Goal: Task Accomplishment & Management: Use online tool/utility

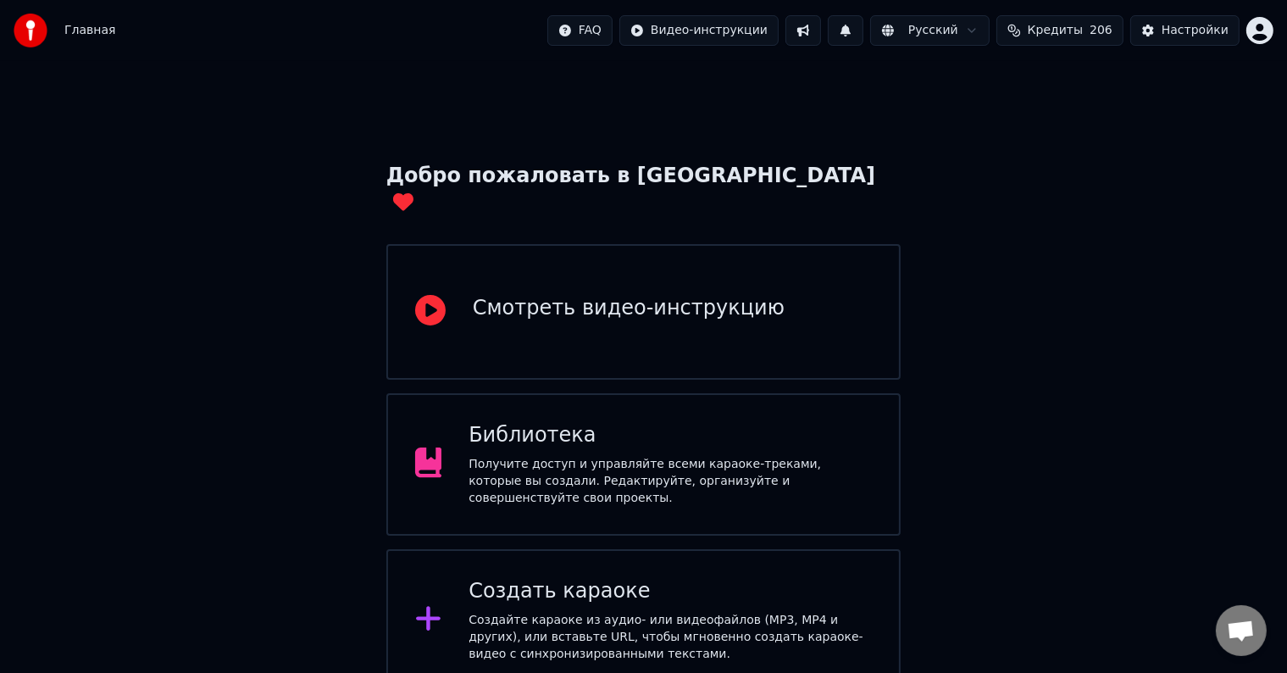
click at [298, 461] on div "Добро пожаловать в Youka Смотреть видео-инструкцию Библиотека Получите доступ и…" at bounding box center [643, 459] width 1287 height 796
click at [440, 603] on div at bounding box center [435, 620] width 41 height 34
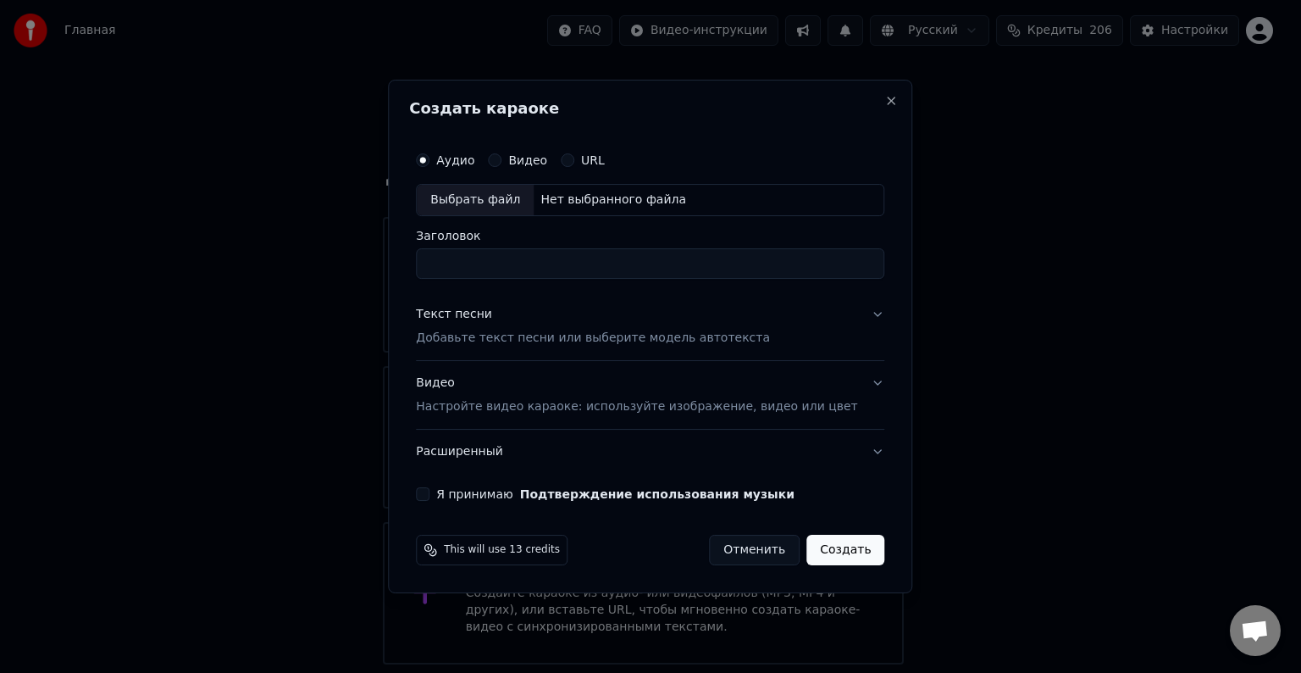
click at [515, 207] on div "Выбрать файл" at bounding box center [475, 200] width 117 height 30
type input "**********"
click at [835, 314] on button "Текст песни Добавьте текст песни или выберите модель автотекста" at bounding box center [650, 326] width 468 height 68
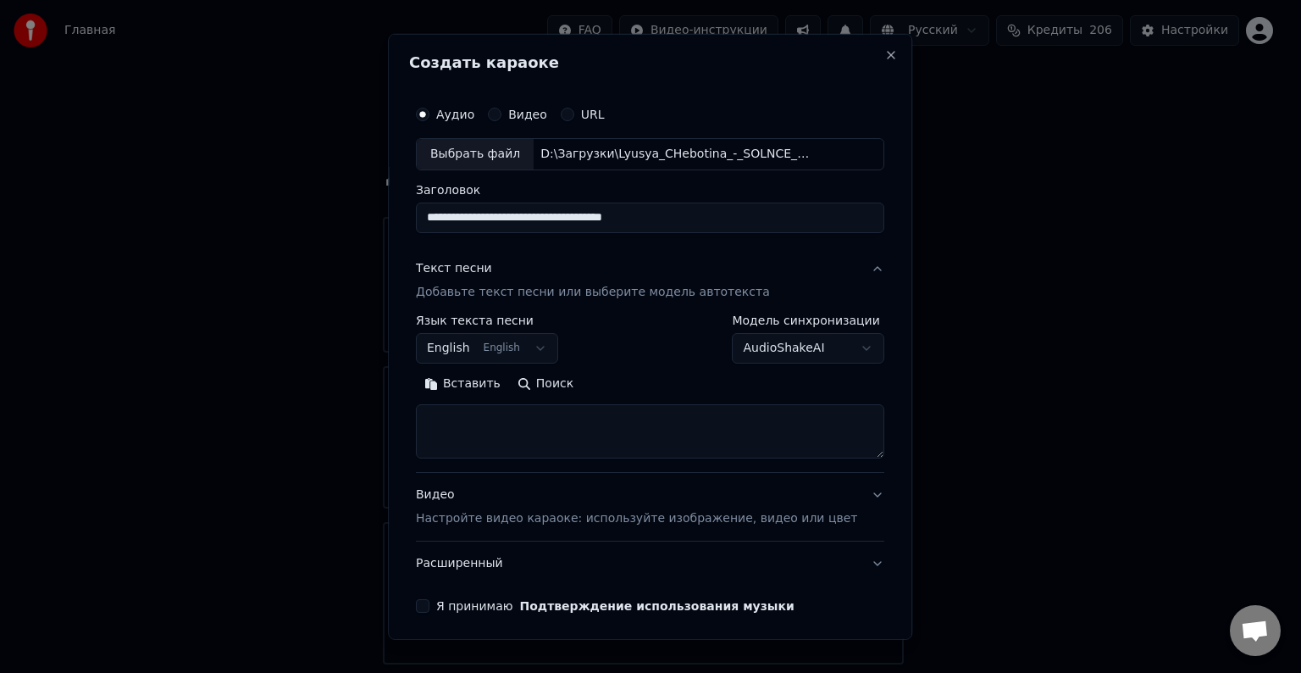
click at [554, 352] on button "English English" at bounding box center [487, 348] width 142 height 30
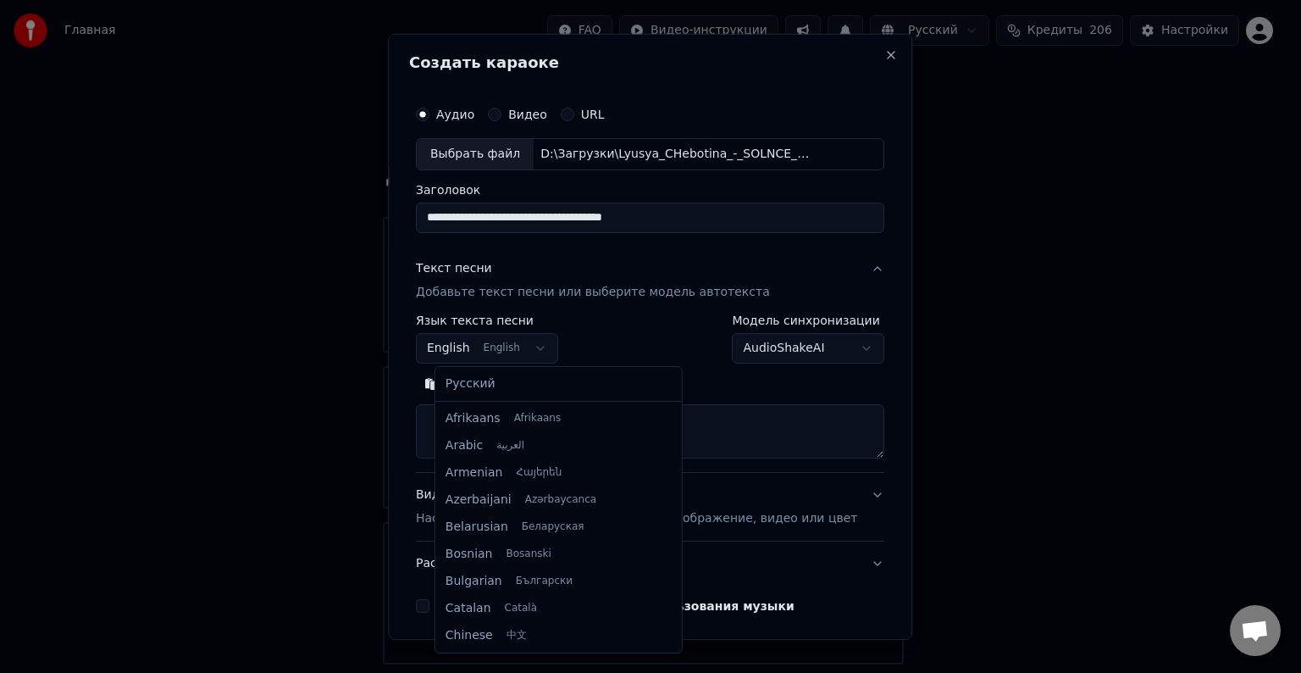
scroll to position [136, 0]
select select "**"
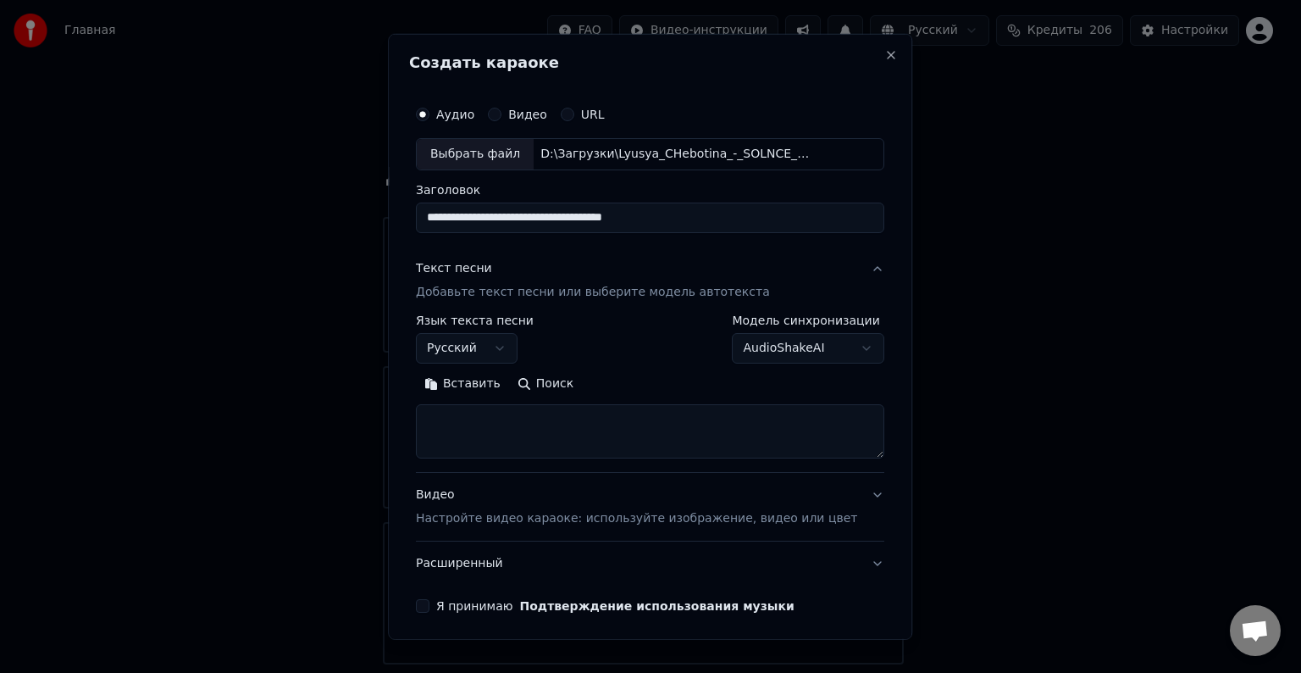
click at [487, 410] on textarea at bounding box center [650, 431] width 468 height 54
paste textarea "**********"
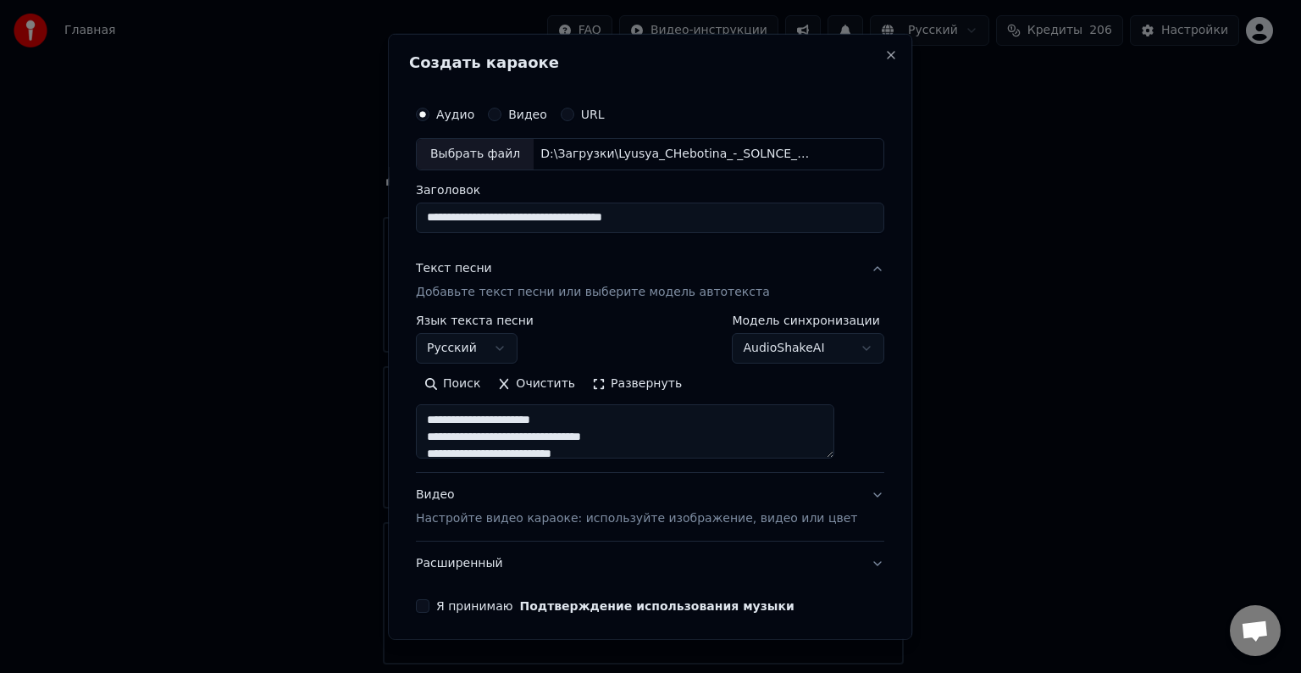
scroll to position [901, 0]
click at [834, 448] on textarea at bounding box center [625, 431] width 418 height 54
click at [633, 380] on button "Развернуть" at bounding box center [637, 383] width 107 height 27
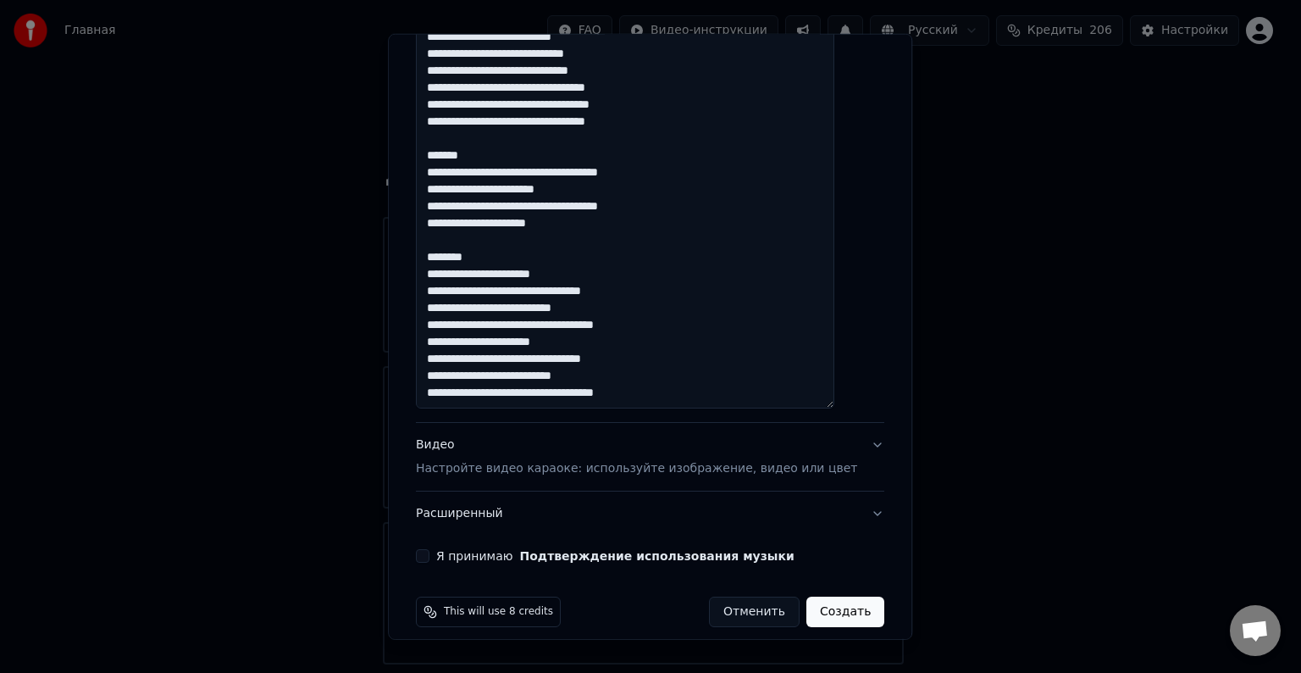
scroll to position [972, 0]
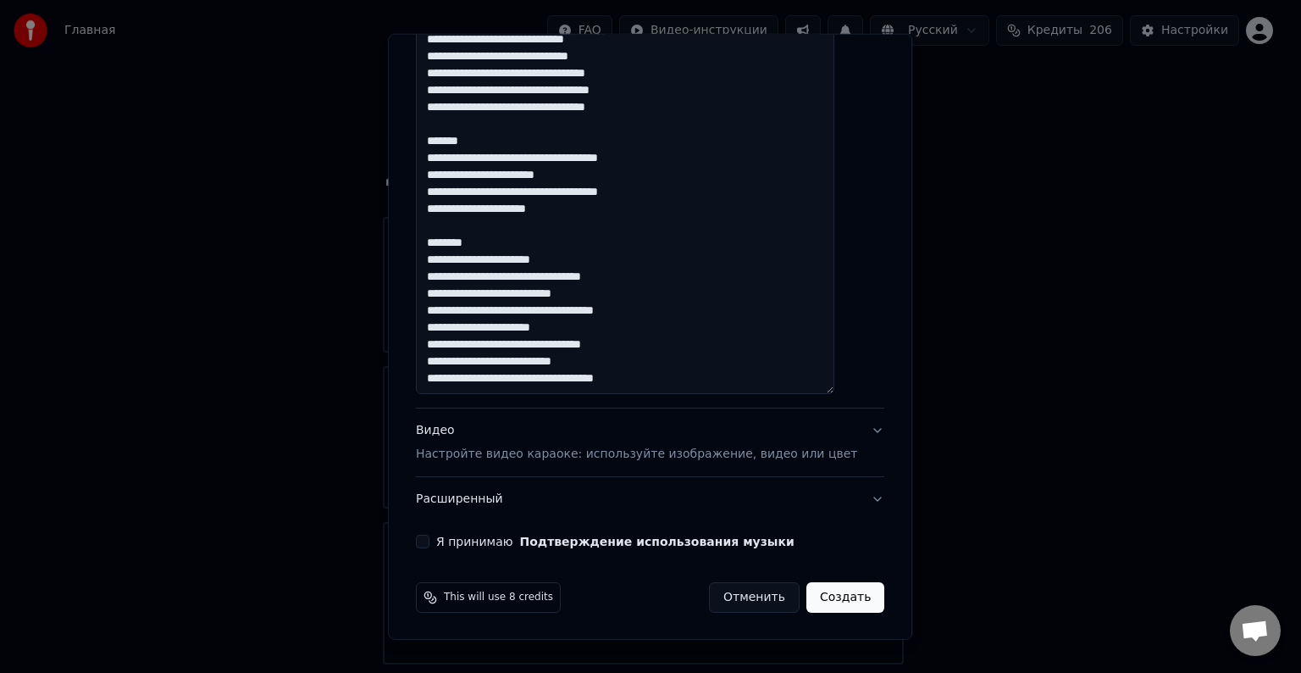
drag, startPoint x: 496, startPoint y: 241, endPoint x: 421, endPoint y: 220, distance: 78.3
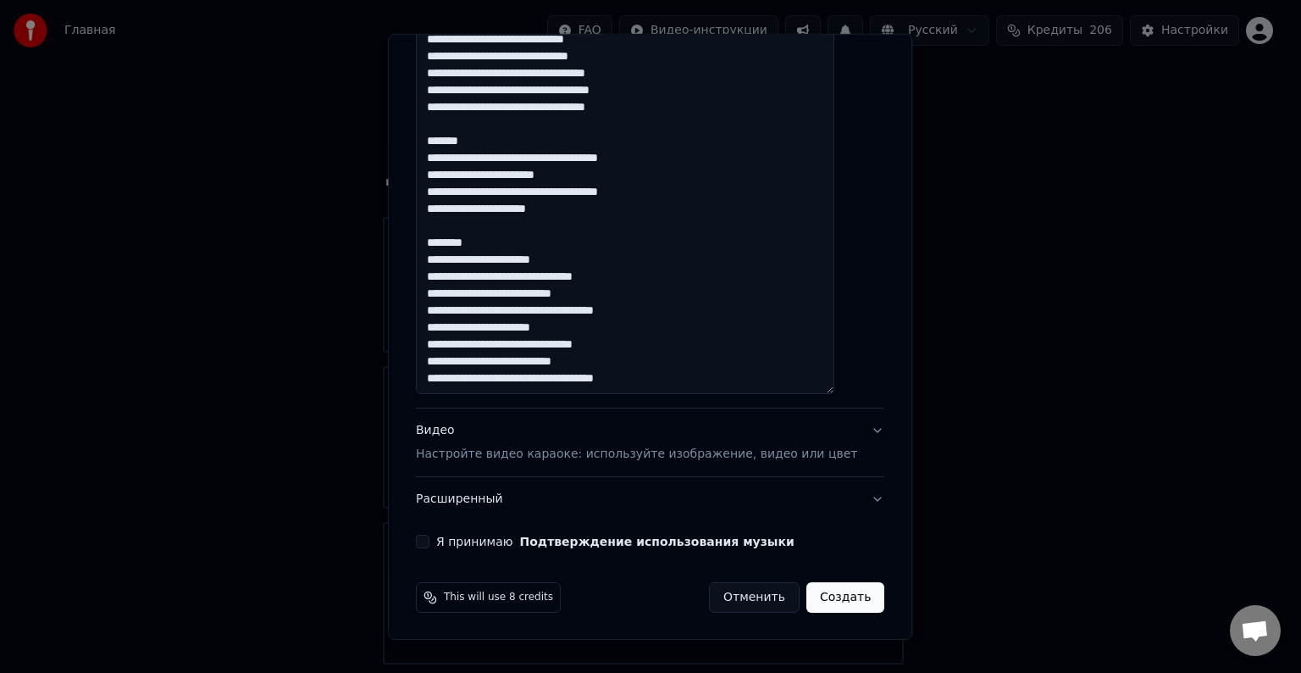
click at [421, 220] on div "**********" at bounding box center [650, 337] width 524 height 606
drag, startPoint x: 453, startPoint y: 361, endPoint x: 435, endPoint y: 357, distance: 18.9
paste textarea
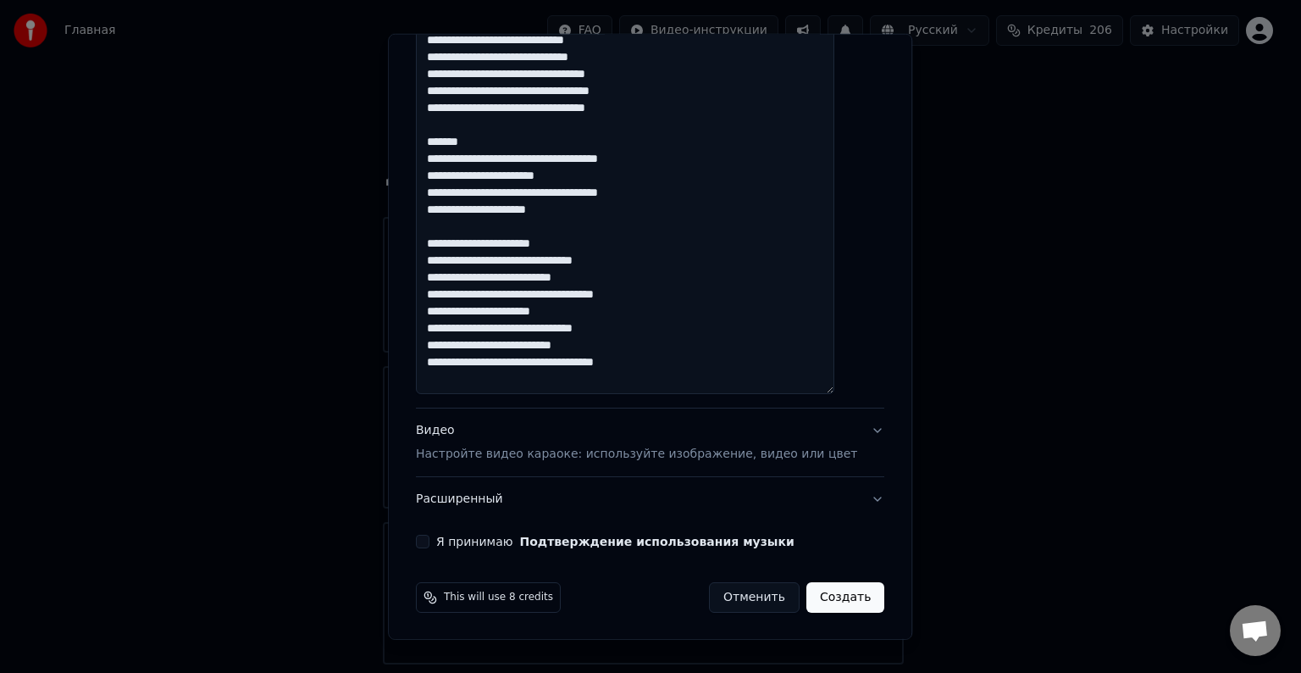
drag, startPoint x: 450, startPoint y: 342, endPoint x: 440, endPoint y: 342, distance: 9.3
paste textarea
drag, startPoint x: 454, startPoint y: 329, endPoint x: 440, endPoint y: 329, distance: 13.6
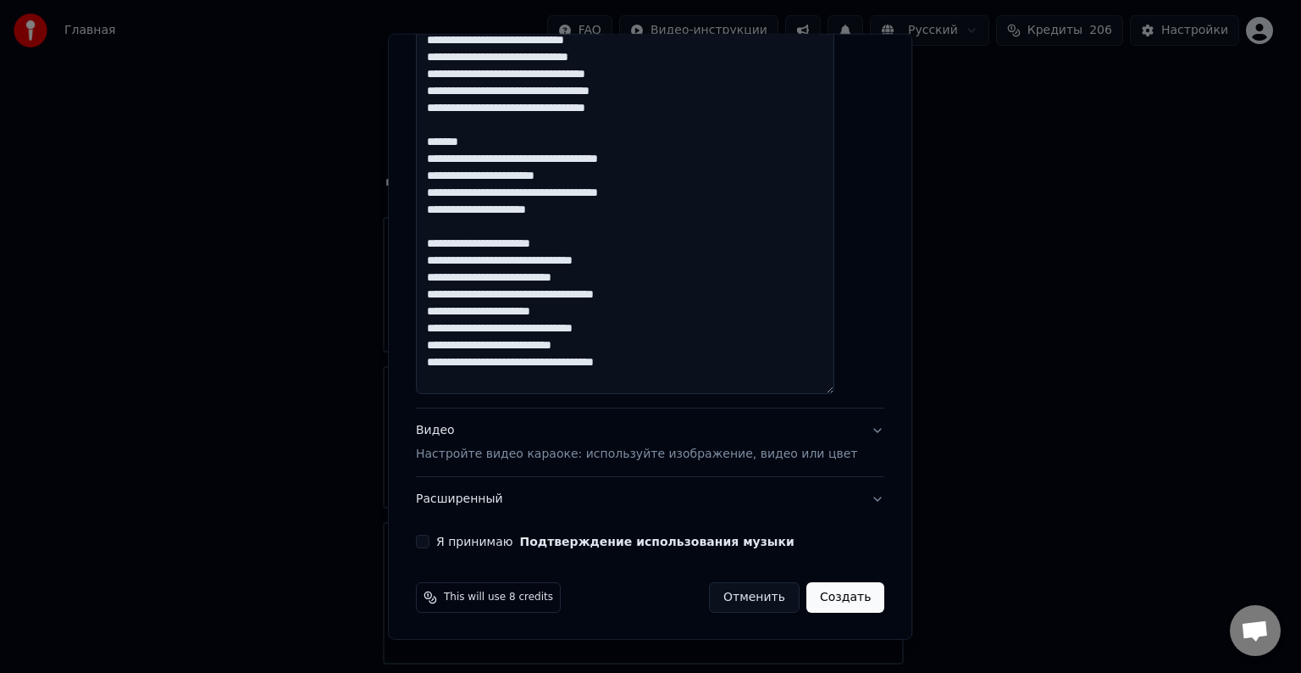
paste textarea
drag, startPoint x: 451, startPoint y: 311, endPoint x: 440, endPoint y: 311, distance: 10.2
paste textarea
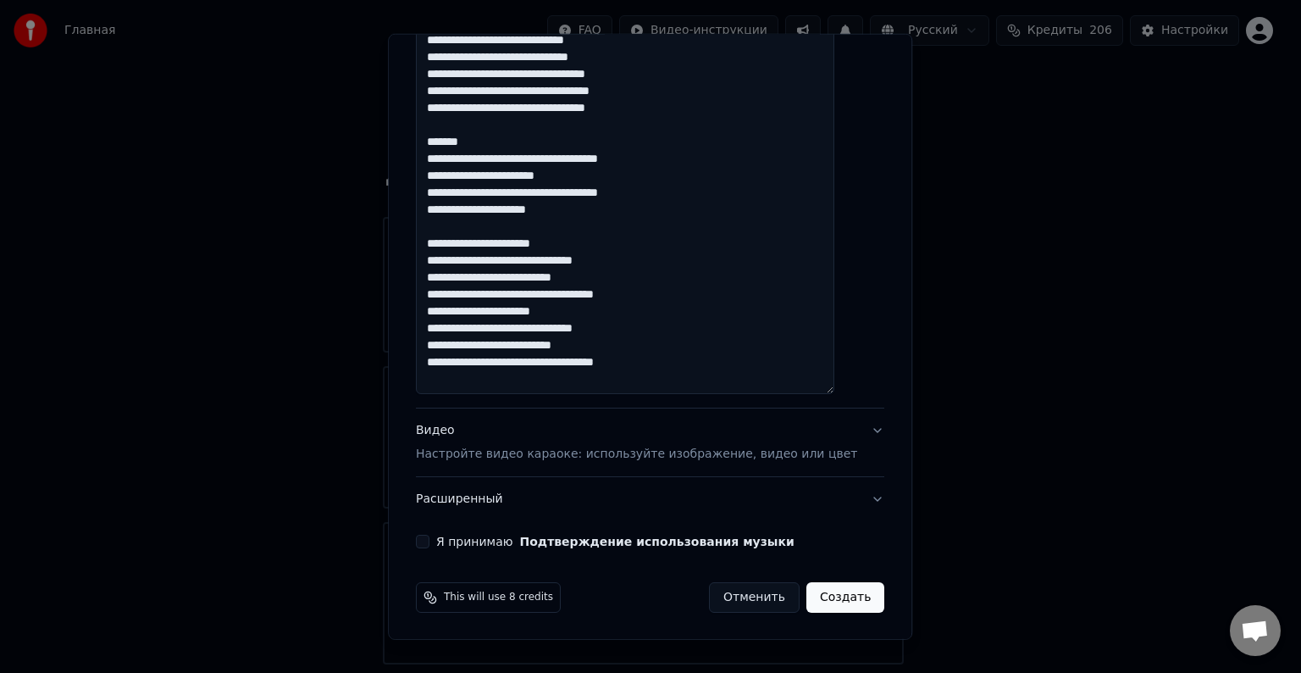
paste textarea
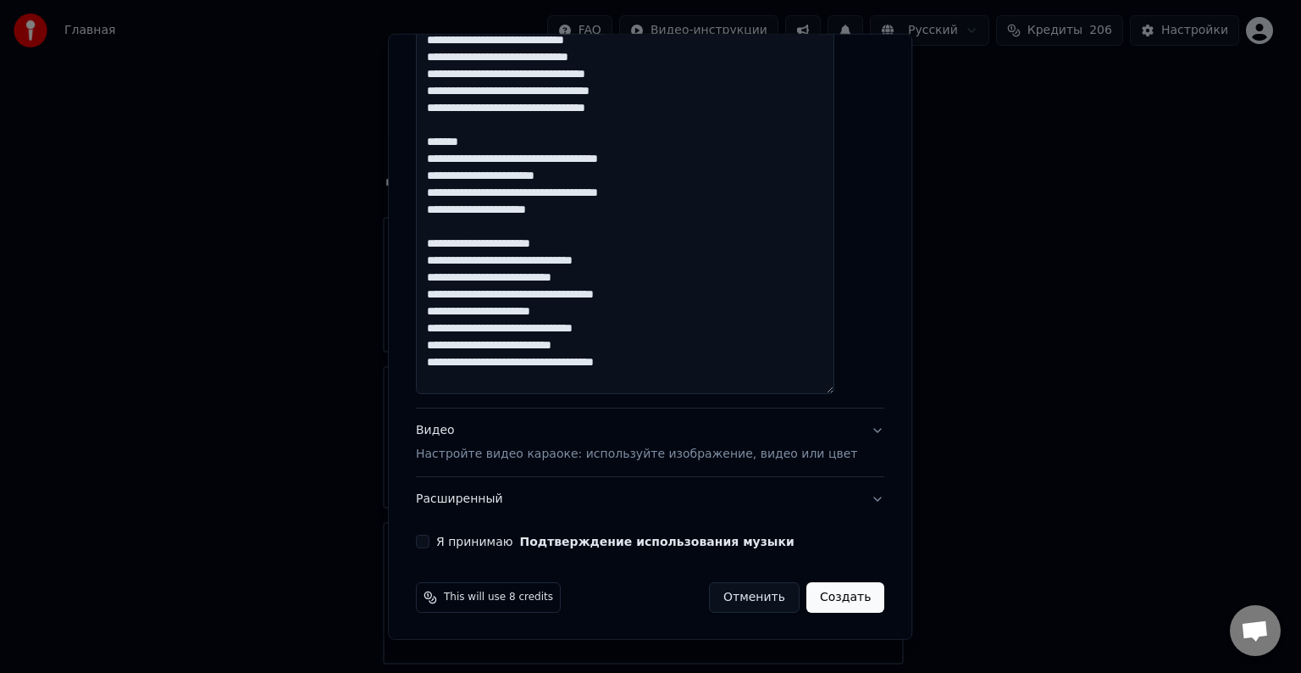
drag, startPoint x: 450, startPoint y: 244, endPoint x: 440, endPoint y: 244, distance: 9.3
paste textarea
drag, startPoint x: 450, startPoint y: 213, endPoint x: 440, endPoint y: 213, distance: 9.3
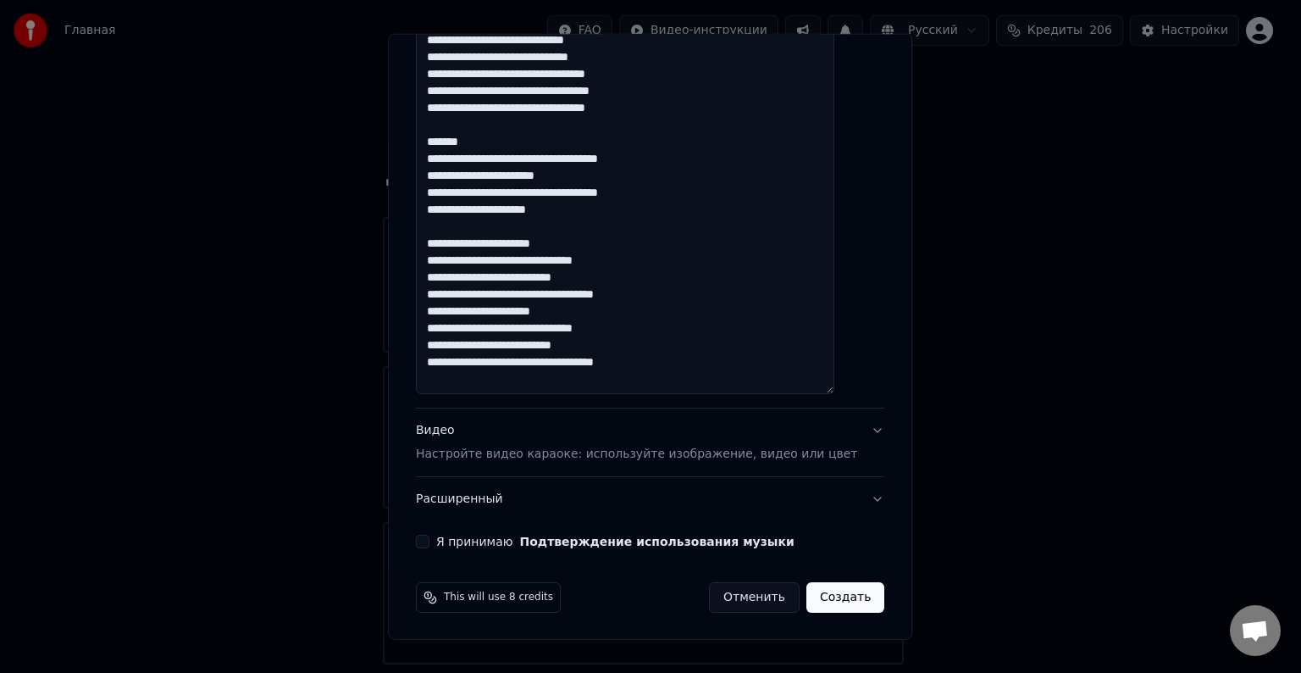
paste textarea
drag, startPoint x: 452, startPoint y: 191, endPoint x: 440, endPoint y: 191, distance: 12.7
paste textarea
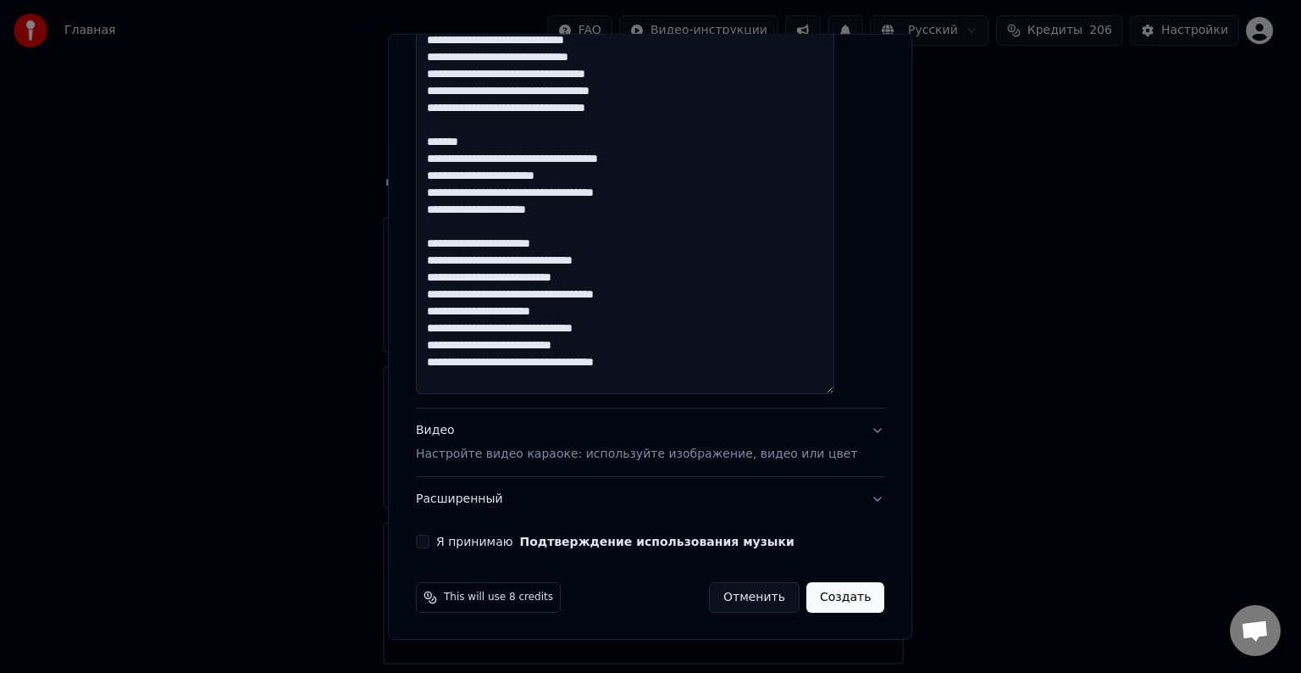
drag, startPoint x: 455, startPoint y: 176, endPoint x: 442, endPoint y: 176, distance: 12.7
paste textarea
drag, startPoint x: 451, startPoint y: 159, endPoint x: 440, endPoint y: 159, distance: 11.0
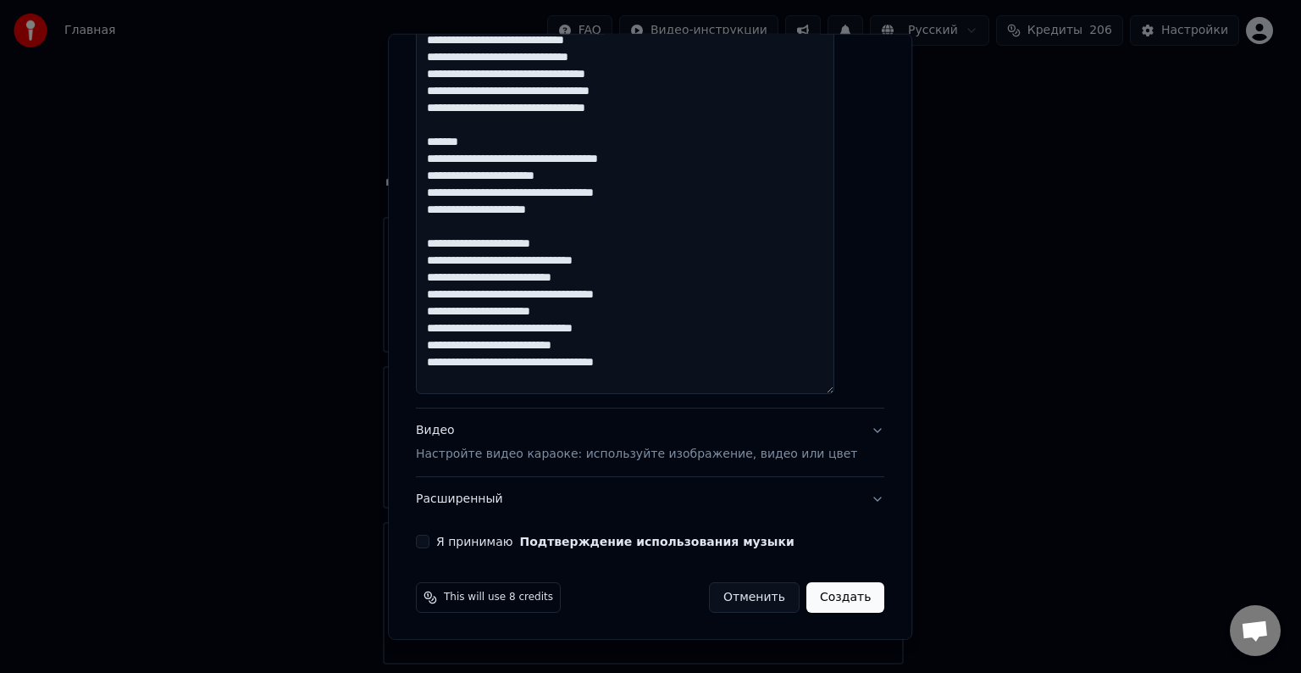
paste textarea
drag, startPoint x: 501, startPoint y: 143, endPoint x: 414, endPoint y: 122, distance: 89.8
click at [414, 122] on div "**********" at bounding box center [650, 337] width 524 height 606
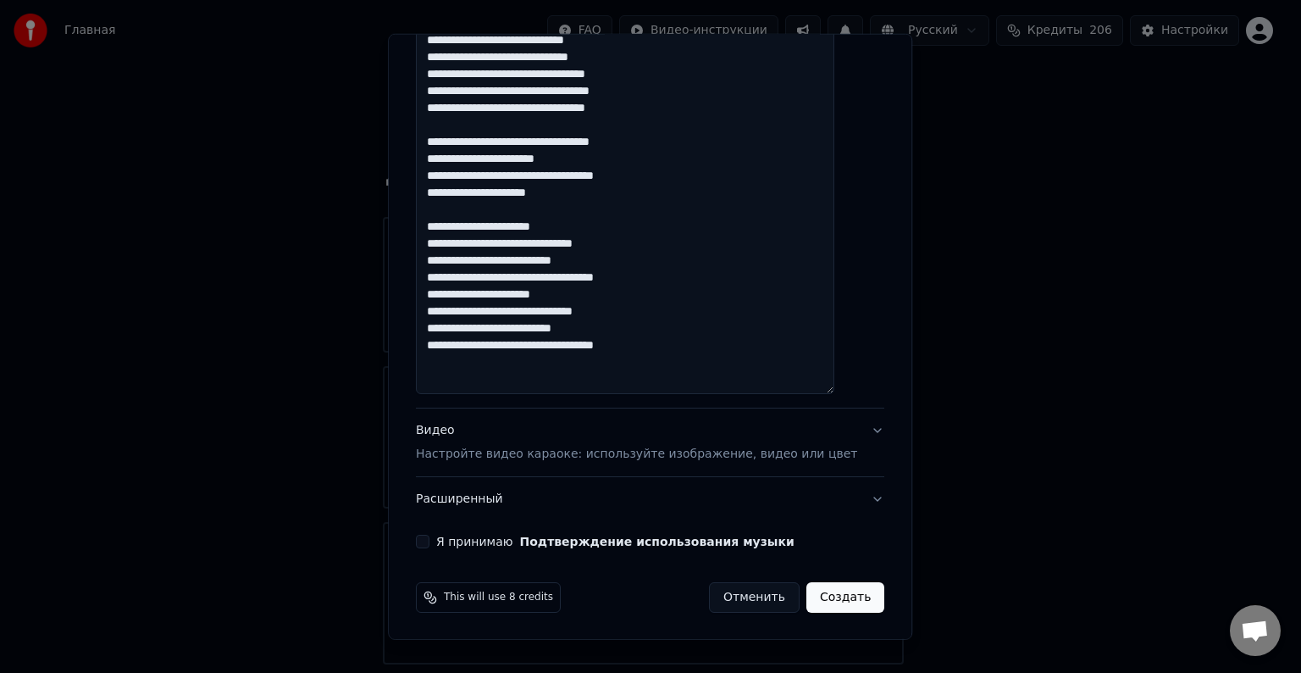
paste textarea
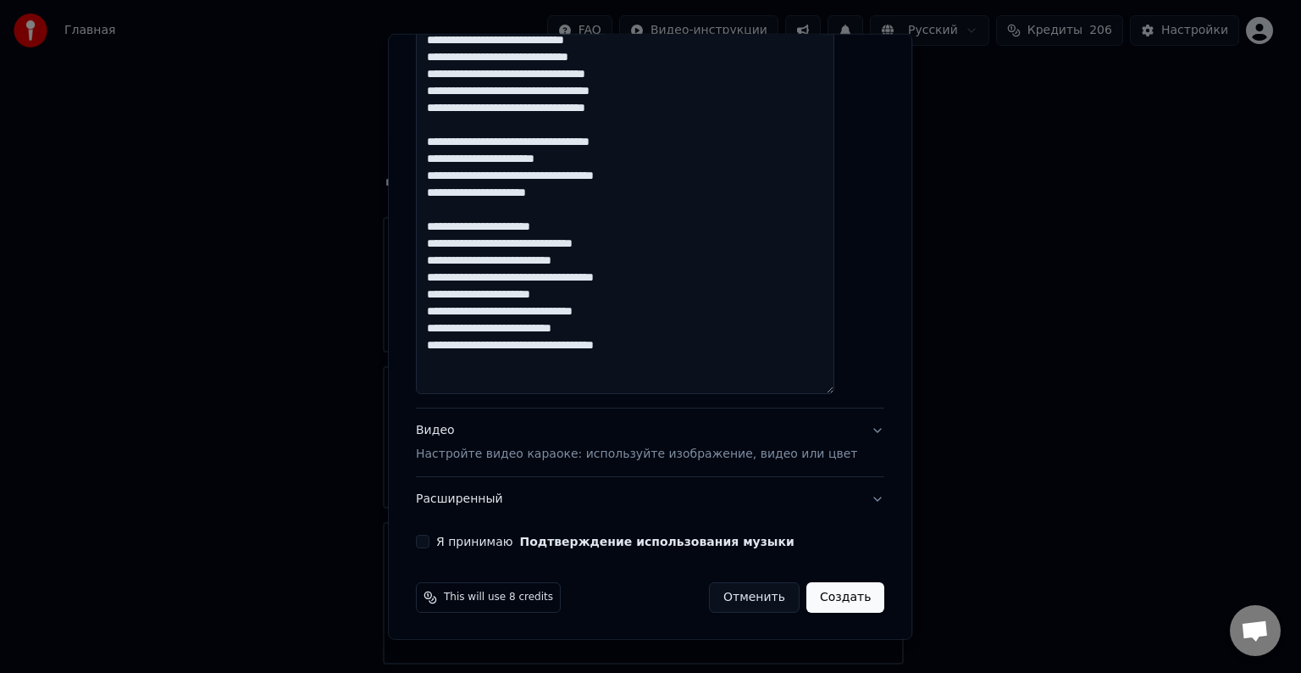
paste textarea
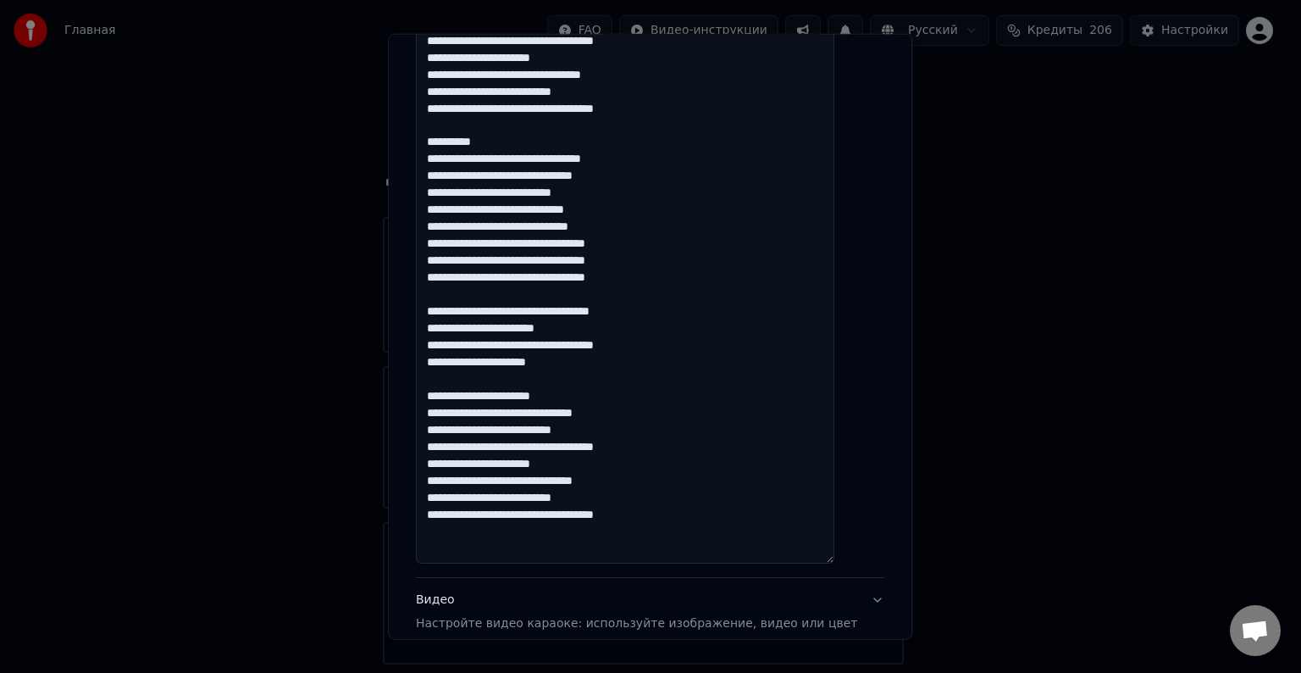
scroll to position [717, 0]
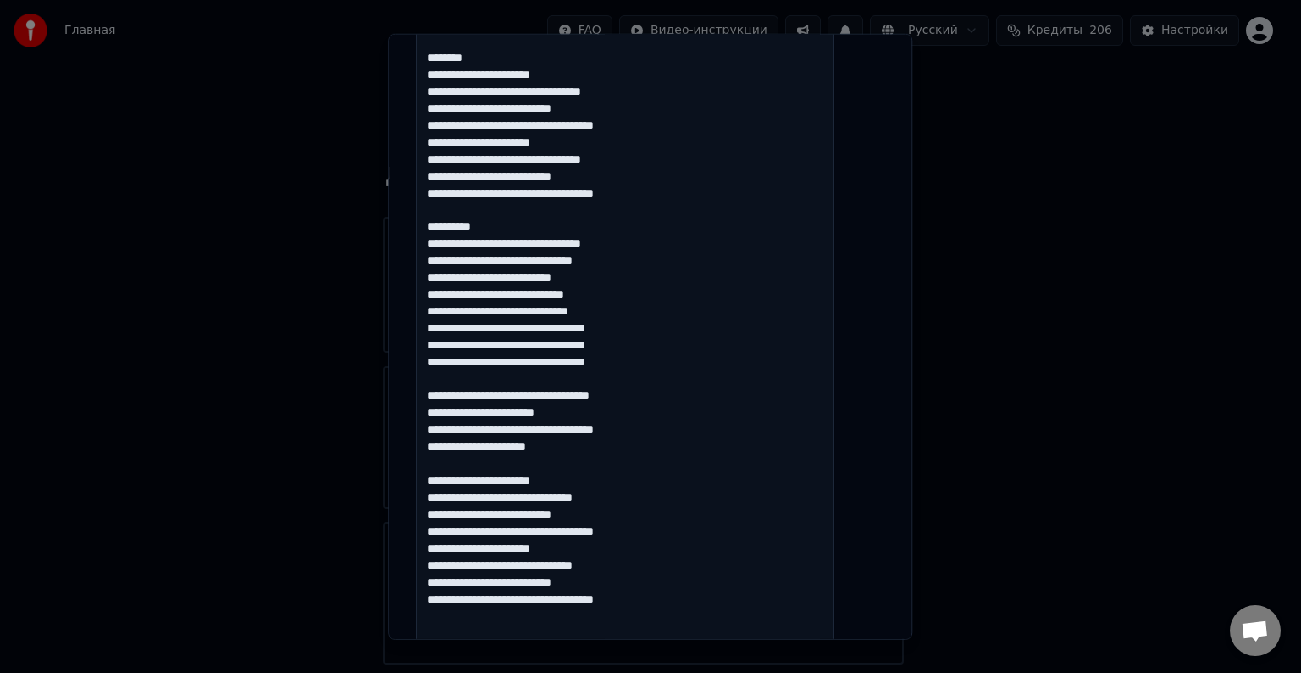
click at [562, 312] on textarea at bounding box center [625, 167] width 418 height 961
click at [446, 312] on textarea at bounding box center [625, 167] width 418 height 961
paste textarea
drag, startPoint x: 453, startPoint y: 295, endPoint x: 445, endPoint y: 293, distance: 8.6
click at [445, 293] on textarea at bounding box center [625, 167] width 418 height 961
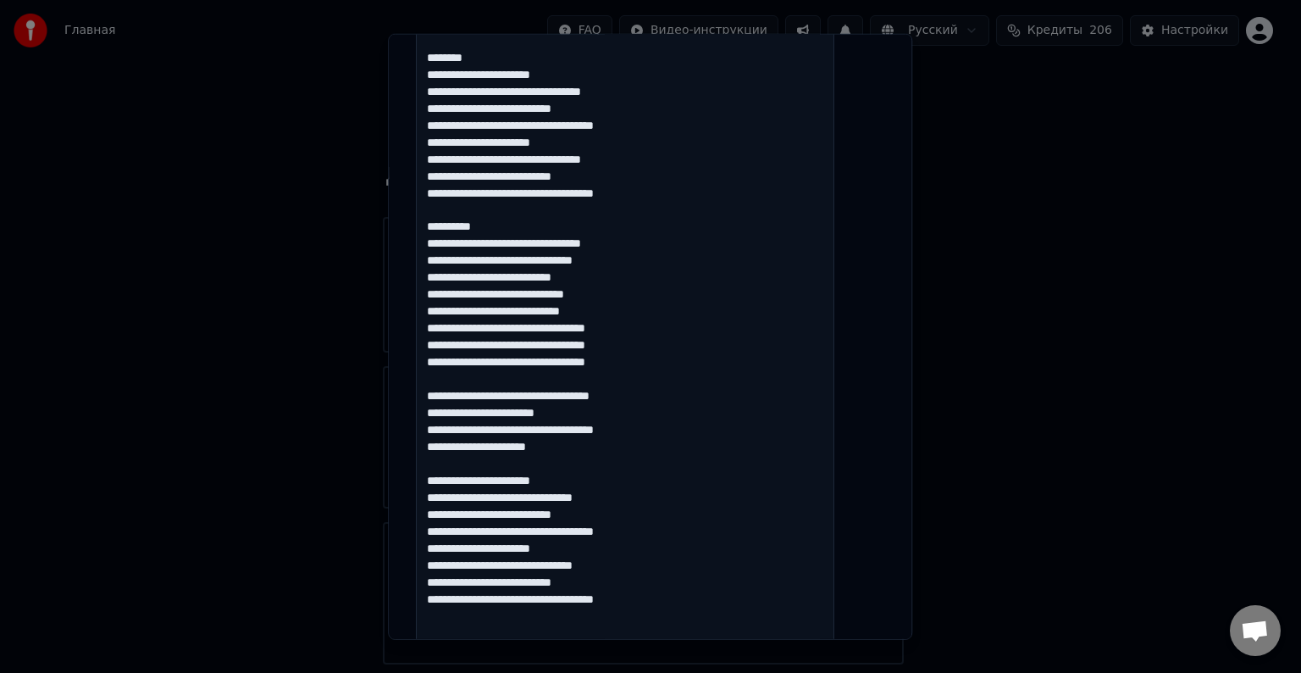
paste textarea
click at [511, 297] on textarea at bounding box center [625, 167] width 418 height 961
drag, startPoint x: 451, startPoint y: 281, endPoint x: 443, endPoint y: 275, distance: 9.7
click at [443, 275] on textarea at bounding box center [625, 167] width 418 height 961
paste textarea
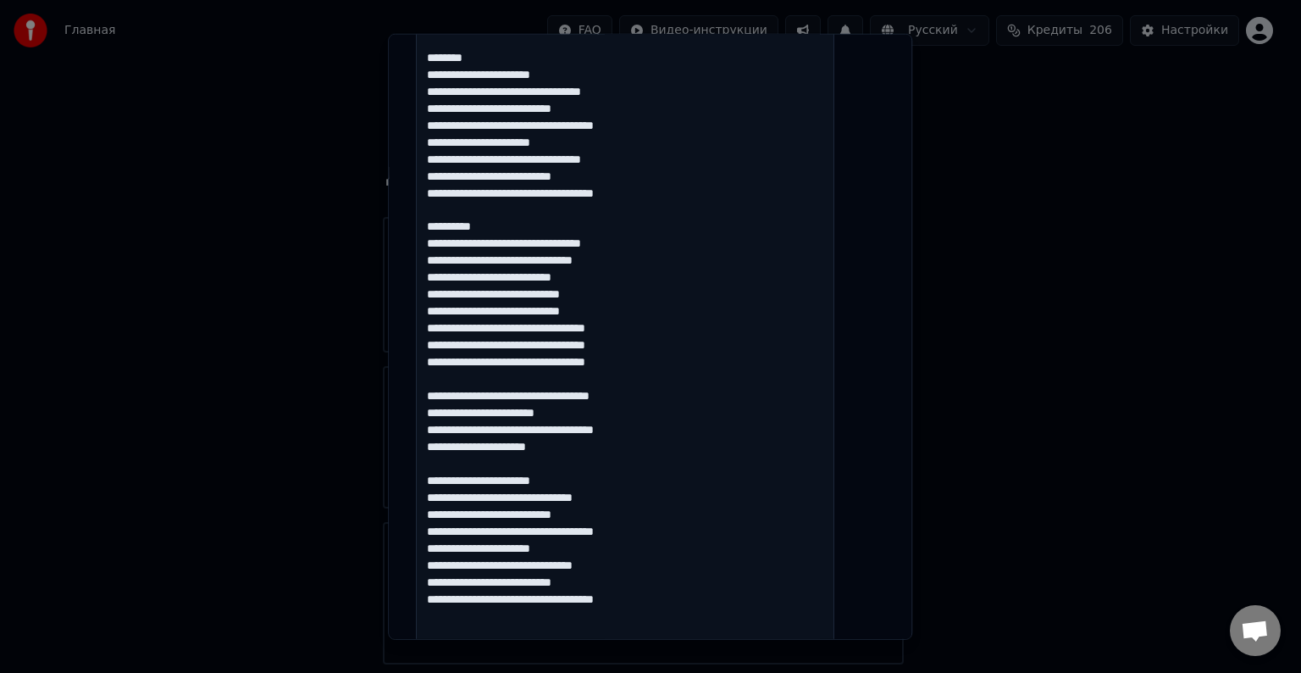
click at [446, 260] on textarea at bounding box center [625, 167] width 418 height 961
paste textarea
click at [444, 244] on textarea at bounding box center [625, 167] width 418 height 961
paste textarea
click at [551, 246] on textarea at bounding box center [625, 167] width 418 height 961
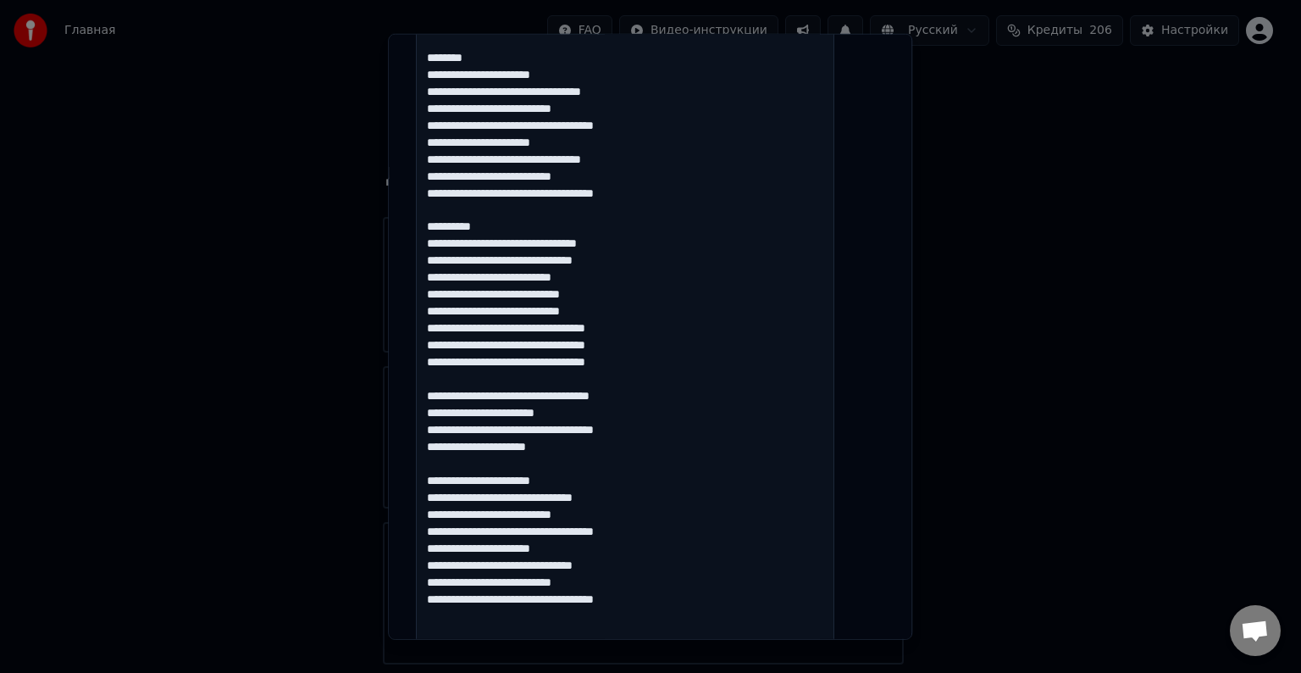
drag, startPoint x: 508, startPoint y: 230, endPoint x: 439, endPoint y: 213, distance: 71.5
click at [439, 213] on textarea at bounding box center [625, 167] width 418 height 961
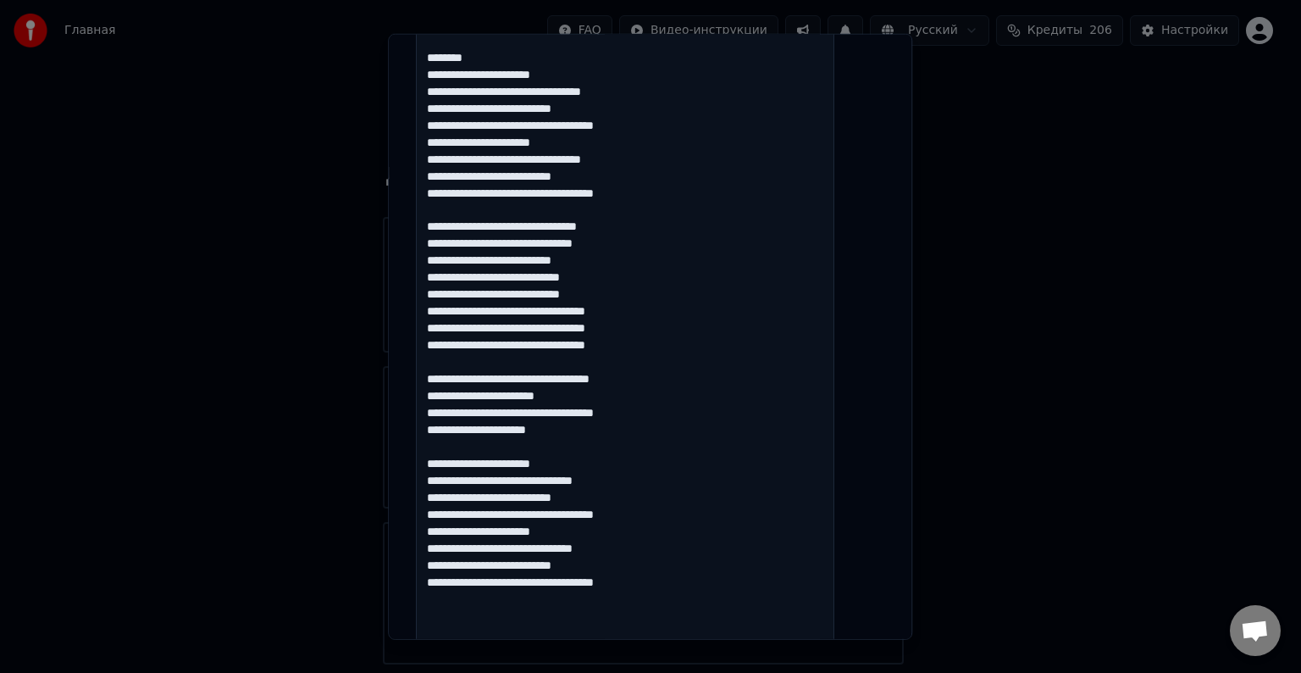
click at [559, 196] on textarea at bounding box center [625, 167] width 418 height 961
click at [558, 196] on textarea at bounding box center [625, 167] width 418 height 961
click at [556, 197] on textarea at bounding box center [625, 167] width 418 height 961
drag, startPoint x: 450, startPoint y: 190, endPoint x: 437, endPoint y: 190, distance: 12.7
click at [437, 190] on textarea at bounding box center [625, 167] width 418 height 961
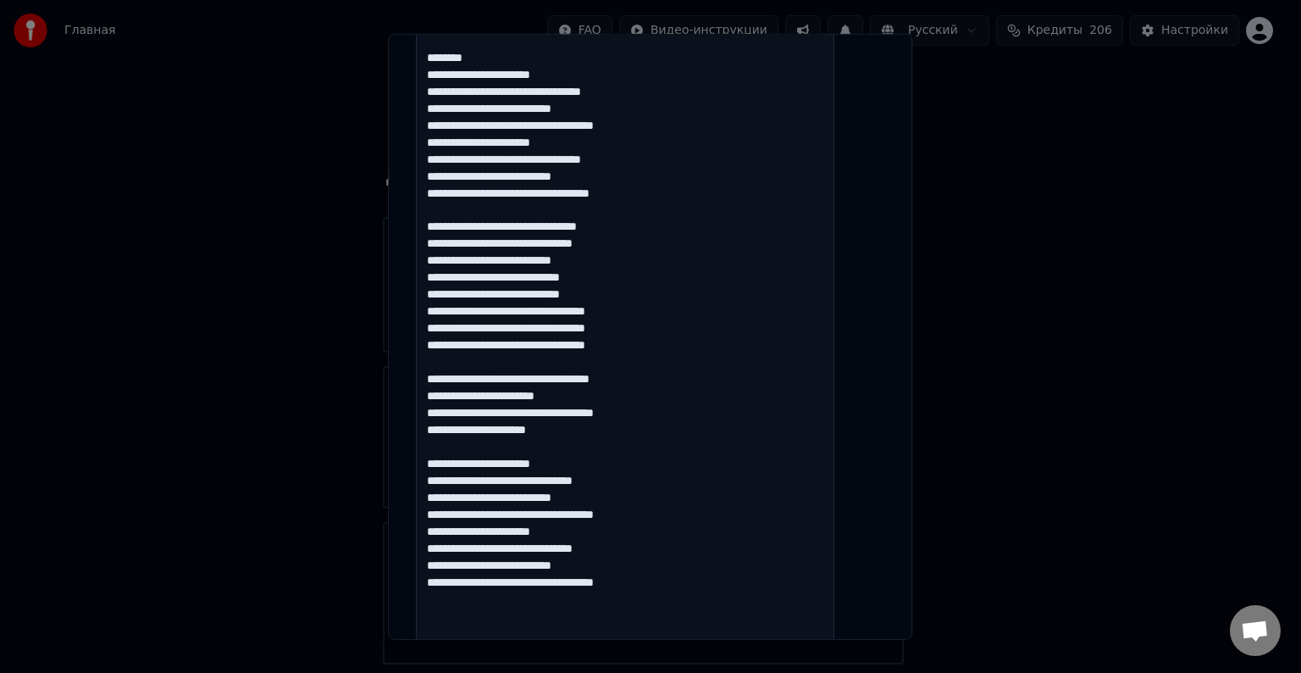
paste textarea
click at [443, 175] on textarea at bounding box center [625, 167] width 418 height 961
paste textarea
drag, startPoint x: 455, startPoint y: 160, endPoint x: 445, endPoint y: 159, distance: 10.2
click at [445, 159] on textarea at bounding box center [625, 167] width 418 height 961
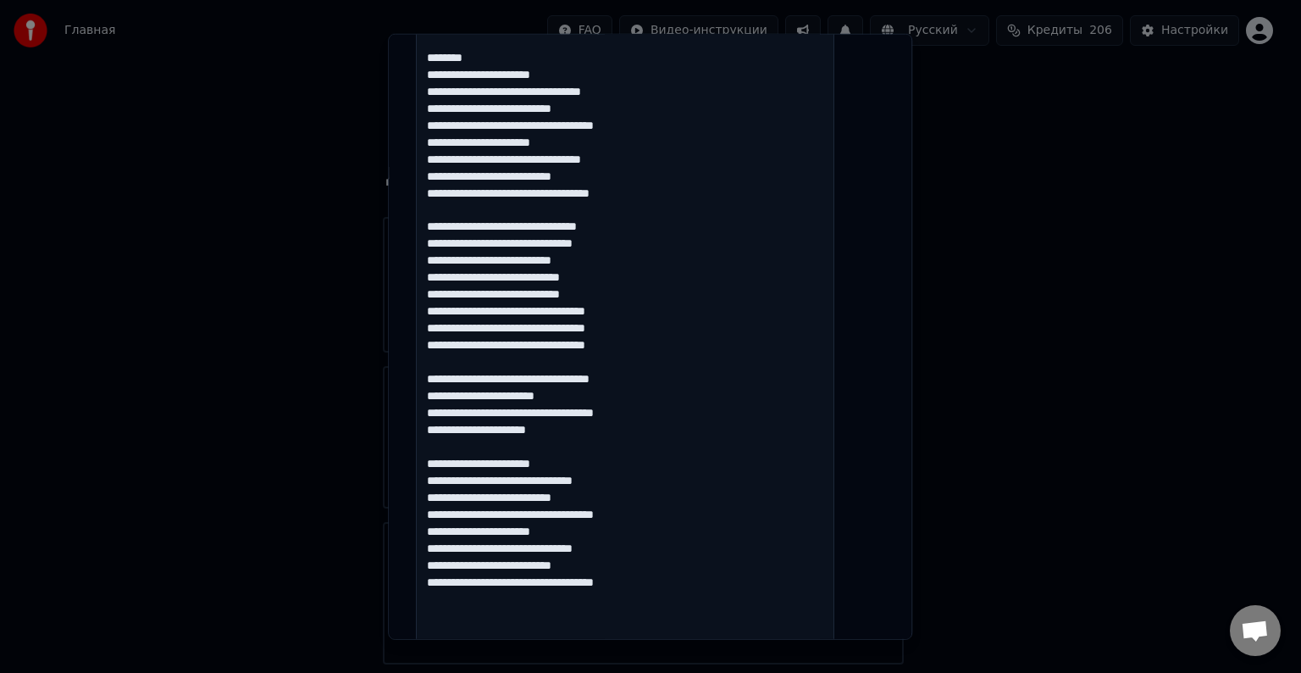
paste textarea
click at [558, 158] on textarea at bounding box center [625, 167] width 418 height 961
drag, startPoint x: 454, startPoint y: 141, endPoint x: 444, endPoint y: 141, distance: 10.2
click at [444, 141] on textarea at bounding box center [625, 167] width 418 height 961
paste textarea
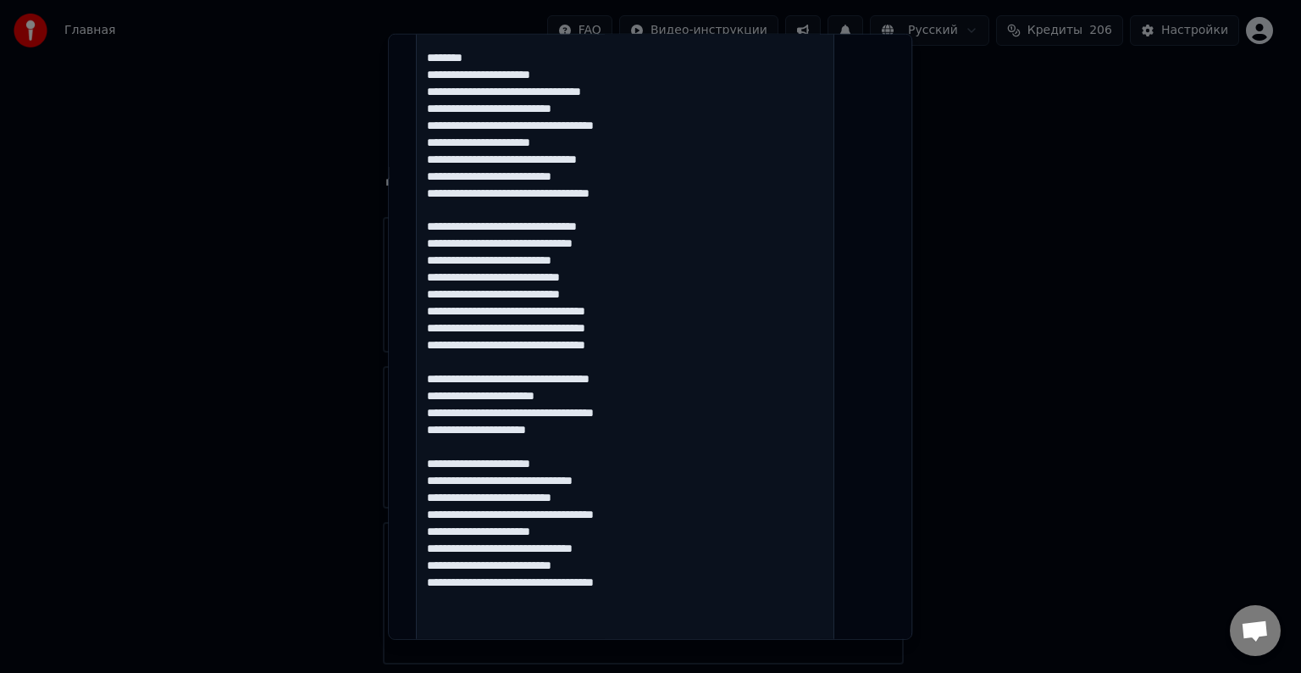
drag, startPoint x: 451, startPoint y: 126, endPoint x: 441, endPoint y: 125, distance: 9.5
click at [441, 125] on textarea at bounding box center [625, 167] width 418 height 961
paste textarea
click at [555, 131] on textarea at bounding box center [625, 167] width 418 height 961
drag, startPoint x: 457, startPoint y: 110, endPoint x: 442, endPoint y: 108, distance: 14.5
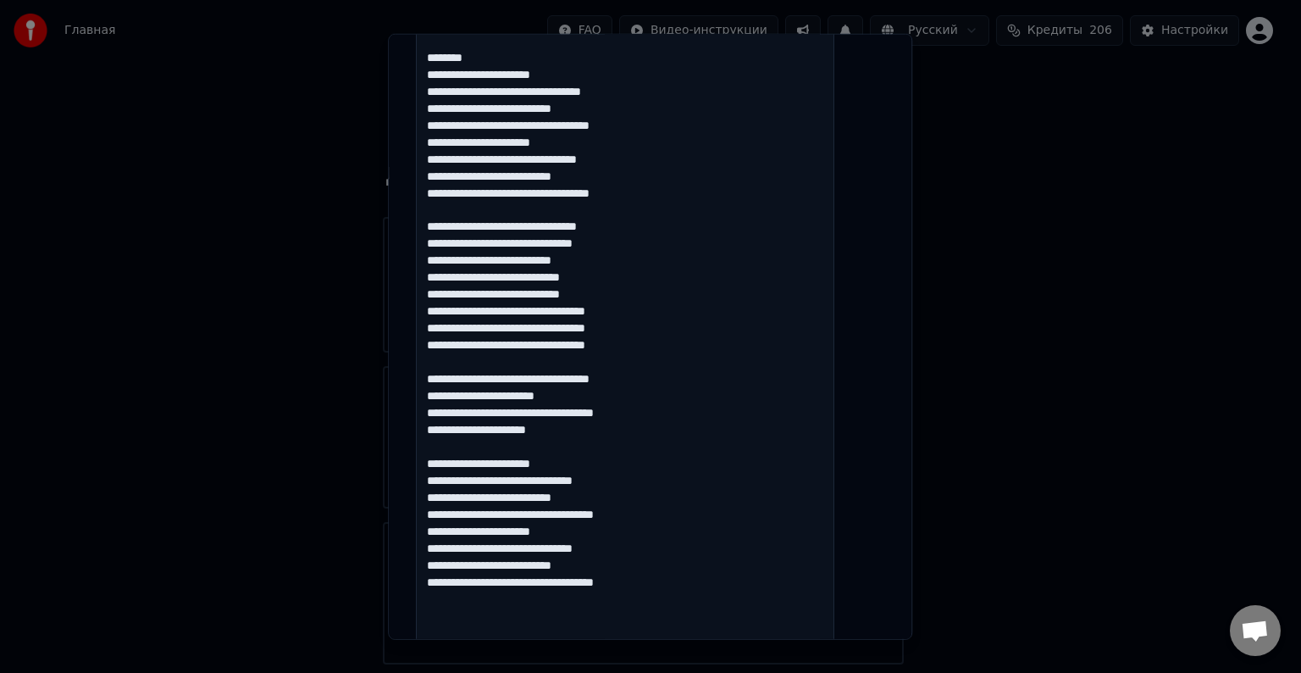
click at [442, 108] on textarea at bounding box center [625, 167] width 418 height 961
click at [446, 109] on textarea at bounding box center [625, 167] width 418 height 961
drag, startPoint x: 451, startPoint y: 109, endPoint x: 442, endPoint y: 108, distance: 8.6
click at [442, 108] on textarea at bounding box center [625, 167] width 418 height 961
paste textarea
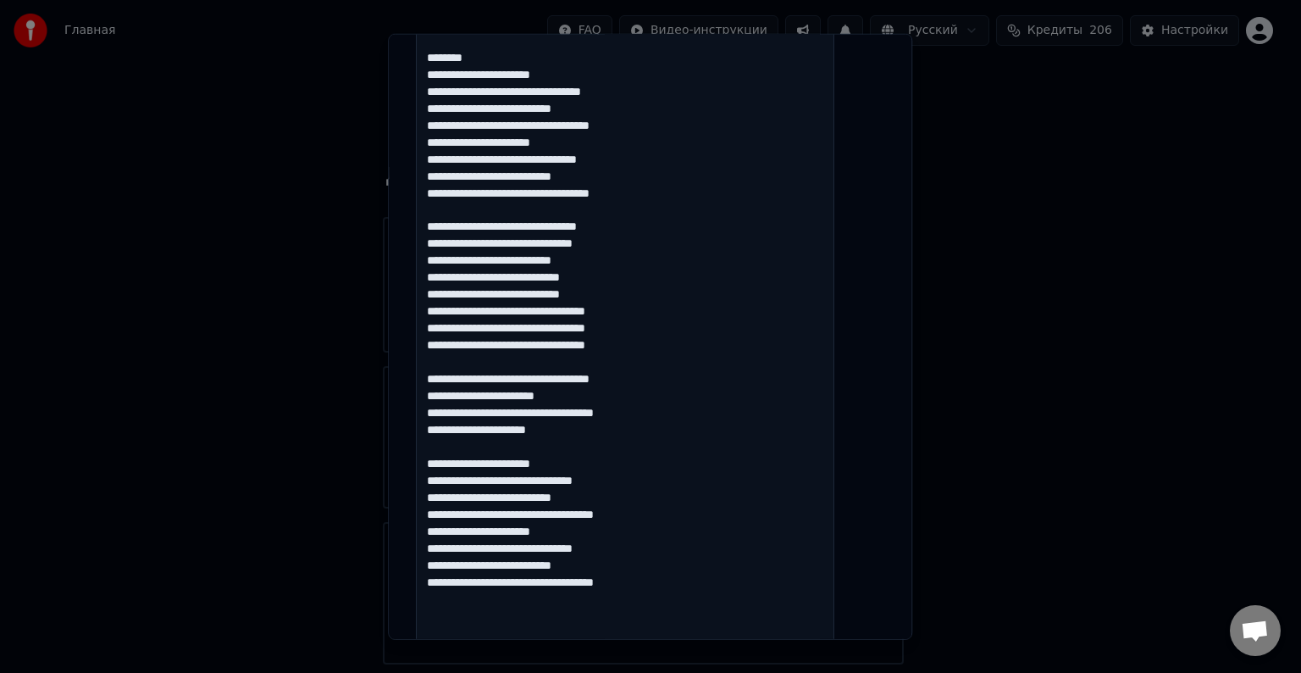
click at [559, 92] on textarea at bounding box center [625, 167] width 418 height 961
drag, startPoint x: 451, startPoint y: 91, endPoint x: 440, endPoint y: 91, distance: 10.2
click at [440, 91] on textarea at bounding box center [625, 167] width 418 height 961
paste textarea
drag, startPoint x: 452, startPoint y: 75, endPoint x: 443, endPoint y: 75, distance: 9.3
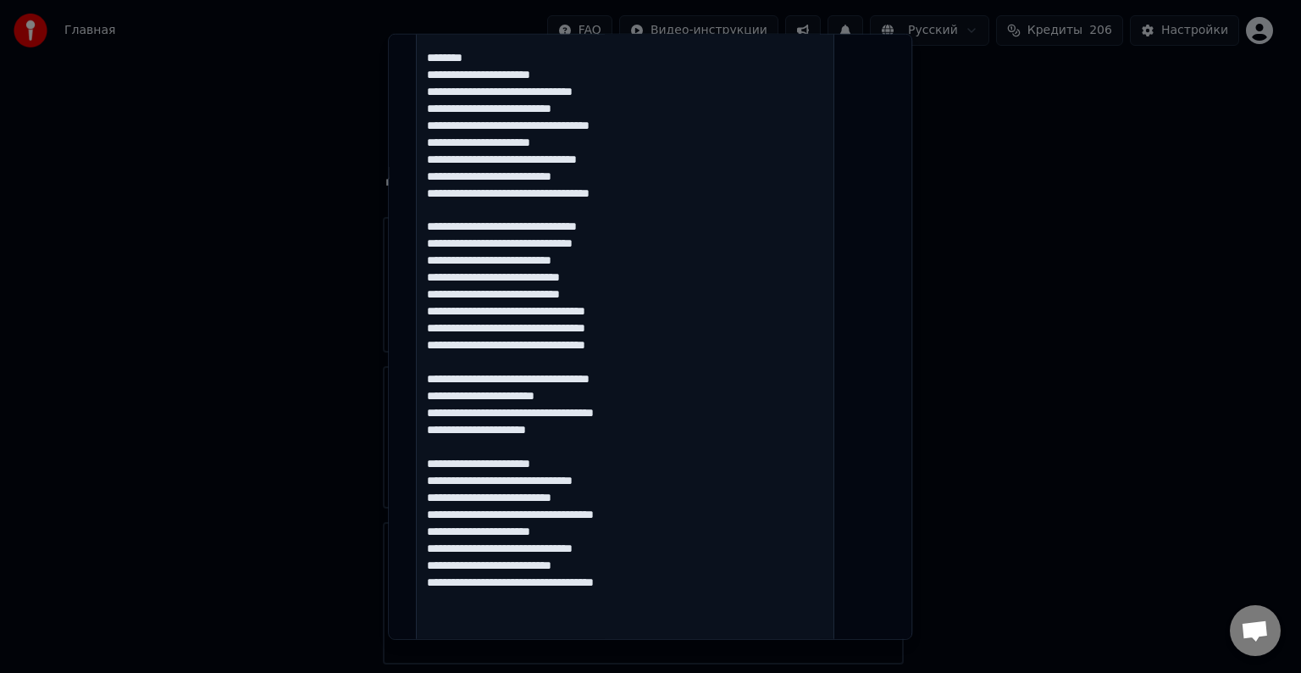
click at [442, 75] on textarea at bounding box center [625, 167] width 418 height 961
paste textarea
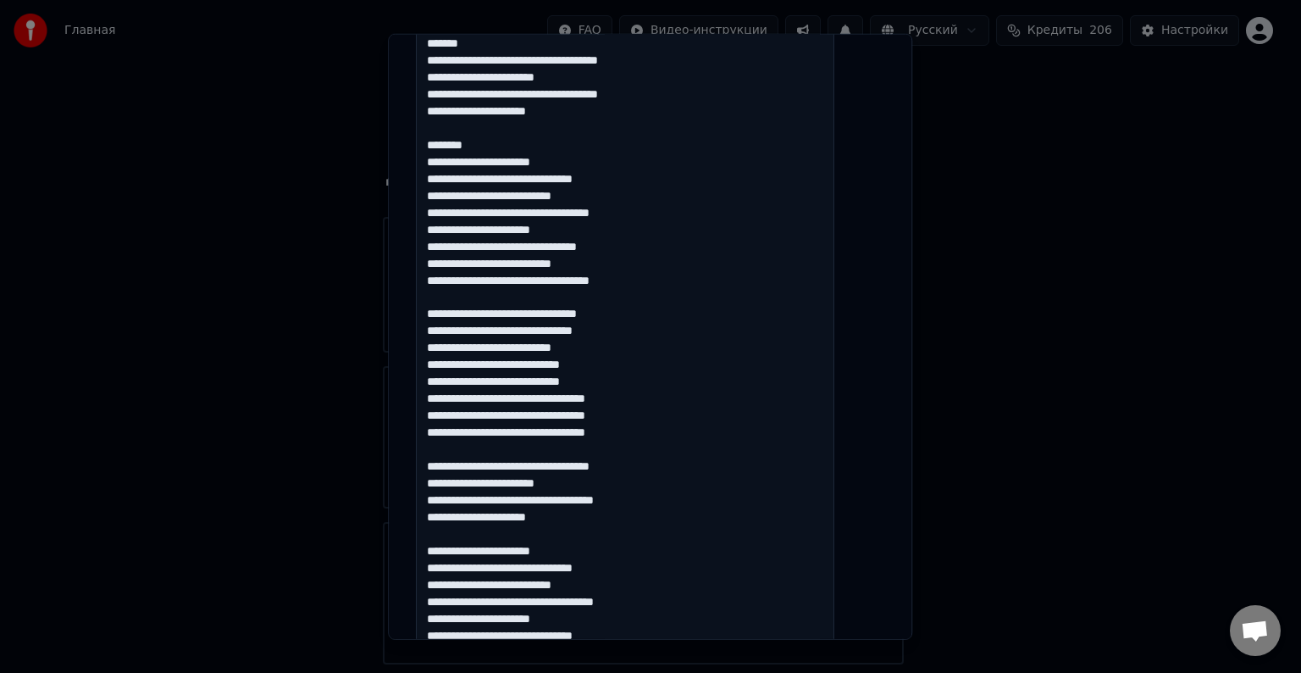
scroll to position [548, 0]
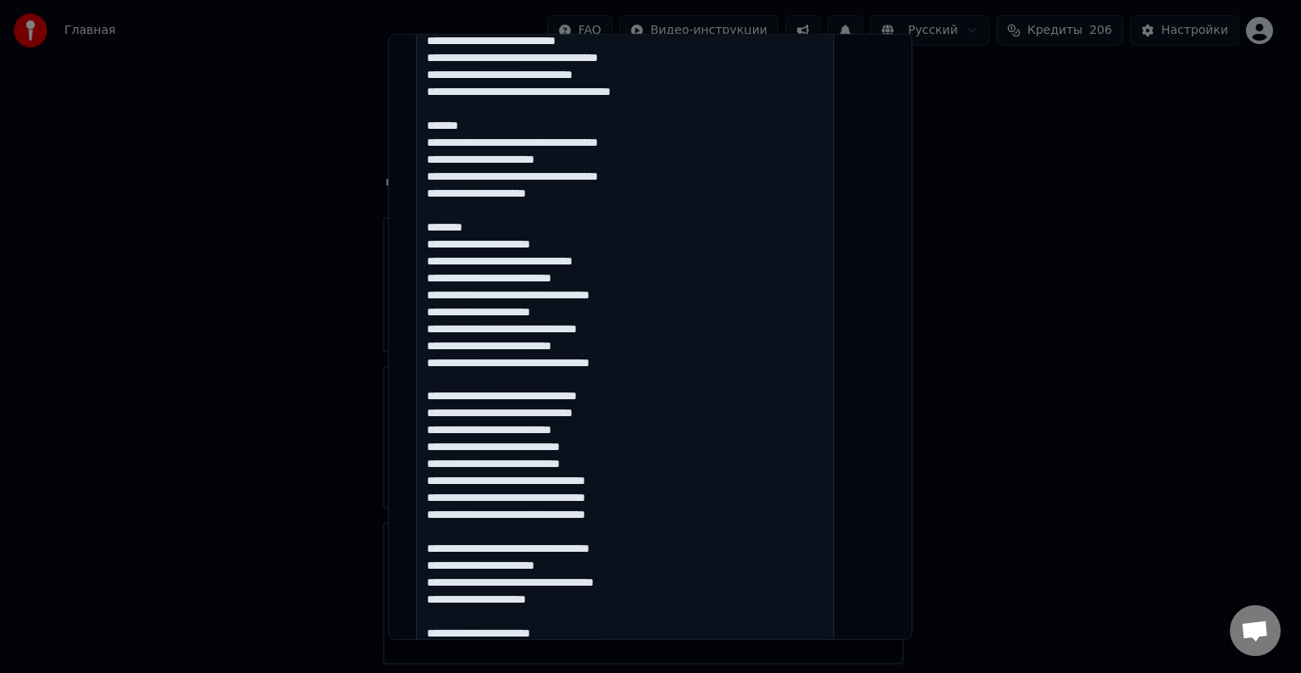
drag, startPoint x: 496, startPoint y: 227, endPoint x: 429, endPoint y: 200, distance: 72.2
click at [429, 200] on div "**********" at bounding box center [650, 261] width 482 height 1436
click at [525, 223] on textarea at bounding box center [625, 336] width 418 height 961
drag, startPoint x: 488, startPoint y: 229, endPoint x: 436, endPoint y: 211, distance: 54.6
click at [436, 211] on textarea at bounding box center [625, 336] width 418 height 961
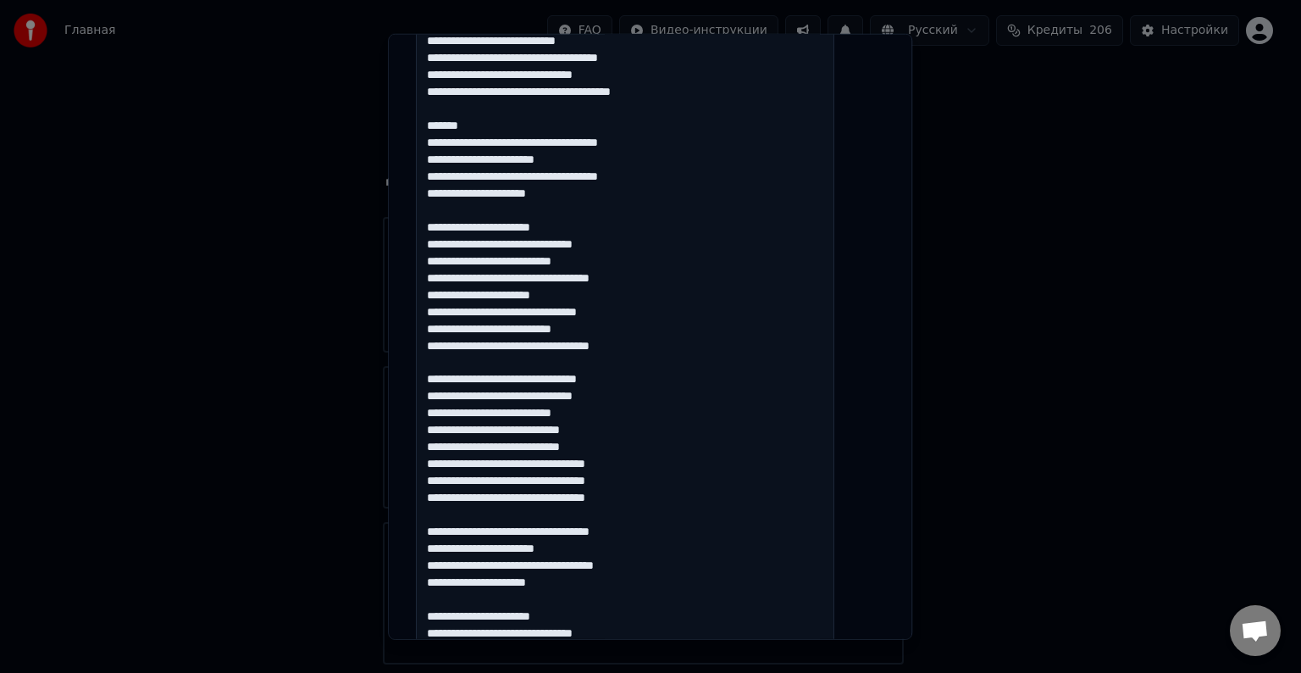
drag, startPoint x: 452, startPoint y: 193, endPoint x: 437, endPoint y: 194, distance: 15.3
click at [437, 194] on textarea at bounding box center [625, 336] width 418 height 961
paste textarea
click at [446, 175] on textarea at bounding box center [625, 336] width 418 height 961
paste textarea
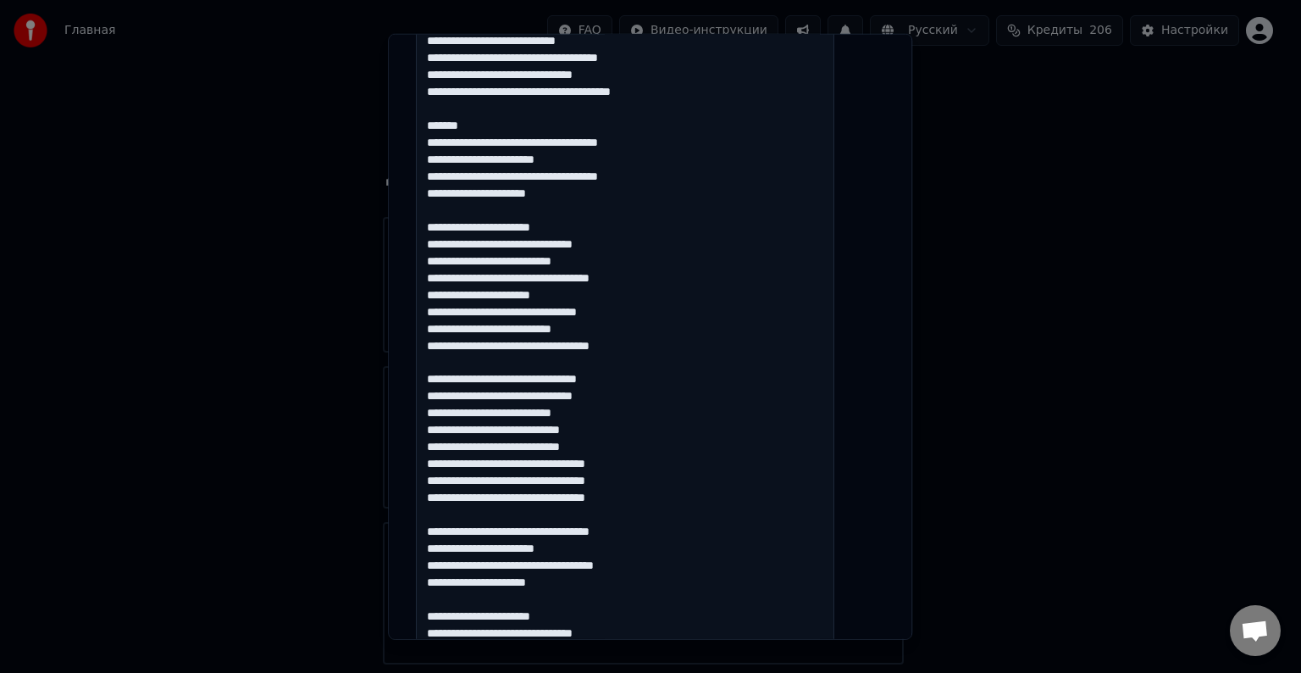
click at [444, 160] on textarea at bounding box center [625, 336] width 418 height 961
paste textarea
click at [579, 178] on textarea at bounding box center [625, 336] width 418 height 961
click at [444, 142] on textarea at bounding box center [625, 336] width 418 height 961
paste textarea
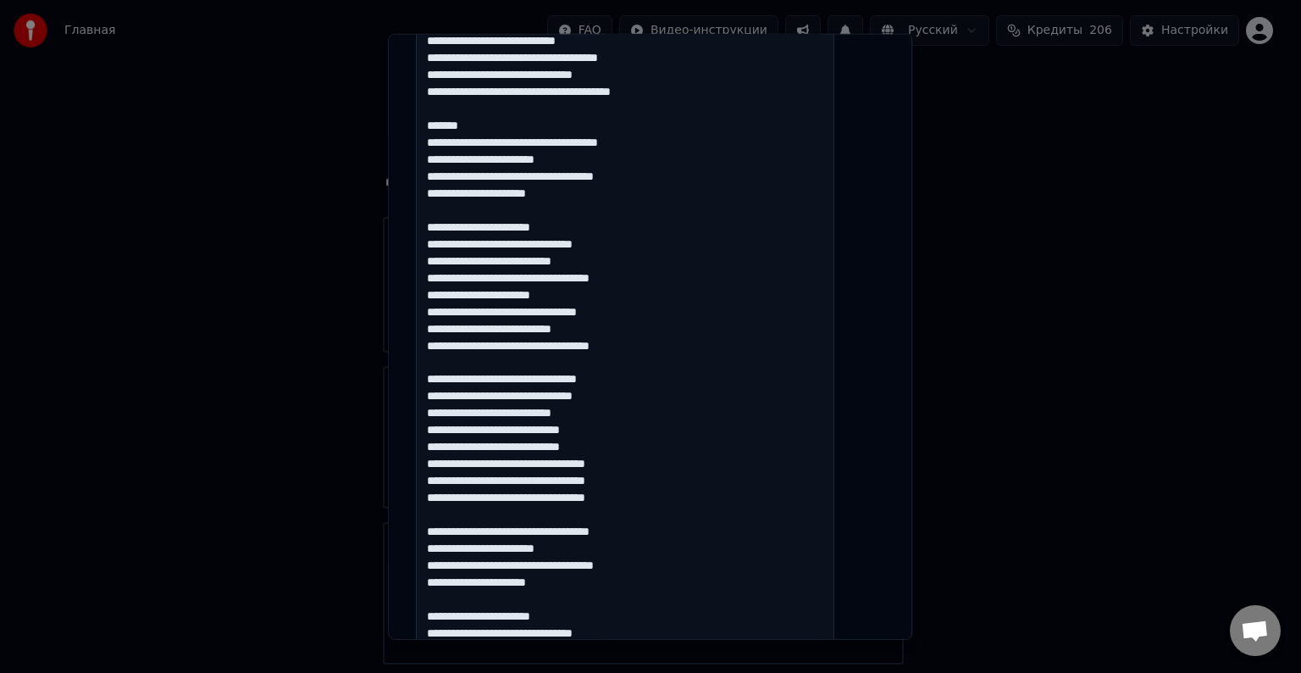
click at [491, 144] on textarea at bounding box center [625, 336] width 418 height 961
drag, startPoint x: 492, startPoint y: 123, endPoint x: 424, endPoint y: 114, distance: 69.2
click at [424, 114] on div "**********" at bounding box center [650, 337] width 524 height 606
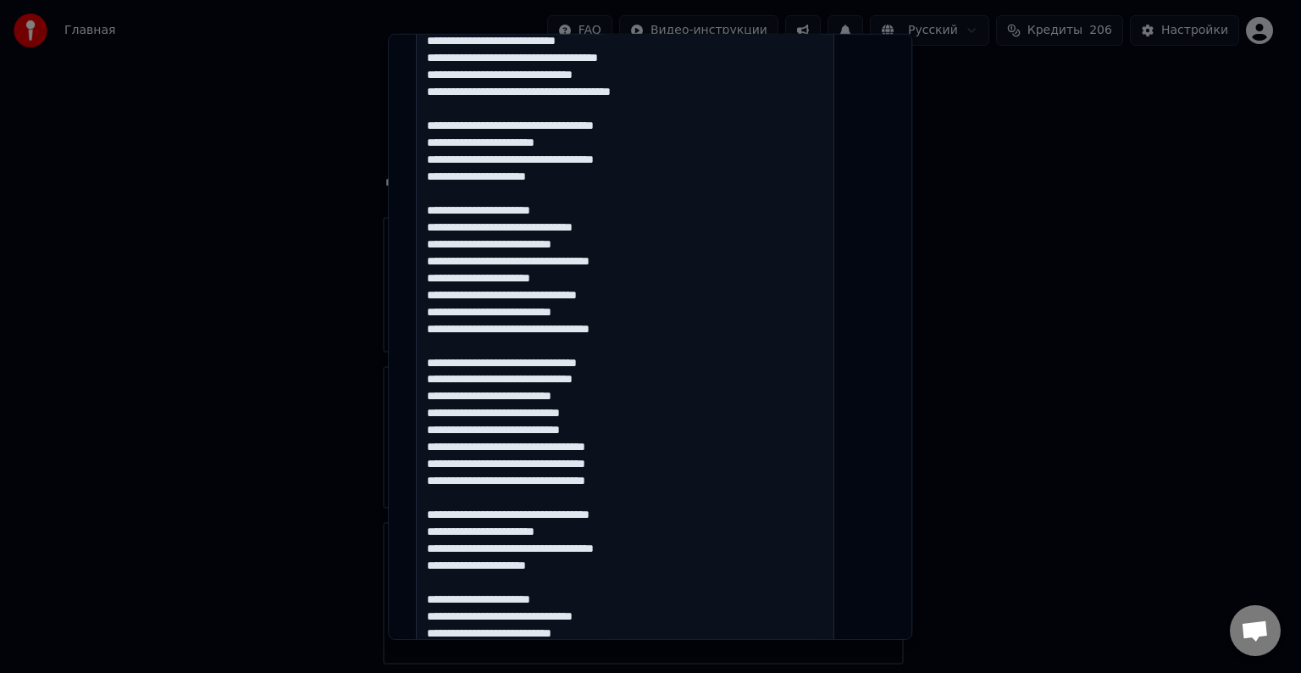
click at [613, 91] on textarea at bounding box center [625, 336] width 418 height 961
click at [444, 94] on textarea at bounding box center [625, 336] width 418 height 961
paste textarea
click at [445, 74] on textarea at bounding box center [625, 336] width 418 height 961
paste textarea
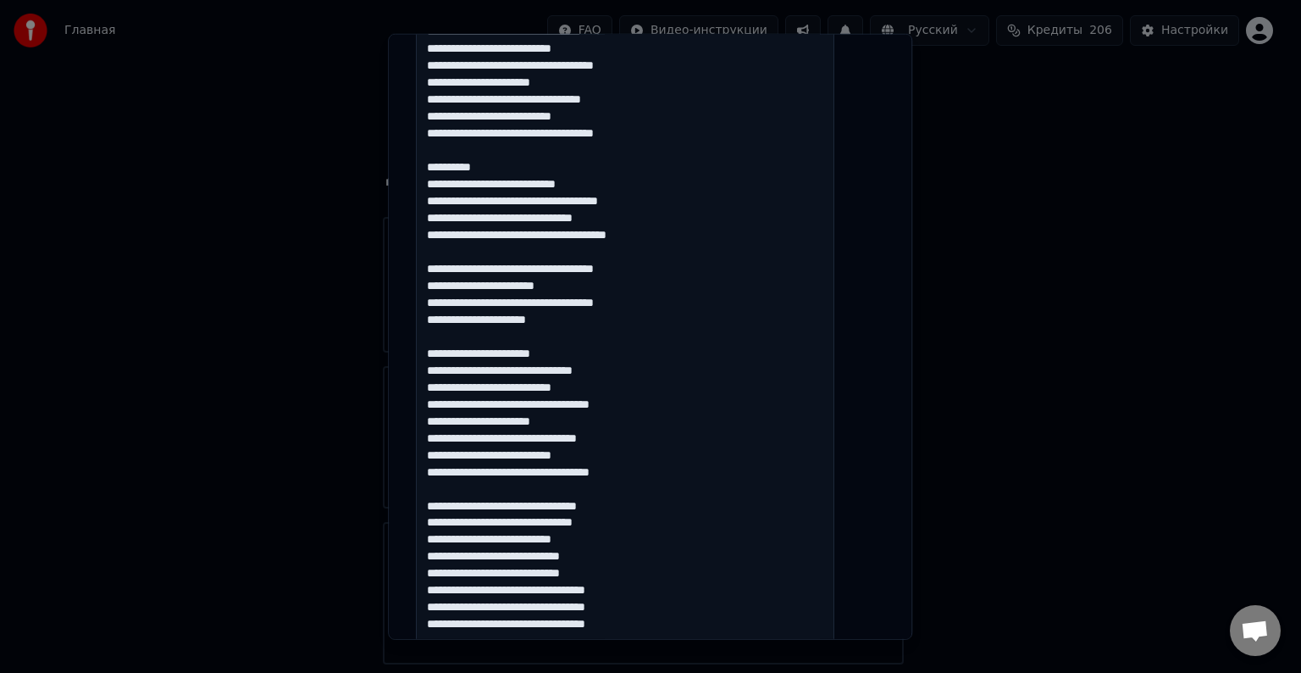
scroll to position [379, 0]
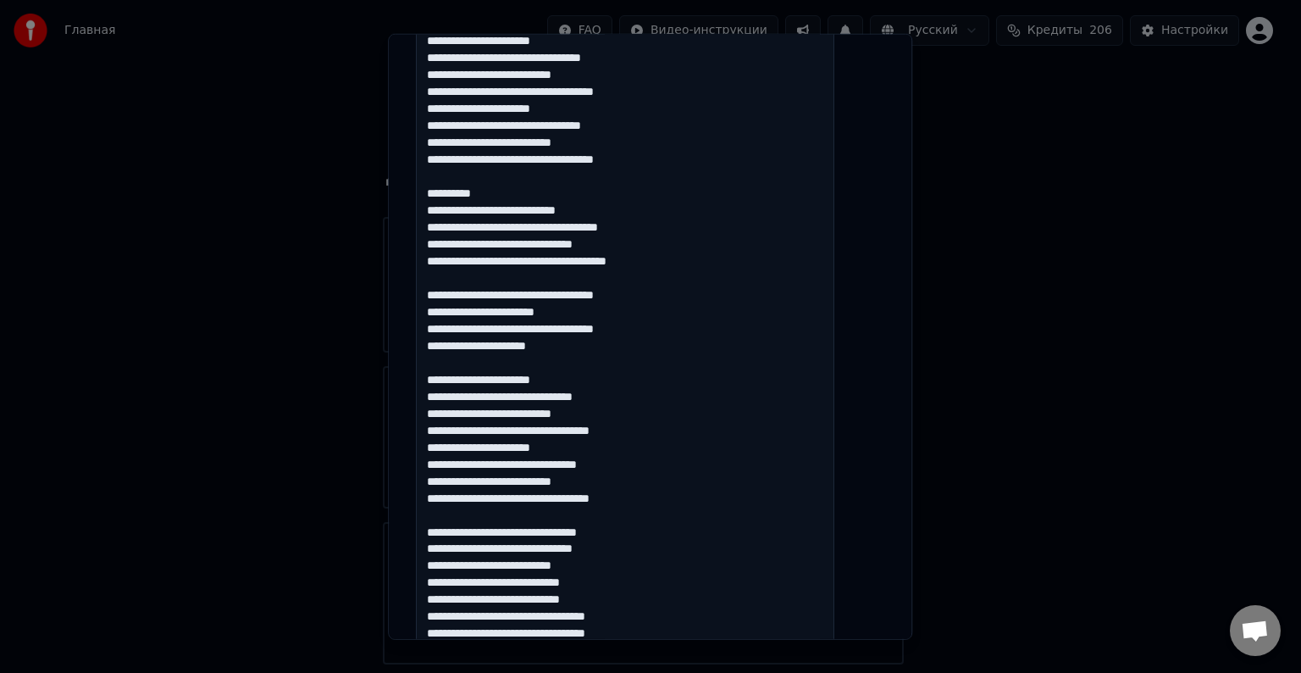
click at [443, 230] on textarea at bounding box center [625, 505] width 418 height 961
paste textarea
click at [443, 208] on textarea at bounding box center [625, 505] width 418 height 961
paste textarea
click at [567, 227] on textarea at bounding box center [625, 505] width 418 height 961
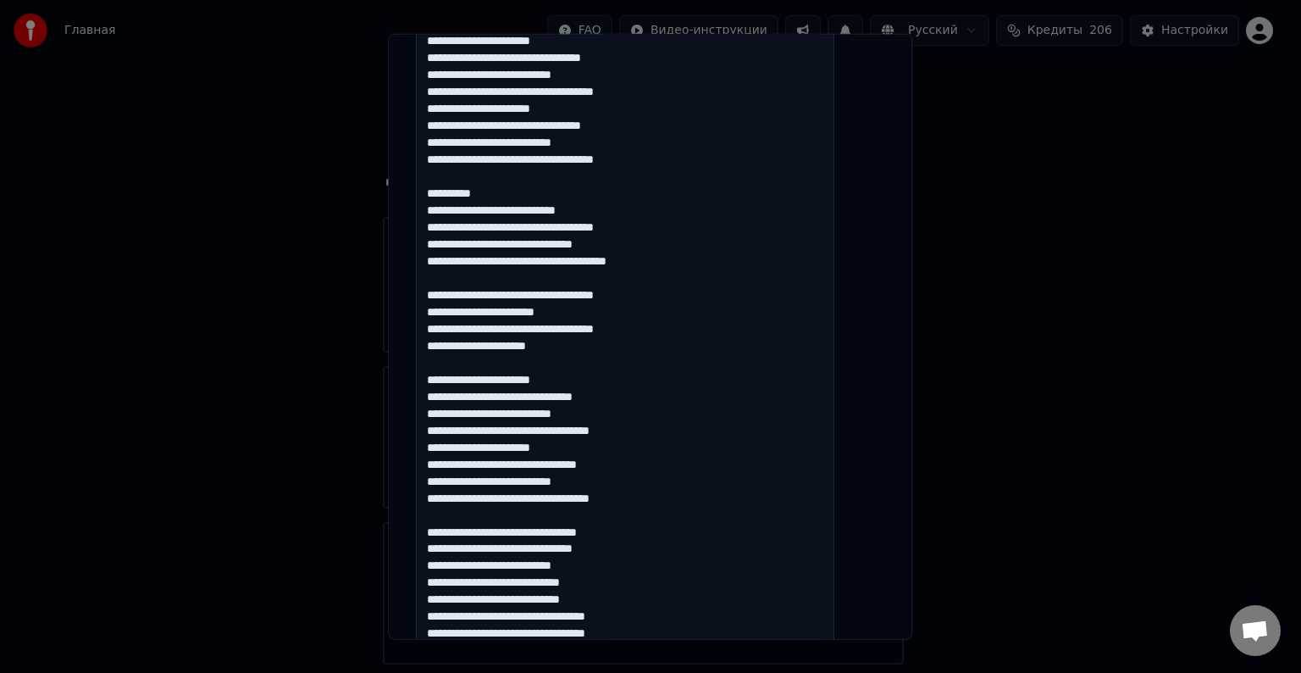
drag, startPoint x: 509, startPoint y: 195, endPoint x: 444, endPoint y: 177, distance: 67.6
click at [444, 177] on textarea at bounding box center [625, 505] width 418 height 961
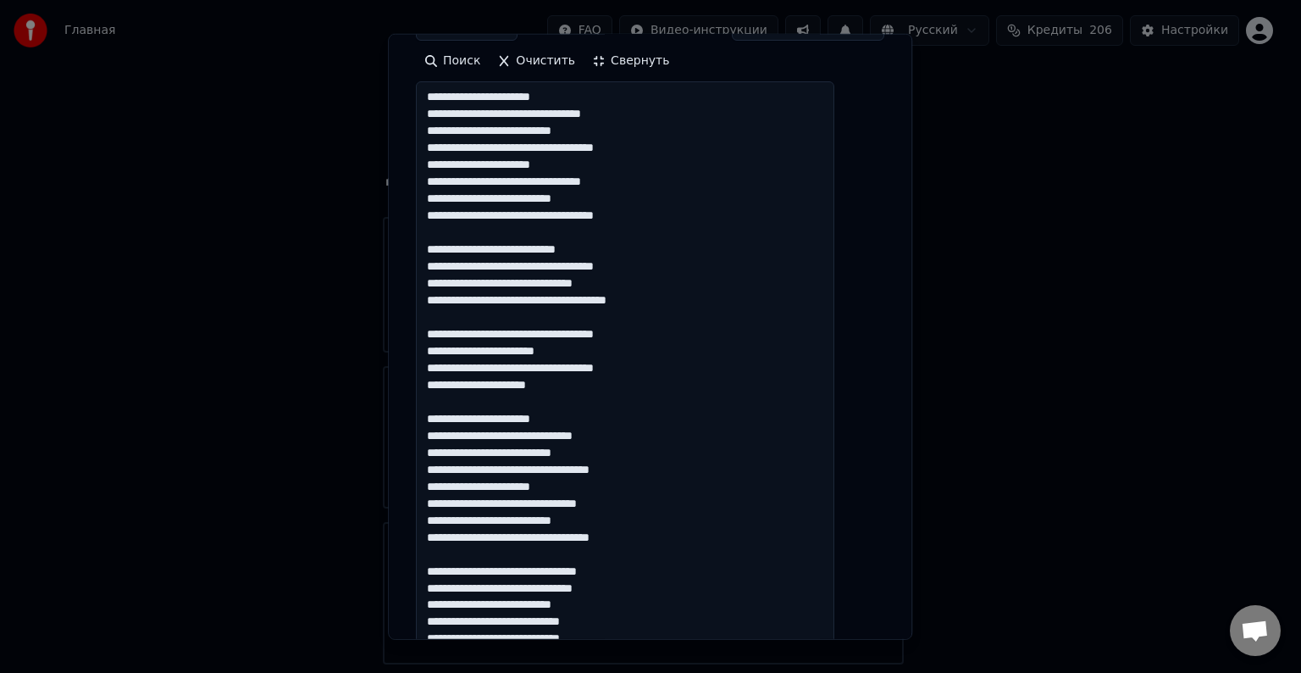
scroll to position [294, 0]
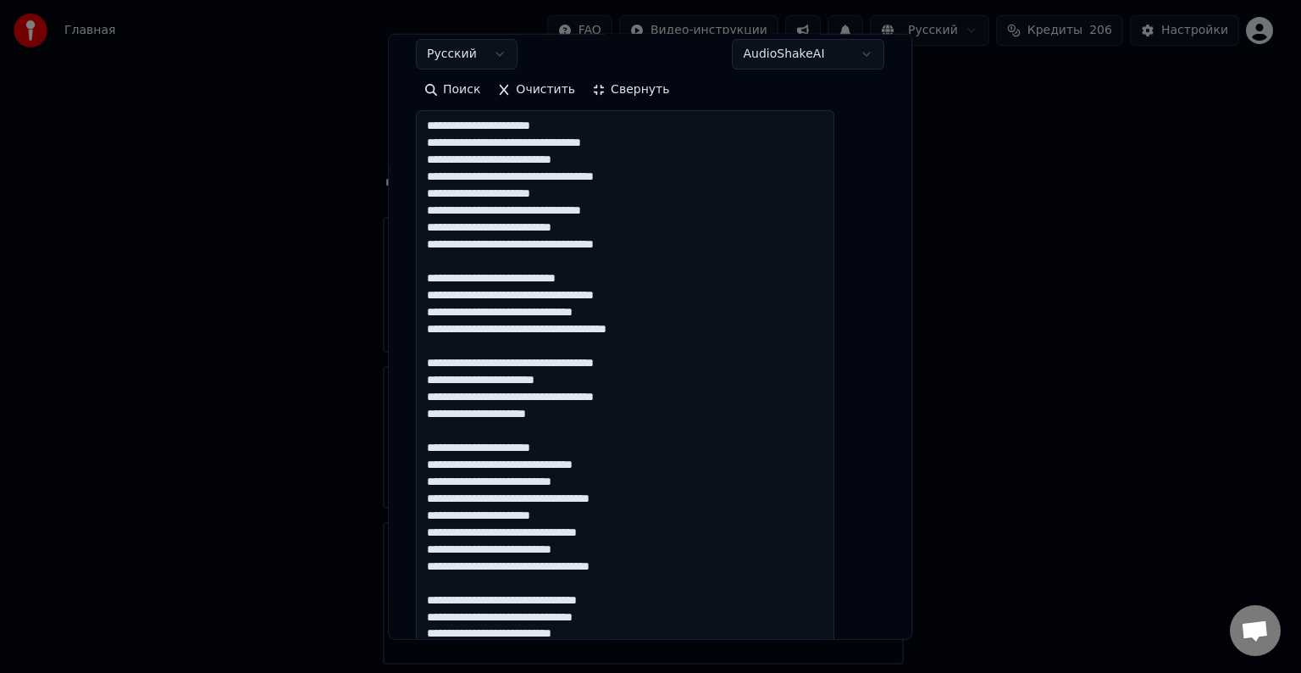
click at [554, 244] on textarea at bounding box center [625, 590] width 418 height 961
click at [556, 244] on textarea at bounding box center [625, 590] width 418 height 961
drag, startPoint x: 450, startPoint y: 248, endPoint x: 440, endPoint y: 244, distance: 10.2
click at [442, 244] on textarea at bounding box center [625, 590] width 418 height 961
paste textarea
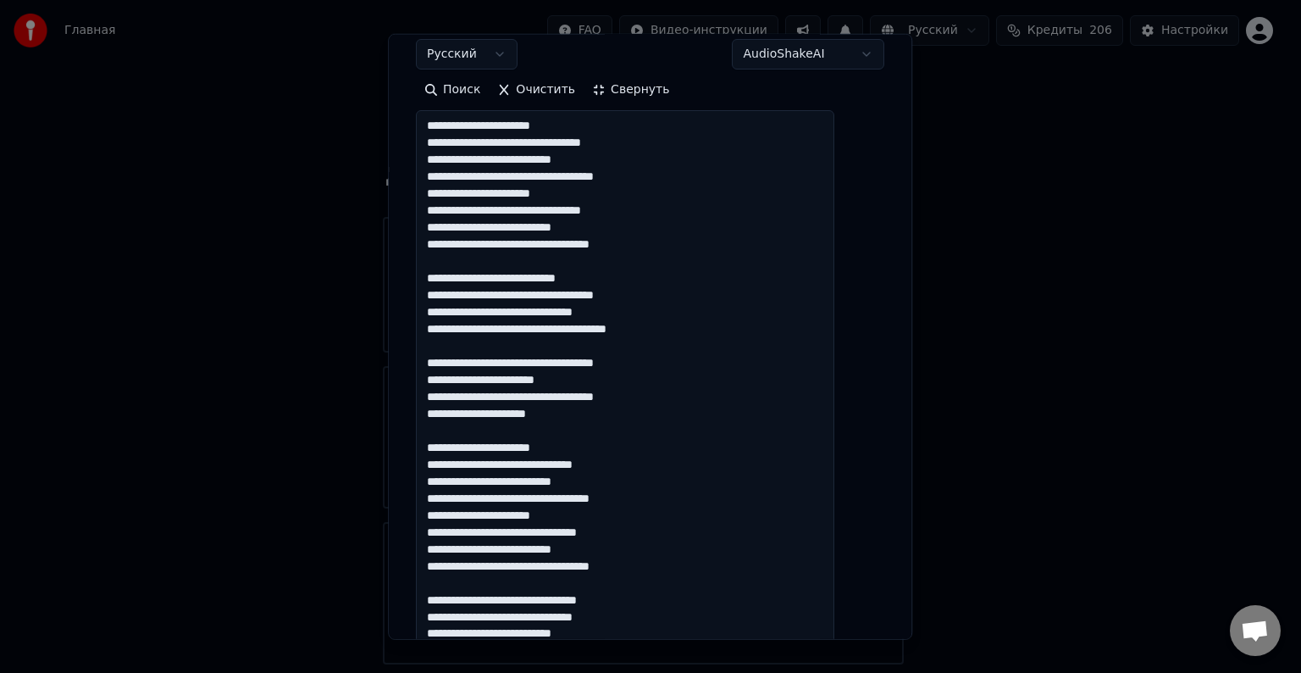
click at [438, 223] on textarea at bounding box center [625, 590] width 418 height 961
paste textarea
click at [442, 210] on textarea at bounding box center [625, 590] width 418 height 961
paste textarea
click at [556, 211] on textarea at bounding box center [625, 590] width 418 height 961
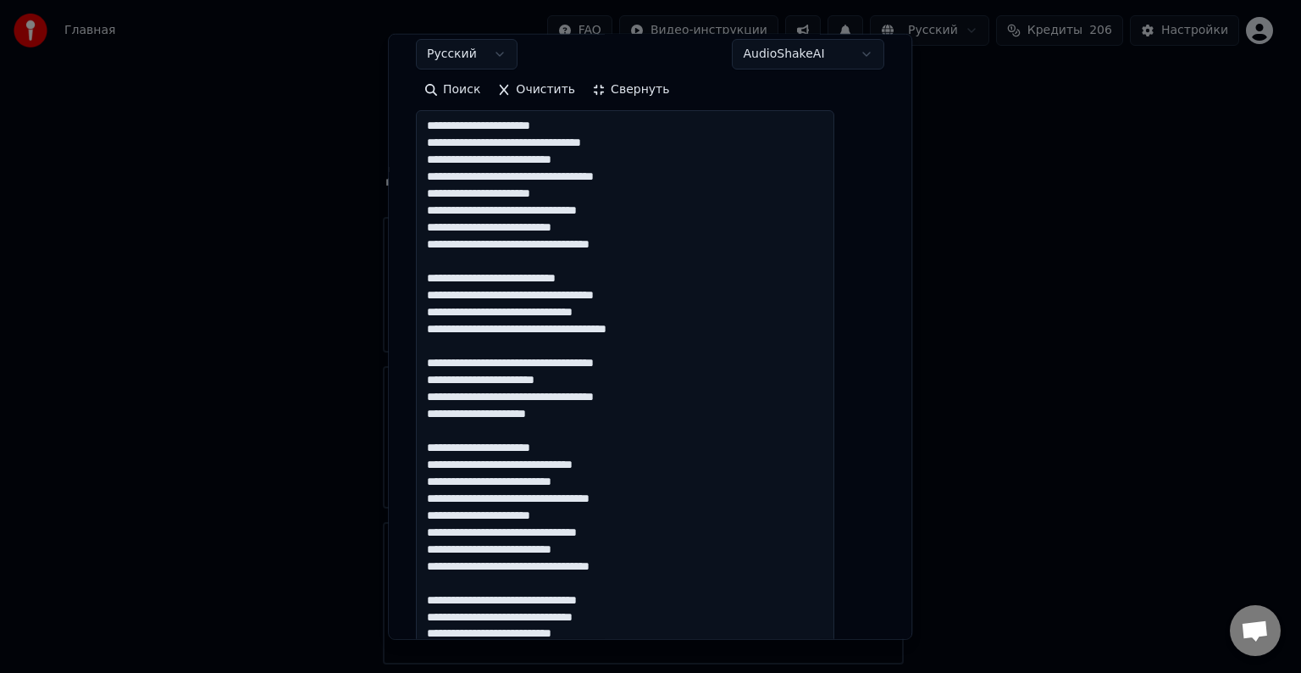
click at [495, 210] on textarea at bounding box center [625, 590] width 418 height 961
click at [442, 192] on textarea at bounding box center [625, 590] width 418 height 961
paste textarea
click at [442, 178] on textarea at bounding box center [625, 590] width 418 height 961
paste textarea
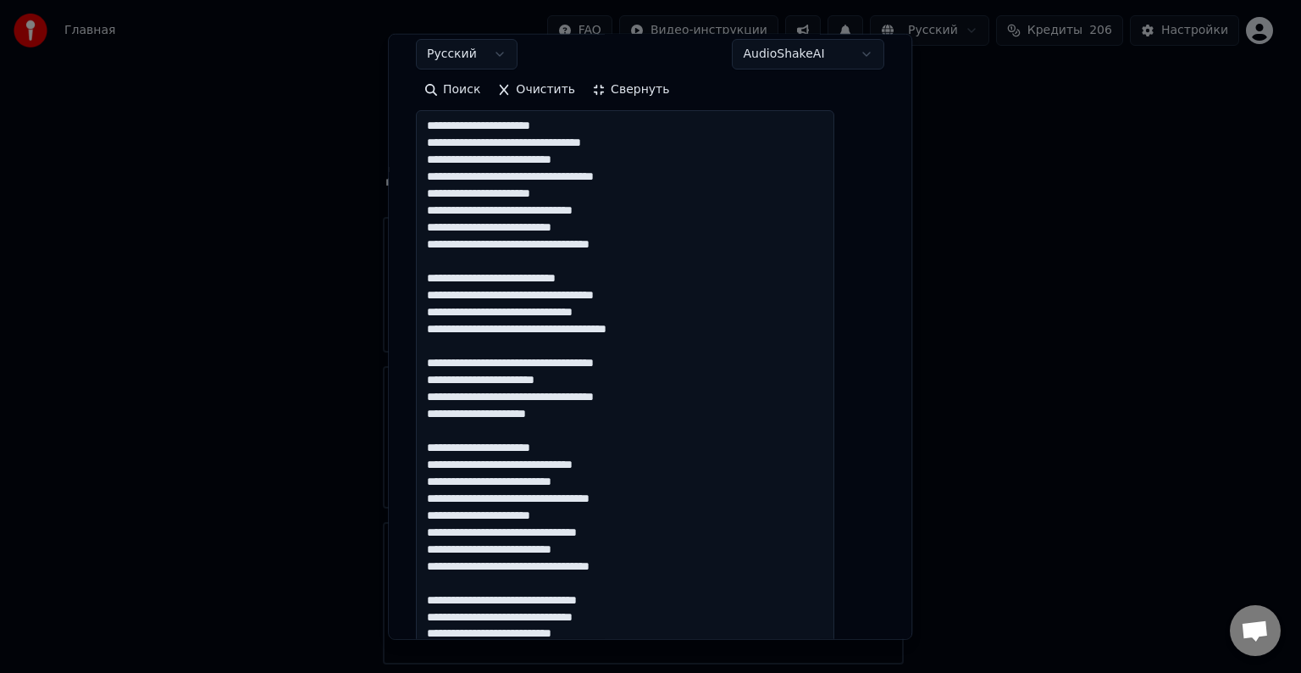
click at [555, 176] on textarea at bounding box center [625, 590] width 418 height 961
drag, startPoint x: 451, startPoint y: 158, endPoint x: 443, endPoint y: 157, distance: 8.6
click at [443, 157] on textarea at bounding box center [625, 590] width 418 height 961
paste textarea
click at [558, 143] on textarea at bounding box center [625, 590] width 418 height 961
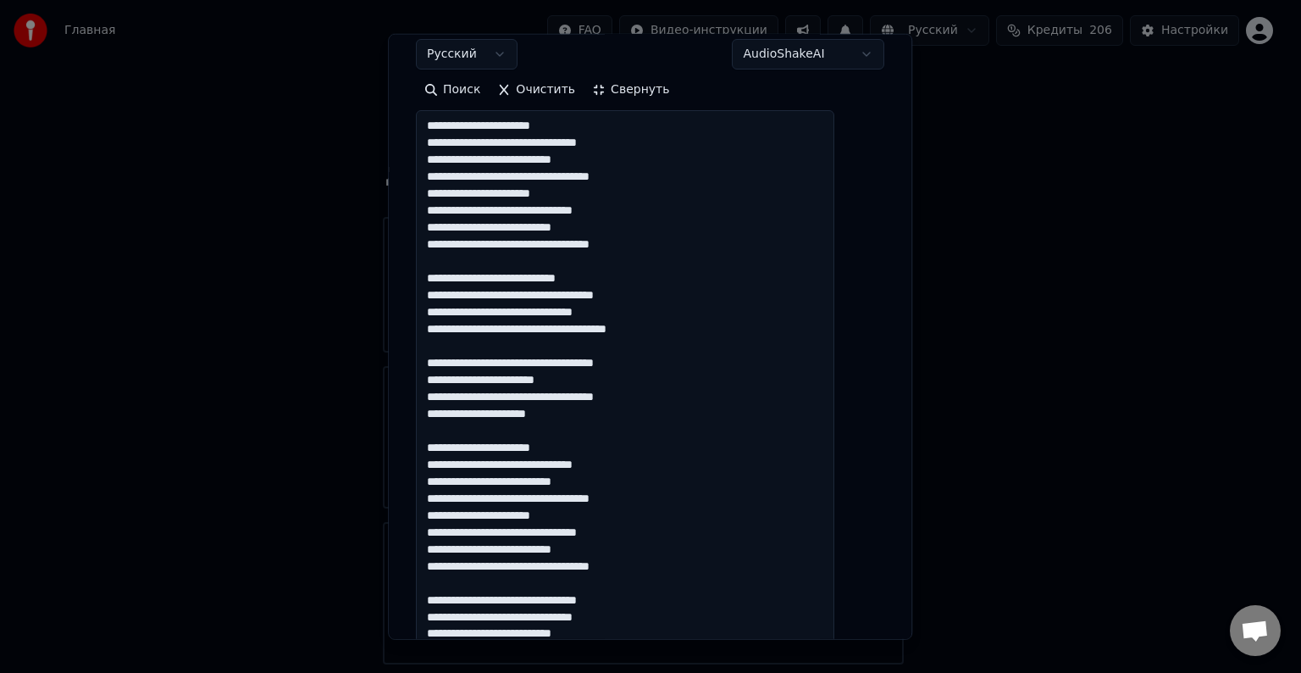
drag, startPoint x: 451, startPoint y: 142, endPoint x: 441, endPoint y: 142, distance: 9.3
click at [441, 142] on textarea at bounding box center [625, 590] width 418 height 961
paste textarea
click at [443, 125] on textarea at bounding box center [625, 590] width 418 height 961
paste textarea
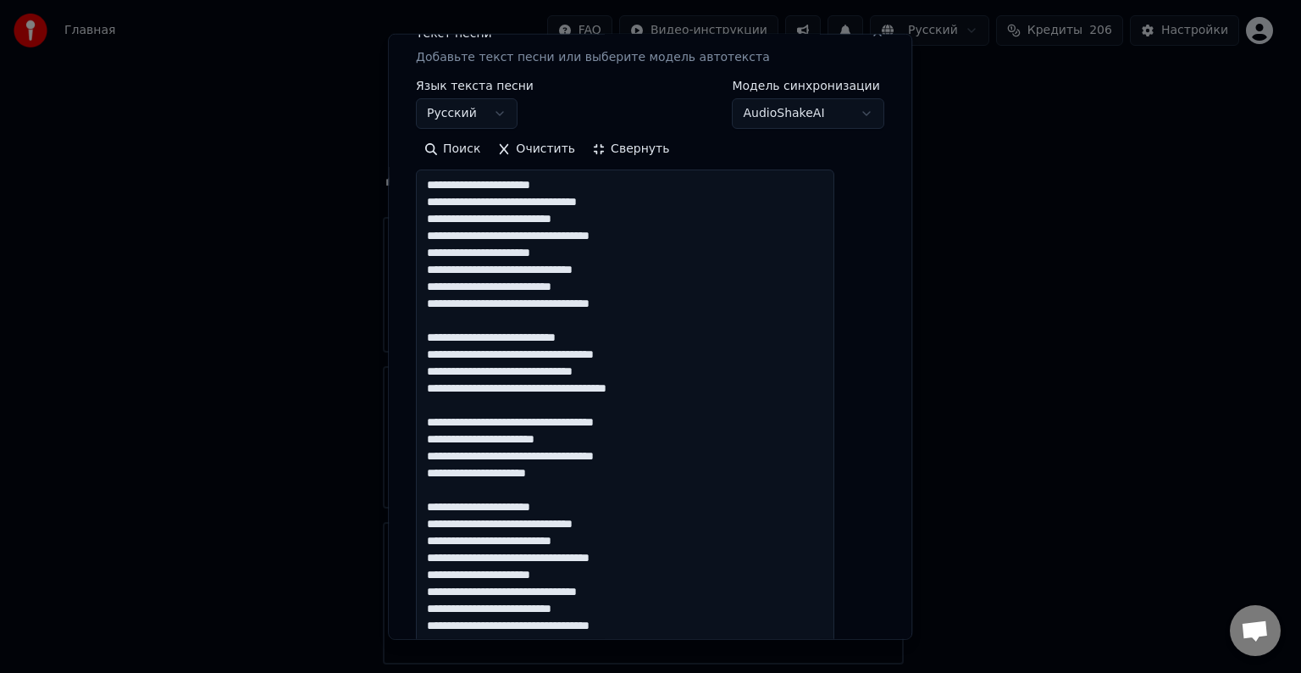
scroll to position [209, 0]
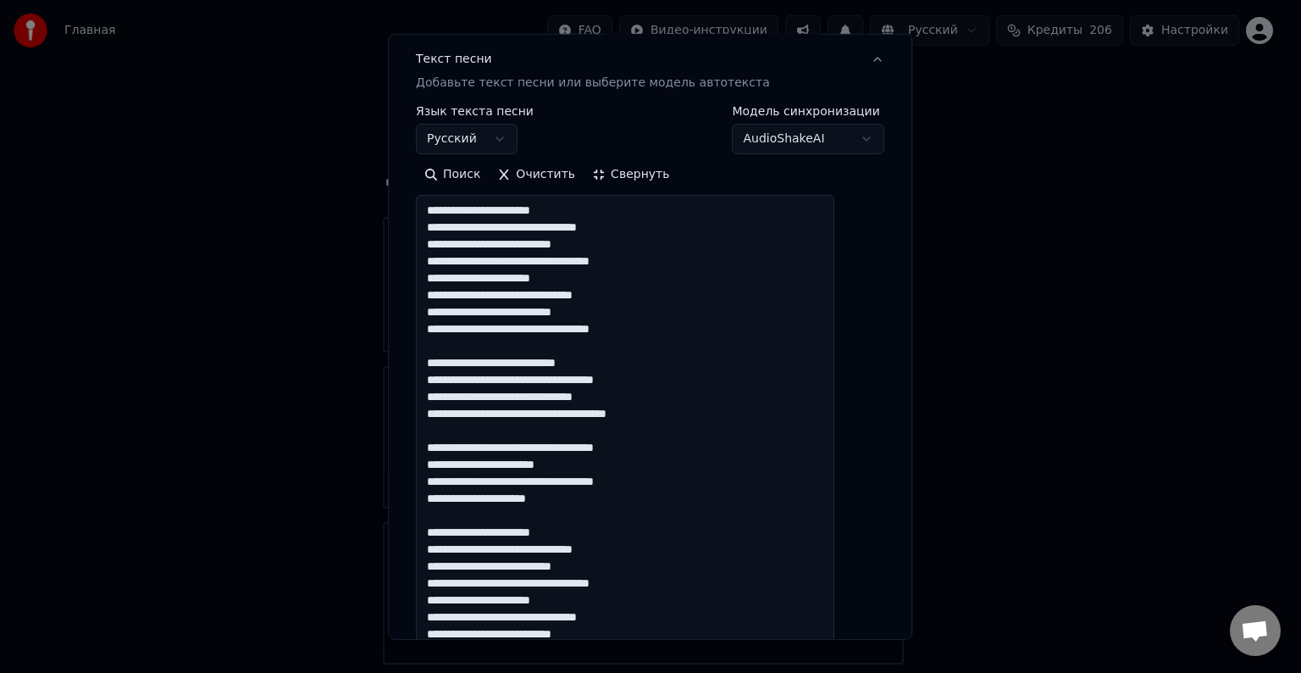
click at [447, 211] on textarea at bounding box center [625, 675] width 418 height 961
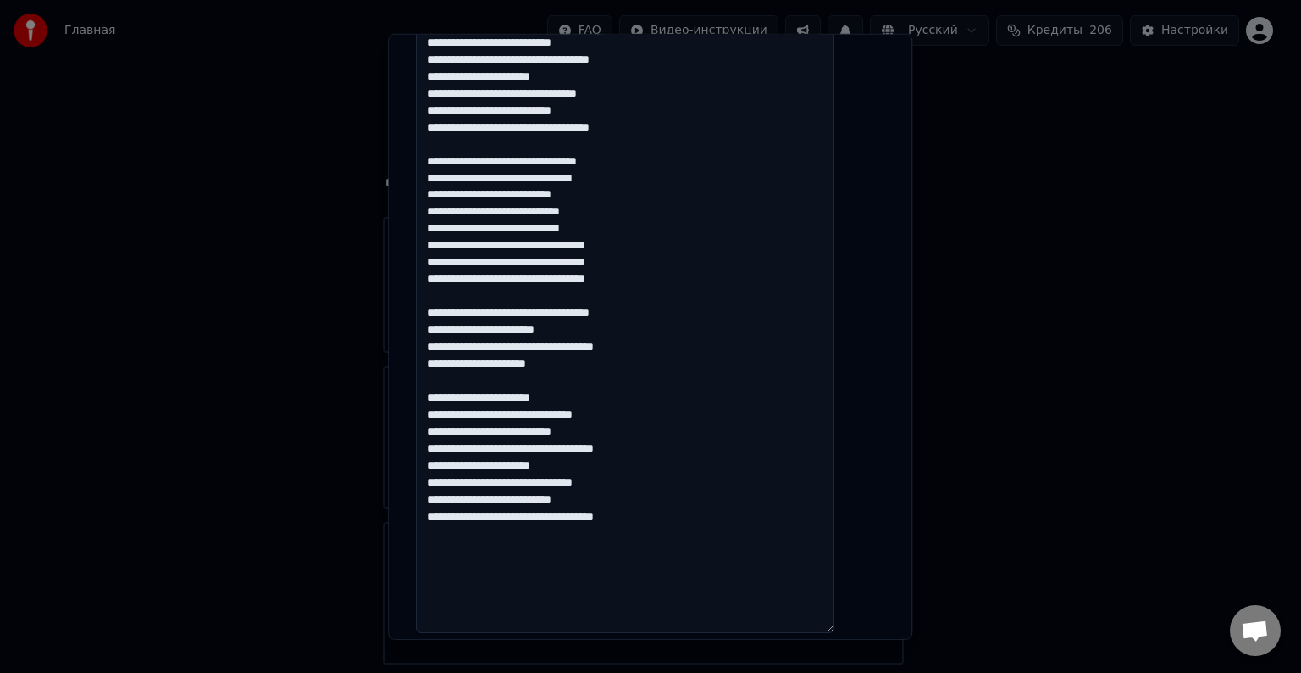
scroll to position [802, 0]
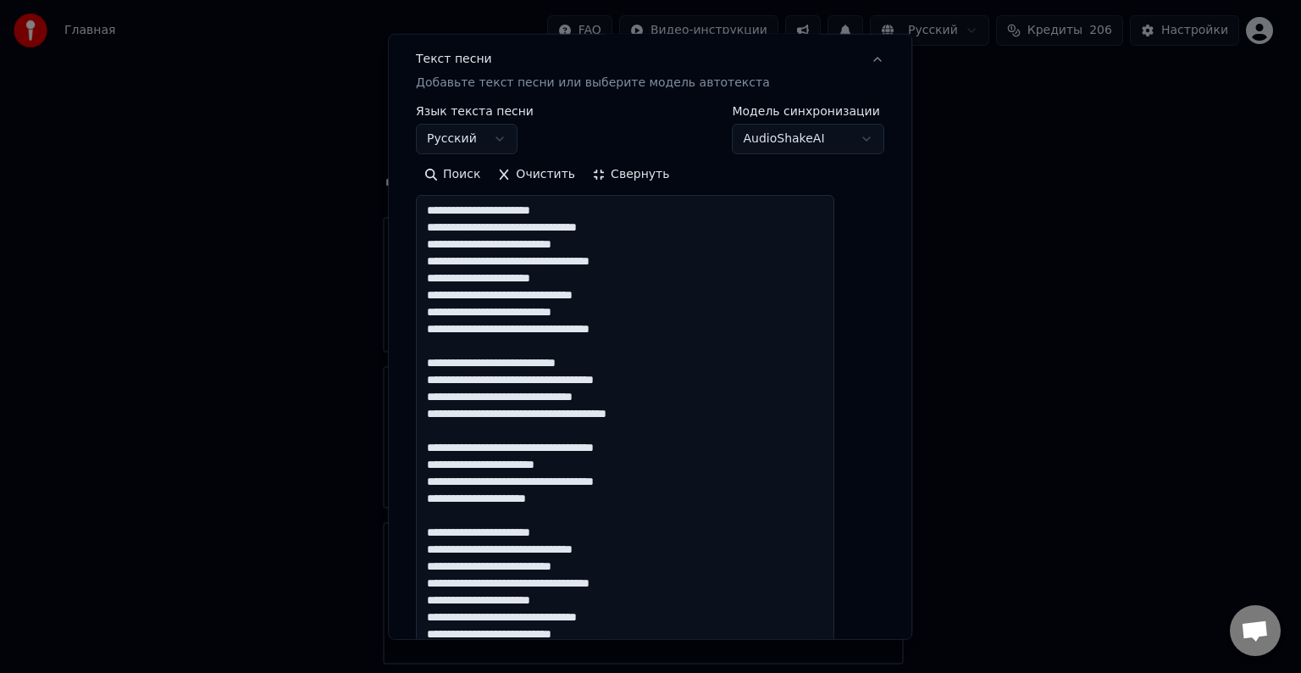
type textarea "**********"
click at [654, 179] on button "Свернуть" at bounding box center [631, 174] width 94 height 27
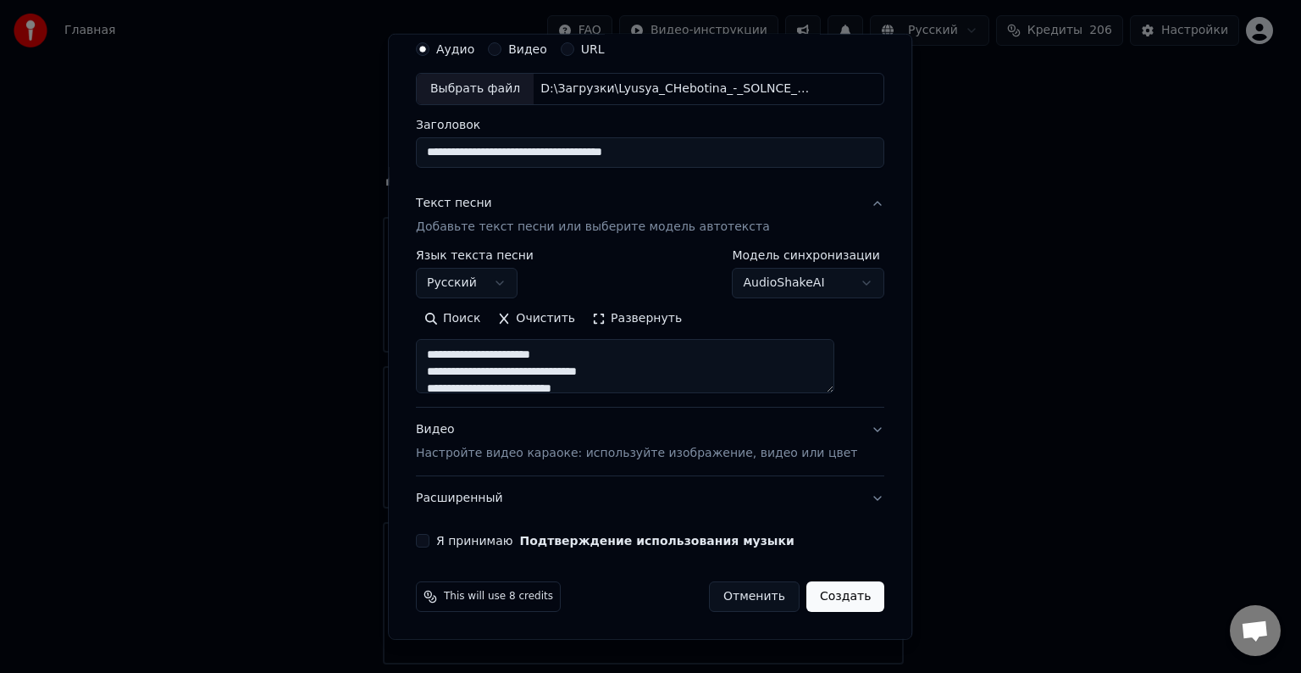
scroll to position [64, 0]
click at [841, 427] on button "Видео Настройте видео караоке: используйте изображение, видео или цвет" at bounding box center [650, 442] width 468 height 68
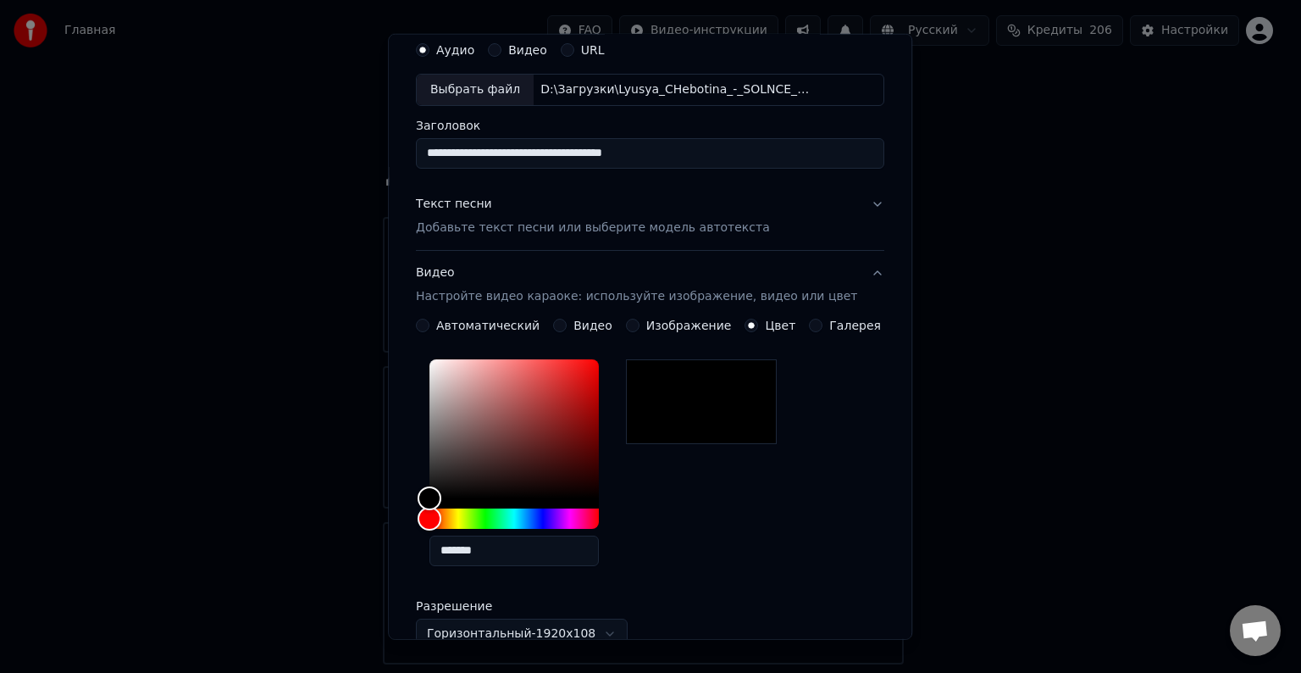
click at [858, 268] on button "Видео Настройте видео караоке: используйте изображение, видео или цвет" at bounding box center [650, 285] width 468 height 68
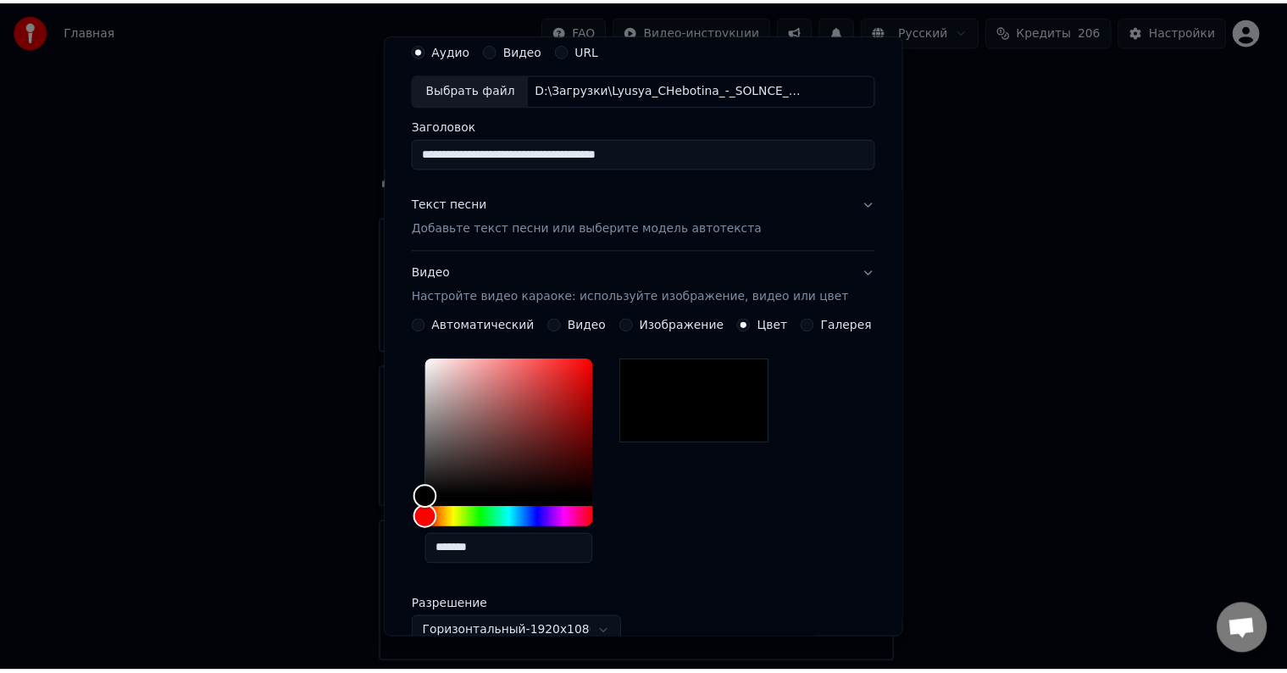
scroll to position [0, 0]
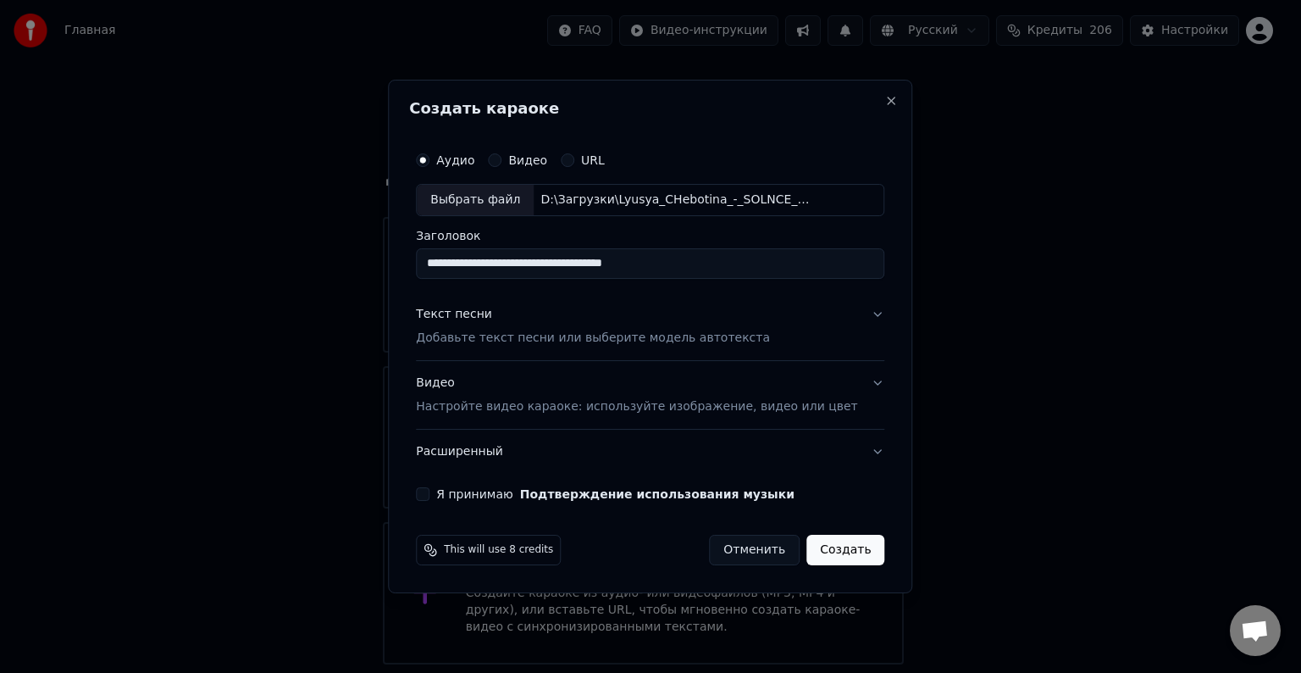
click at [765, 446] on button "Расширенный" at bounding box center [650, 451] width 468 height 44
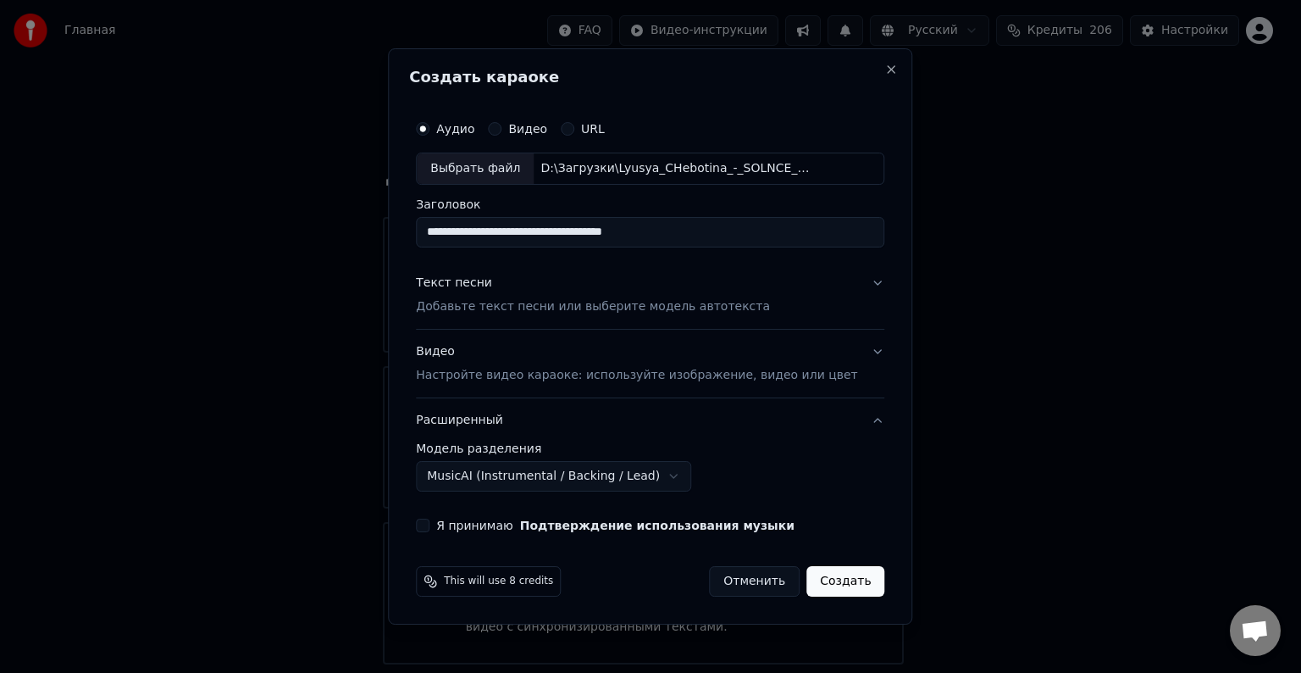
click at [429, 523] on button "Я принимаю Подтверждение использования музыки" at bounding box center [423, 525] width 14 height 14
click at [739, 233] on input "**********" at bounding box center [650, 232] width 468 height 30
type input "**********"
click at [849, 348] on button "Видео Настройте видео караоке: используйте изображение, видео или цвет" at bounding box center [650, 363] width 468 height 68
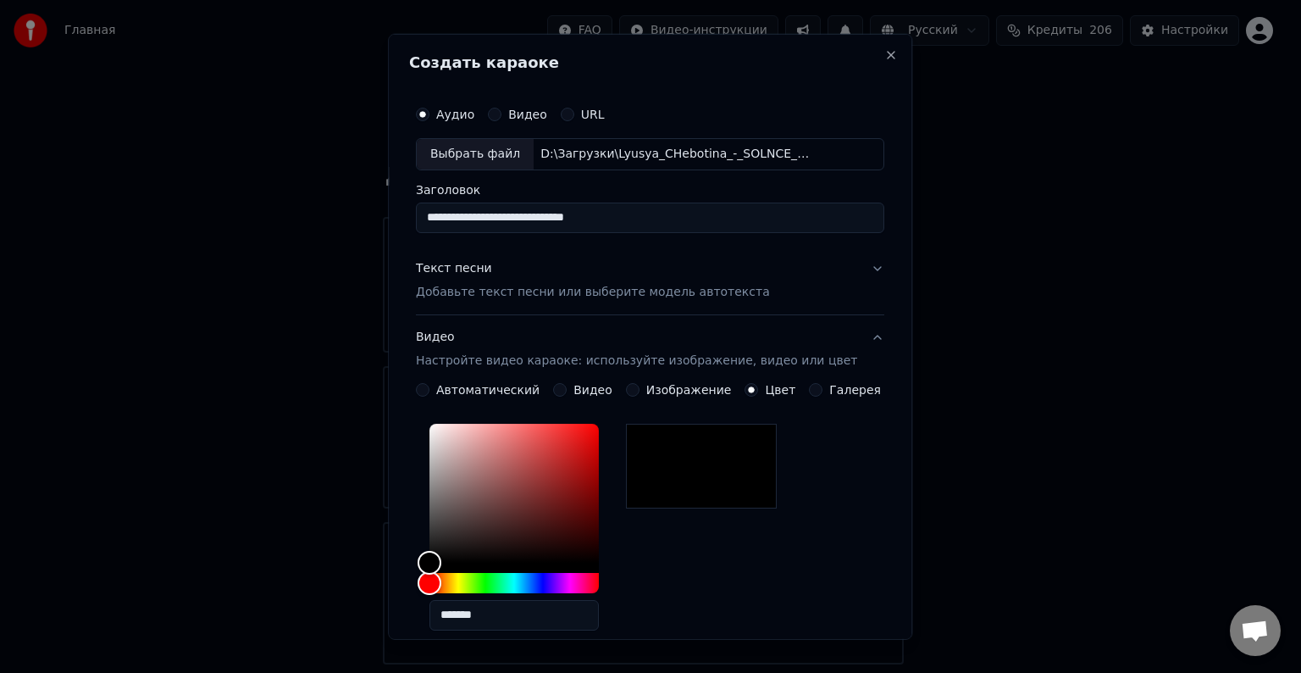
click at [851, 339] on button "Видео Настройте видео караоке: используйте изображение, видео или цвет" at bounding box center [650, 349] width 468 height 68
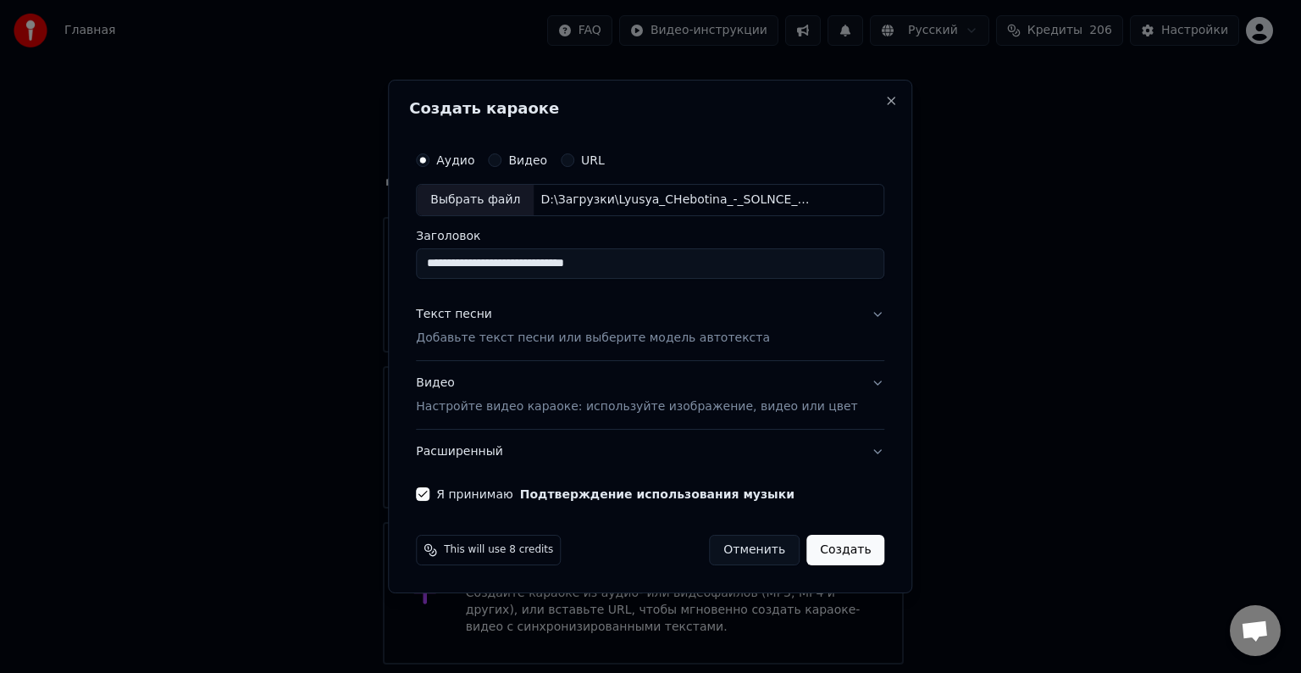
click at [846, 442] on button "Расширенный" at bounding box center [650, 451] width 468 height 44
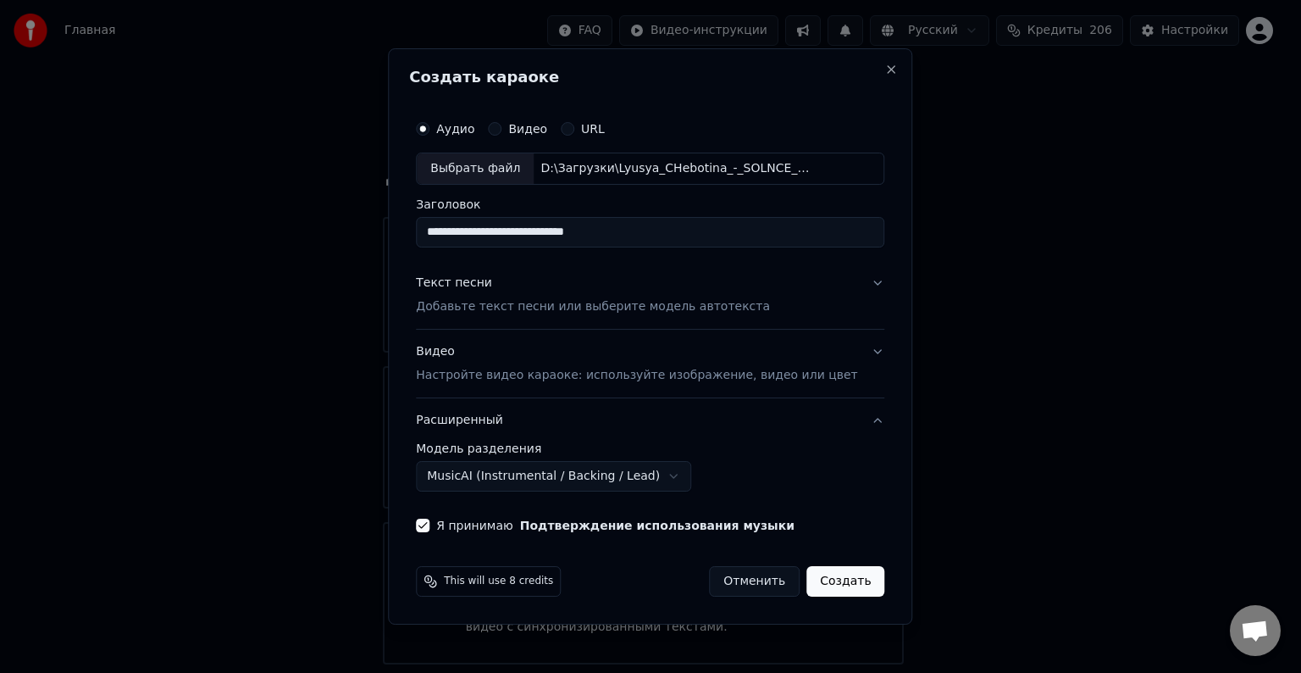
click at [846, 430] on button "Расширенный" at bounding box center [650, 420] width 468 height 44
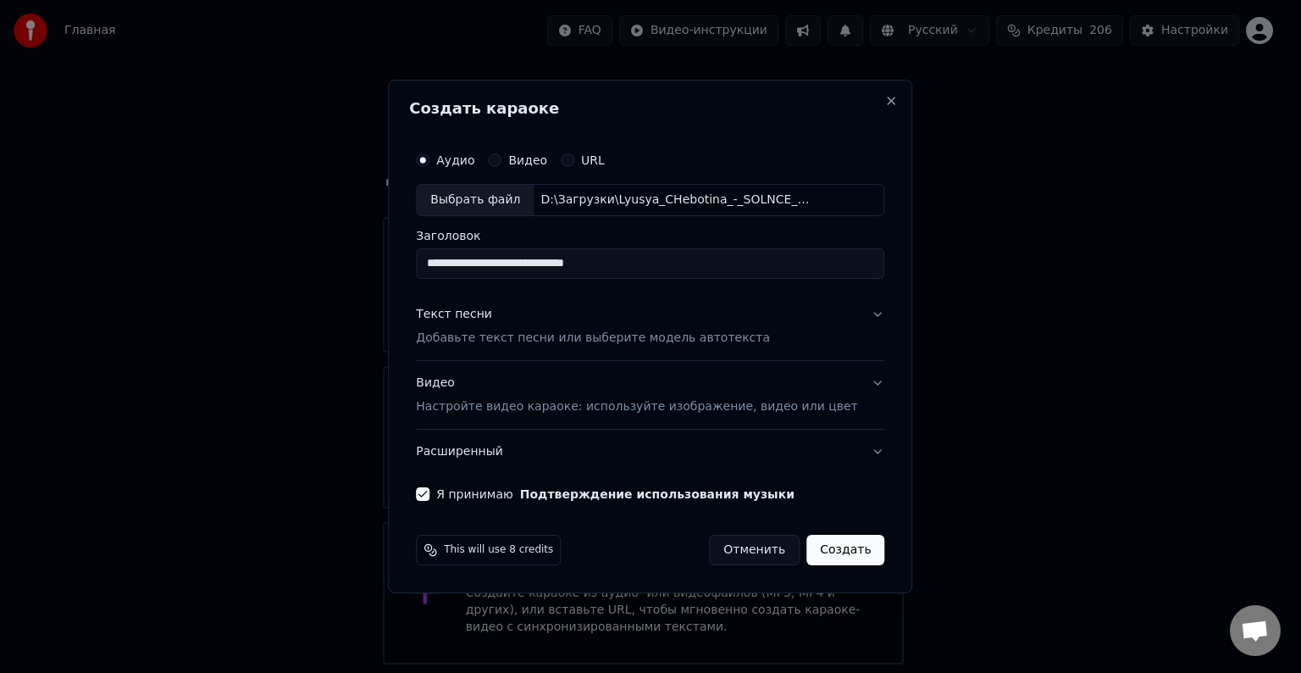
click at [849, 441] on button "Расширенный" at bounding box center [650, 451] width 468 height 44
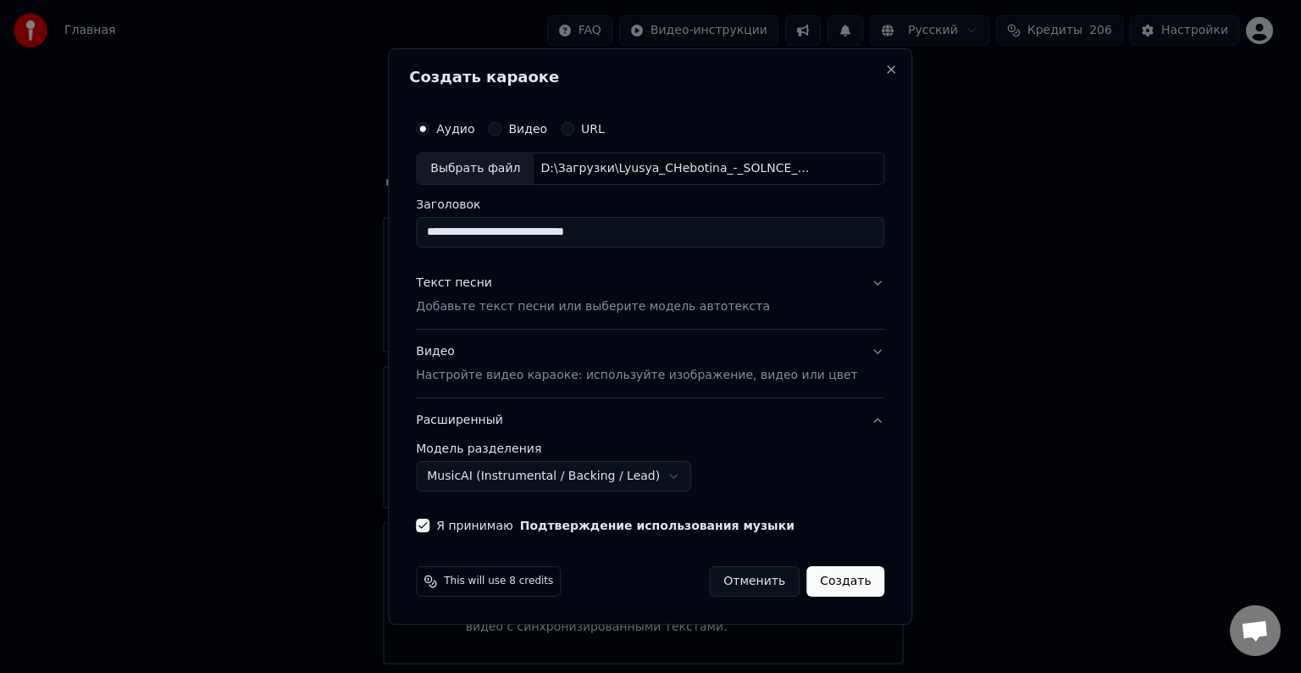
click at [672, 473] on body "Главная FAQ Видео-инструкции Русский Кредиты 206 Настройки Добро пожаловать в Y…" at bounding box center [643, 415] width 1287 height 830
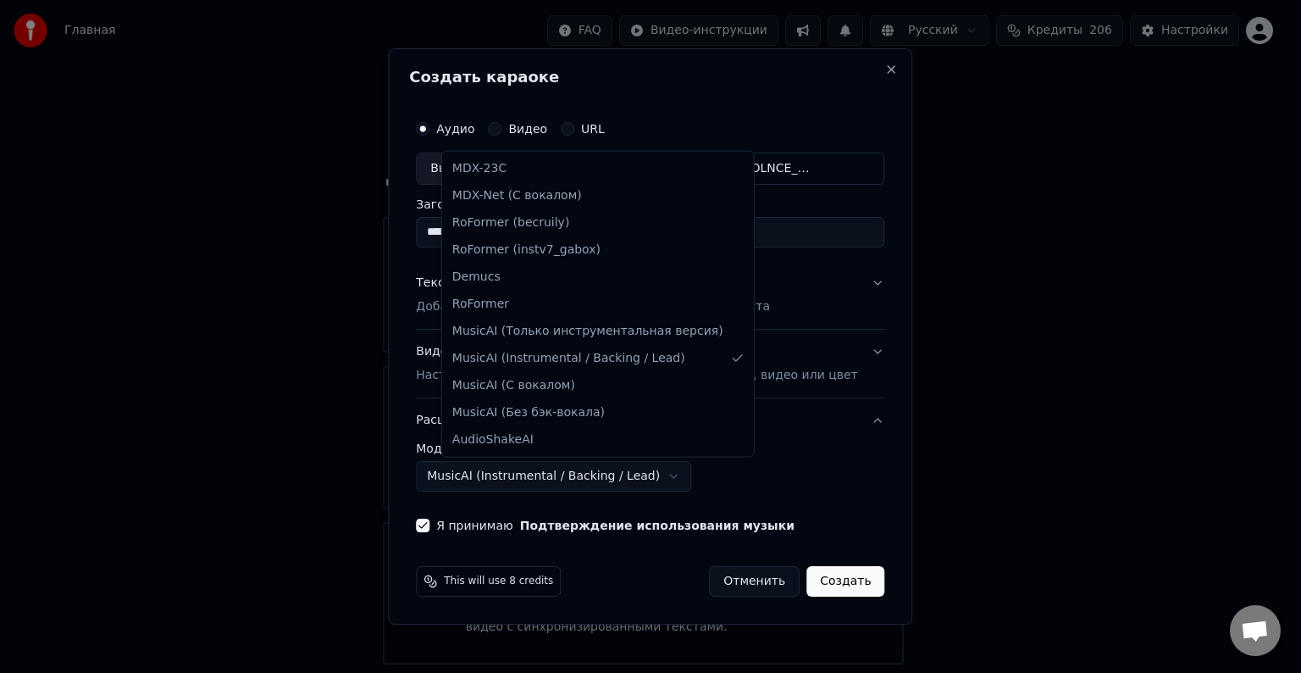
click at [672, 473] on body "Главная FAQ Видео-инструкции Русский Кредиты 206 Настройки Добро пожаловать в Y…" at bounding box center [643, 415] width 1287 height 830
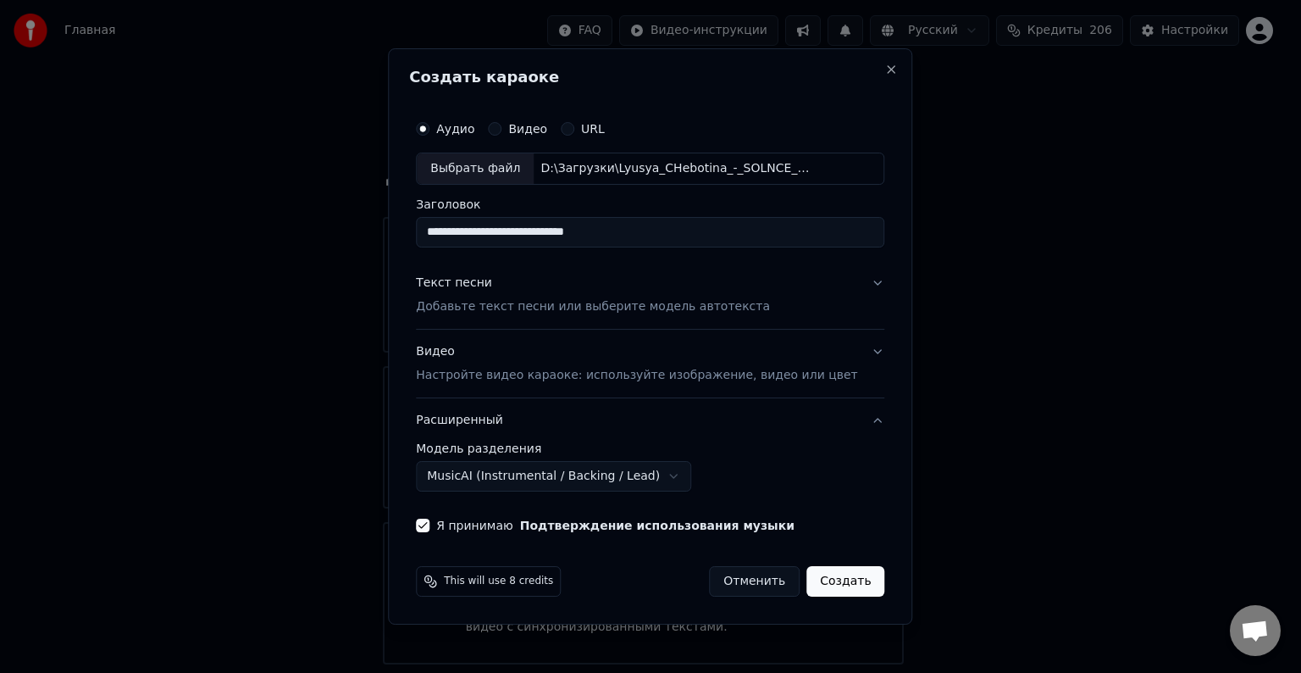
click at [806, 525] on div "Я принимаю Подтверждение использования музыки" at bounding box center [650, 525] width 468 height 14
click at [833, 584] on button "Создать" at bounding box center [845, 581] width 78 height 30
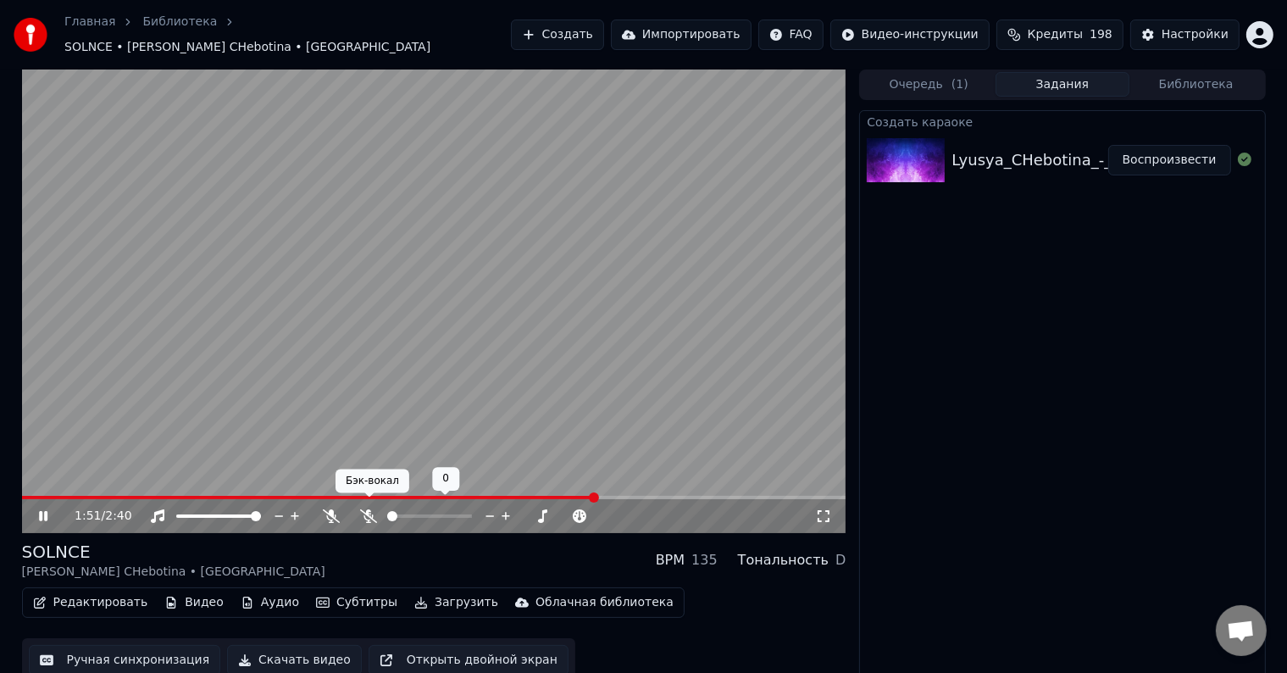
click at [367, 509] on icon at bounding box center [368, 516] width 17 height 14
click at [329, 511] on icon at bounding box center [331, 516] width 17 height 14
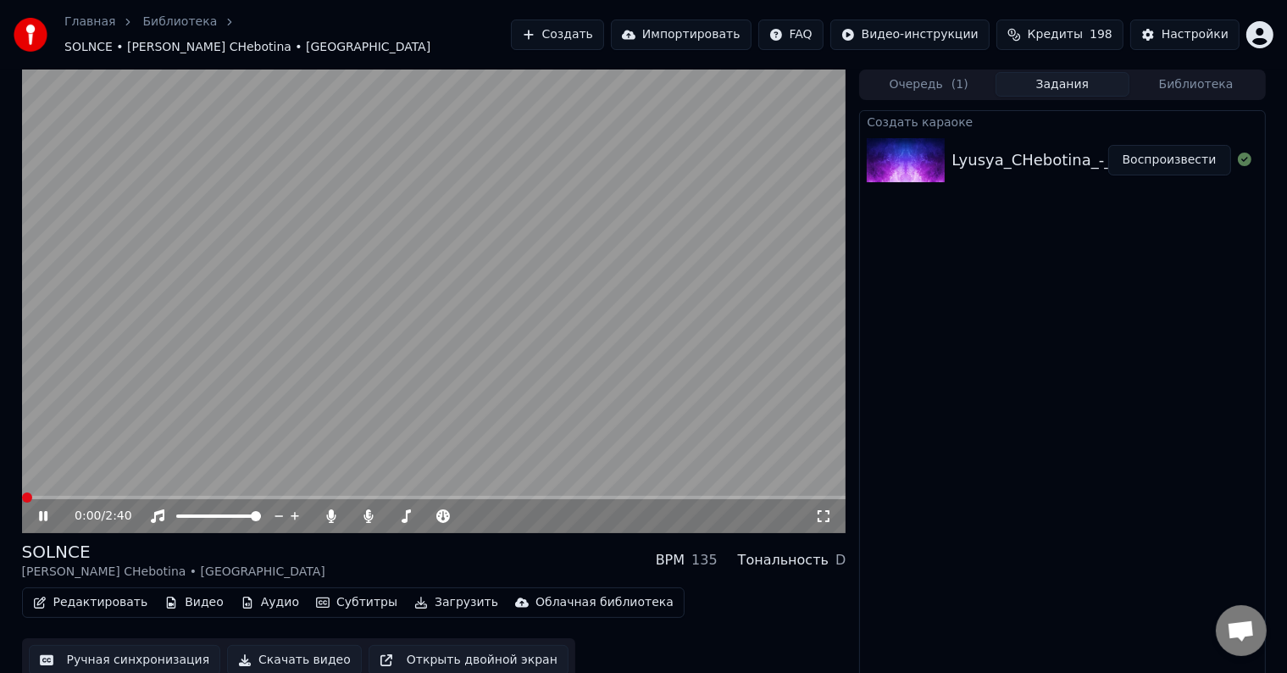
click at [22, 496] on span at bounding box center [22, 497] width 0 height 3
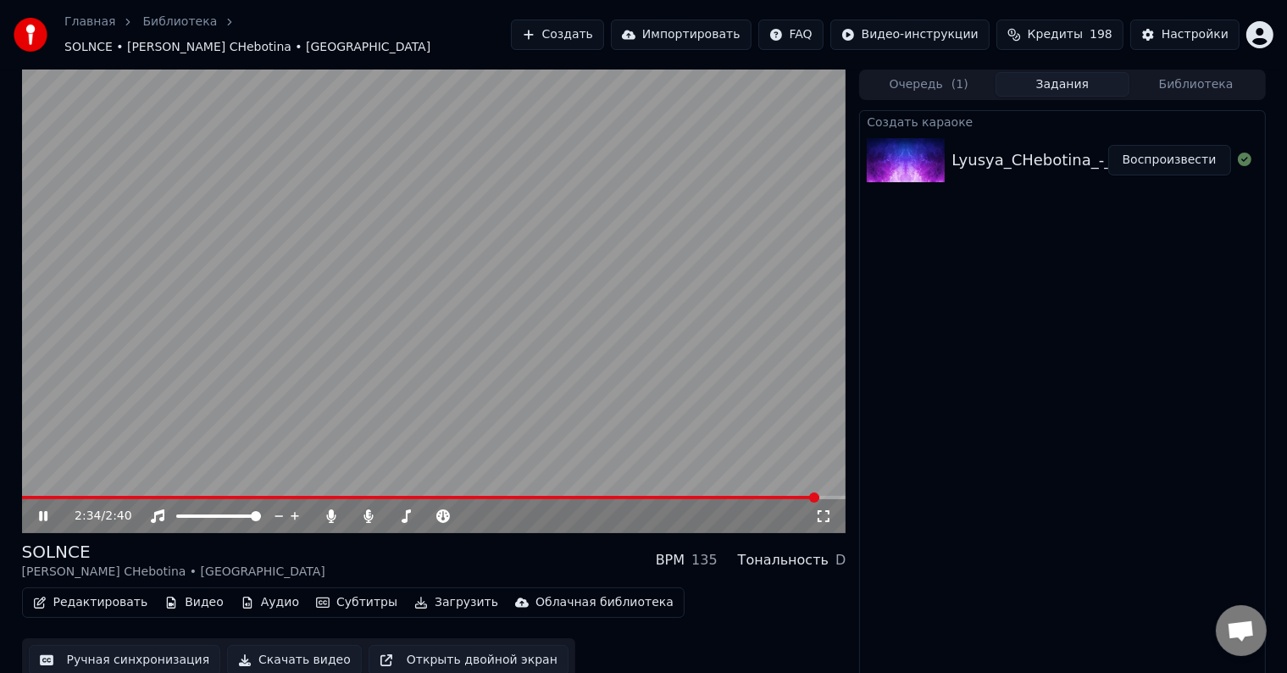
click at [110, 595] on button "Редактировать" at bounding box center [90, 602] width 129 height 24
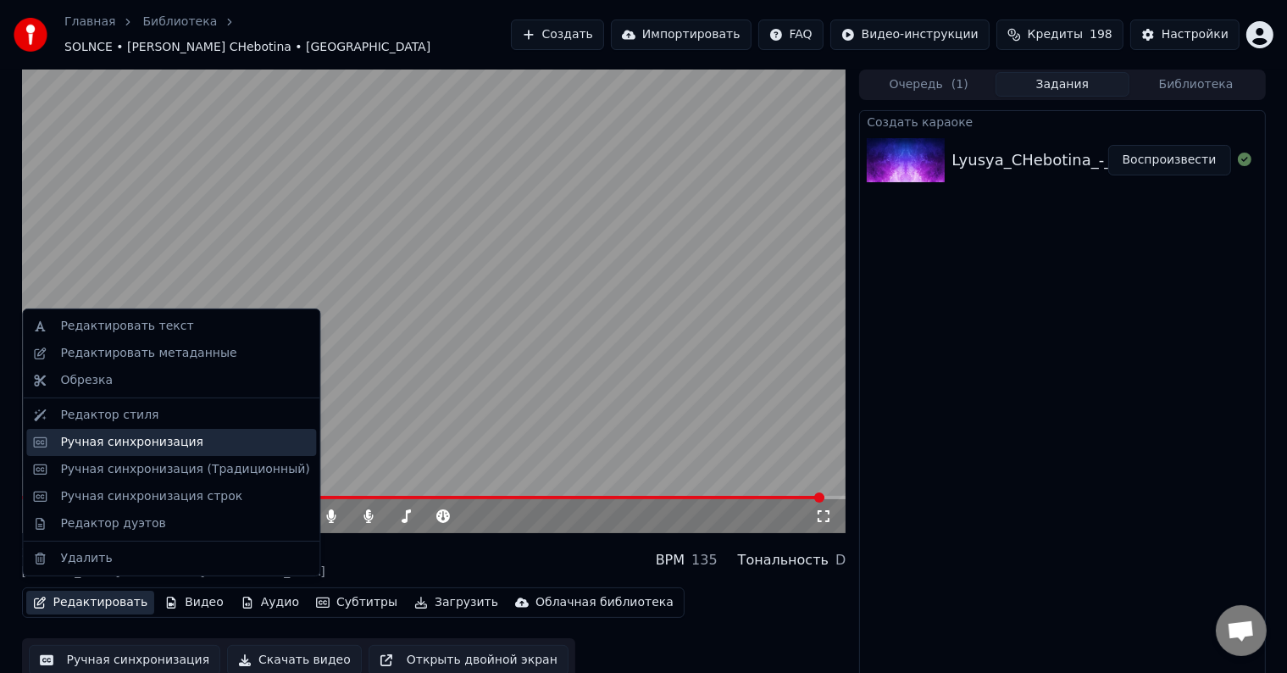
click at [145, 440] on div "Ручная синхронизация" at bounding box center [131, 442] width 143 height 17
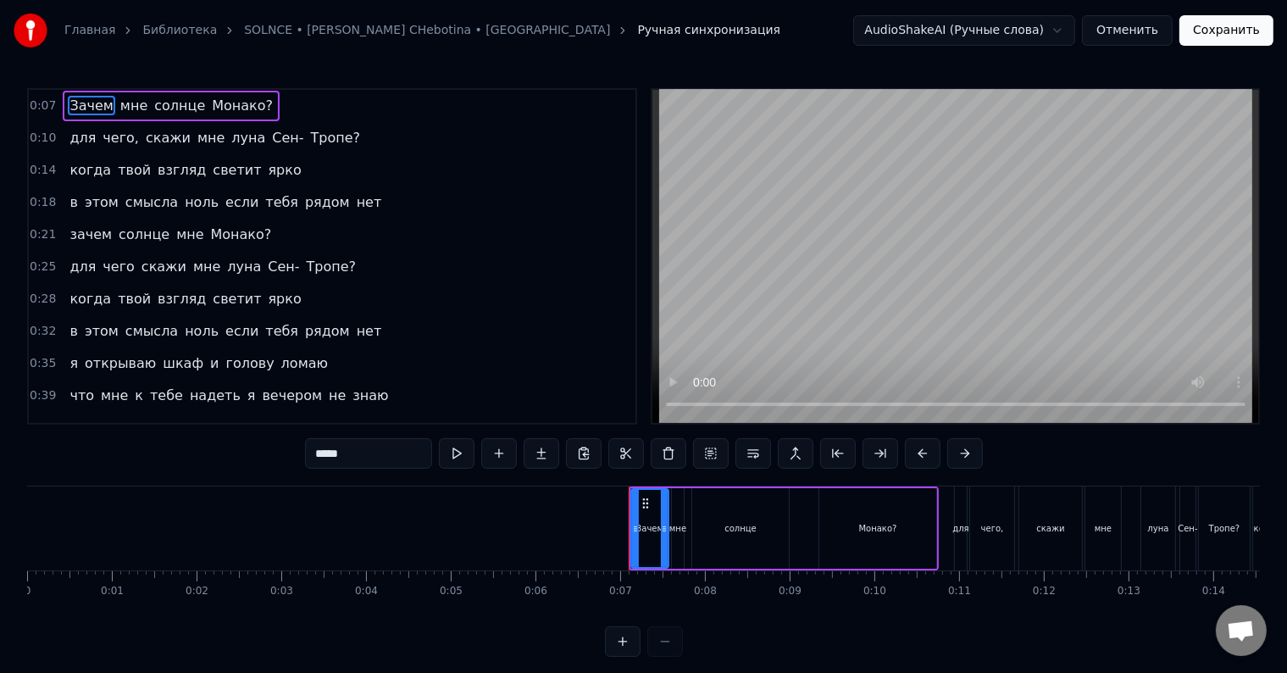
click at [654, 527] on div "Зачем" at bounding box center [649, 528] width 27 height 13
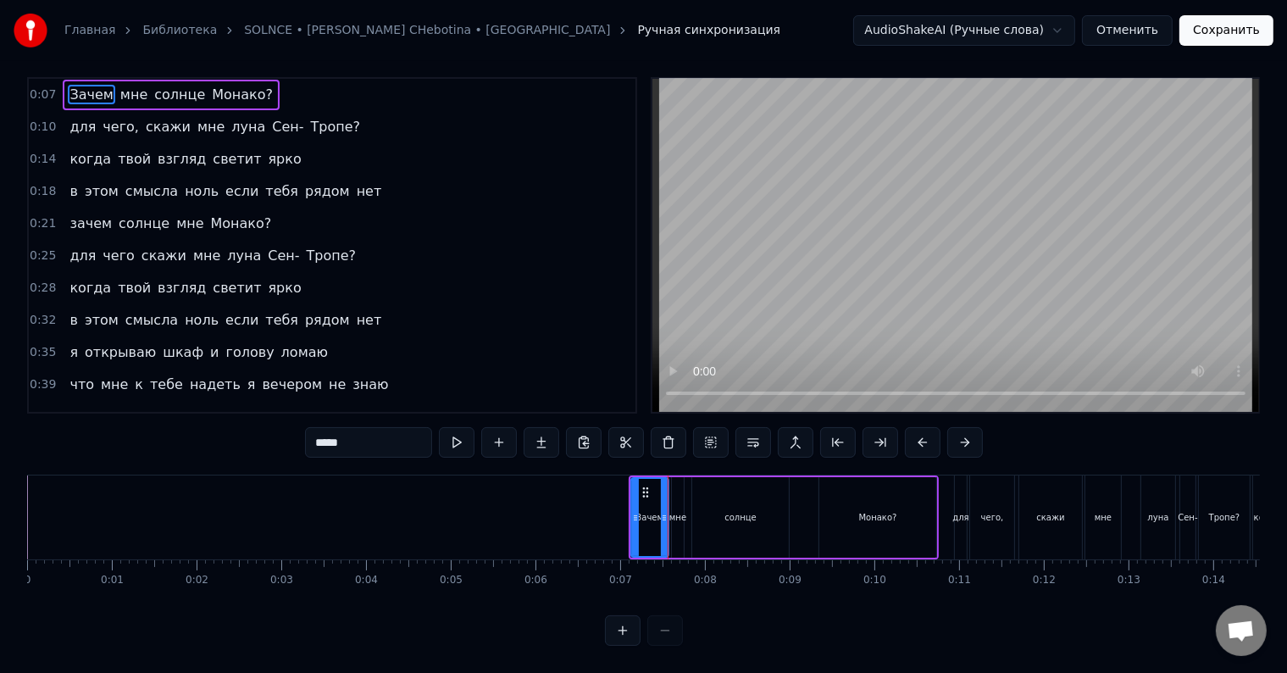
click at [681, 512] on div "мне" at bounding box center [678, 517] width 12 height 80
click at [696, 509] on div "солнце" at bounding box center [740, 517] width 97 height 80
type input "******"
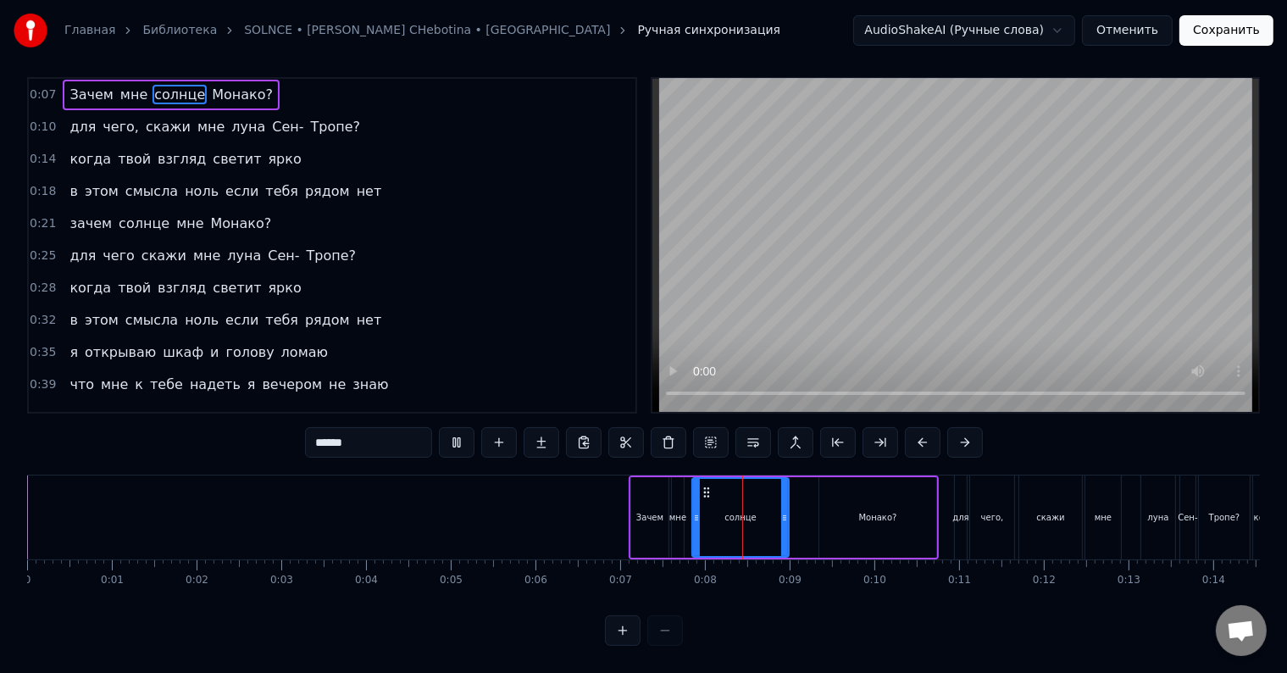
click at [803, 501] on div "Зачем мне солнце Монако?" at bounding box center [783, 517] width 310 height 84
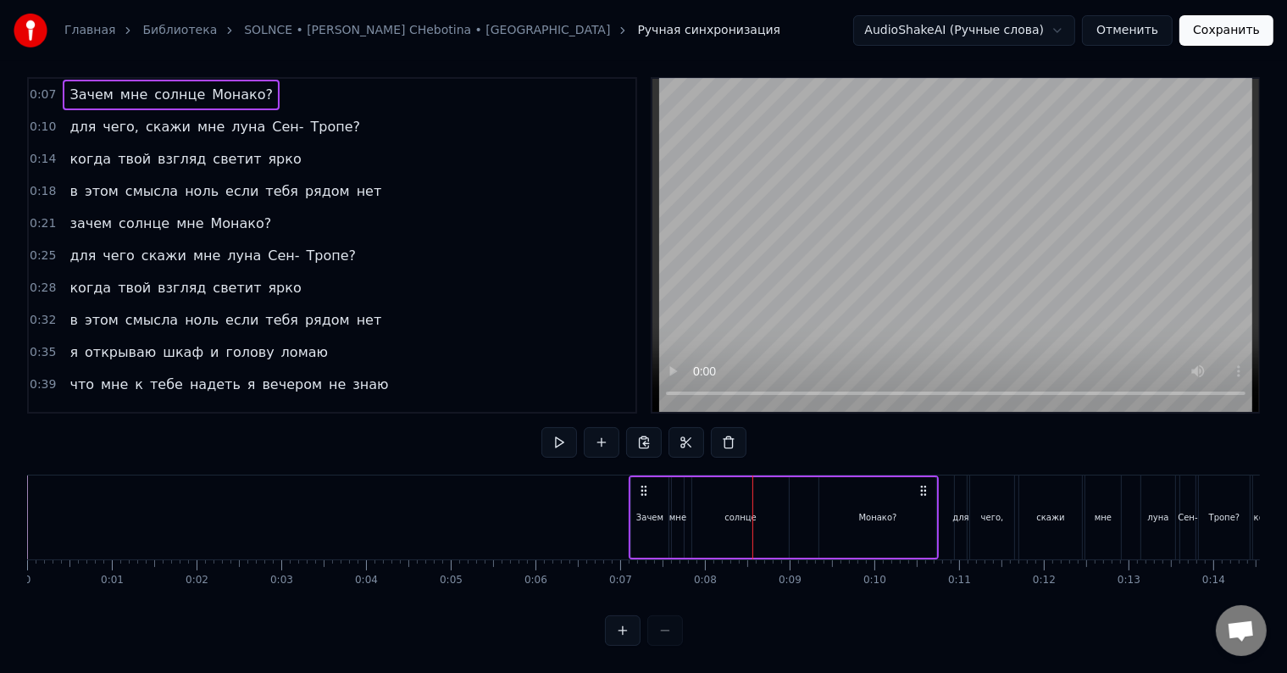
click at [803, 501] on div "Зачем мне солнце Монако?" at bounding box center [783, 517] width 310 height 84
click at [689, 501] on div at bounding box center [688, 517] width 1 height 84
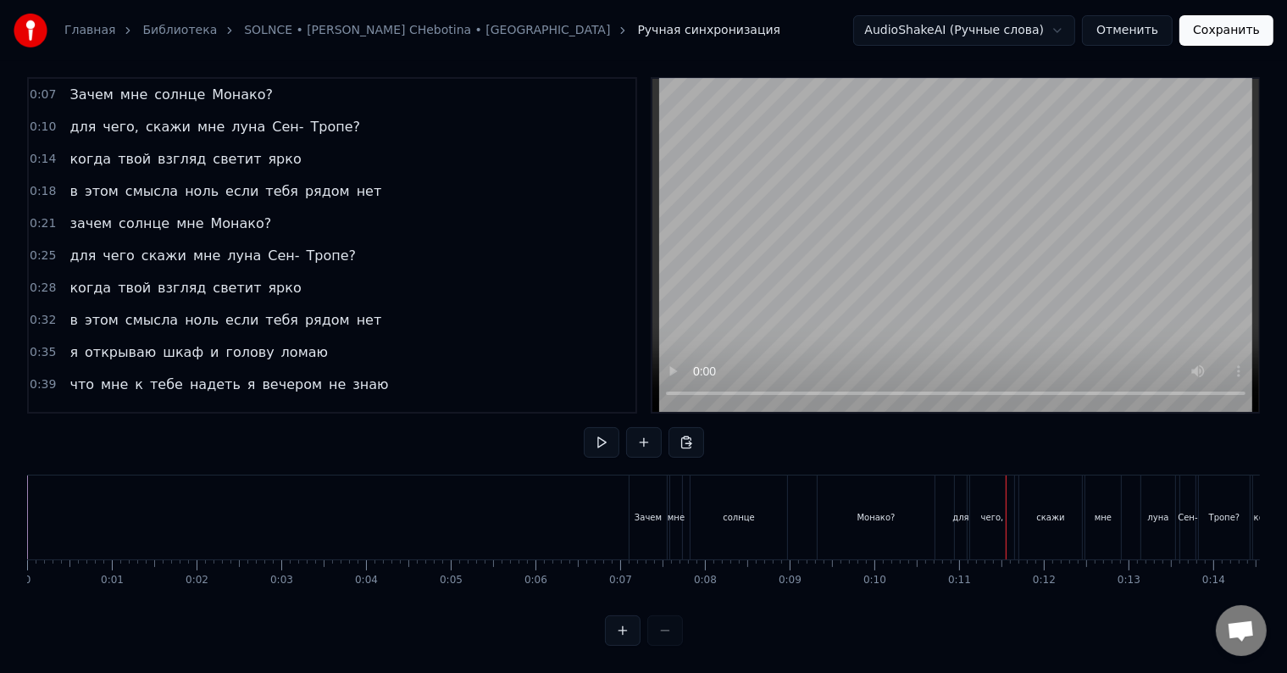
click at [119, 117] on span "чего," at bounding box center [121, 126] width 40 height 19
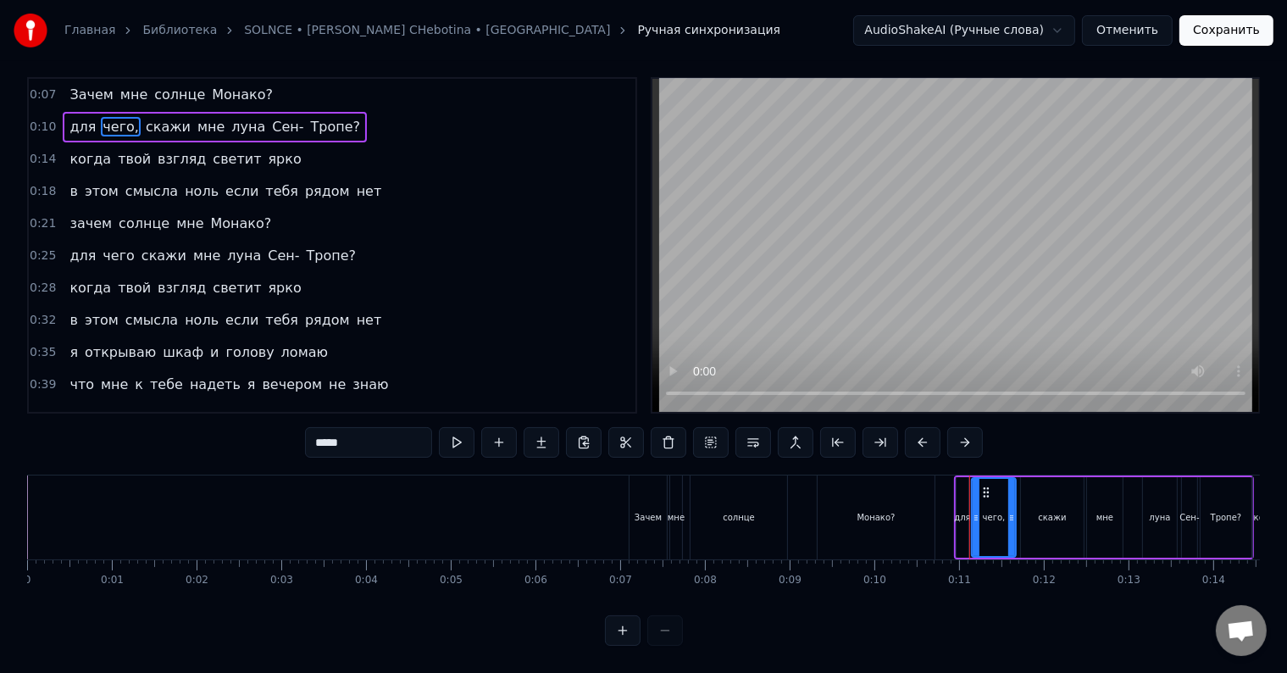
scroll to position [0, 0]
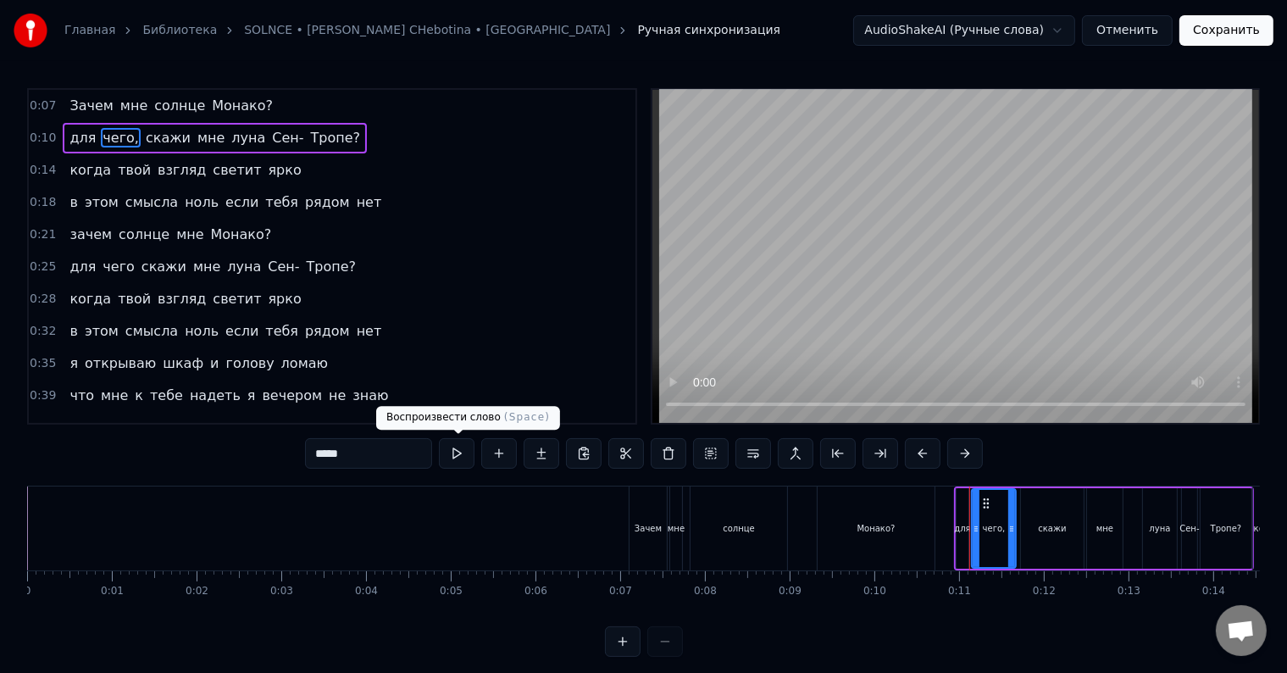
click at [364, 454] on input "*****" at bounding box center [368, 453] width 127 height 30
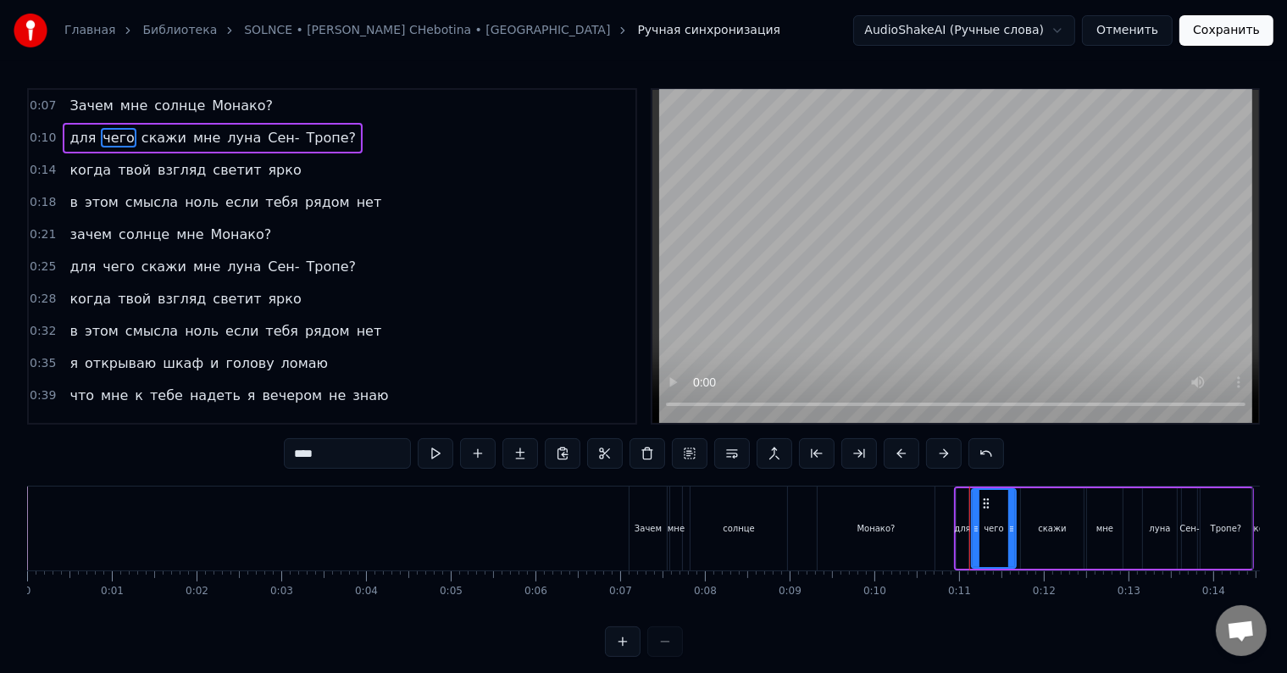
type input "****"
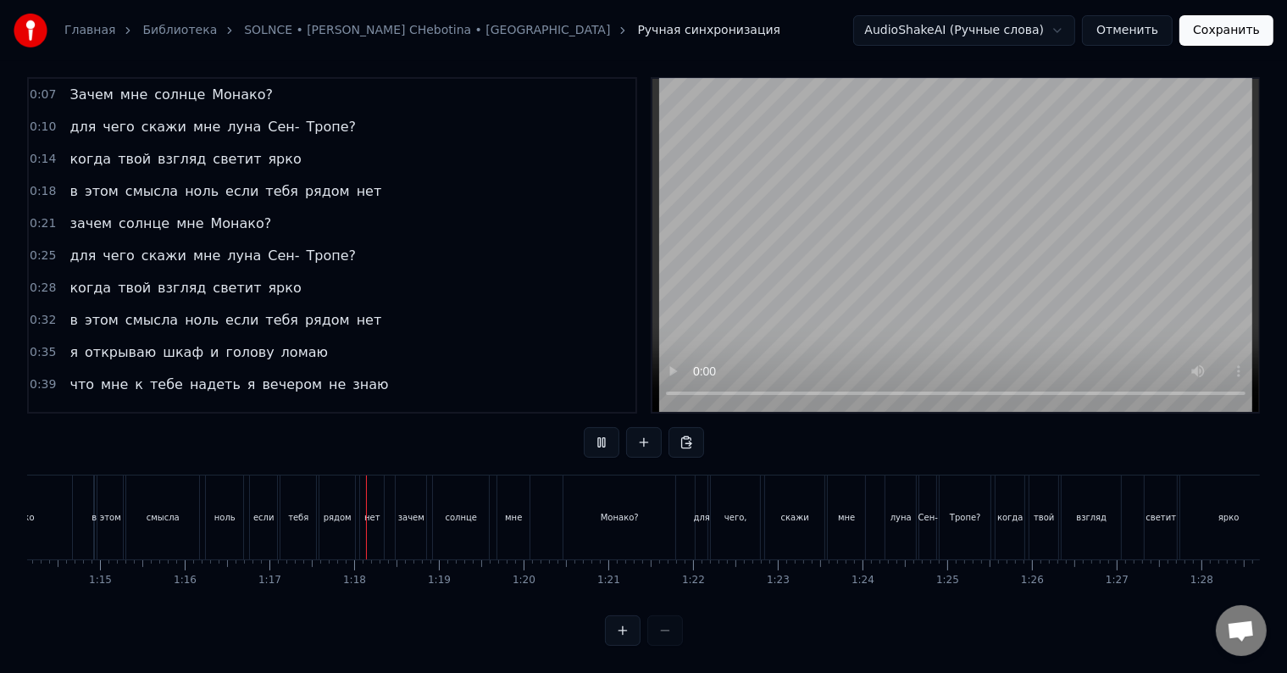
scroll to position [0, 6481]
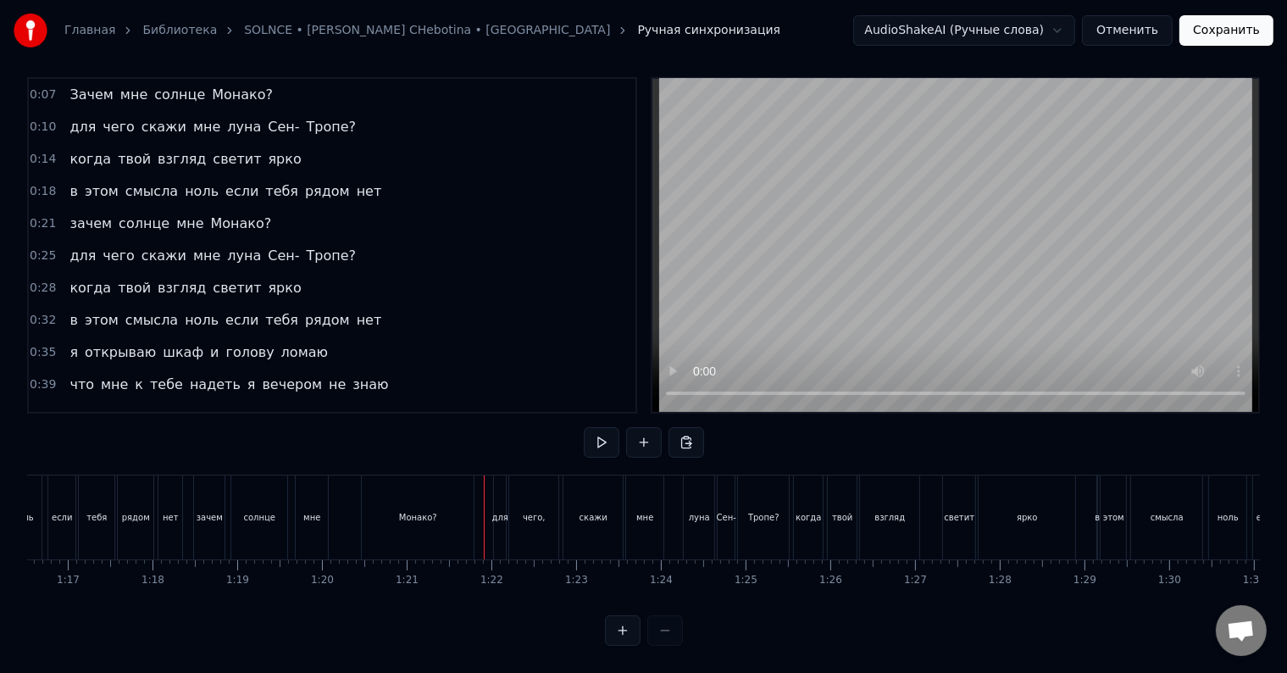
click at [545, 498] on div "чего," at bounding box center [533, 517] width 49 height 84
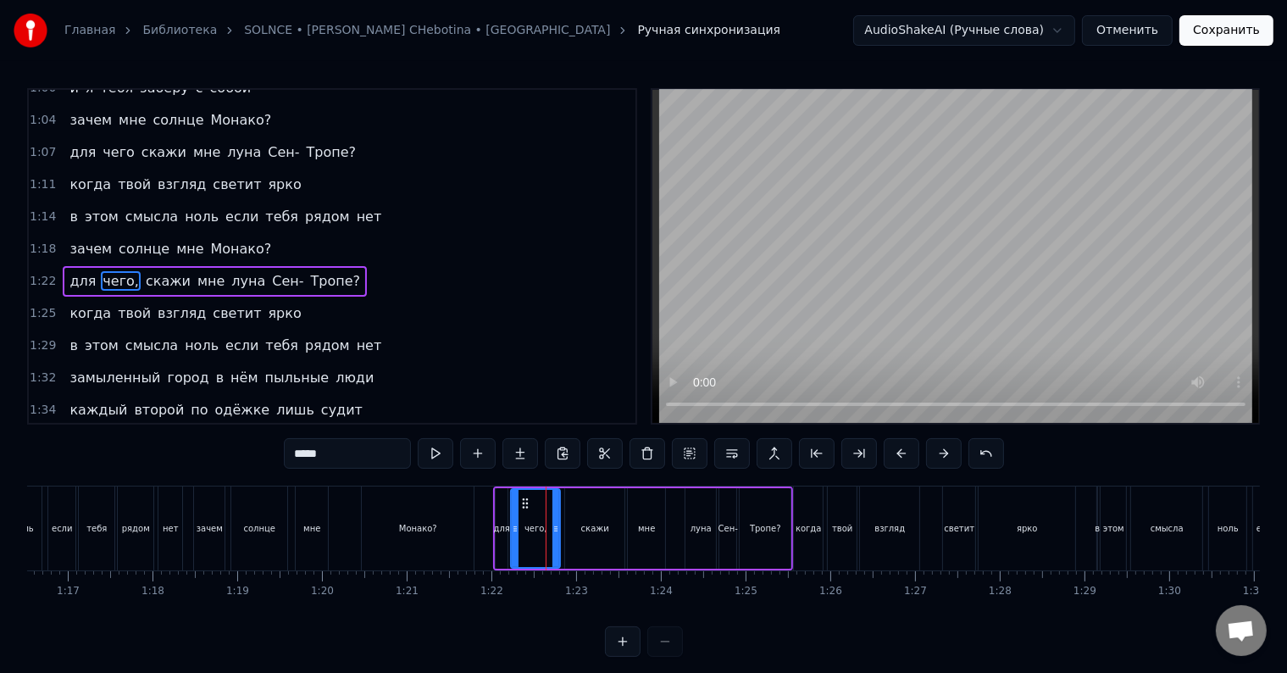
scroll to position [503, 0]
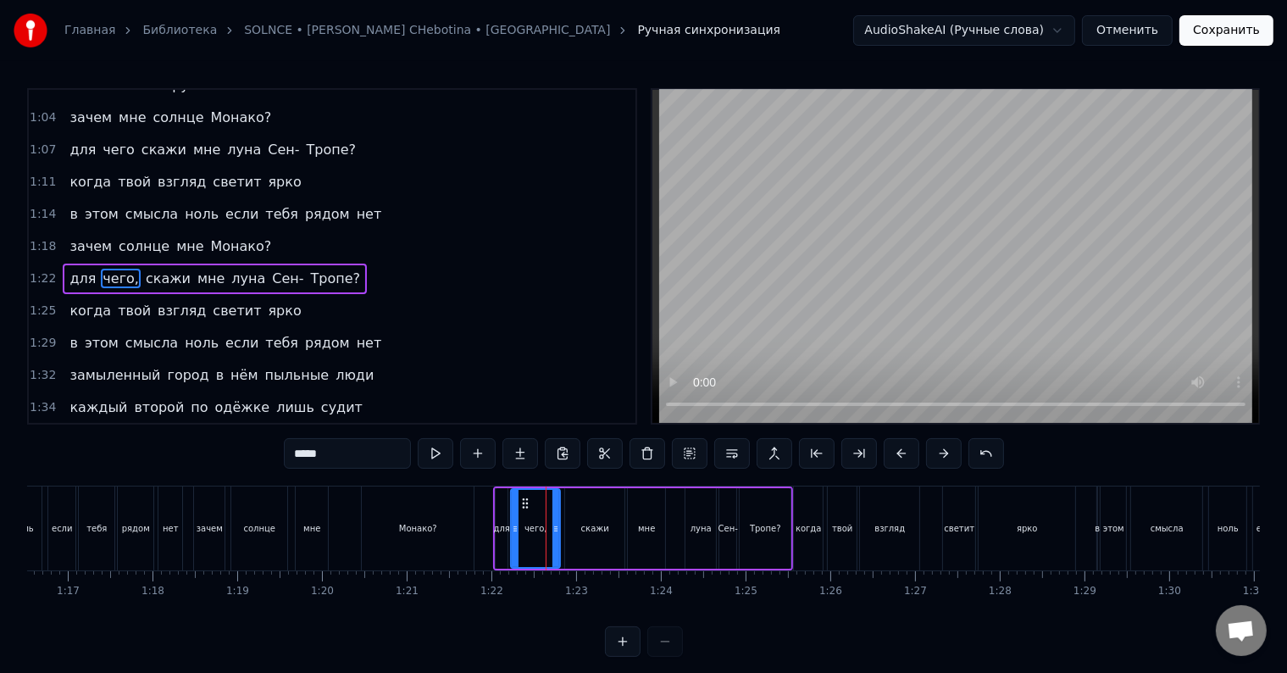
click at [382, 454] on input "*****" at bounding box center [347, 453] width 127 height 30
type input "****"
click at [545, 545] on div at bounding box center [545, 528] width 1 height 84
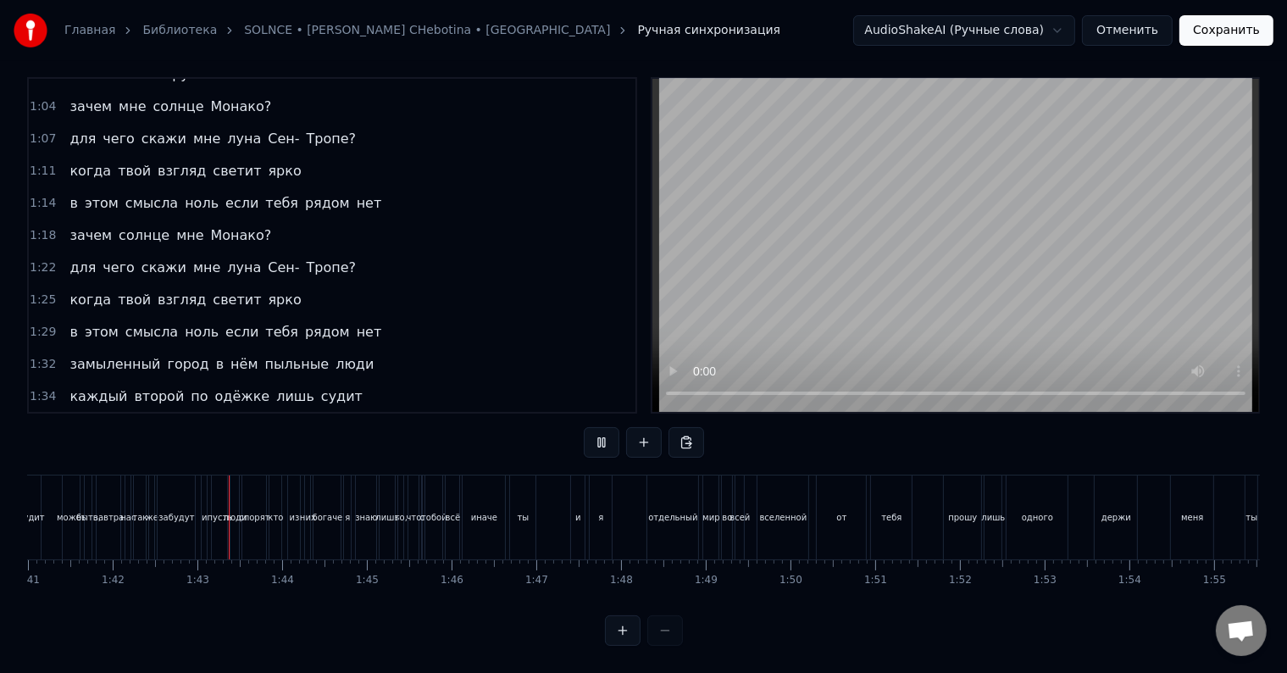
scroll to position [0, 8615]
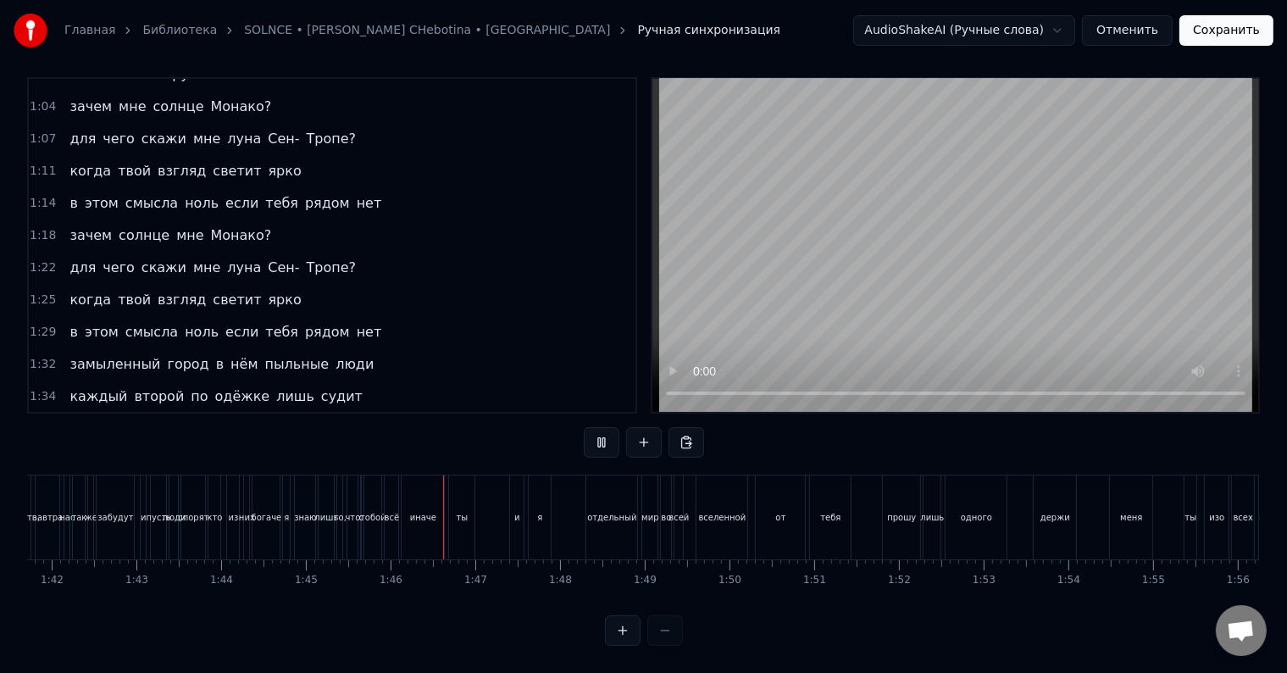
click at [944, 522] on div "одного" at bounding box center [975, 517] width 63 height 84
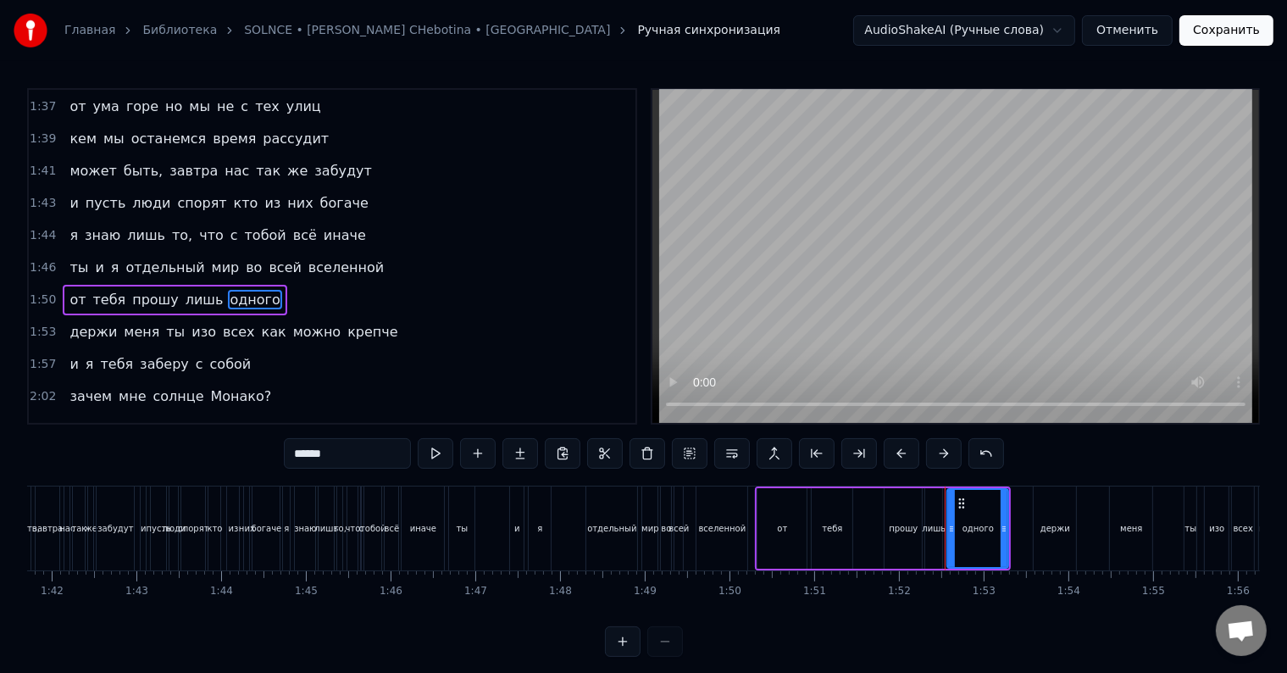
scroll to position [878, 0]
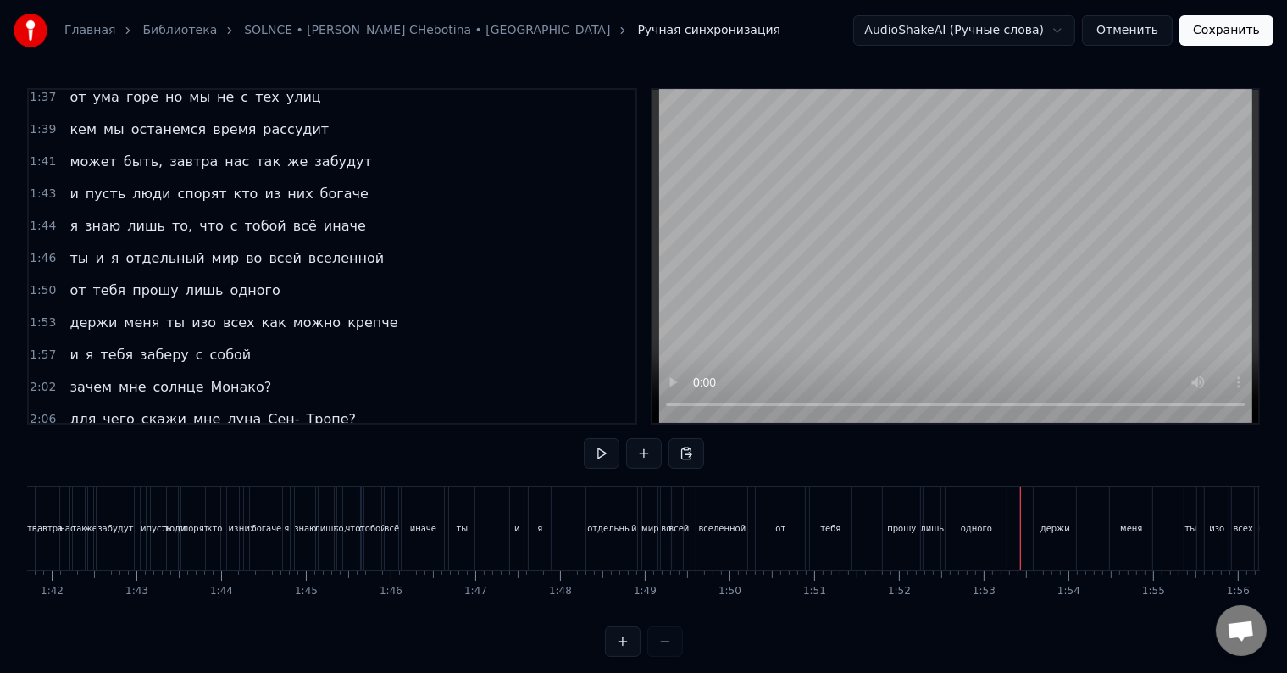
click at [1020, 519] on div at bounding box center [1020, 528] width 1 height 84
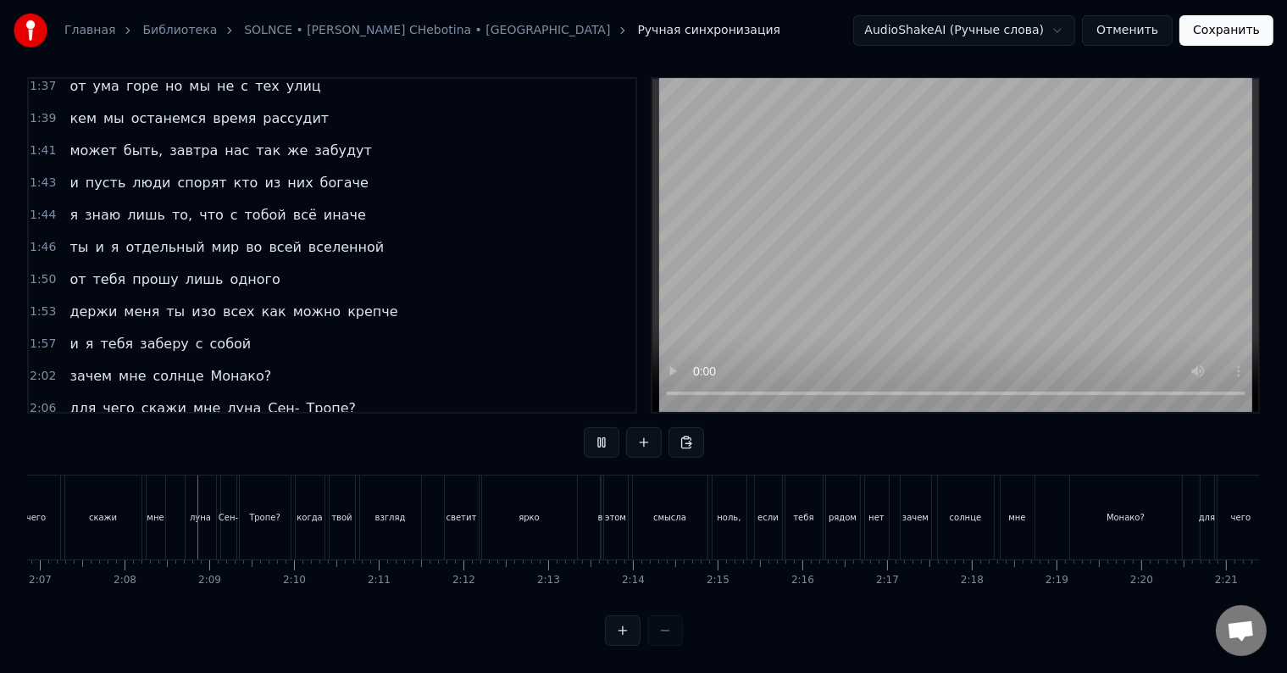
scroll to position [0, 10777]
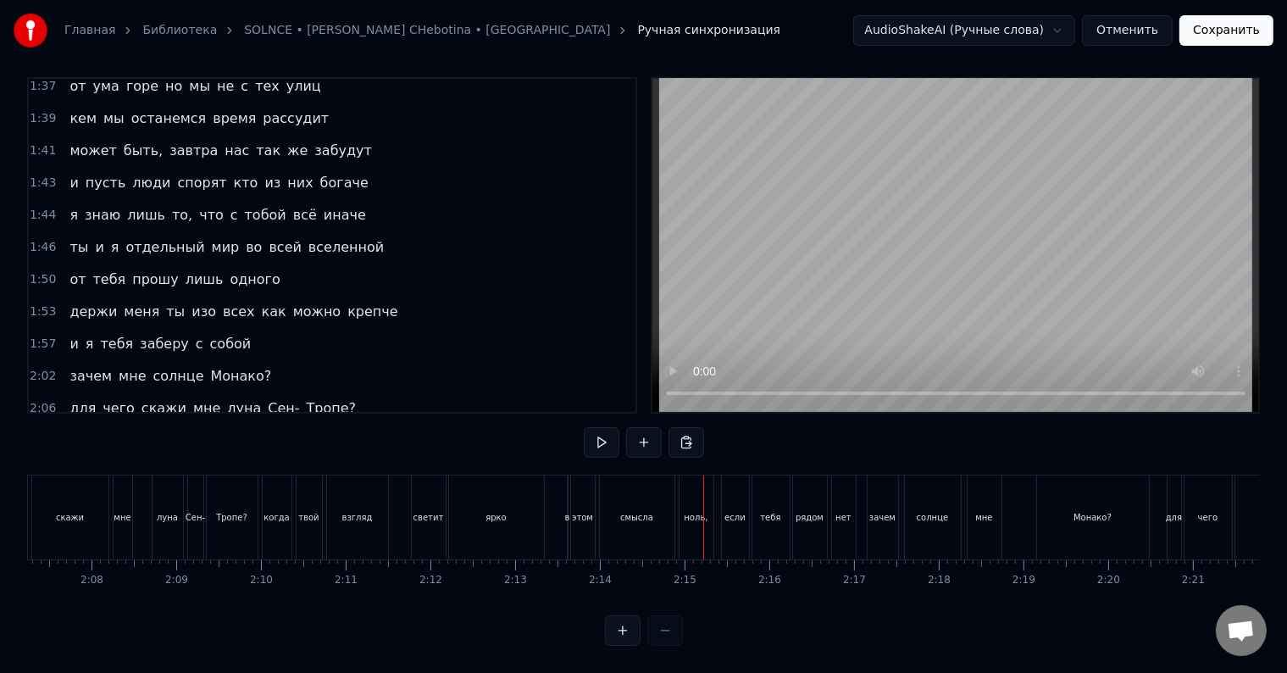
click at [703, 518] on div at bounding box center [703, 517] width 1 height 84
click at [689, 511] on div "ноль," at bounding box center [696, 517] width 24 height 13
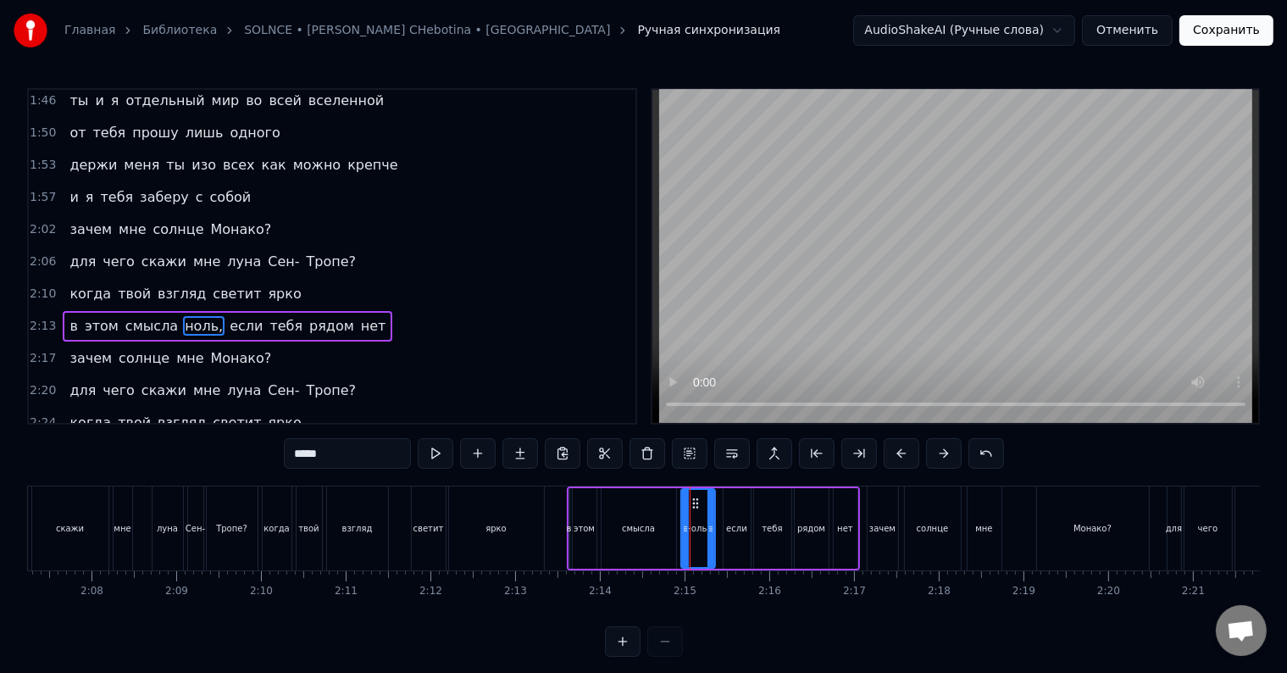
scroll to position [1038, 0]
click at [346, 457] on input "*****" at bounding box center [347, 453] width 127 height 30
type input "****"
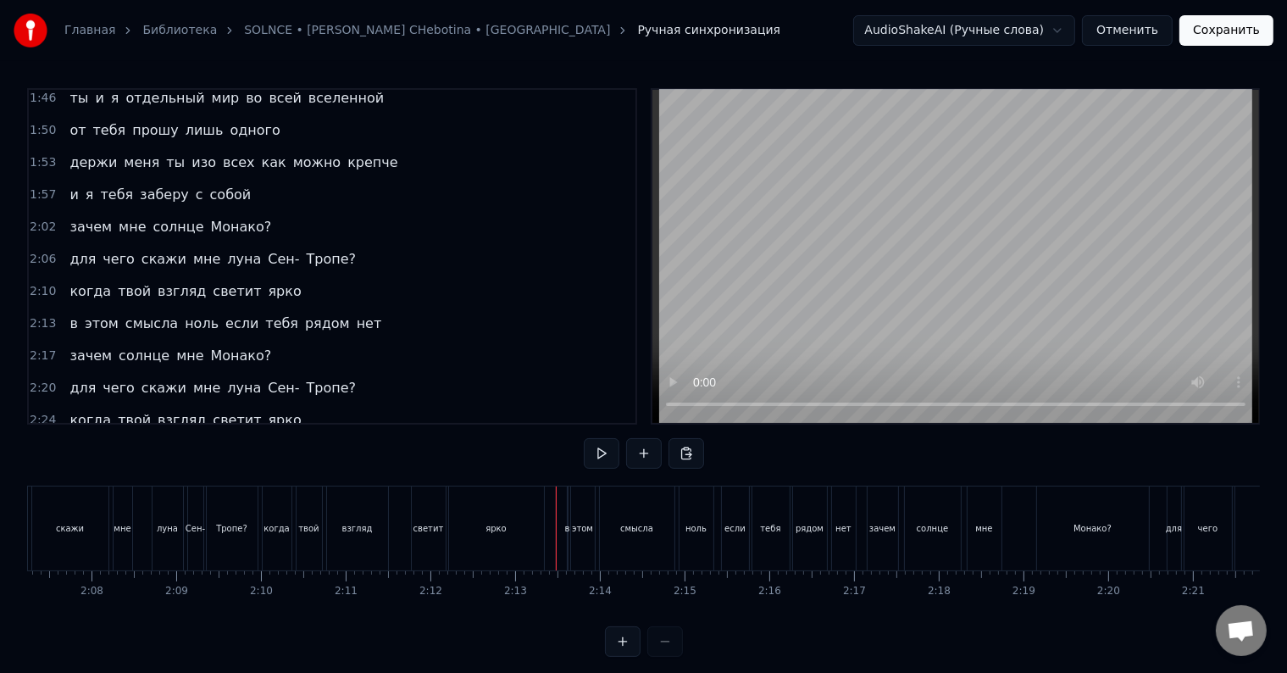
click at [556, 531] on div at bounding box center [556, 528] width 1 height 84
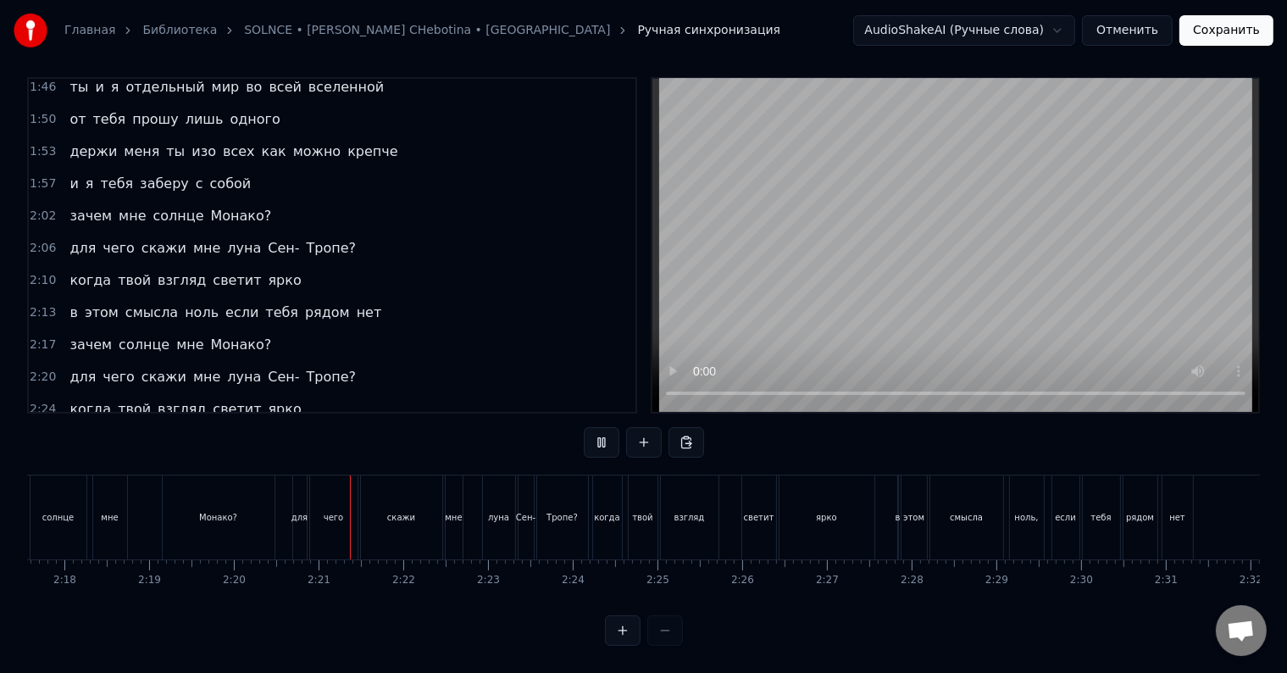
scroll to position [0, 11846]
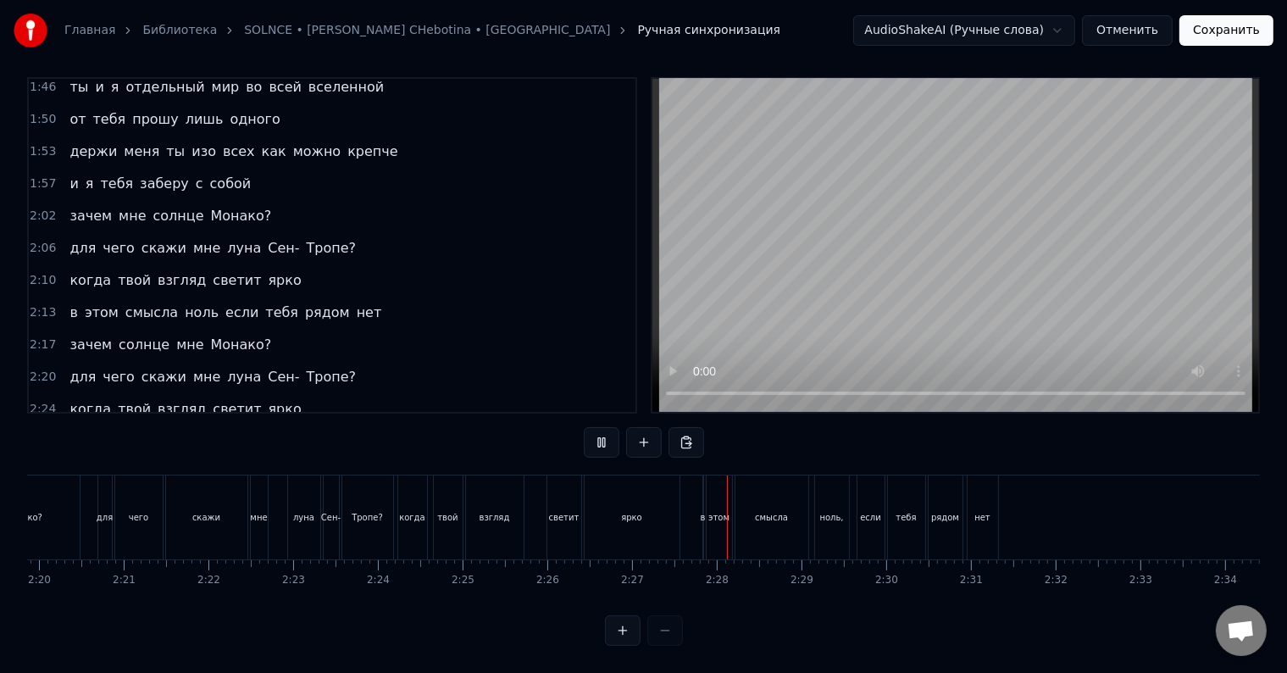
click at [833, 523] on div "ноль," at bounding box center [832, 517] width 34 height 84
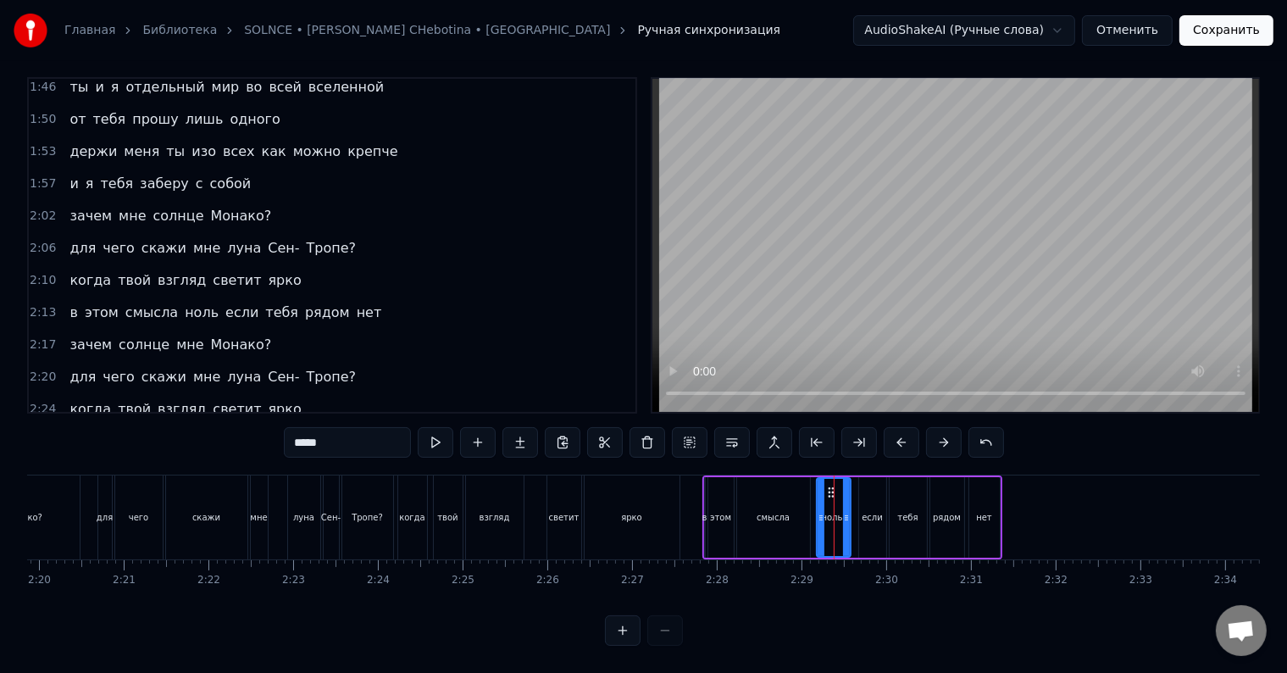
click at [332, 427] on input "*****" at bounding box center [347, 442] width 127 height 30
type input "****"
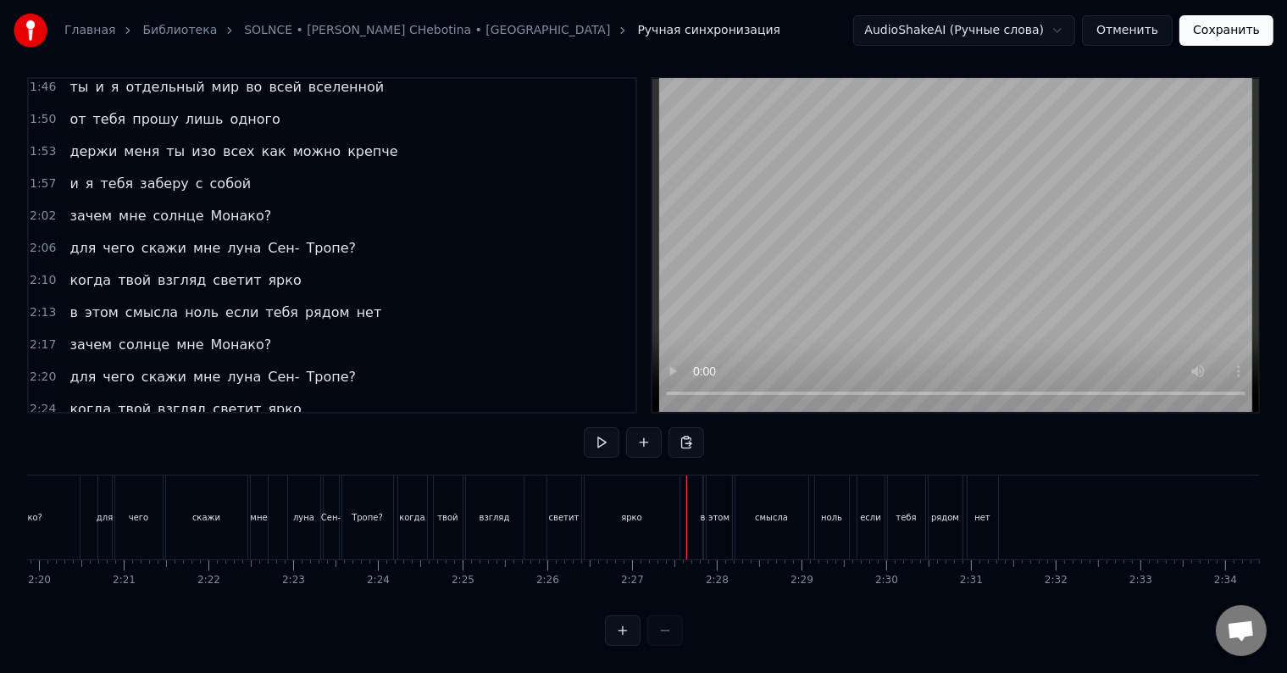
click at [686, 485] on div at bounding box center [686, 517] width 1 height 84
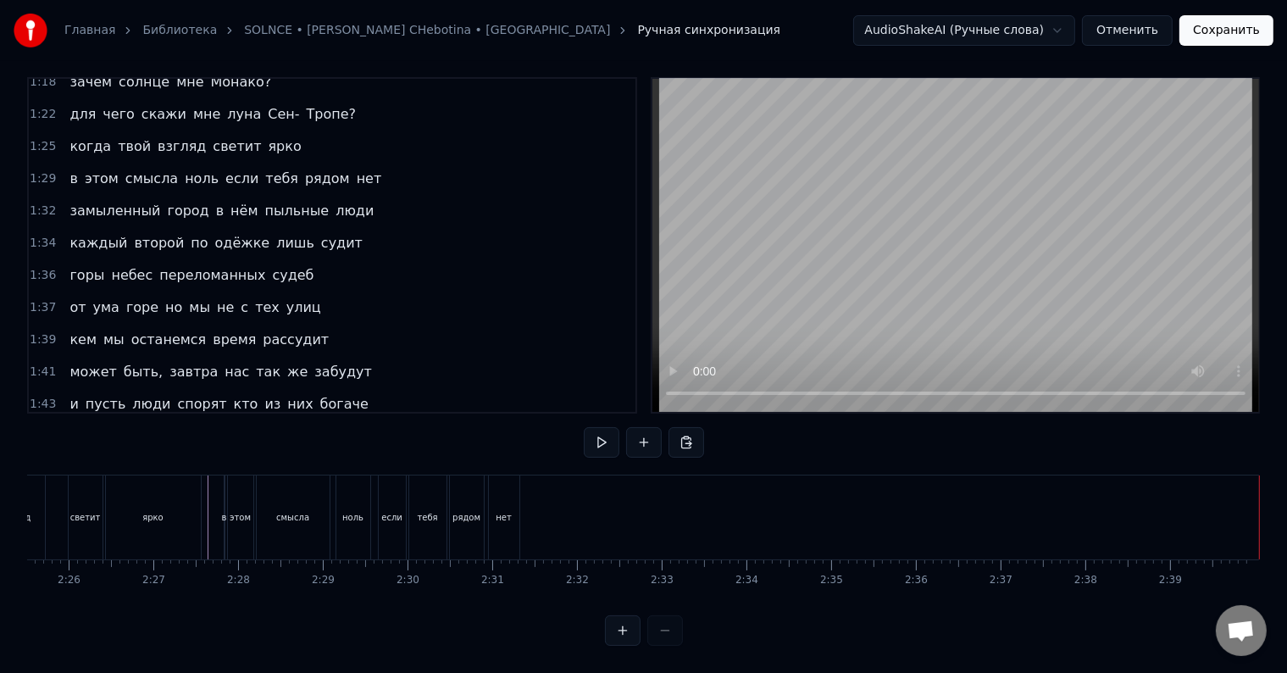
scroll to position [678, 0]
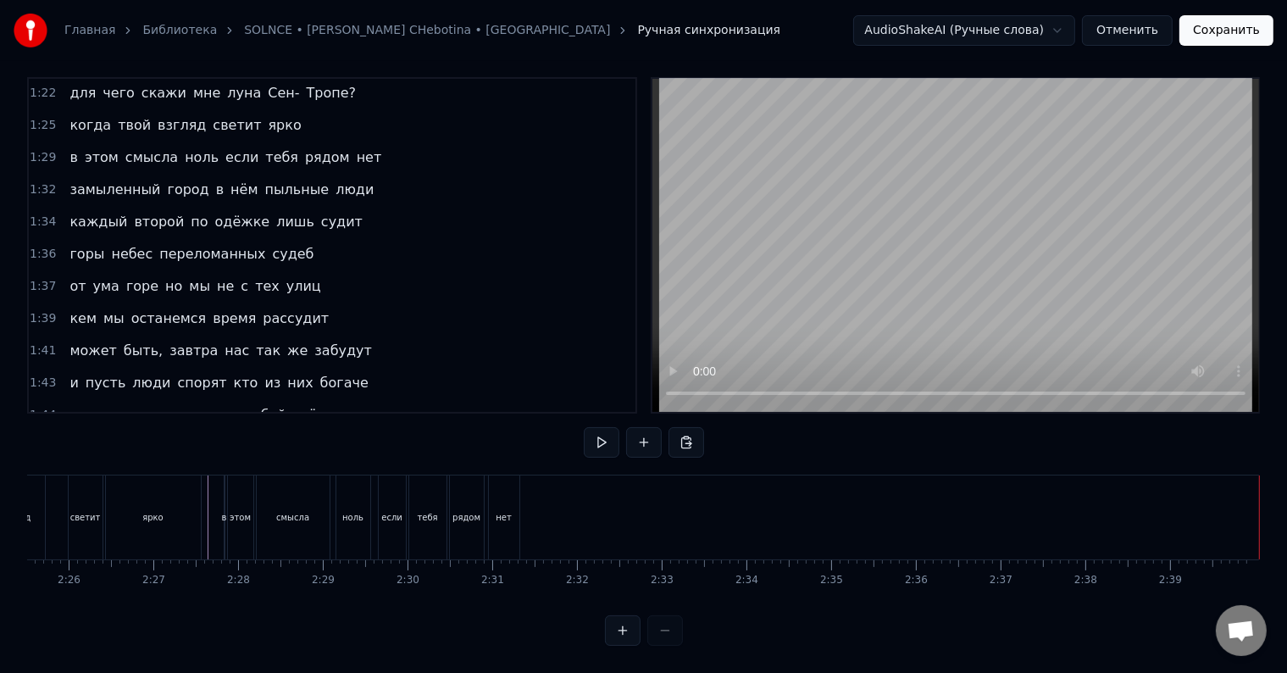
click at [1231, 23] on button "Сохранить" at bounding box center [1226, 30] width 94 height 30
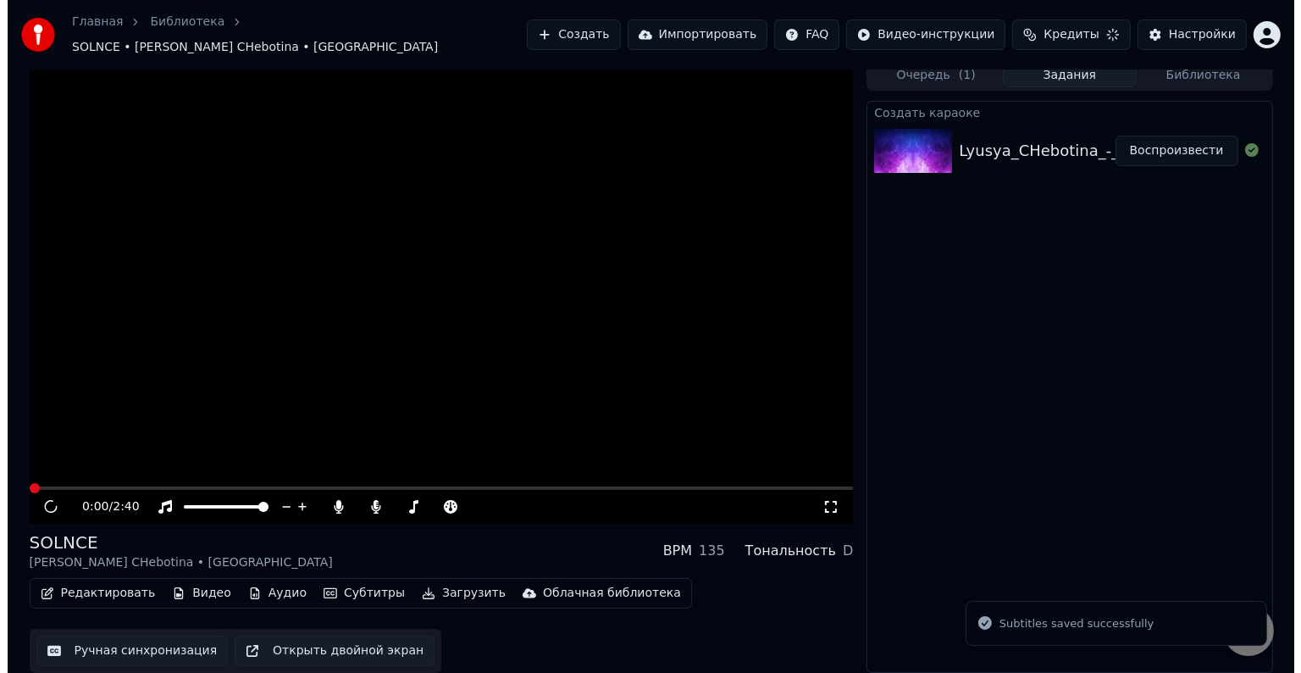
scroll to position [1, 0]
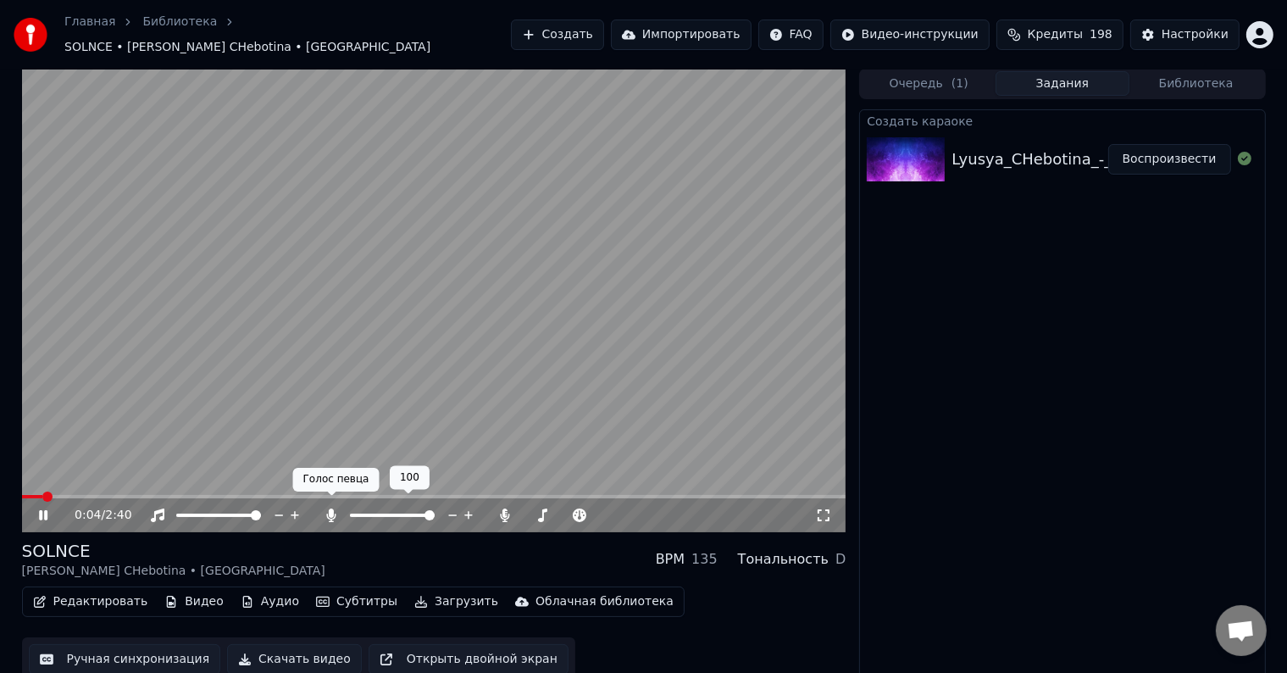
click at [336, 511] on icon at bounding box center [331, 515] width 17 height 14
click at [329, 515] on div "0:04 / 2:40" at bounding box center [434, 515] width 824 height 34
click at [331, 508] on icon at bounding box center [331, 515] width 17 height 14
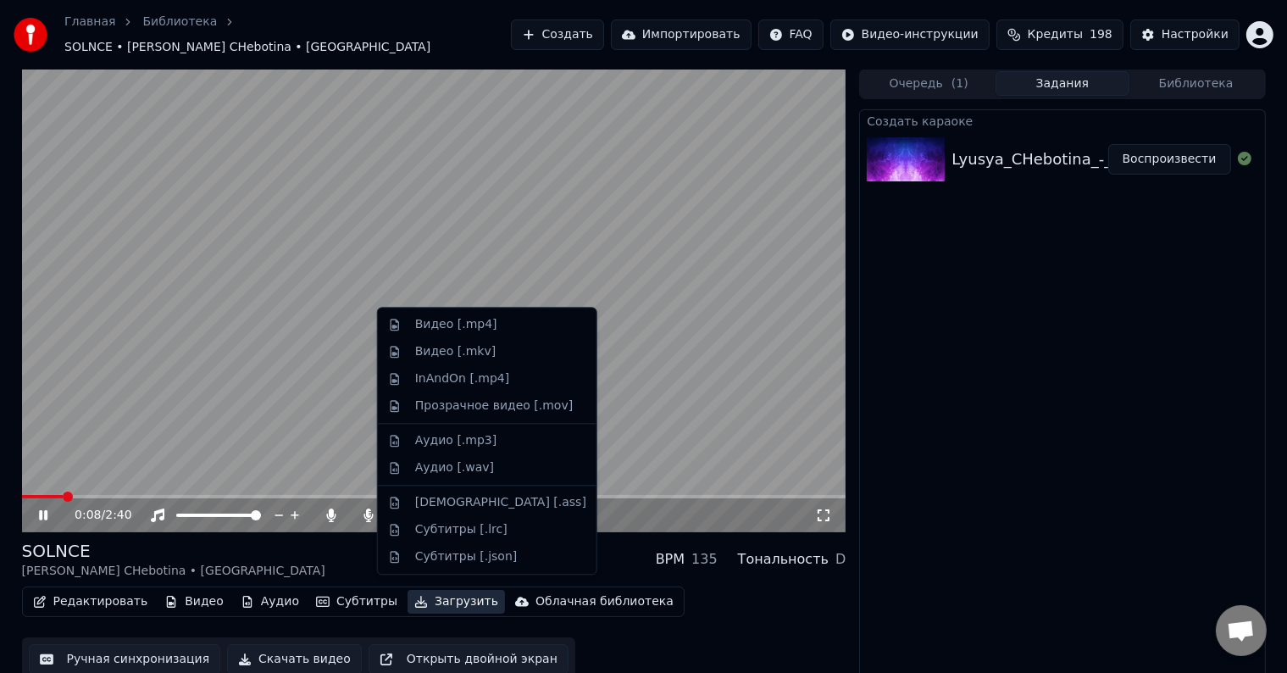
click at [429, 593] on button "Загрузить" at bounding box center [455, 602] width 97 height 24
click at [457, 400] on div "Прозрачное видео [.mov]" at bounding box center [494, 405] width 158 height 17
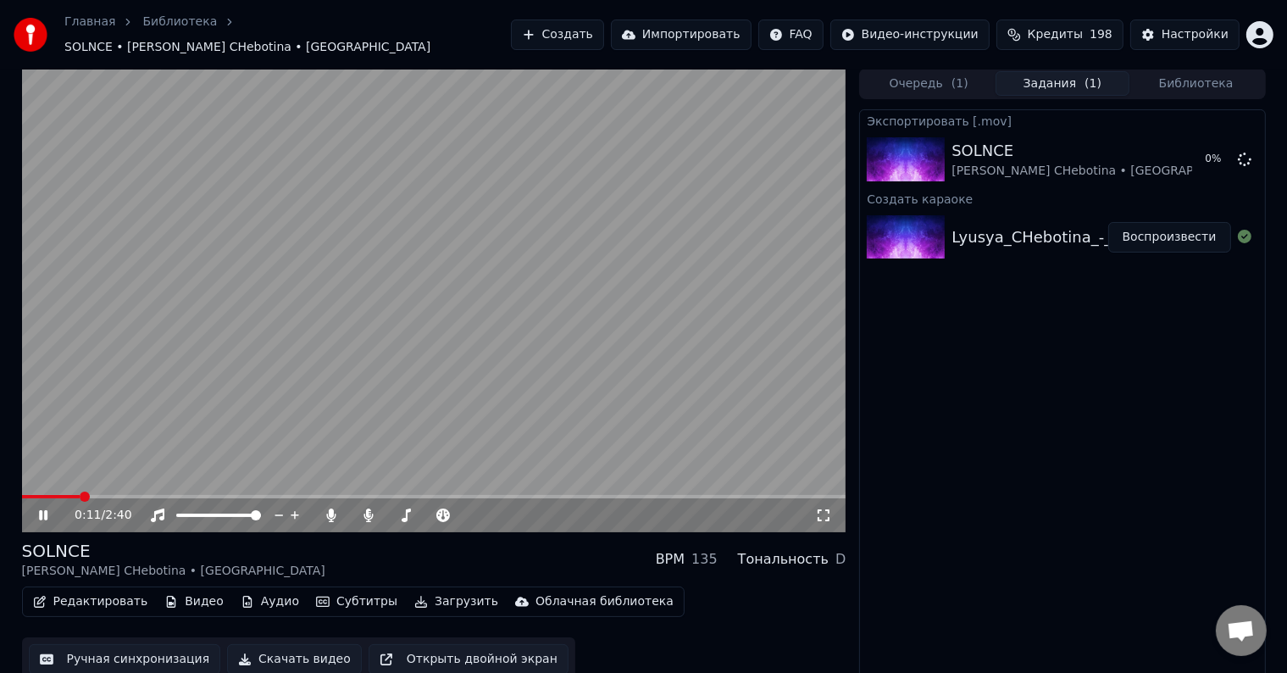
click at [492, 356] on video at bounding box center [434, 300] width 824 height 463
click at [604, 27] on button "Создать" at bounding box center [557, 34] width 93 height 30
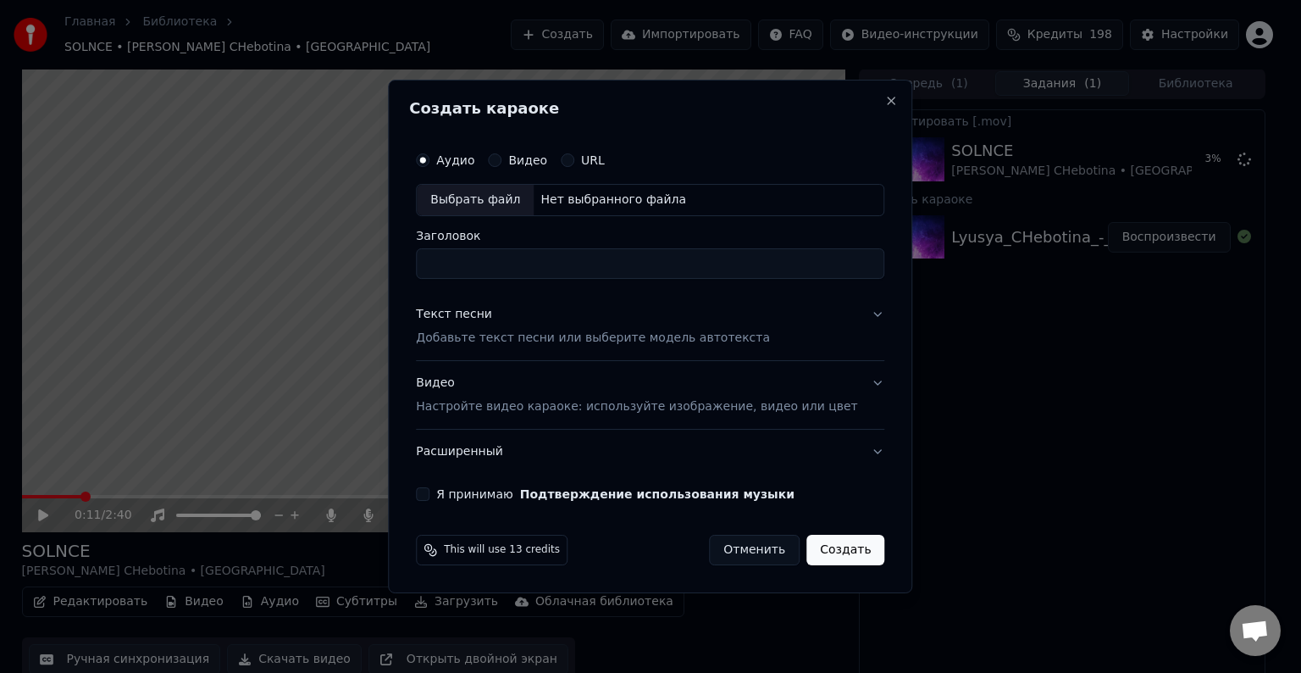
click at [495, 204] on div "Выбрать файл" at bounding box center [475, 200] width 117 height 30
click at [617, 258] on input "**********" at bounding box center [650, 263] width 468 height 30
type input "**********"
click at [559, 342] on p "Добавьте текст песни или выберите модель автотекста" at bounding box center [593, 337] width 354 height 17
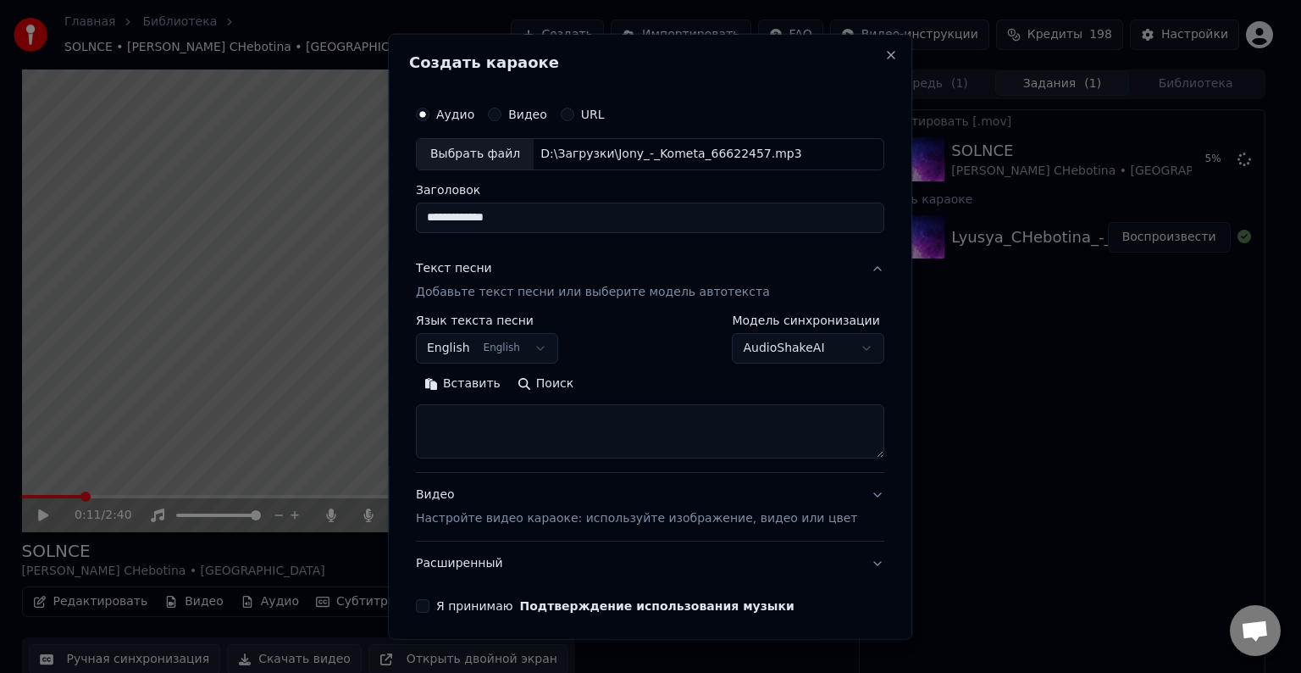
click at [545, 342] on body "**********" at bounding box center [643, 335] width 1287 height 673
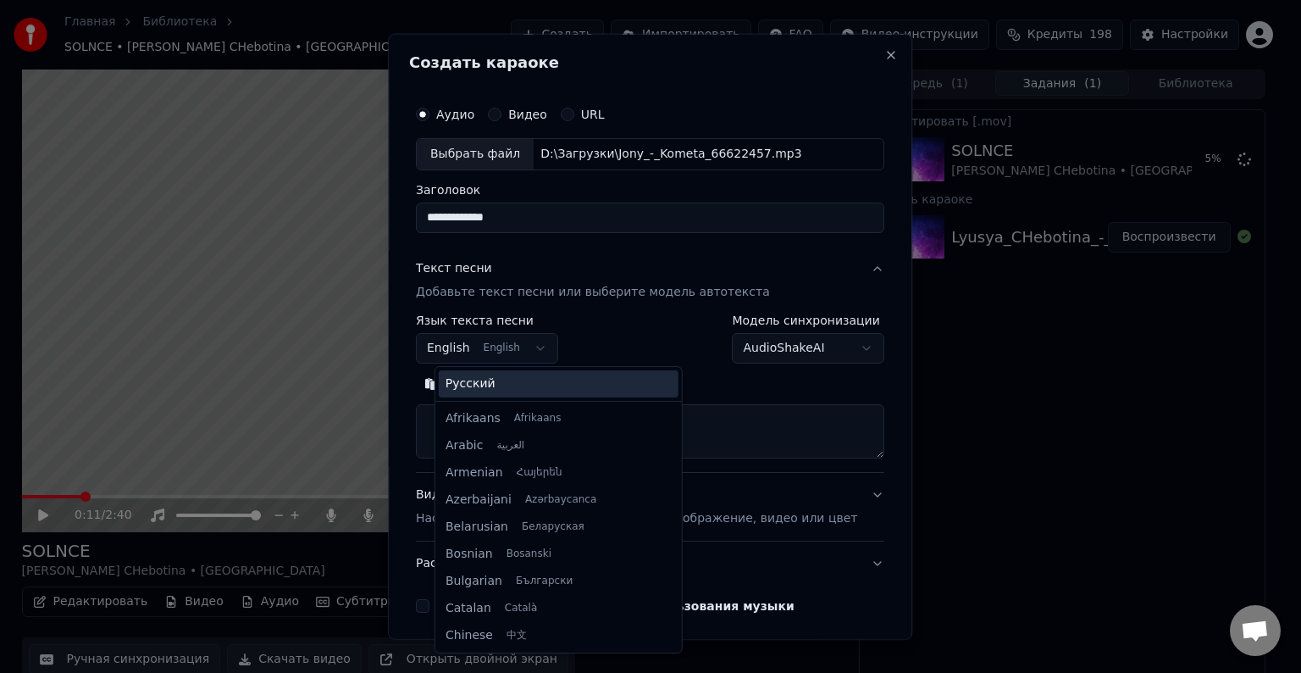
scroll to position [136, 0]
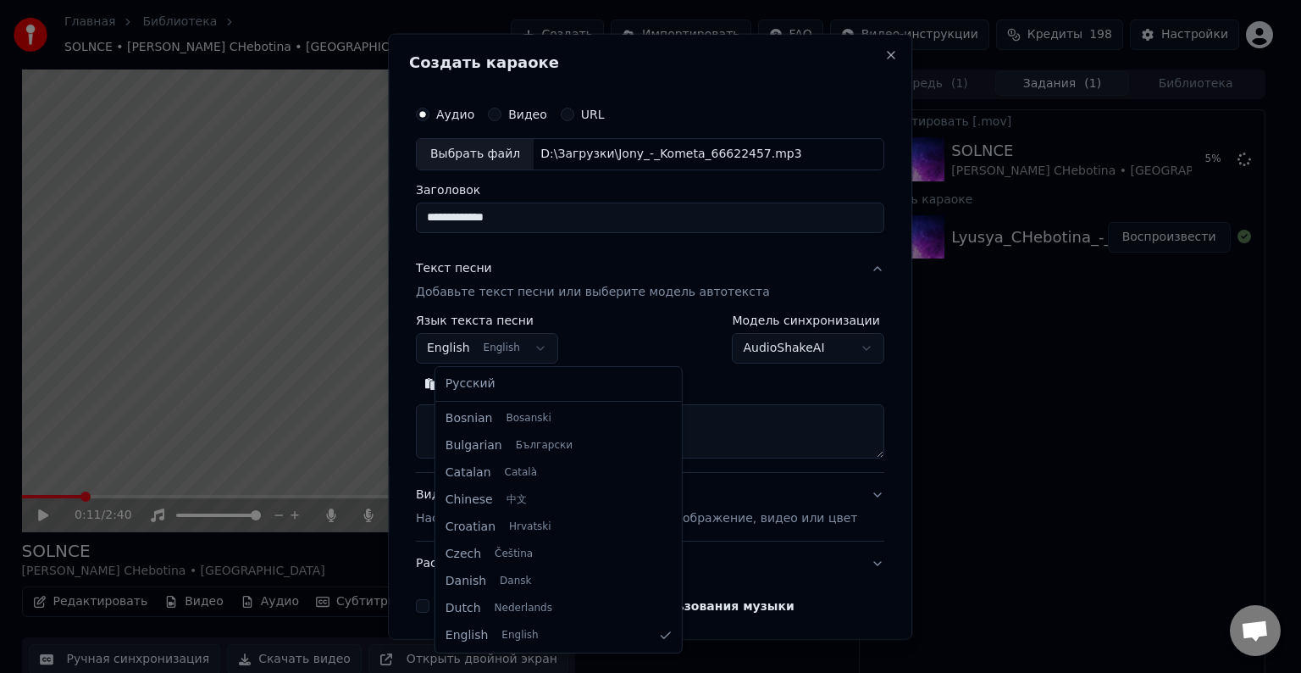
click at [468, 402] on div "Русский Afrikaans Afrikaans Arabic العربية Armenian Հայերեն Azerbaijani Azərbay…" at bounding box center [558, 509] width 246 height 285
select select "**"
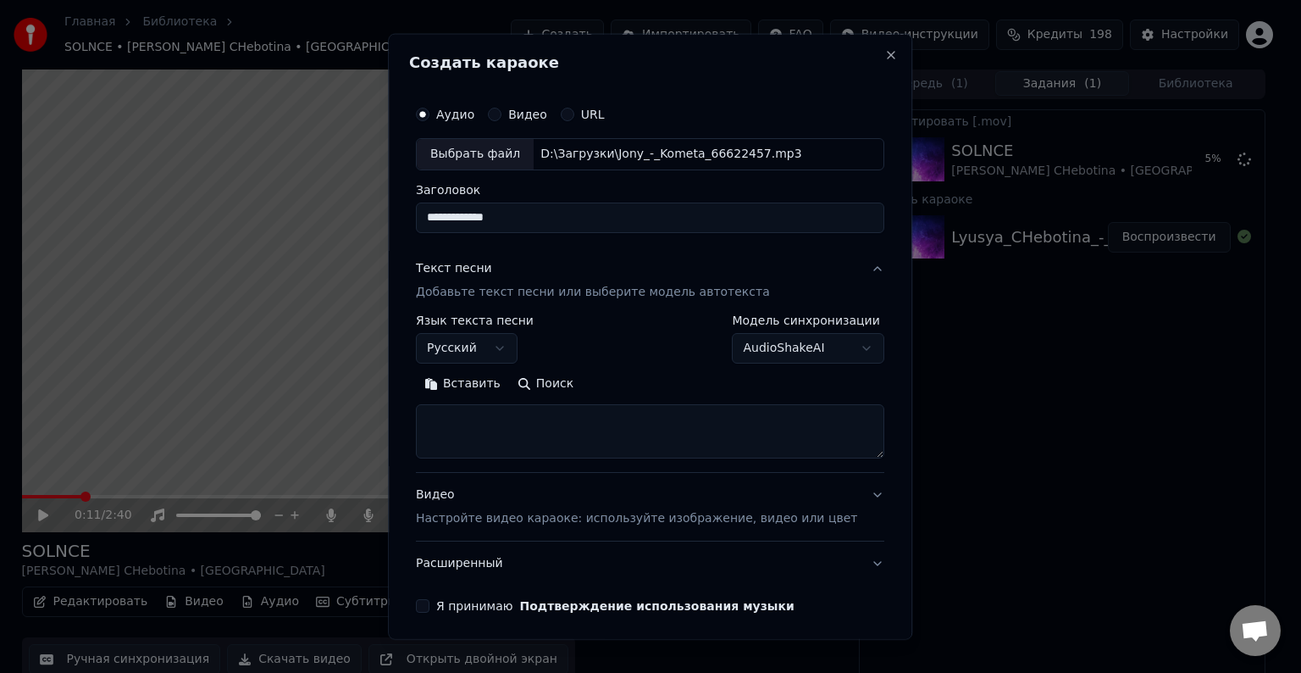
click at [488, 423] on textarea at bounding box center [650, 431] width 468 height 54
paste textarea "**********"
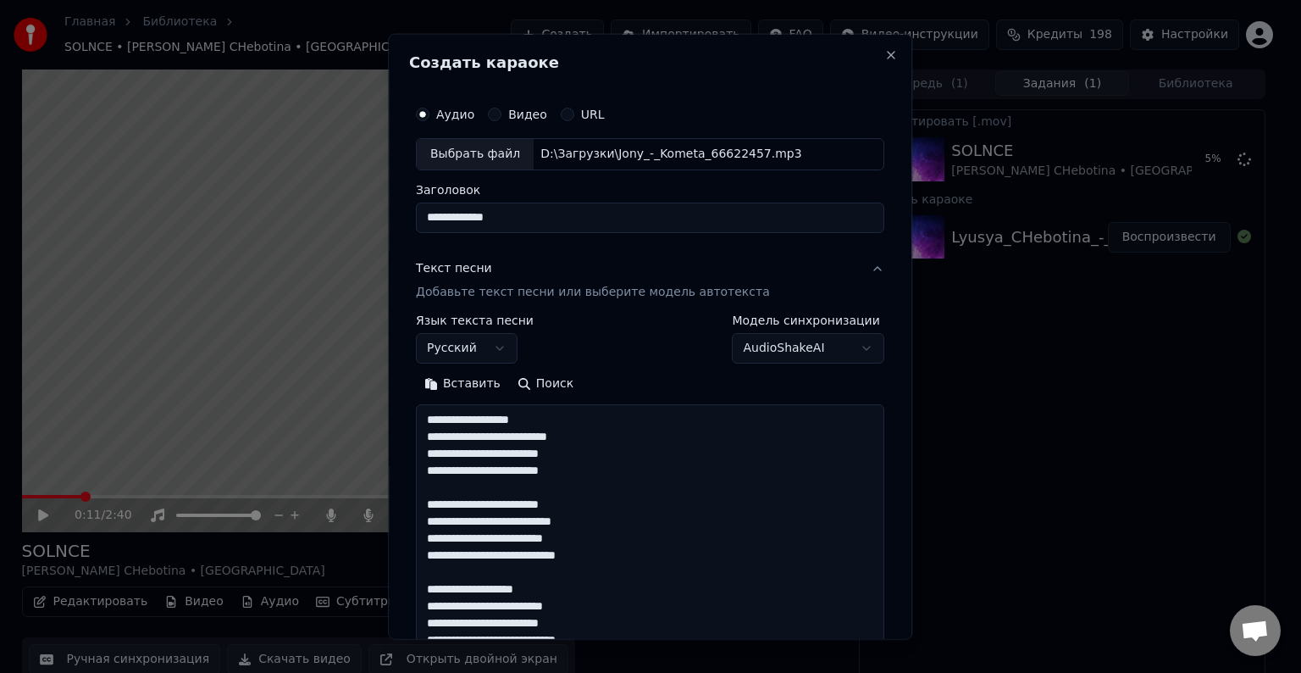
scroll to position [630, 0]
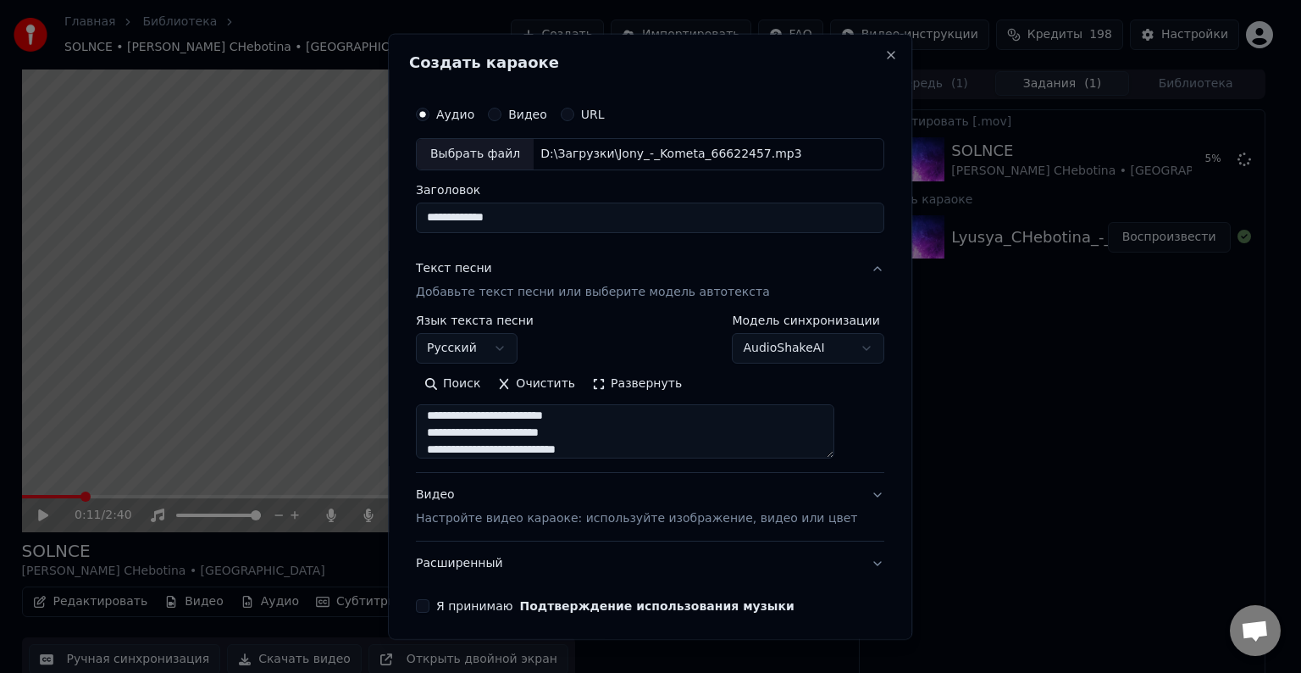
click at [641, 385] on button "Развернуть" at bounding box center [637, 383] width 107 height 27
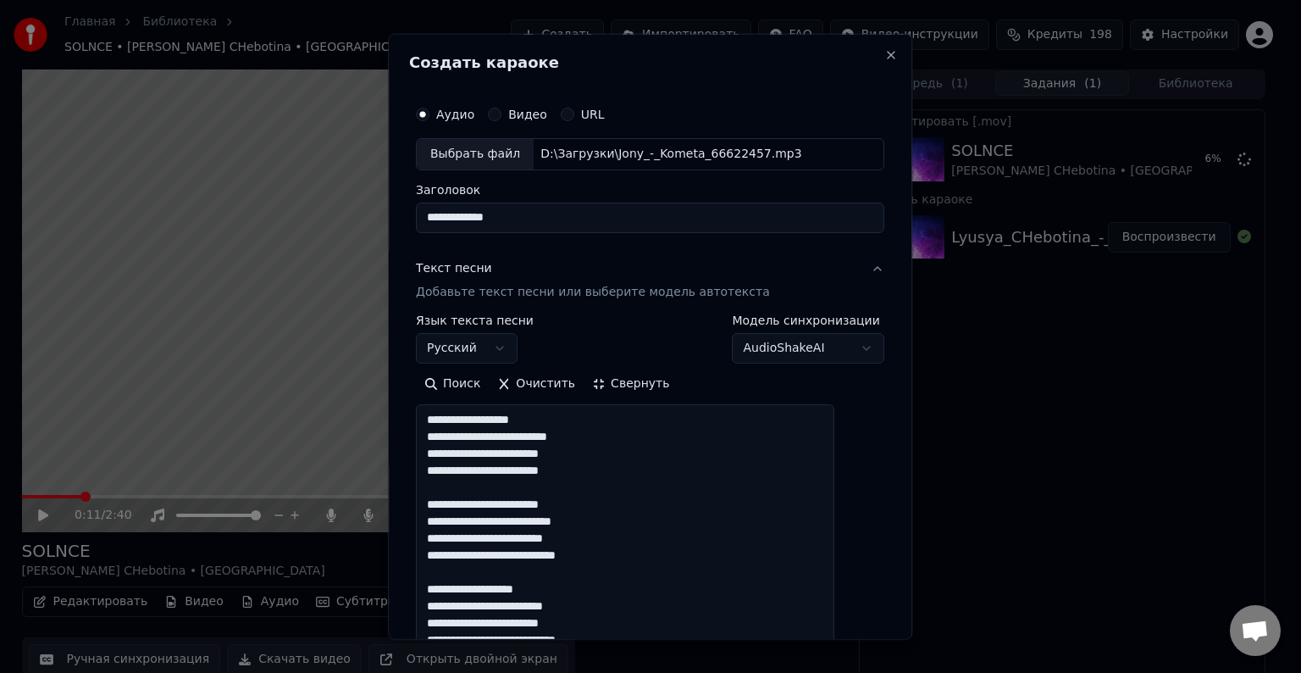
click at [651, 379] on button "Свернуть" at bounding box center [631, 383] width 94 height 27
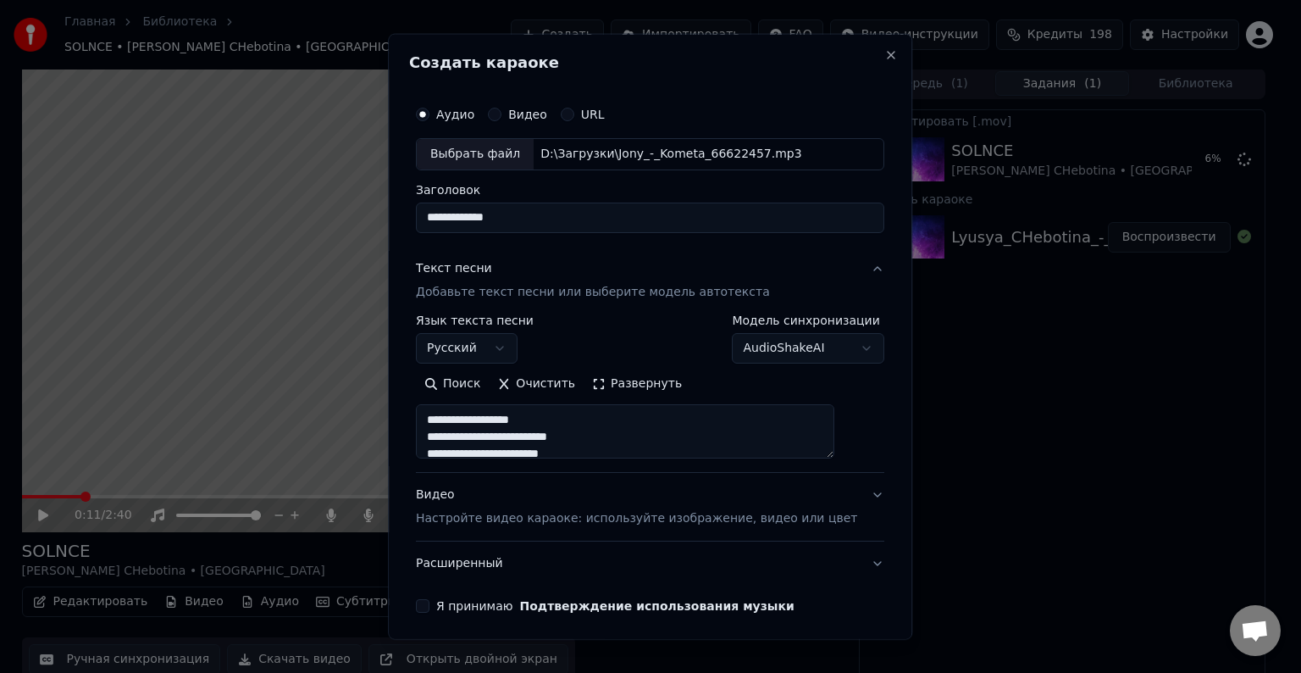
click at [651, 379] on button "Развернуть" at bounding box center [637, 383] width 107 height 27
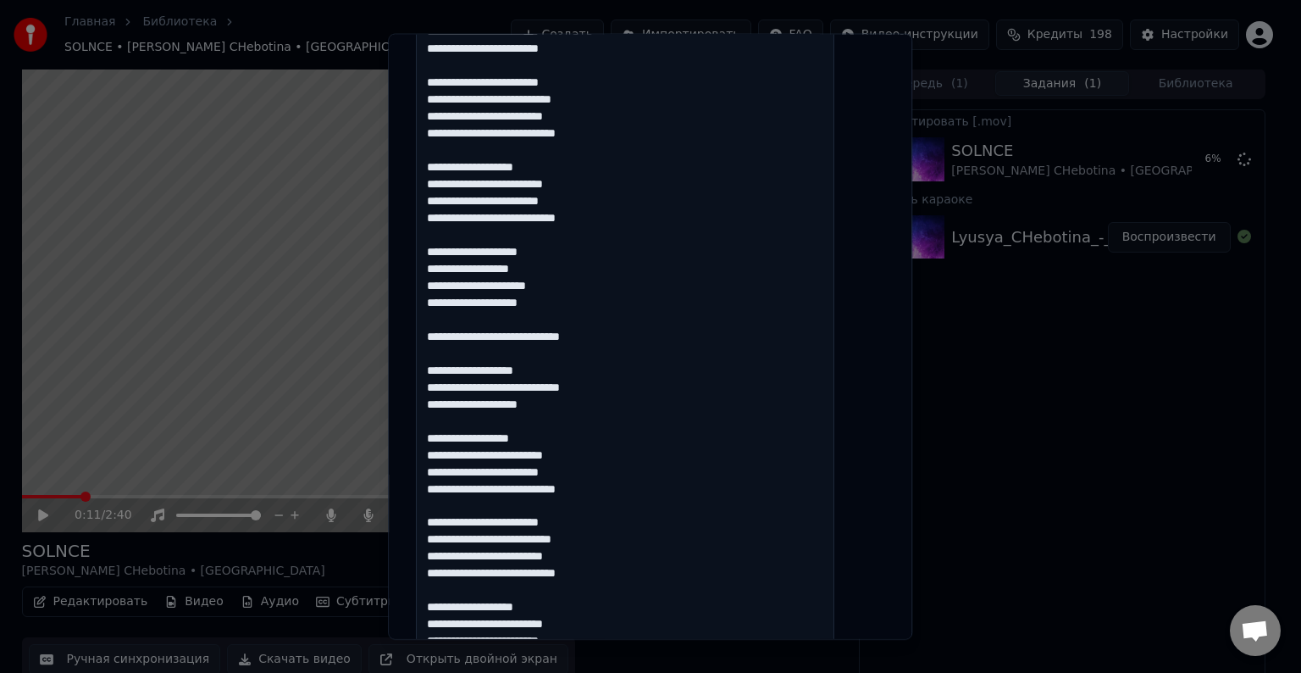
scroll to position [508, 0]
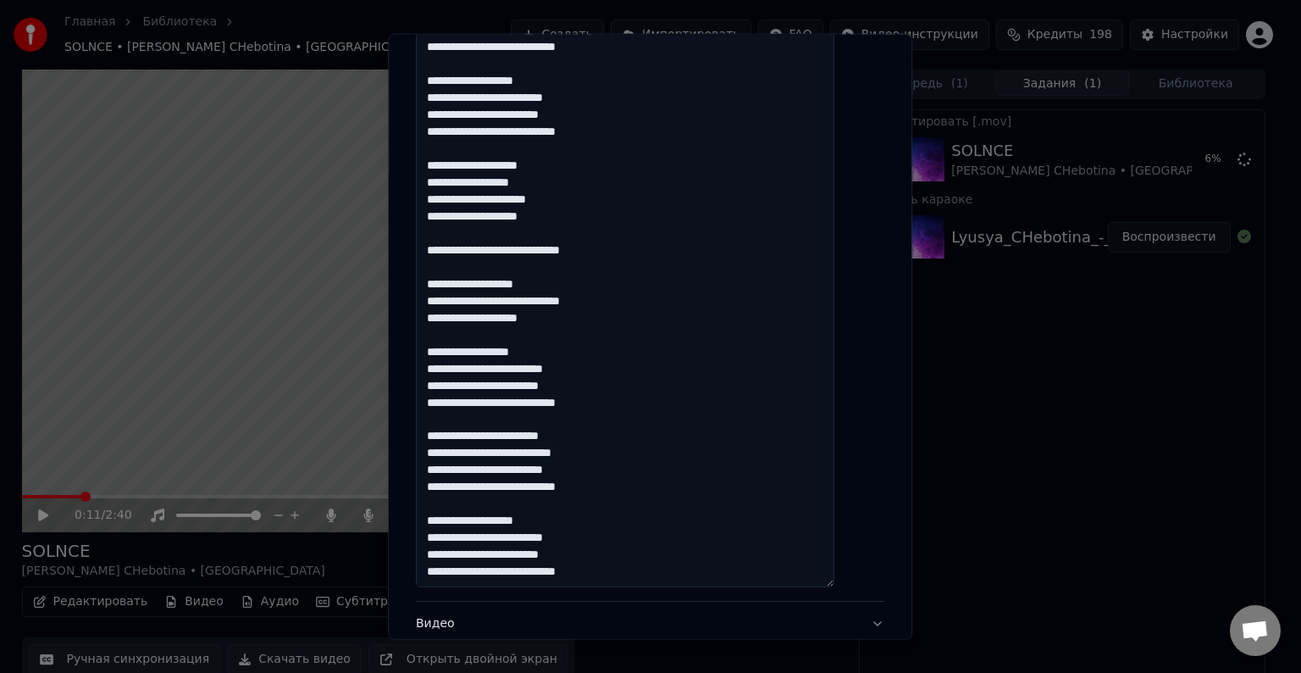
click at [526, 573] on textarea "**********" at bounding box center [625, 241] width 418 height 691
click at [443, 568] on textarea "**********" at bounding box center [625, 241] width 418 height 691
paste textarea
drag, startPoint x: 454, startPoint y: 555, endPoint x: 445, endPoint y: 554, distance: 9.4
click at [445, 554] on textarea "**********" at bounding box center [625, 241] width 418 height 691
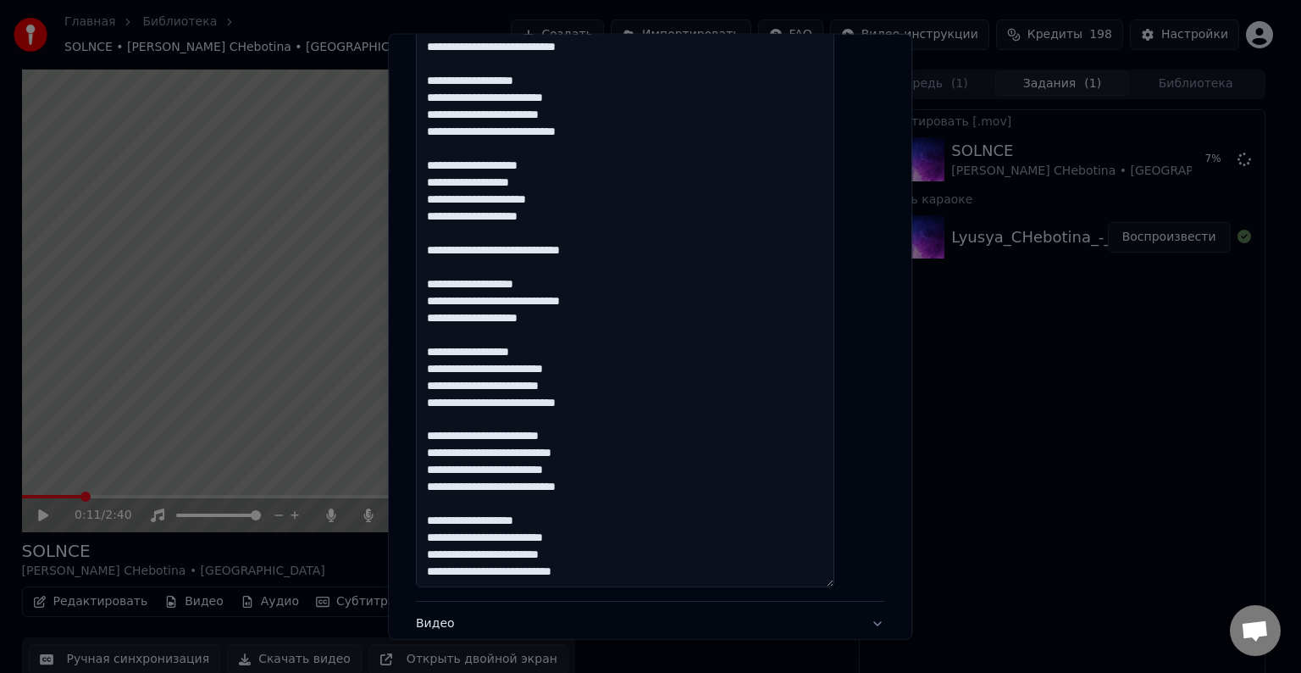
paste textarea
click at [446, 537] on textarea "**********" at bounding box center [625, 241] width 418 height 691
paste textarea
drag, startPoint x: 451, startPoint y: 522, endPoint x: 442, endPoint y: 518, distance: 10.2
click at [442, 518] on textarea "**********" at bounding box center [625, 241] width 418 height 691
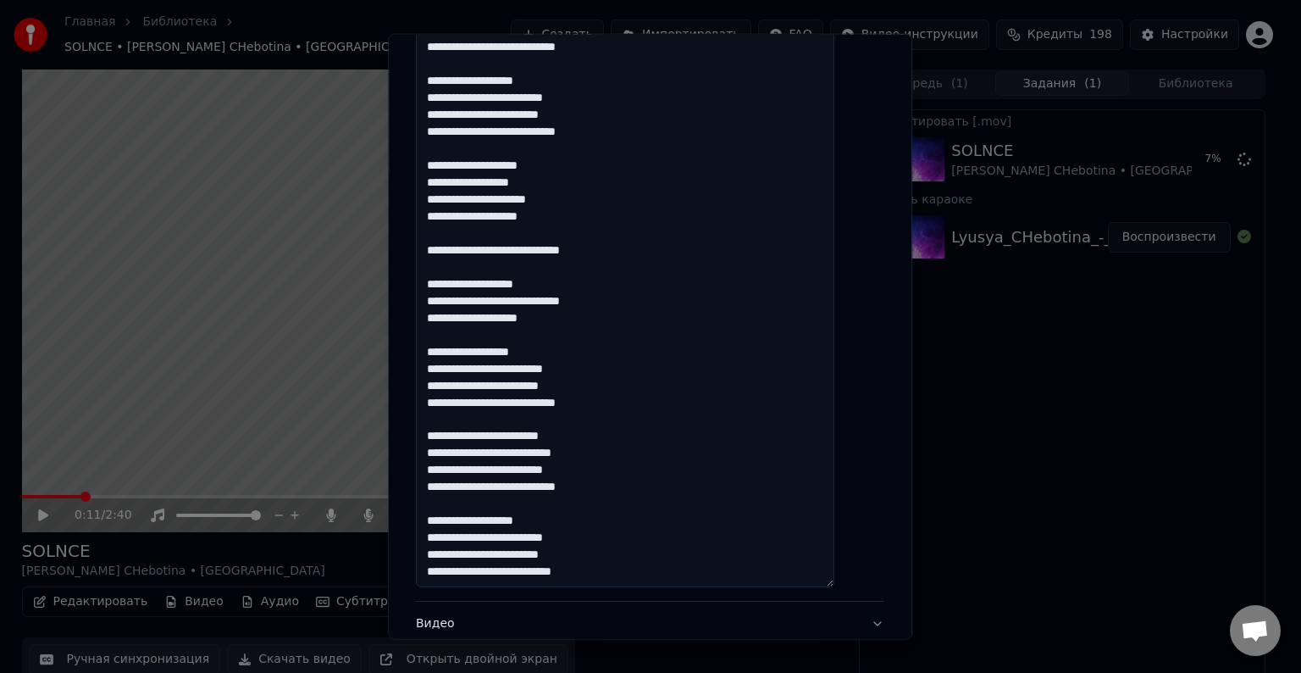
paste textarea
click at [465, 522] on textarea "**********" at bounding box center [625, 241] width 418 height 691
click at [530, 490] on textarea "**********" at bounding box center [625, 241] width 418 height 691
drag, startPoint x: 450, startPoint y: 488, endPoint x: 442, endPoint y: 484, distance: 8.7
click at [442, 484] on textarea "**********" at bounding box center [625, 241] width 418 height 691
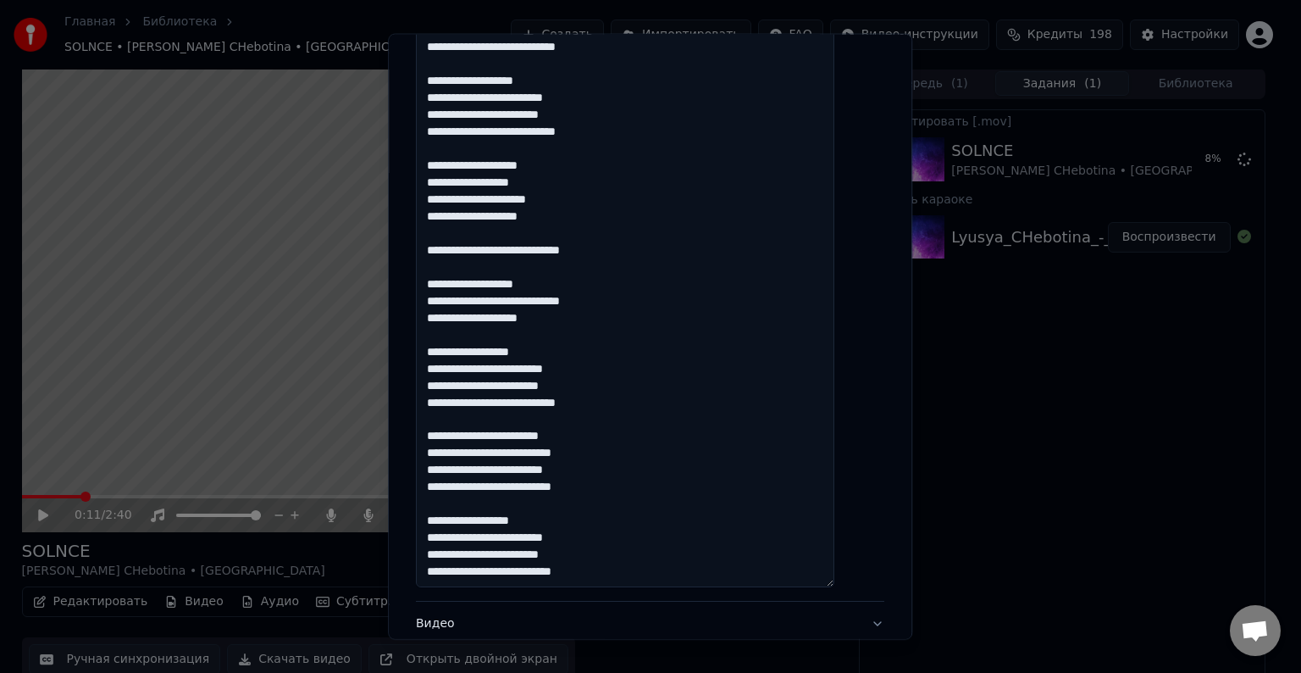
paste textarea
drag, startPoint x: 451, startPoint y: 469, endPoint x: 441, endPoint y: 468, distance: 10.3
click at [441, 468] on textarea "**********" at bounding box center [625, 241] width 418 height 691
paste textarea
click at [484, 472] on textarea "**********" at bounding box center [625, 241] width 418 height 691
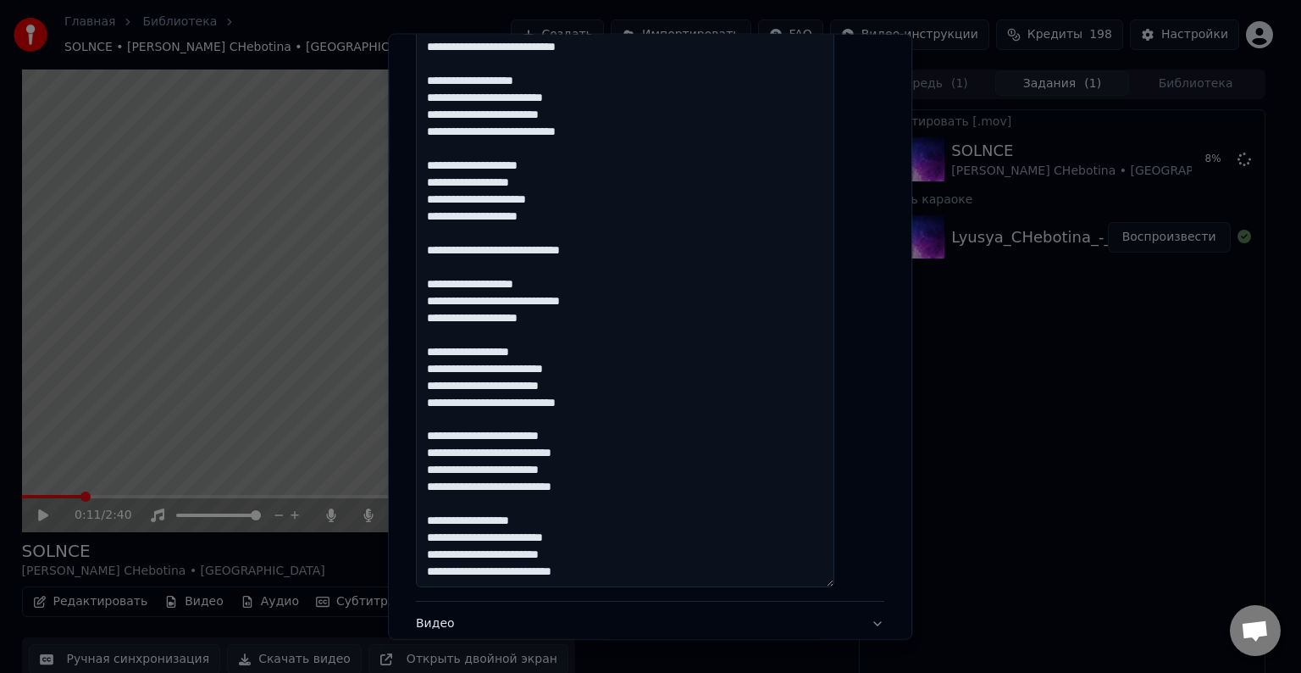
drag, startPoint x: 450, startPoint y: 456, endPoint x: 441, endPoint y: 451, distance: 9.9
click at [441, 451] on textarea "**********" at bounding box center [625, 241] width 418 height 691
paste textarea
drag, startPoint x: 454, startPoint y: 436, endPoint x: 443, endPoint y: 433, distance: 11.5
click at [443, 433] on textarea "**********" at bounding box center [625, 241] width 418 height 691
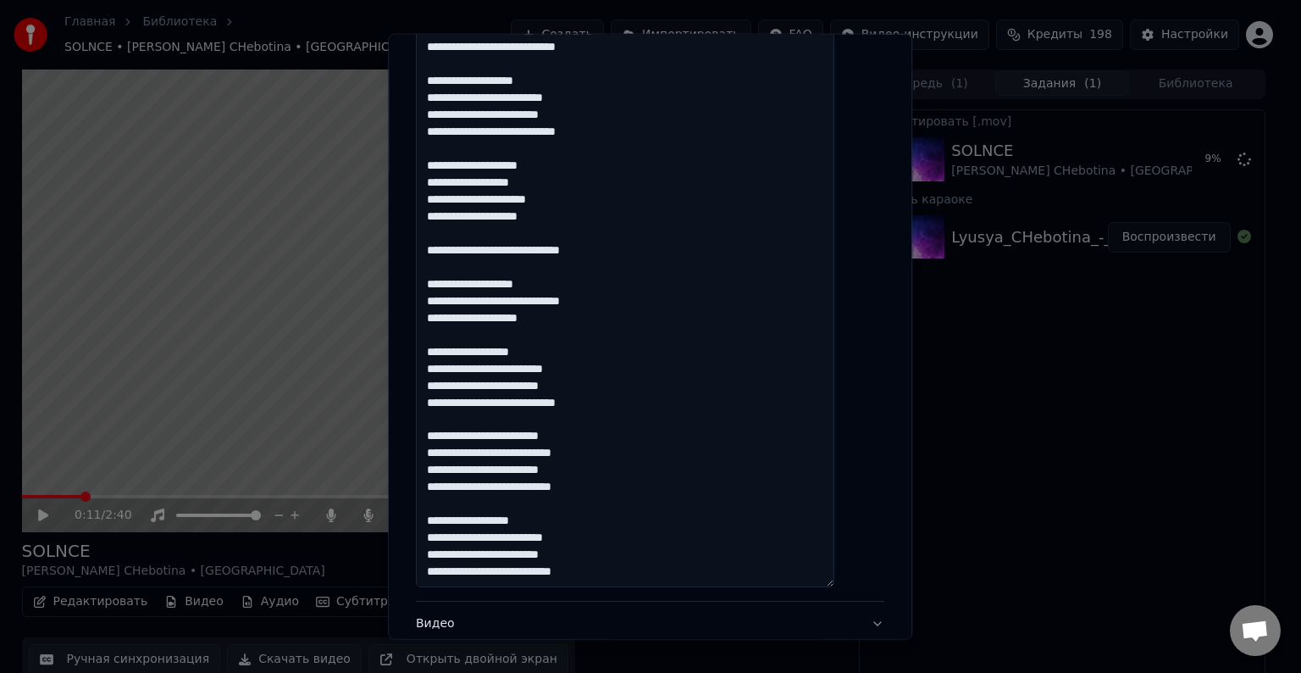
paste textarea
click at [526, 404] on textarea "**********" at bounding box center [625, 241] width 418 height 691
drag, startPoint x: 451, startPoint y: 401, endPoint x: 442, endPoint y: 396, distance: 10.2
click at [442, 396] on textarea "**********" at bounding box center [625, 241] width 418 height 691
paste textarea
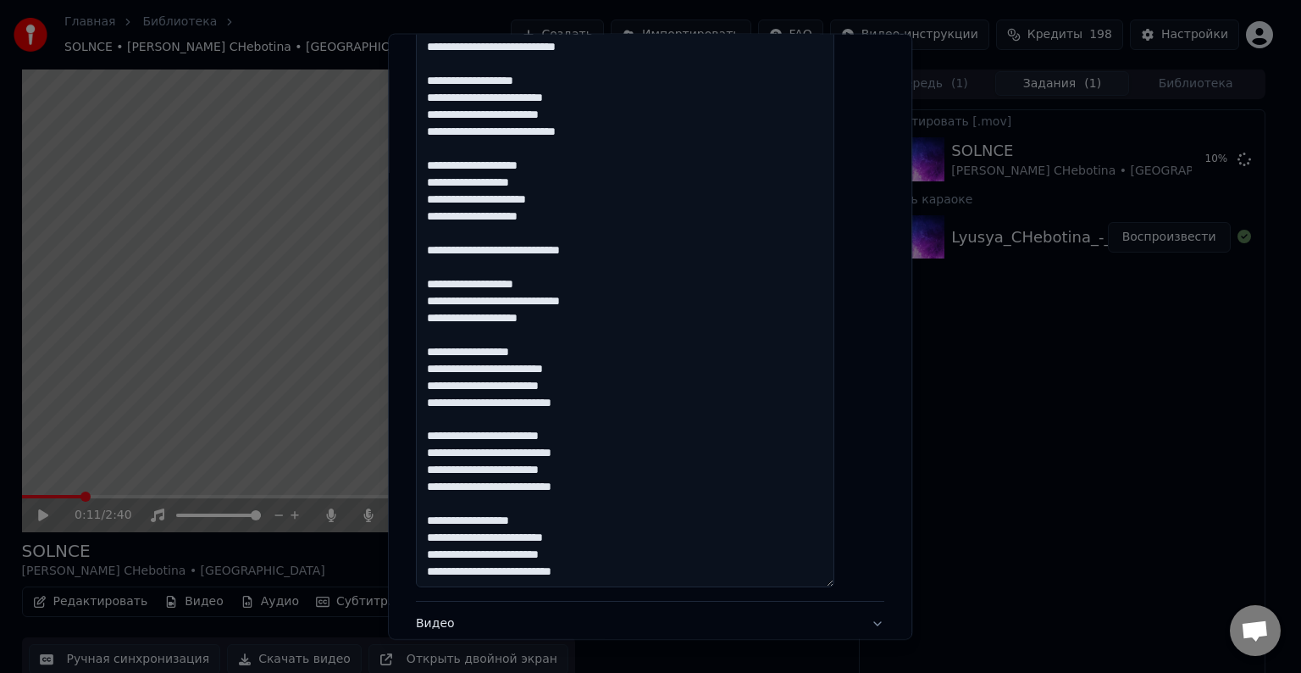
click at [448, 382] on textarea "**********" at bounding box center [625, 241] width 418 height 691
click at [451, 391] on textarea "**********" at bounding box center [625, 241] width 418 height 691
click at [444, 383] on textarea "**********" at bounding box center [625, 241] width 418 height 691
paste textarea
click at [447, 367] on textarea "**********" at bounding box center [625, 241] width 418 height 691
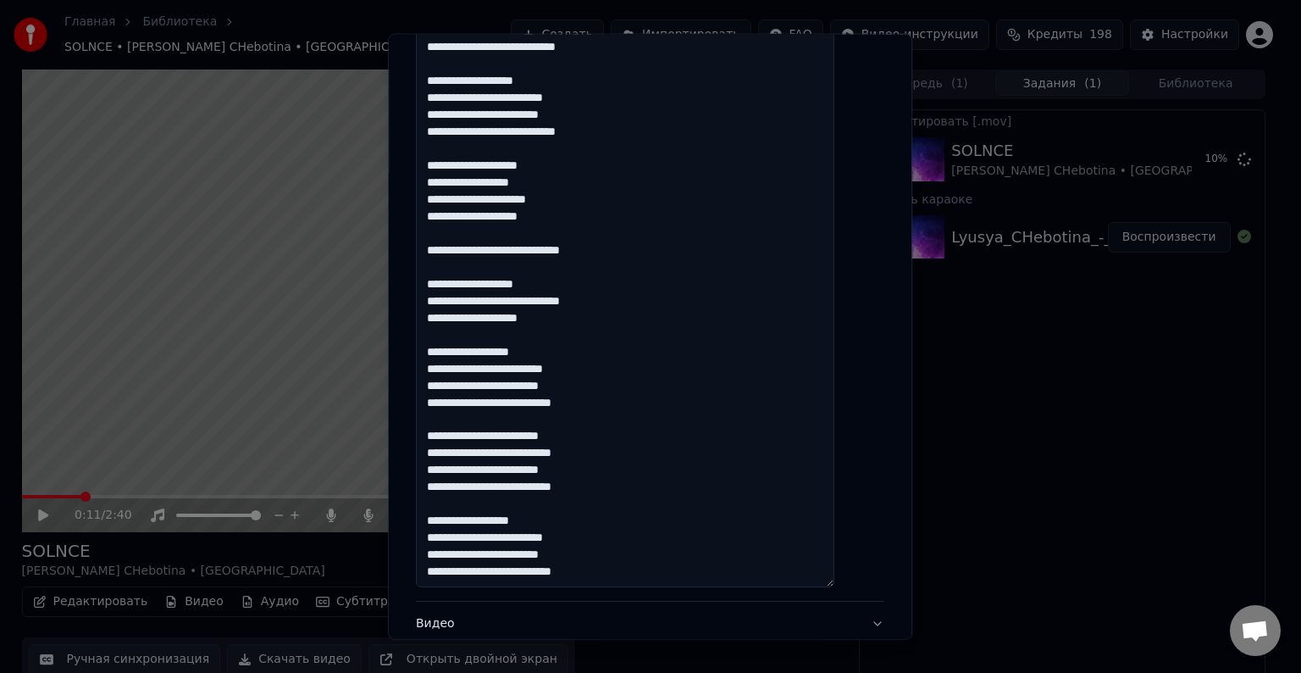
paste textarea
click at [443, 350] on textarea "**********" at bounding box center [625, 241] width 418 height 691
paste textarea
click at [444, 316] on textarea "**********" at bounding box center [625, 241] width 418 height 691
click at [446, 314] on textarea "**********" at bounding box center [625, 241] width 418 height 691
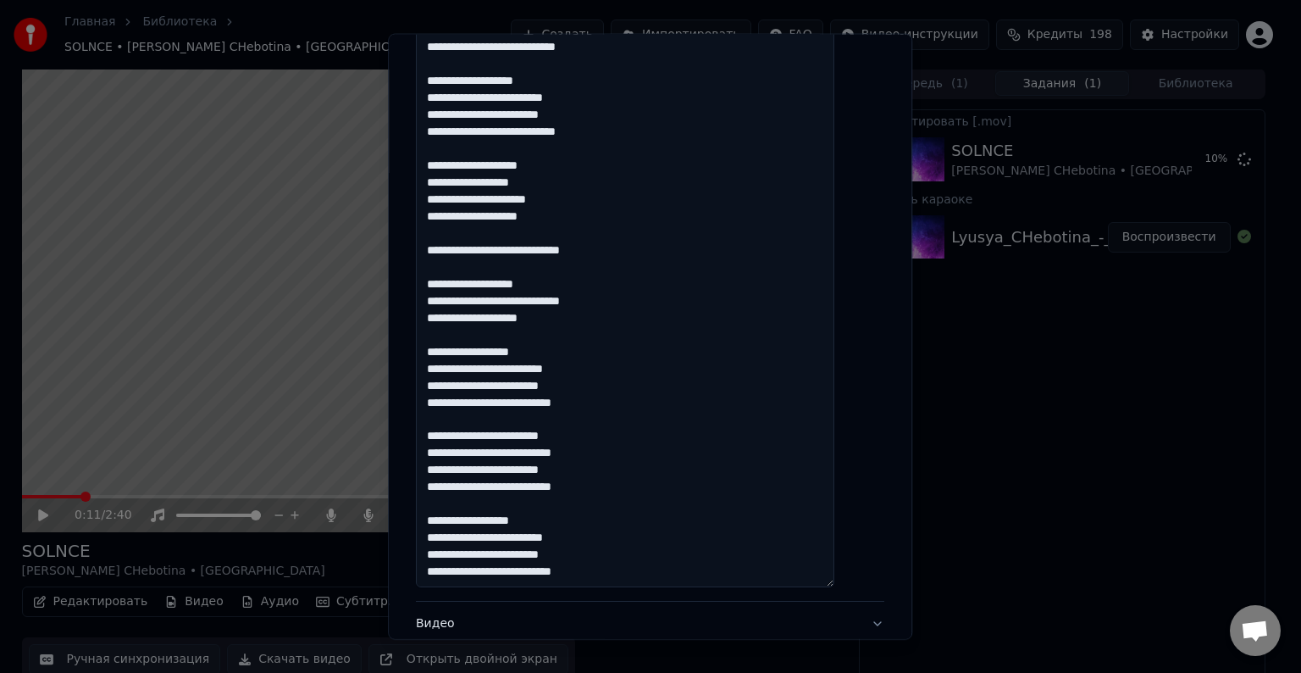
paste textarea
click at [499, 301] on textarea "**********" at bounding box center [625, 241] width 418 height 691
drag, startPoint x: 449, startPoint y: 302, endPoint x: 440, endPoint y: 293, distance: 12.0
click at [440, 293] on textarea "**********" at bounding box center [625, 241] width 418 height 691
paste textarea
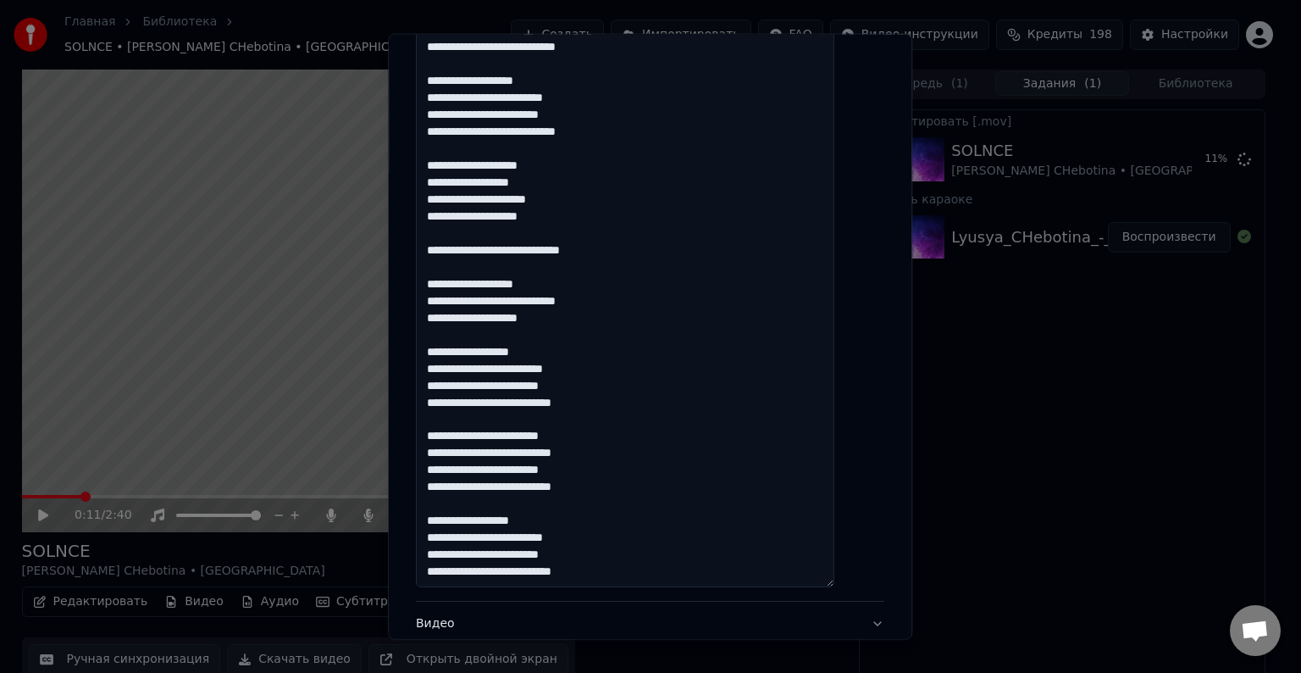
drag, startPoint x: 452, startPoint y: 280, endPoint x: 438, endPoint y: 274, distance: 15.6
click at [438, 274] on textarea "**********" at bounding box center [625, 241] width 418 height 691
paste textarea
click at [617, 250] on textarea "**********" at bounding box center [625, 241] width 418 height 691
click at [455, 251] on textarea "**********" at bounding box center [625, 241] width 418 height 691
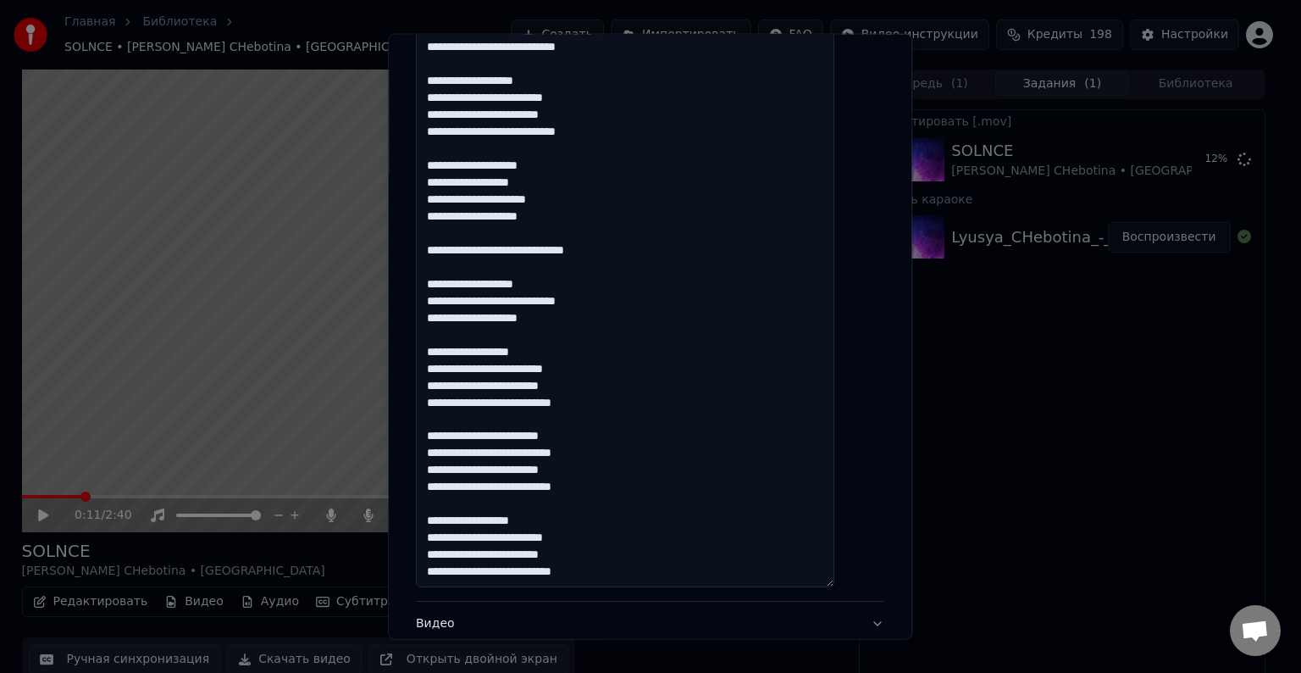
click at [622, 248] on textarea "**********" at bounding box center [625, 241] width 418 height 691
click at [441, 247] on textarea "**********" at bounding box center [625, 241] width 418 height 691
click at [445, 251] on textarea "**********" at bounding box center [625, 241] width 418 height 691
paste textarea
click at [512, 217] on textarea "**********" at bounding box center [625, 241] width 418 height 691
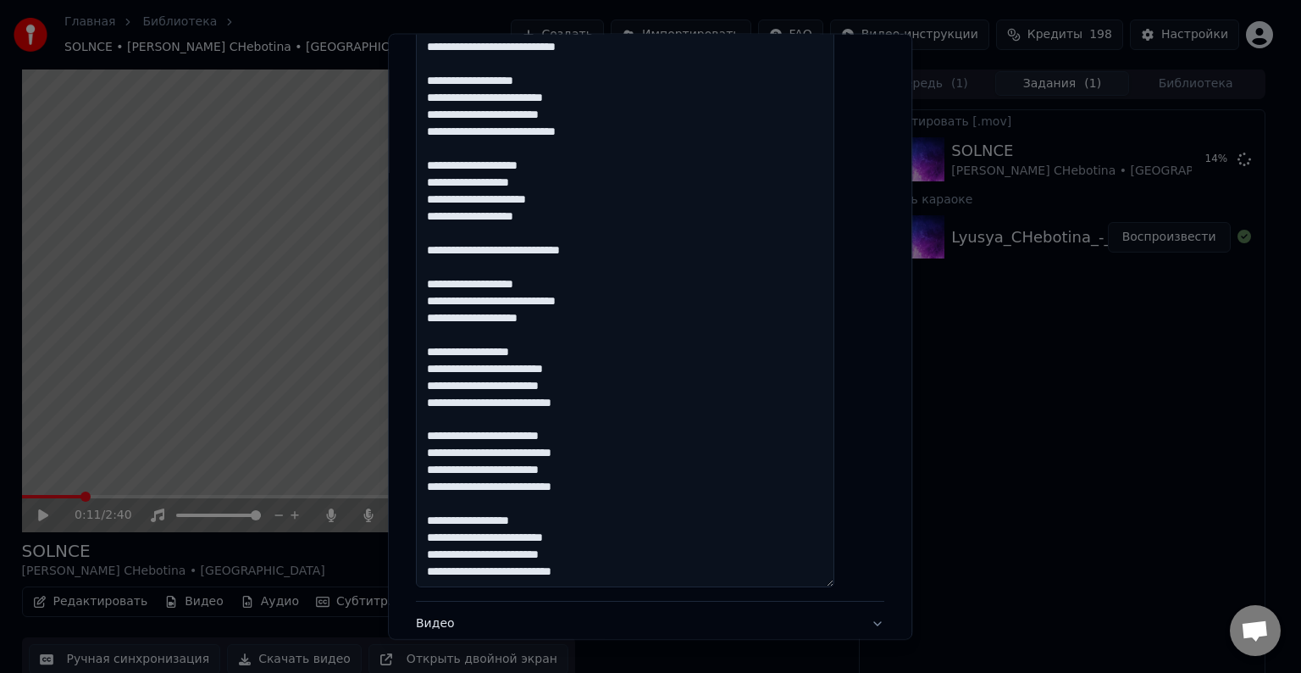
click at [445, 217] on textarea "**********" at bounding box center [625, 241] width 418 height 691
paste textarea
click at [445, 197] on textarea "**********" at bounding box center [625, 241] width 418 height 691
paste textarea
click at [444, 180] on textarea "**********" at bounding box center [625, 241] width 418 height 691
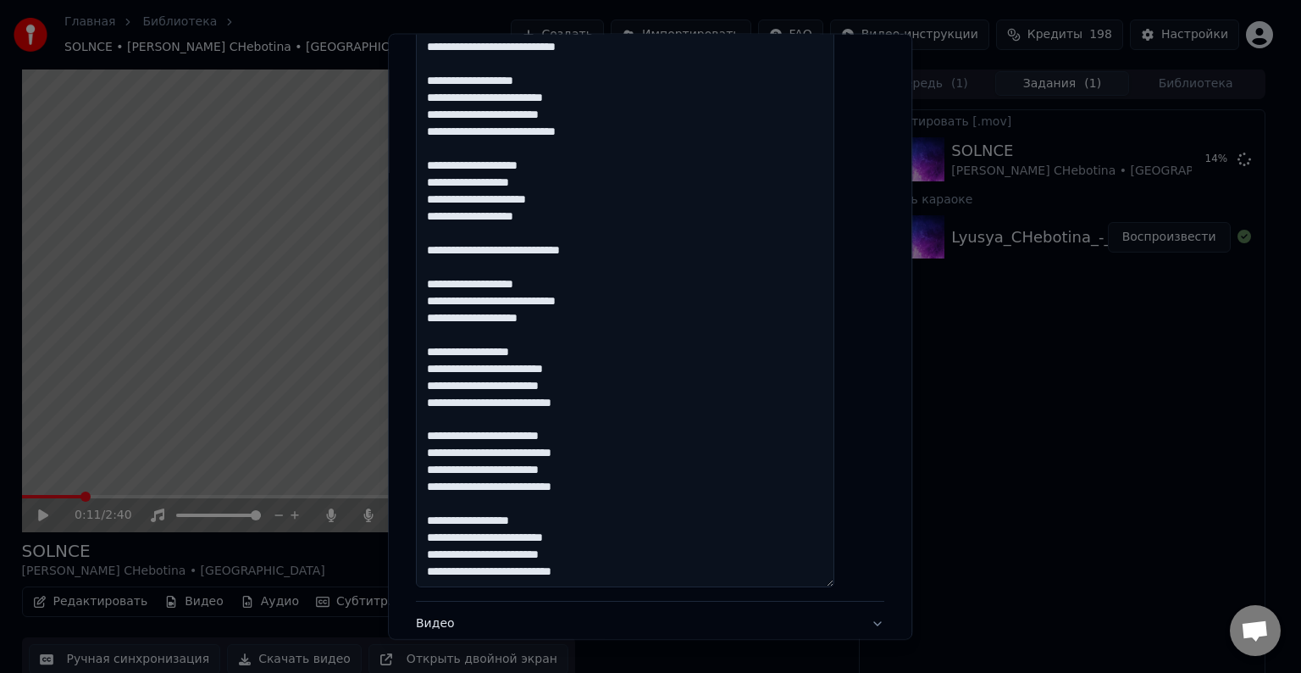
paste textarea
click at [446, 163] on textarea "**********" at bounding box center [625, 241] width 418 height 691
paste textarea
click at [527, 130] on textarea "**********" at bounding box center [625, 241] width 418 height 691
click at [444, 129] on textarea "**********" at bounding box center [625, 241] width 418 height 691
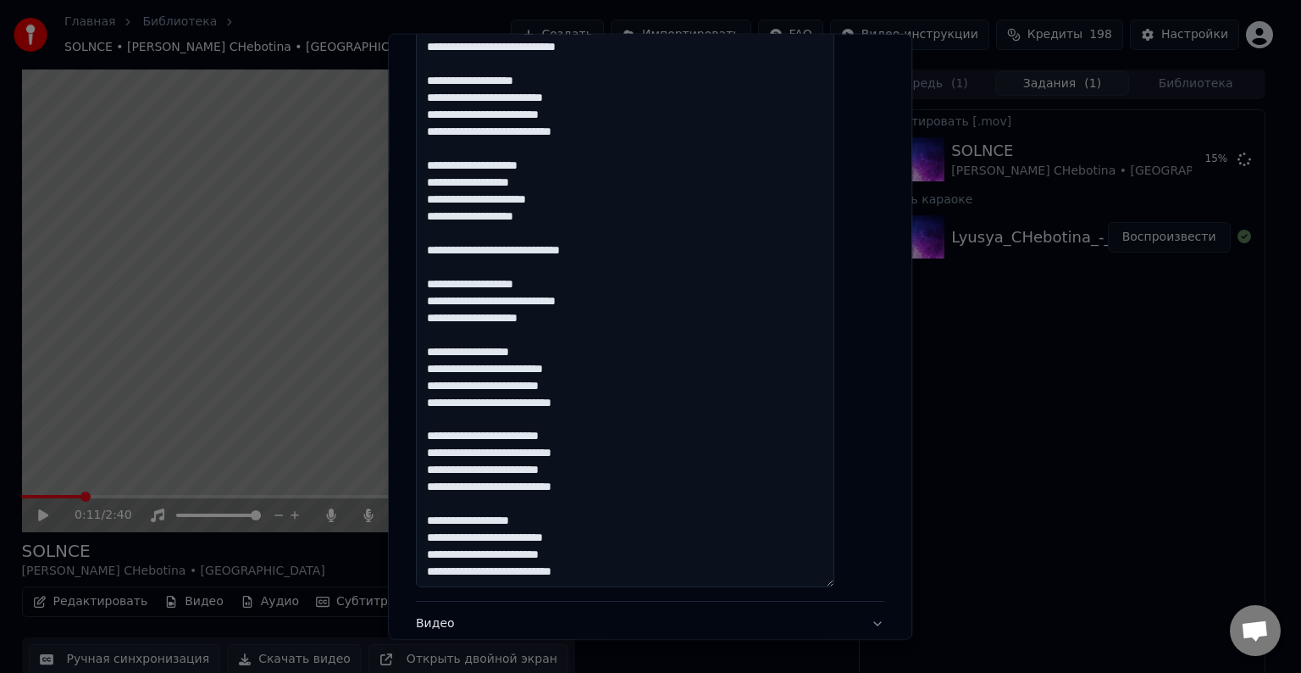
paste textarea
click at [446, 110] on textarea "**********" at bounding box center [625, 241] width 418 height 691
paste textarea
click at [447, 96] on textarea "**********" at bounding box center [625, 241] width 418 height 691
paste textarea
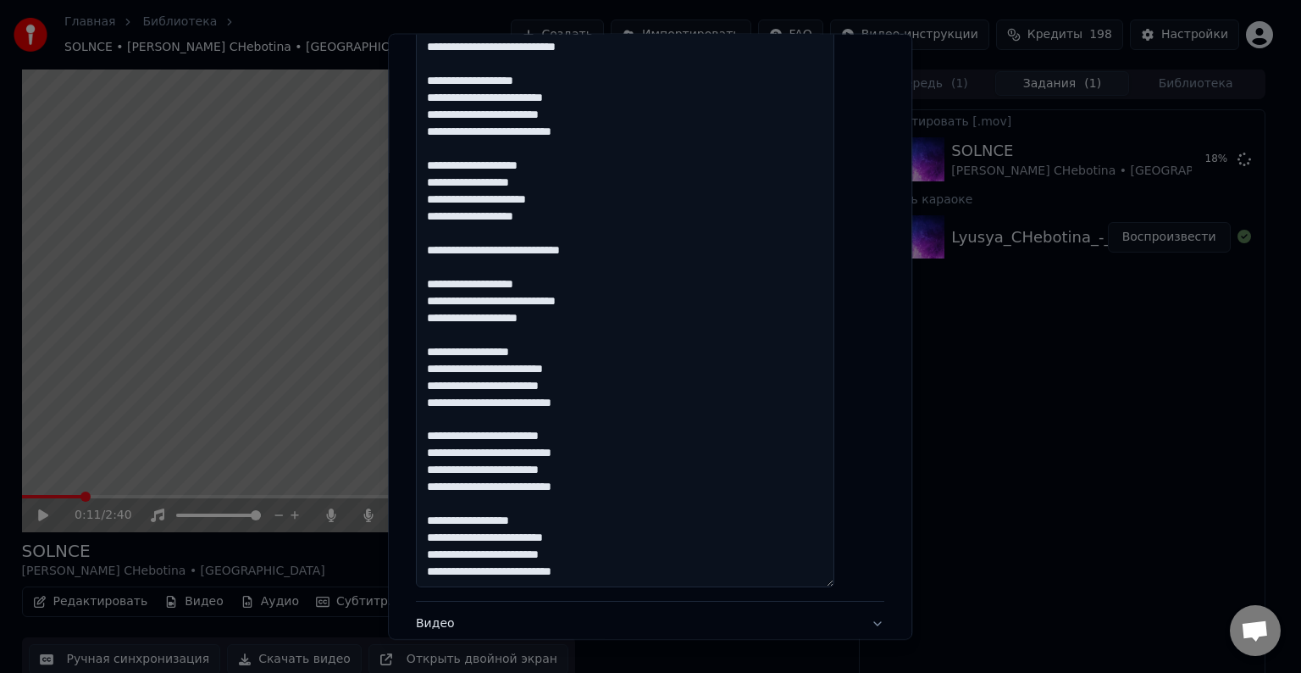
drag, startPoint x: 421, startPoint y: 56, endPoint x: 441, endPoint y: 80, distance: 31.2
click at [441, 80] on textarea "**********" at bounding box center [625, 241] width 418 height 691
paste textarea
click at [465, 80] on textarea "**********" at bounding box center [625, 241] width 418 height 691
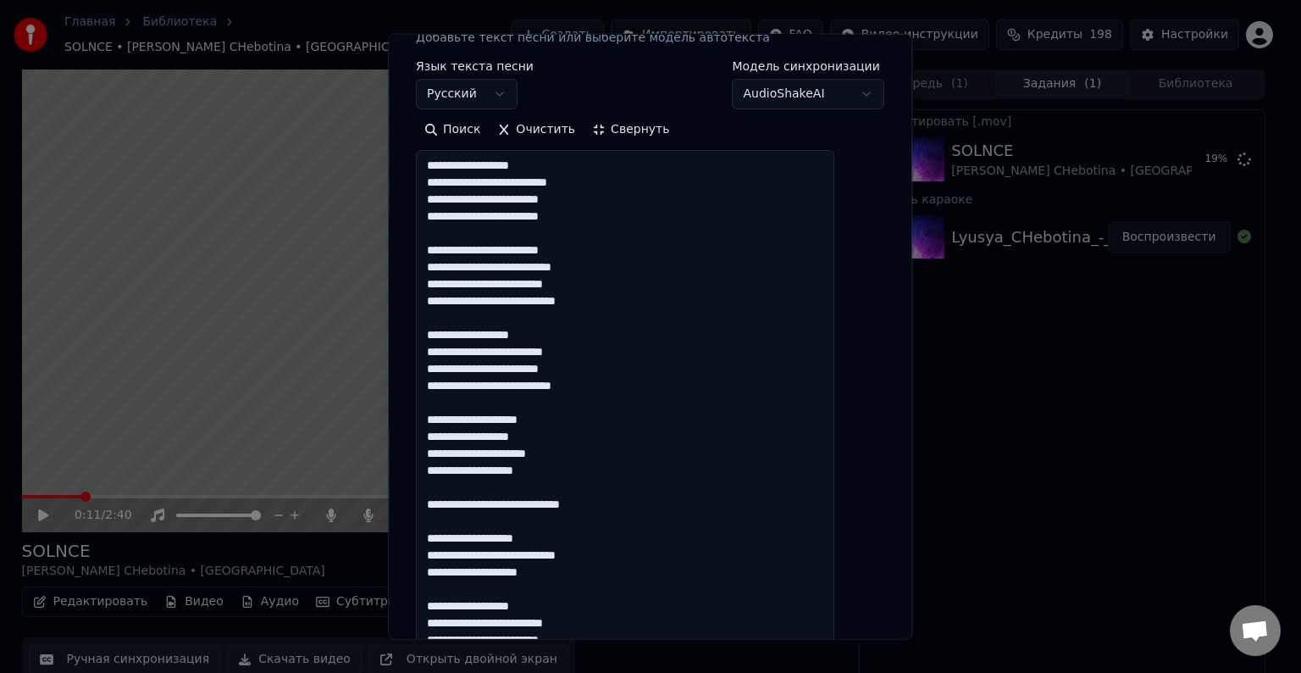
scroll to position [0, 0]
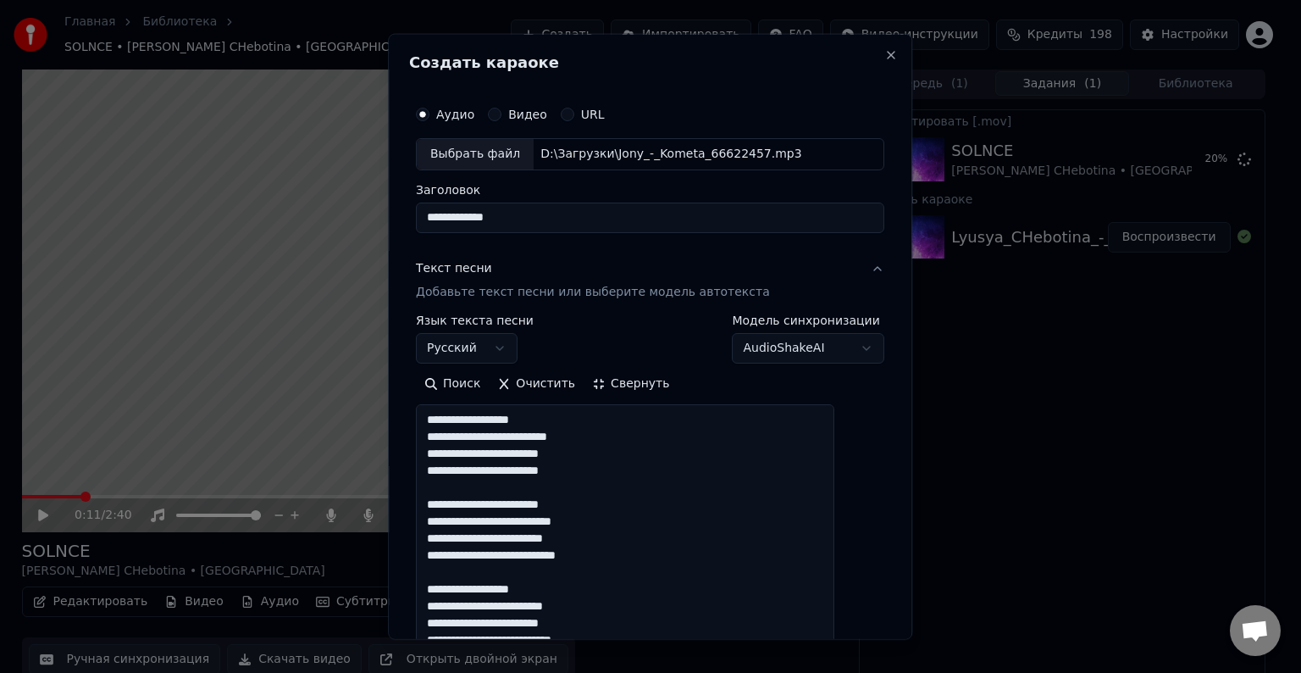
paste textarea
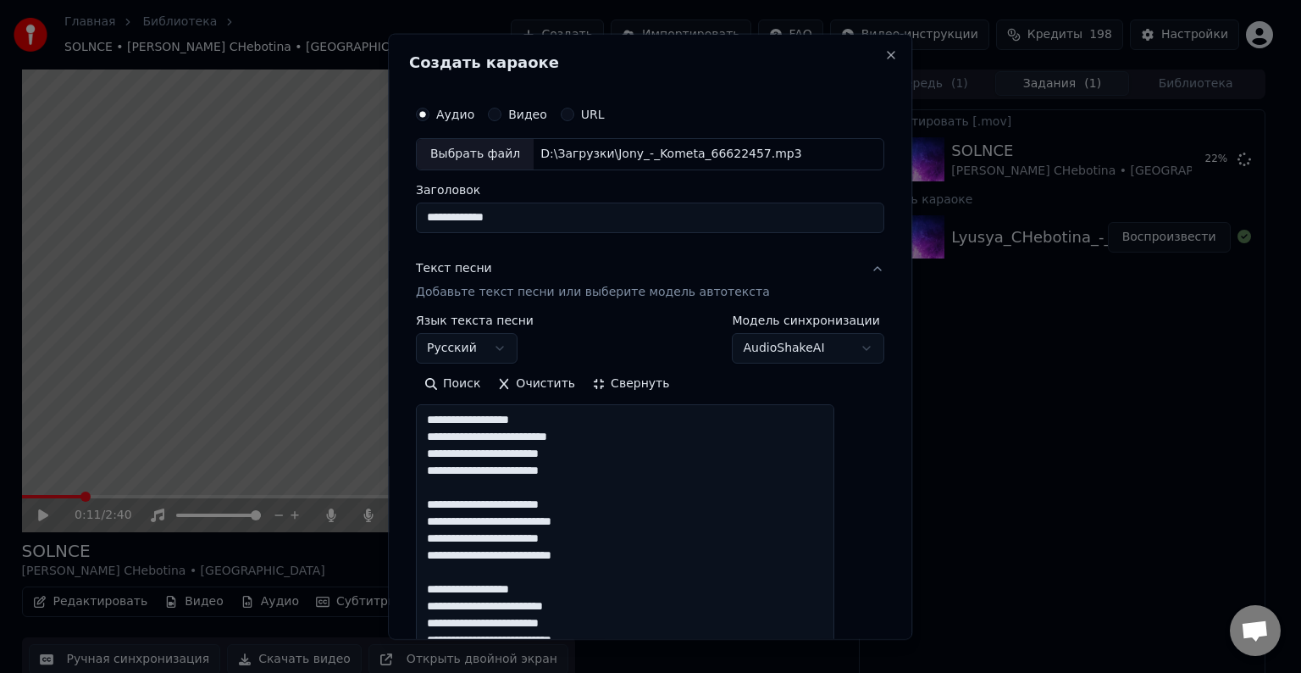
paste textarea
drag, startPoint x: 448, startPoint y: 522, endPoint x: 456, endPoint y: 496, distance: 27.3
paste textarea
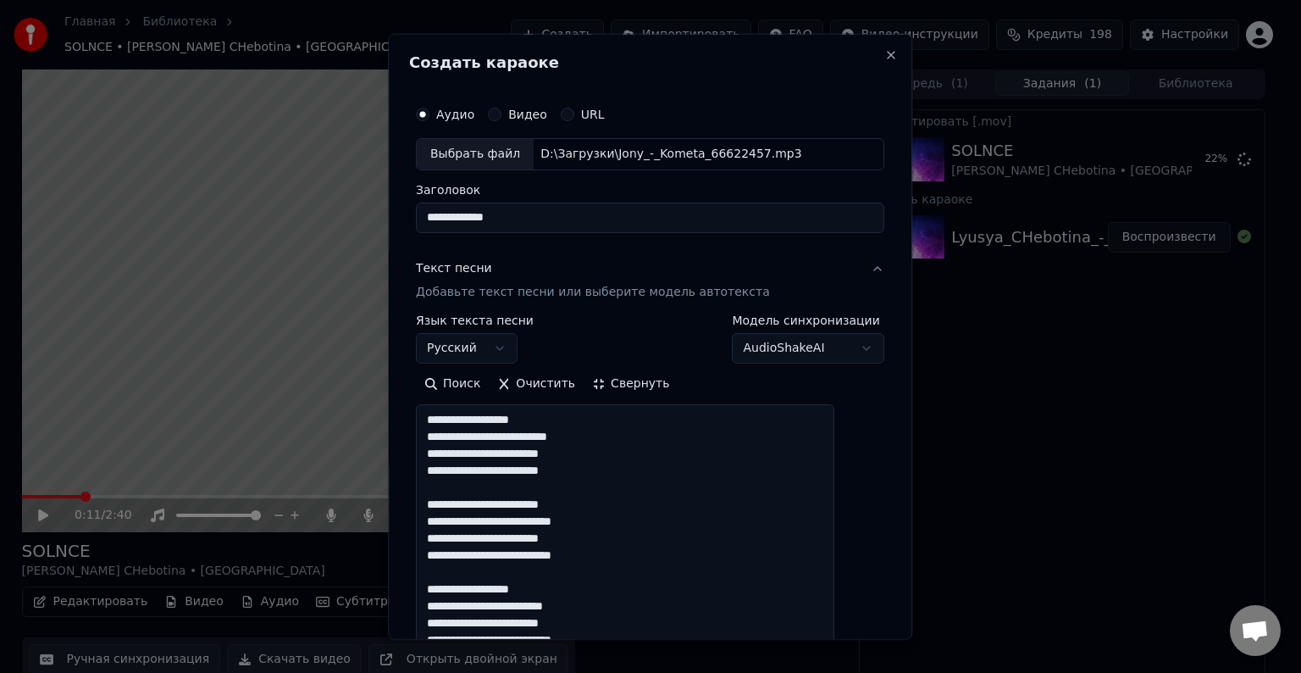
paste textarea
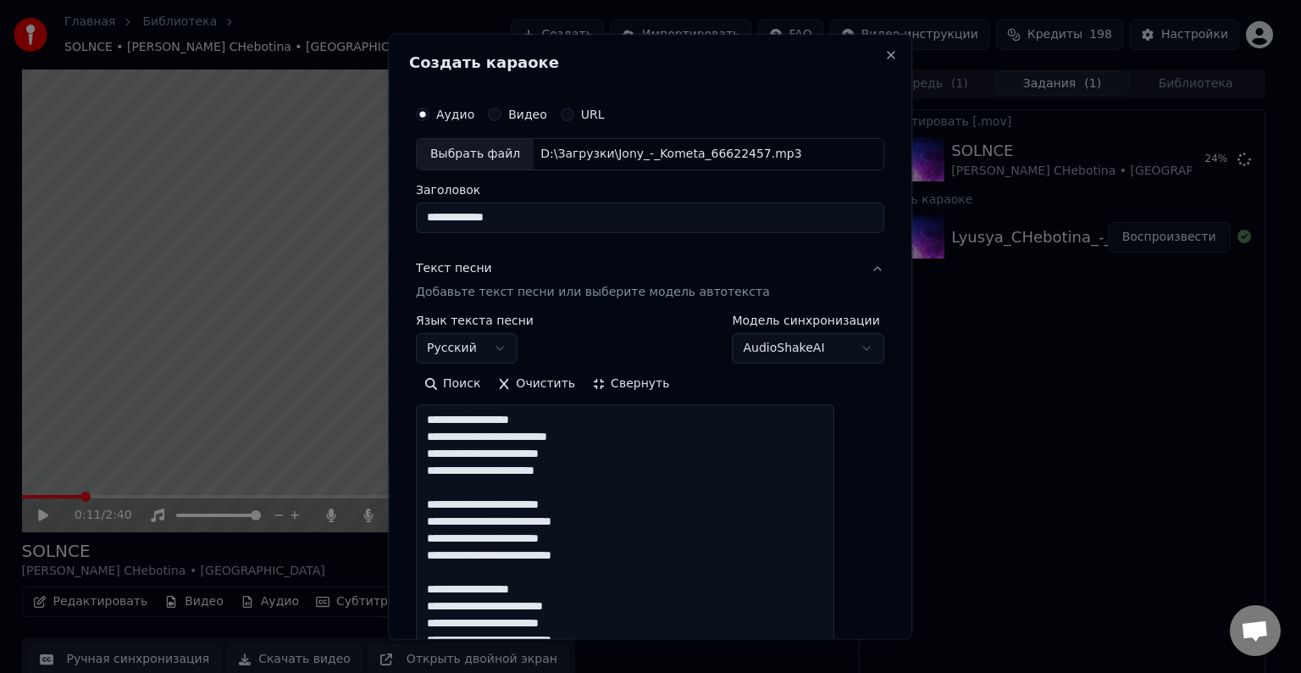
paste textarea
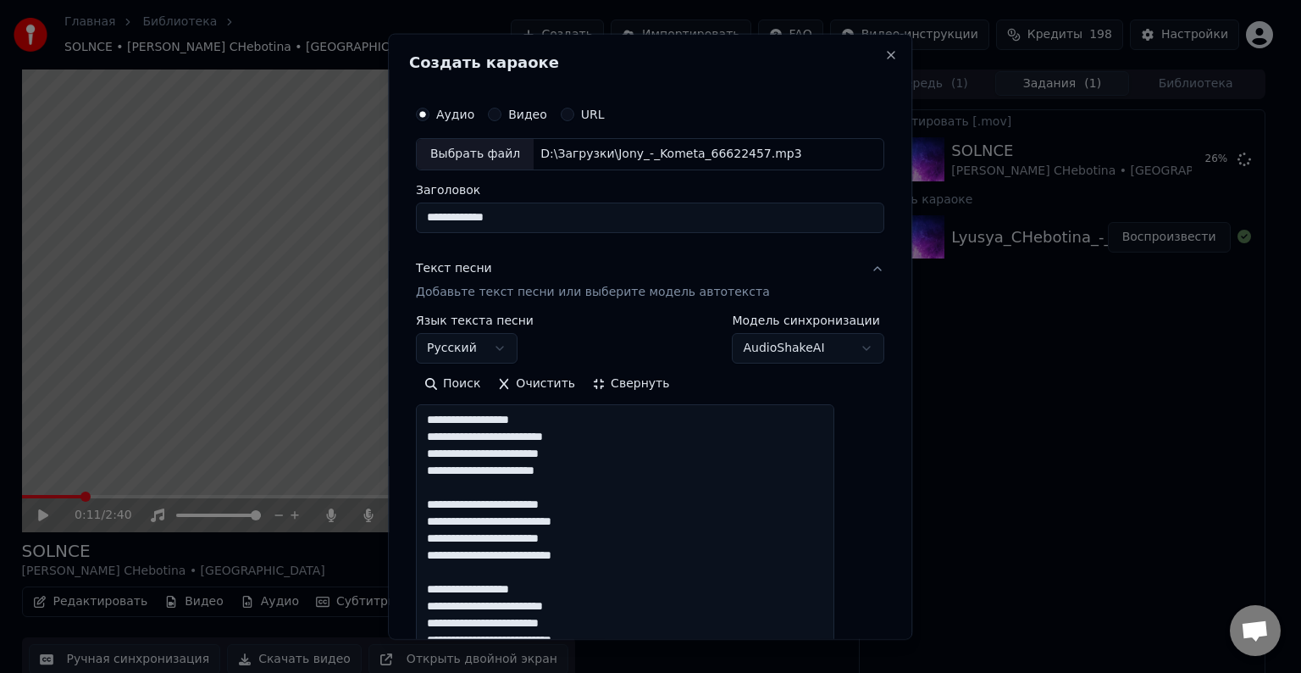
paste textarea
type textarea "**********"
click at [641, 390] on button "Свернуть" at bounding box center [631, 383] width 94 height 27
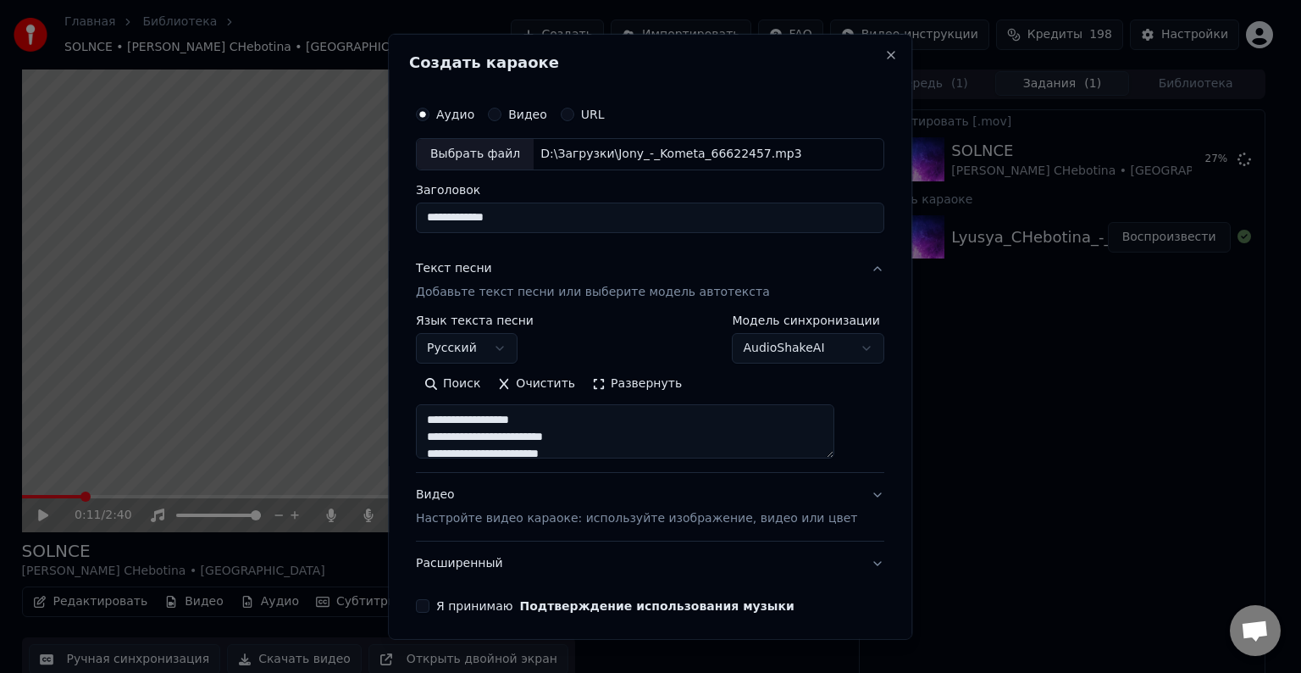
click at [846, 493] on button "Видео Настройте видео караоке: используйте изображение, видео или цвет" at bounding box center [650, 507] width 468 height 68
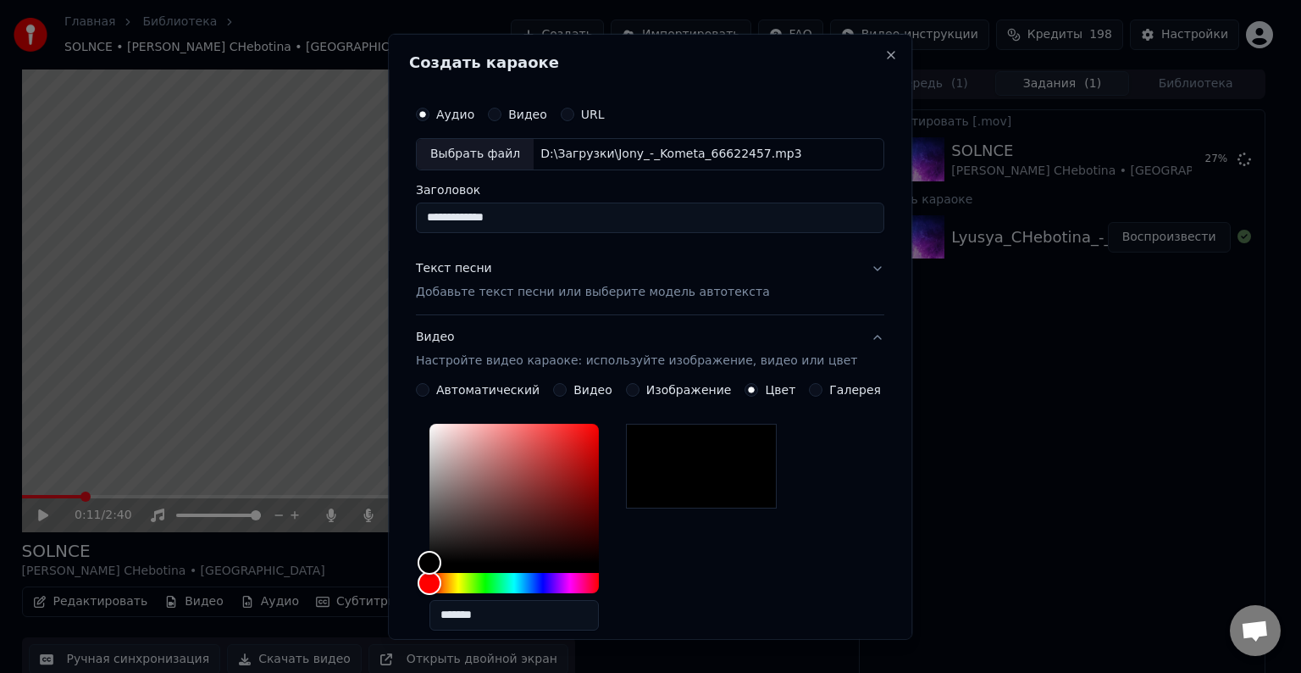
click at [846, 334] on button "Видео Настройте видео караоке: используйте изображение, видео или цвет" at bounding box center [650, 349] width 468 height 68
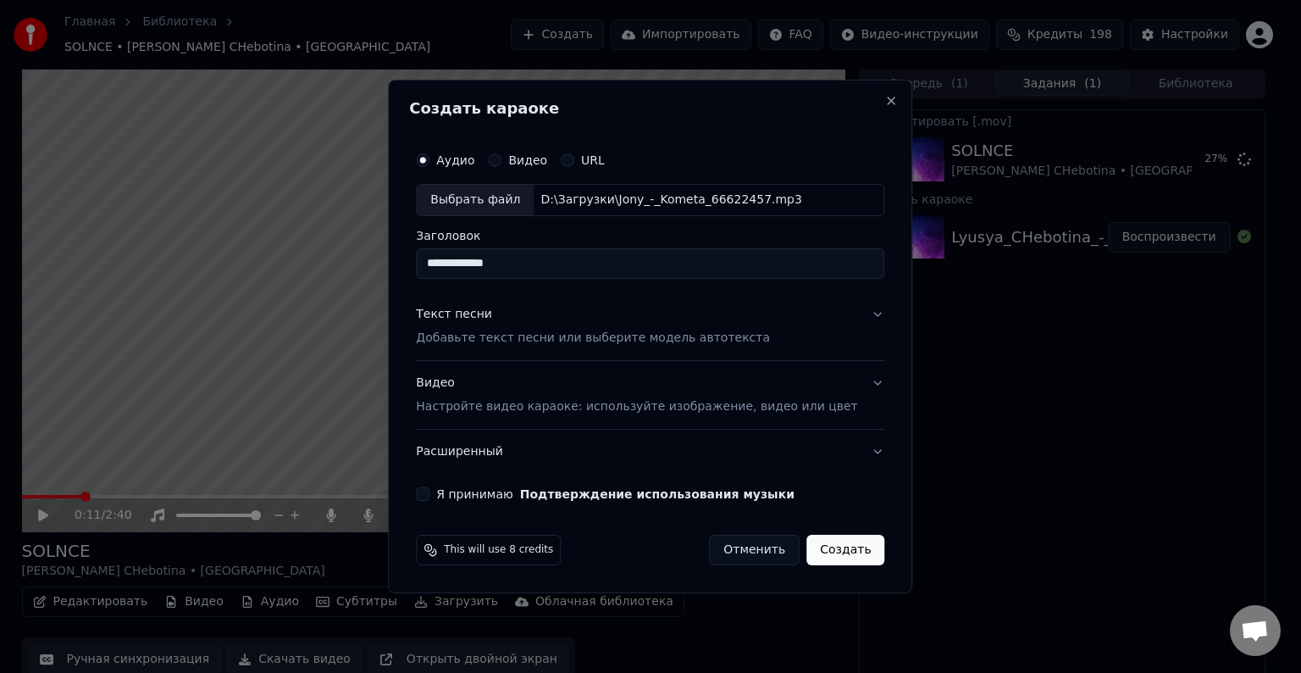
click at [855, 451] on button "Расширенный" at bounding box center [650, 451] width 468 height 44
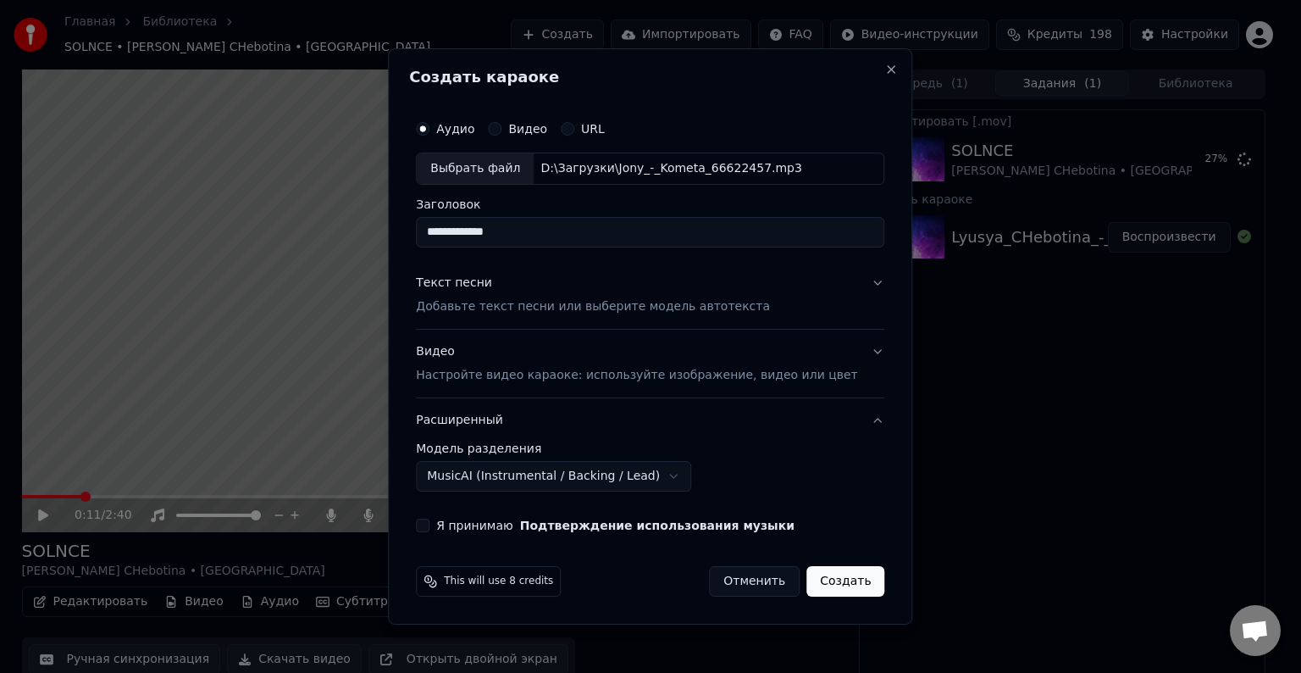
click at [855, 451] on label "Модель разделения" at bounding box center [650, 448] width 468 height 12
click at [854, 430] on button "Расширенный" at bounding box center [650, 420] width 468 height 44
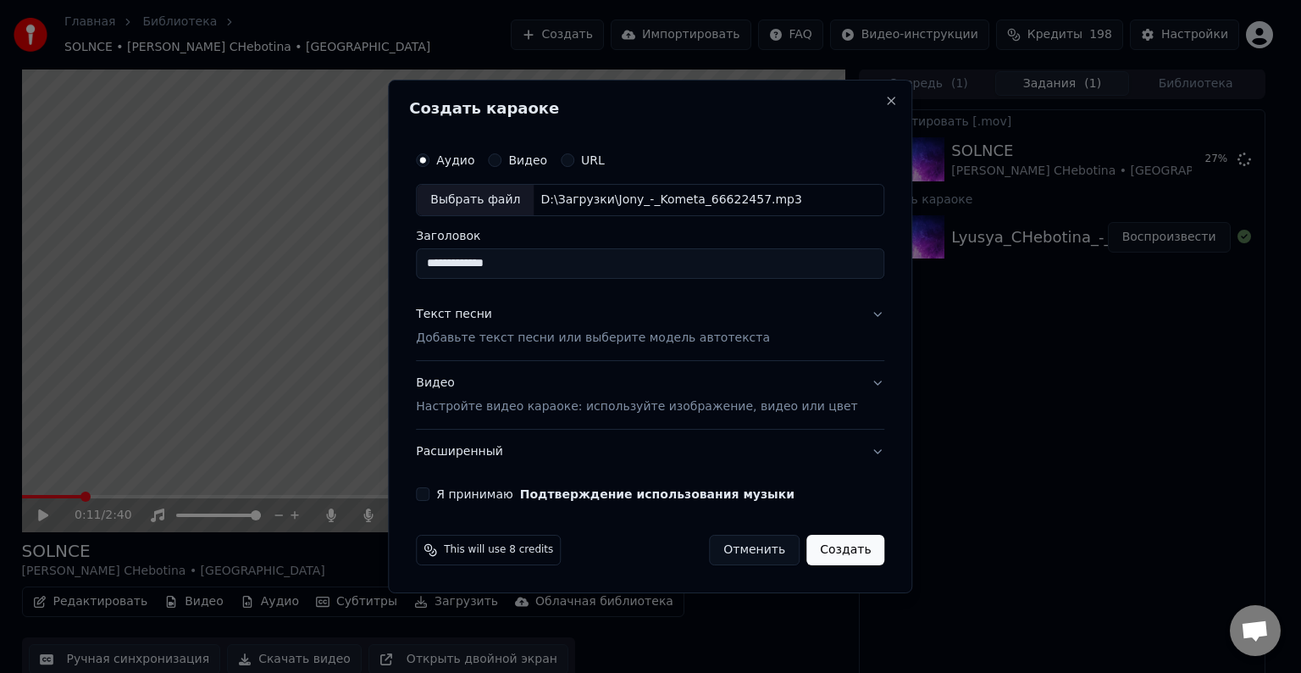
click at [429, 491] on button "Я принимаю Подтверждение использования музыки" at bounding box center [423, 494] width 14 height 14
click at [836, 547] on button "Создать" at bounding box center [845, 549] width 78 height 30
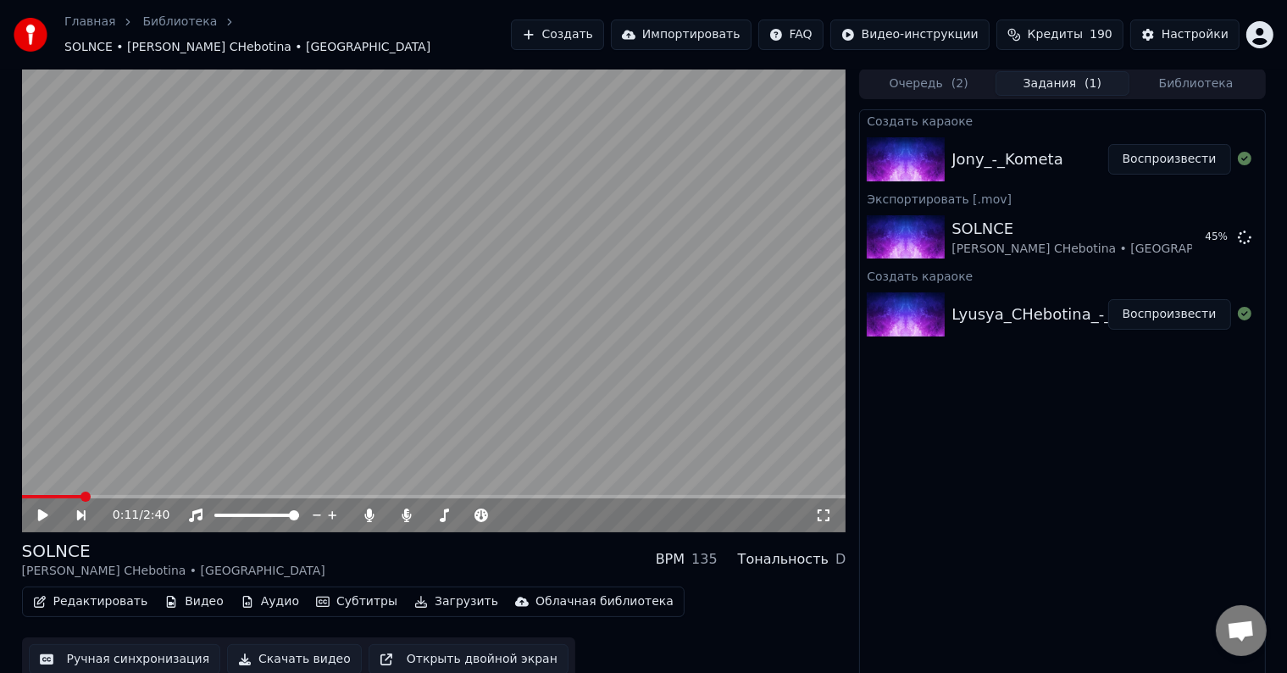
click at [1137, 144] on button "Воспроизвести" at bounding box center [1169, 159] width 123 height 30
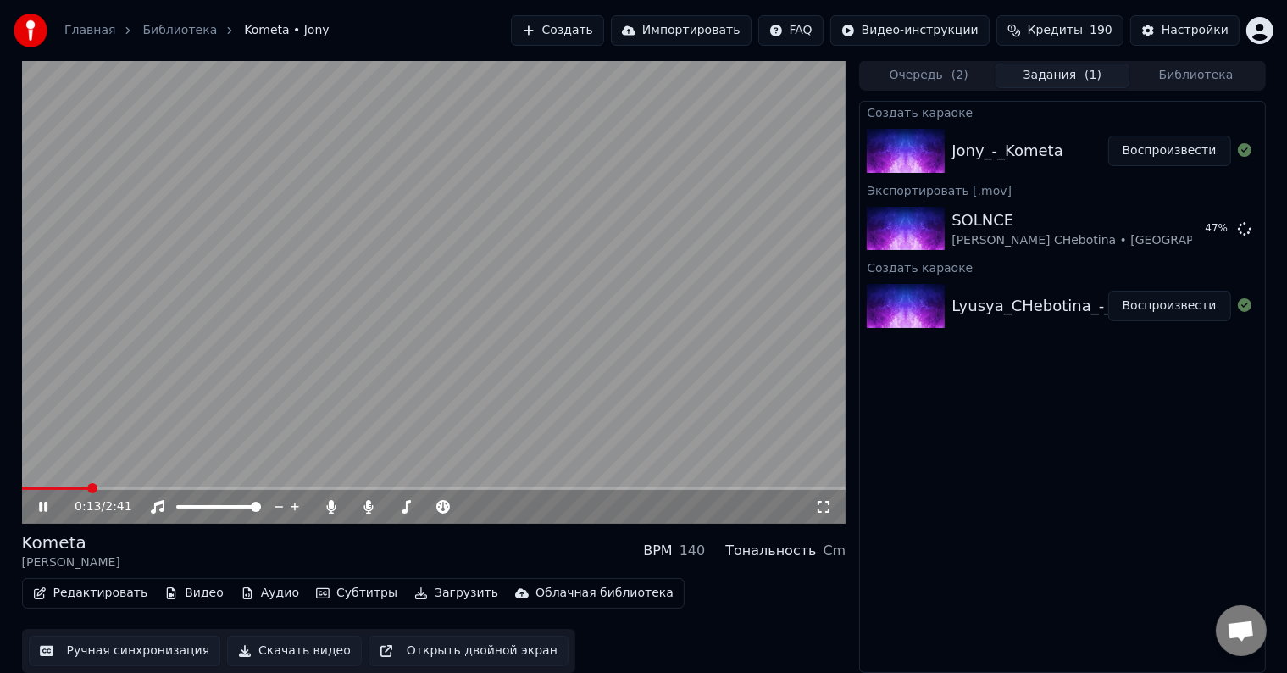
click at [88, 486] on span at bounding box center [55, 487] width 66 height 3
click at [73, 486] on span at bounding box center [57, 487] width 71 height 3
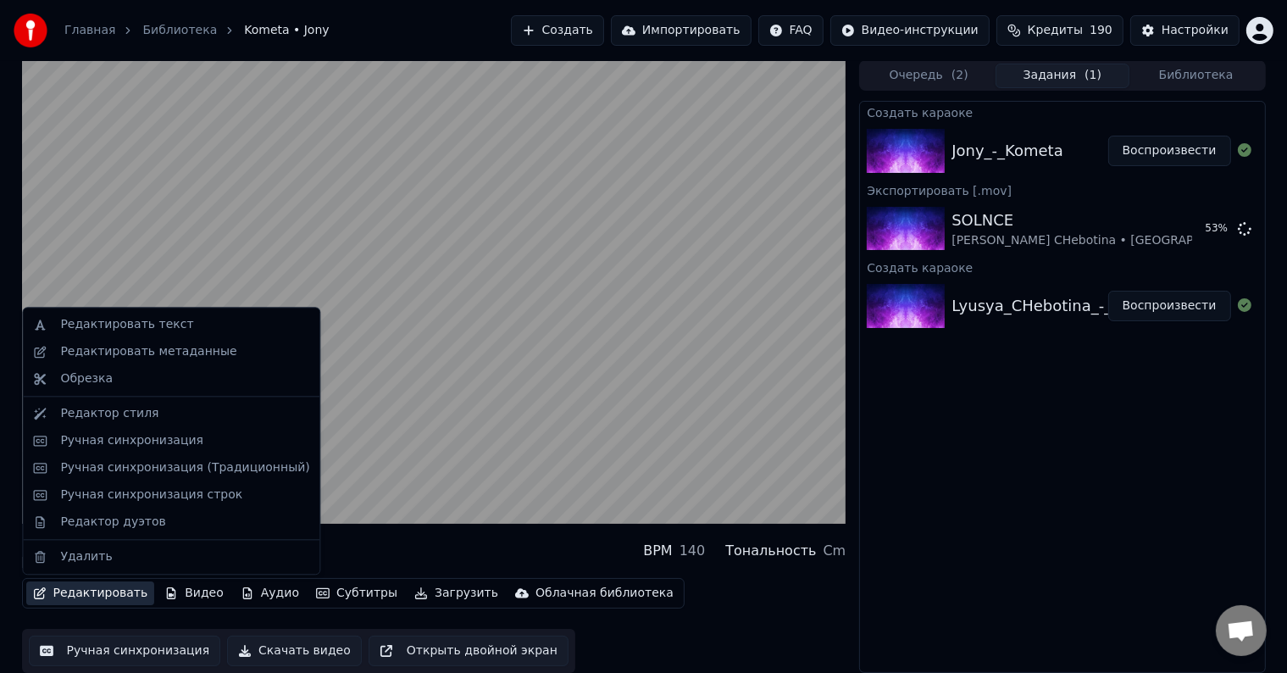
click at [104, 592] on button "Редактировать" at bounding box center [90, 593] width 129 height 24
click at [108, 438] on div "Ручная синхронизация" at bounding box center [131, 440] width 143 height 17
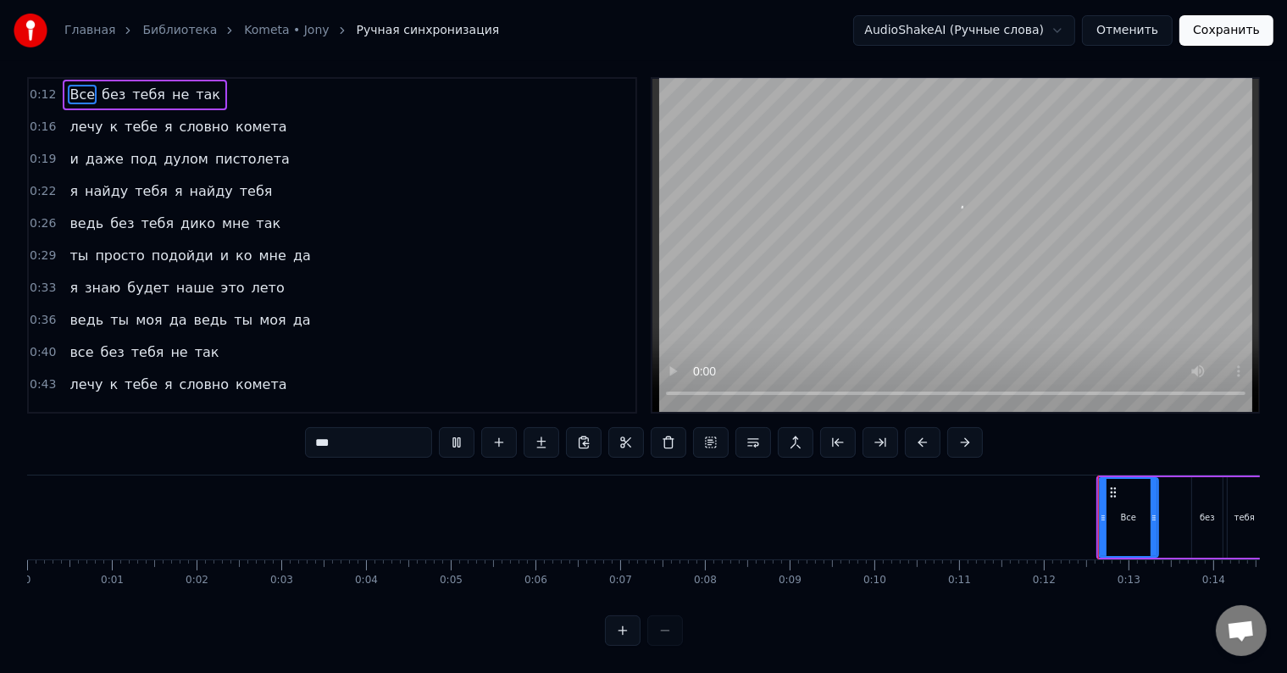
scroll to position [25, 0]
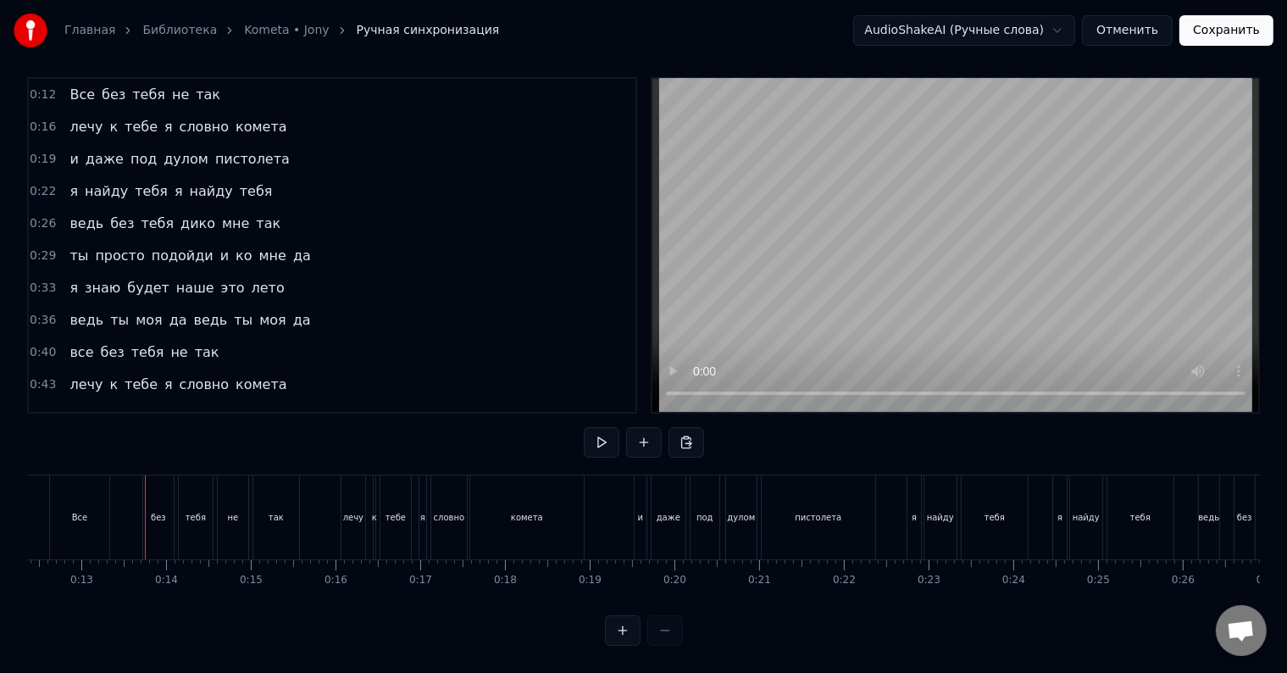
scroll to position [0, 1079]
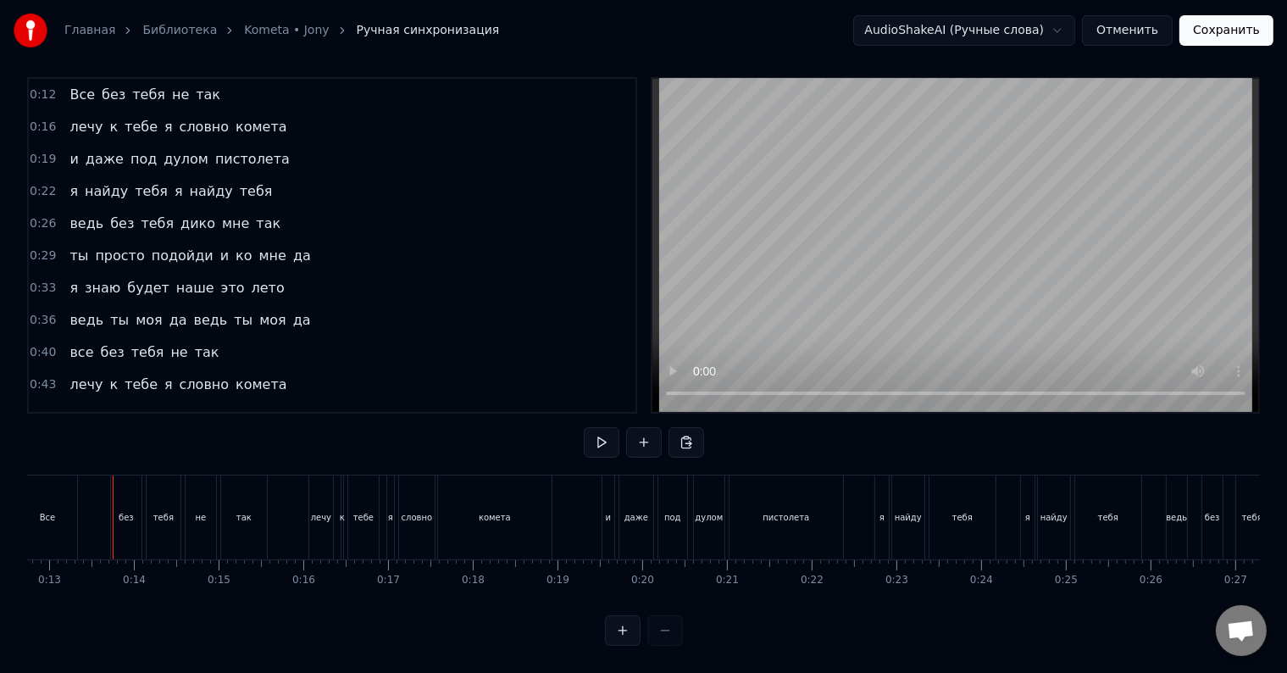
click at [53, 511] on div "Все" at bounding box center [48, 517] width 16 height 13
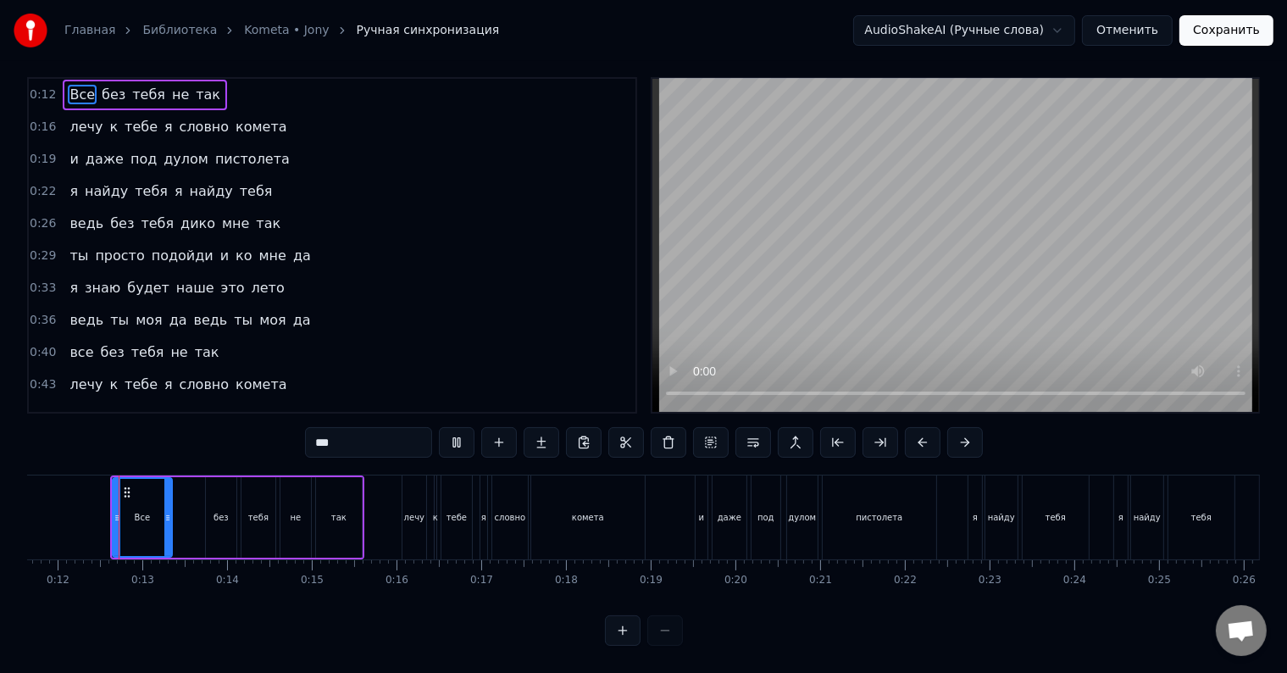
scroll to position [0, 983]
drag, startPoint x: 117, startPoint y: 514, endPoint x: 127, endPoint y: 514, distance: 10.2
click at [127, 514] on div at bounding box center [129, 517] width 7 height 77
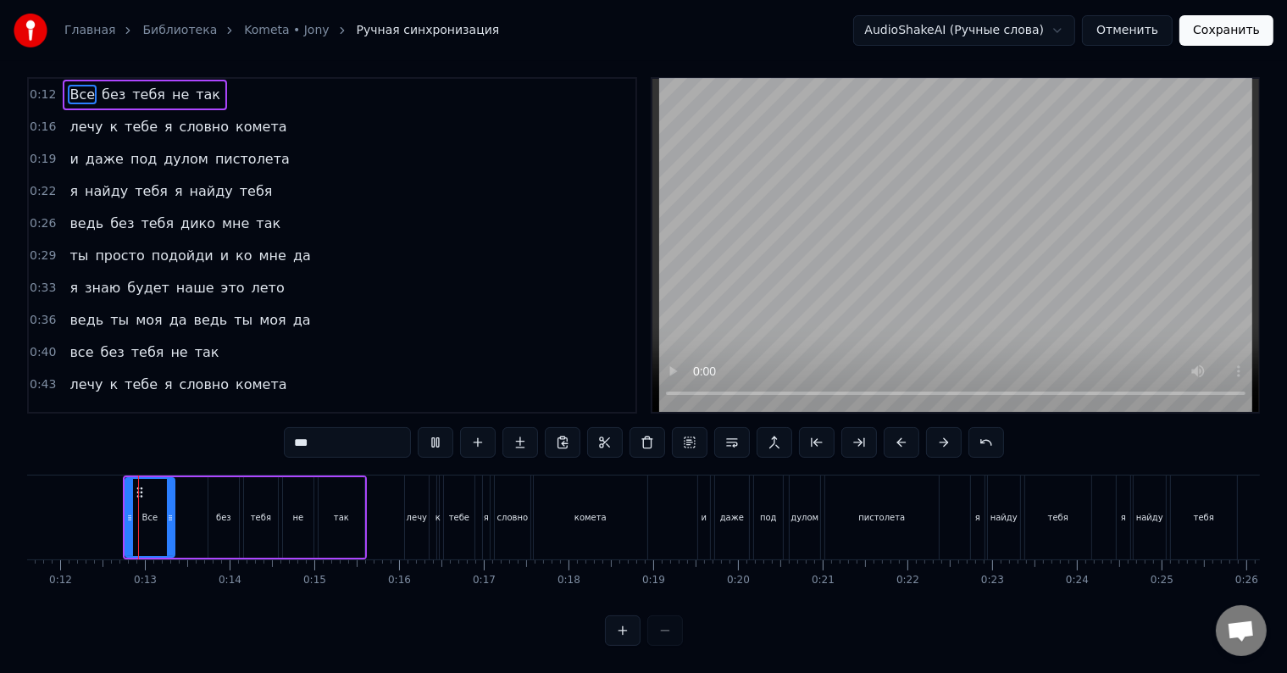
scroll to position [25, 0]
click at [129, 518] on div at bounding box center [131, 517] width 7 height 77
click at [121, 518] on div at bounding box center [123, 517] width 7 height 77
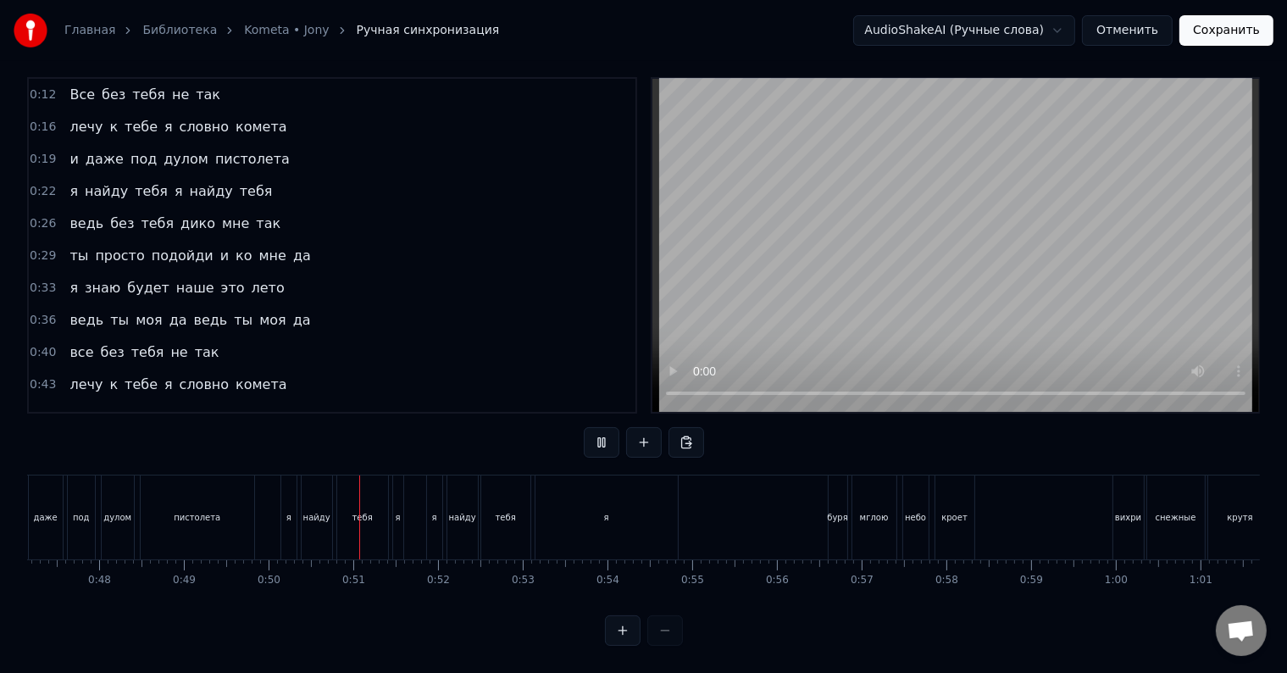
scroll to position [0, 4194]
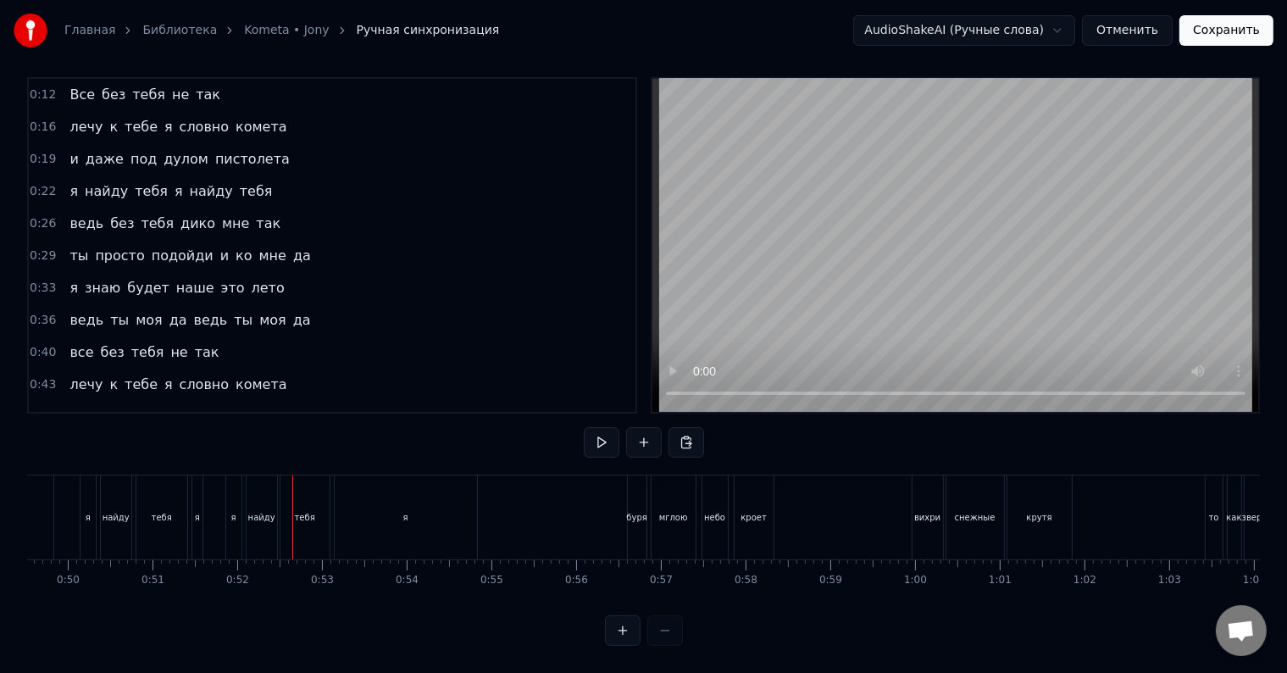
click at [197, 511] on div "я" at bounding box center [197, 517] width 5 height 13
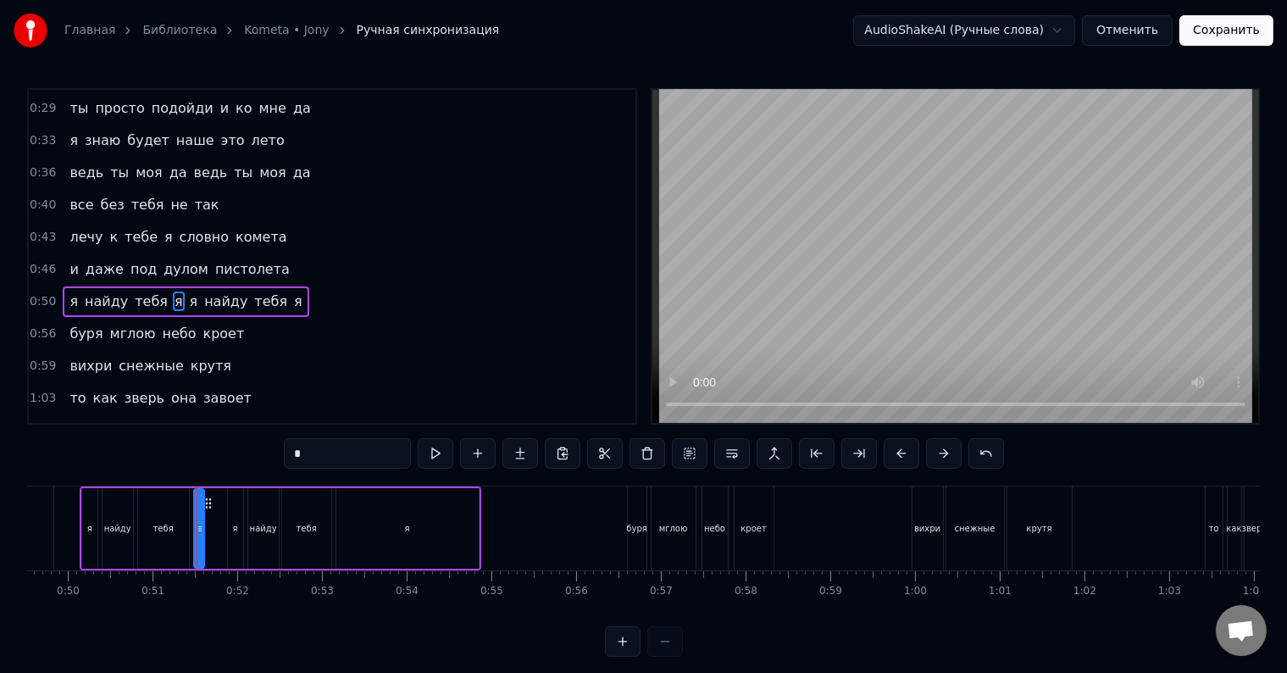
scroll to position [191, 0]
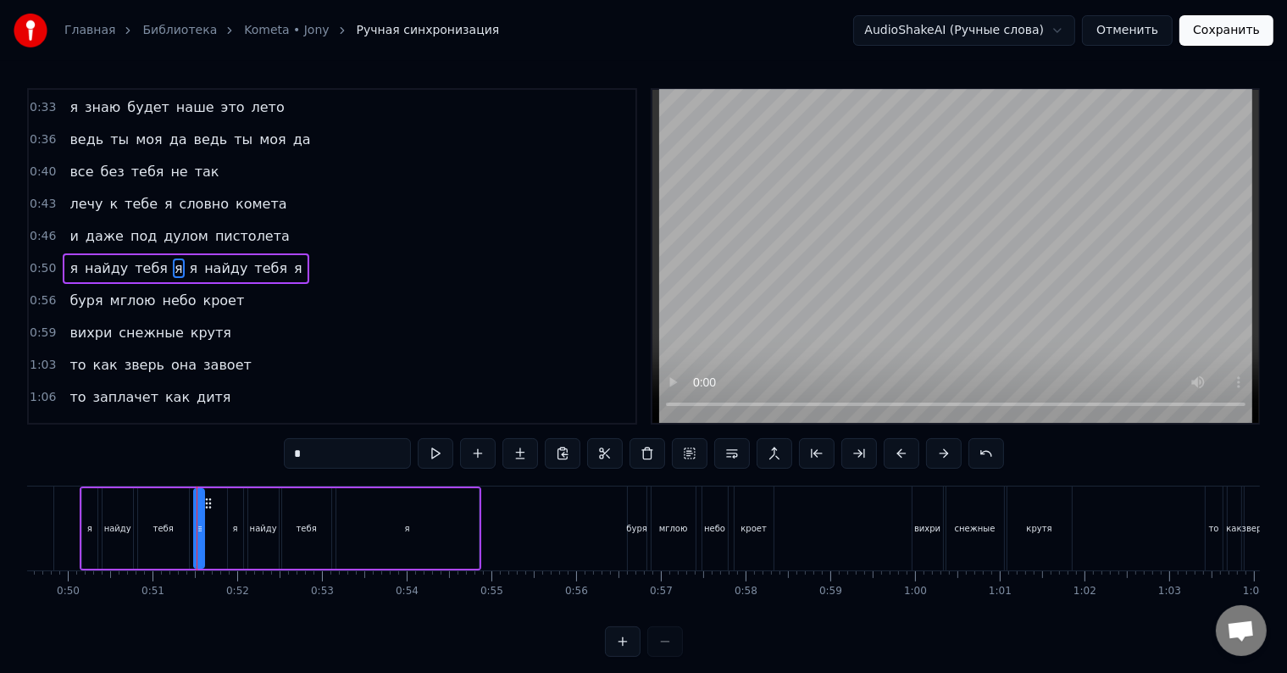
click at [313, 453] on input "*" at bounding box center [347, 453] width 127 height 30
click at [153, 512] on div "тебя" at bounding box center [163, 528] width 51 height 80
type input "****"
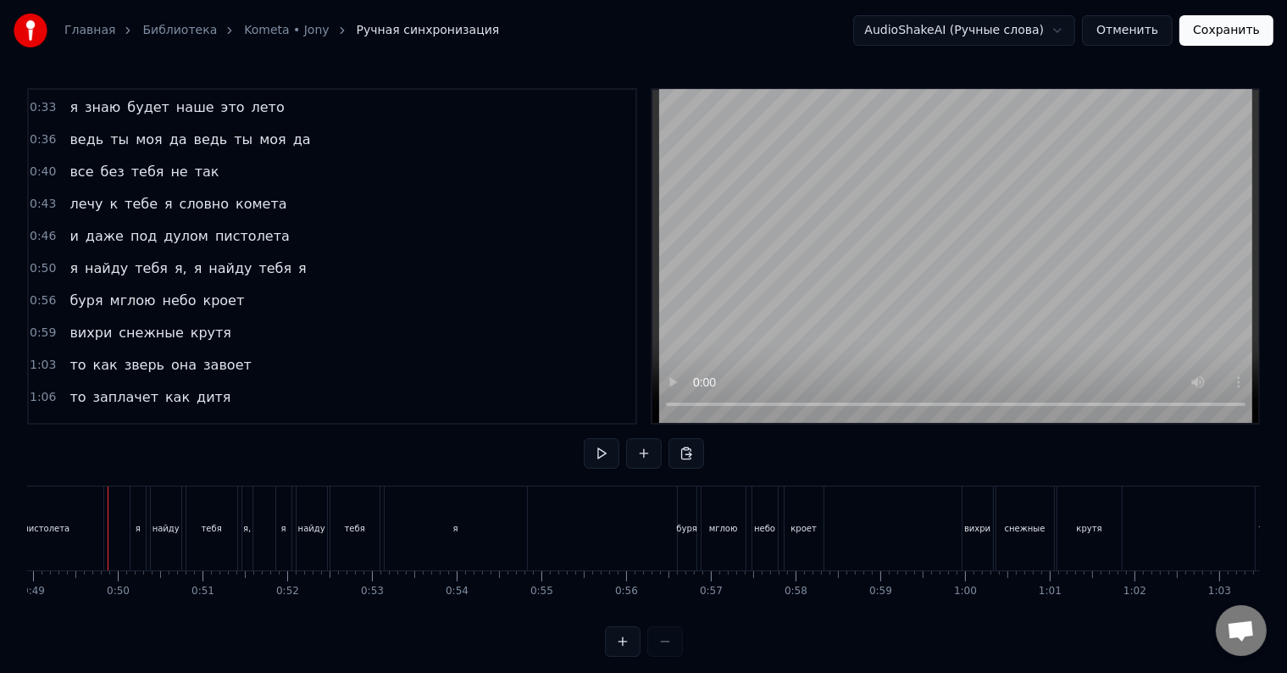
scroll to position [0, 4140]
click at [58, 522] on div "пистолета" at bounding box center [50, 528] width 47 height 13
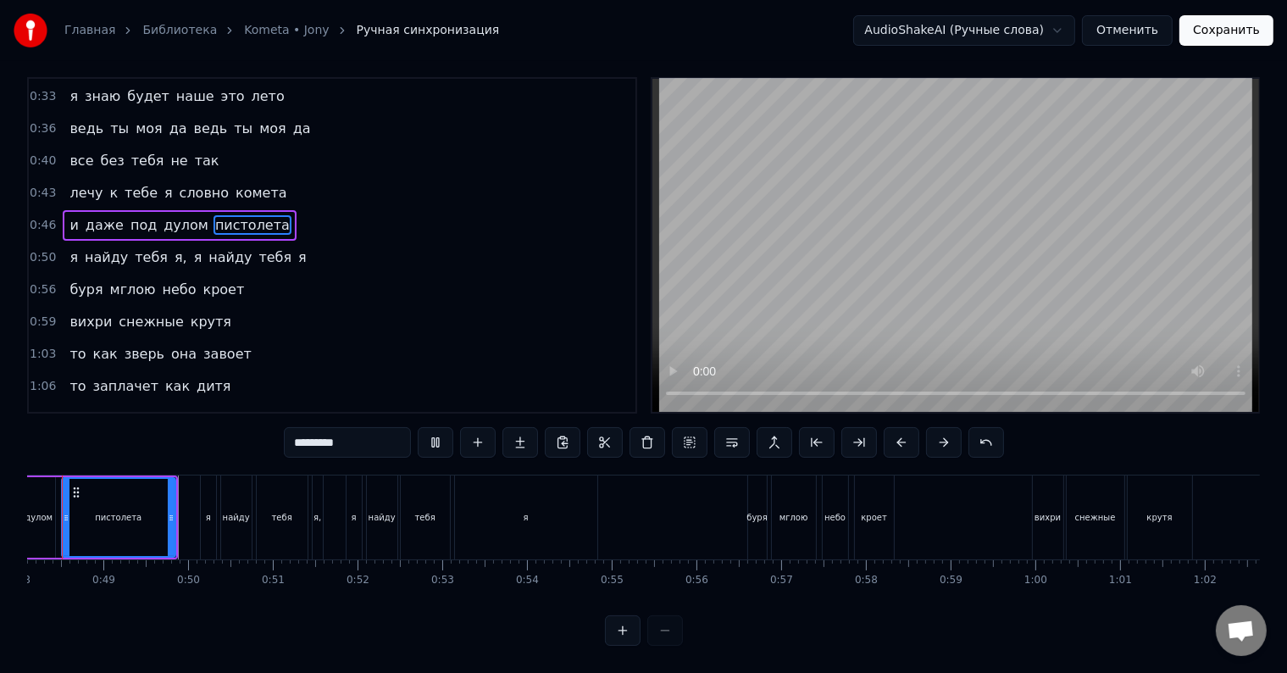
scroll to position [0, 4021]
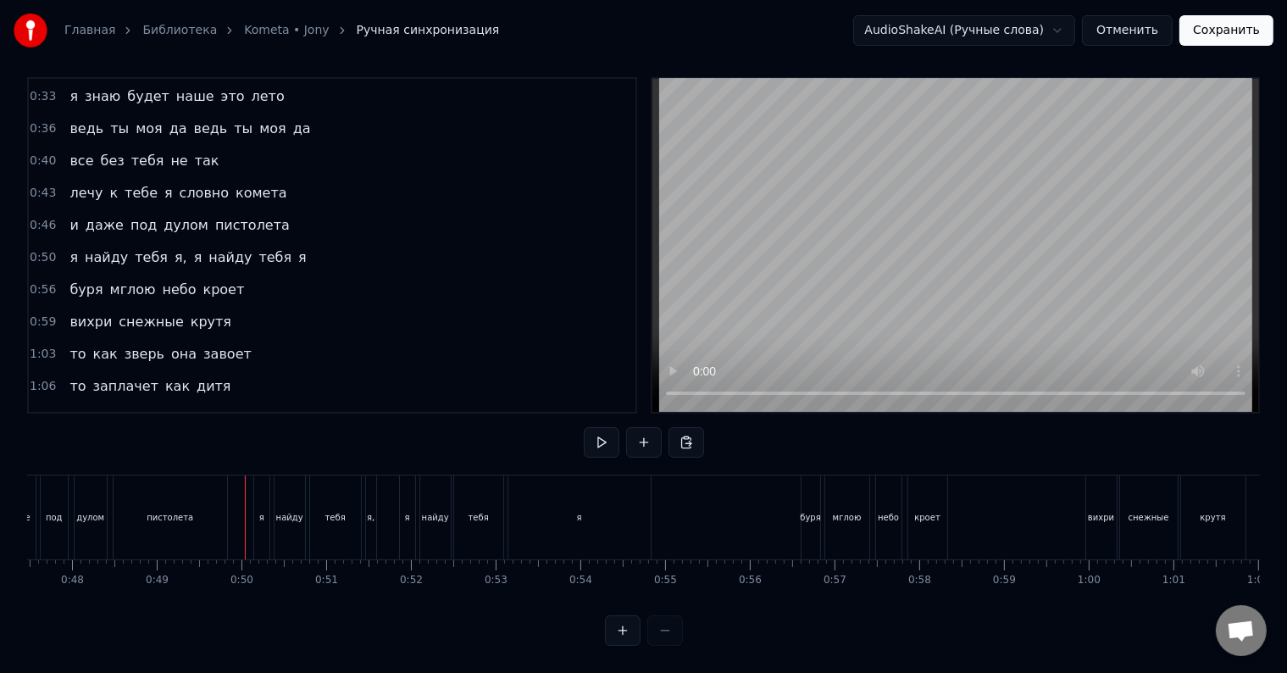
click at [245, 488] on div at bounding box center [245, 517] width 1 height 84
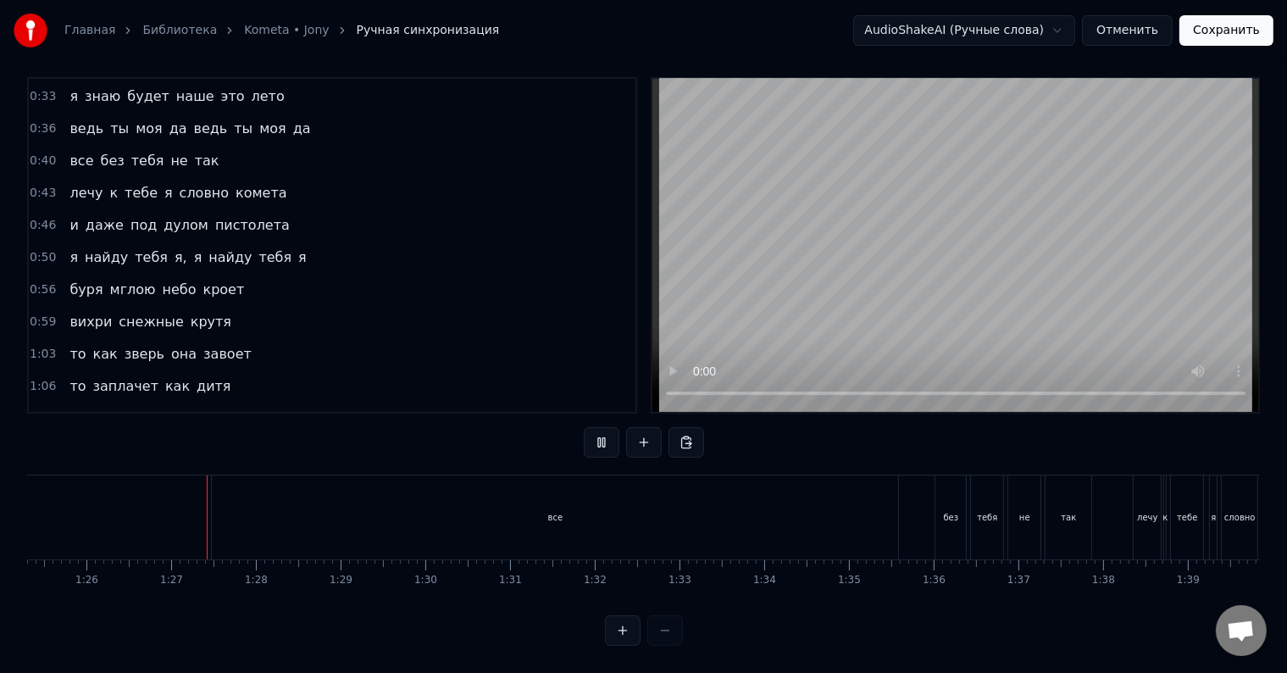
scroll to position [0, 7258]
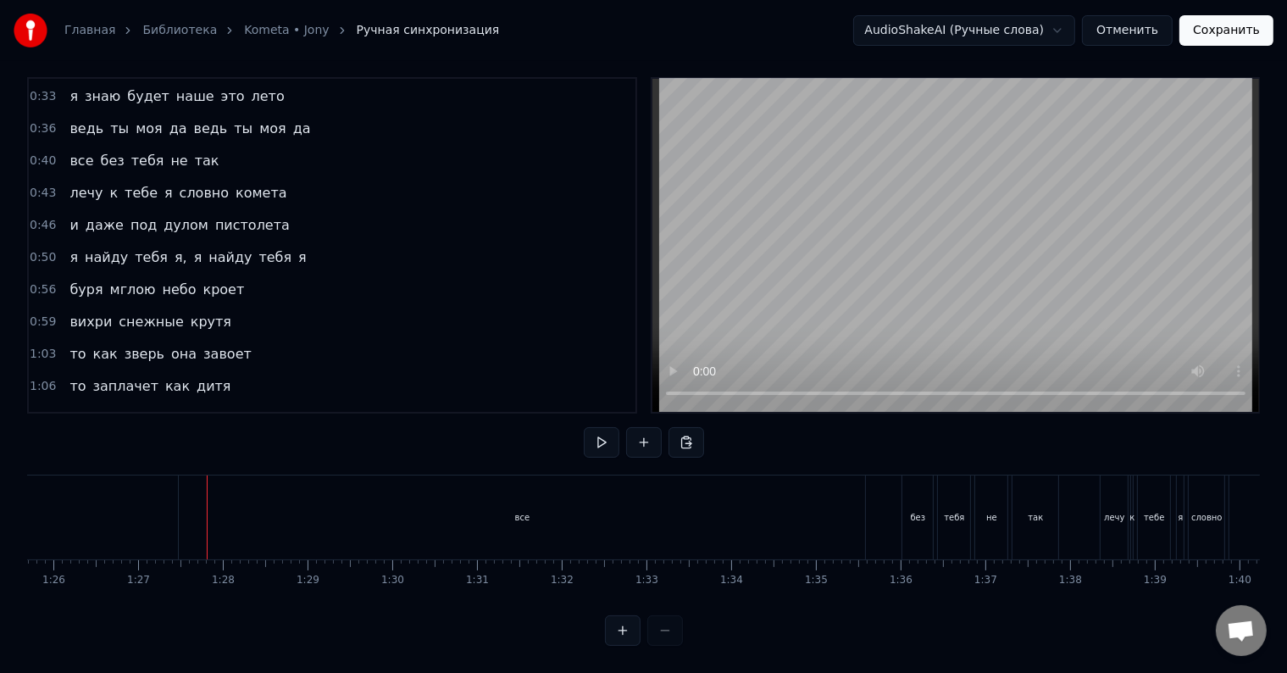
click at [186, 499] on div "все" at bounding box center [522, 517] width 686 height 84
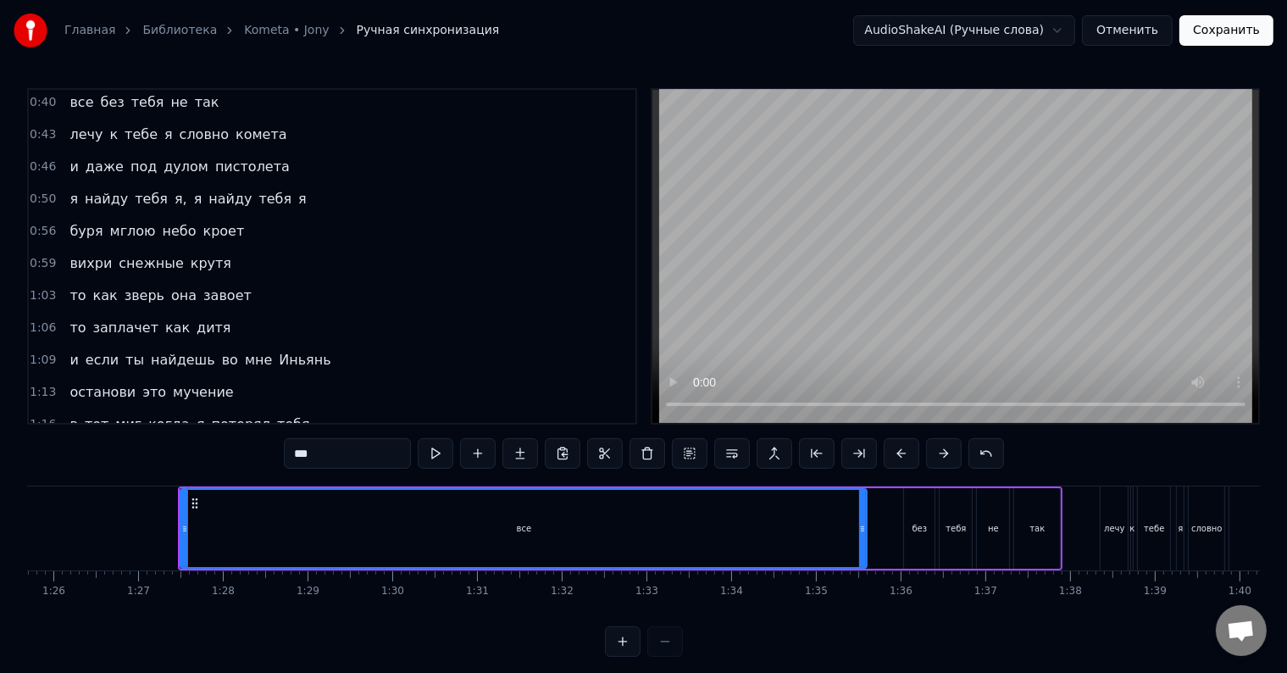
scroll to position [472, 0]
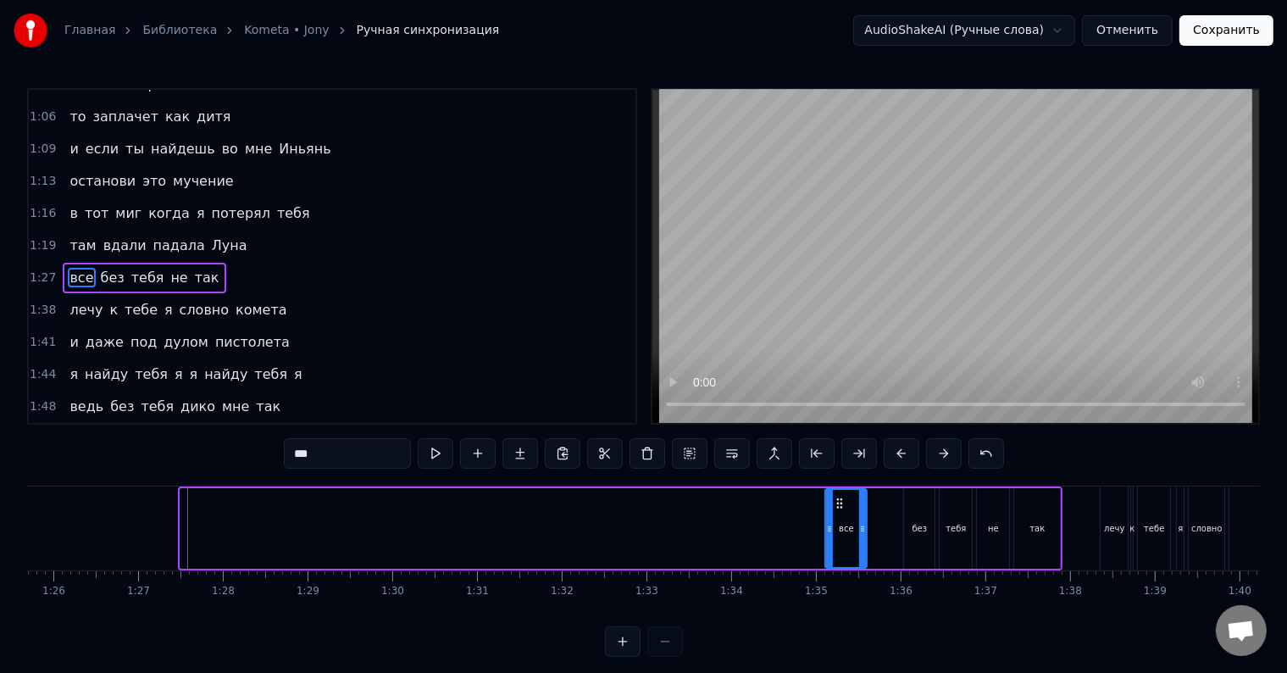
drag, startPoint x: 180, startPoint y: 528, endPoint x: 825, endPoint y: 535, distance: 644.6
click at [826, 535] on div at bounding box center [829, 528] width 7 height 77
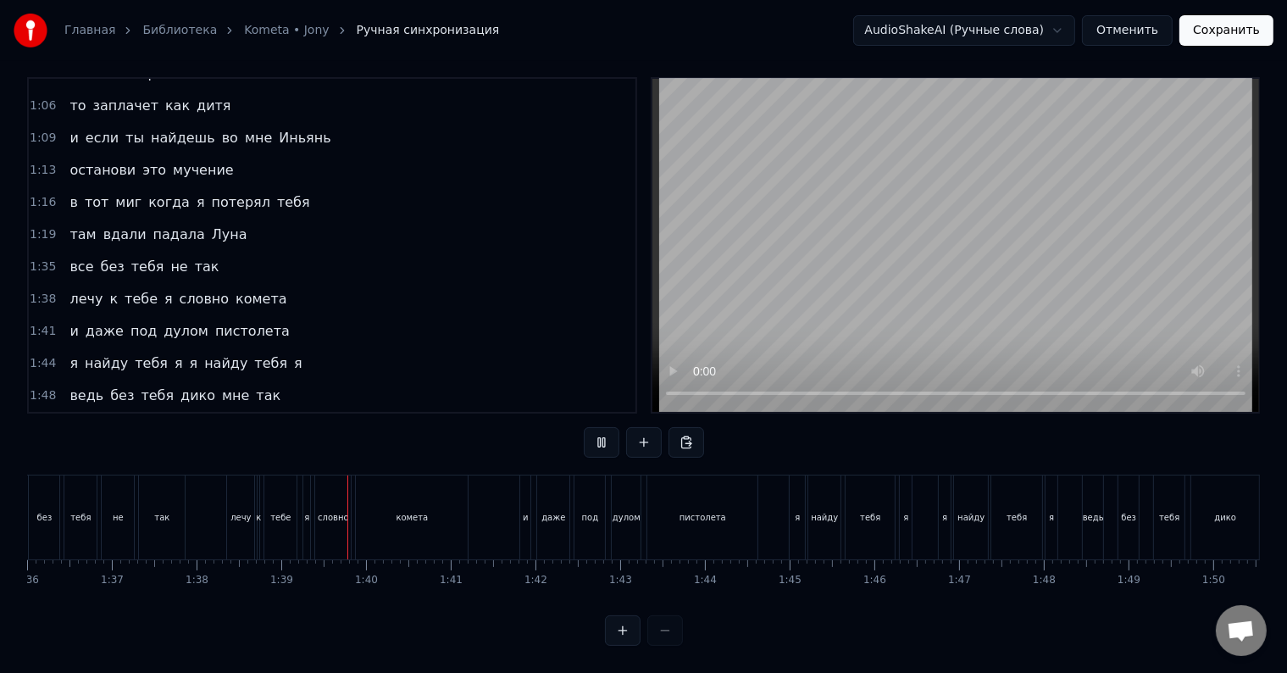
scroll to position [0, 8321]
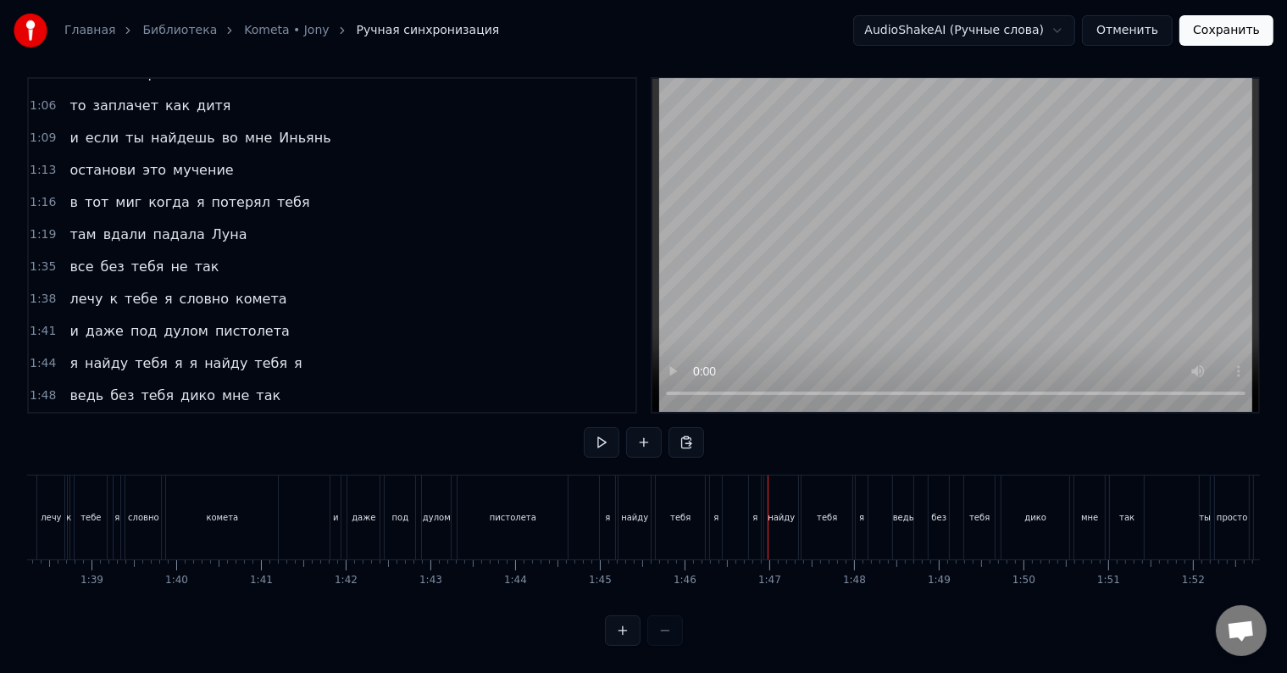
click at [720, 511] on div "я" at bounding box center [716, 517] width 12 height 84
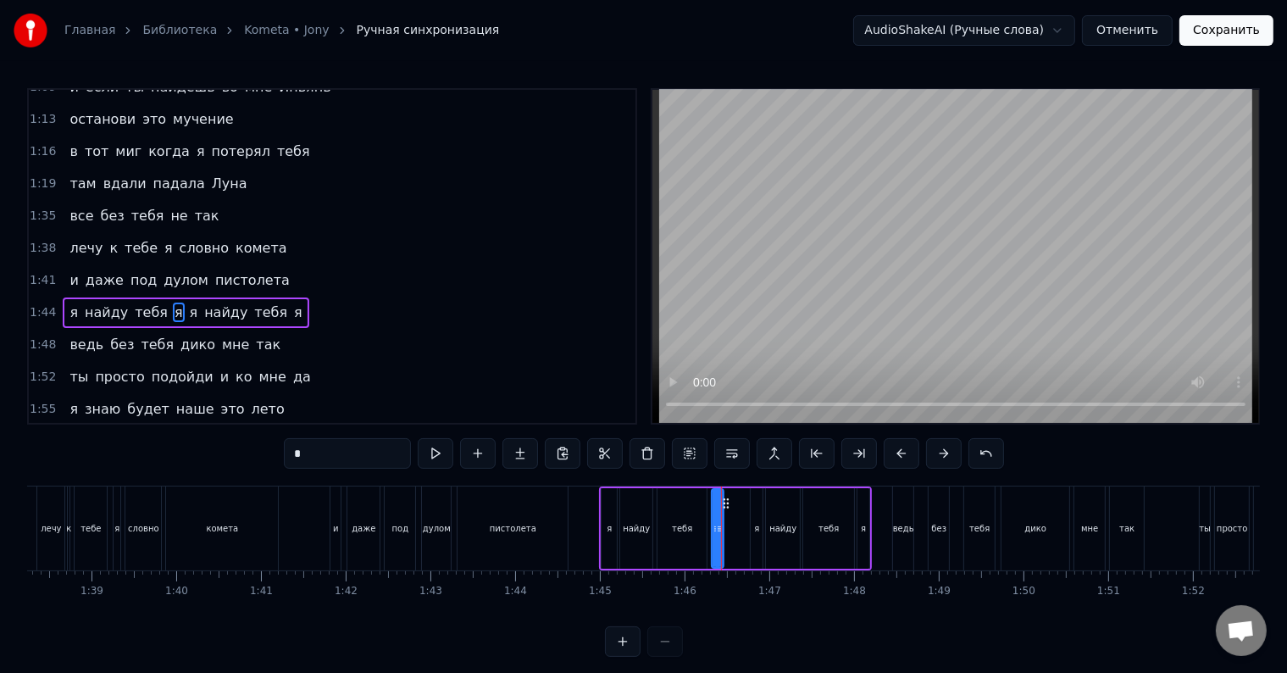
scroll to position [566, 0]
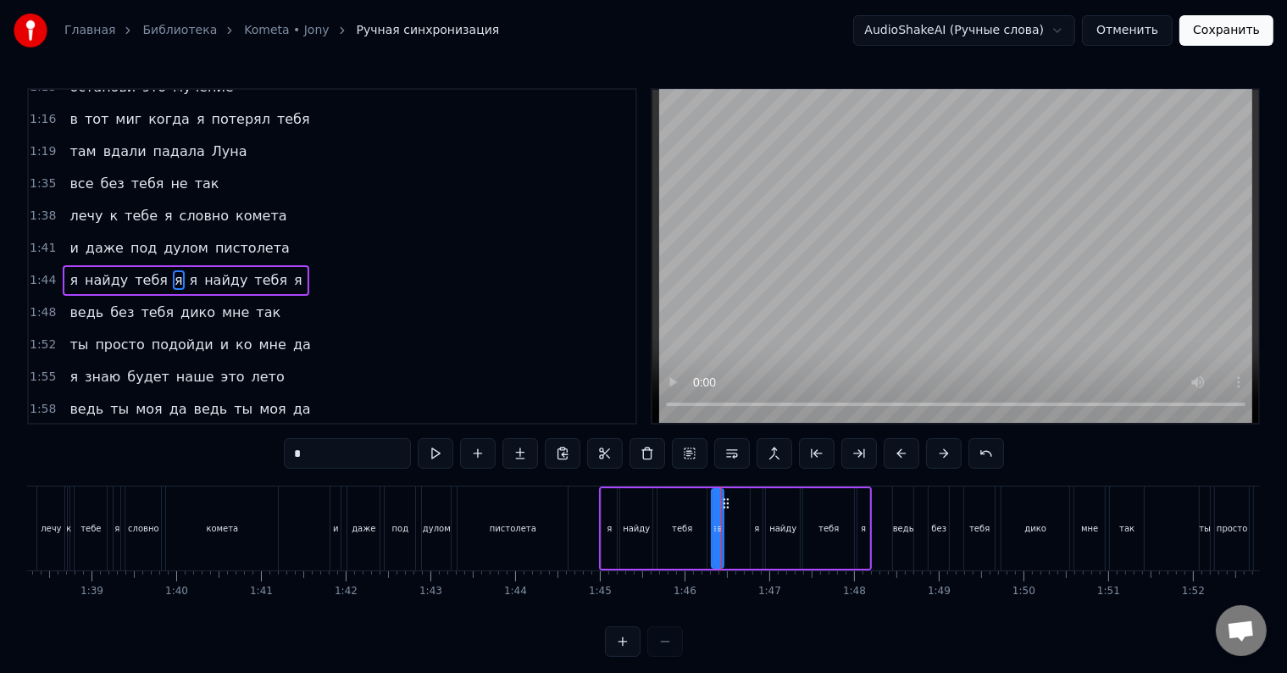
click at [318, 451] on input "*" at bounding box center [347, 453] width 127 height 30
type input "**"
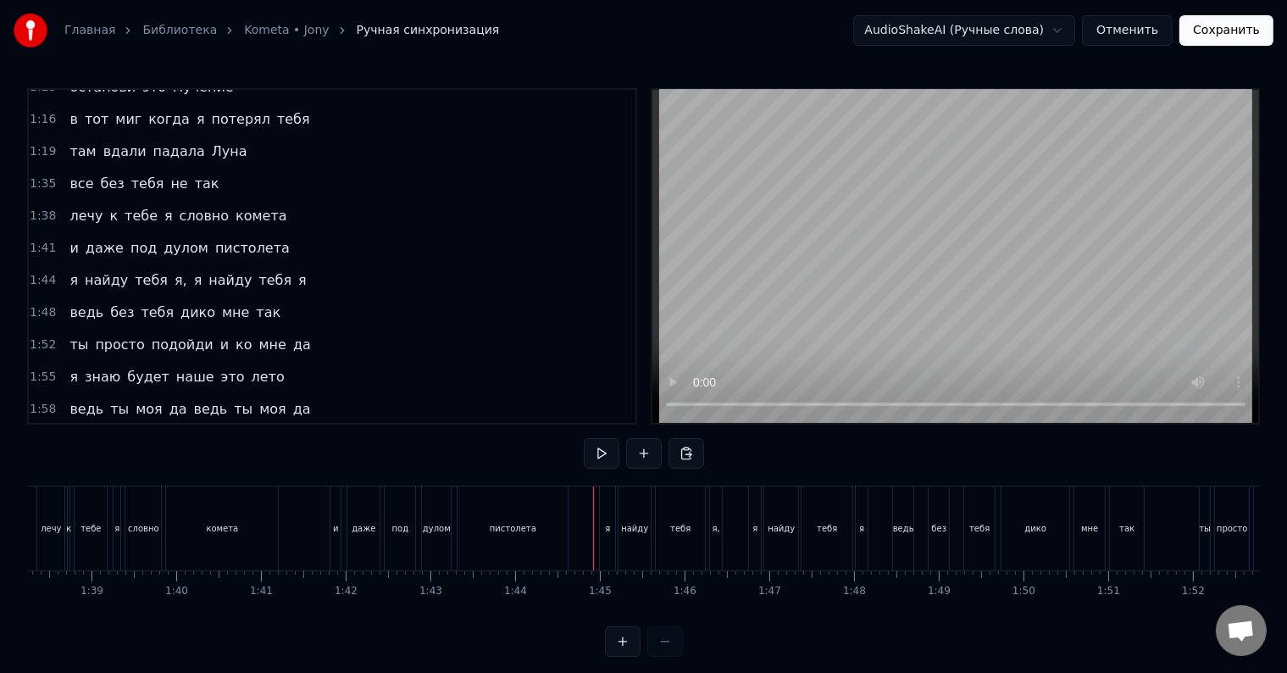
click at [593, 539] on div at bounding box center [593, 528] width 1 height 84
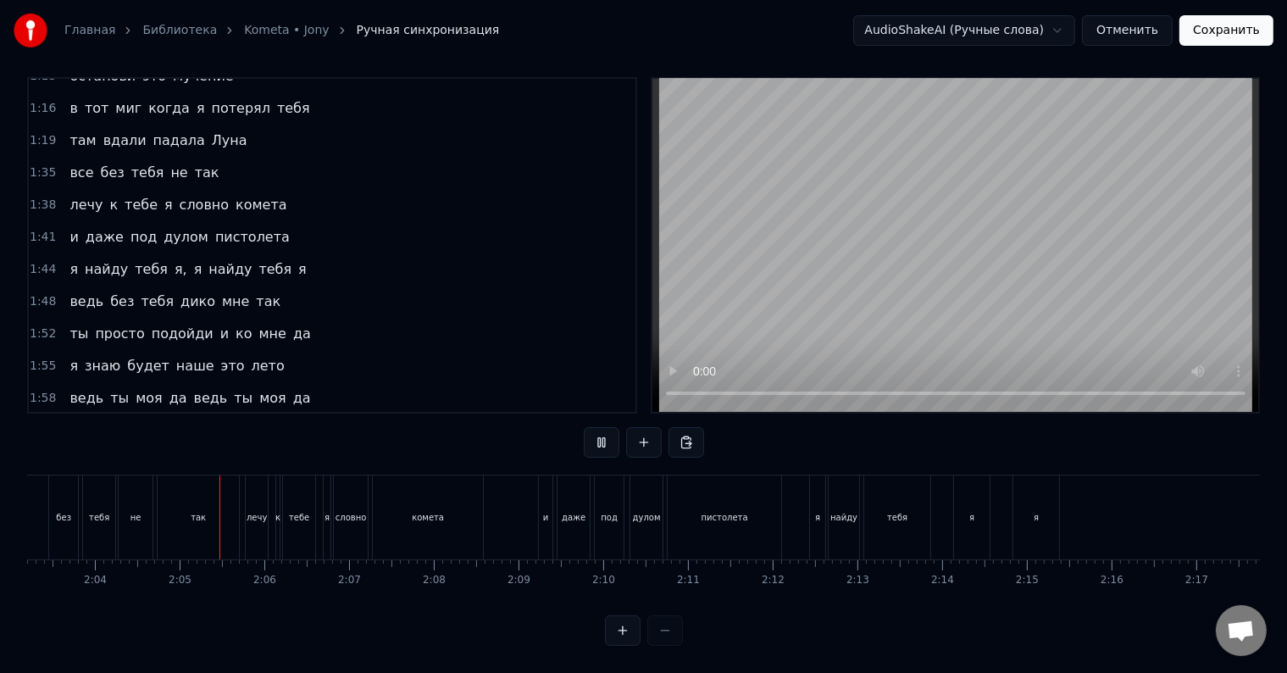
scroll to position [0, 10484]
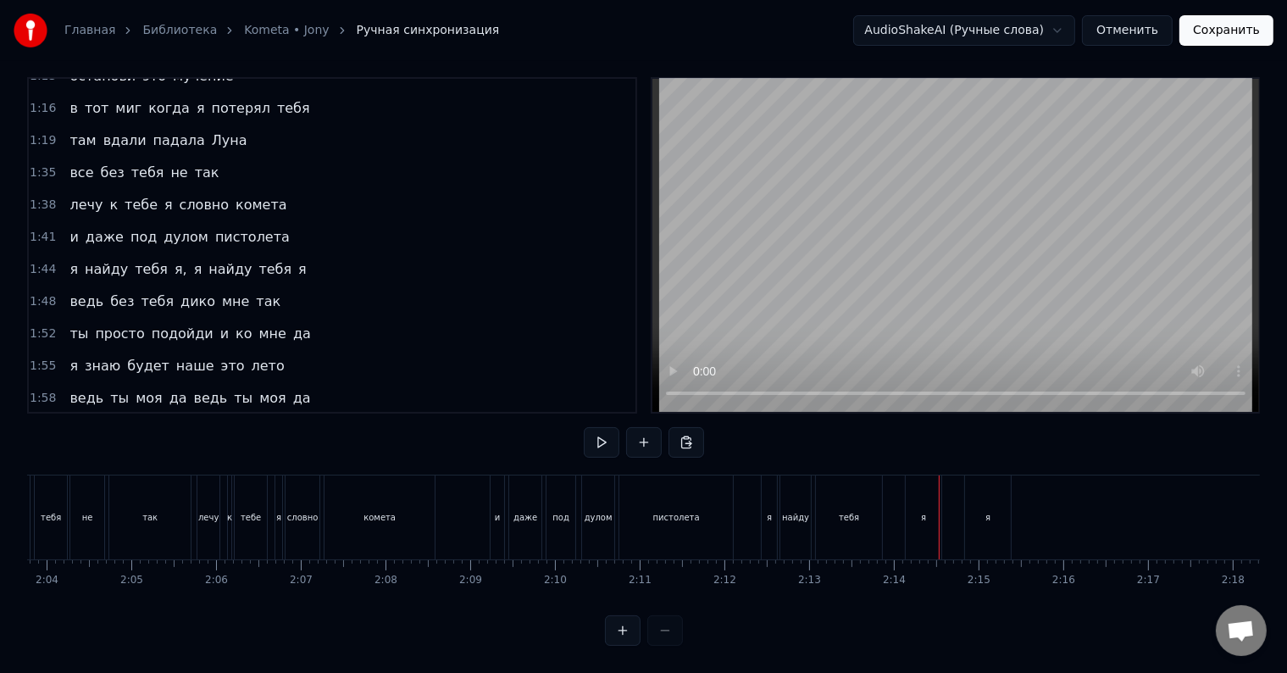
click at [925, 512] on div "я" at bounding box center [923, 517] width 36 height 84
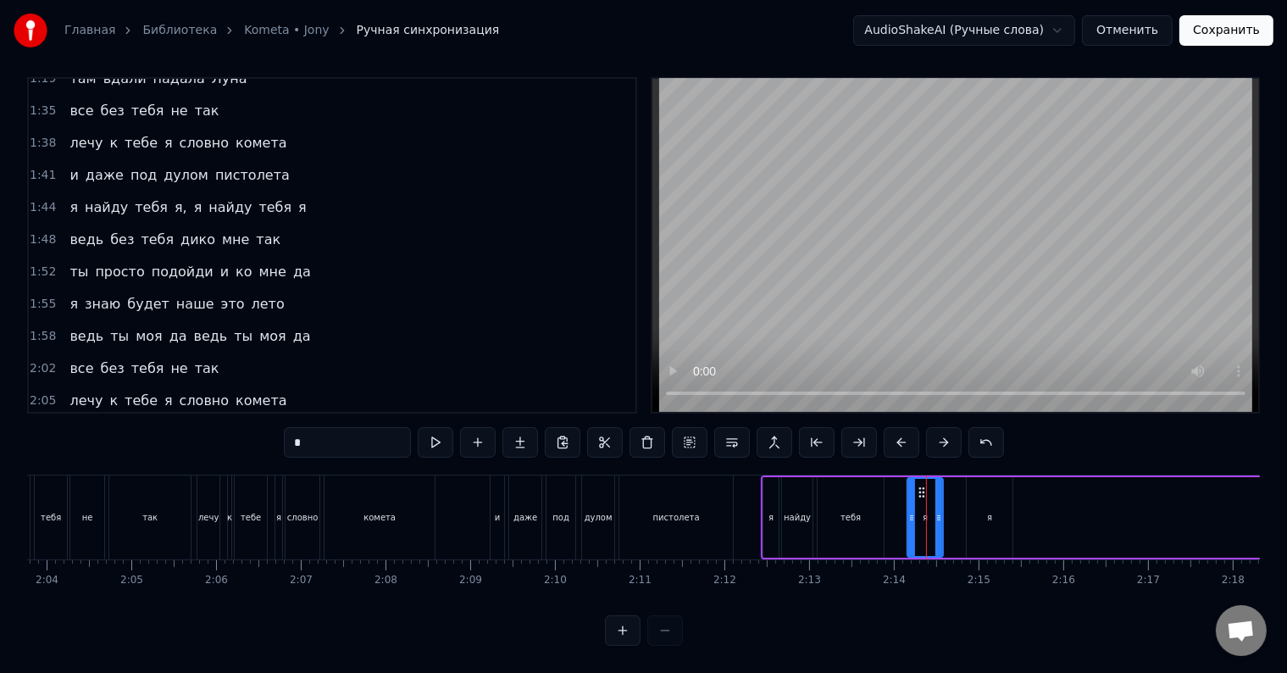
scroll to position [664, 0]
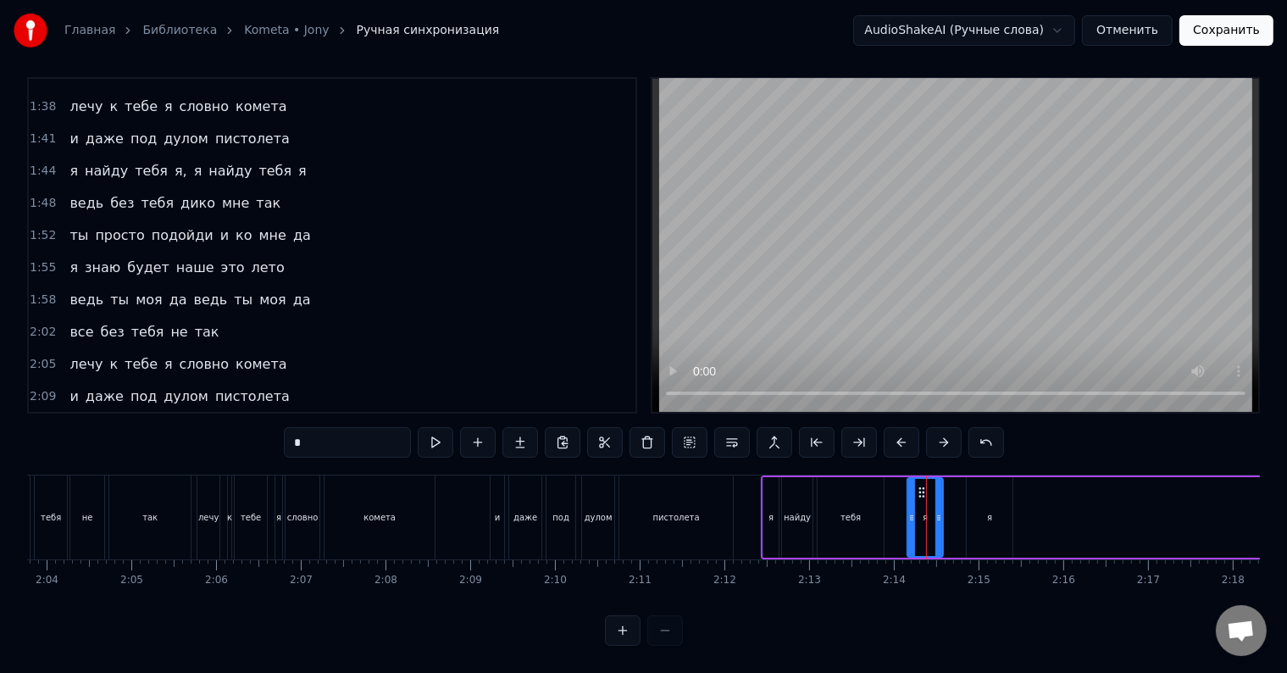
click at [351, 428] on input "*" at bounding box center [347, 442] width 127 height 30
type input "**"
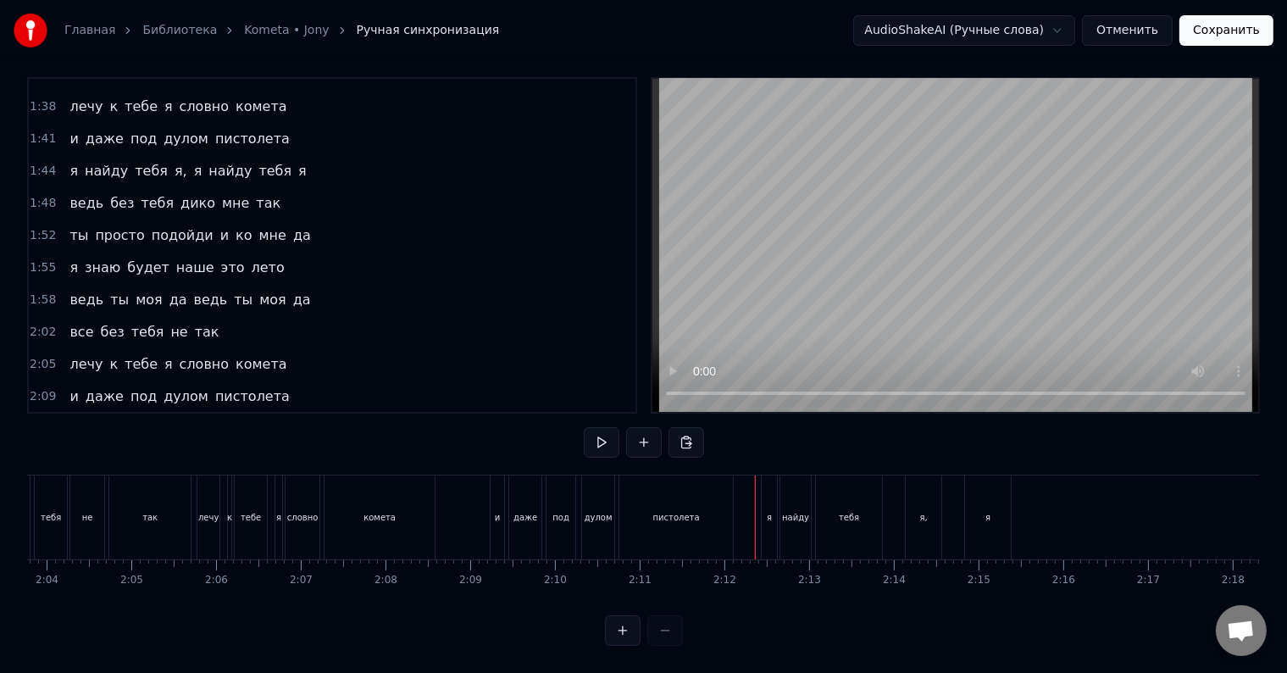
click at [755, 494] on div at bounding box center [755, 517] width 1 height 84
click at [975, 507] on div "я" at bounding box center [988, 517] width 46 height 84
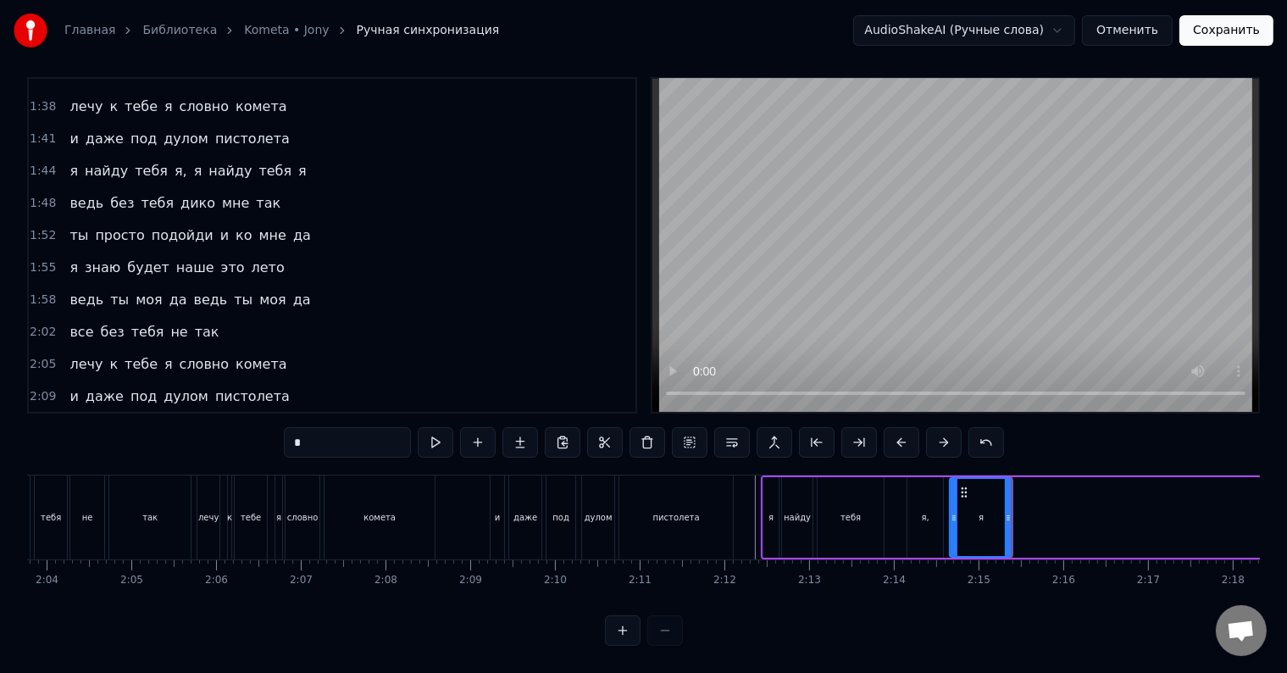
drag, startPoint x: 969, startPoint y: 509, endPoint x: 952, endPoint y: 512, distance: 17.1
click at [952, 512] on div at bounding box center [953, 517] width 7 height 77
drag, startPoint x: 1007, startPoint y: 510, endPoint x: 972, endPoint y: 517, distance: 35.4
click at [972, 517] on div at bounding box center [973, 517] width 7 height 77
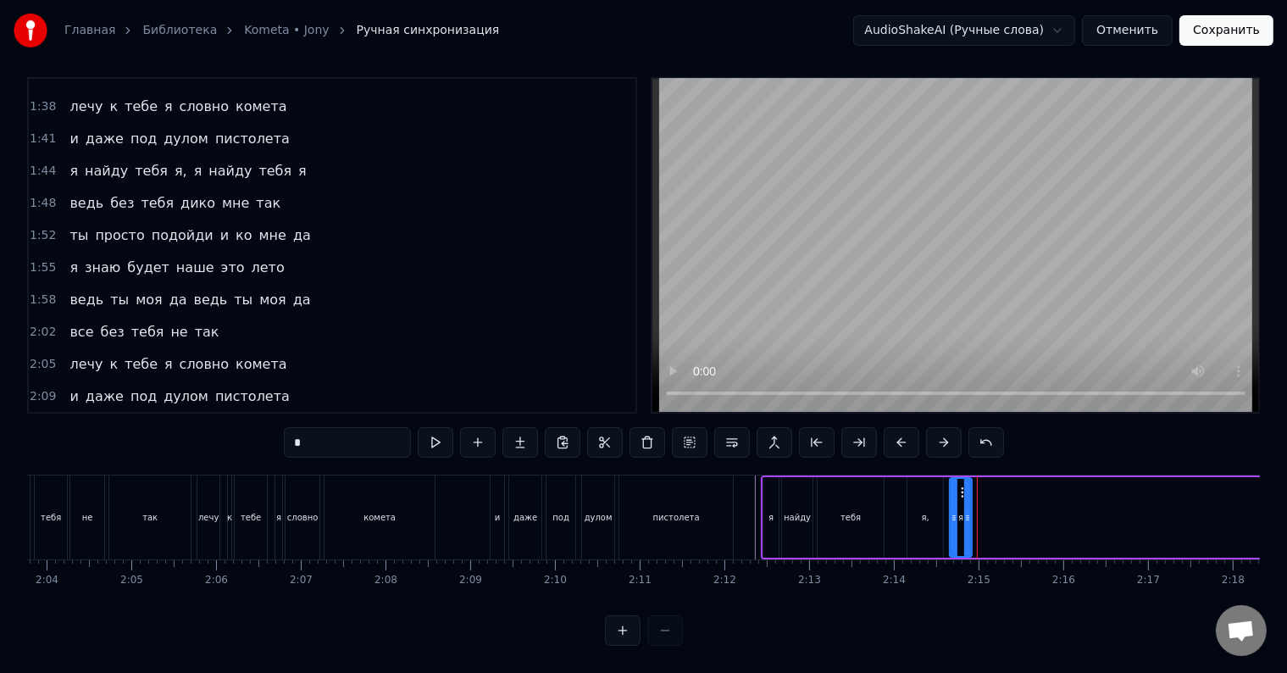
click at [965, 519] on div at bounding box center [967, 517] width 7 height 77
click at [928, 520] on div "я," at bounding box center [925, 517] width 36 height 80
drag, startPoint x: 907, startPoint y: 515, endPoint x: 889, endPoint y: 518, distance: 18.8
click at [889, 518] on div at bounding box center [892, 517] width 7 height 77
drag, startPoint x: 938, startPoint y: 513, endPoint x: 911, endPoint y: 518, distance: 27.4
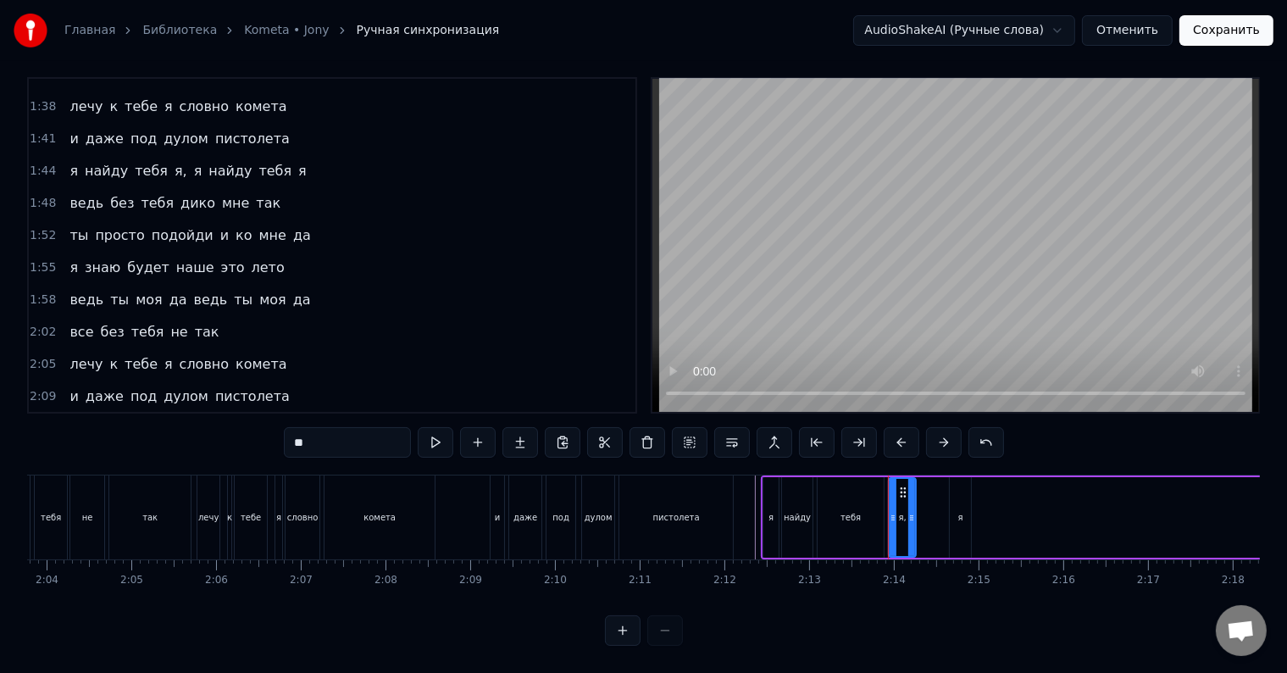
click at [911, 518] on div at bounding box center [911, 517] width 7 height 77
click at [955, 510] on div "я" at bounding box center [960, 517] width 21 height 80
click at [963, 482] on div at bounding box center [966, 517] width 7 height 77
drag, startPoint x: 959, startPoint y: 476, endPoint x: 929, endPoint y: 481, distance: 30.1
click at [929, 485] on icon at bounding box center [935, 492] width 14 height 14
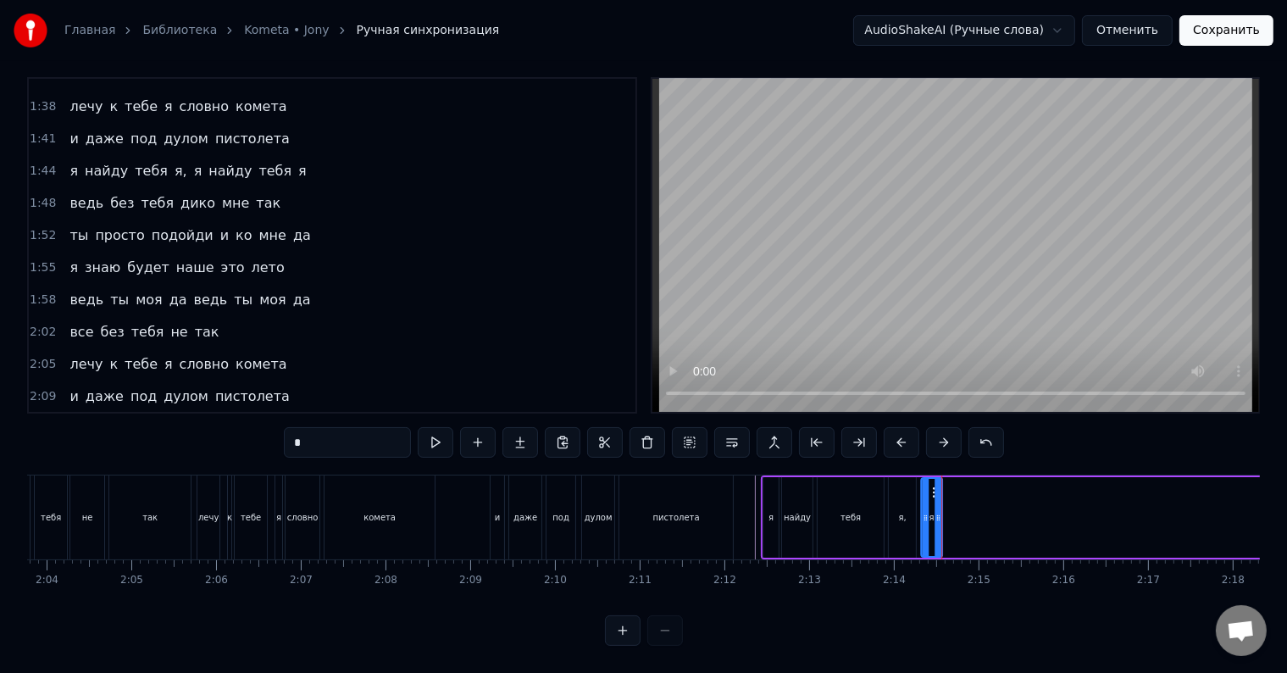
click at [898, 518] on div "я," at bounding box center [902, 517] width 27 height 80
click at [867, 519] on div "тебя" at bounding box center [850, 517] width 66 height 80
drag, startPoint x: 879, startPoint y: 513, endPoint x: 867, endPoint y: 514, distance: 11.9
click at [867, 514] on div at bounding box center [867, 517] width 7 height 77
click at [894, 511] on div "я," at bounding box center [902, 517] width 27 height 80
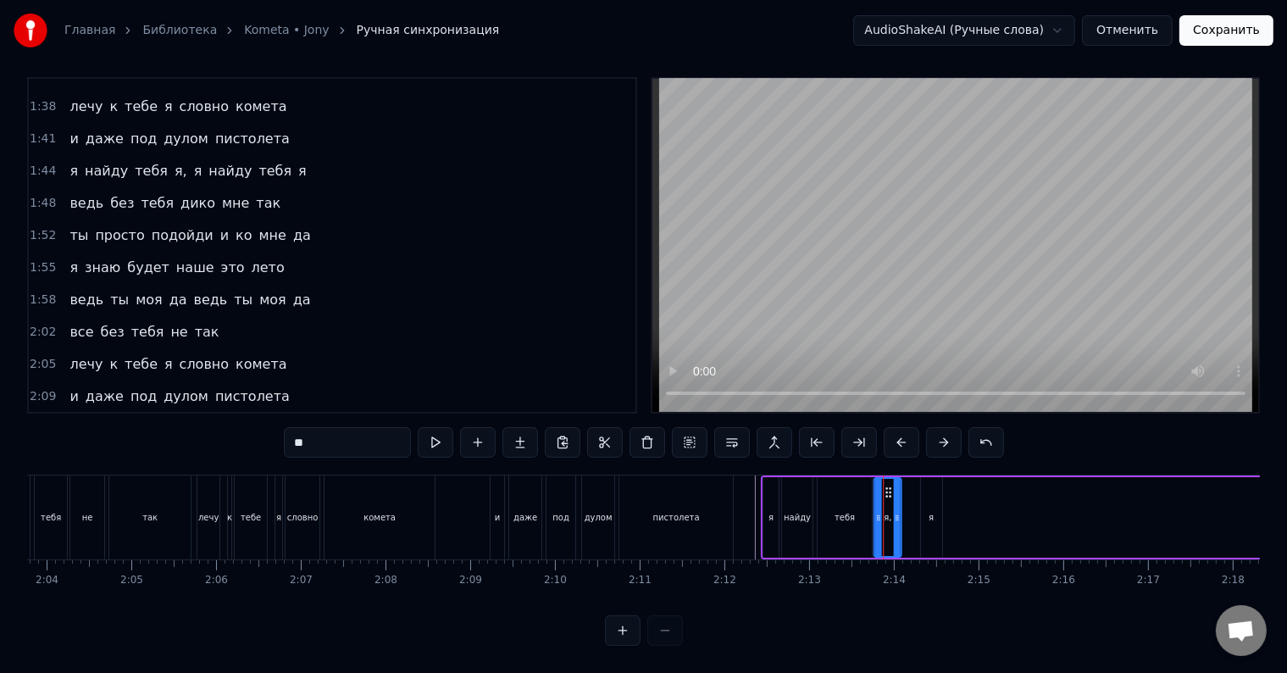
drag, startPoint x: 901, startPoint y: 478, endPoint x: 887, endPoint y: 479, distance: 14.5
click at [887, 485] on icon at bounding box center [889, 492] width 14 height 14
drag, startPoint x: 895, startPoint y: 496, endPoint x: 885, endPoint y: 497, distance: 10.3
click at [885, 511] on icon at bounding box center [886, 518] width 7 height 14
click at [925, 492] on div "я" at bounding box center [931, 517] width 21 height 80
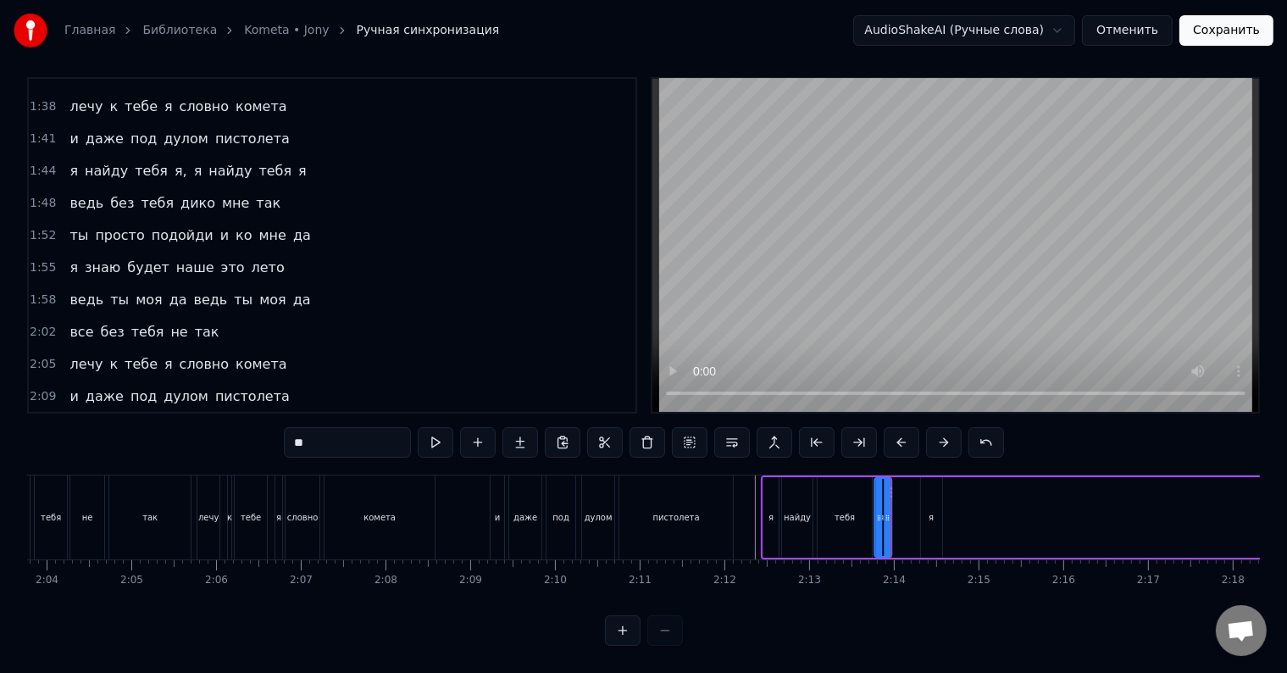
type input "*"
drag, startPoint x: 931, startPoint y: 478, endPoint x: 901, endPoint y: 482, distance: 29.9
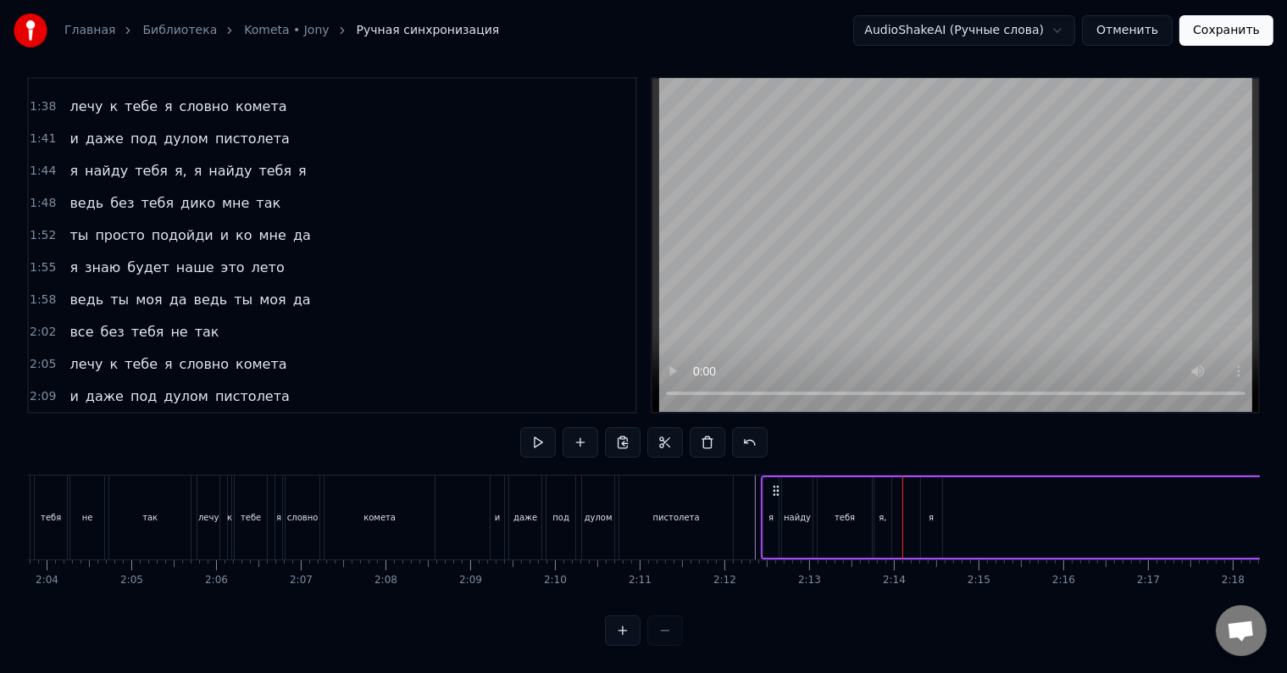
click at [927, 478] on div "я" at bounding box center [931, 517] width 21 height 80
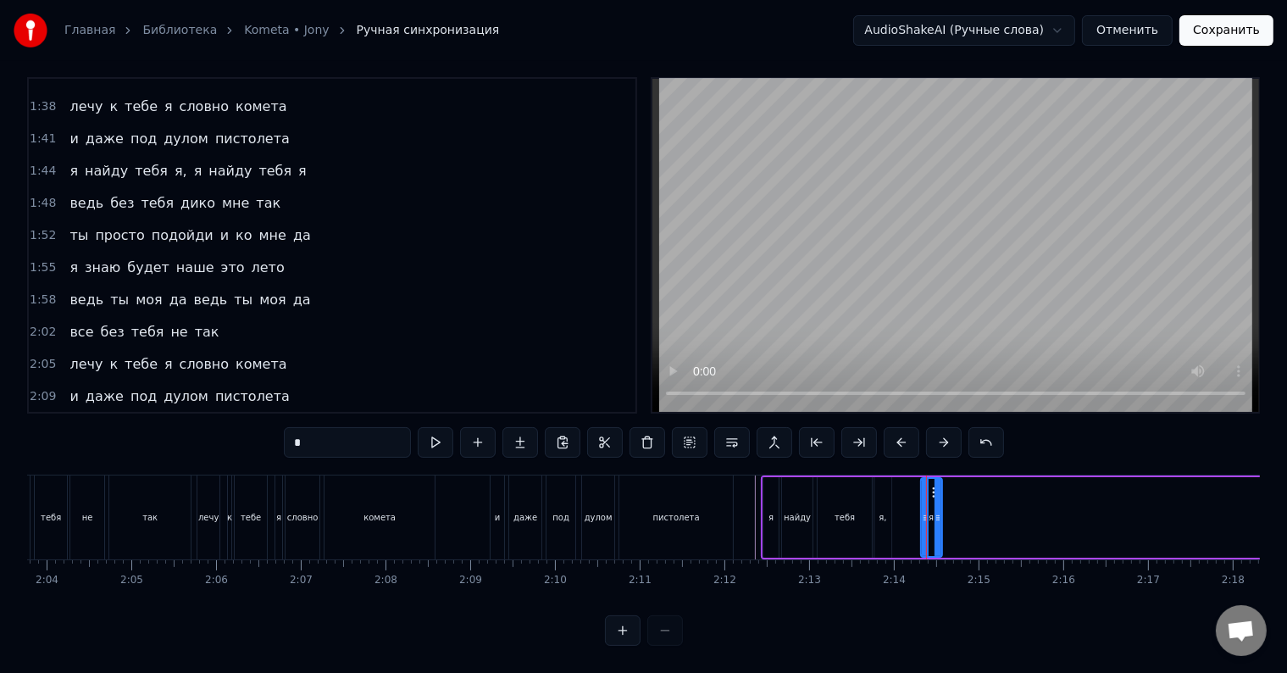
drag, startPoint x: 929, startPoint y: 474, endPoint x: 911, endPoint y: 479, distance: 18.5
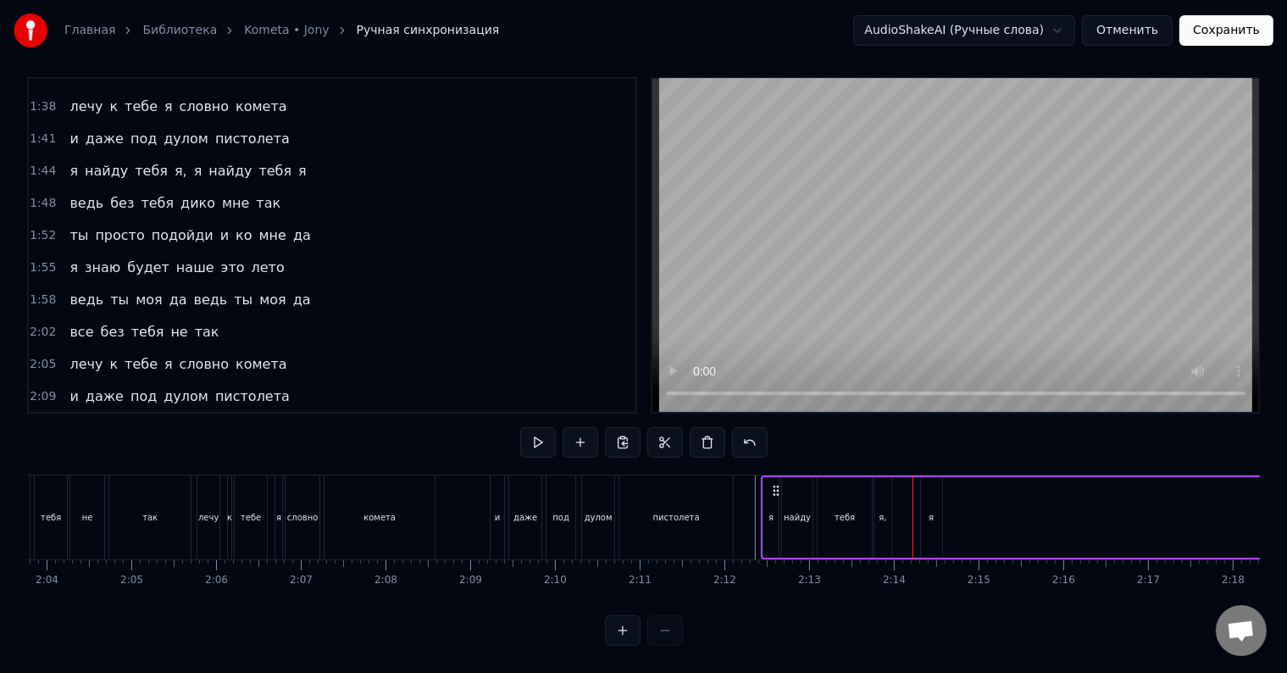
click at [930, 477] on div "я" at bounding box center [931, 517] width 21 height 80
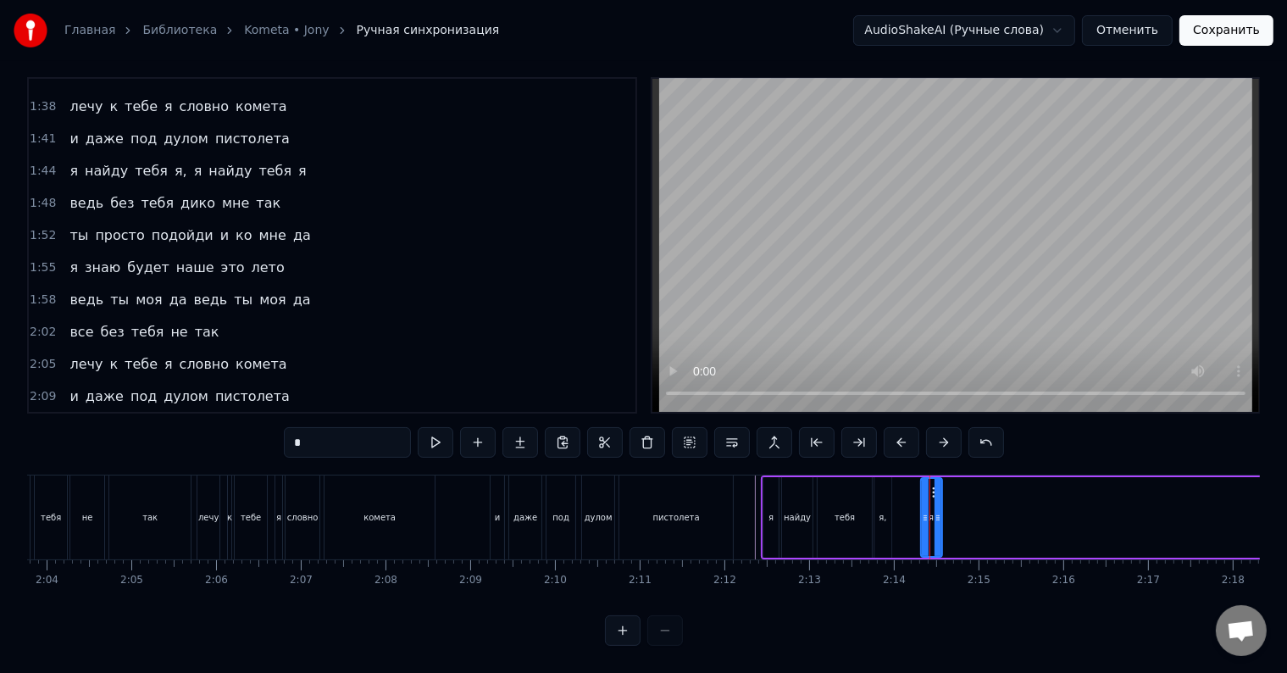
click at [938, 479] on div "я" at bounding box center [931, 517] width 19 height 77
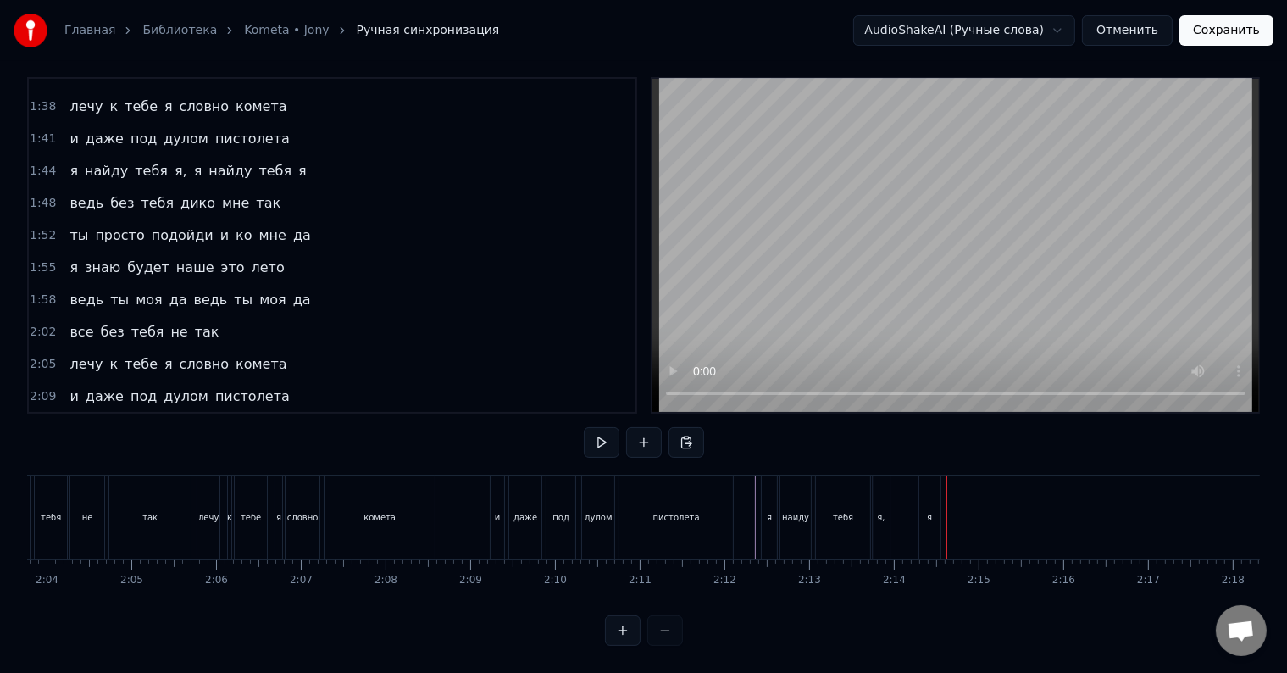
click at [930, 485] on div "я" at bounding box center [929, 517] width 21 height 84
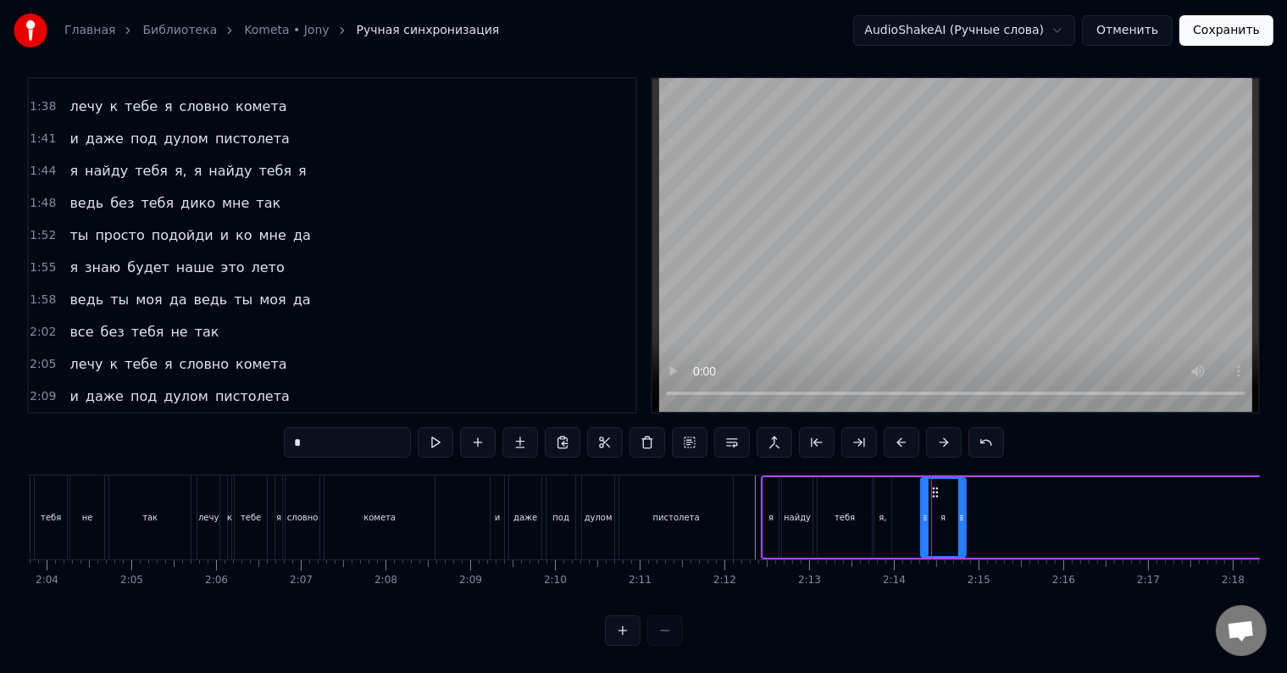
drag, startPoint x: 937, startPoint y: 490, endPoint x: 972, endPoint y: 490, distance: 35.6
click at [965, 490] on div at bounding box center [961, 517] width 7 height 77
drag, startPoint x: 930, startPoint y: 475, endPoint x: 911, endPoint y: 480, distance: 19.3
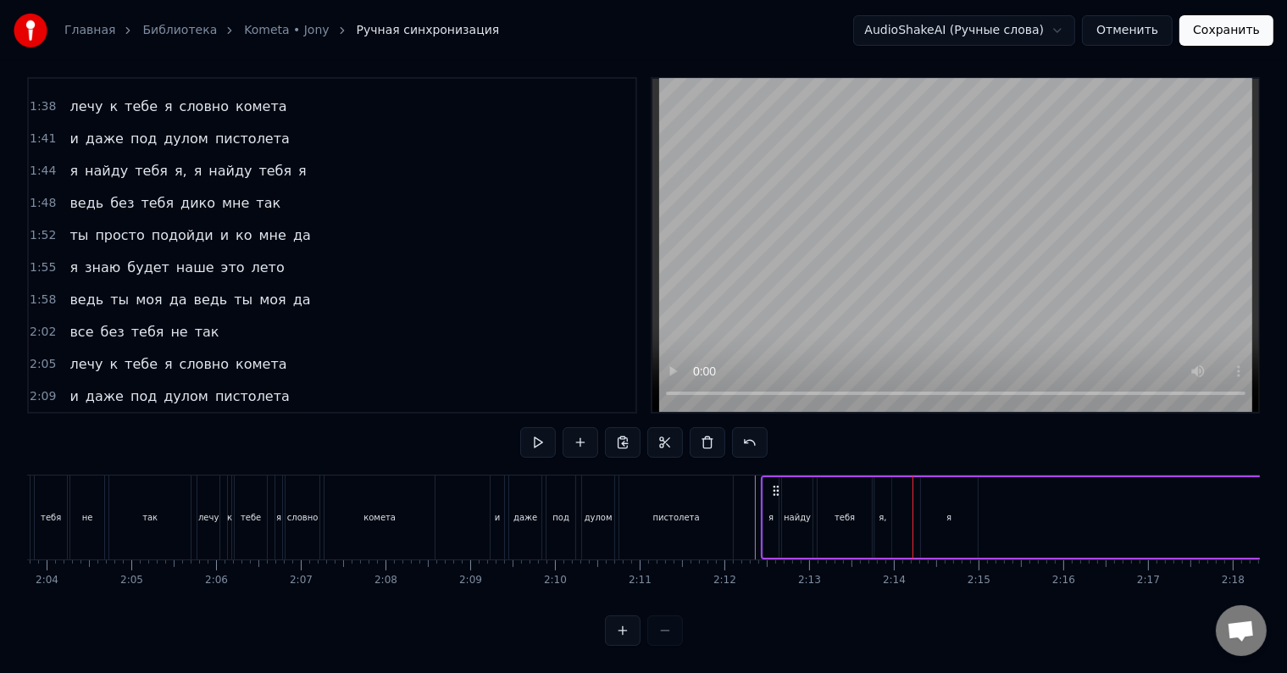
click at [933, 488] on div "я" at bounding box center [949, 517] width 57 height 80
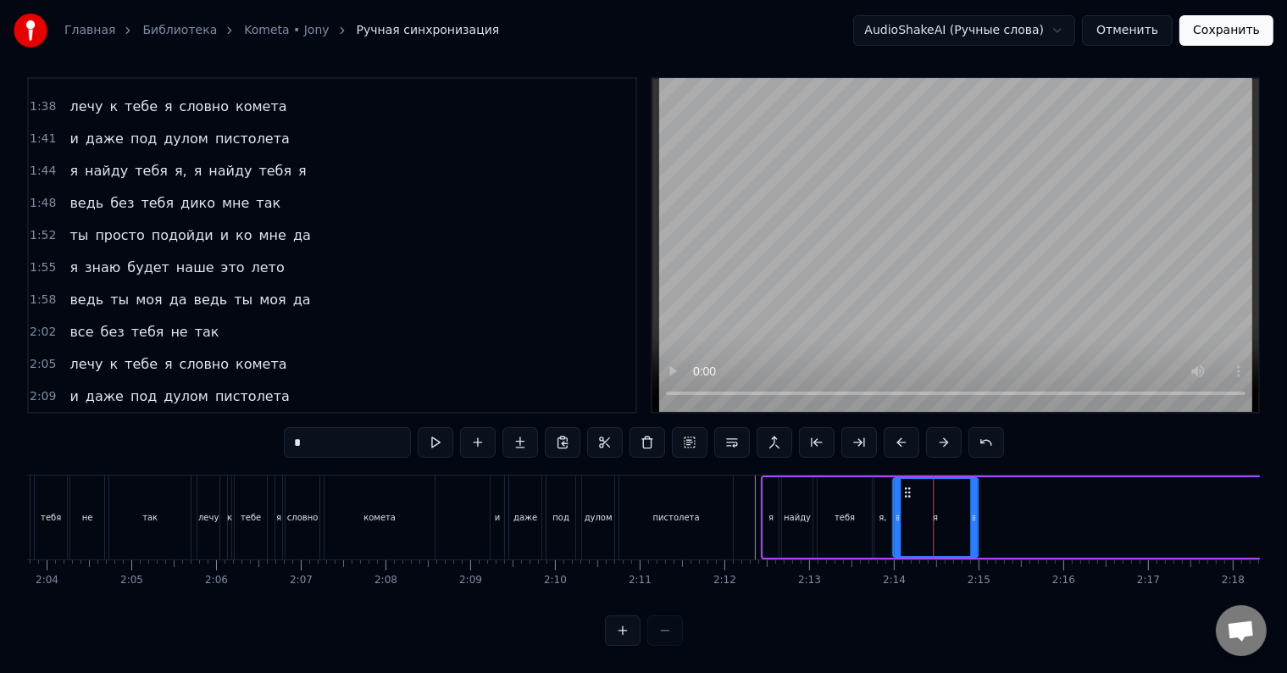
drag, startPoint x: 922, startPoint y: 495, endPoint x: 894, endPoint y: 495, distance: 28.0
click at [894, 495] on div at bounding box center [897, 517] width 7 height 77
drag, startPoint x: 972, startPoint y: 505, endPoint x: 904, endPoint y: 506, distance: 67.8
click at [904, 511] on icon at bounding box center [905, 518] width 7 height 14
click at [906, 511] on icon at bounding box center [907, 518] width 7 height 14
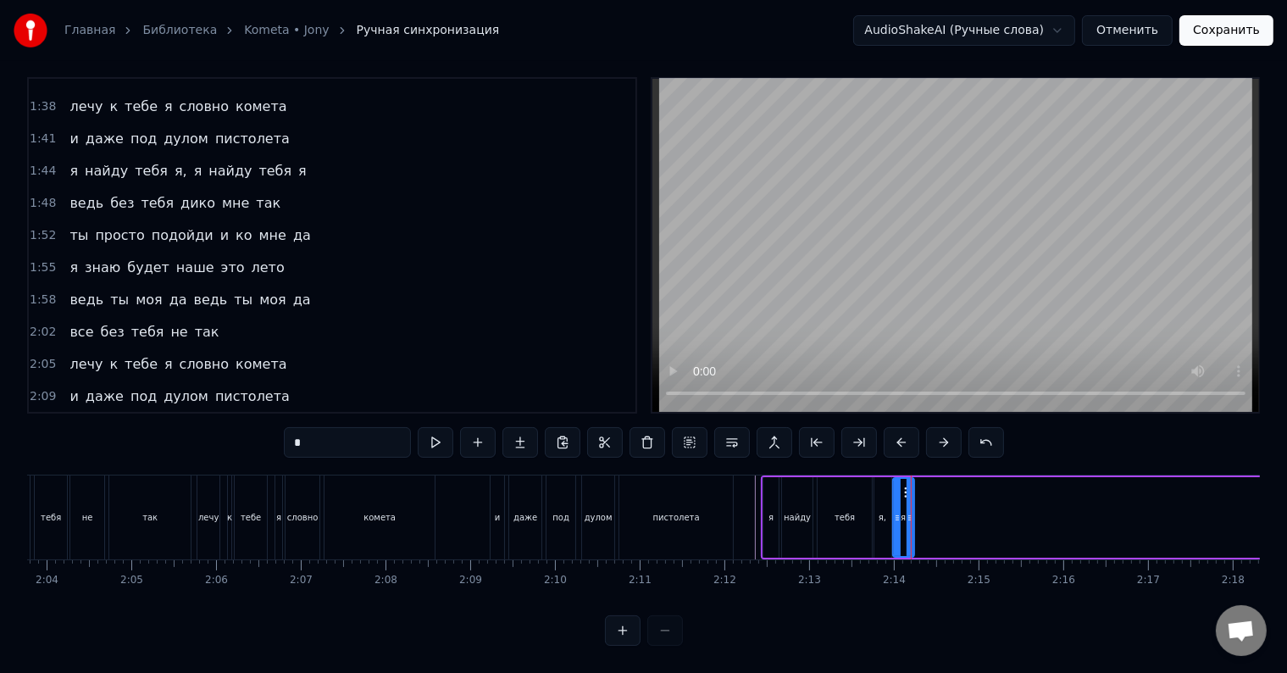
click at [911, 511] on icon at bounding box center [909, 518] width 7 height 14
click at [207, 418] on span "найду" at bounding box center [230, 427] width 47 height 19
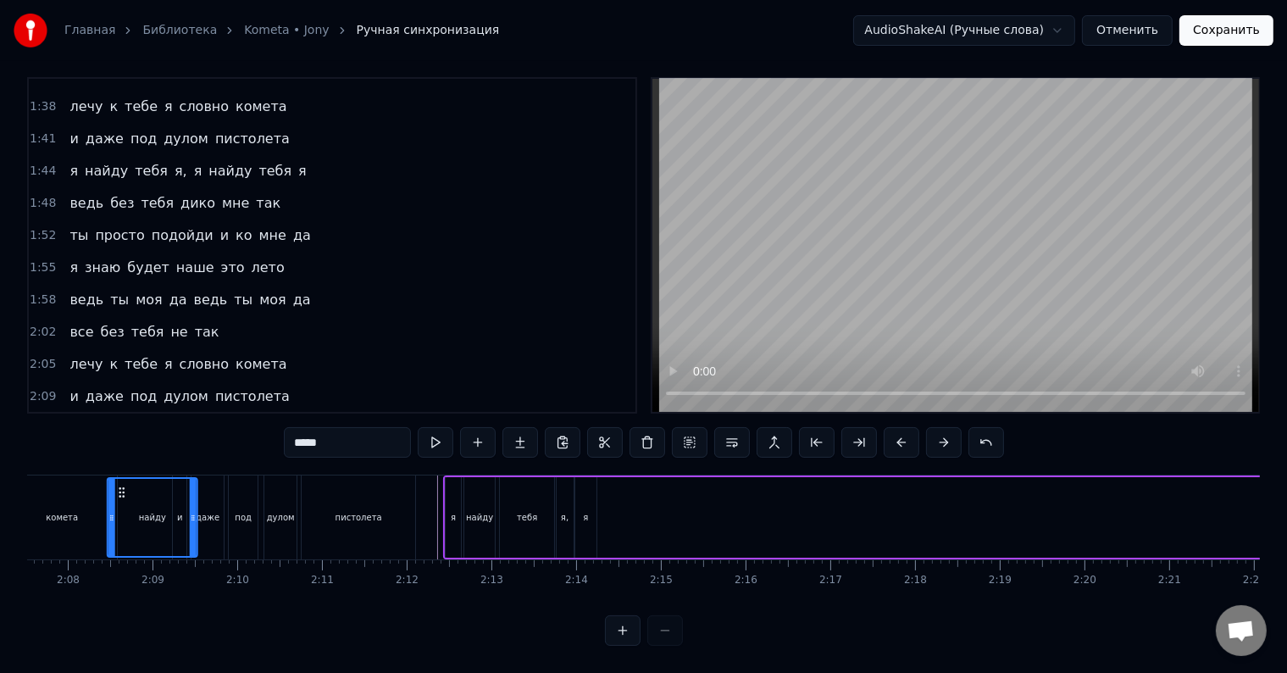
scroll to position [0, 10786]
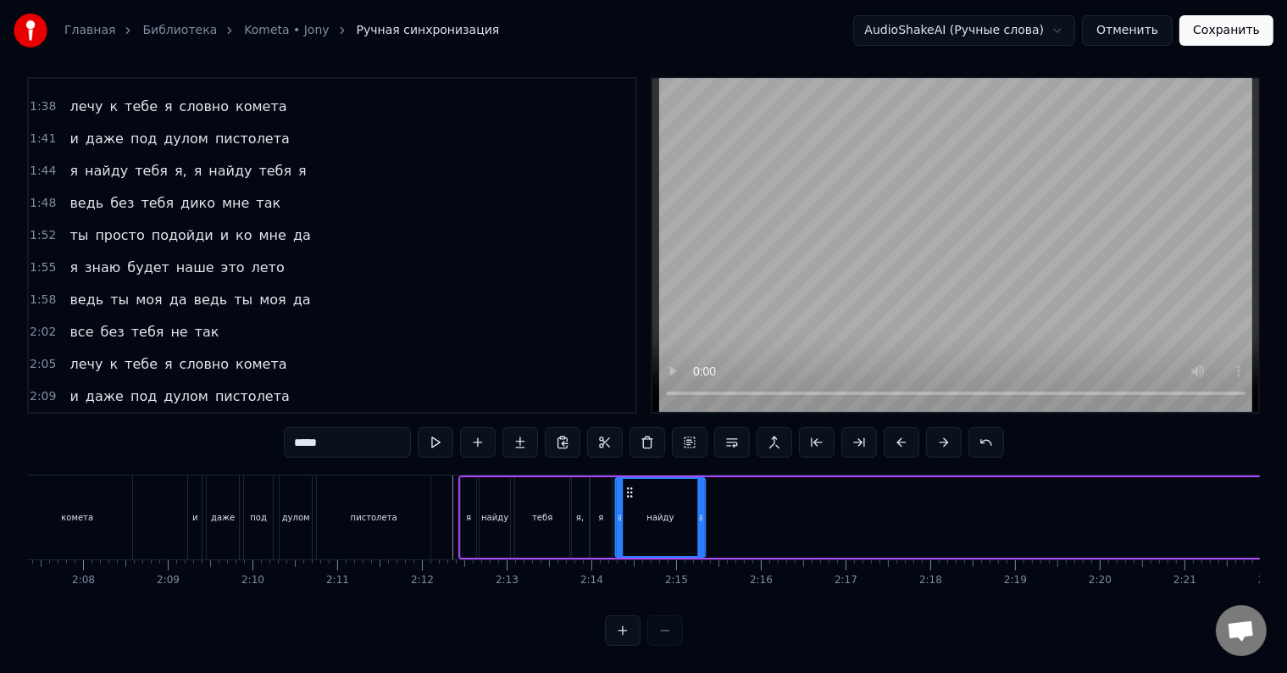
drag, startPoint x: 129, startPoint y: 476, endPoint x: 628, endPoint y: 495, distance: 500.1
click at [628, 495] on div "найду" at bounding box center [660, 517] width 88 height 77
drag, startPoint x: 701, startPoint y: 508, endPoint x: 669, endPoint y: 510, distance: 32.2
click at [669, 510] on div at bounding box center [668, 517] width 7 height 77
drag, startPoint x: 665, startPoint y: 510, endPoint x: 635, endPoint y: 510, distance: 29.6
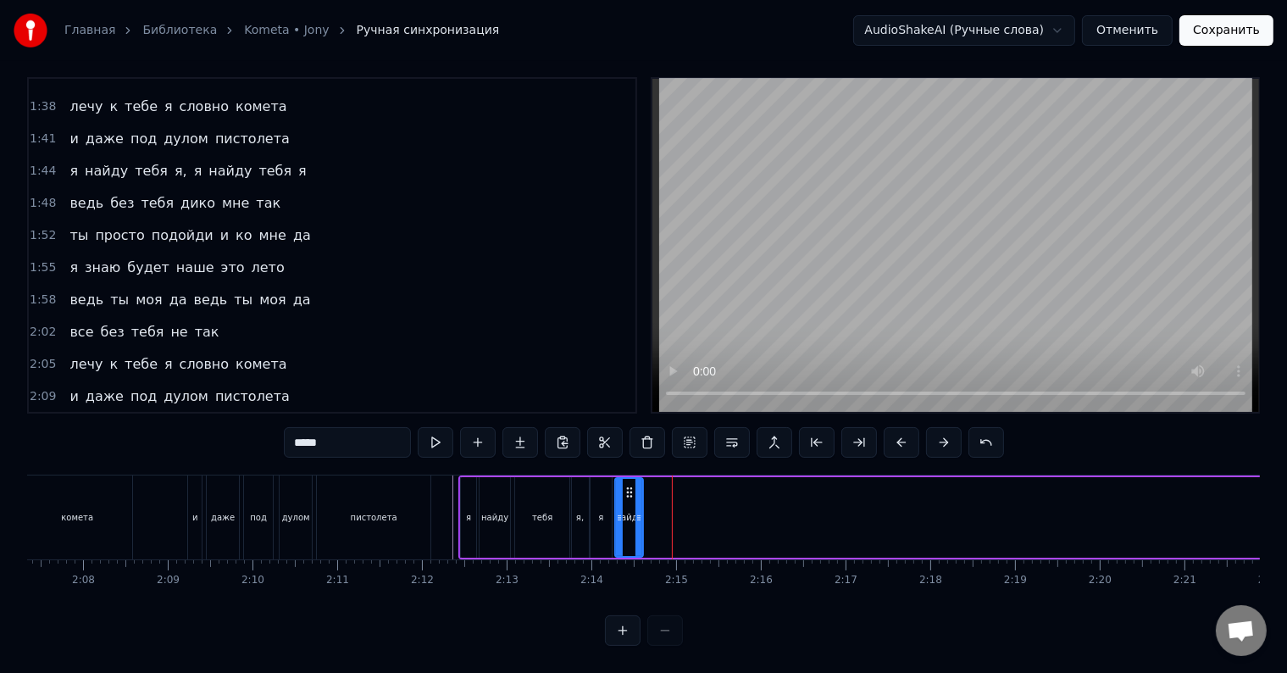
click at [635, 510] on div at bounding box center [638, 517] width 7 height 77
click at [637, 511] on div at bounding box center [640, 517] width 7 height 77
click at [640, 511] on div at bounding box center [642, 517] width 7 height 77
click at [644, 511] on div at bounding box center [646, 517] width 7 height 77
click at [645, 511] on div at bounding box center [648, 517] width 7 height 77
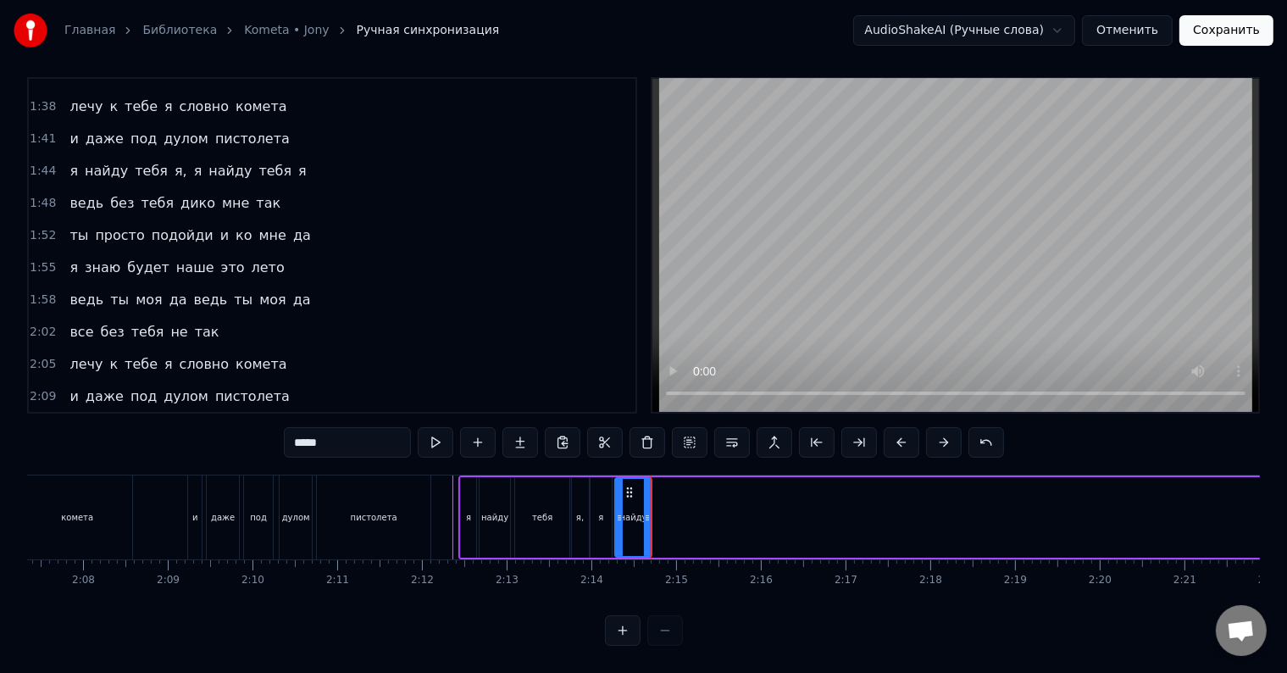
click at [644, 512] on div at bounding box center [647, 517] width 7 height 77
click at [257, 418] on span "тебя" at bounding box center [275, 427] width 36 height 19
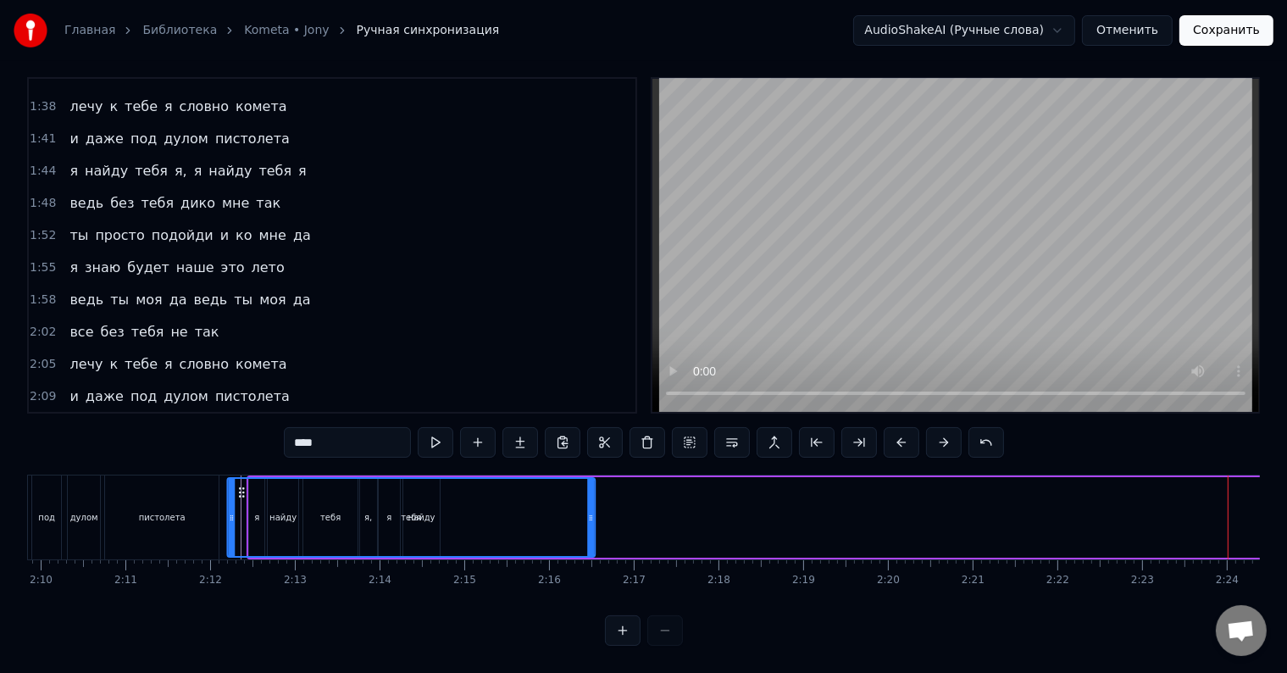
scroll to position [0, 10991]
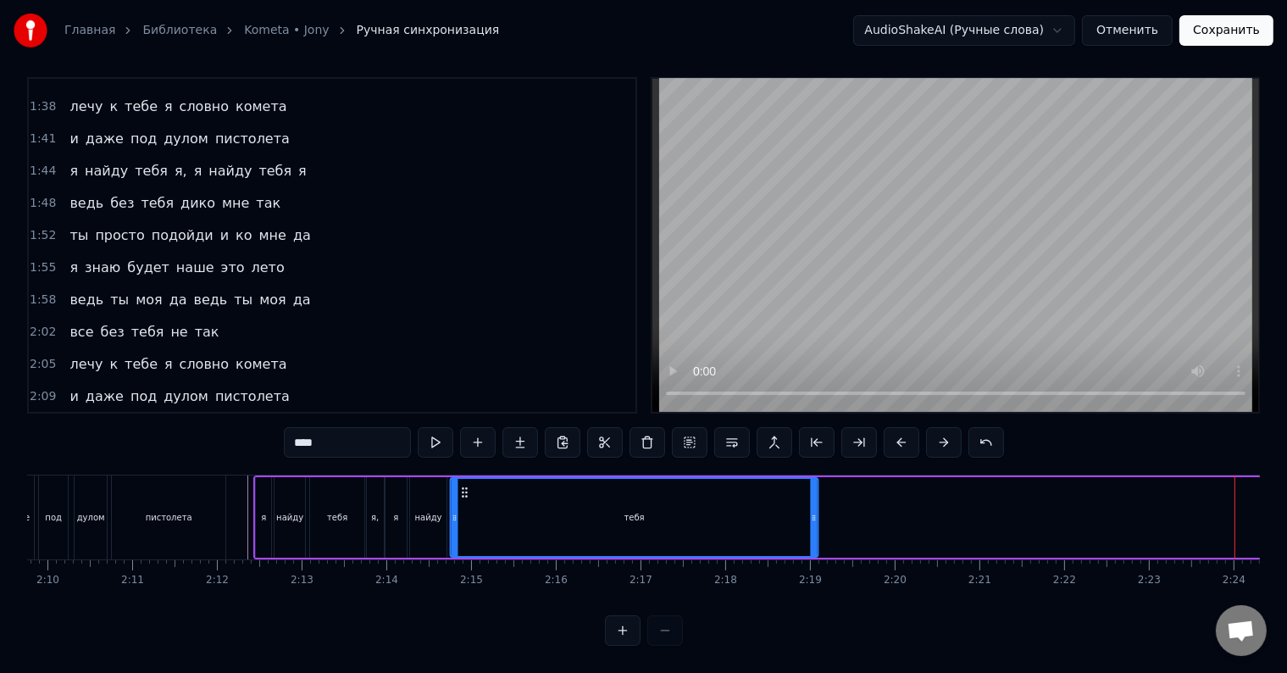
drag, startPoint x: 130, startPoint y: 478, endPoint x: 465, endPoint y: 502, distance: 336.3
click at [465, 502] on div "тебя" at bounding box center [634, 517] width 366 height 77
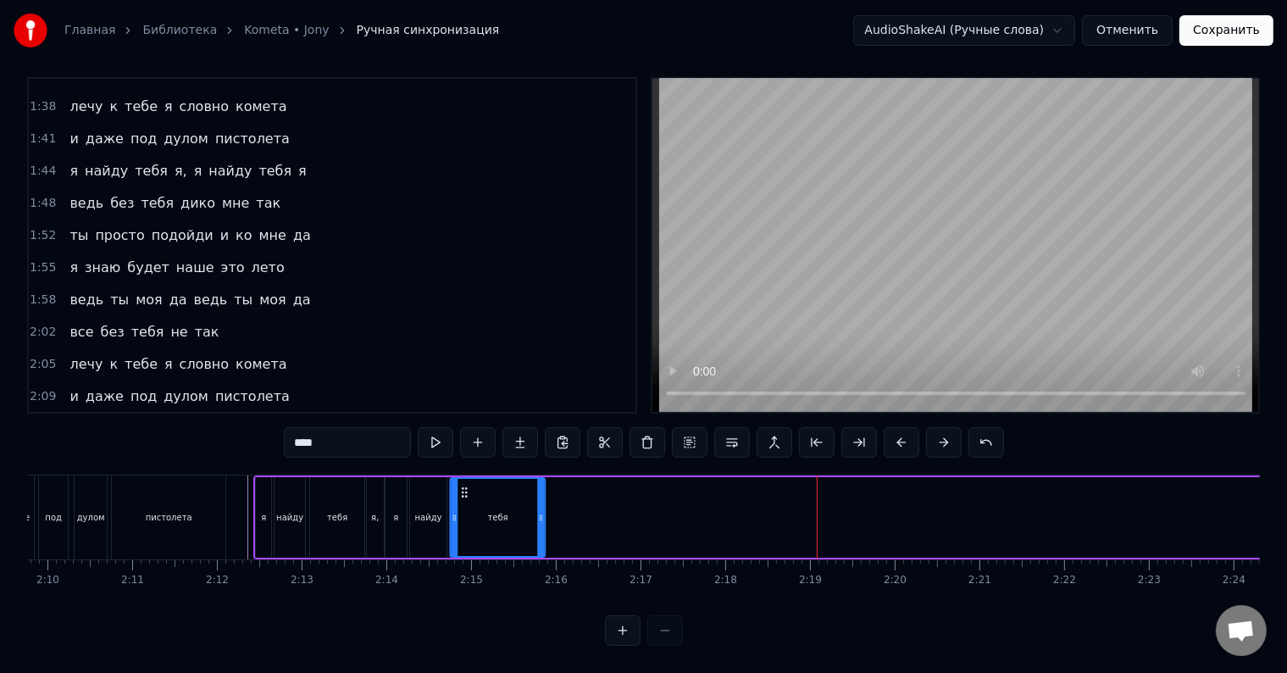
drag, startPoint x: 811, startPoint y: 505, endPoint x: 539, endPoint y: 509, distance: 272.8
click at [539, 509] on div at bounding box center [540, 517] width 7 height 77
drag, startPoint x: 539, startPoint y: 509, endPoint x: 520, endPoint y: 512, distance: 18.9
click at [520, 512] on div at bounding box center [521, 517] width 7 height 77
click at [513, 515] on div at bounding box center [515, 517] width 7 height 77
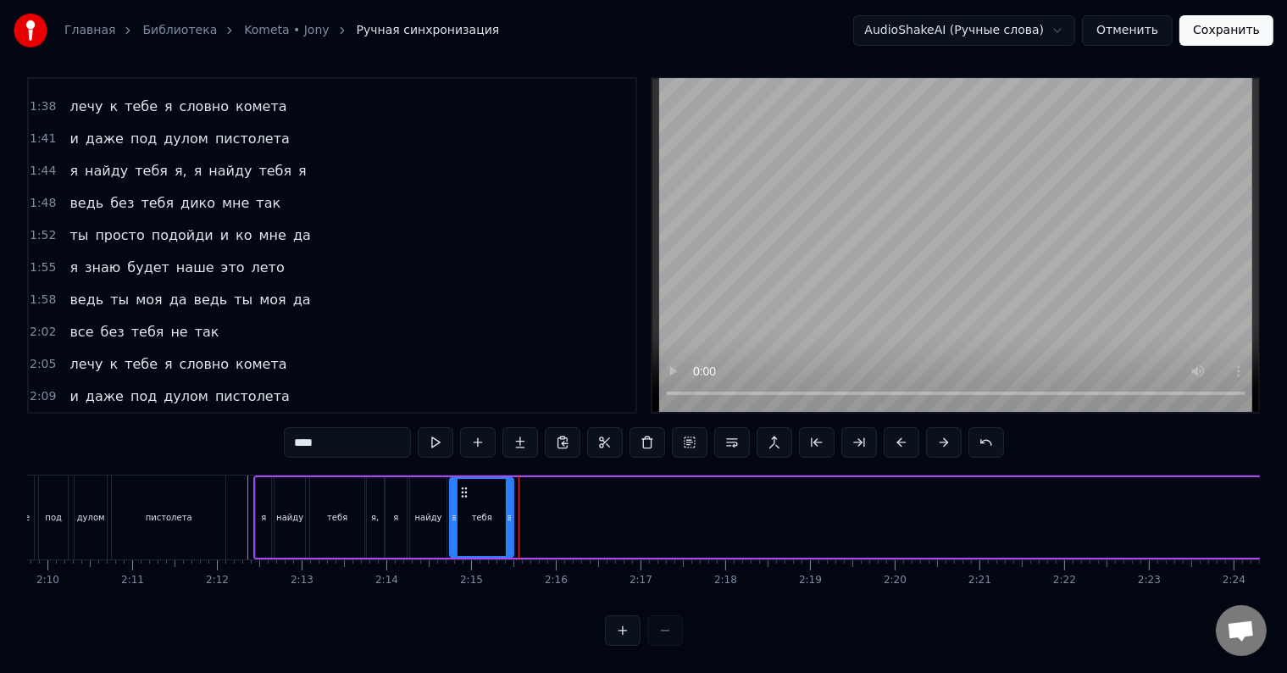
click at [507, 516] on div at bounding box center [509, 517] width 7 height 77
click at [507, 516] on div at bounding box center [508, 517] width 7 height 77
click at [296, 418] on span "я" at bounding box center [302, 427] width 12 height 19
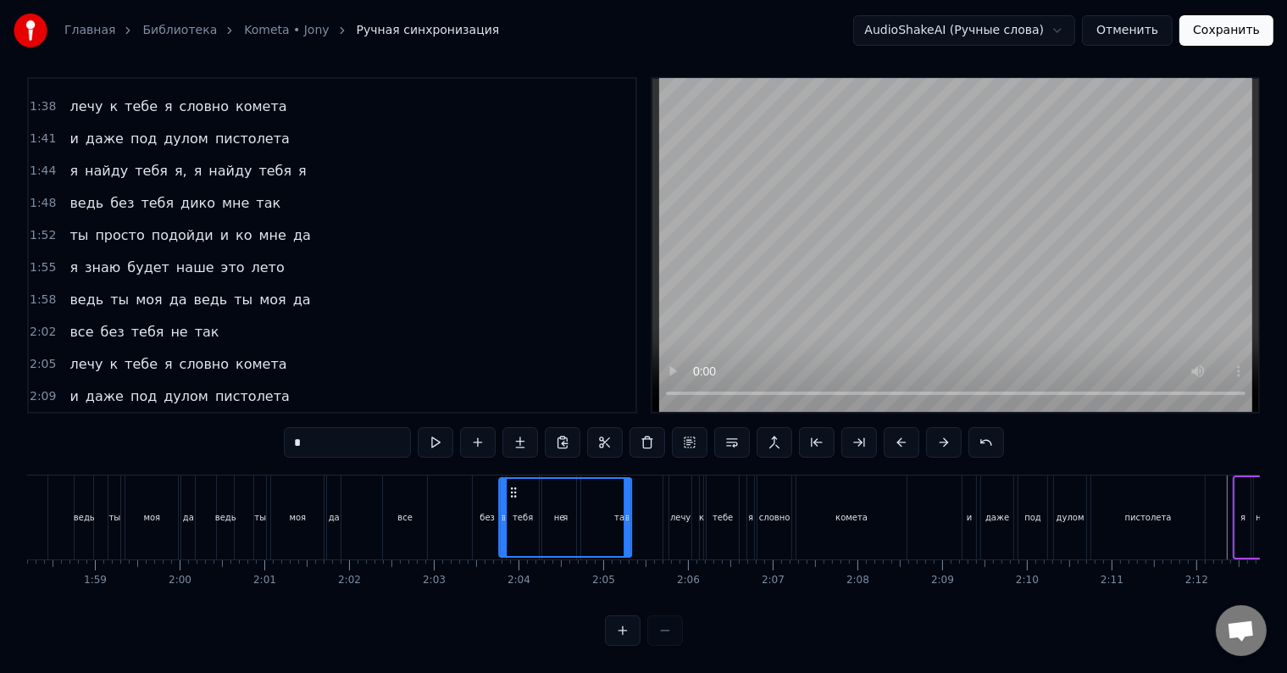
scroll to position [0, 9995]
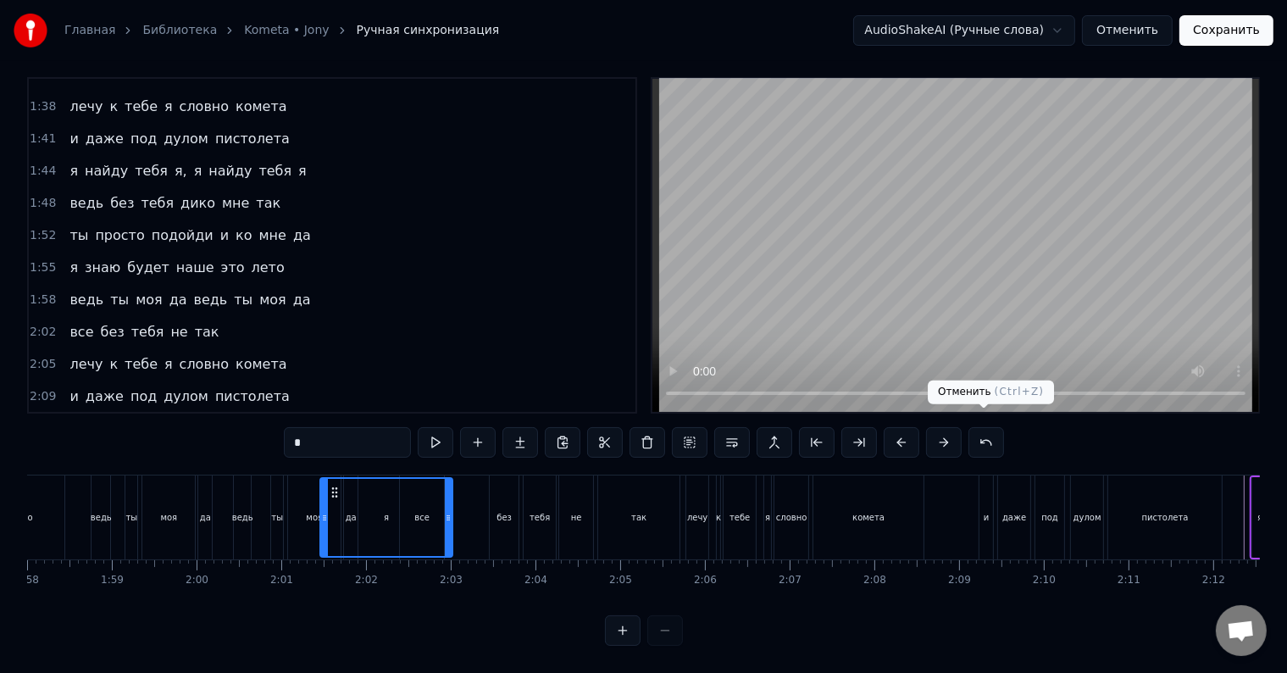
drag, startPoint x: 332, startPoint y: 476, endPoint x: 1298, endPoint y: 418, distance: 967.4
click at [1254, 457] on div "0:12 Все без тебя не так 0:16 лечу к тебе я словно комета 0:19 и даже под дулом…" at bounding box center [643, 361] width 1232 height 568
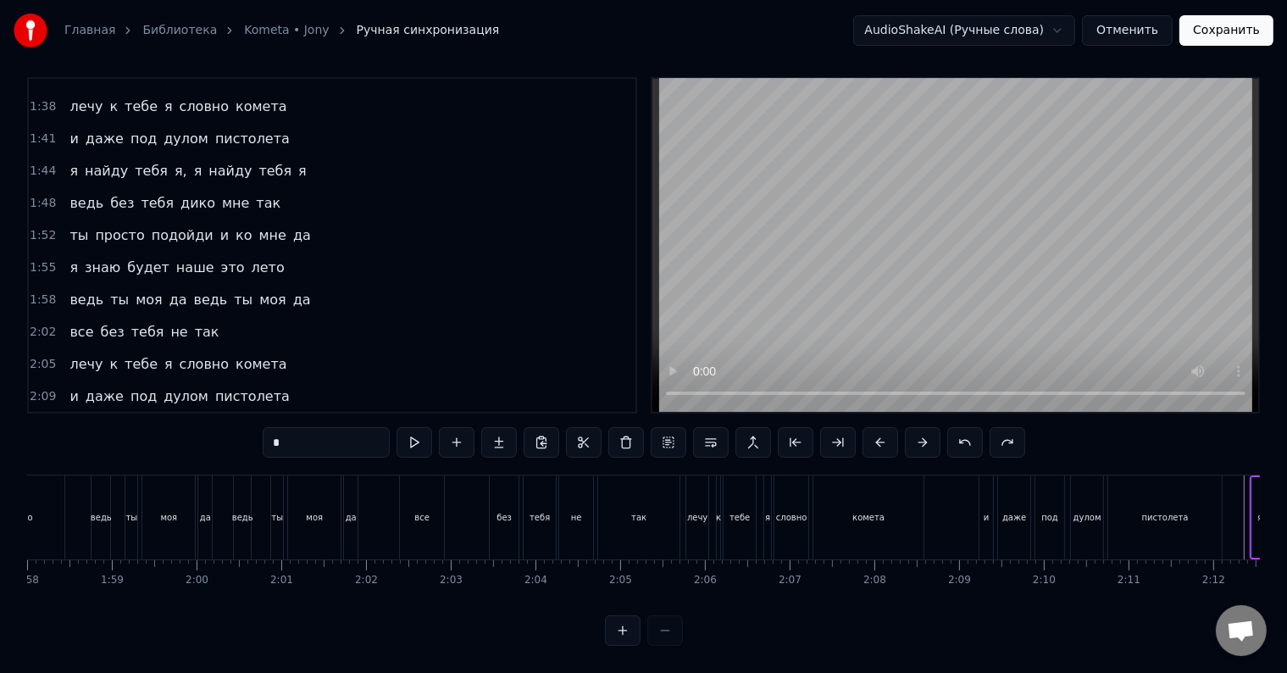
click at [296, 418] on span "я" at bounding box center [302, 427] width 12 height 19
click at [257, 418] on span "тебя" at bounding box center [275, 427] width 36 height 19
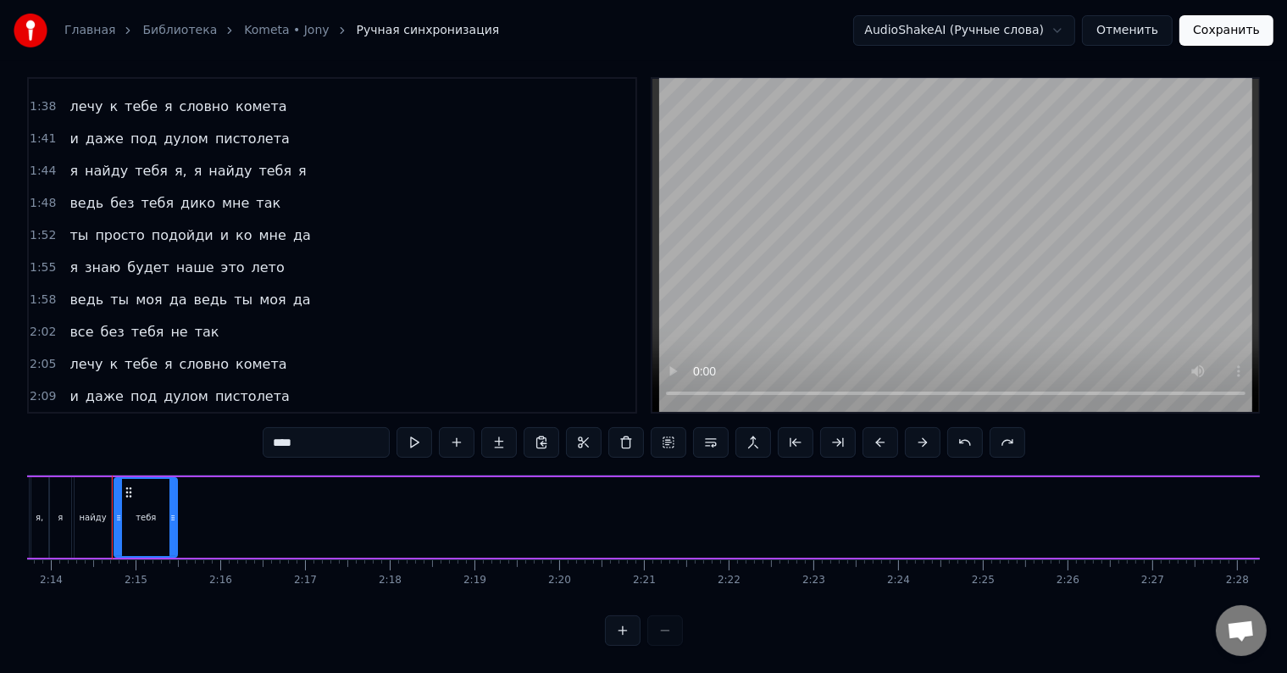
click at [296, 418] on span "я" at bounding box center [302, 427] width 12 height 19
type input "*"
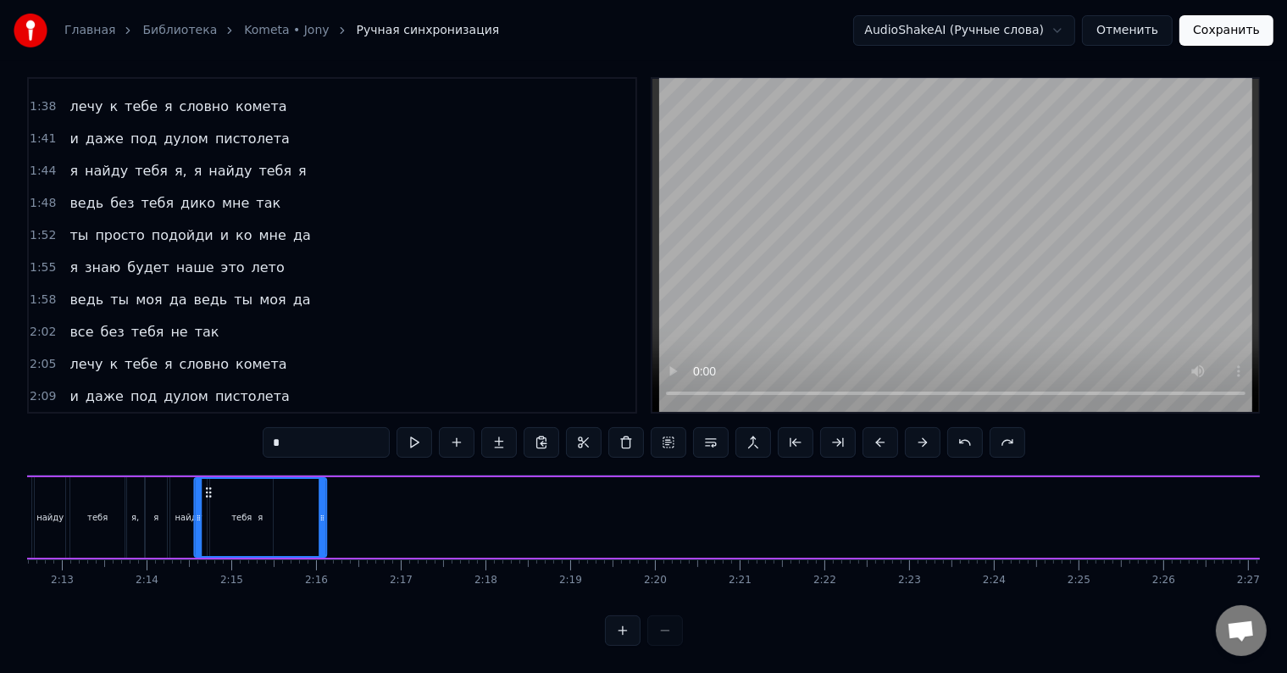
scroll to position [0, 11155]
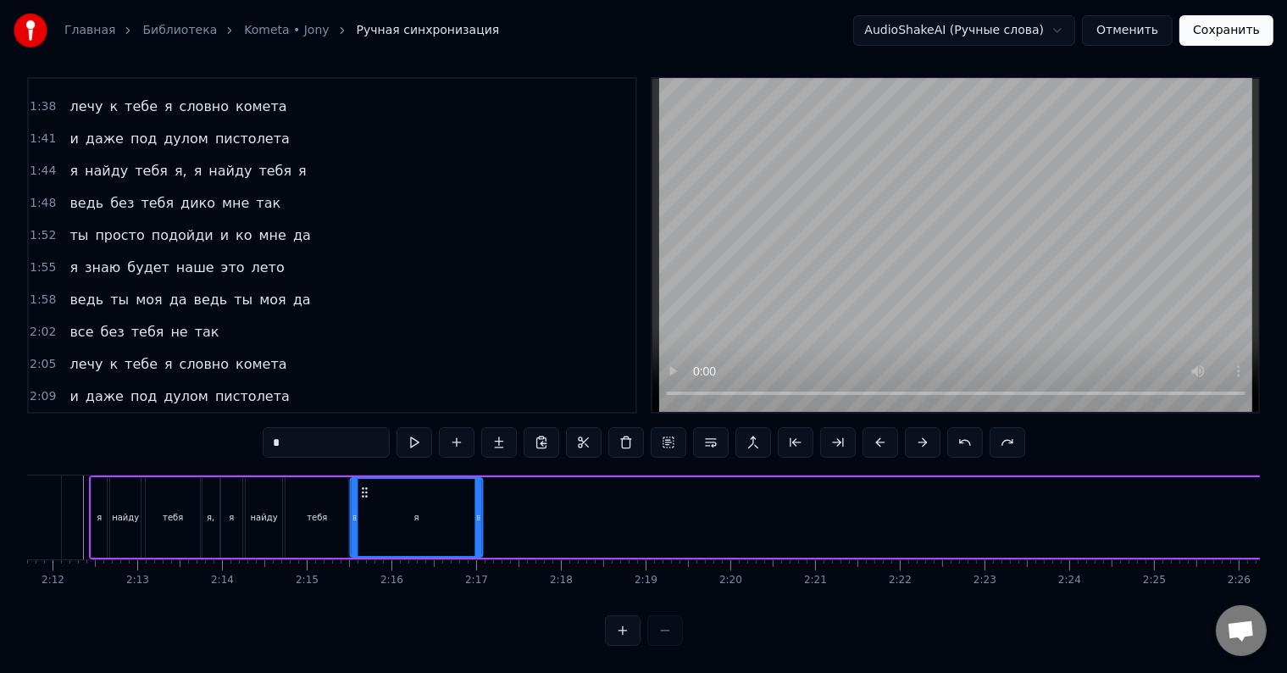
drag, startPoint x: 330, startPoint y: 474, endPoint x: 361, endPoint y: 499, distance: 39.2
click at [361, 499] on div "я" at bounding box center [416, 517] width 130 height 77
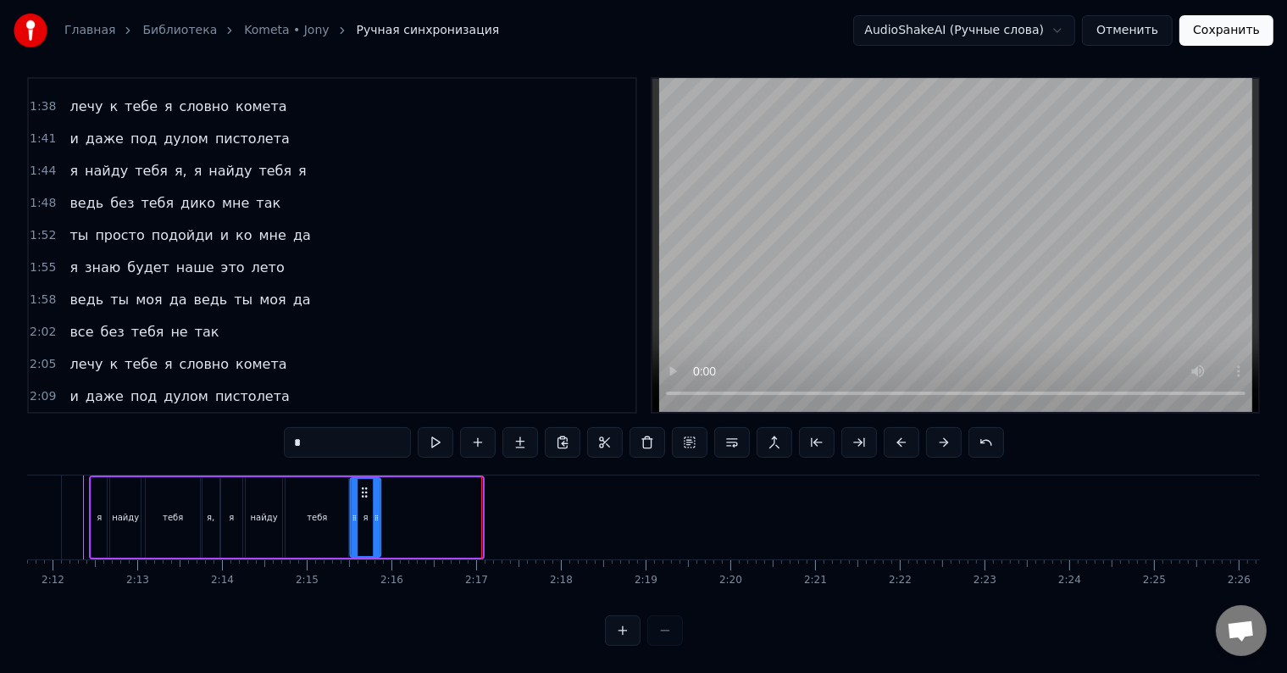
drag, startPoint x: 478, startPoint y: 505, endPoint x: 376, endPoint y: 512, distance: 101.9
click at [376, 512] on div at bounding box center [376, 517] width 7 height 77
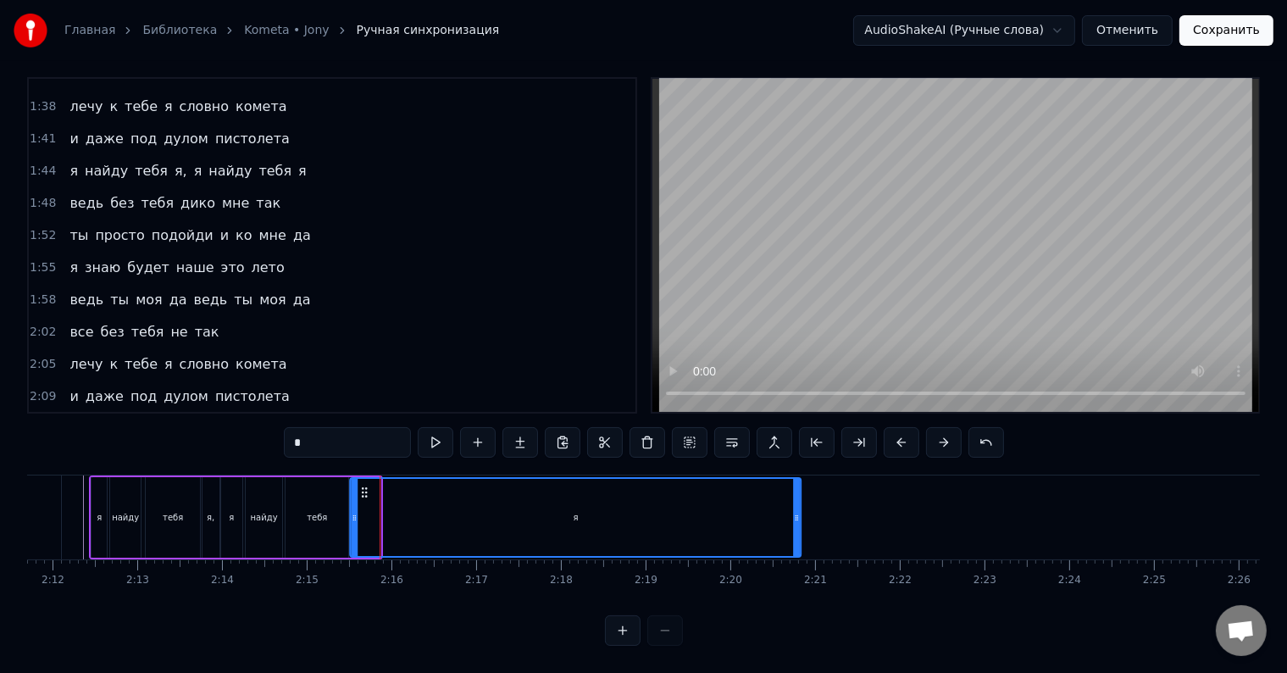
drag, startPoint x: 376, startPoint y: 512, endPoint x: 796, endPoint y: 503, distance: 420.2
click at [796, 503] on div at bounding box center [796, 517] width 7 height 77
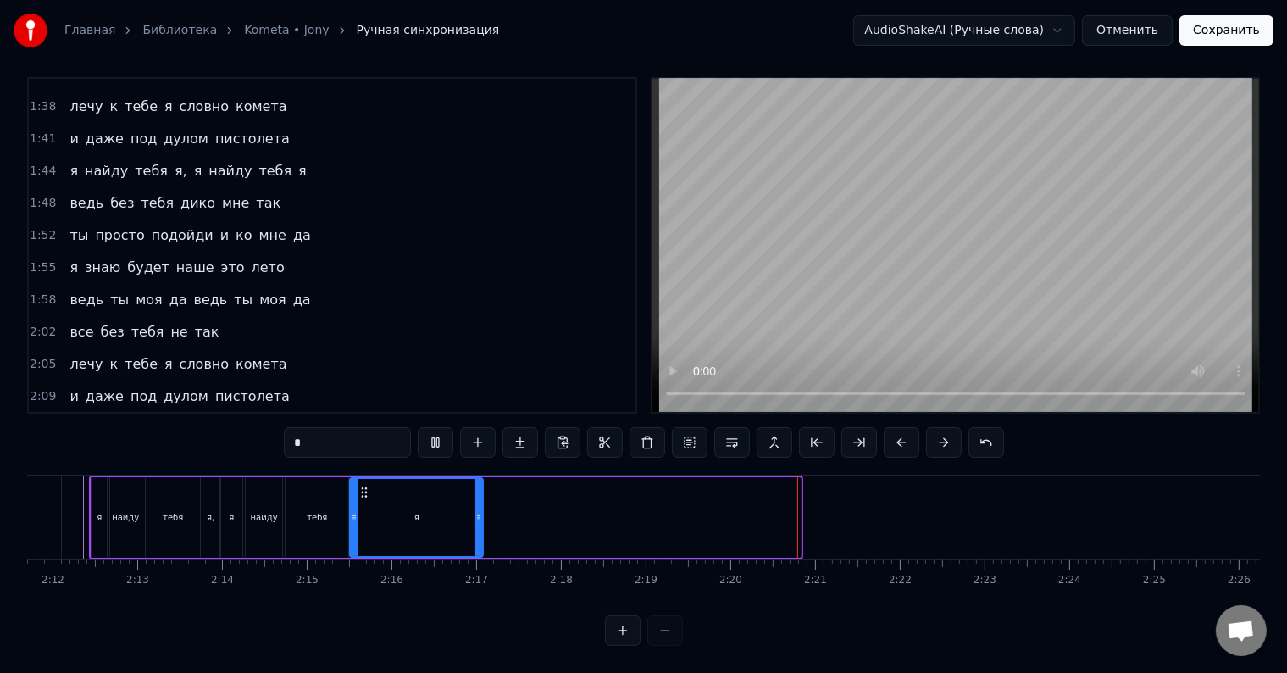
drag, startPoint x: 795, startPoint y: 503, endPoint x: 474, endPoint y: 505, distance: 320.2
click at [475, 511] on icon at bounding box center [478, 518] width 7 height 14
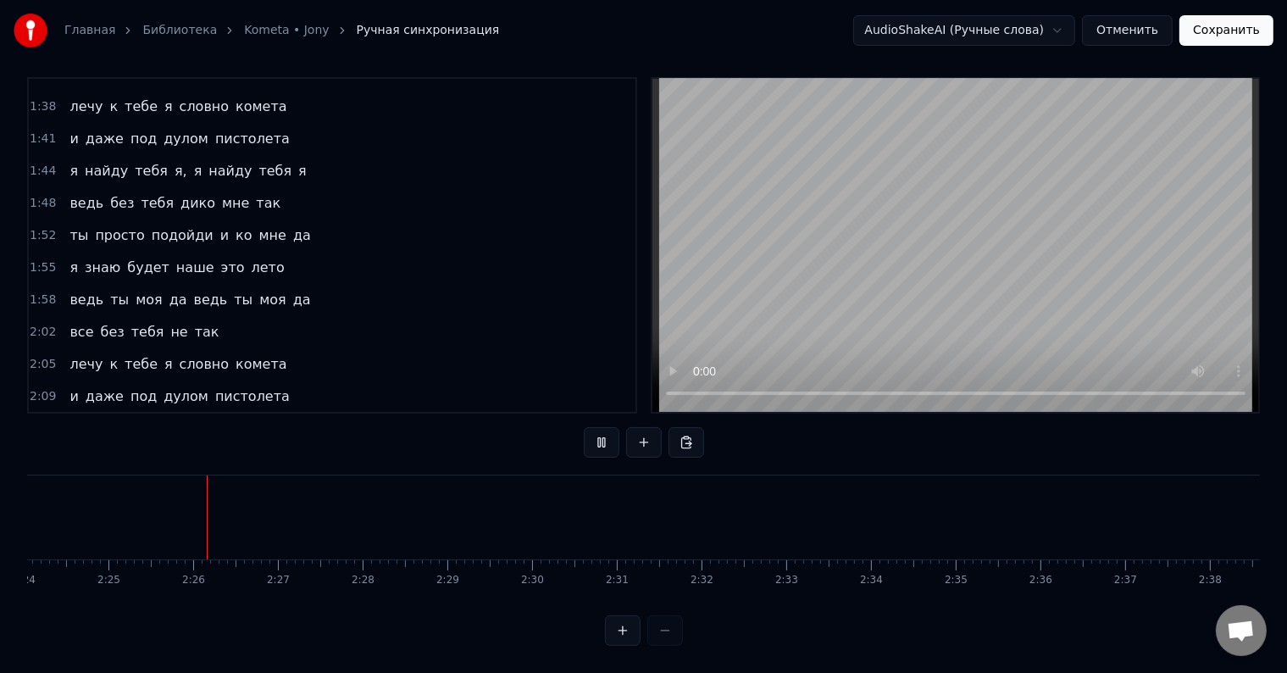
scroll to position [0, 12233]
click at [1237, 36] on button "Сохранить" at bounding box center [1226, 30] width 94 height 30
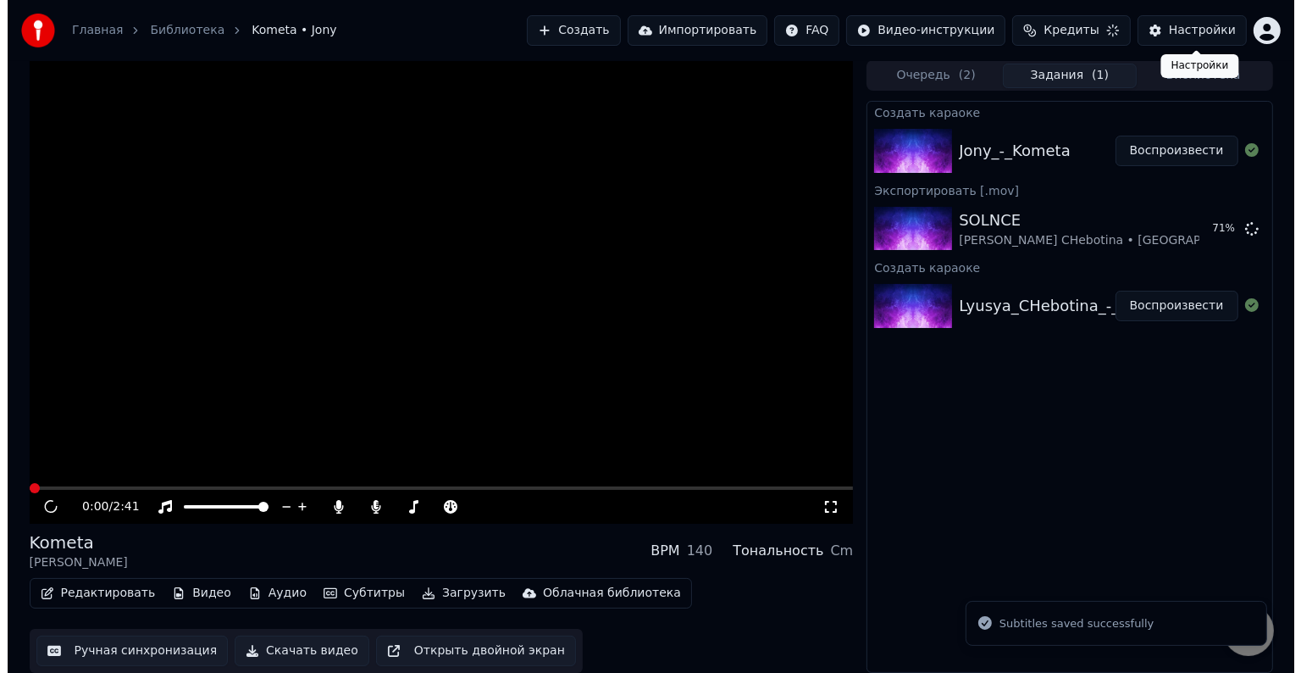
scroll to position [1, 0]
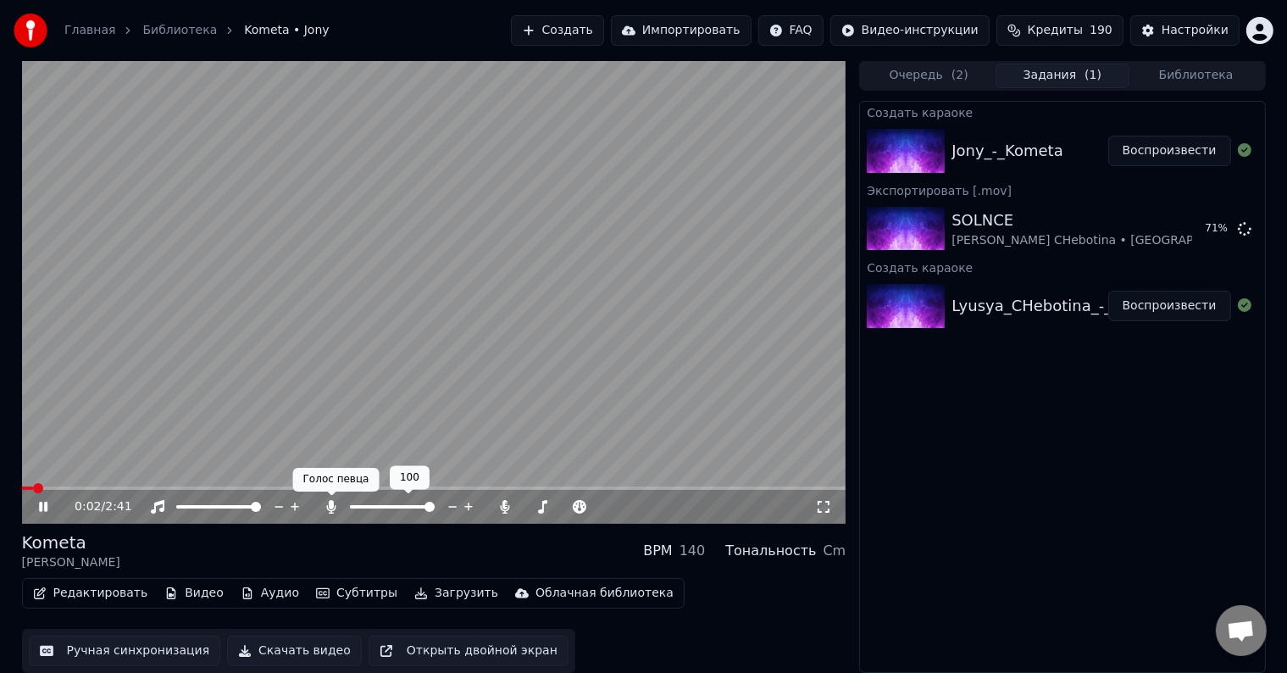
click at [329, 507] on icon at bounding box center [331, 507] width 9 height 14
click at [317, 508] on div "0:46 / 2:41" at bounding box center [445, 506] width 740 height 17
click at [332, 507] on icon at bounding box center [331, 507] width 17 height 14
click at [167, 489] on span at bounding box center [158, 487] width 273 height 3
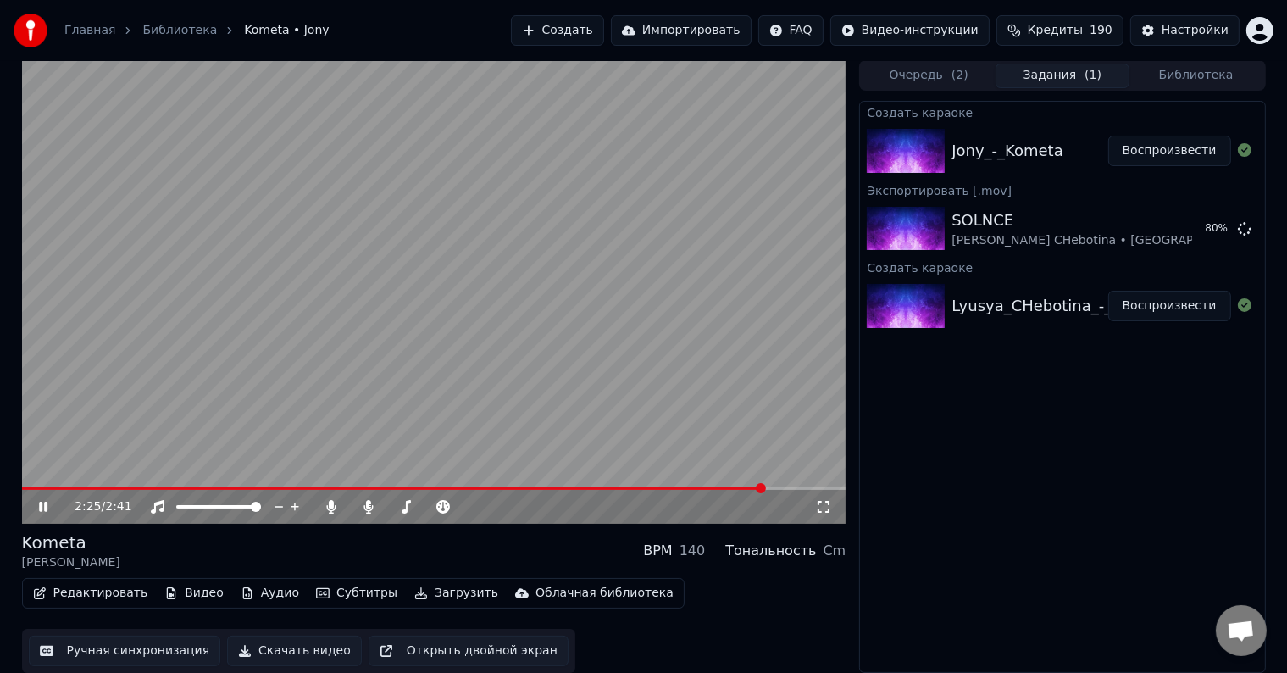
click at [430, 595] on button "Загрузить" at bounding box center [455, 593] width 97 height 24
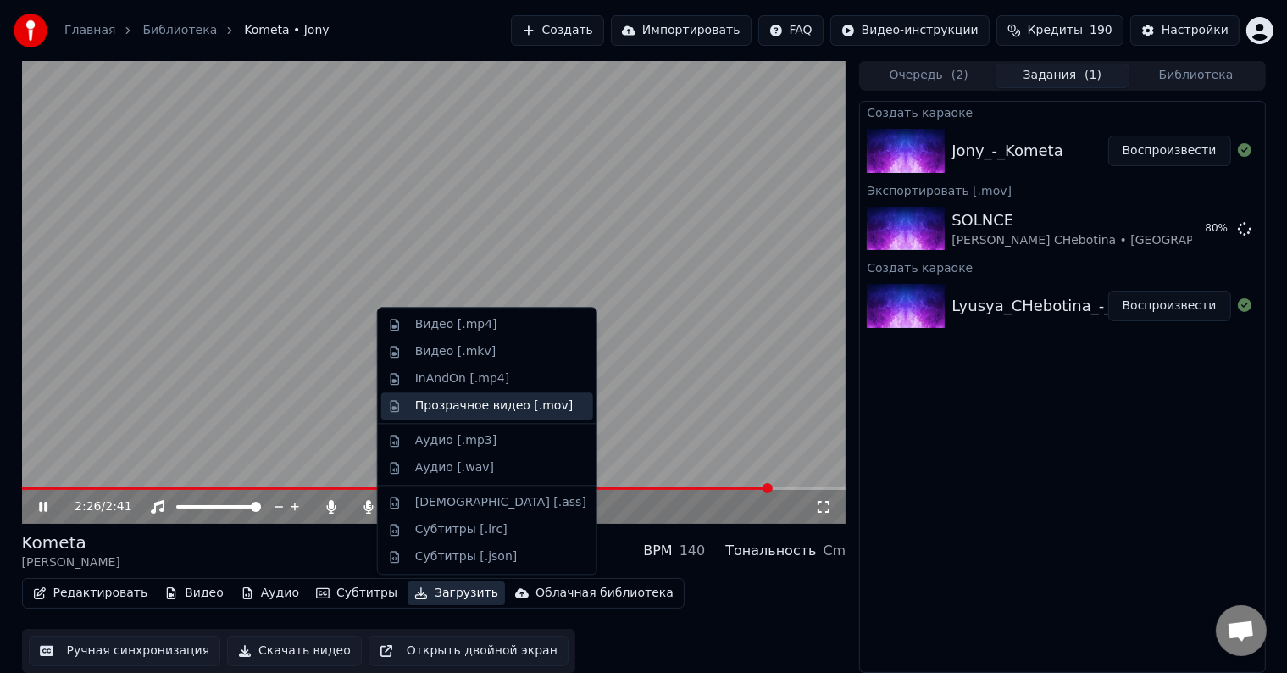
click at [440, 414] on div "Прозрачное видео [.mov]" at bounding box center [487, 405] width 212 height 27
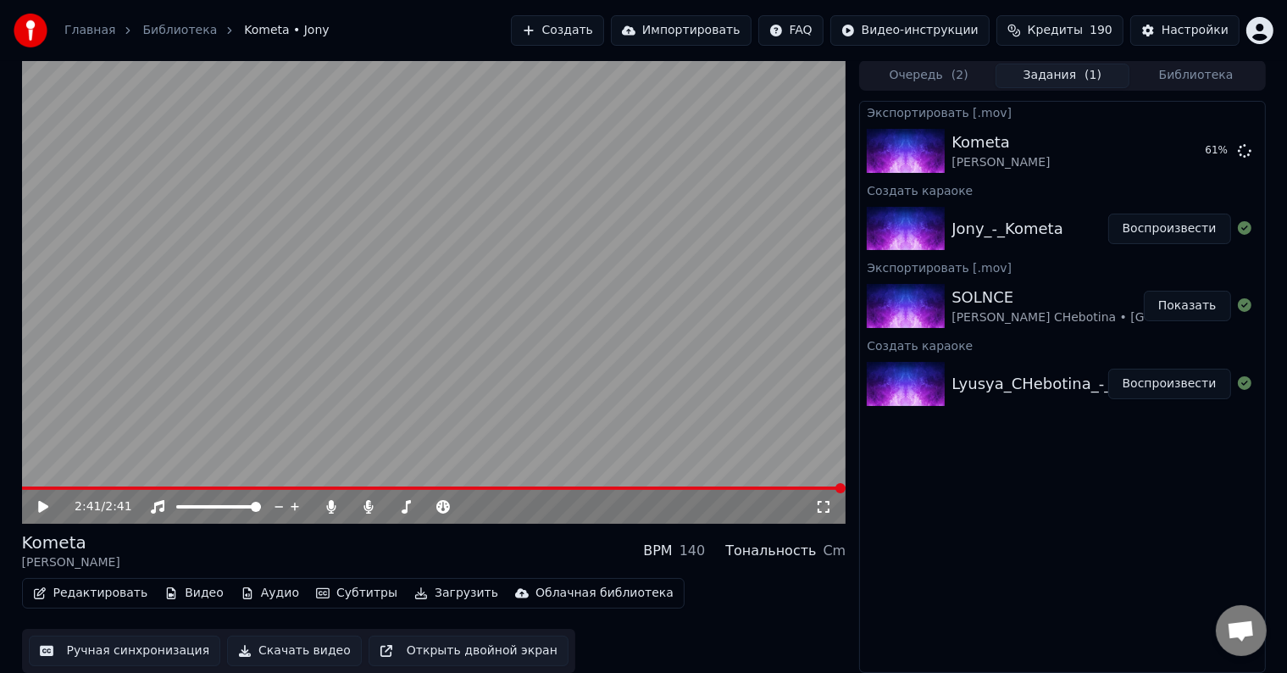
click at [1196, 306] on button "Показать" at bounding box center [1186, 306] width 87 height 30
click at [1143, 291] on button "Показать" at bounding box center [1186, 306] width 87 height 30
click at [76, 459] on video at bounding box center [434, 291] width 824 height 463
click at [604, 26] on button "Создать" at bounding box center [557, 30] width 93 height 30
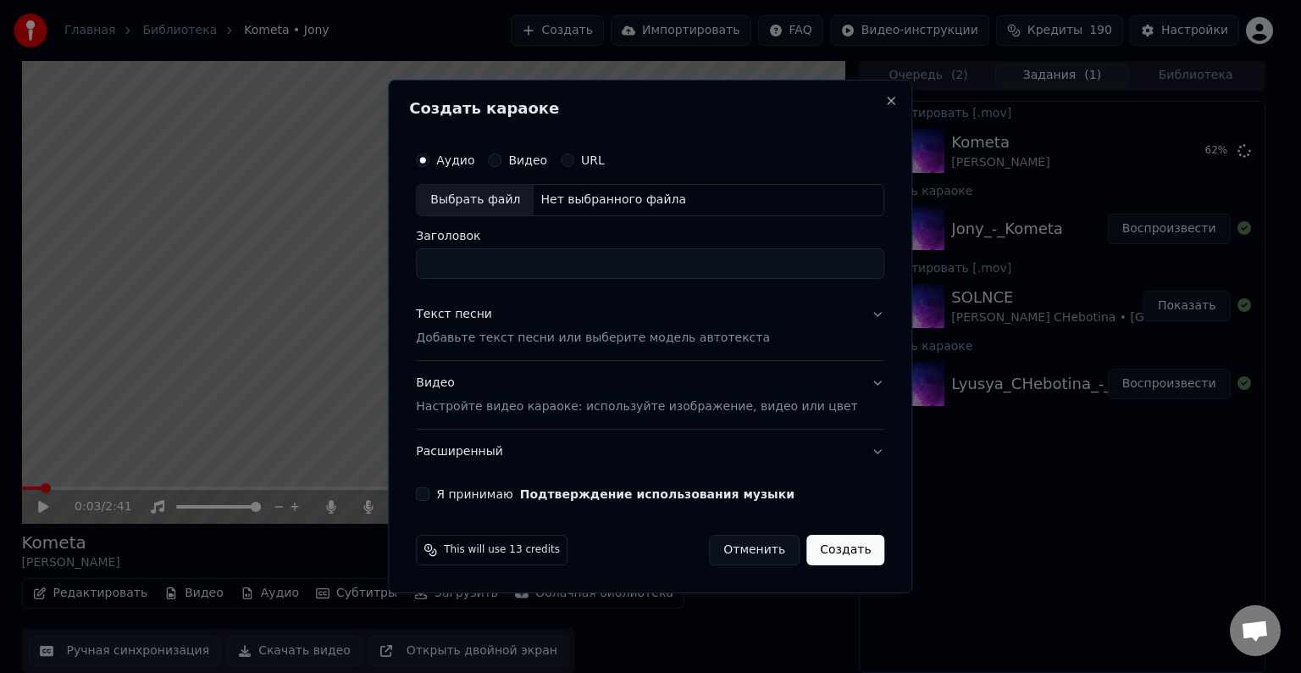
click at [501, 188] on div "Выбрать файл" at bounding box center [475, 200] width 117 height 30
drag, startPoint x: 613, startPoint y: 258, endPoint x: 548, endPoint y: 264, distance: 65.5
click at [548, 264] on input "**********" at bounding box center [650, 263] width 468 height 30
type input "**********"
click at [606, 318] on div "Текст песни Добавьте текст песни или выберите модель автотекста" at bounding box center [593, 326] width 354 height 41
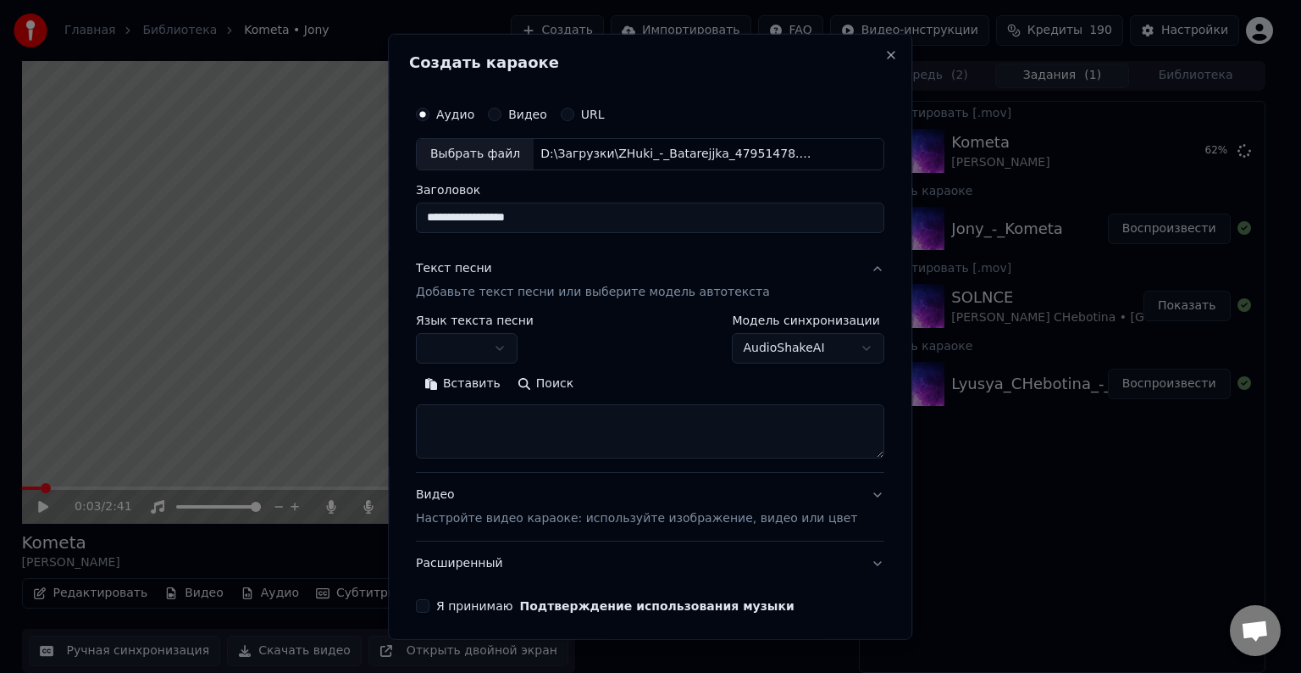
click at [512, 346] on button "button" at bounding box center [467, 348] width 102 height 30
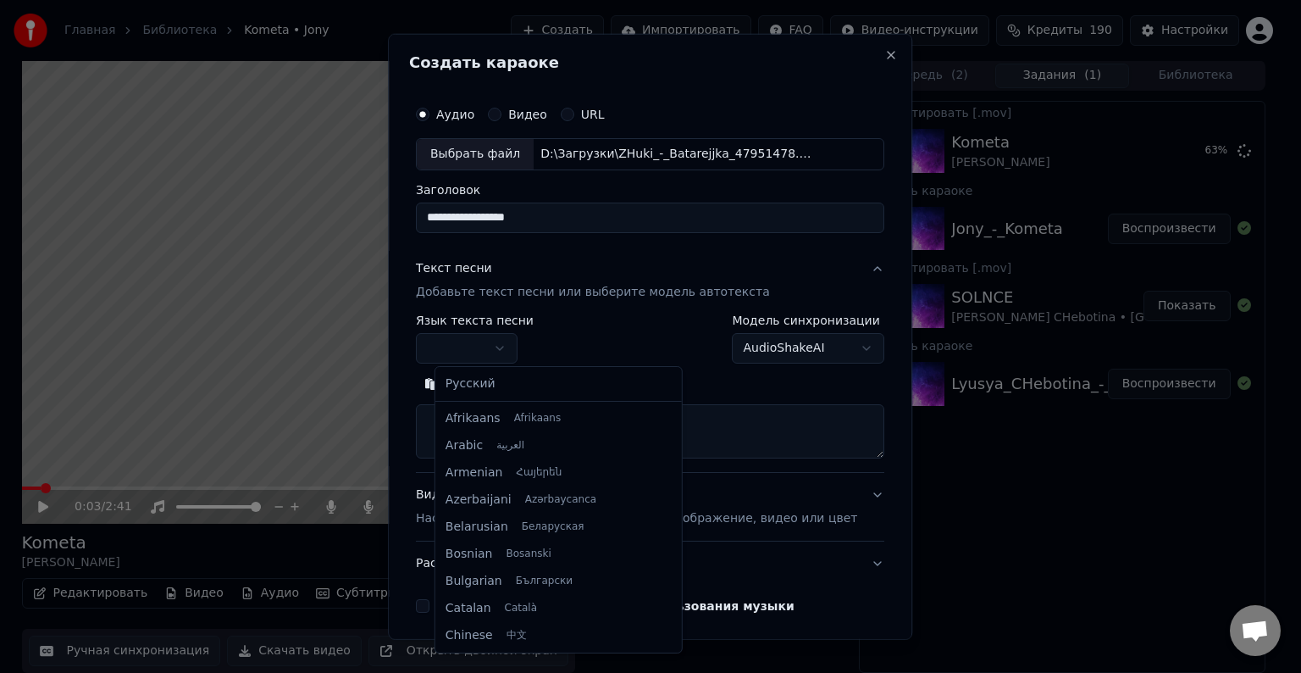
select select "**"
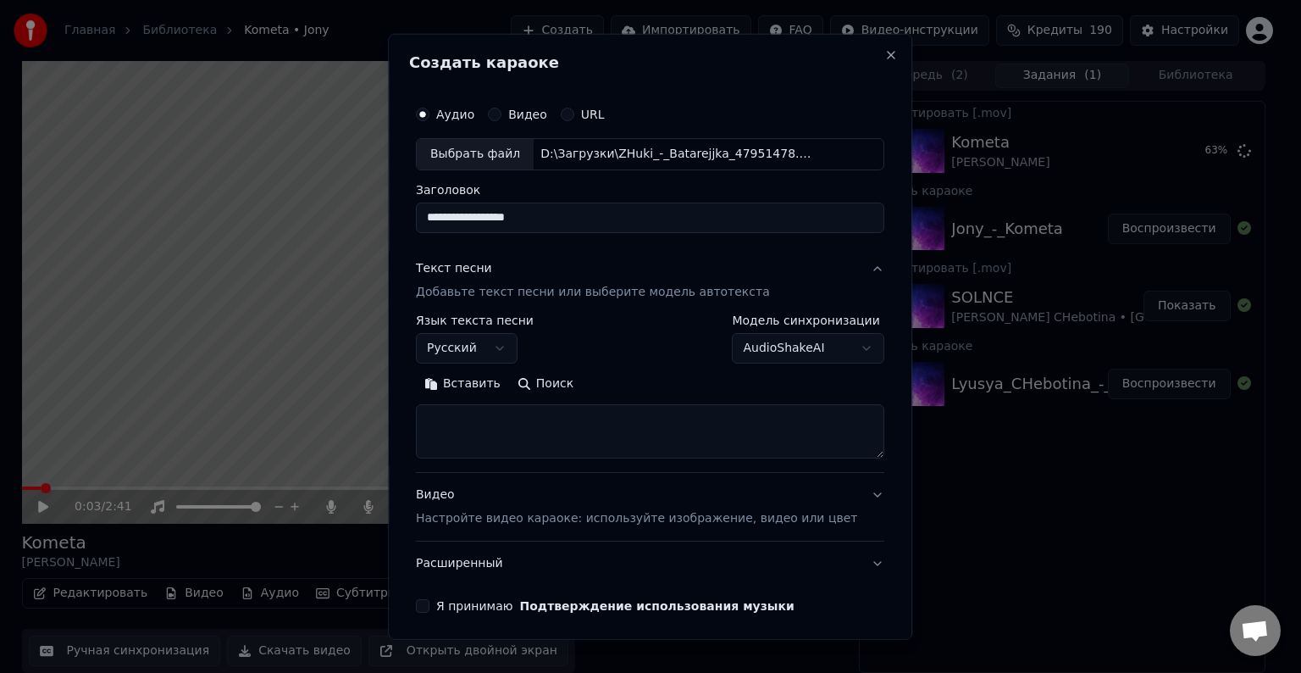
click at [498, 425] on textarea at bounding box center [650, 431] width 468 height 54
paste textarea "**********"
click at [657, 385] on button "Развернуть" at bounding box center [637, 383] width 107 height 27
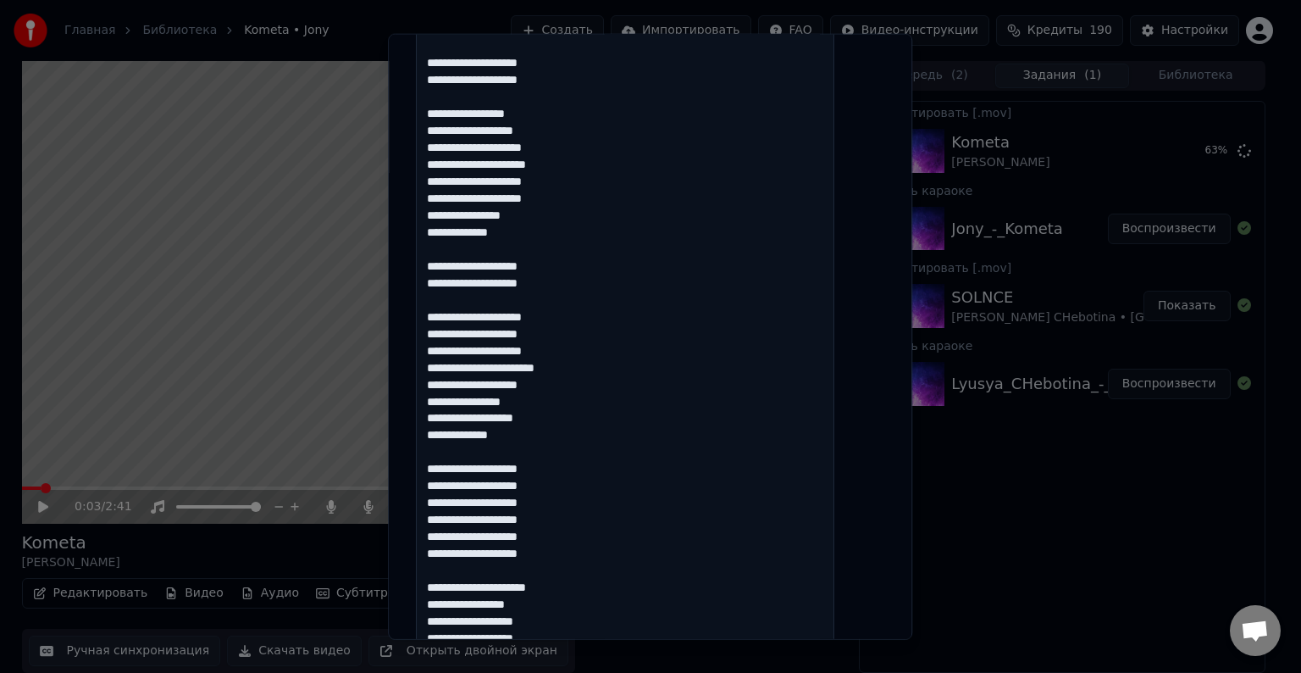
scroll to position [762, 0]
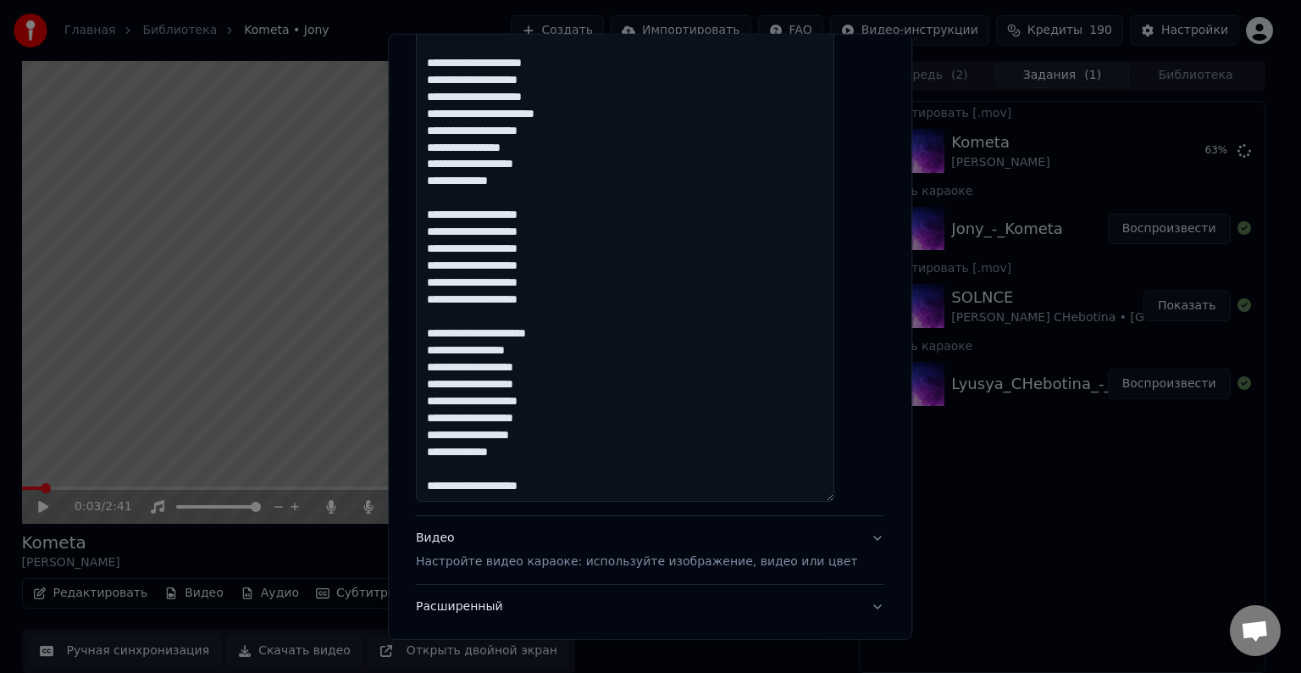
click at [445, 485] on textarea "**********" at bounding box center [625, 72] width 418 height 860
paste textarea
click at [512, 488] on textarea "**********" at bounding box center [625, 72] width 418 height 860
paste textarea
drag, startPoint x: 507, startPoint y: 485, endPoint x: 495, endPoint y: 488, distance: 12.1
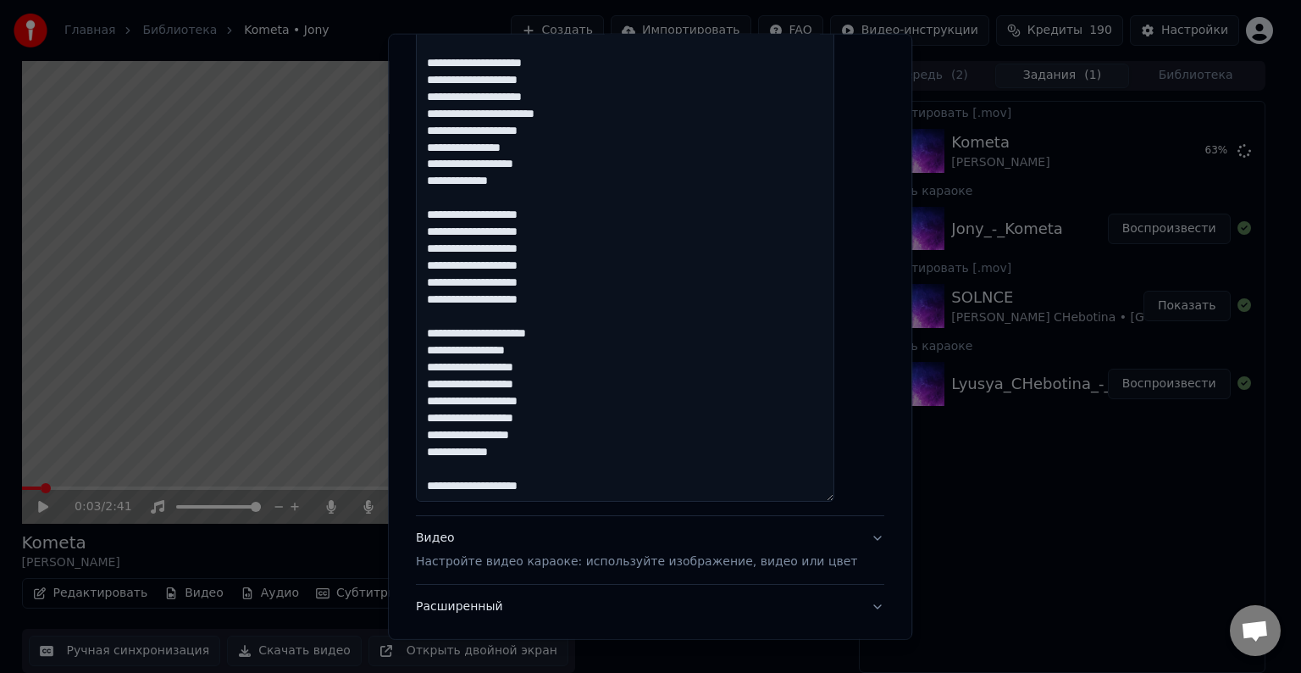
click at [495, 488] on textarea "**********" at bounding box center [625, 72] width 418 height 860
click at [446, 454] on textarea "**********" at bounding box center [625, 72] width 418 height 860
paste textarea
click at [445, 435] on textarea "**********" at bounding box center [625, 72] width 418 height 860
paste textarea
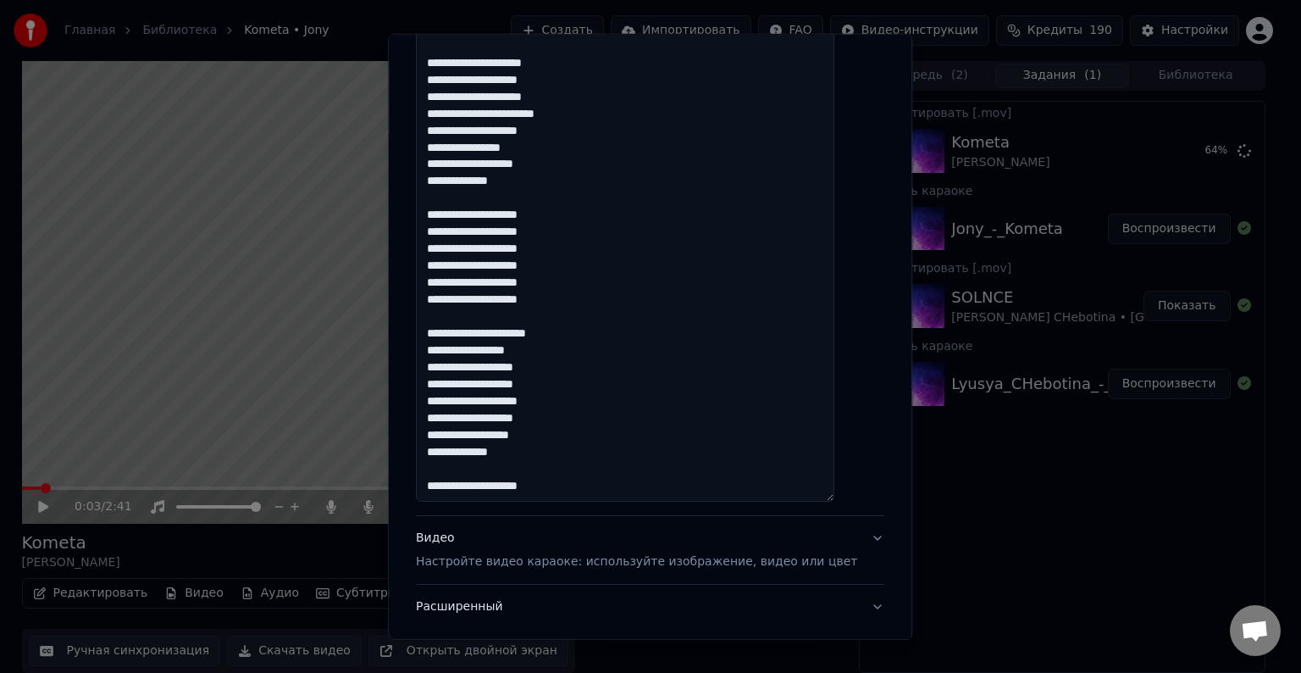
click at [444, 420] on textarea "**********" at bounding box center [625, 72] width 418 height 860
paste textarea
click at [446, 400] on textarea "**********" at bounding box center [625, 72] width 418 height 860
click at [447, 385] on textarea "**********" at bounding box center [625, 72] width 418 height 860
paste textarea
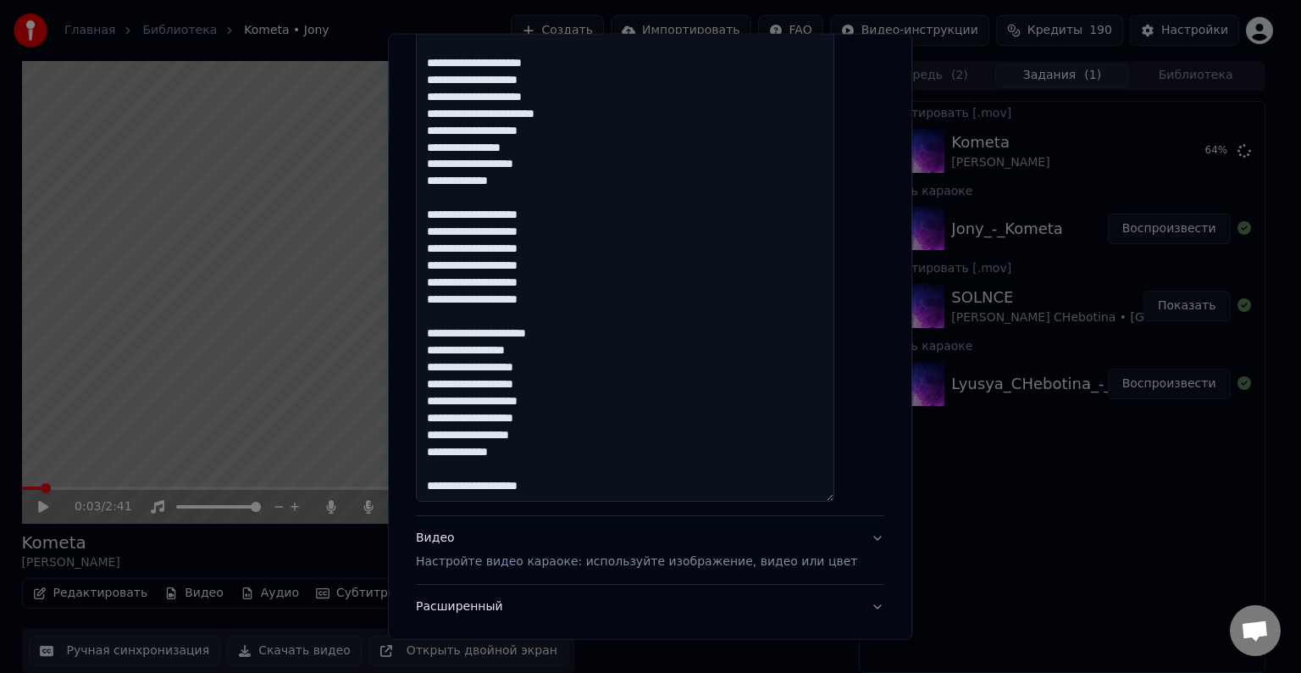
paste textarea
click at [446, 383] on textarea "**********" at bounding box center [625, 72] width 418 height 860
paste textarea
click at [446, 366] on textarea "**********" at bounding box center [625, 72] width 418 height 860
paste textarea
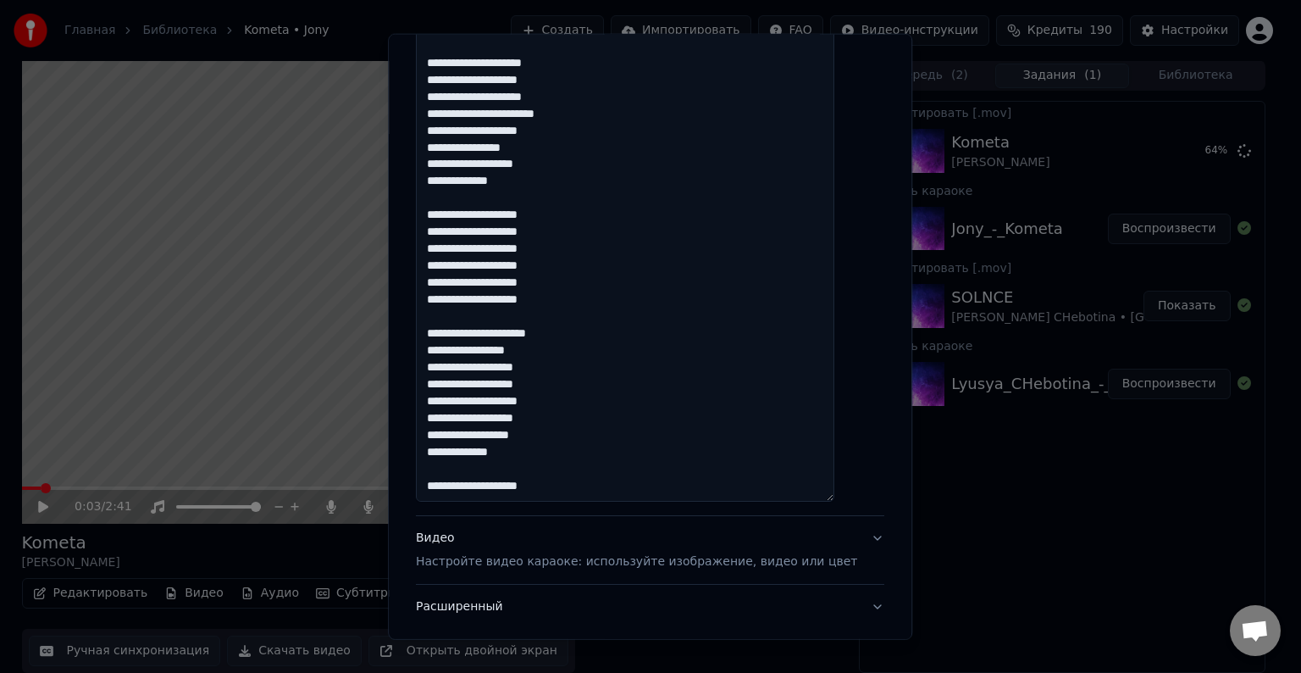
click at [444, 348] on textarea "**********" at bounding box center [625, 72] width 418 height 860
paste textarea
click at [447, 334] on textarea "**********" at bounding box center [625, 72] width 418 height 860
paste textarea
click at [445, 299] on textarea "**********" at bounding box center [625, 72] width 418 height 860
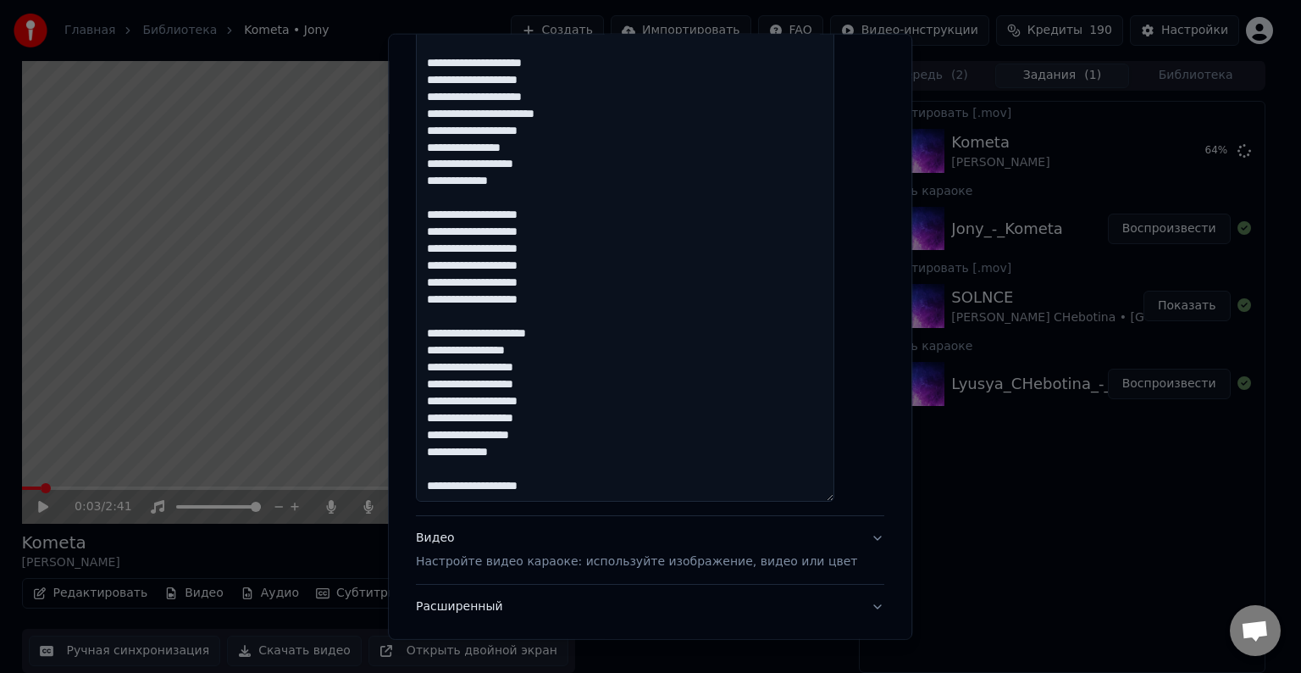
paste textarea
click at [513, 302] on textarea "**********" at bounding box center [625, 72] width 418 height 860
paste textarea
click at [514, 284] on textarea "**********" at bounding box center [625, 72] width 418 height 860
paste textarea
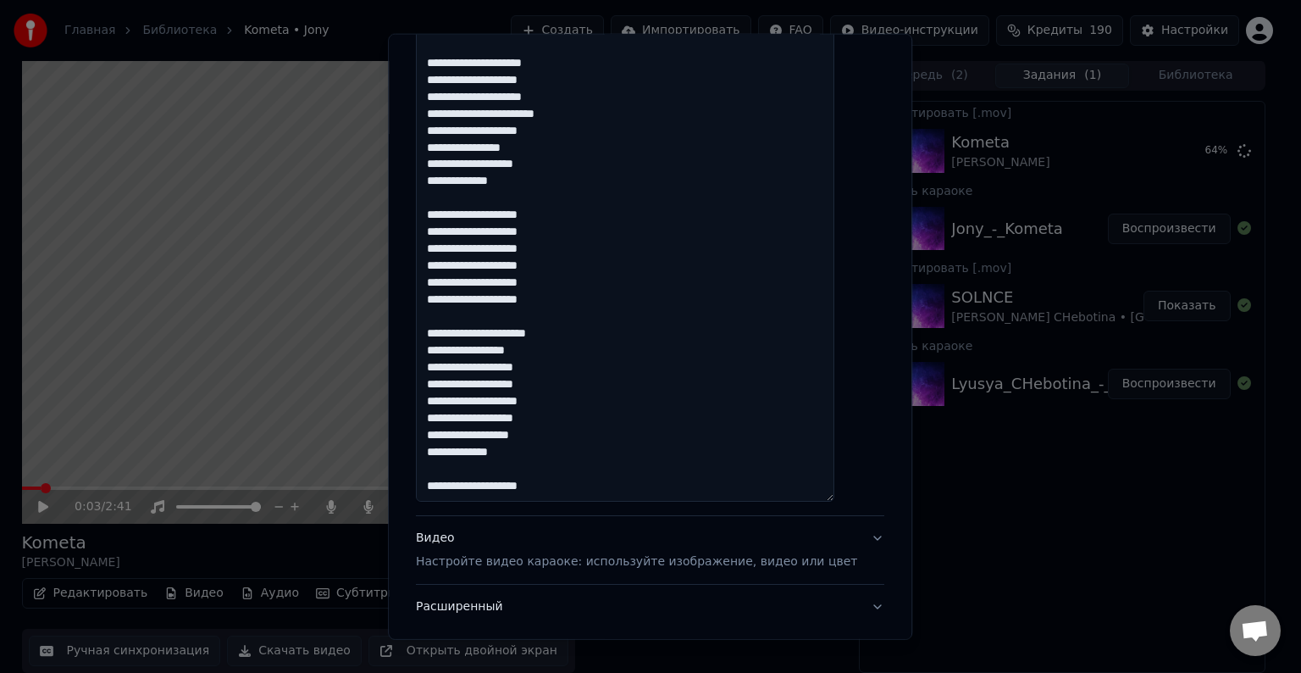
click at [447, 283] on textarea "**********" at bounding box center [625, 72] width 418 height 860
paste textarea
click at [447, 266] on textarea "**********" at bounding box center [625, 72] width 418 height 860
paste textarea
click at [513, 264] on textarea "**********" at bounding box center [625, 72] width 418 height 860
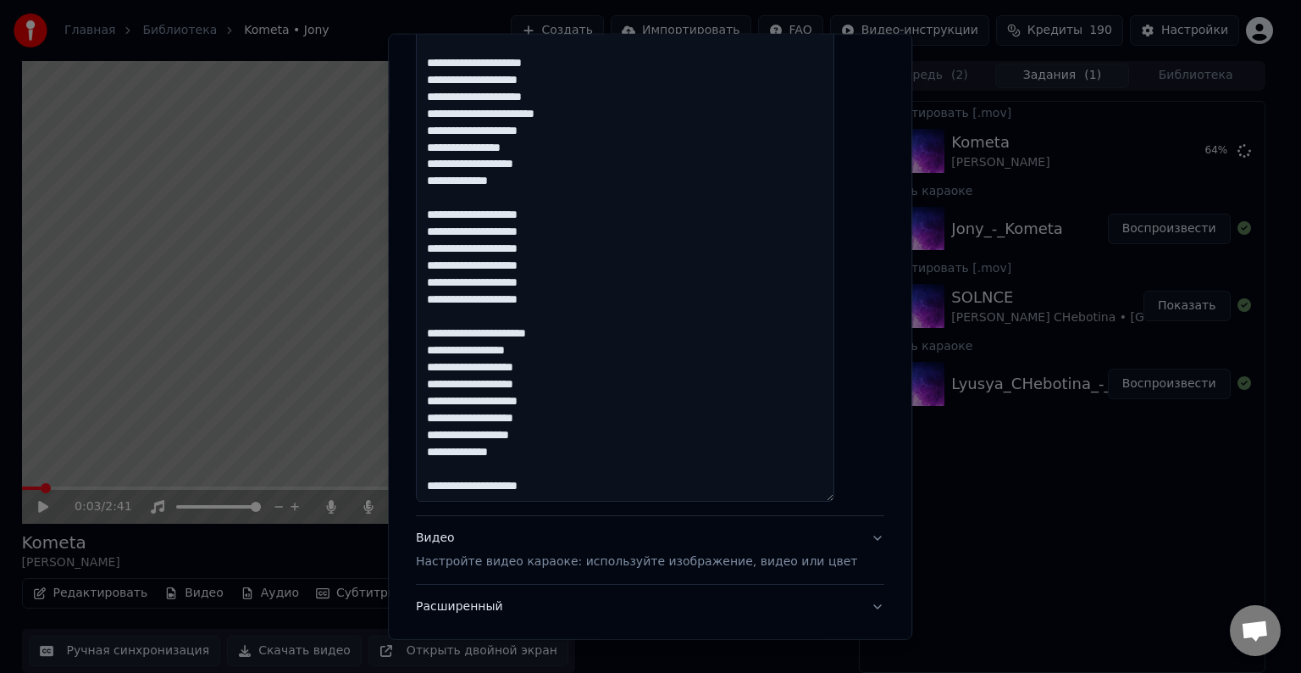
paste textarea
click at [514, 249] on textarea "**********" at bounding box center [625, 72] width 418 height 860
paste textarea
click at [515, 230] on textarea "**********" at bounding box center [625, 72] width 418 height 860
paste textarea
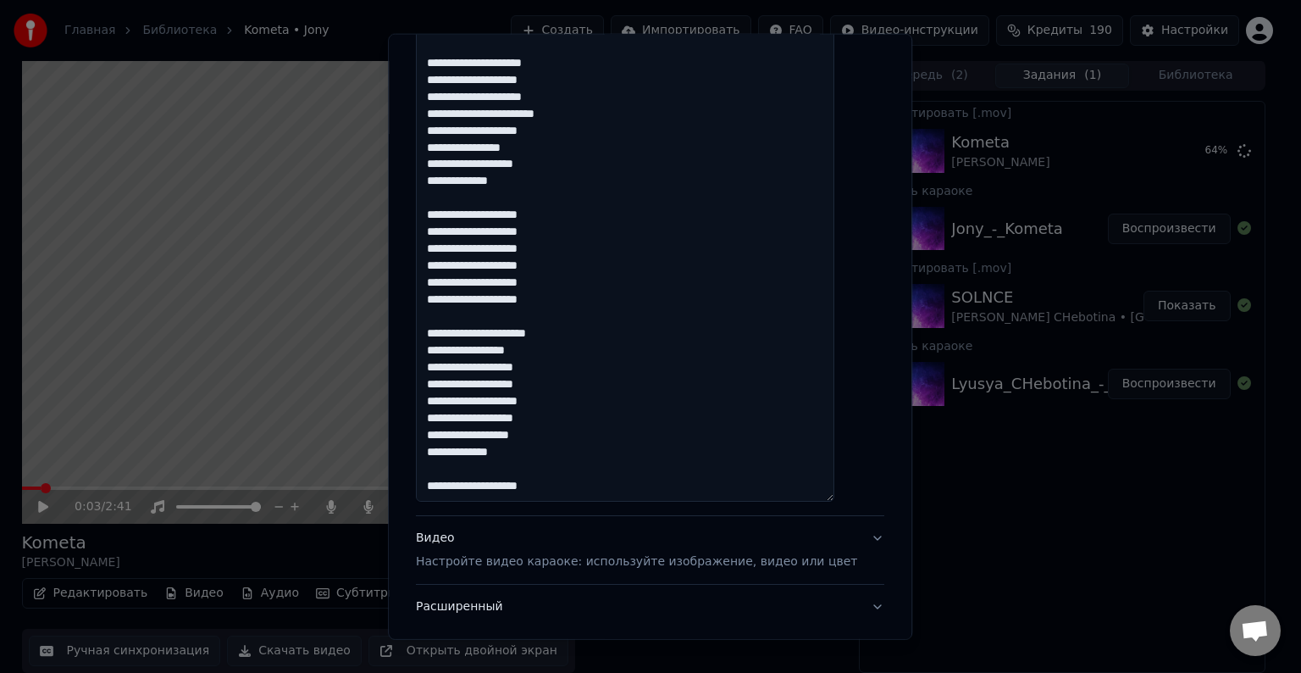
click at [515, 216] on textarea "**********" at bounding box center [625, 72] width 418 height 860
paste textarea
click at [449, 215] on textarea "**********" at bounding box center [625, 72] width 418 height 860
paste textarea
click at [445, 232] on textarea "**********" at bounding box center [625, 72] width 418 height 860
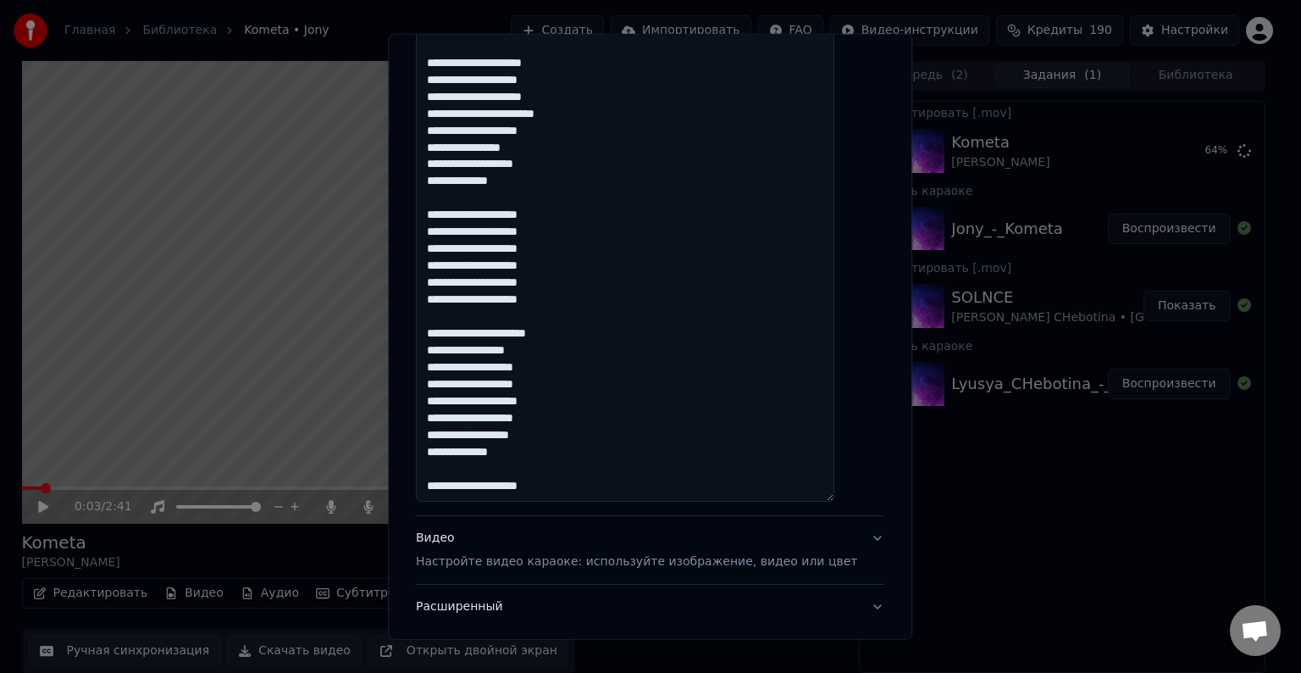
paste
click at [449, 247] on textarea "**********" at bounding box center [625, 72] width 418 height 860
click at [446, 180] on textarea "**********" at bounding box center [625, 72] width 418 height 860
click at [474, 182] on textarea "**********" at bounding box center [625, 72] width 418 height 860
click at [446, 163] on textarea "**********" at bounding box center [625, 72] width 418 height 860
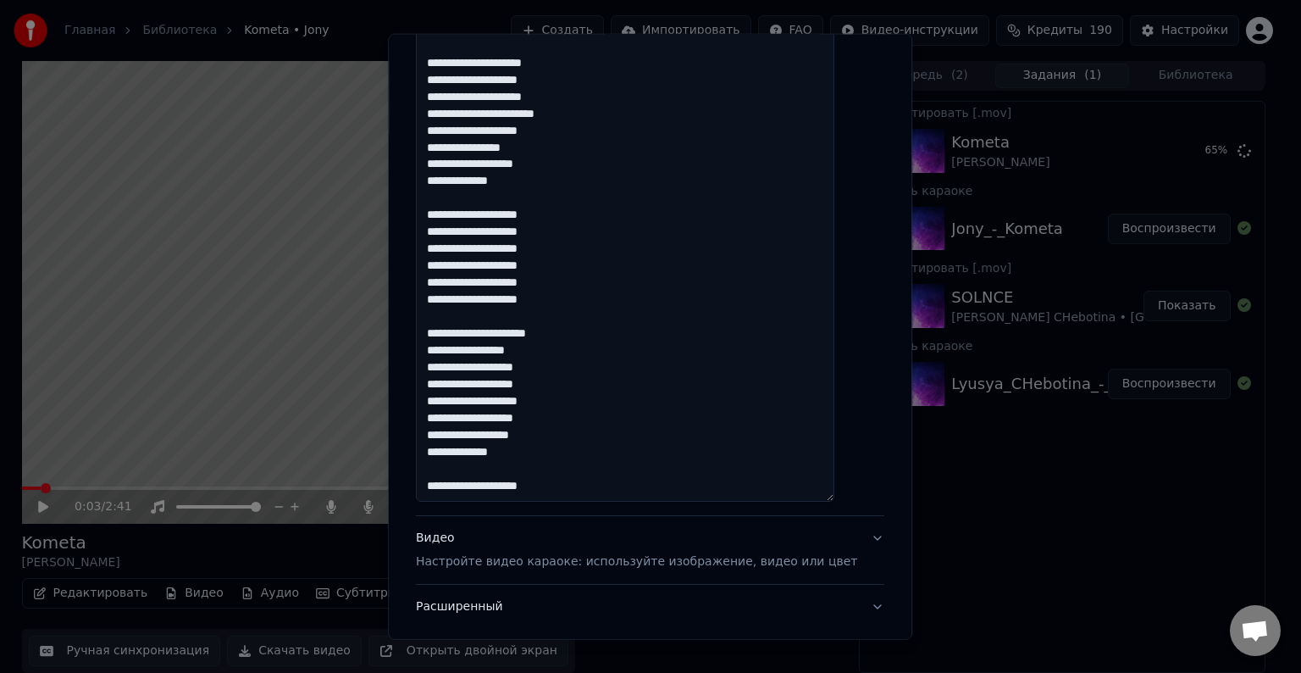
click at [445, 146] on textarea "**********" at bounding box center [625, 72] width 418 height 860
click at [447, 130] on textarea "**********" at bounding box center [625, 72] width 418 height 860
click at [444, 108] on textarea "**********" at bounding box center [625, 72] width 418 height 860
click at [445, 97] on textarea "**********" at bounding box center [625, 72] width 418 height 860
click at [446, 112] on textarea "**********" at bounding box center [625, 72] width 418 height 860
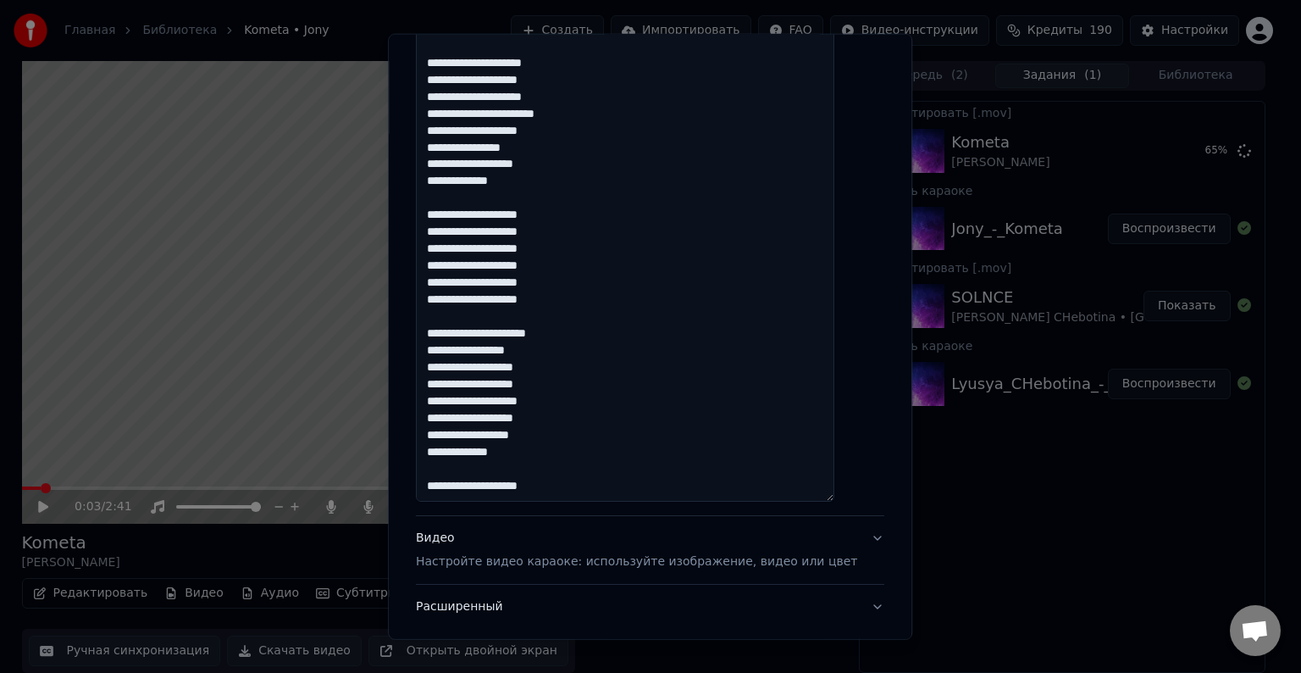
click at [446, 80] on textarea "**********" at bounding box center [625, 72] width 418 height 860
drag, startPoint x: 453, startPoint y: 64, endPoint x: 445, endPoint y: 63, distance: 8.5
click at [445, 63] on textarea "**********" at bounding box center [625, 72] width 418 height 860
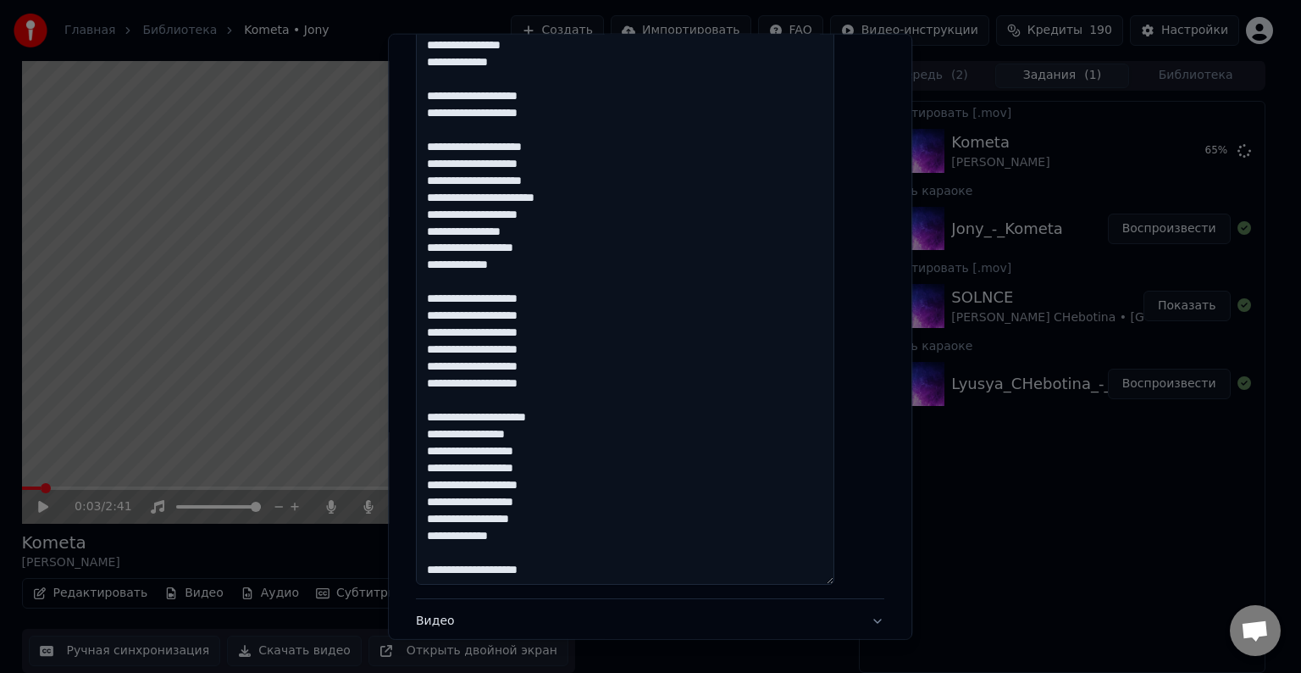
scroll to position [508, 0]
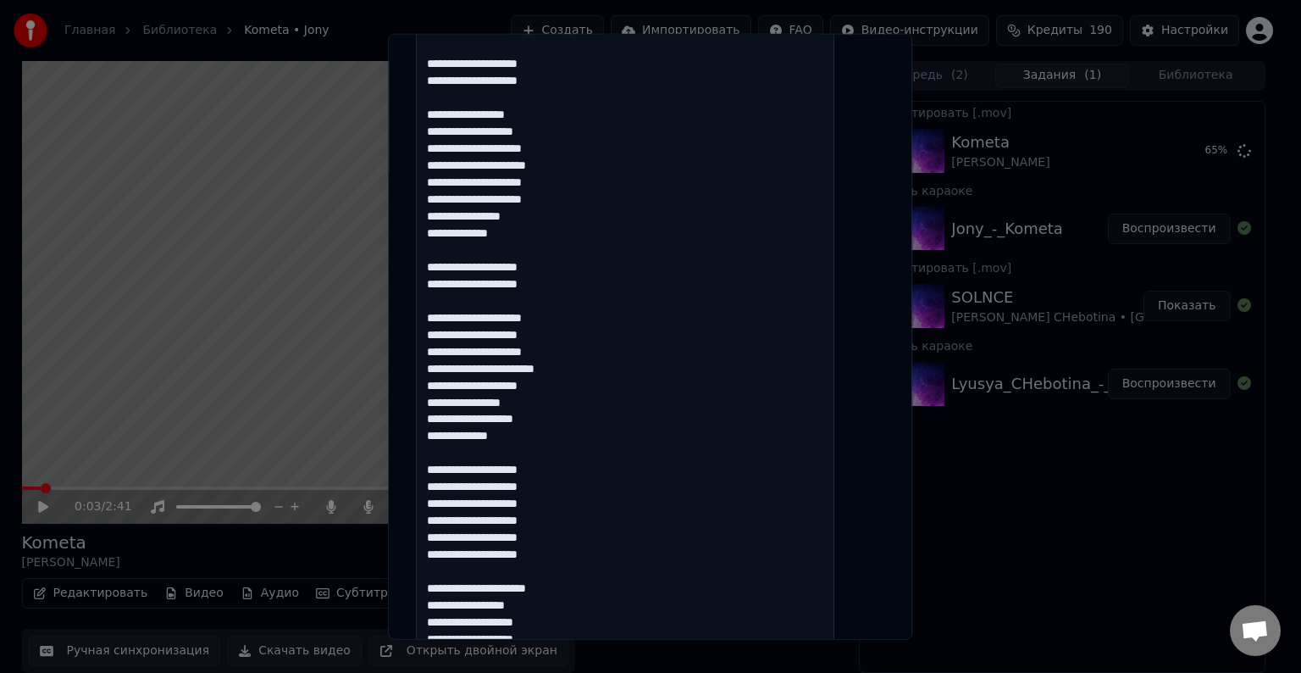
click at [515, 284] on textarea "**********" at bounding box center [625, 326] width 418 height 860
click at [517, 266] on textarea "**********" at bounding box center [625, 326] width 418 height 860
click at [446, 285] on textarea "**********" at bounding box center [625, 326] width 418 height 860
click at [447, 265] on textarea "**********" at bounding box center [625, 326] width 418 height 860
drag, startPoint x: 452, startPoint y: 236, endPoint x: 444, endPoint y: 234, distance: 8.8
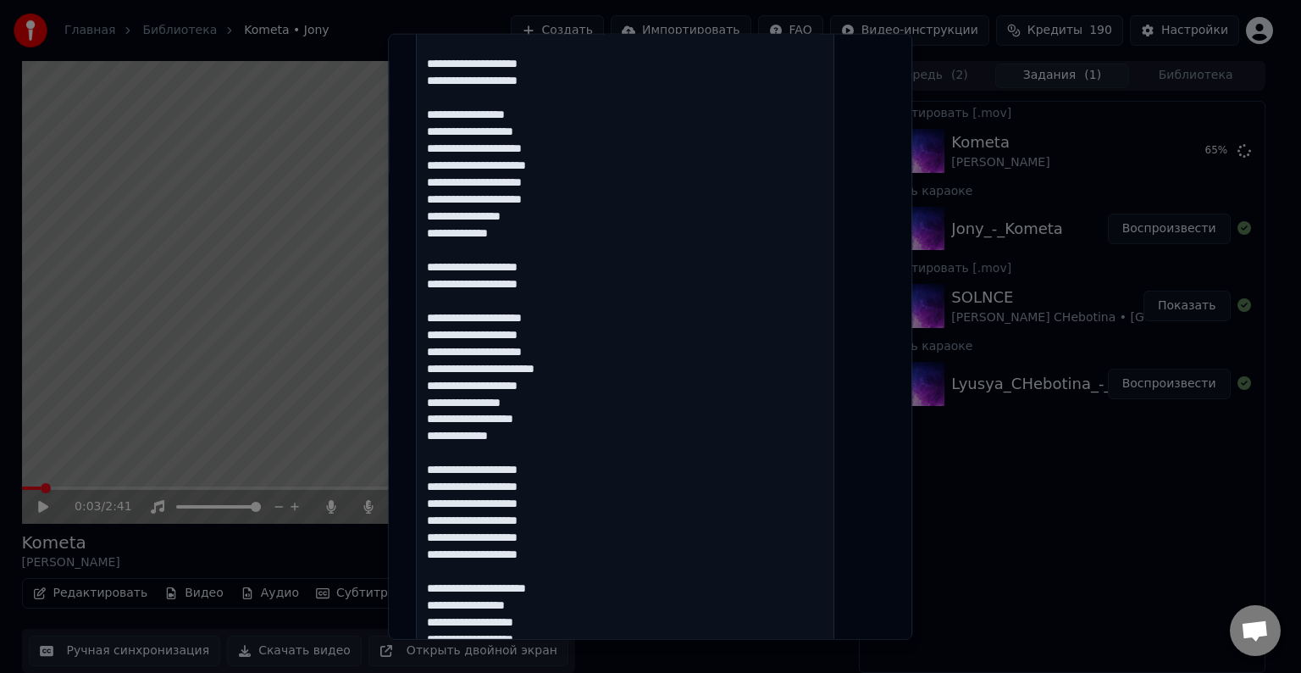
click at [444, 234] on textarea "**********" at bounding box center [625, 326] width 418 height 860
drag, startPoint x: 451, startPoint y: 217, endPoint x: 447, endPoint y: 208, distance: 9.9
click at [445, 198] on textarea "**********" at bounding box center [625, 326] width 418 height 860
click at [448, 202] on textarea "**********" at bounding box center [625, 326] width 418 height 860
click at [446, 178] on textarea "**********" at bounding box center [625, 326] width 418 height 860
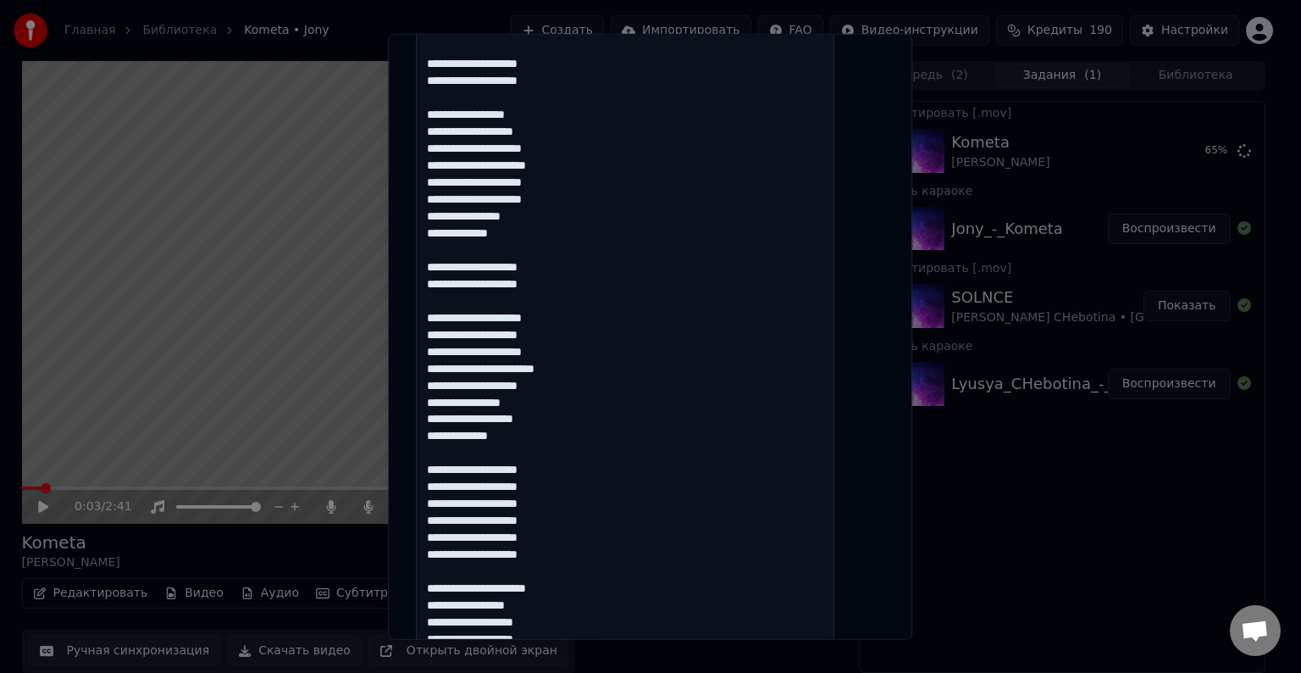
click at [577, 182] on textarea "**********" at bounding box center [625, 326] width 418 height 860
click at [443, 165] on textarea "**********" at bounding box center [625, 326] width 418 height 860
click at [446, 151] on textarea "**********" at bounding box center [625, 326] width 418 height 860
click at [444, 129] on textarea "**********" at bounding box center [625, 326] width 418 height 860
click at [446, 117] on textarea "**********" at bounding box center [625, 326] width 418 height 860
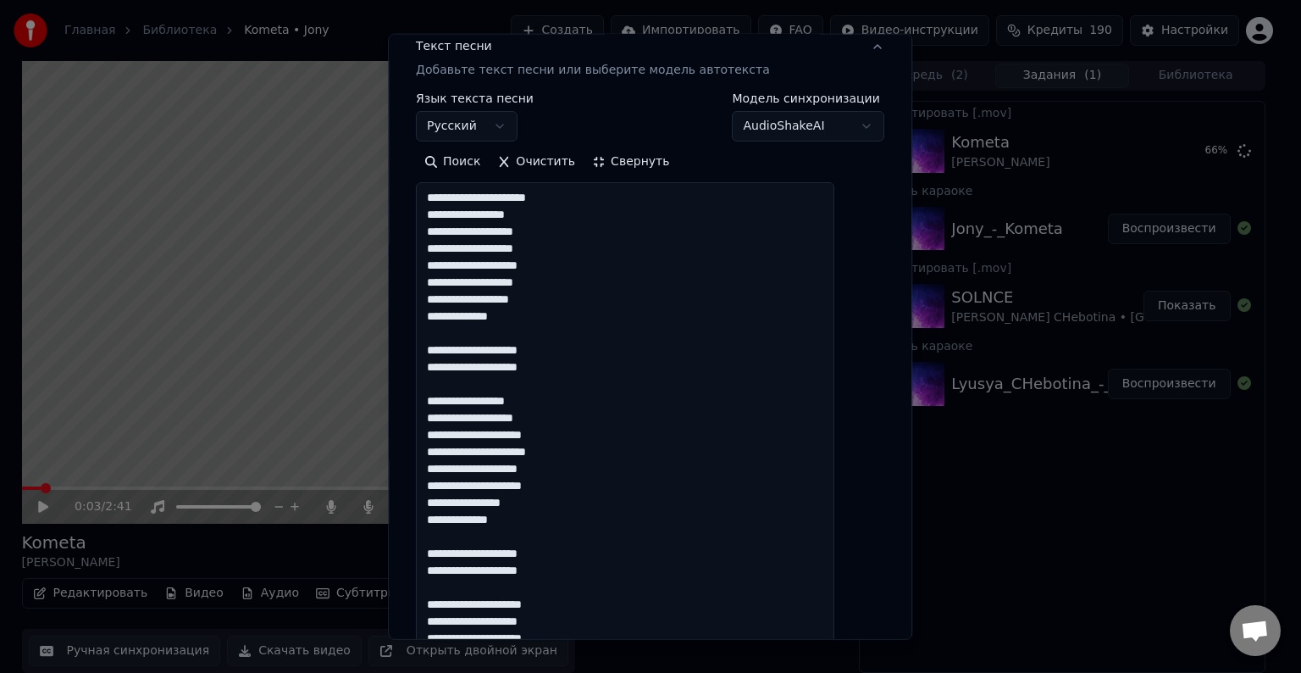
scroll to position [169, 0]
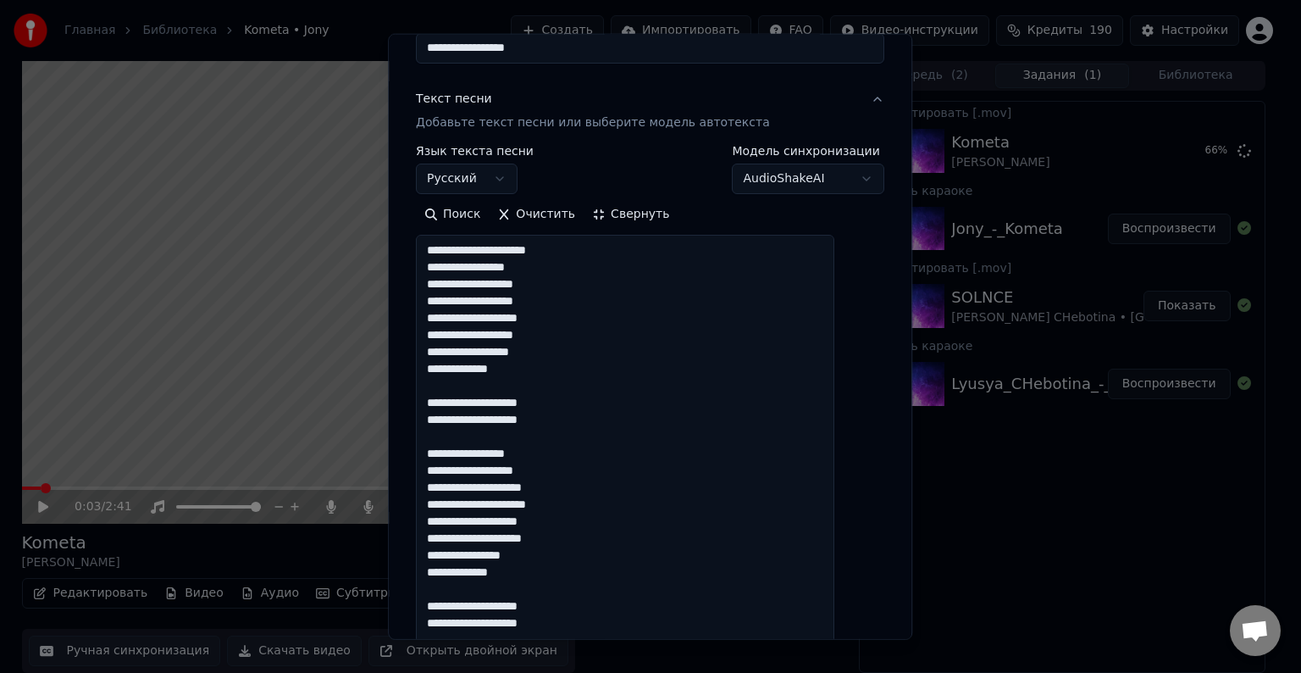
click at [446, 420] on textarea "**********" at bounding box center [625, 665] width 418 height 860
click at [444, 403] on textarea "**********" at bounding box center [625, 665] width 418 height 860
click at [512, 400] on textarea "**********" at bounding box center [625, 665] width 418 height 860
click at [514, 419] on textarea "**********" at bounding box center [625, 665] width 418 height 860
click at [446, 370] on textarea "**********" at bounding box center [625, 665] width 418 height 860
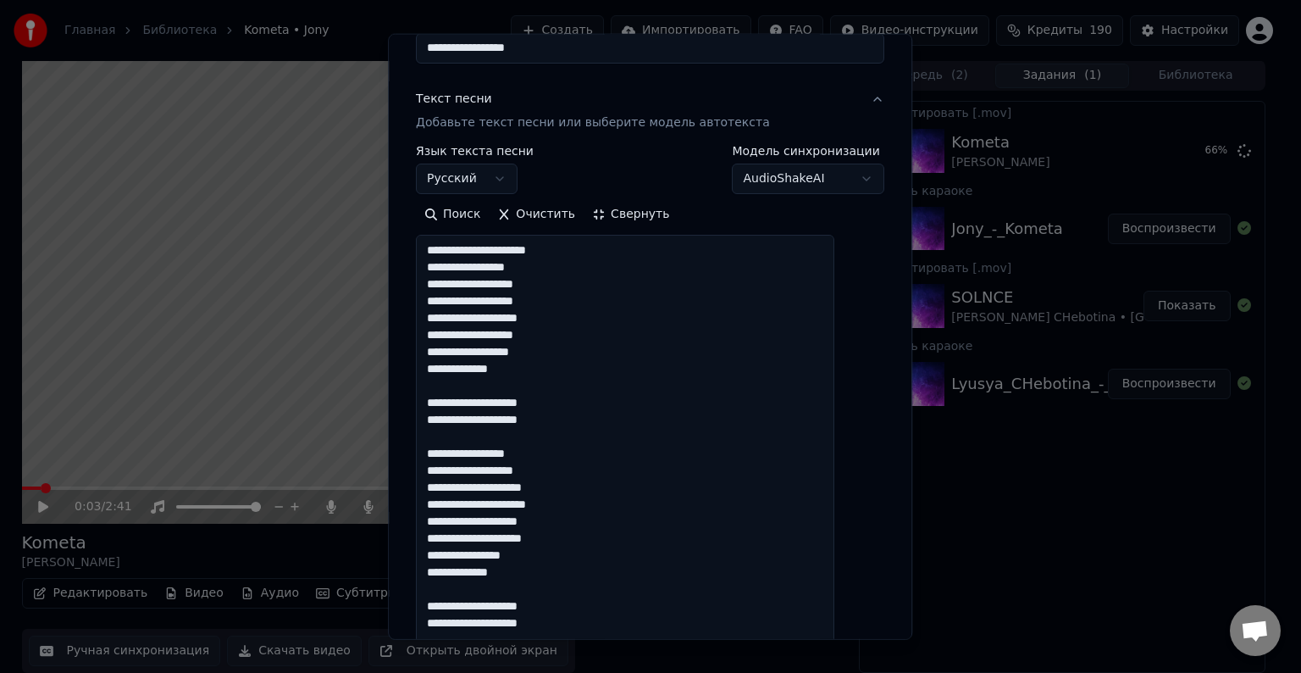
click at [445, 352] on textarea "**********" at bounding box center [625, 665] width 418 height 860
click at [447, 335] on textarea "**********" at bounding box center [625, 665] width 418 height 860
click at [446, 319] on textarea "**********" at bounding box center [625, 665] width 418 height 860
drag, startPoint x: 453, startPoint y: 298, endPoint x: 444, endPoint y: 298, distance: 9.3
click at [444, 298] on textarea "**********" at bounding box center [625, 665] width 418 height 860
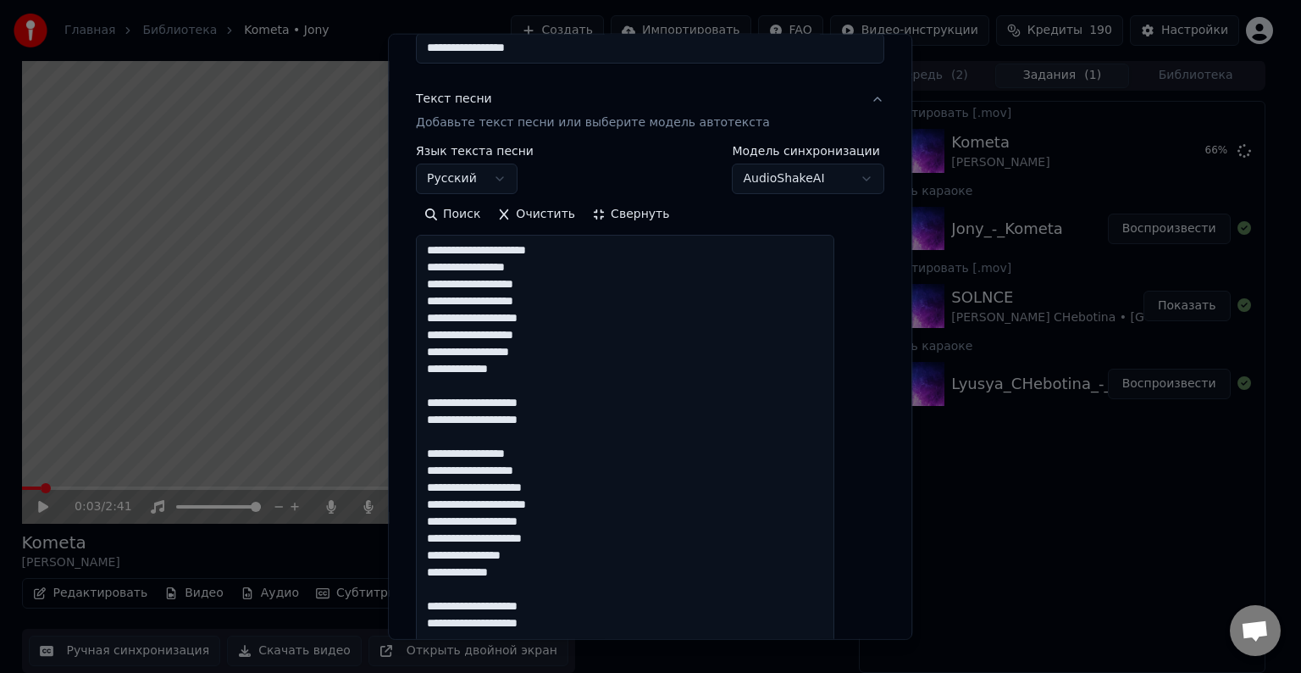
click at [445, 285] on textarea "**********" at bounding box center [625, 665] width 418 height 860
click at [446, 268] on textarea "**********" at bounding box center [625, 665] width 418 height 860
click at [446, 250] on textarea "**********" at bounding box center [625, 665] width 418 height 860
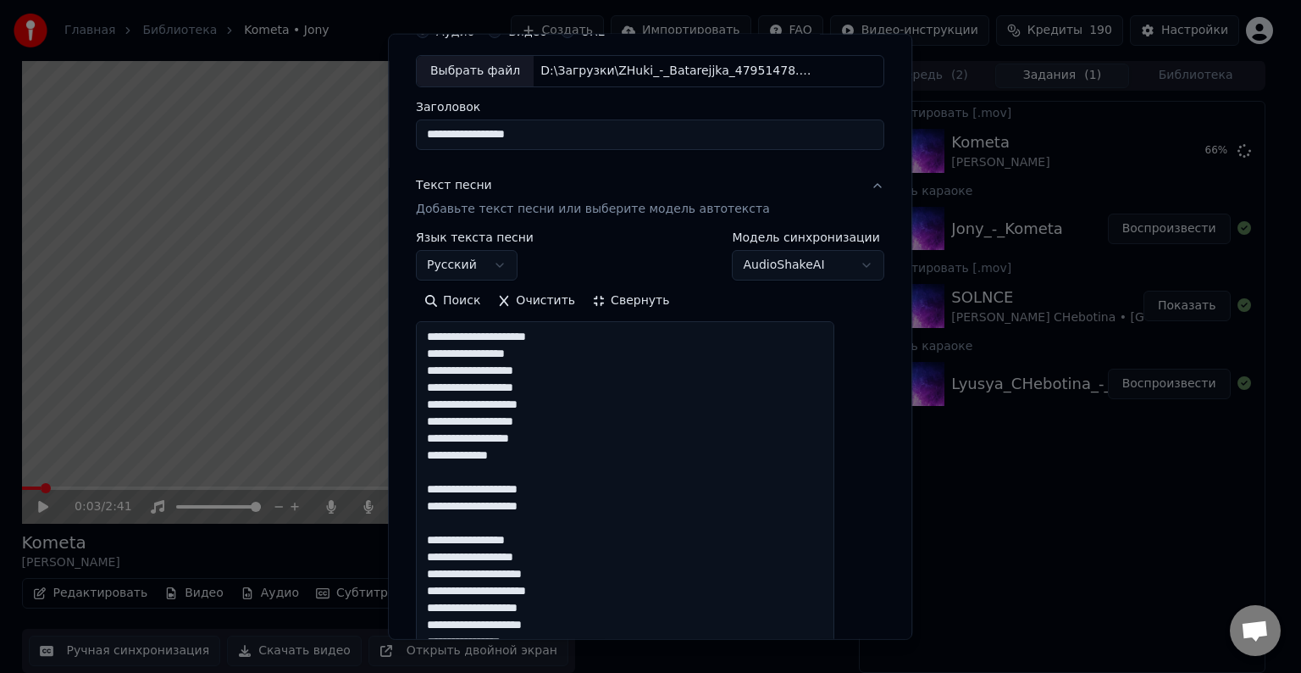
scroll to position [0, 0]
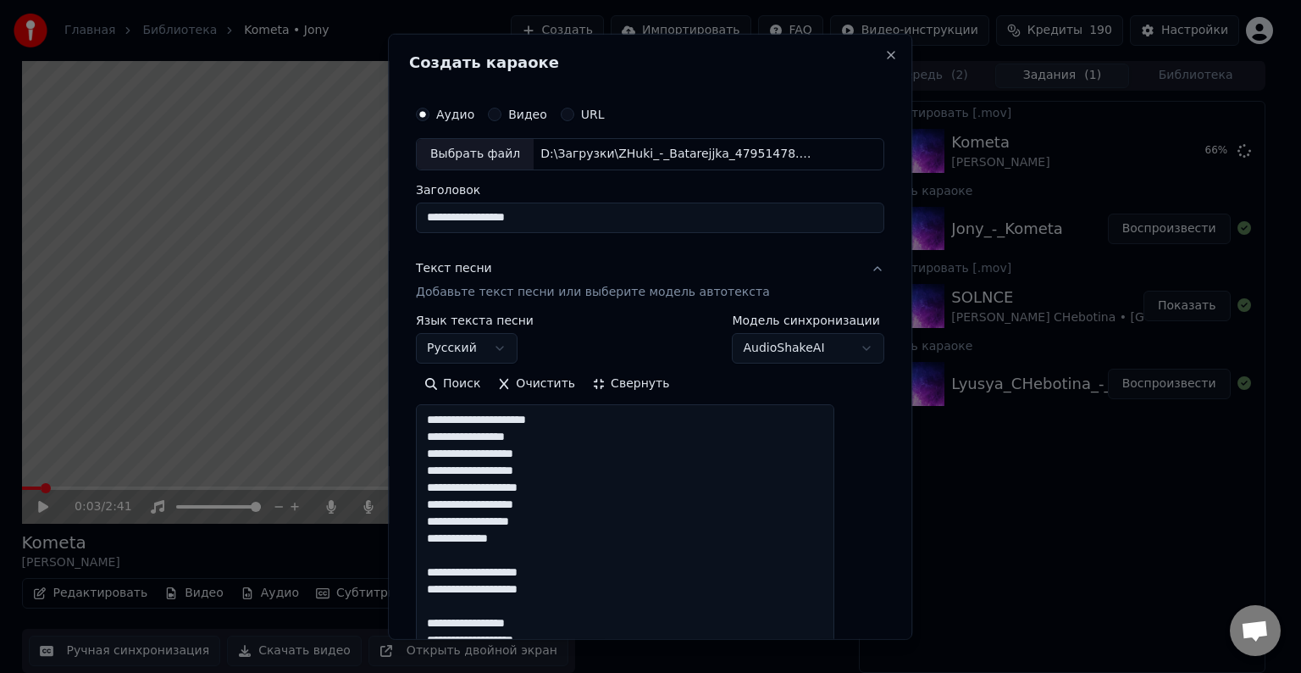
type textarea "**********"
click at [658, 383] on button "Свернуть" at bounding box center [631, 383] width 94 height 27
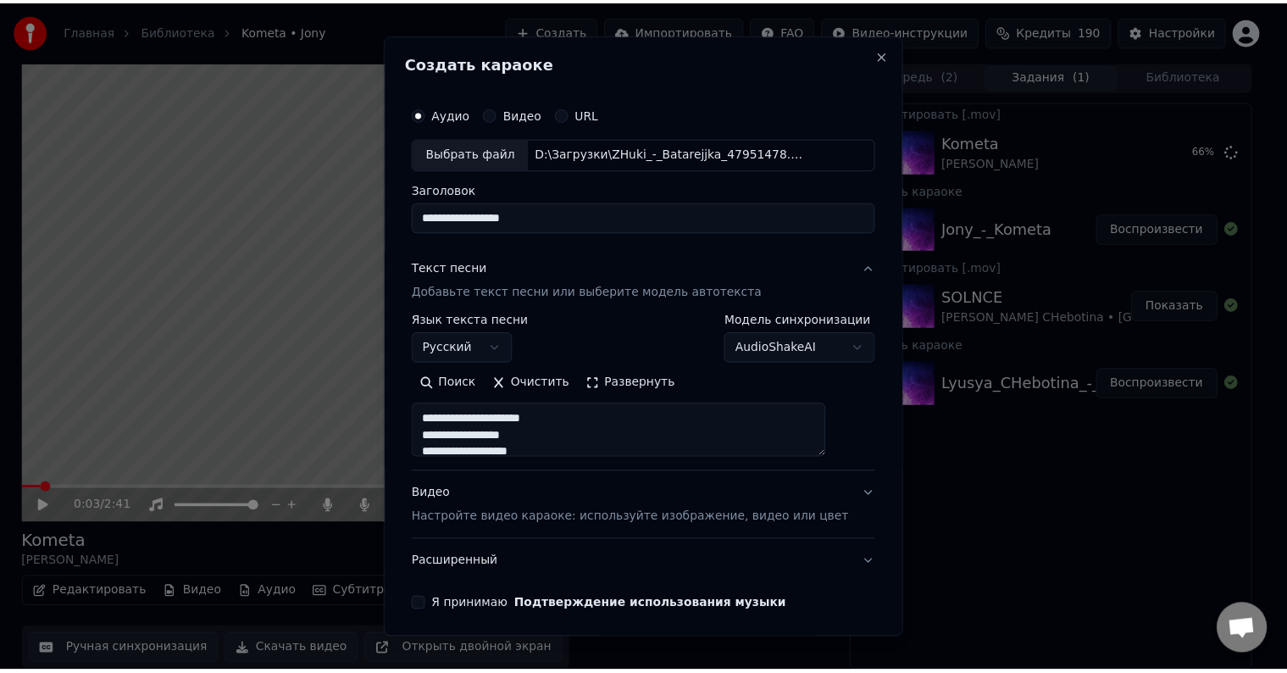
scroll to position [169, 0]
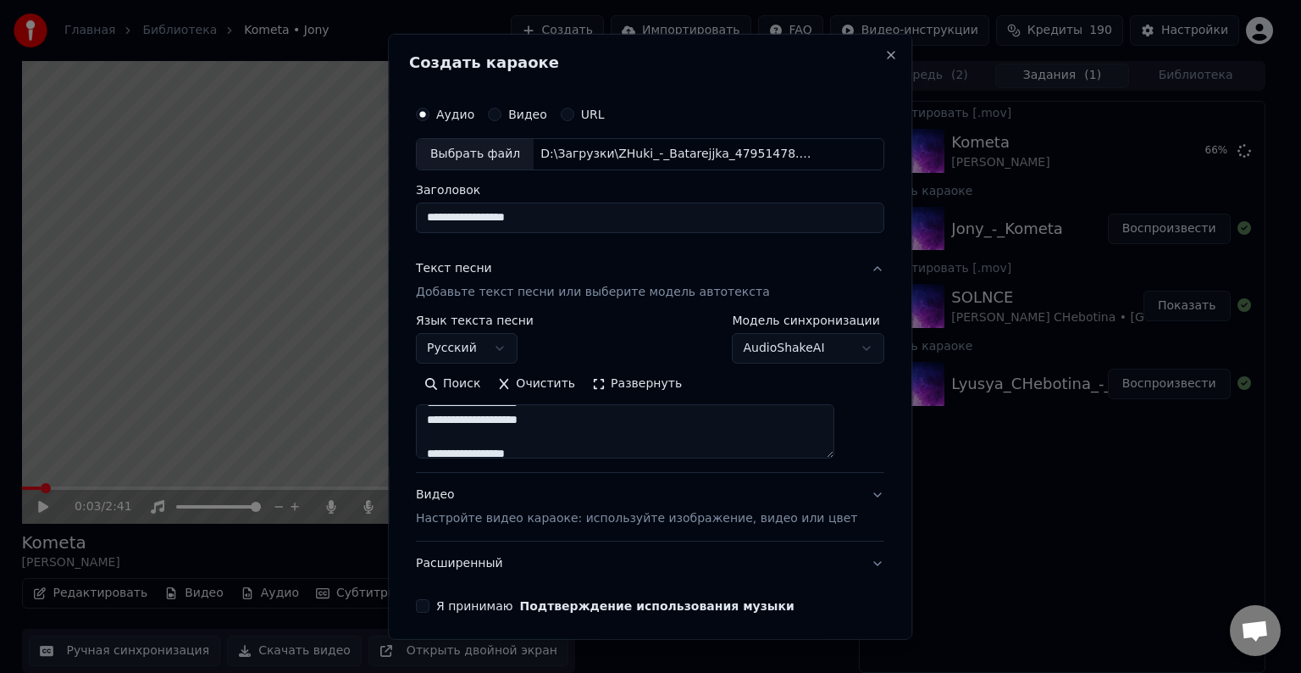
click at [848, 488] on button "Видео Настройте видео караоке: используйте изображение, видео или цвет" at bounding box center [650, 507] width 468 height 68
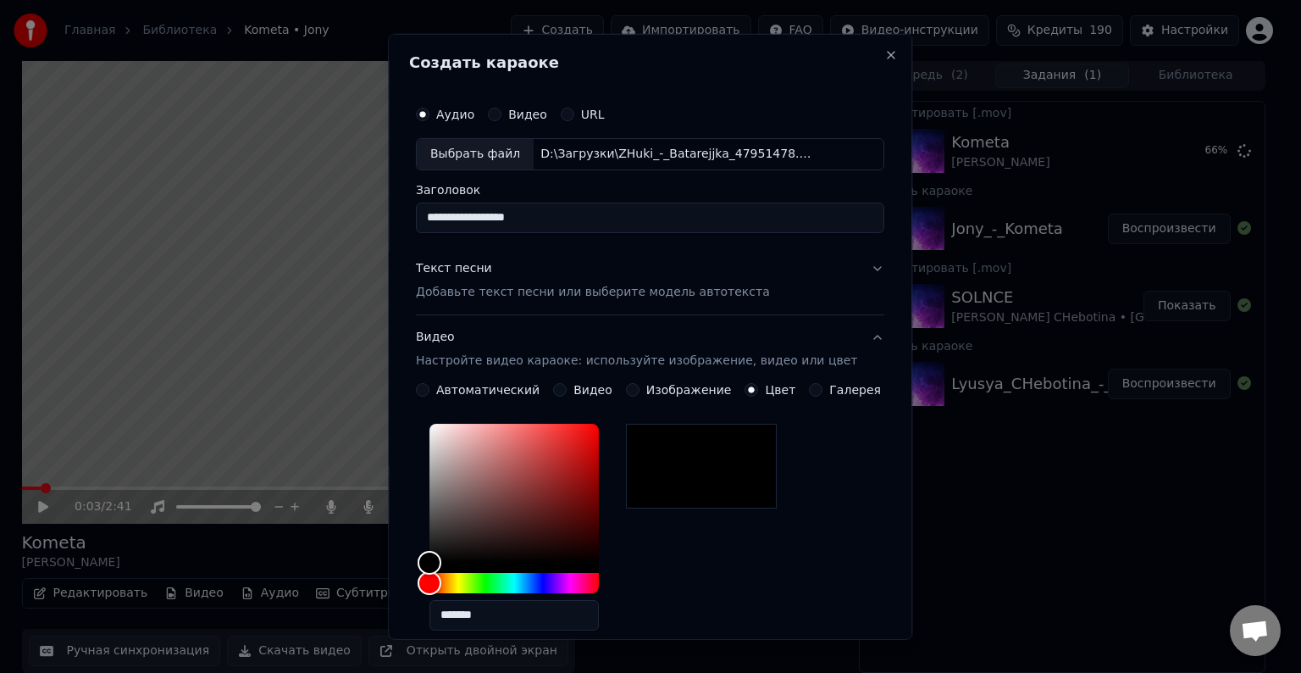
click at [845, 340] on button "Видео Настройте видео караоке: используйте изображение, видео или цвет" at bounding box center [650, 349] width 468 height 68
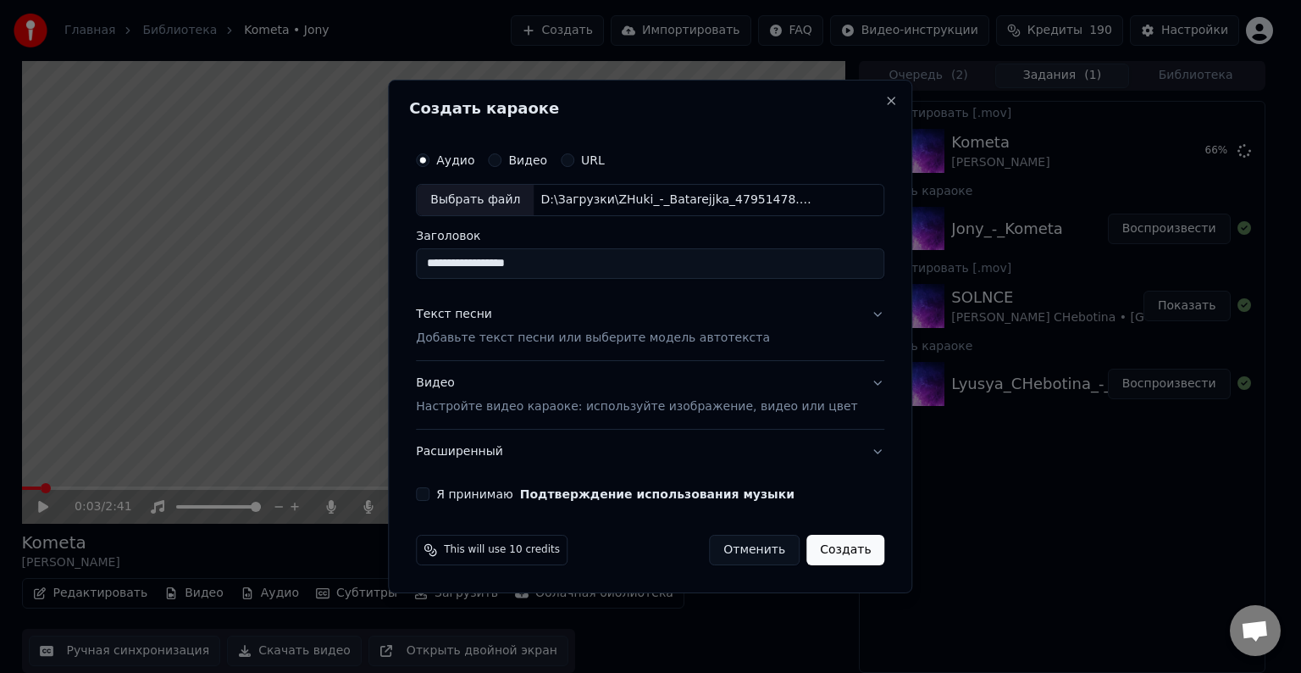
click at [849, 454] on button "Расширенный" at bounding box center [650, 451] width 468 height 44
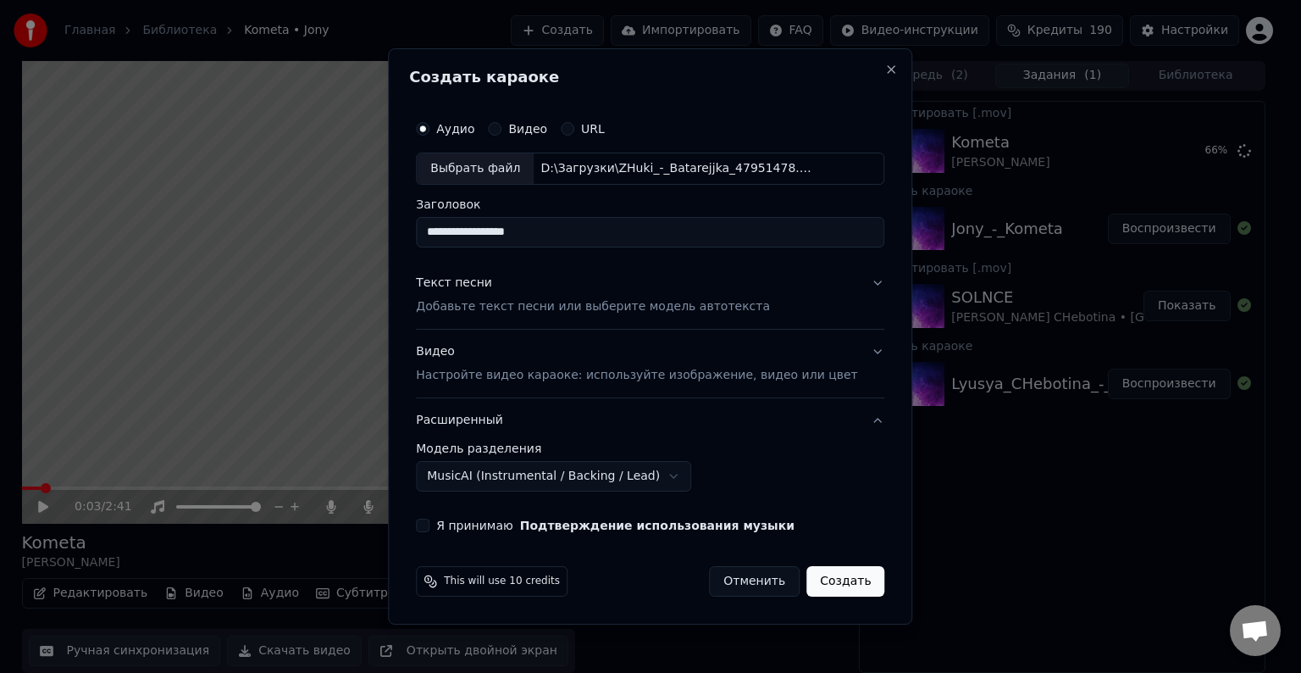
click at [849, 420] on button "Расширенный" at bounding box center [650, 420] width 468 height 44
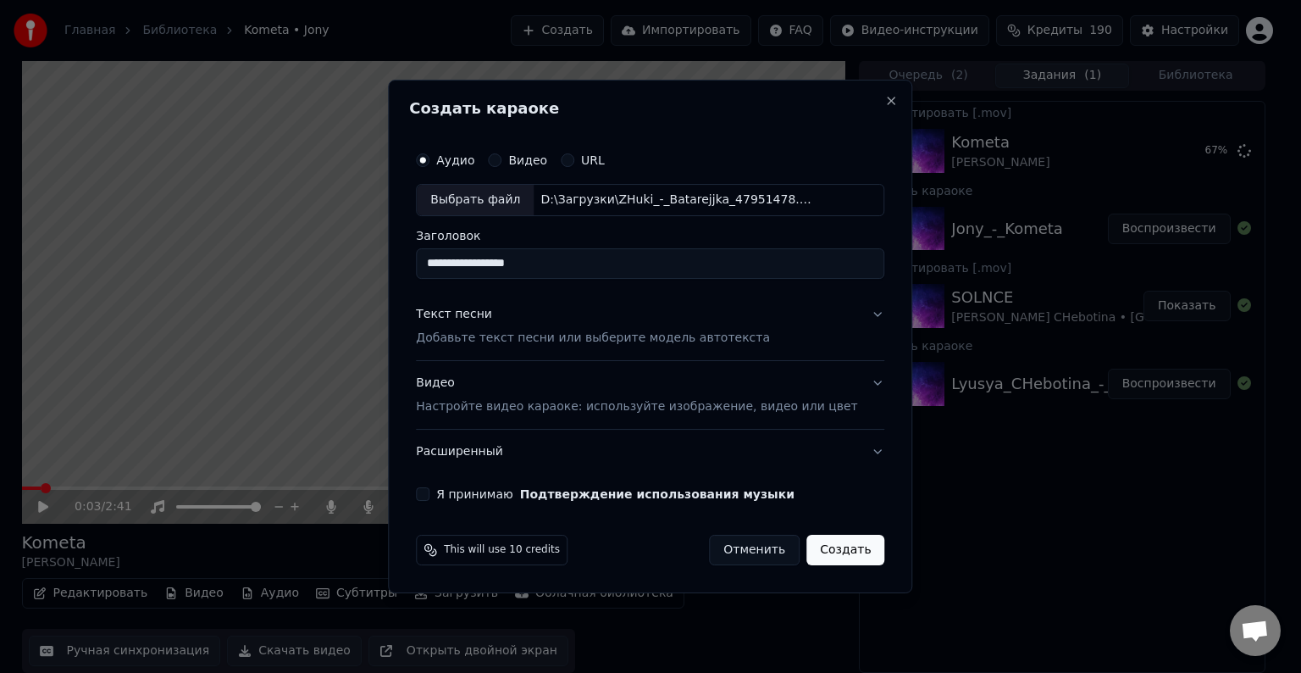
click at [429, 495] on button "Я принимаю Подтверждение использования музыки" at bounding box center [423, 494] width 14 height 14
click at [833, 553] on button "Создать" at bounding box center [845, 549] width 78 height 30
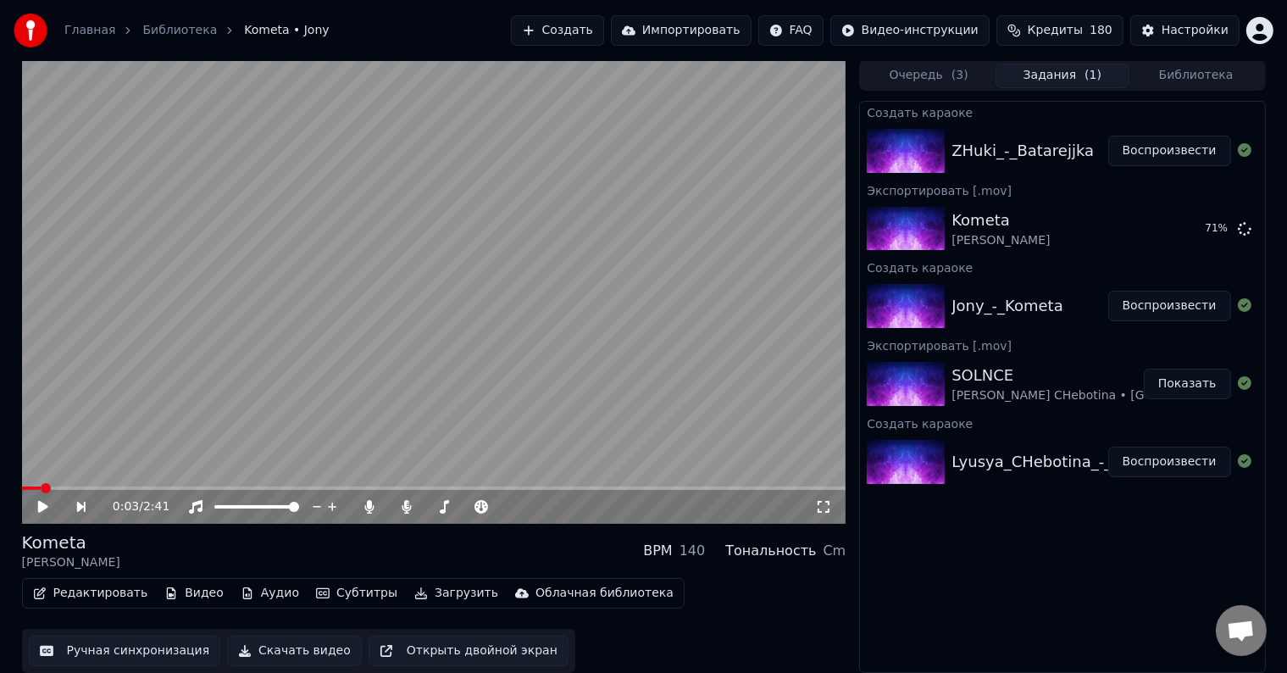
click at [1137, 154] on button "Воспроизвести" at bounding box center [1169, 151] width 123 height 30
click at [486, 394] on video at bounding box center [434, 291] width 824 height 463
click at [38, 503] on icon at bounding box center [43, 507] width 10 height 12
click at [38, 489] on span at bounding box center [51, 487] width 59 height 3
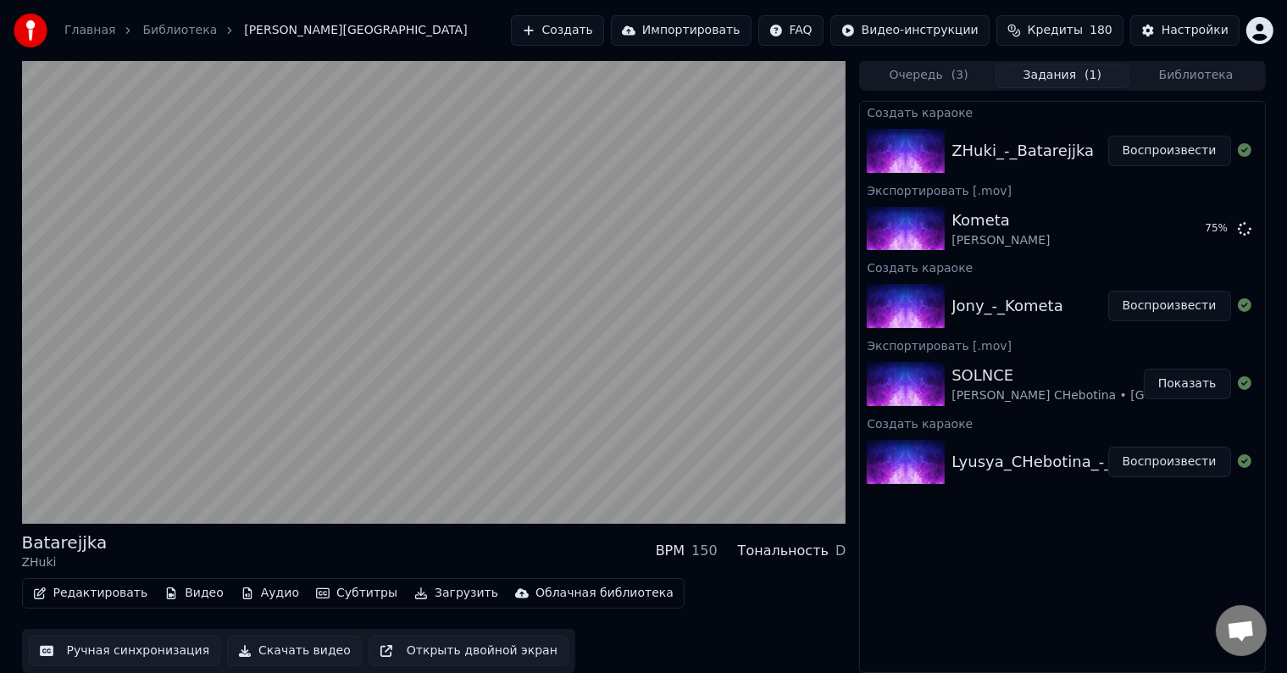
click at [119, 590] on button "Редактировать" at bounding box center [90, 593] width 129 height 24
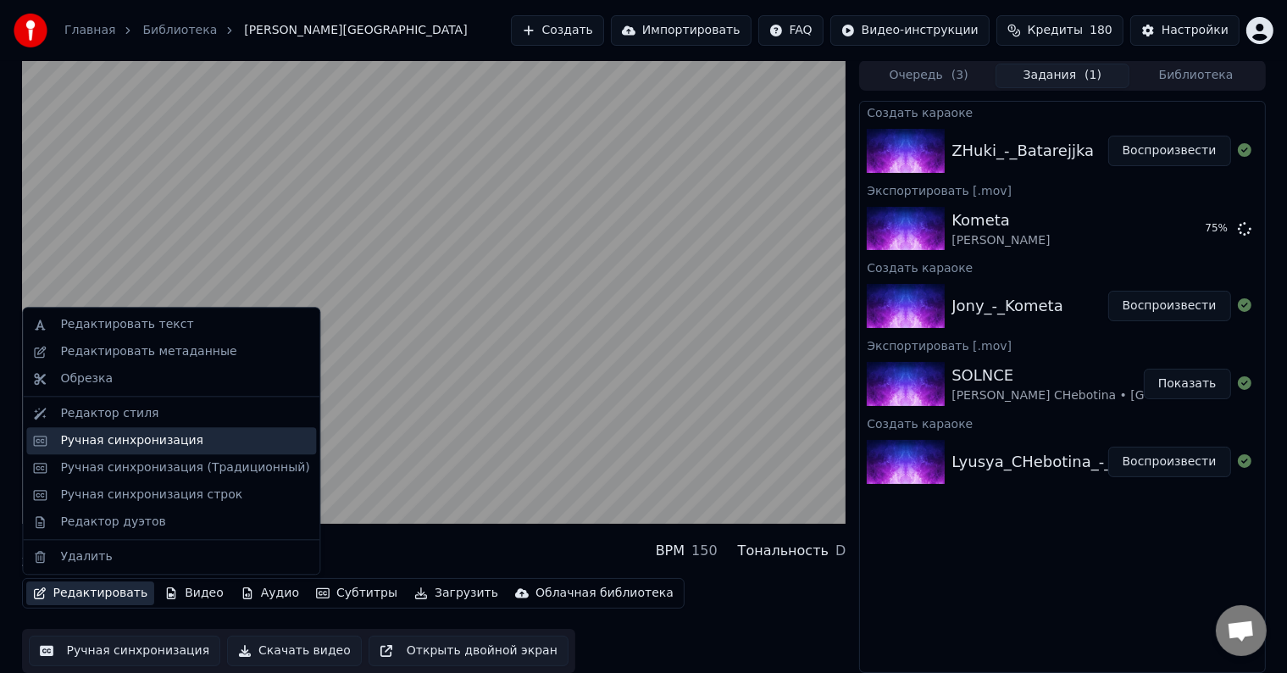
click at [169, 430] on div "Ручная синхронизация" at bounding box center [171, 440] width 290 height 27
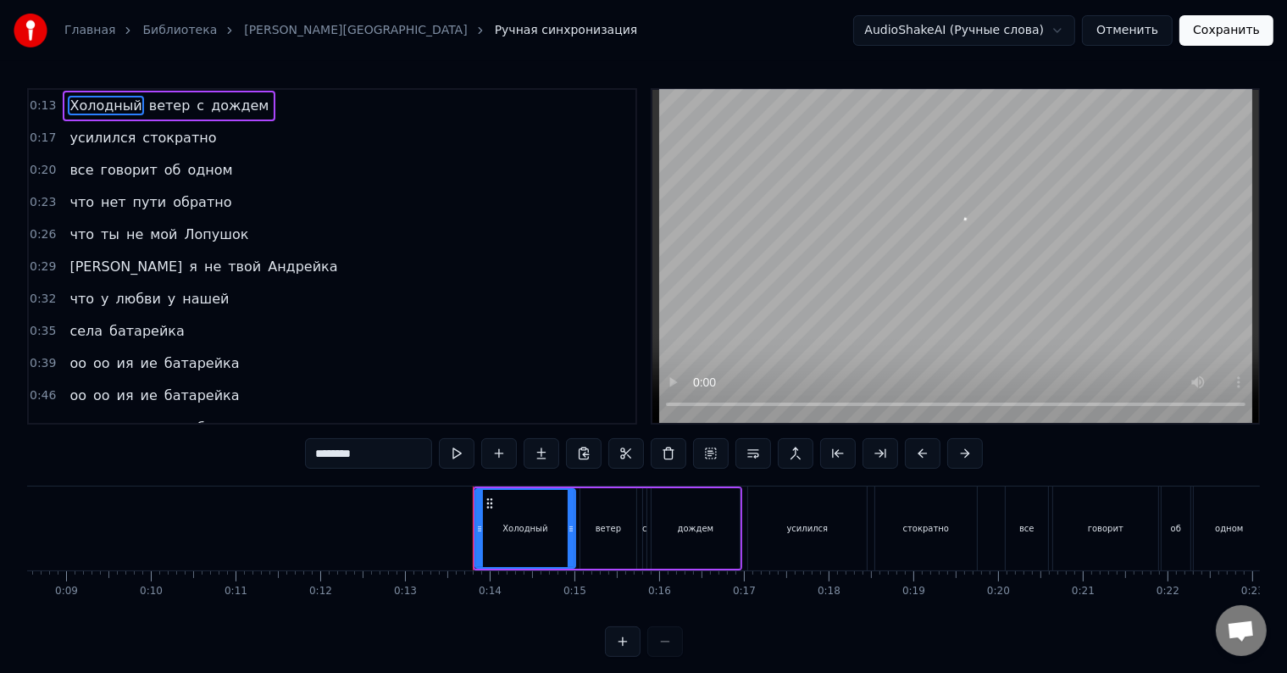
scroll to position [0, 1083]
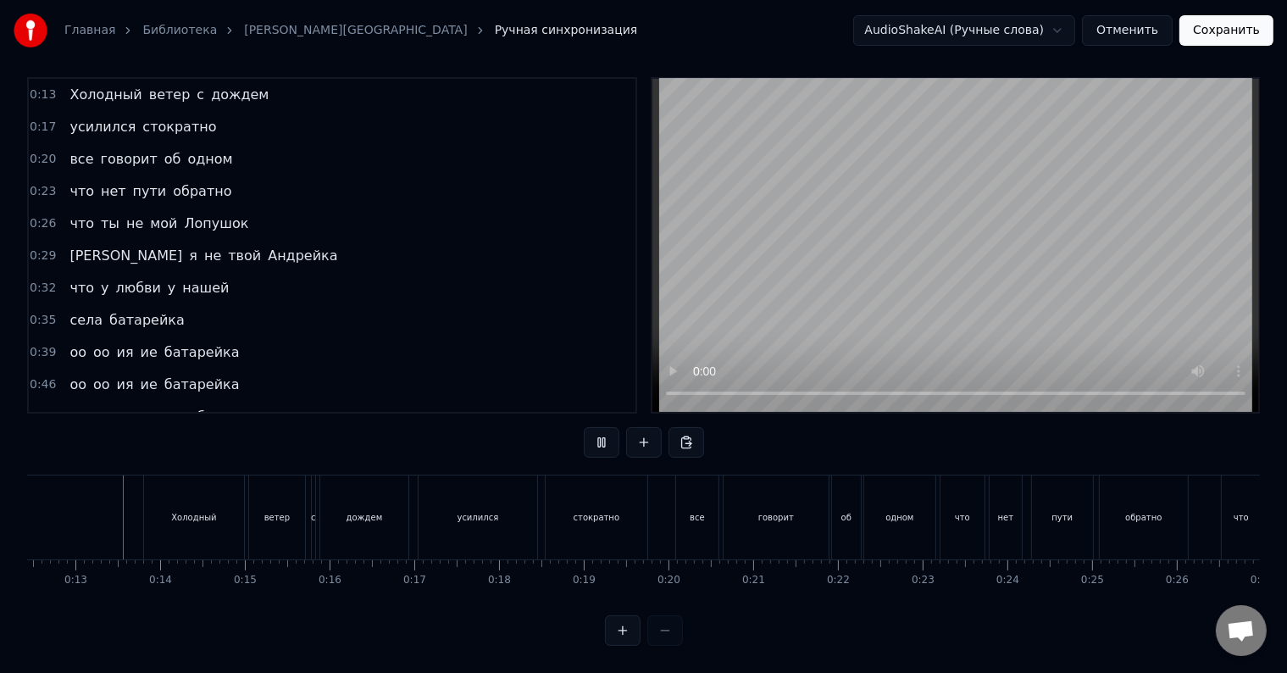
scroll to position [25, 0]
click at [703, 510] on div "все" at bounding box center [697, 517] width 42 height 84
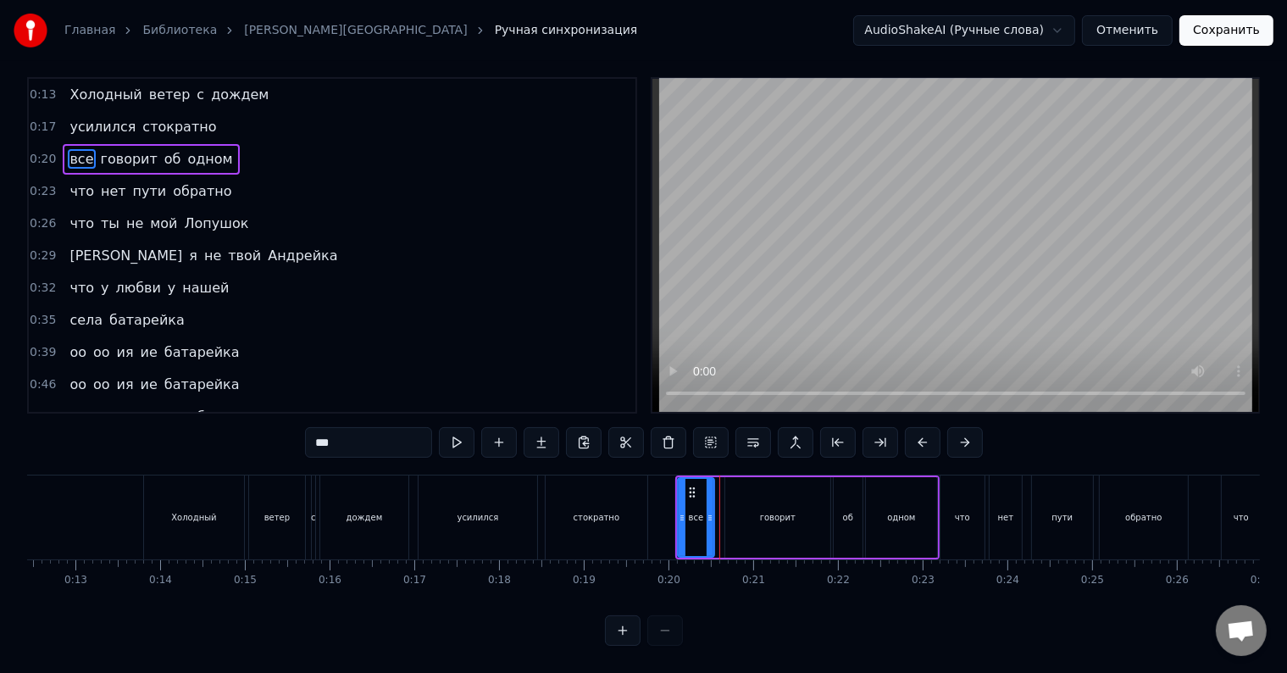
click at [707, 522] on div at bounding box center [709, 517] width 7 height 77
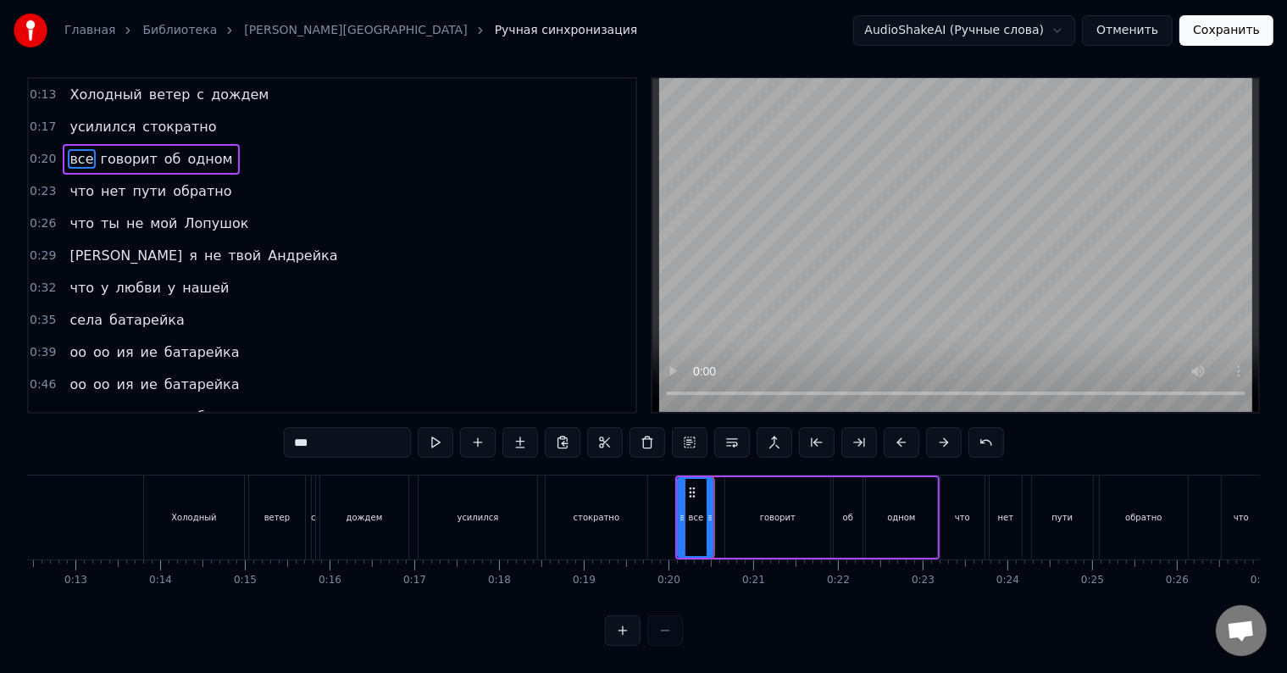
click at [730, 509] on div "говорит" at bounding box center [777, 517] width 105 height 80
type input "*******"
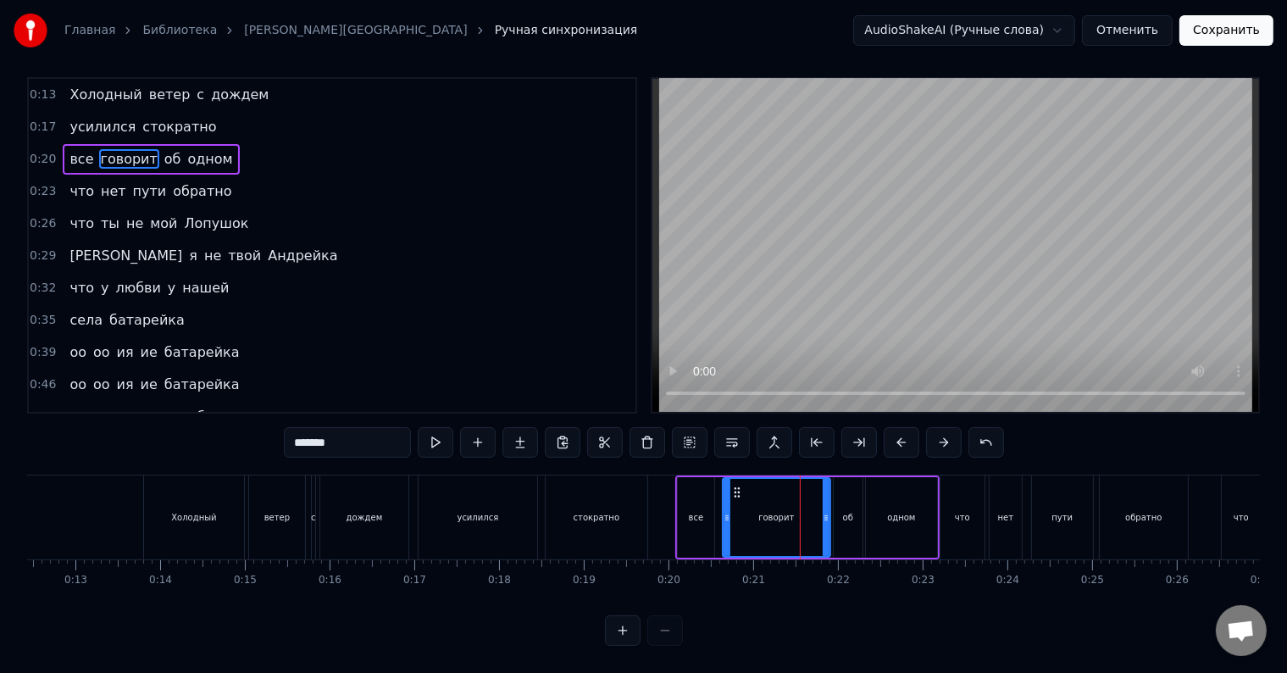
click at [725, 518] on div at bounding box center [726, 517] width 7 height 77
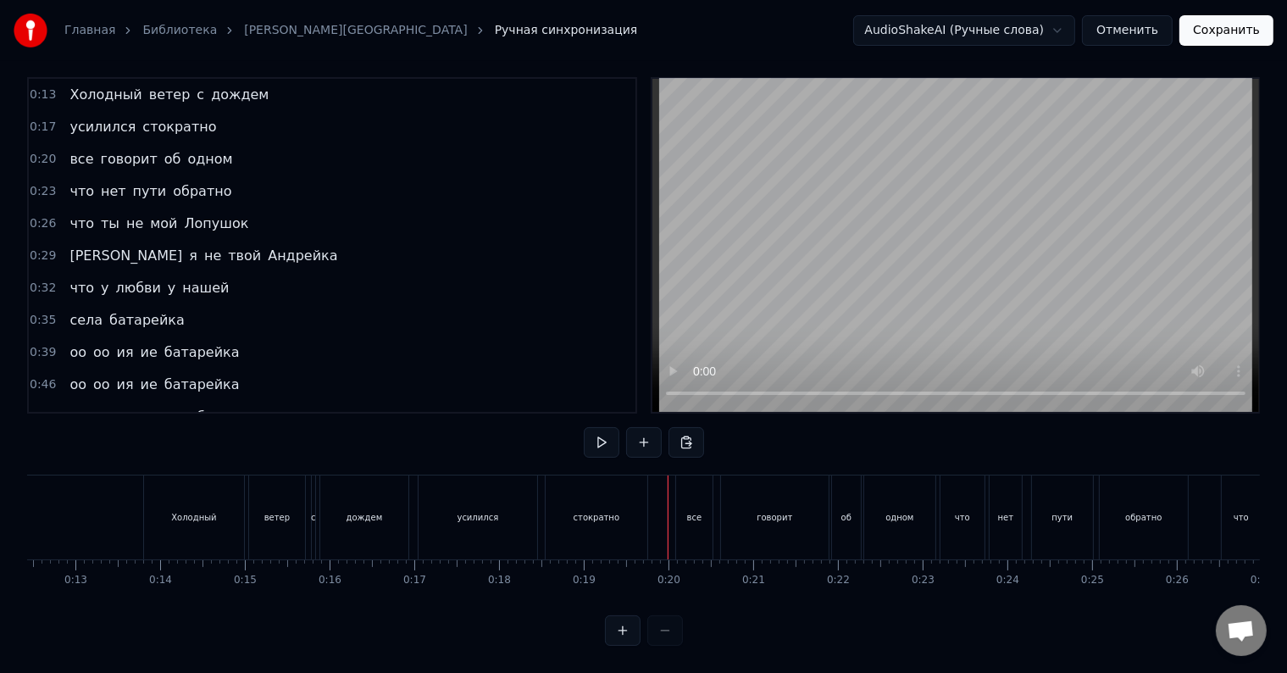
click at [844, 511] on div "об" at bounding box center [846, 517] width 29 height 84
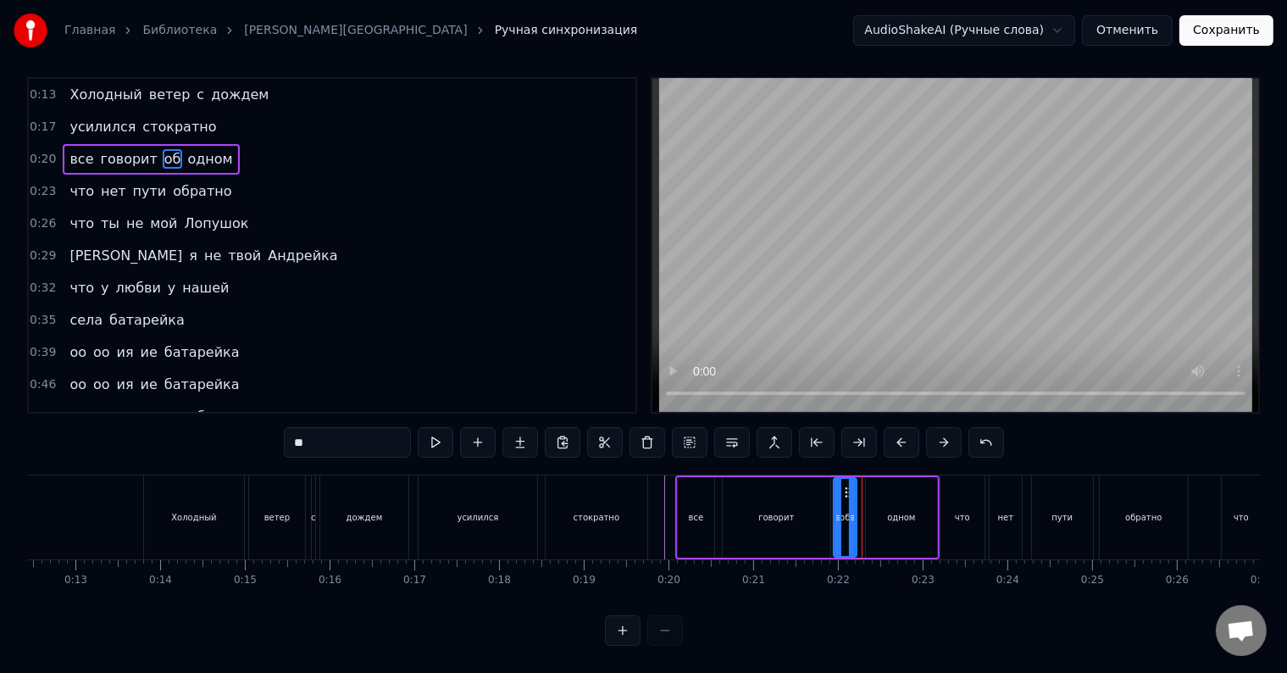
click at [850, 521] on div at bounding box center [852, 517] width 7 height 77
click at [881, 512] on div "одном" at bounding box center [901, 517] width 71 height 80
type input "*****"
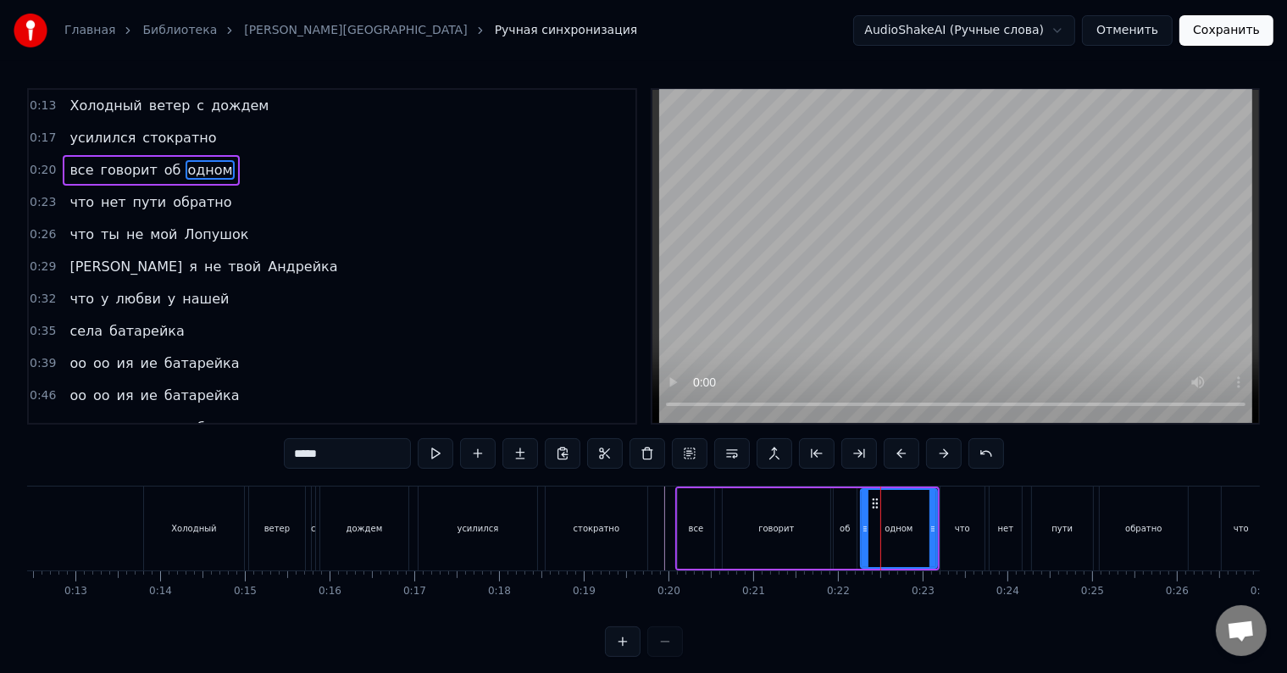
click at [862, 520] on div at bounding box center [864, 528] width 7 height 77
click at [861, 529] on div at bounding box center [861, 528] width 1 height 84
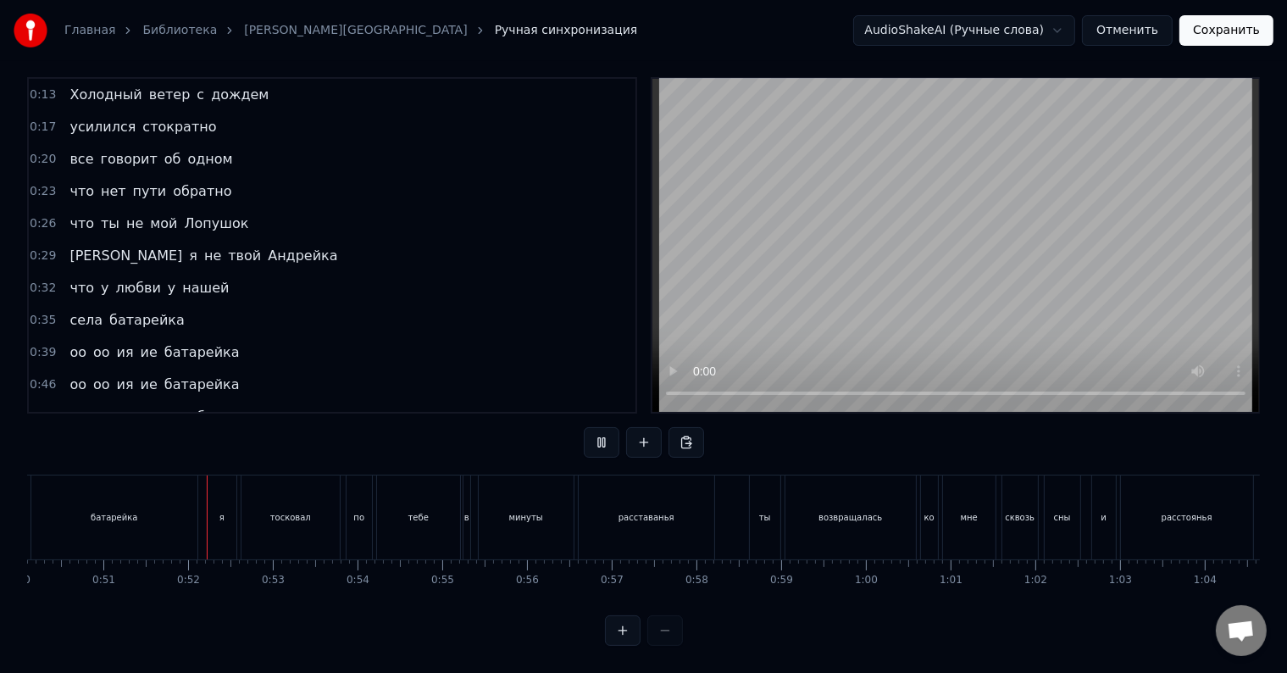
scroll to position [0, 4277]
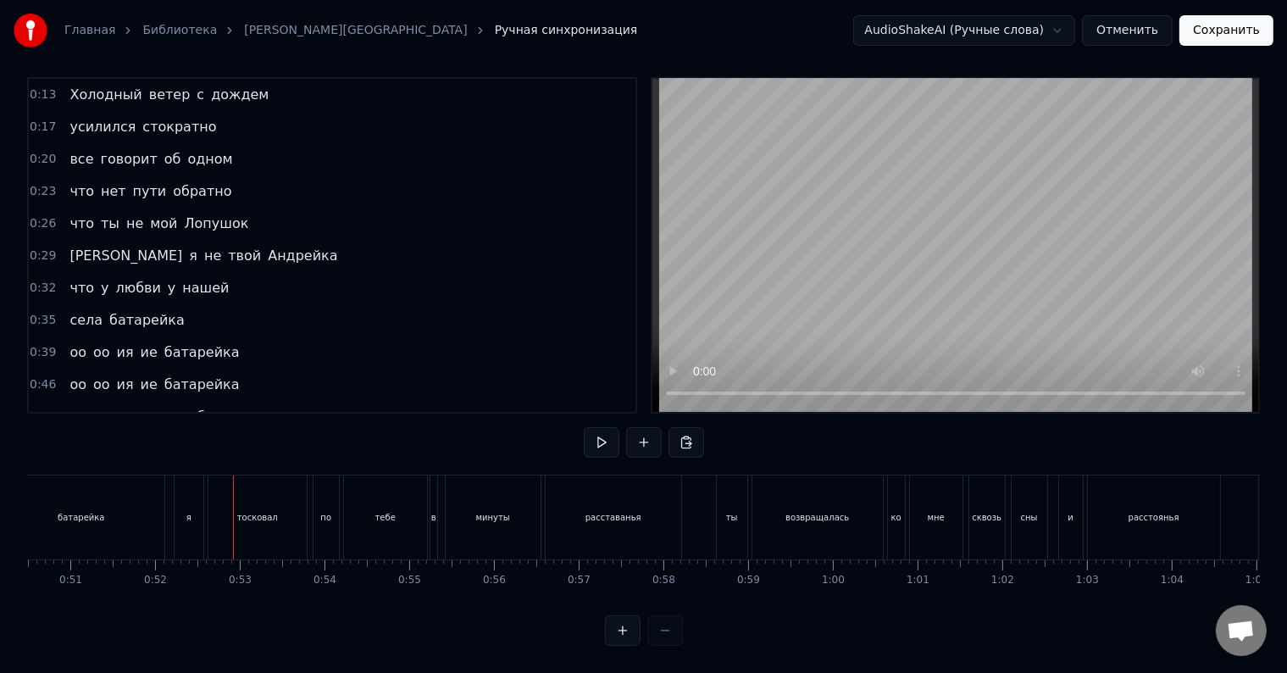
click at [189, 508] on div "я" at bounding box center [188, 517] width 29 height 84
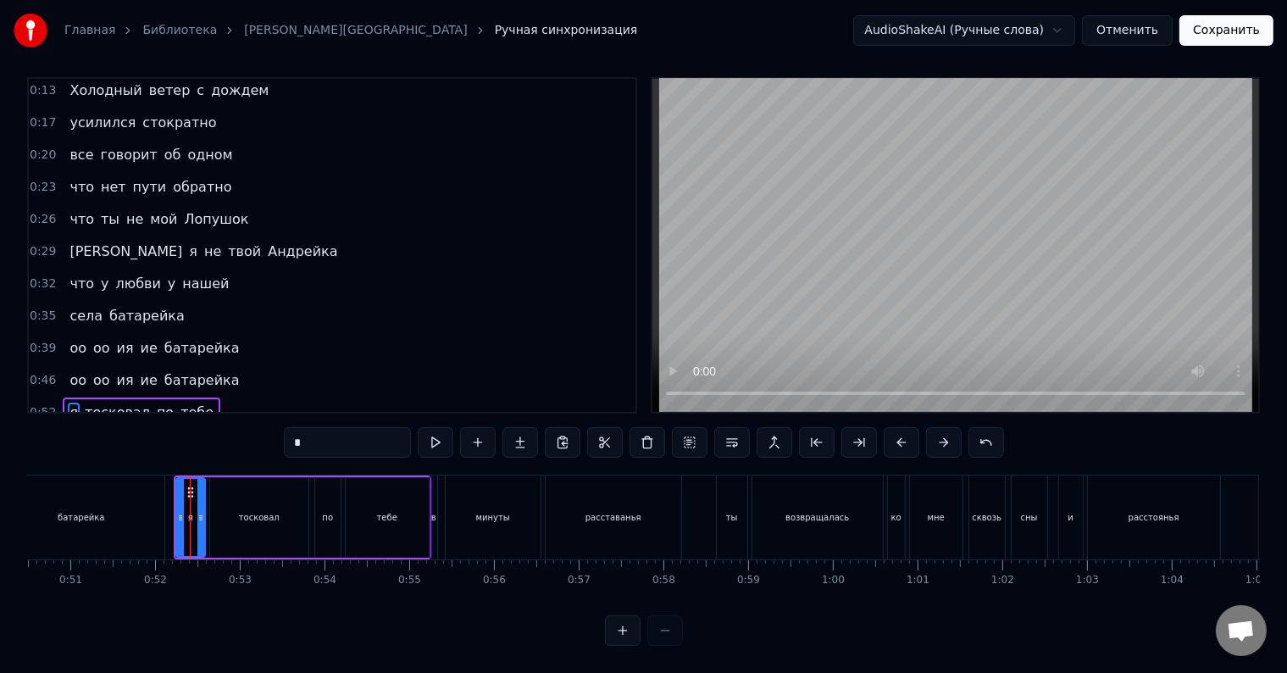
scroll to position [25, 0]
click at [146, 505] on div "батарейка" at bounding box center [81, 517] width 166 height 84
type input "*********"
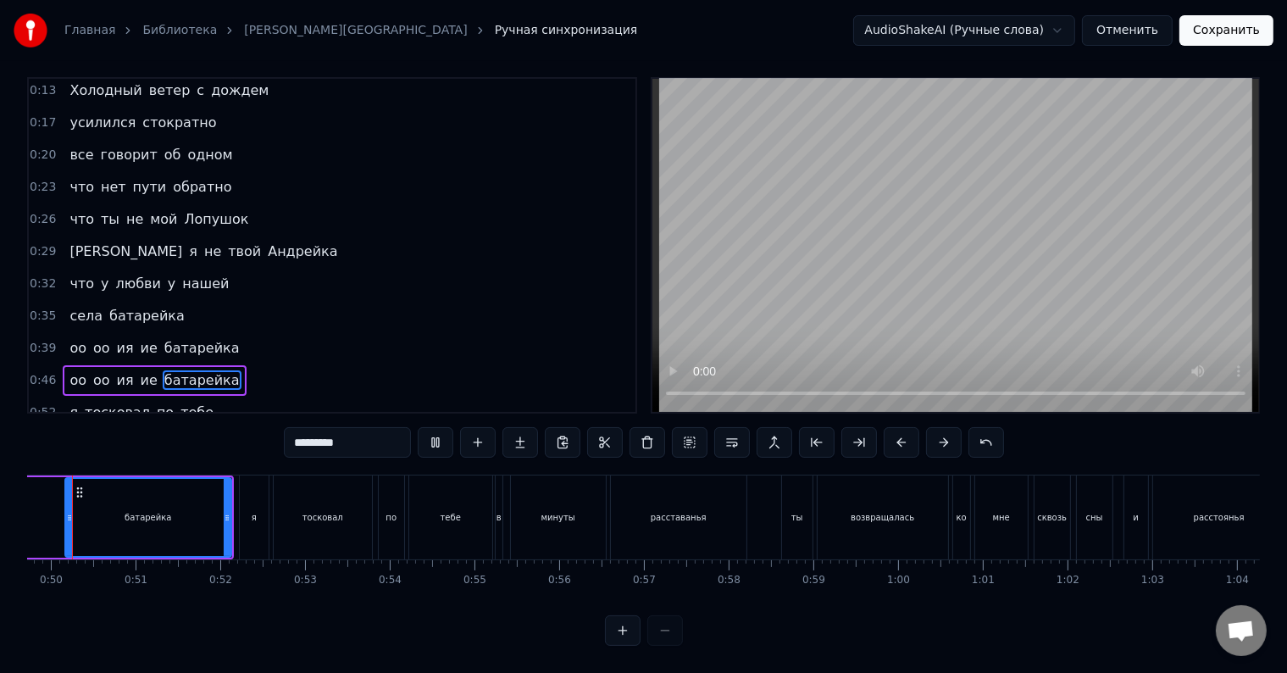
scroll to position [0, 4161]
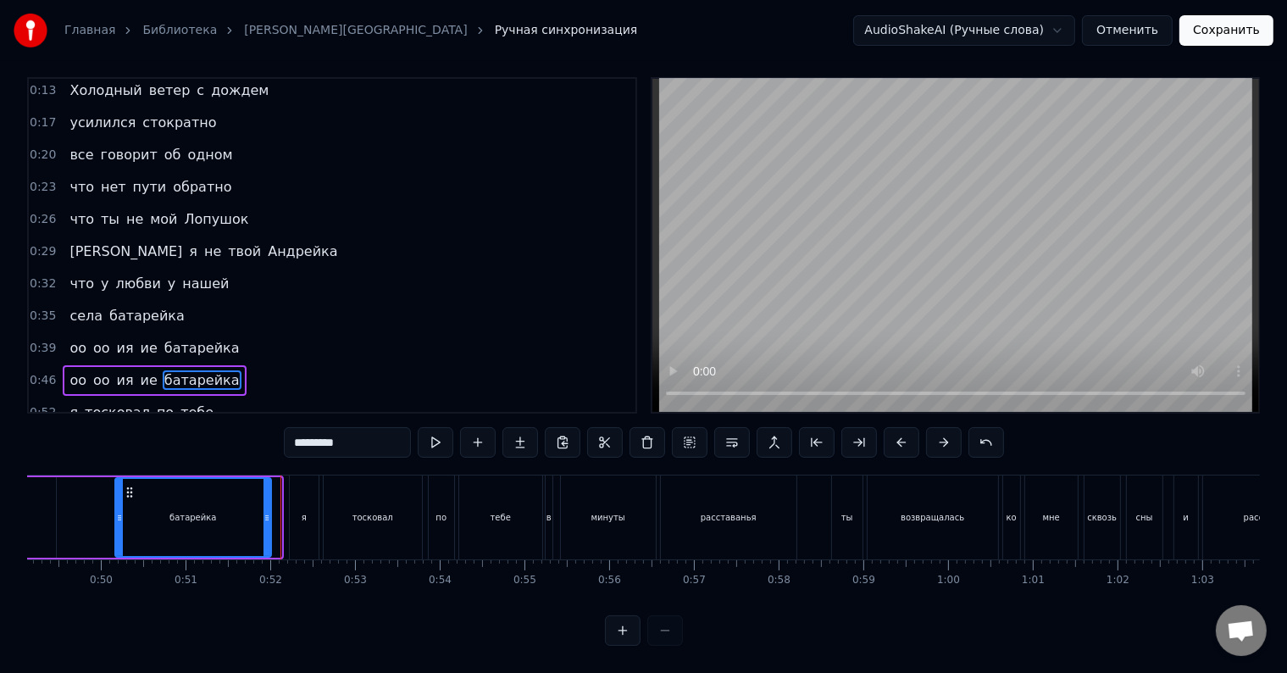
drag, startPoint x: 274, startPoint y: 521, endPoint x: 264, endPoint y: 522, distance: 10.2
click at [264, 522] on div at bounding box center [266, 517] width 7 height 77
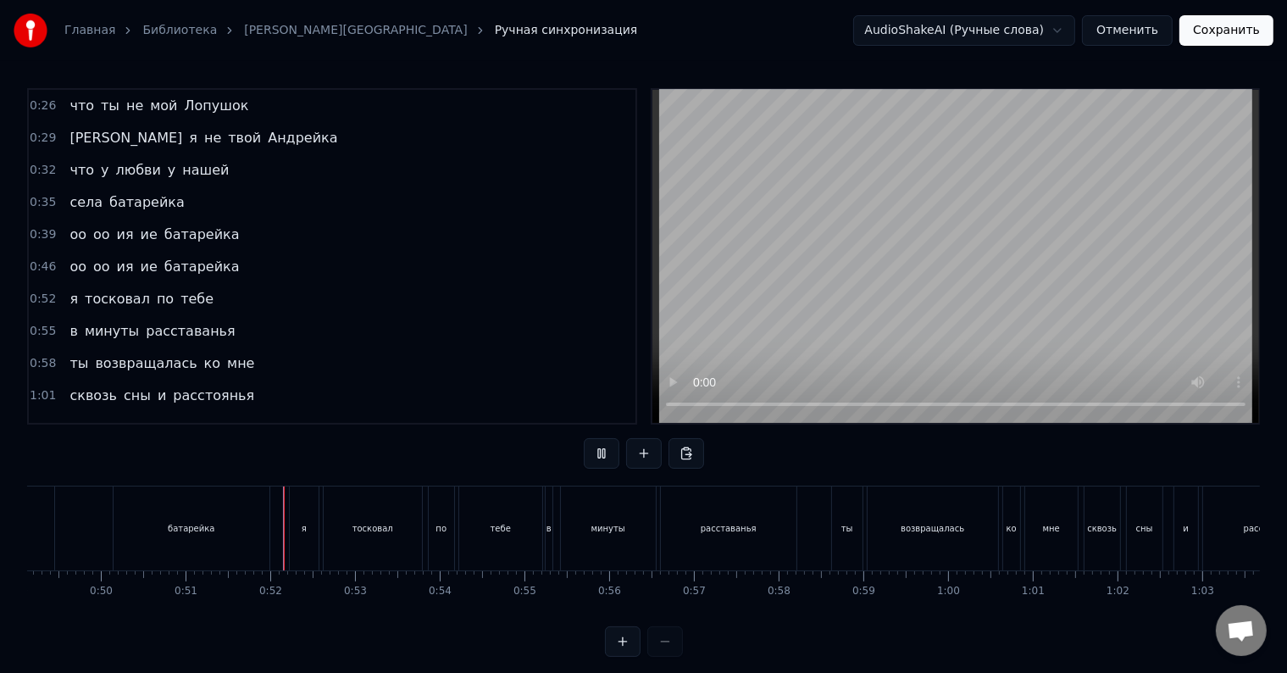
scroll to position [25, 0]
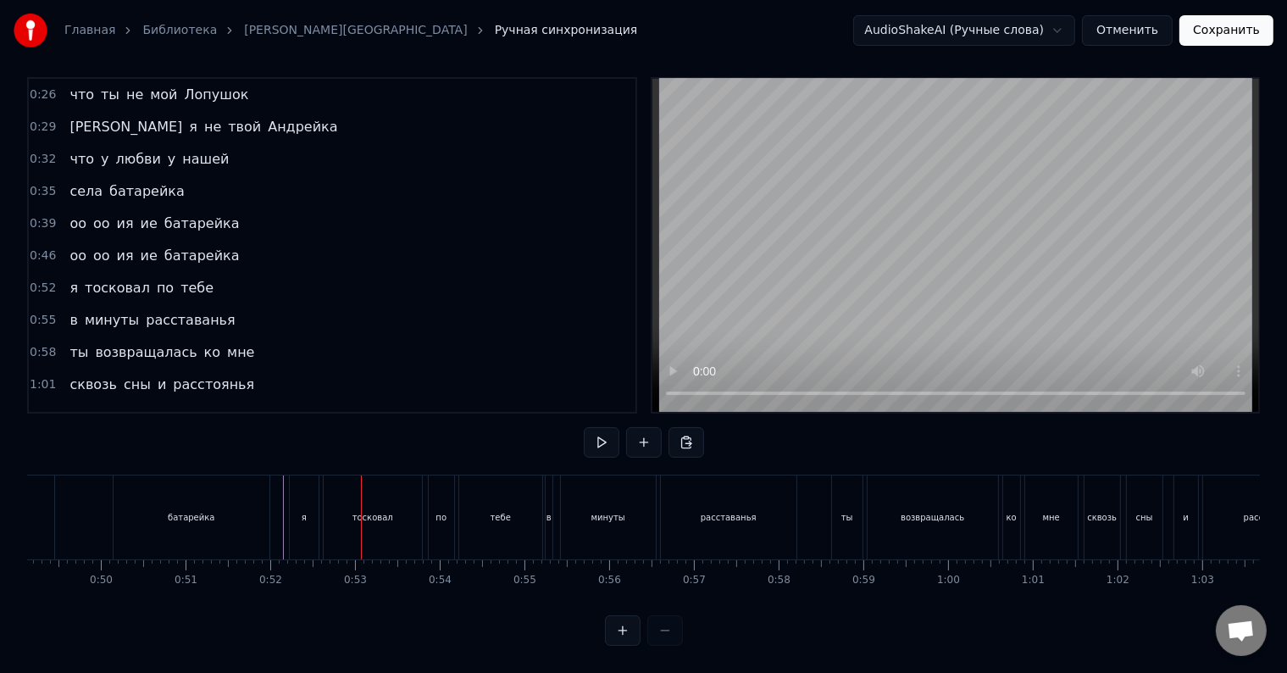
click at [295, 517] on div "я" at bounding box center [304, 517] width 29 height 84
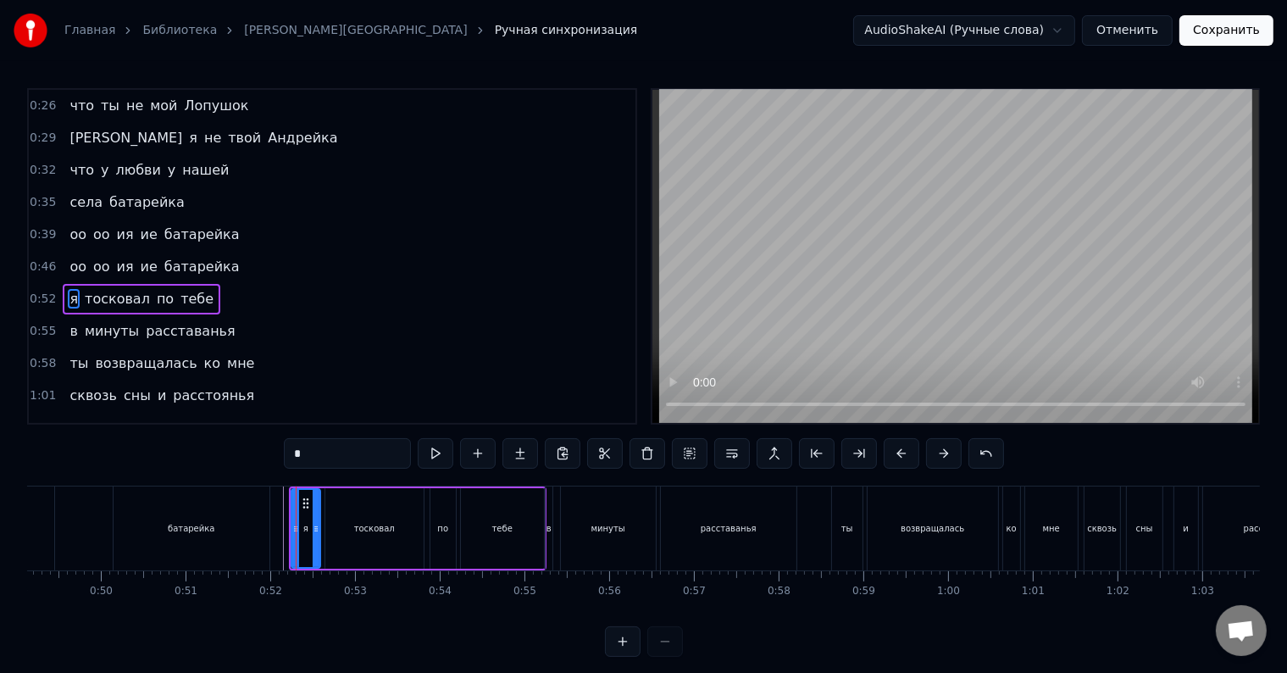
scroll to position [160, 0]
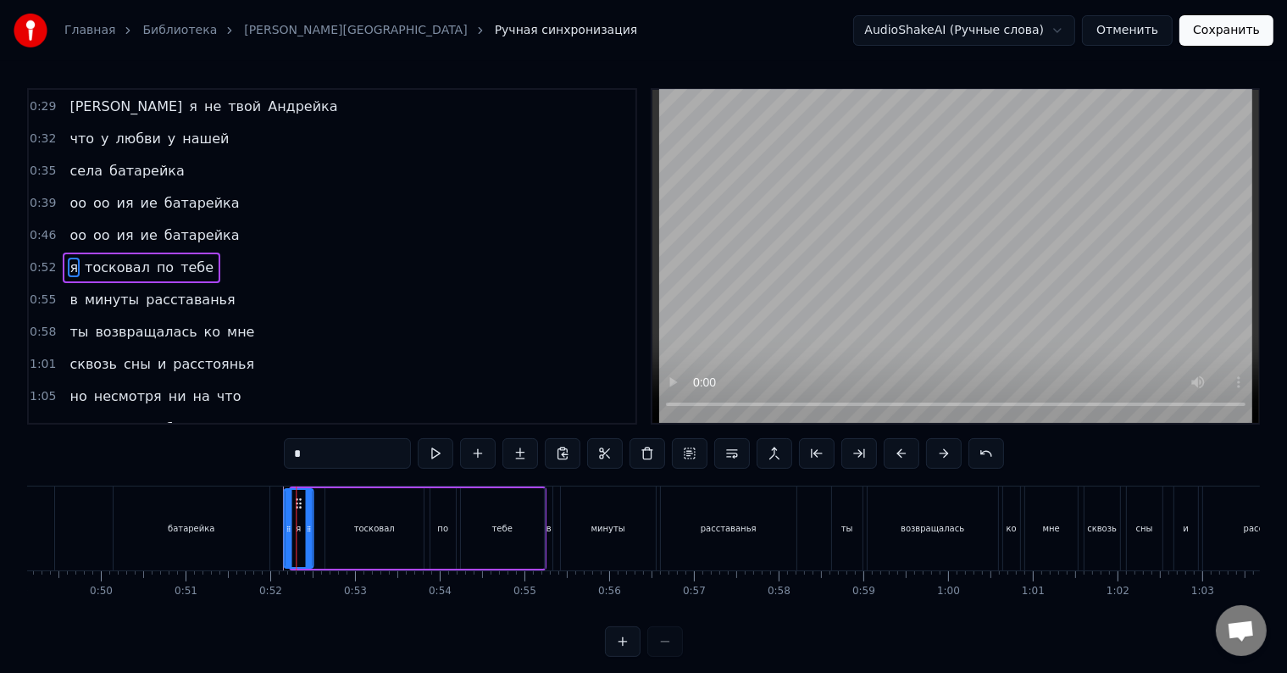
click at [296, 504] on icon at bounding box center [298, 503] width 14 height 14
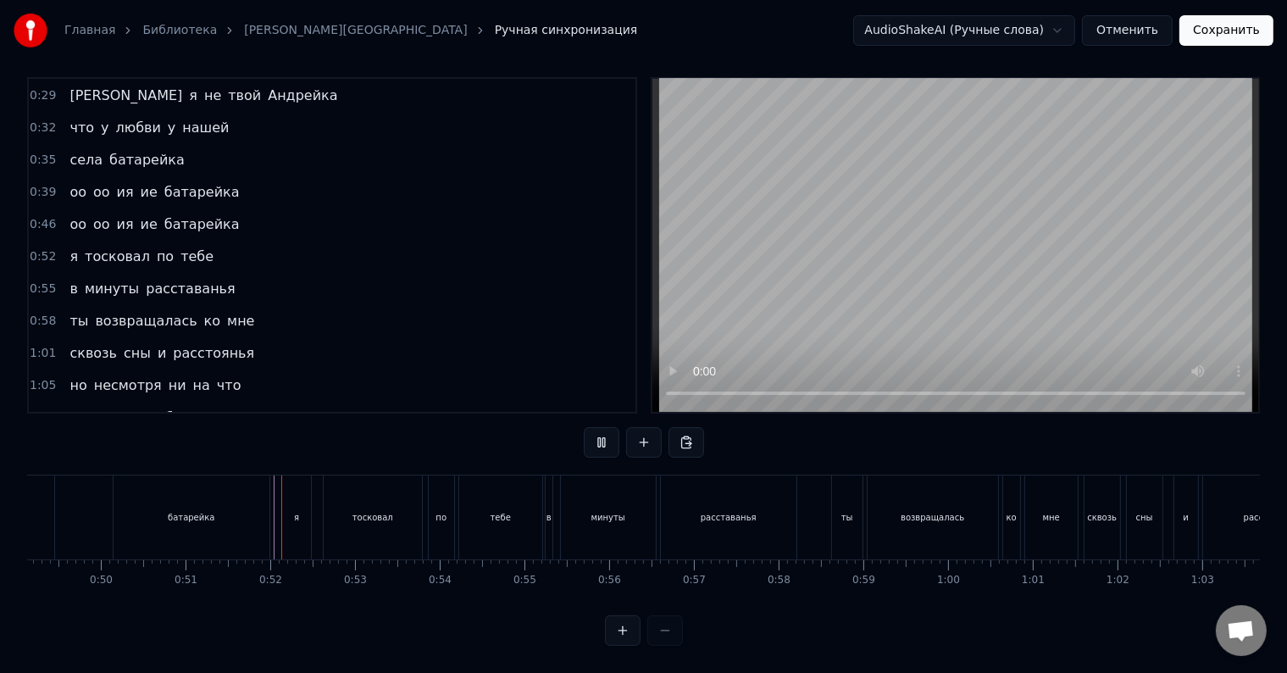
scroll to position [25, 0]
click at [545, 508] on div "в" at bounding box center [548, 517] width 7 height 84
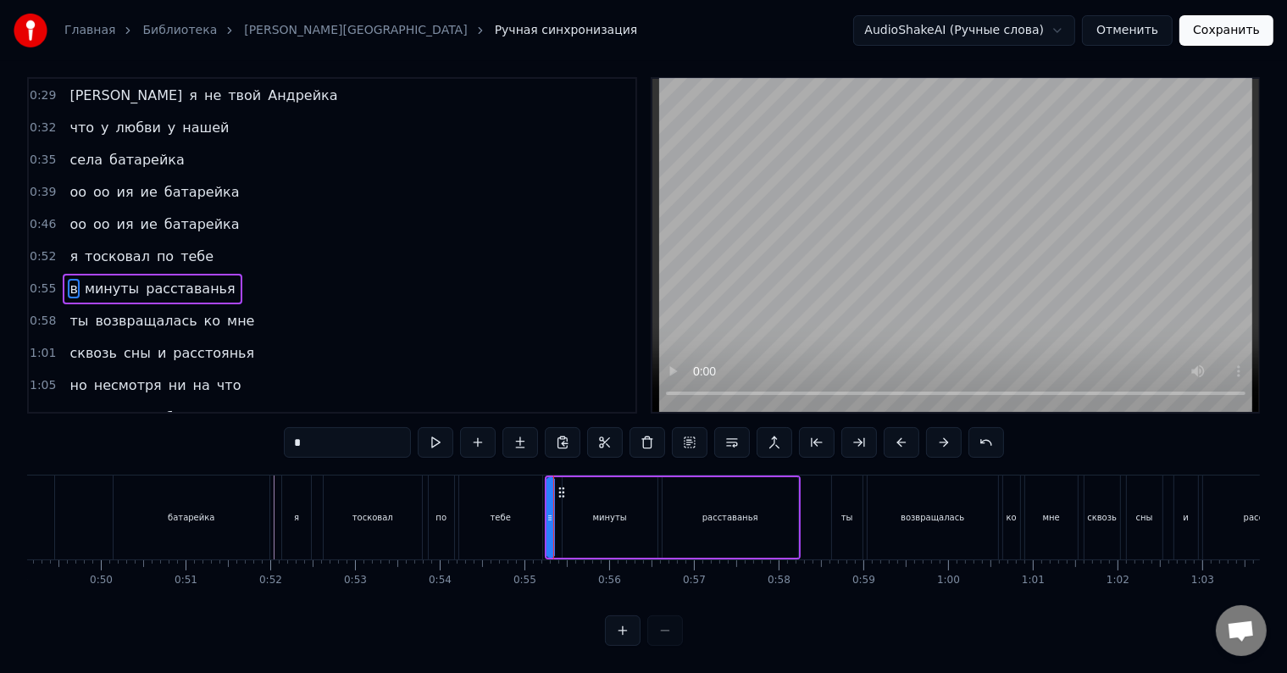
click at [556, 508] on div "в минуты расставанья" at bounding box center [673, 517] width 256 height 84
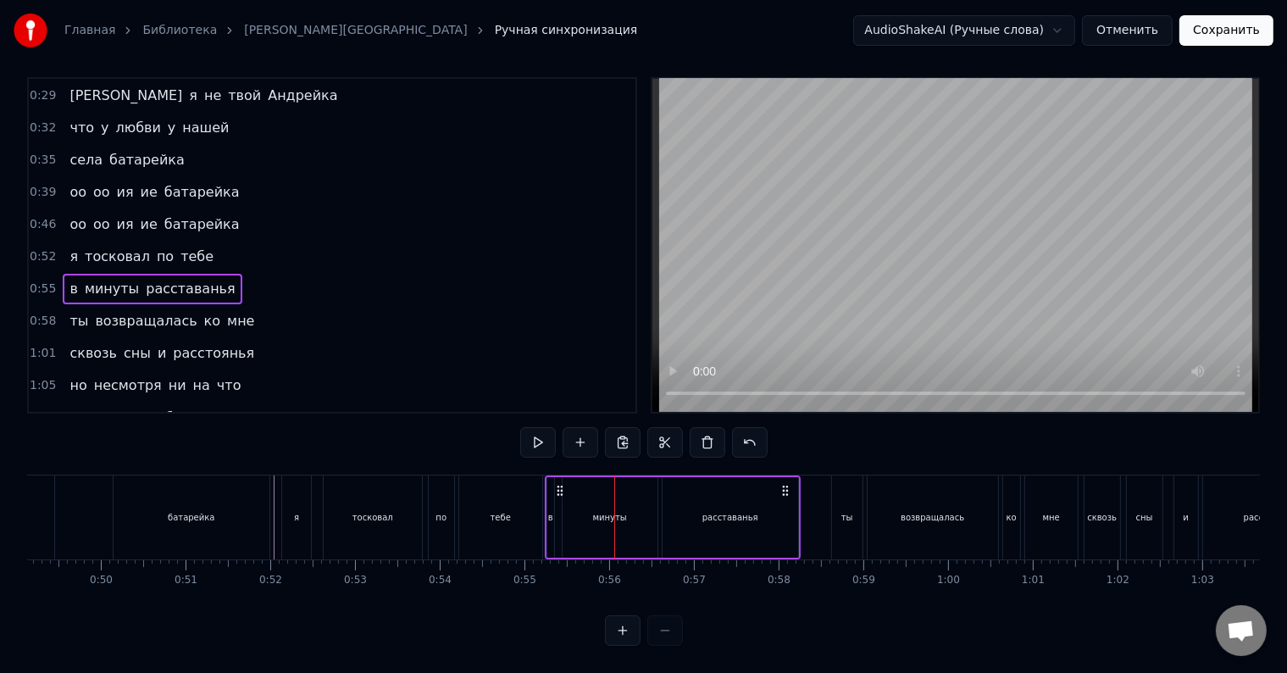
click at [549, 510] on div "в" at bounding box center [550, 517] width 7 height 80
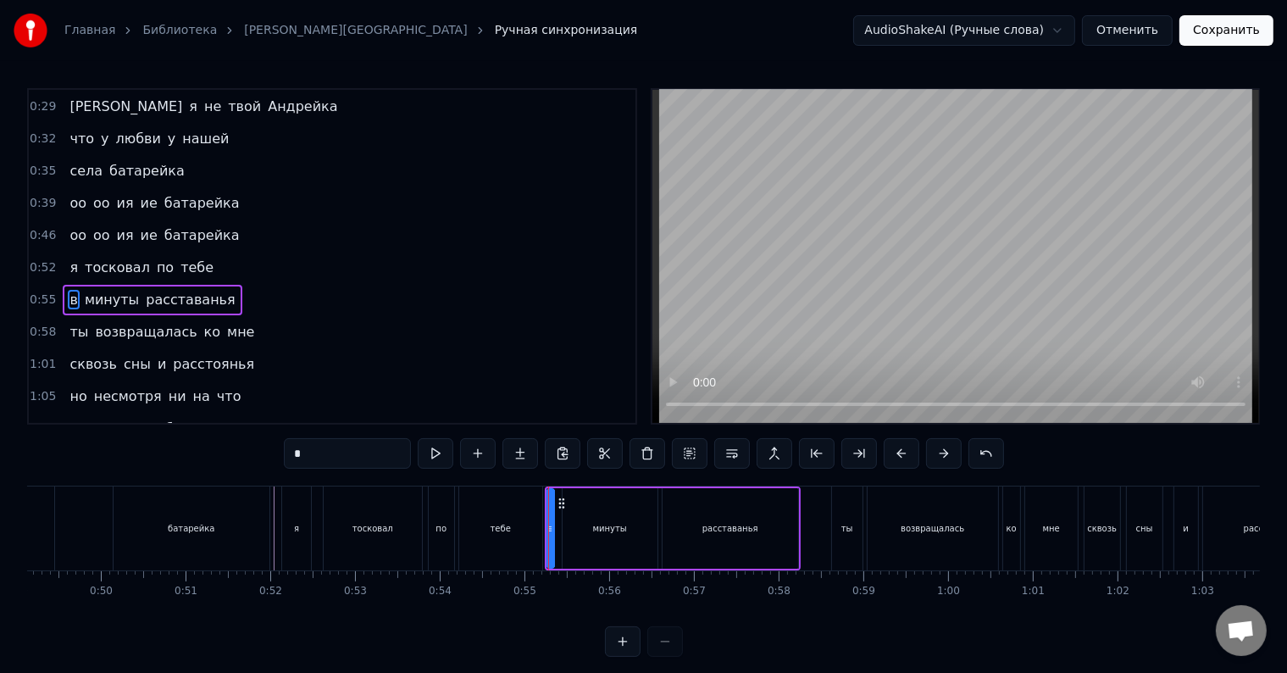
scroll to position [191, 0]
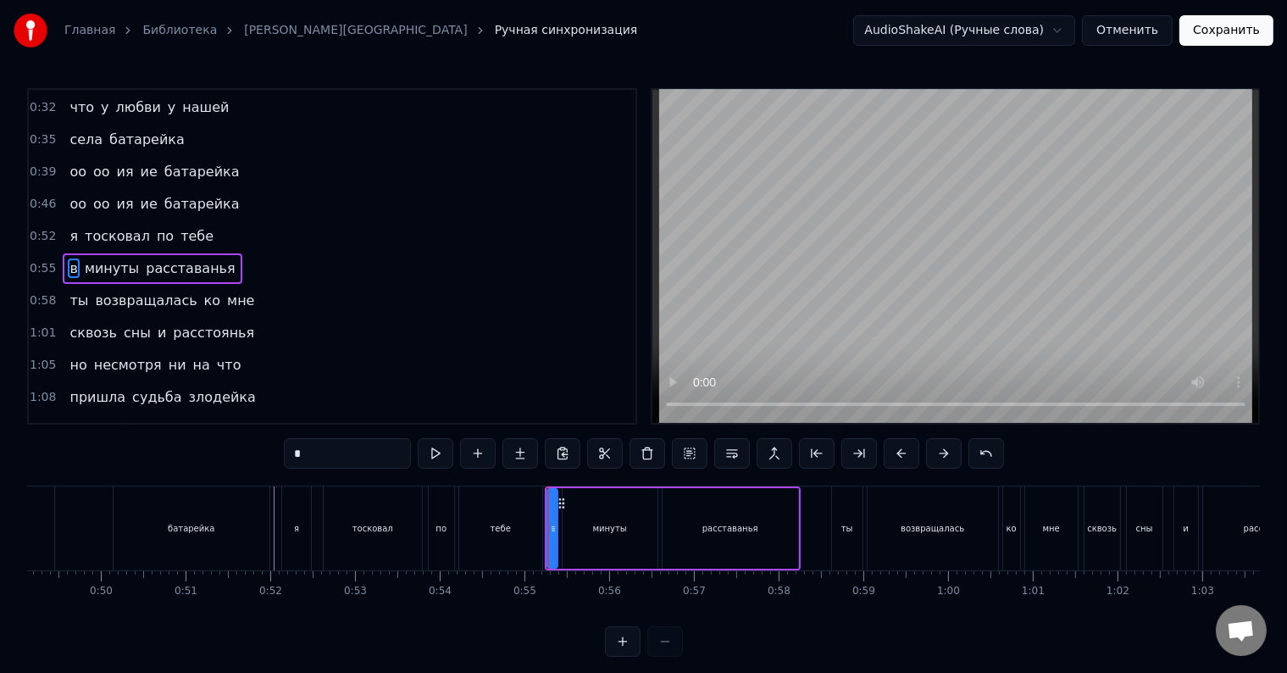
click at [553, 514] on div at bounding box center [553, 528] width 7 height 77
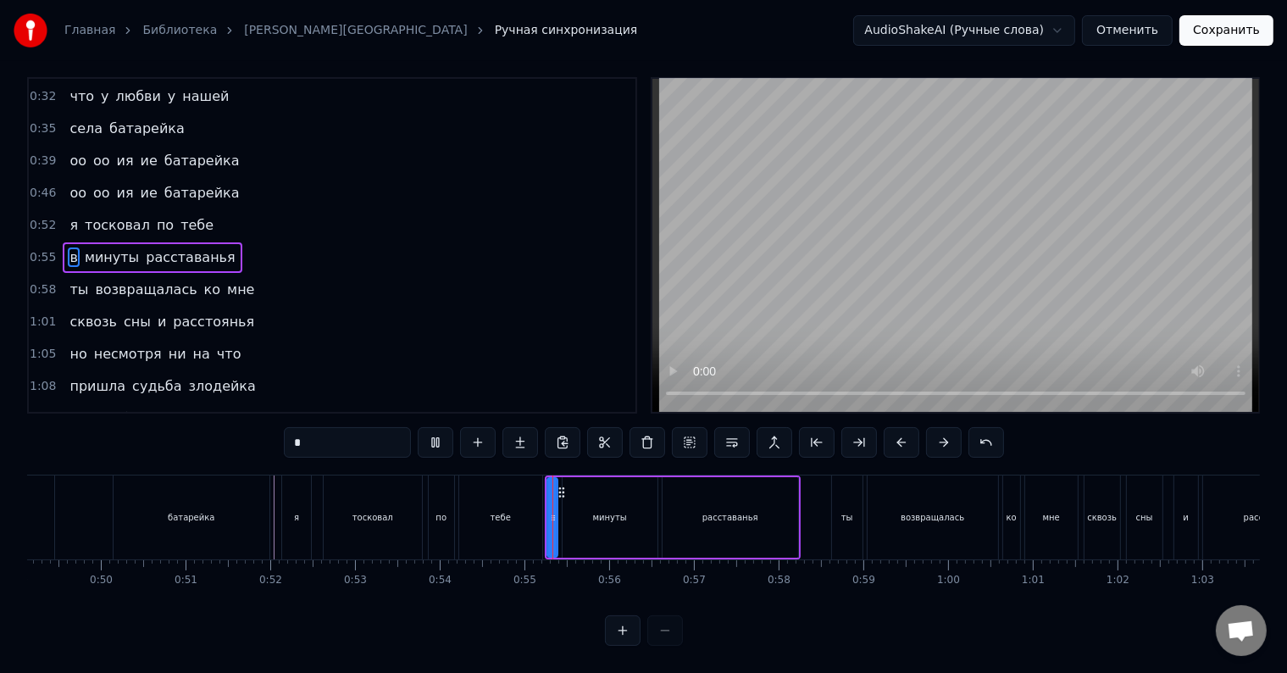
scroll to position [25, 0]
click at [569, 507] on div "минуты" at bounding box center [609, 517] width 95 height 80
type input "******"
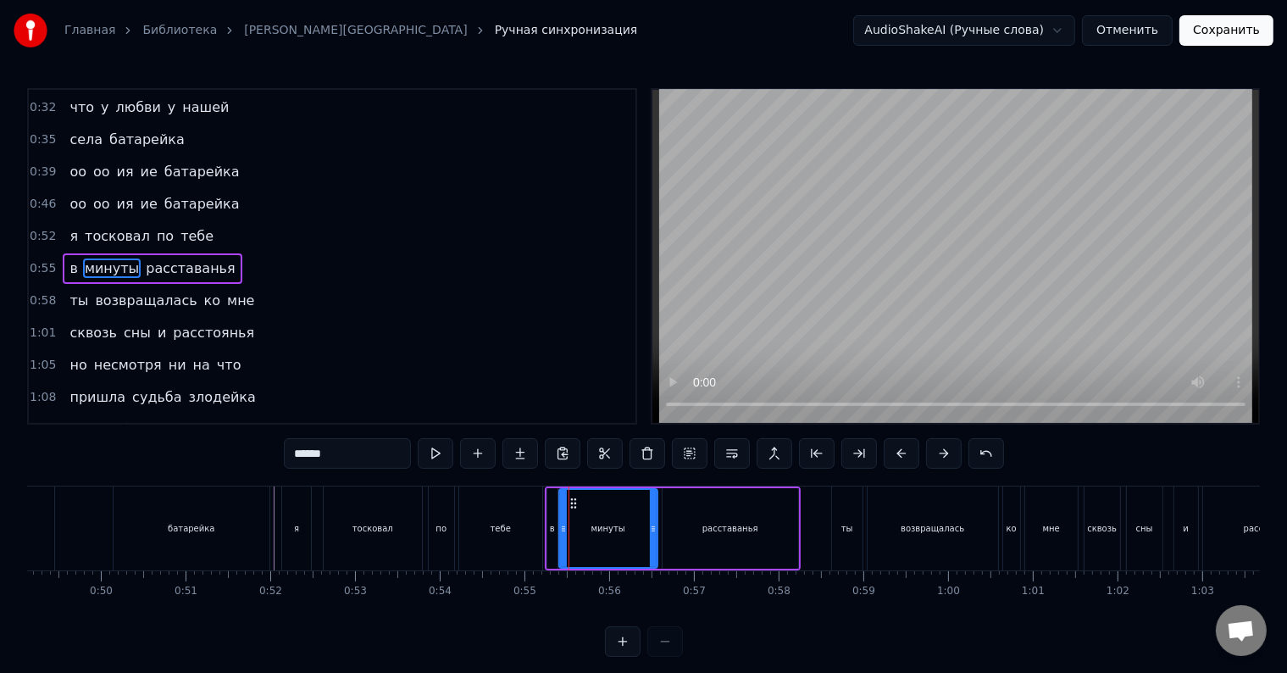
click at [560, 518] on div at bounding box center [563, 528] width 7 height 77
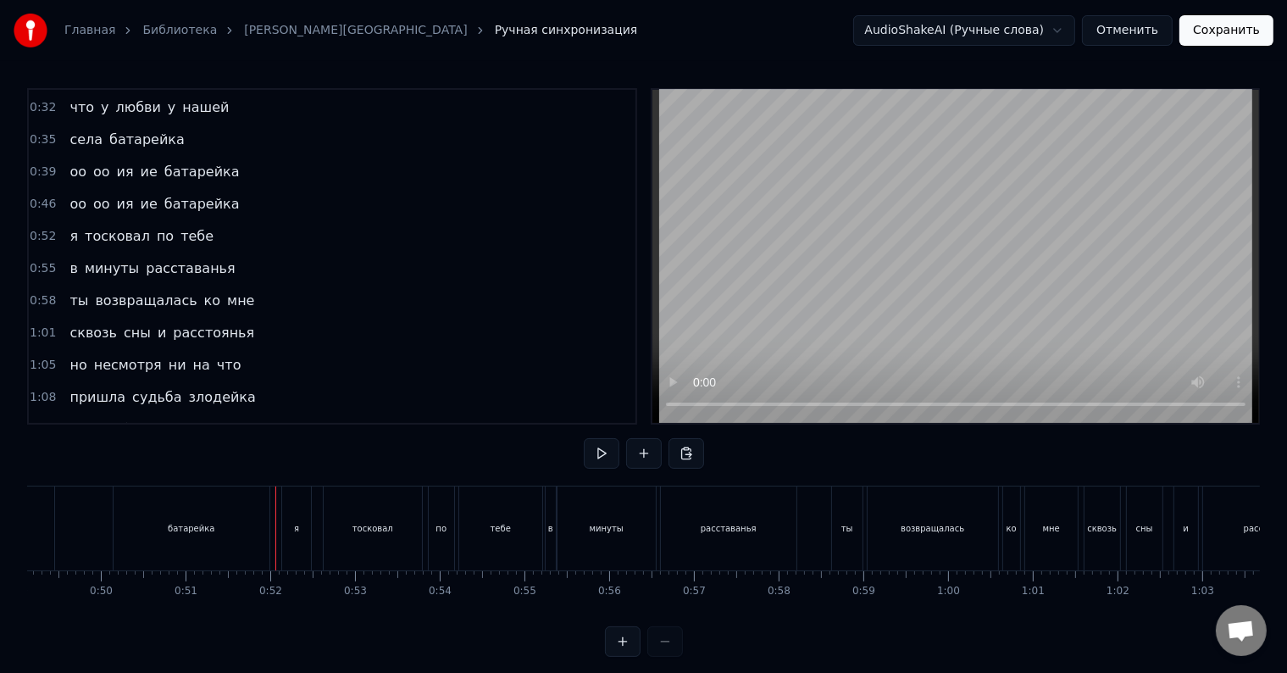
click at [275, 530] on div at bounding box center [275, 528] width 1 height 84
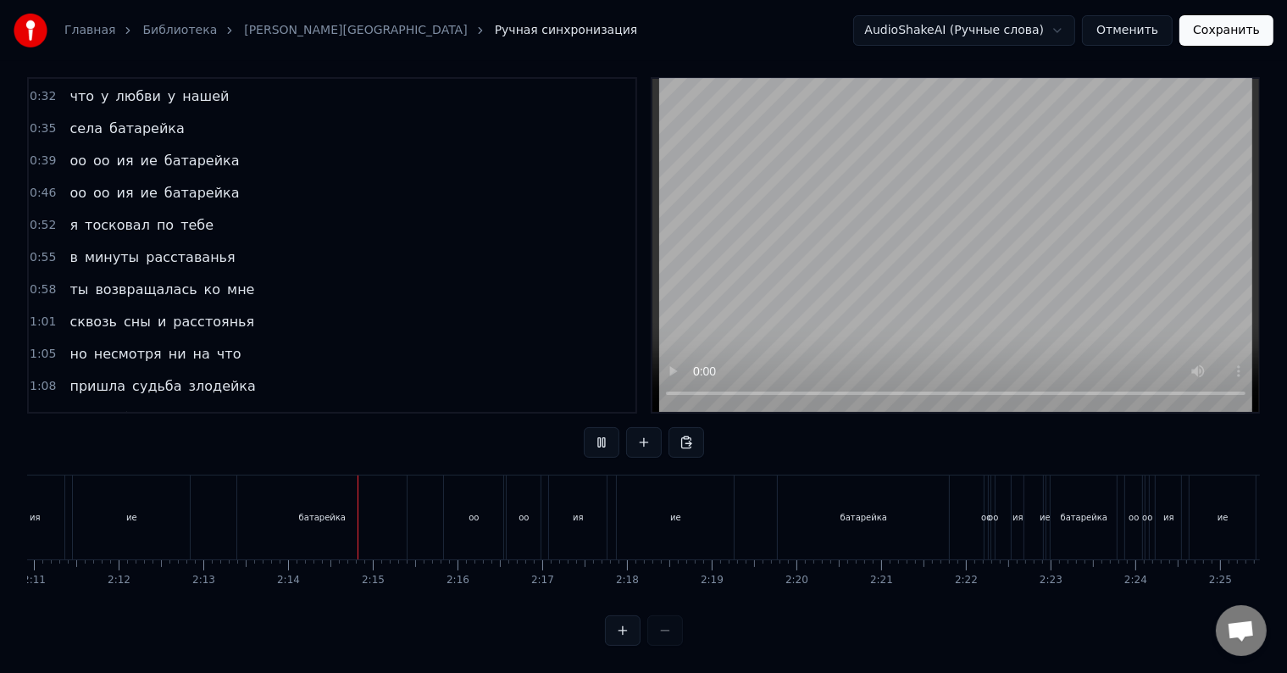
scroll to position [0, 11290]
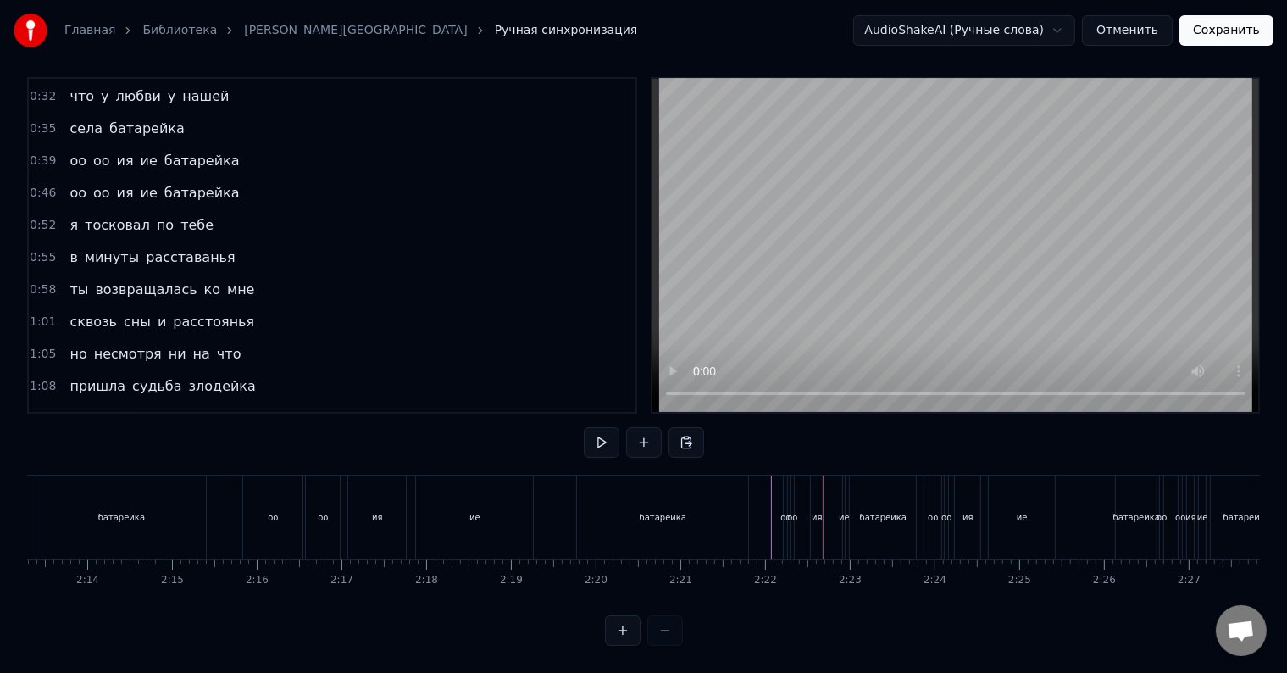
click at [783, 511] on div "оо" at bounding box center [785, 517] width 10 height 13
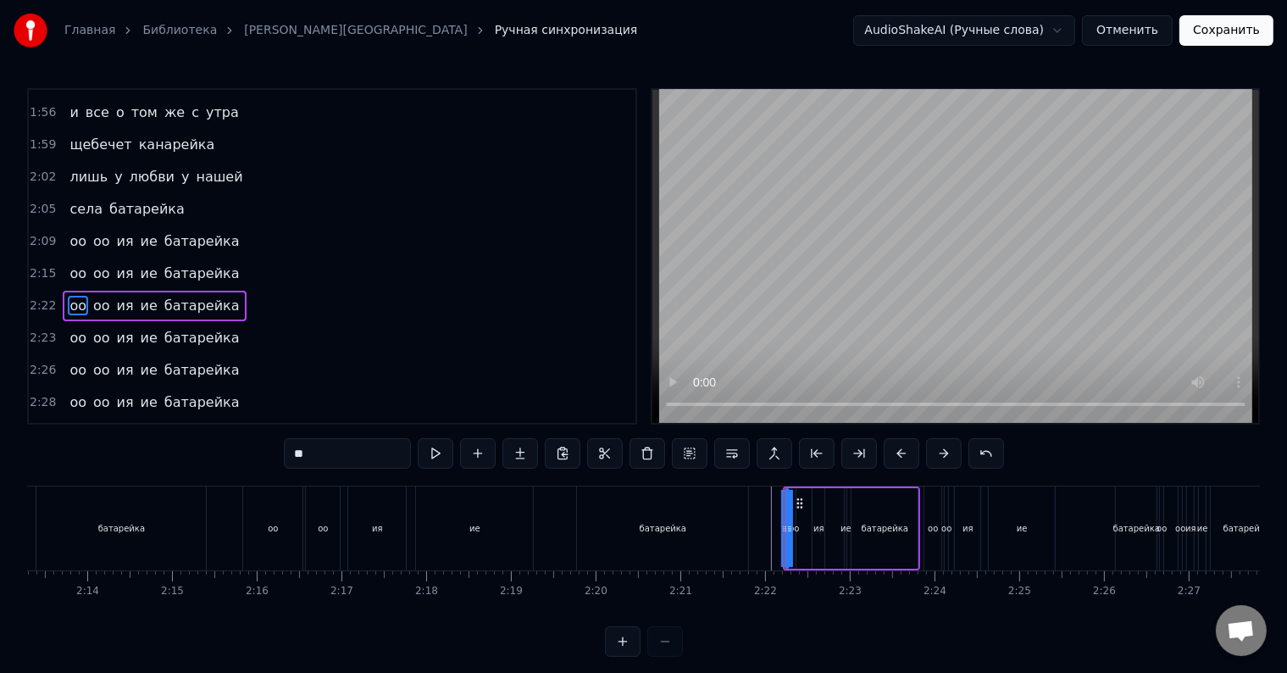
scroll to position [783, 0]
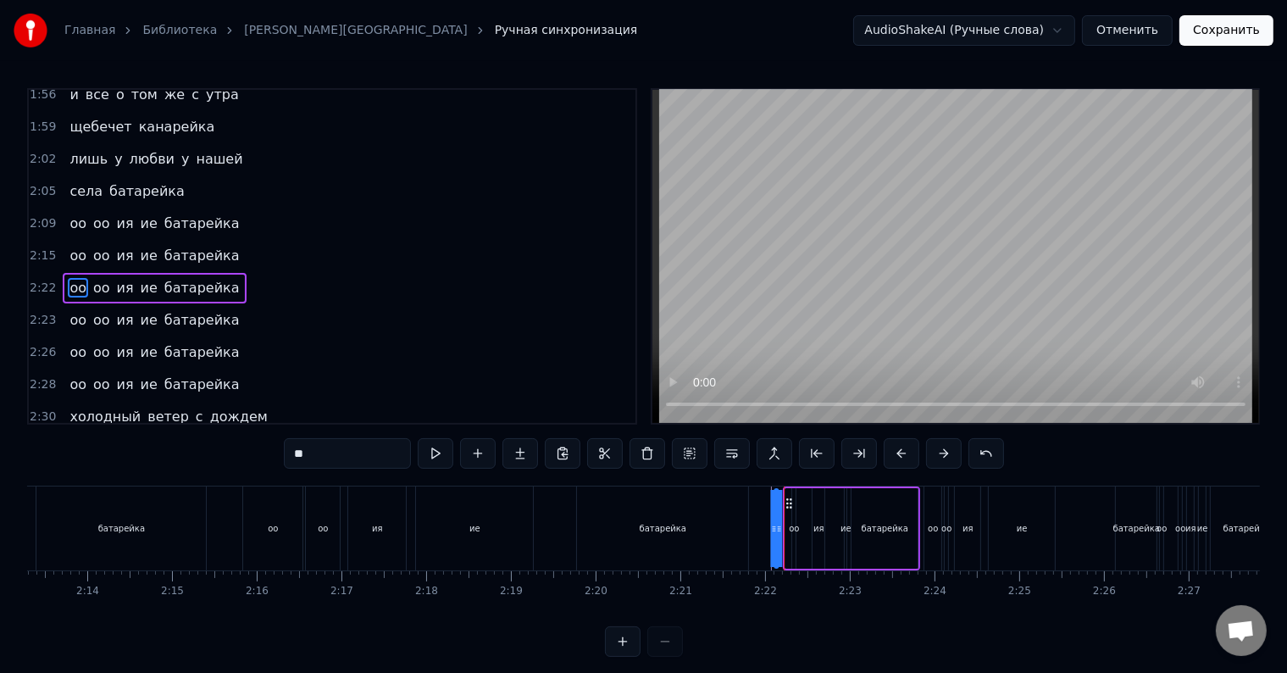
drag, startPoint x: 798, startPoint y: 501, endPoint x: 787, endPoint y: 504, distance: 11.3
click at [787, 504] on icon at bounding box center [790, 503] width 14 height 14
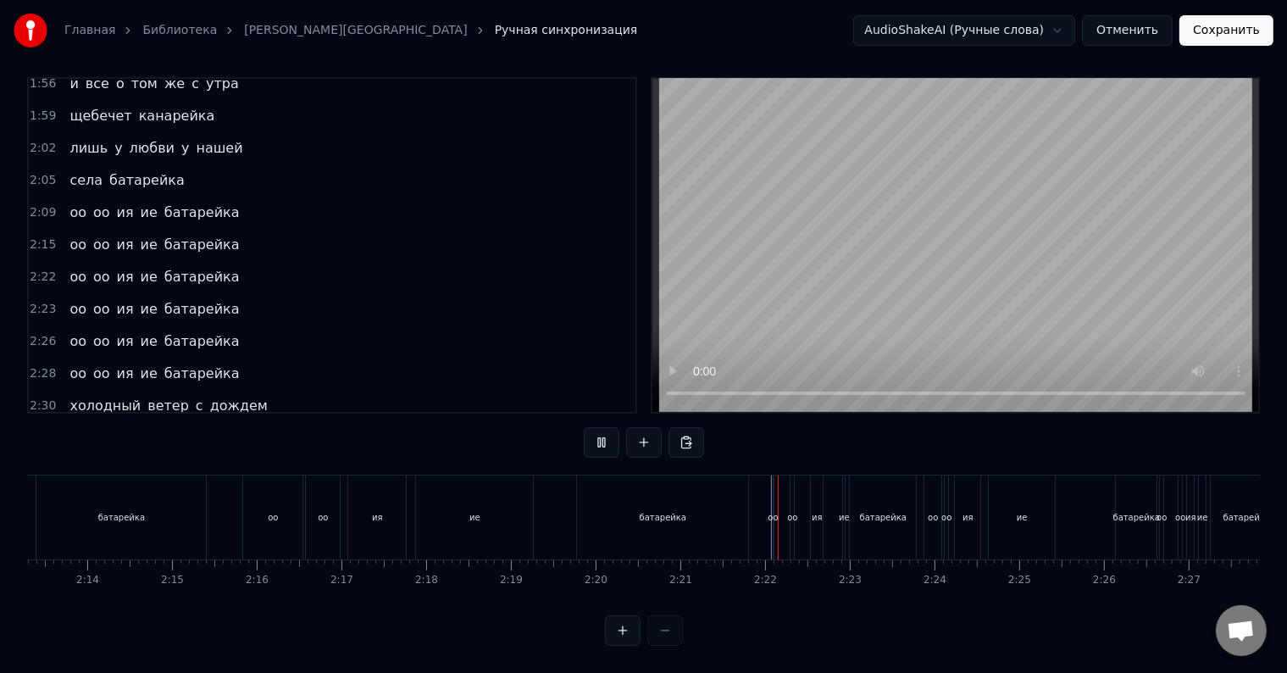
scroll to position [25, 0]
click at [772, 519] on div "оо" at bounding box center [773, 517] width 2 height 84
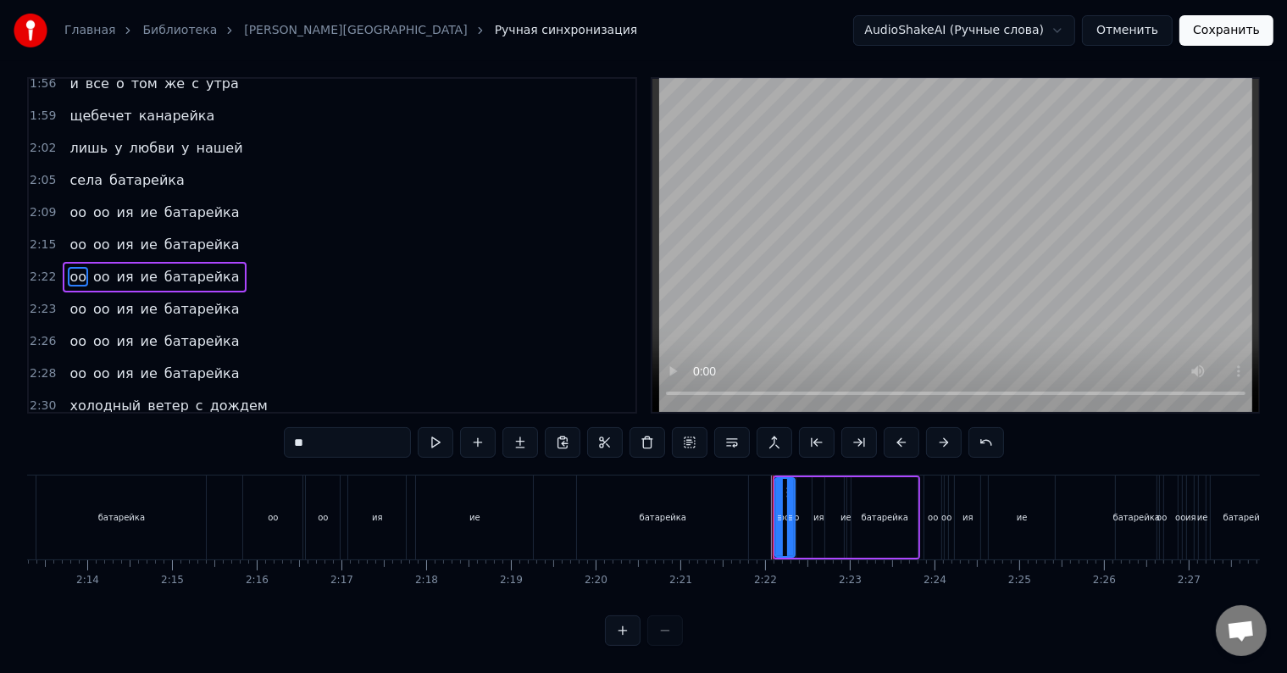
drag, startPoint x: 769, startPoint y: 518, endPoint x: 790, endPoint y: 518, distance: 21.2
click at [790, 518] on div at bounding box center [790, 517] width 7 height 77
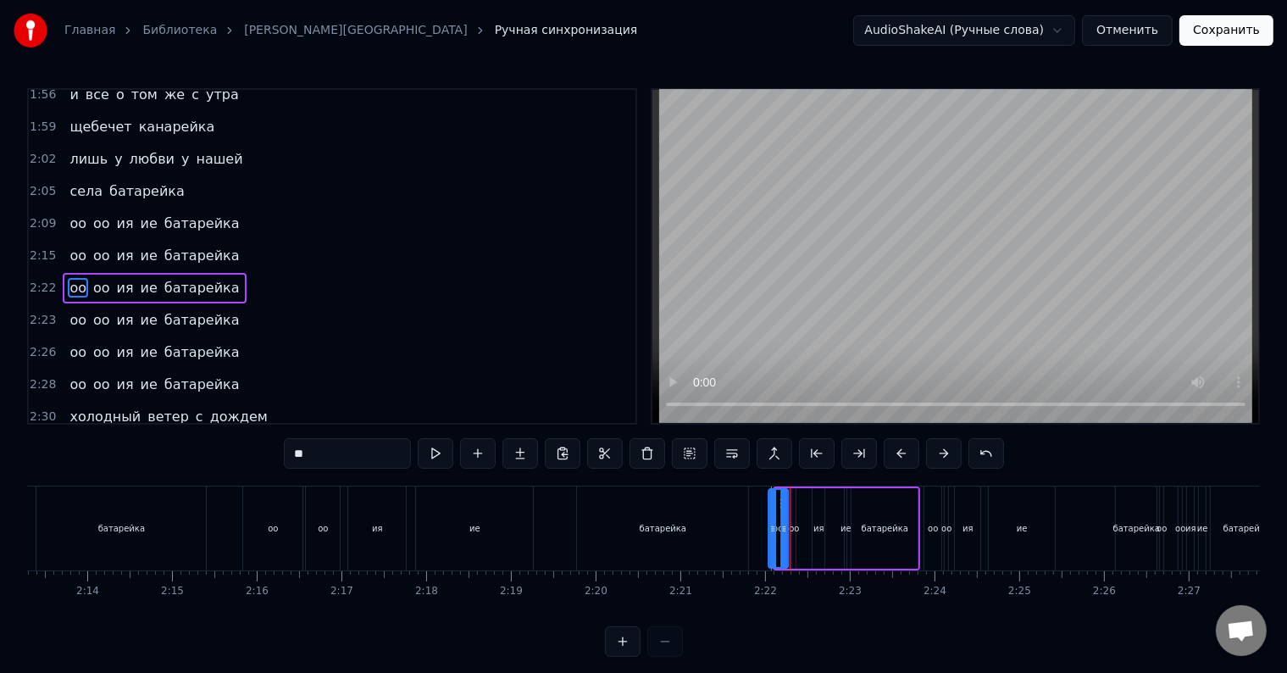
click at [777, 503] on icon at bounding box center [783, 503] width 14 height 14
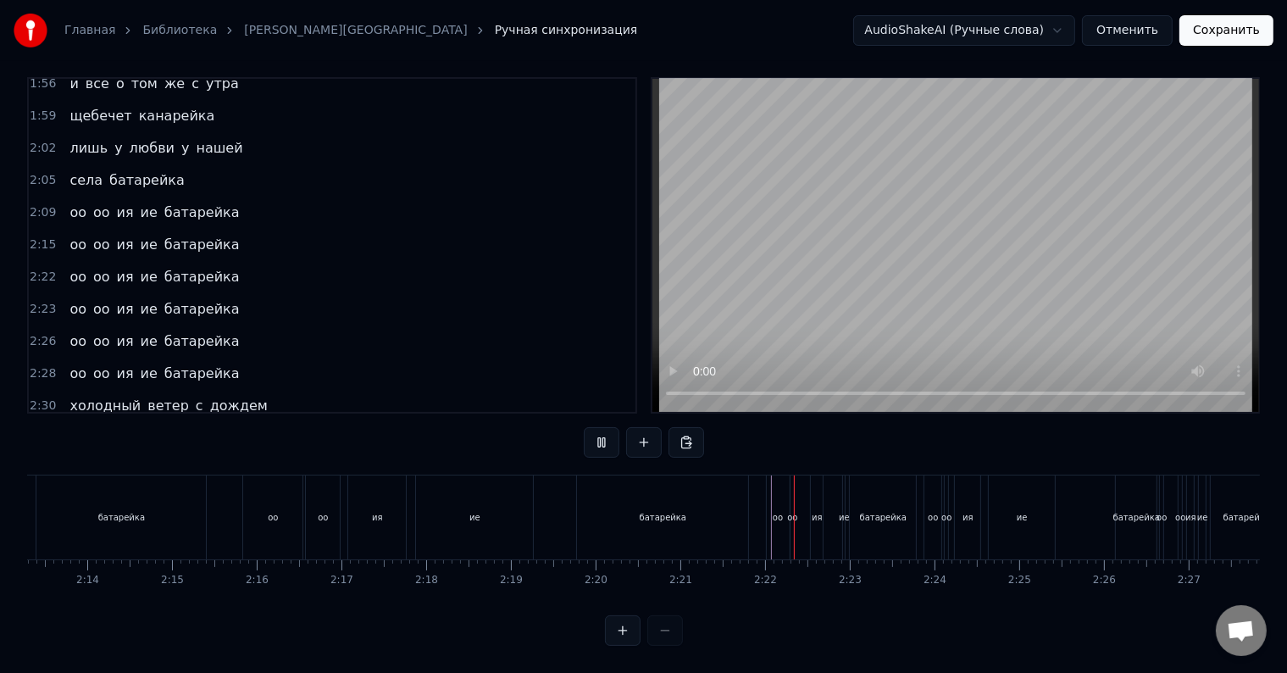
scroll to position [25, 0]
click at [774, 511] on div "оо" at bounding box center [777, 517] width 10 height 13
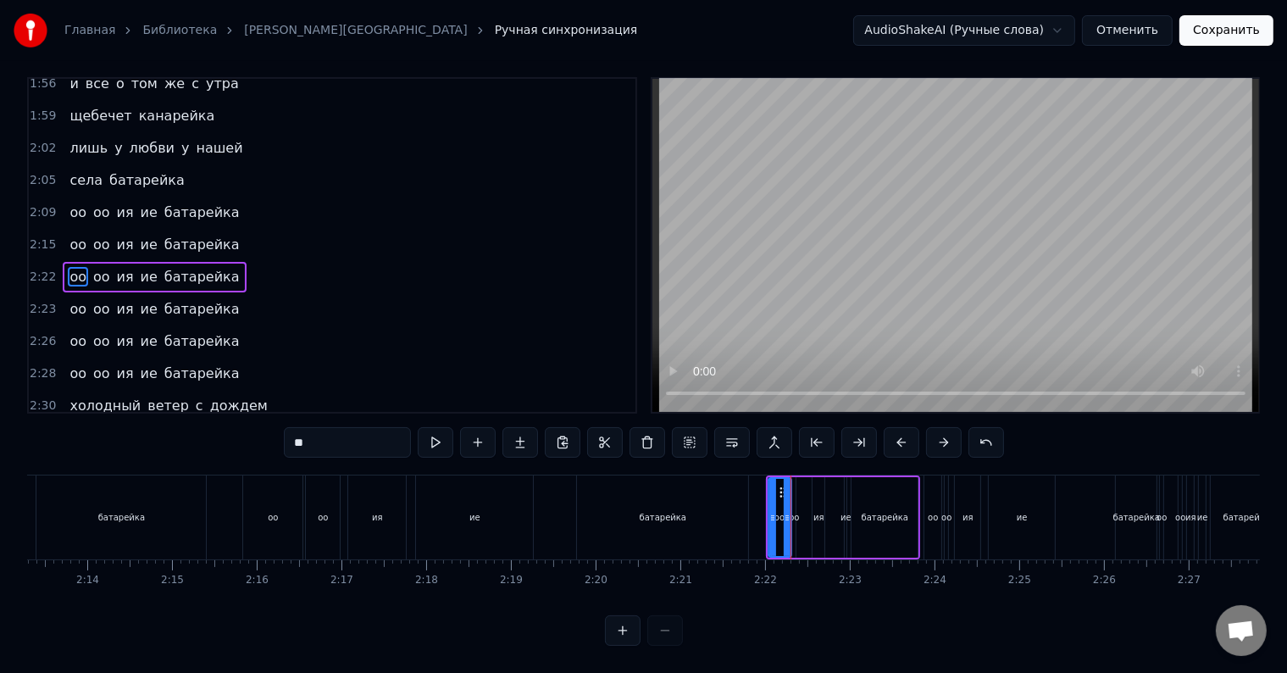
click at [774, 511] on div "оо" at bounding box center [779, 517] width 10 height 13
click at [768, 511] on icon at bounding box center [771, 518] width 7 height 14
click at [793, 511] on div "оо" at bounding box center [794, 517] width 10 height 13
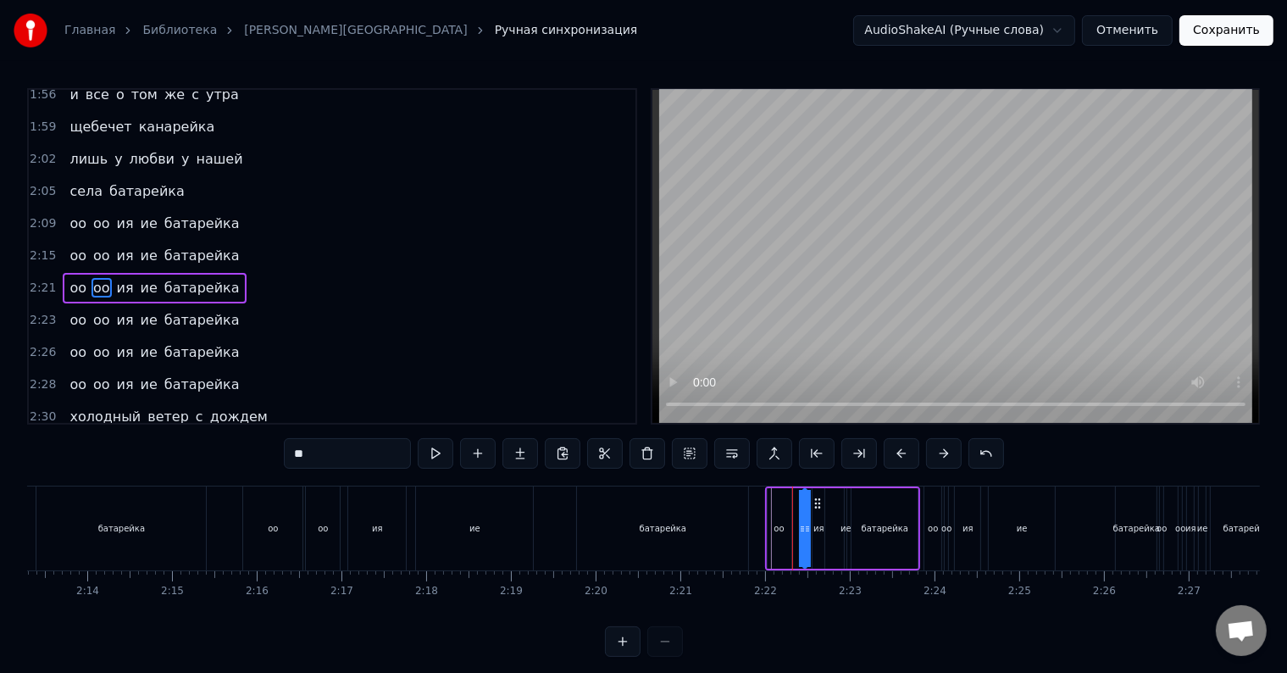
click at [816, 500] on icon at bounding box center [818, 503] width 14 height 14
click at [778, 524] on div "оо" at bounding box center [778, 528] width 10 height 13
click at [793, 531] on icon at bounding box center [793, 529] width 7 height 14
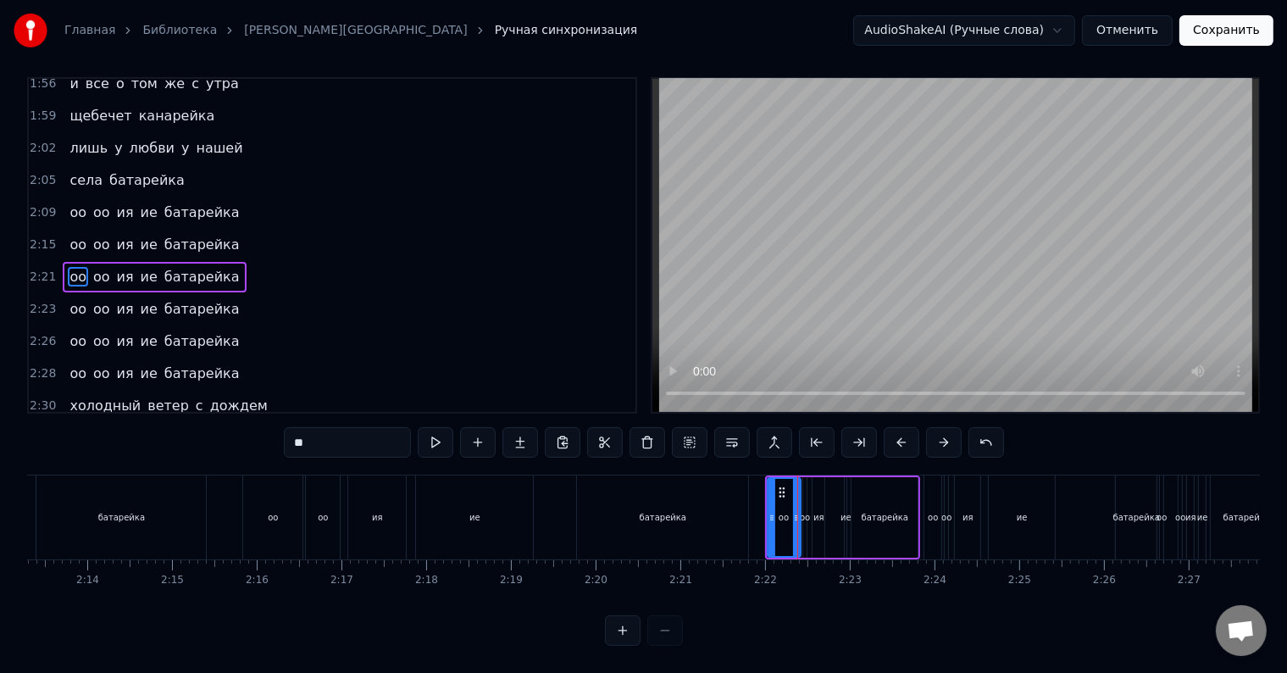
click at [794, 529] on div at bounding box center [796, 517] width 7 height 77
click at [803, 515] on div "оо" at bounding box center [804, 517] width 3 height 80
click at [837, 506] on div "оо оо ия ие батарейка" at bounding box center [843, 517] width 156 height 84
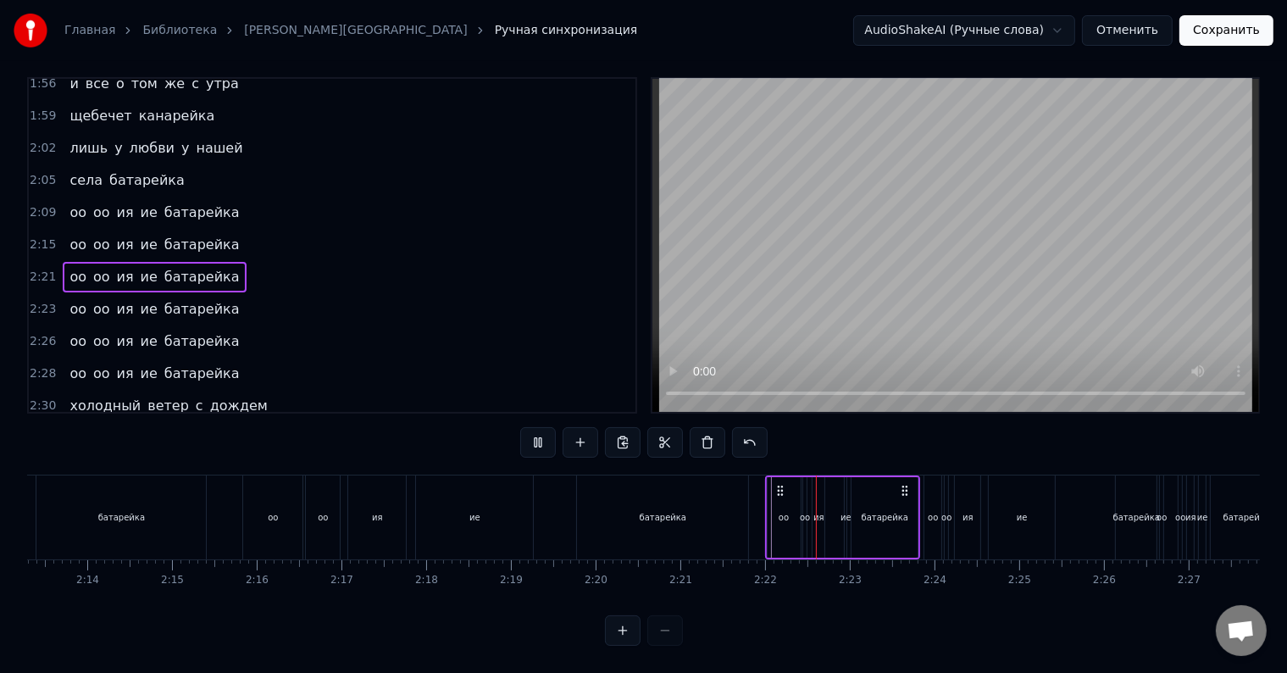
click at [869, 511] on div "батарейка" at bounding box center [884, 517] width 47 height 13
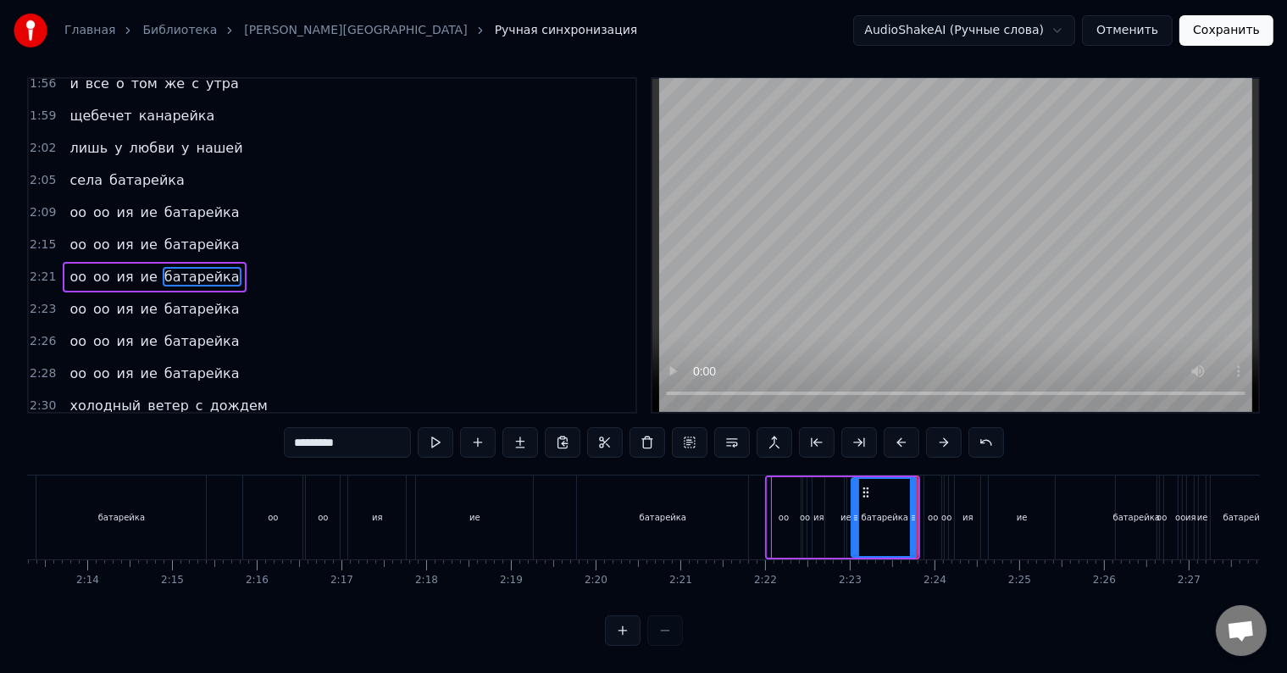
click at [869, 511] on div "батарейка" at bounding box center [884, 517] width 47 height 13
click at [804, 511] on div "оо" at bounding box center [805, 517] width 10 height 13
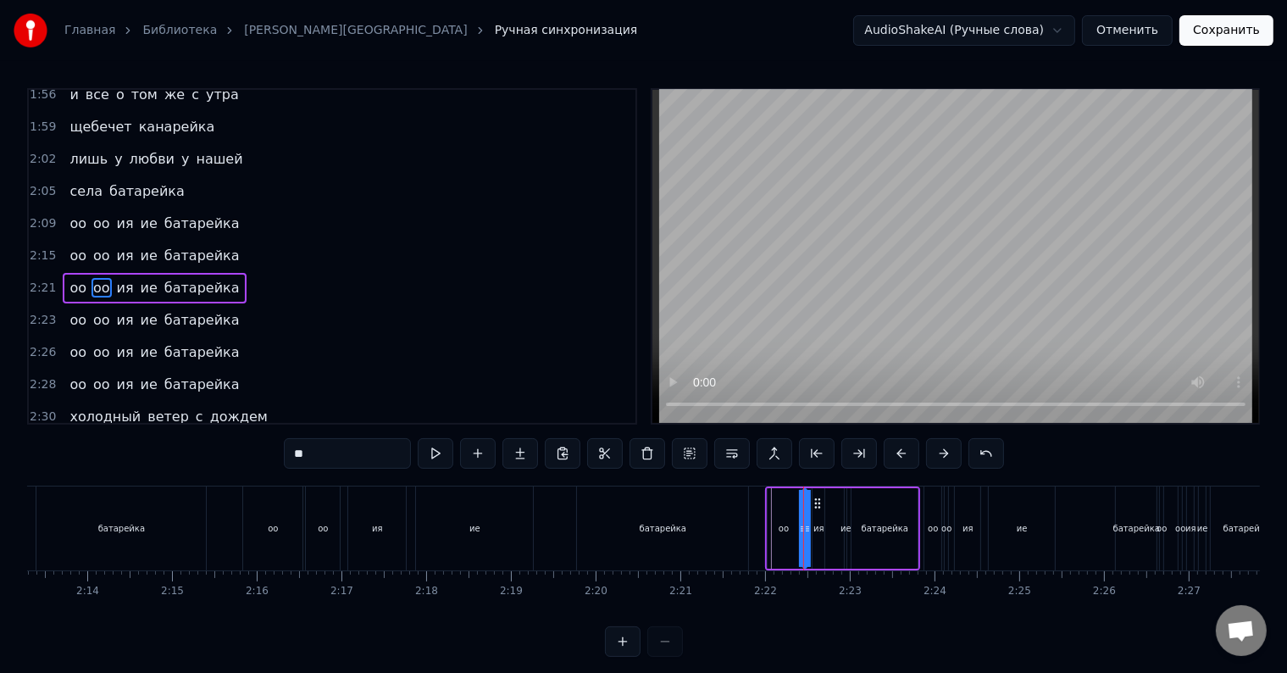
click at [813, 522] on div "ия" at bounding box center [818, 528] width 11 height 13
drag, startPoint x: 830, startPoint y: 501, endPoint x: 844, endPoint y: 501, distance: 13.6
click at [845, 502] on circle at bounding box center [845, 502] width 1 height 1
click at [1005, 518] on div "ие" at bounding box center [1021, 528] width 66 height 84
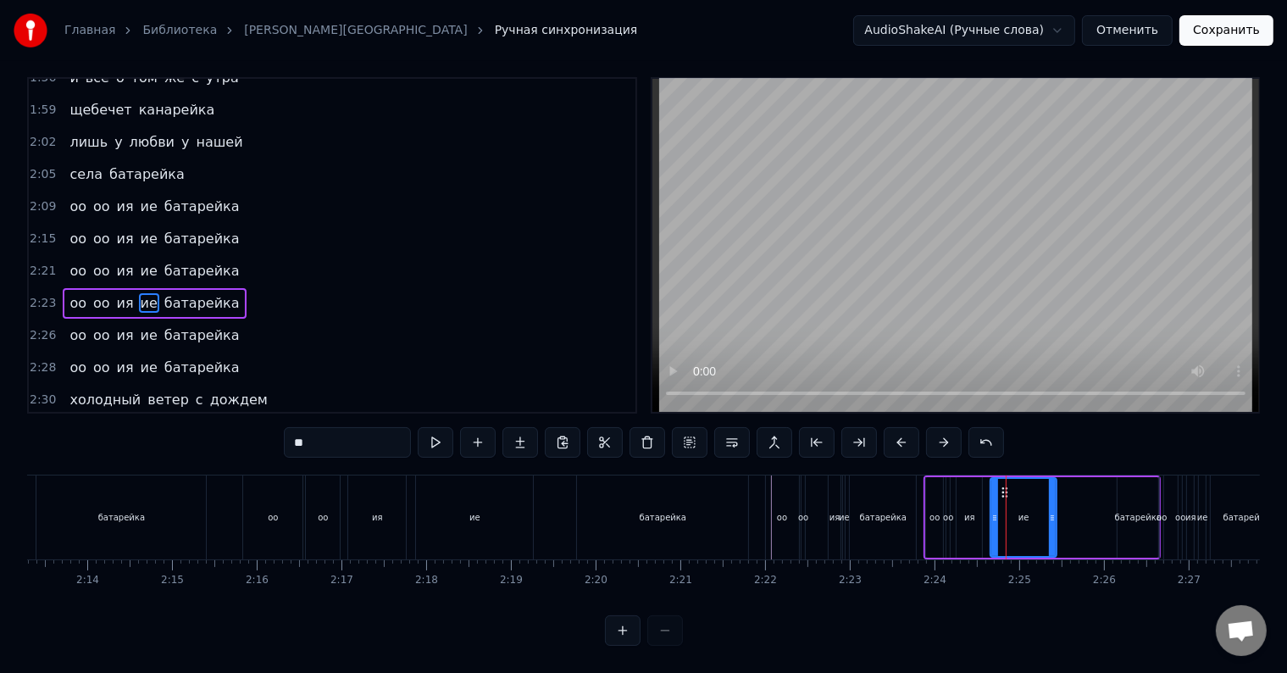
scroll to position [25, 0]
click at [928, 510] on div "оо" at bounding box center [934, 517] width 17 height 80
type input "**"
click at [950, 512] on div "оо оо ия ие батарейка" at bounding box center [1041, 517] width 237 height 84
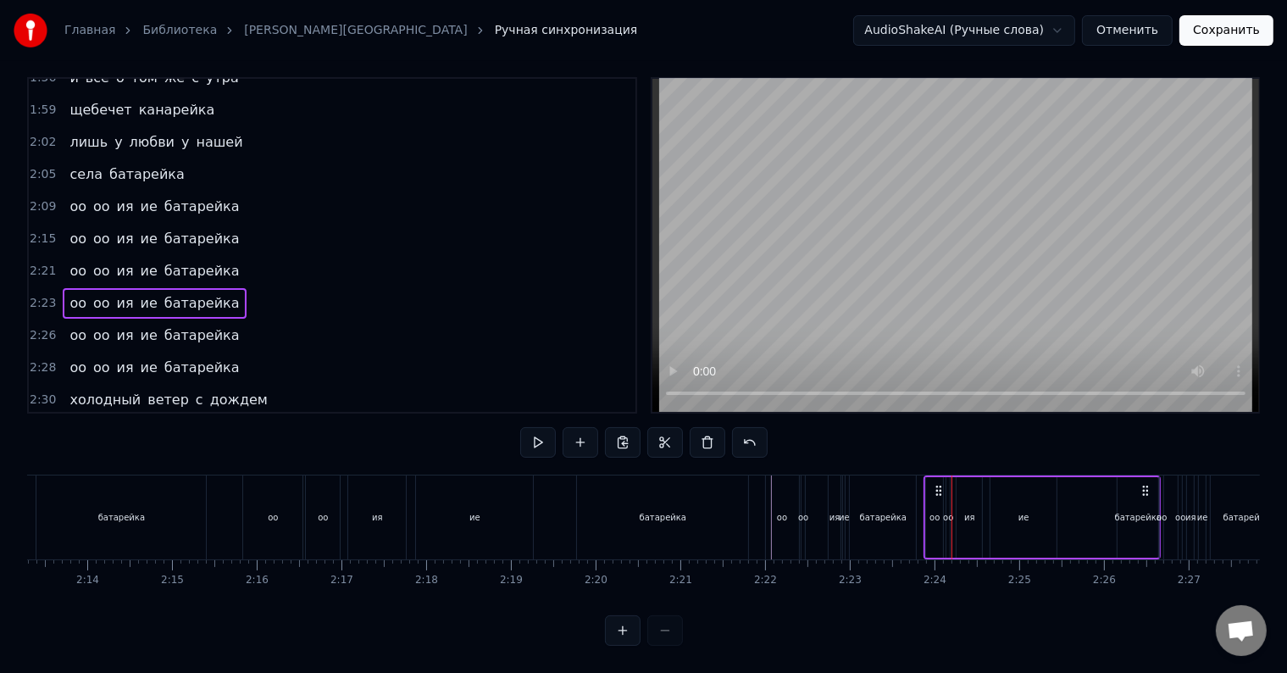
click at [962, 512] on div "ия" at bounding box center [968, 517] width 25 height 80
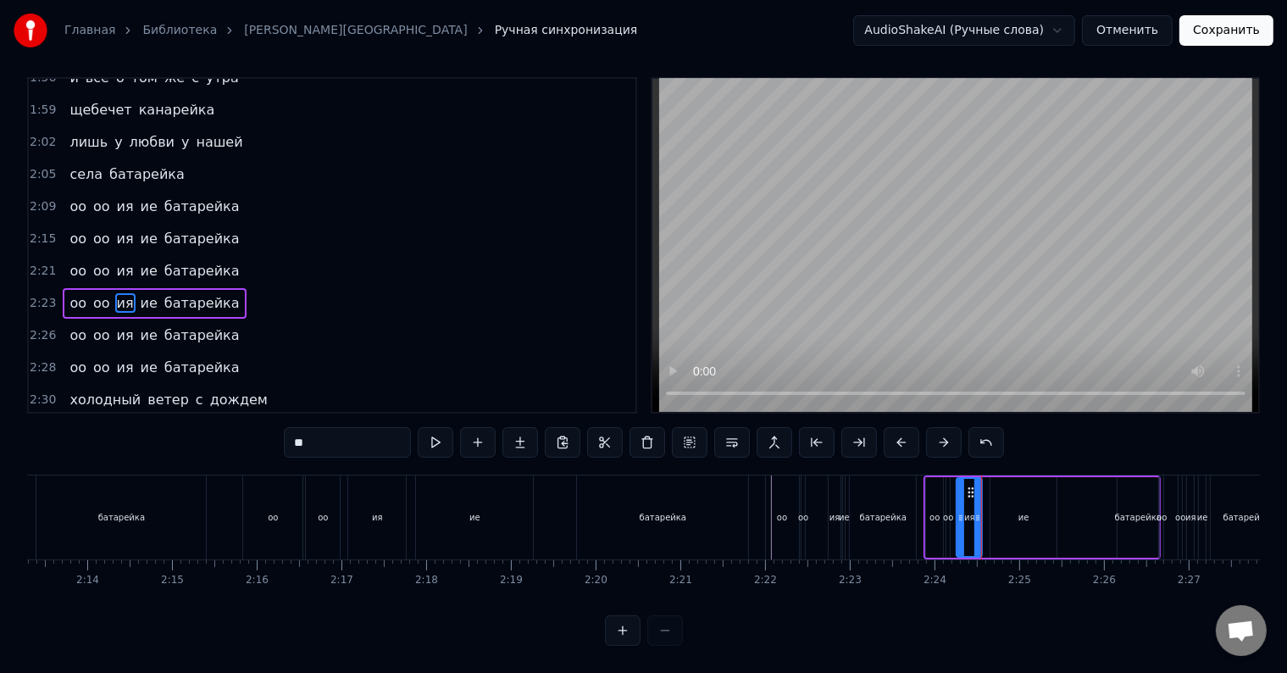
click at [1004, 507] on div "ие" at bounding box center [1023, 517] width 66 height 80
type input "**"
click at [1092, 498] on div "оо оо ия ие батарейка" at bounding box center [1041, 517] width 237 height 84
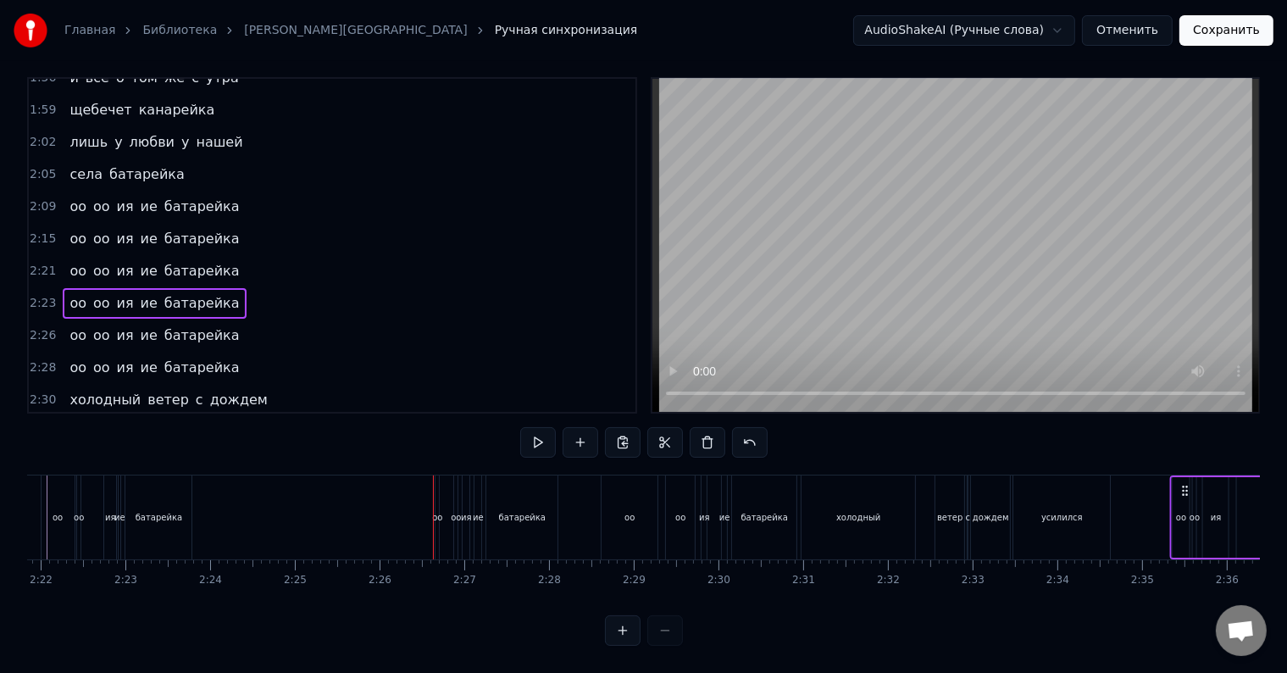
scroll to position [0, 12022]
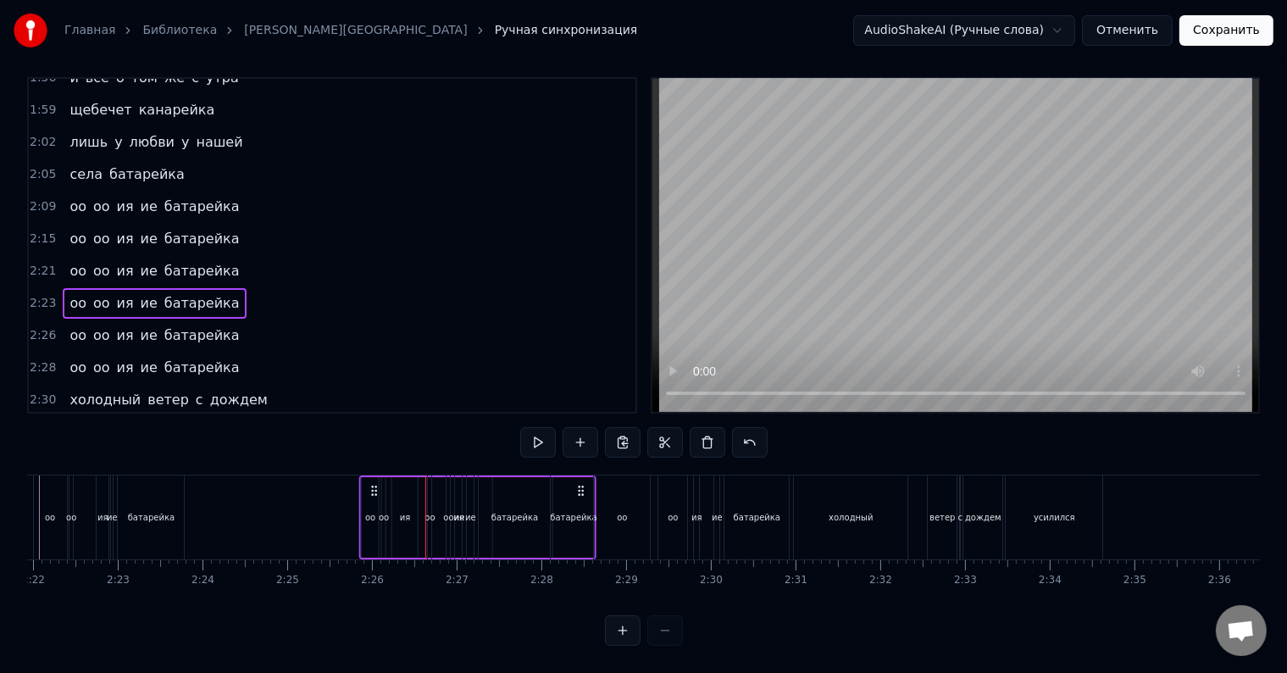
drag, startPoint x: 935, startPoint y: 474, endPoint x: 371, endPoint y: 532, distance: 567.0
click at [371, 532] on div "оо оо ия ие батарейка" at bounding box center [477, 517] width 237 height 84
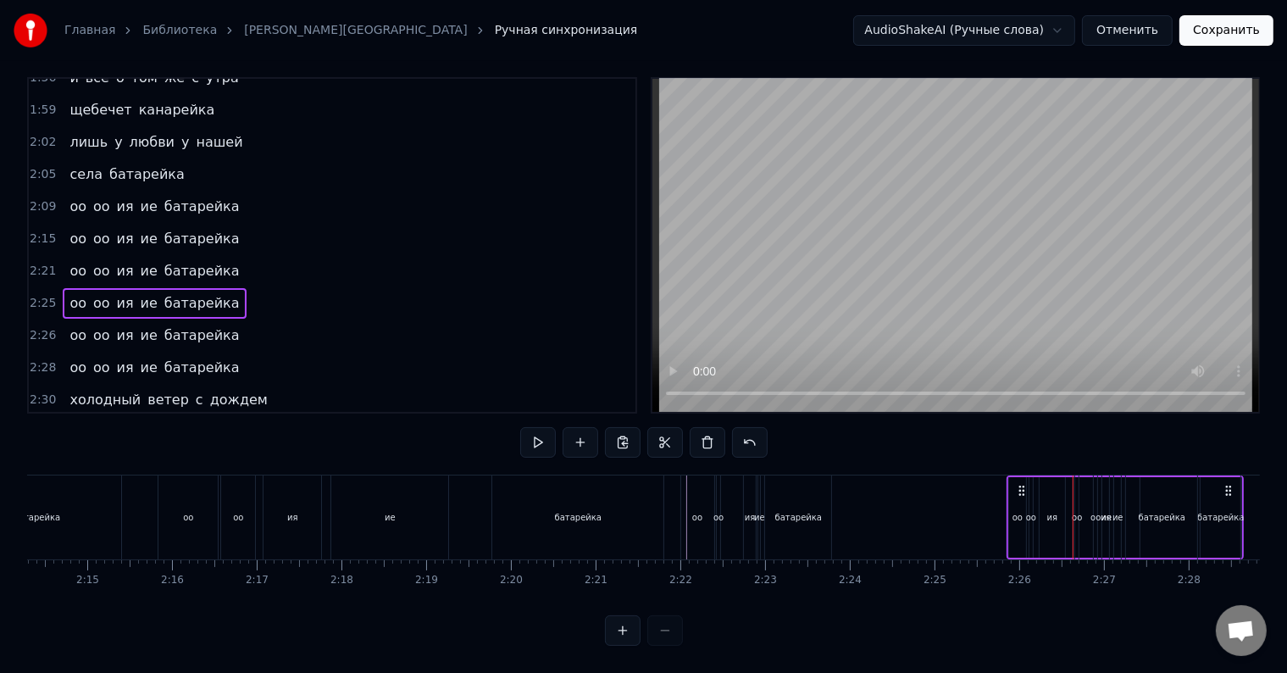
scroll to position [0, 11397]
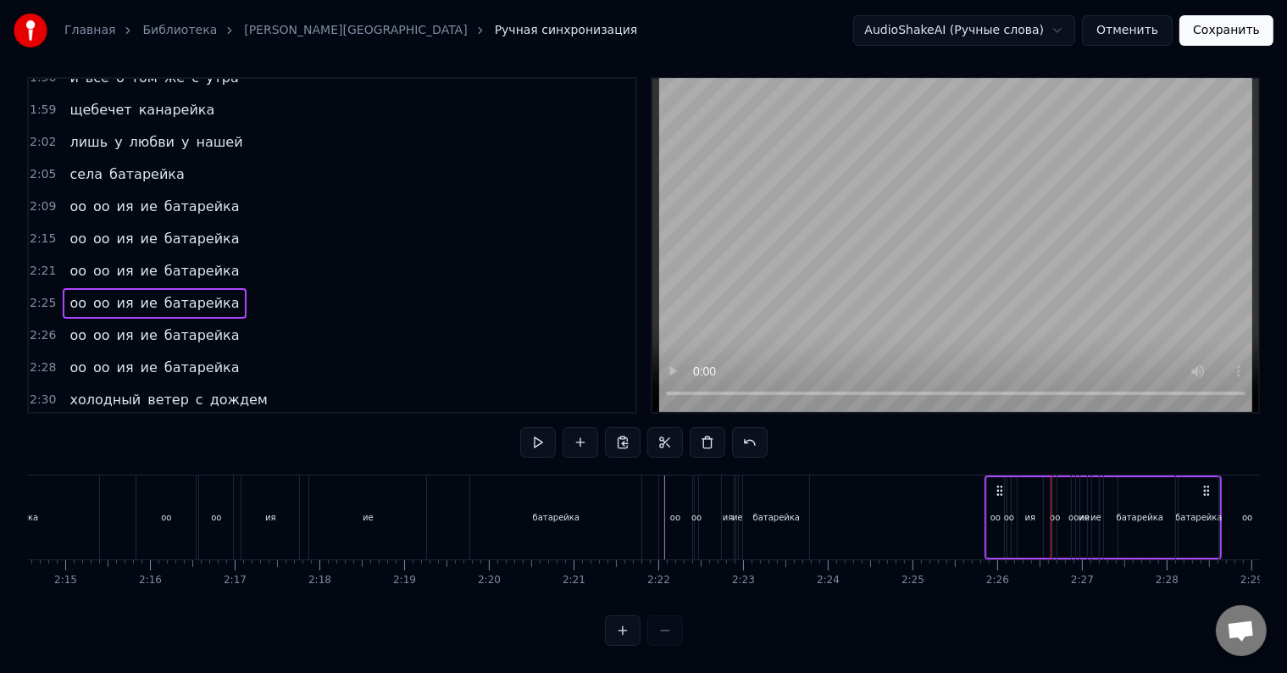
click at [775, 494] on div "батарейка" at bounding box center [776, 517] width 66 height 84
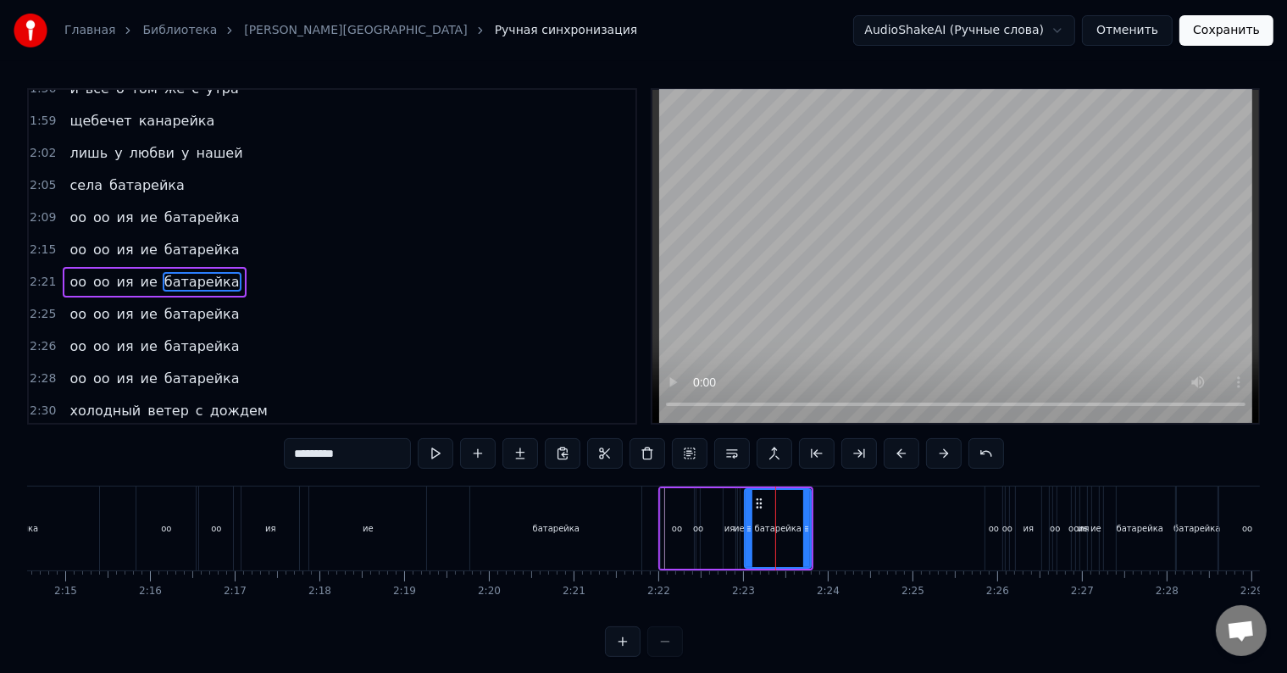
scroll to position [783, 0]
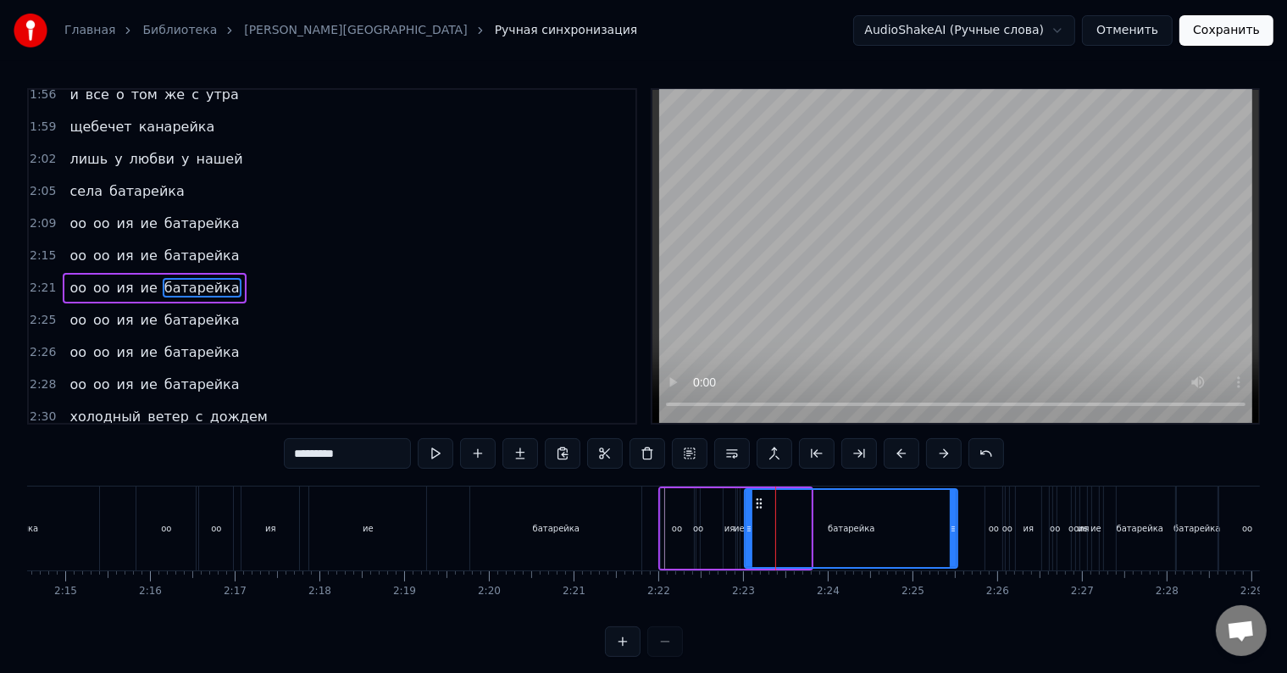
drag, startPoint x: 806, startPoint y: 521, endPoint x: 953, endPoint y: 519, distance: 146.5
click at [953, 519] on div at bounding box center [953, 528] width 7 height 77
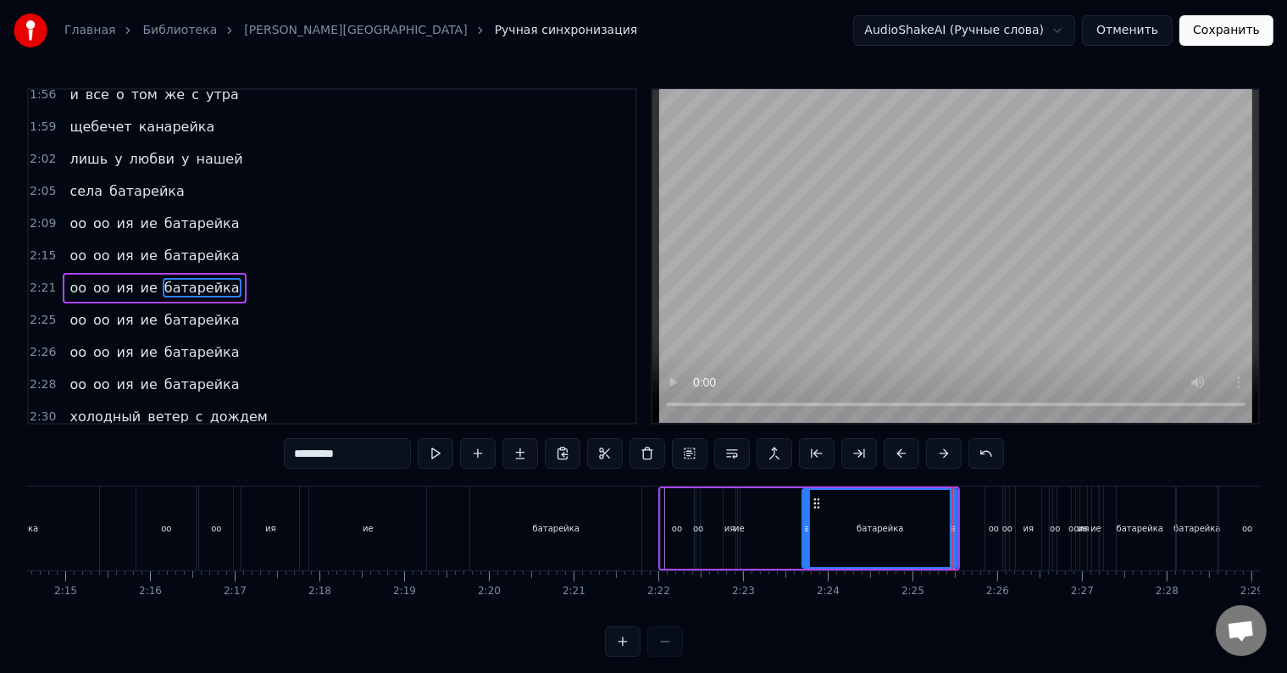
drag, startPoint x: 750, startPoint y: 531, endPoint x: 807, endPoint y: 531, distance: 57.6
click at [807, 531] on icon at bounding box center [806, 529] width 7 height 14
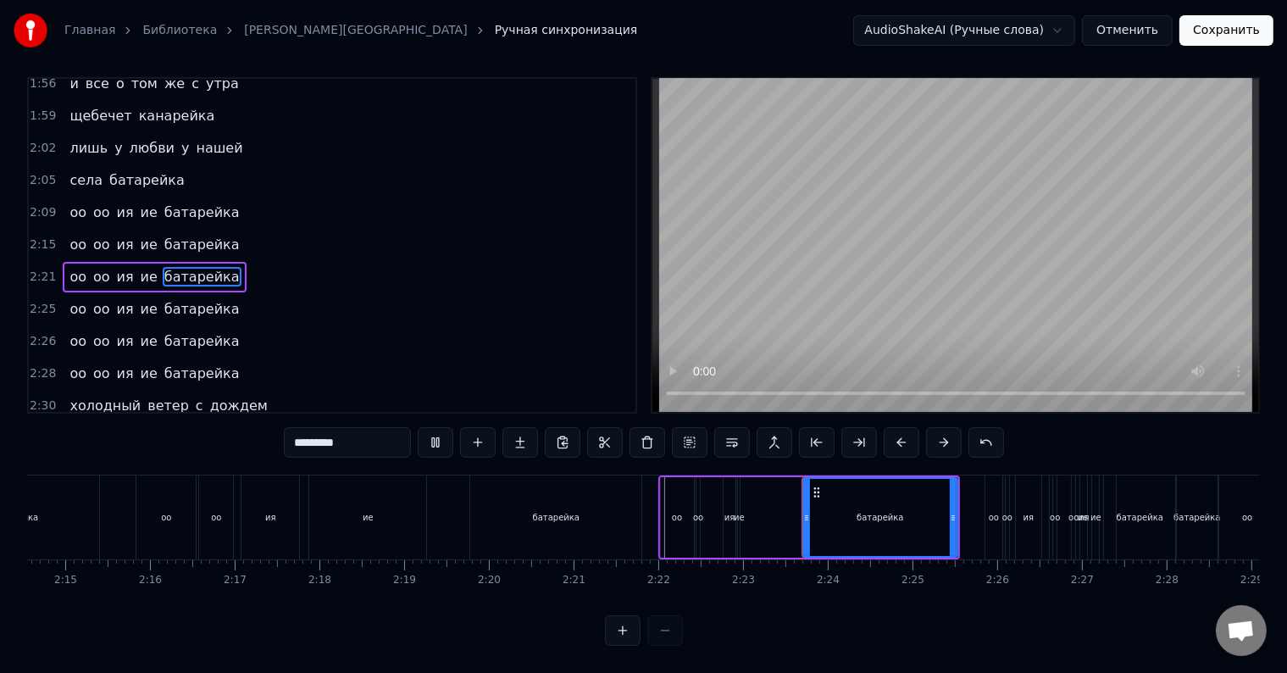
scroll to position [25, 0]
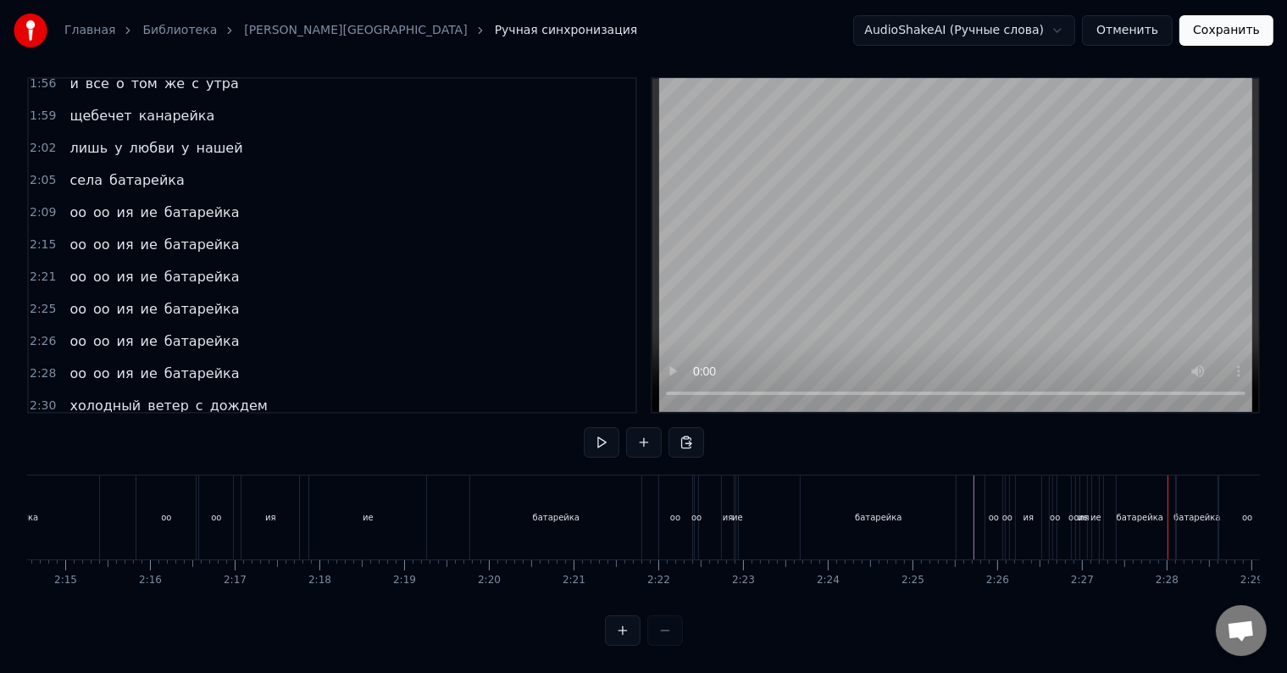
click at [991, 512] on div "оо" at bounding box center [993, 517] width 17 height 84
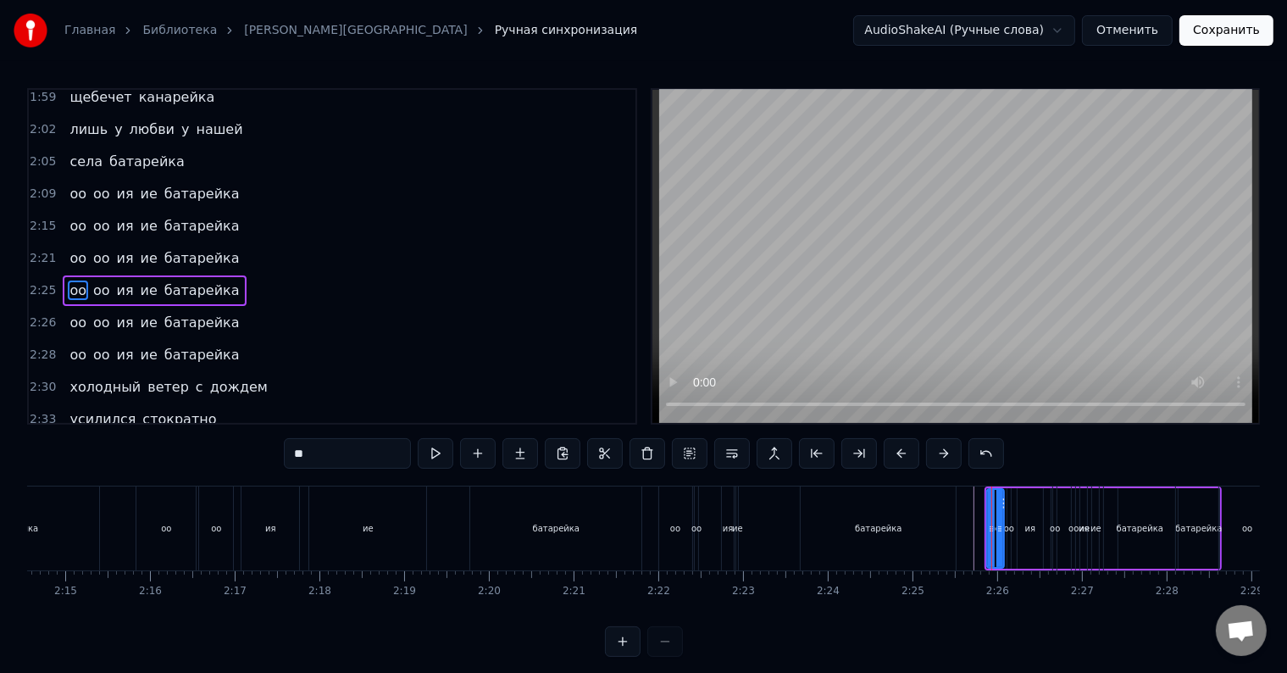
scroll to position [815, 0]
click at [1171, 496] on div "батарейка" at bounding box center [1139, 528] width 71 height 84
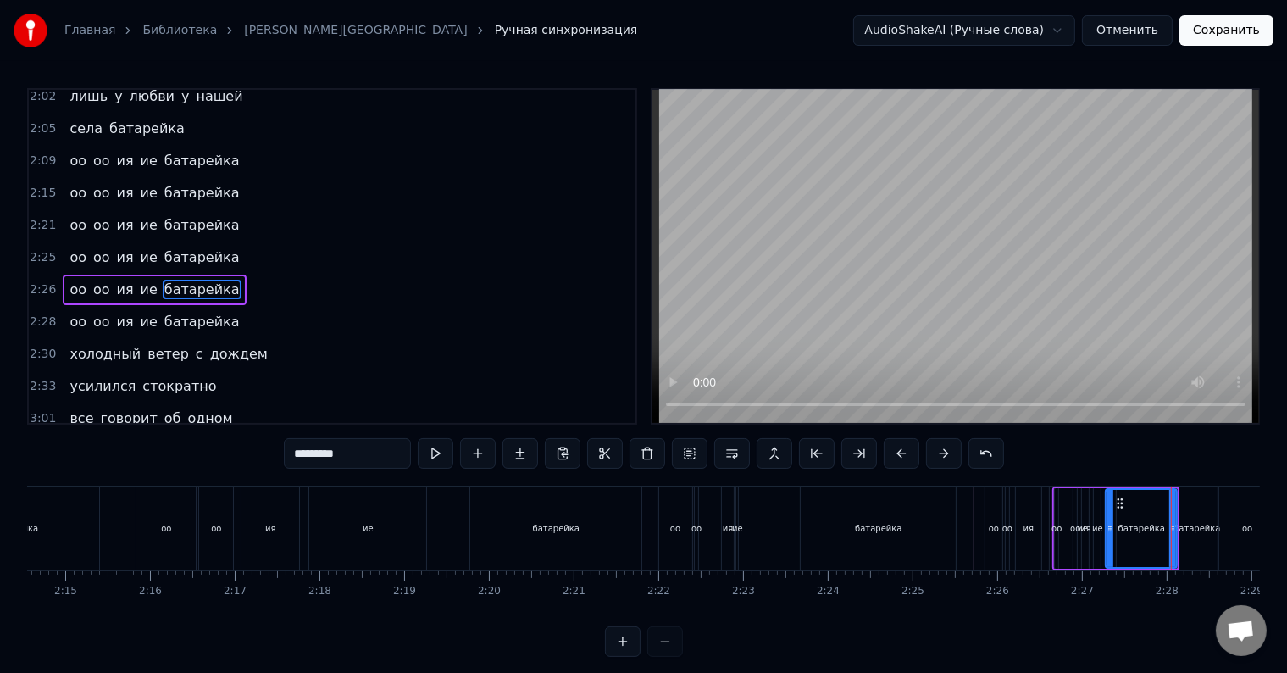
click at [997, 518] on div "оо" at bounding box center [993, 528] width 17 height 84
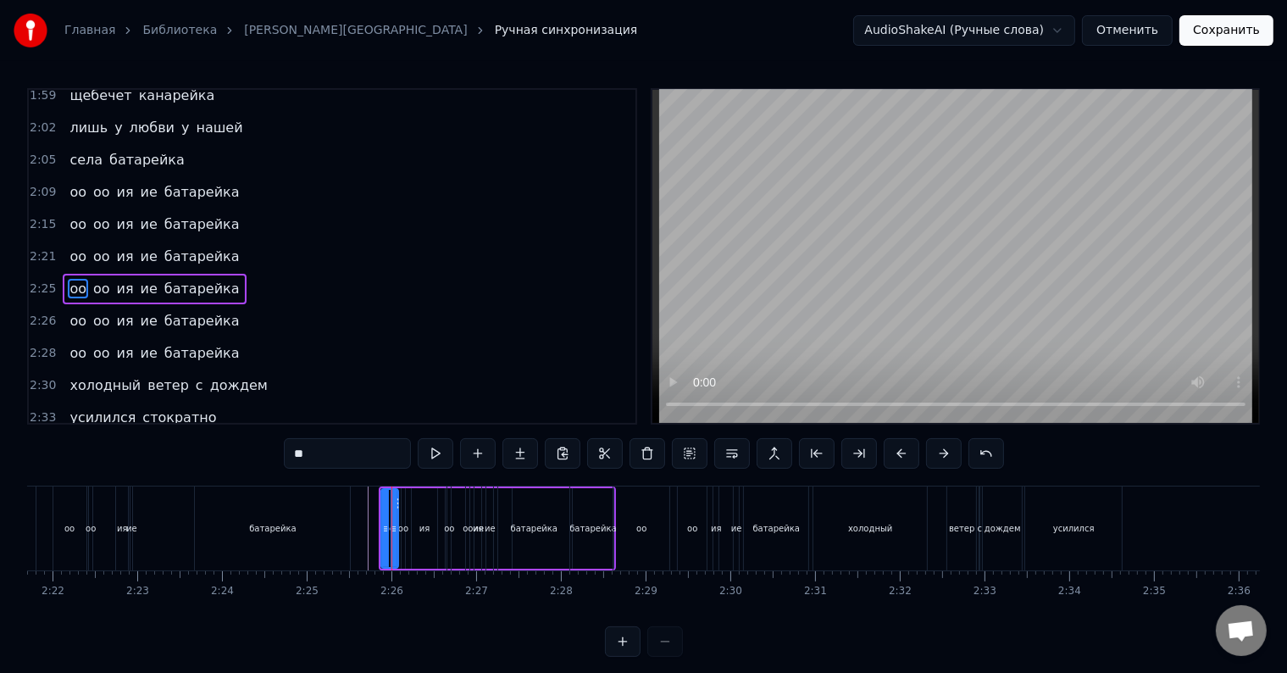
scroll to position [0, 11937]
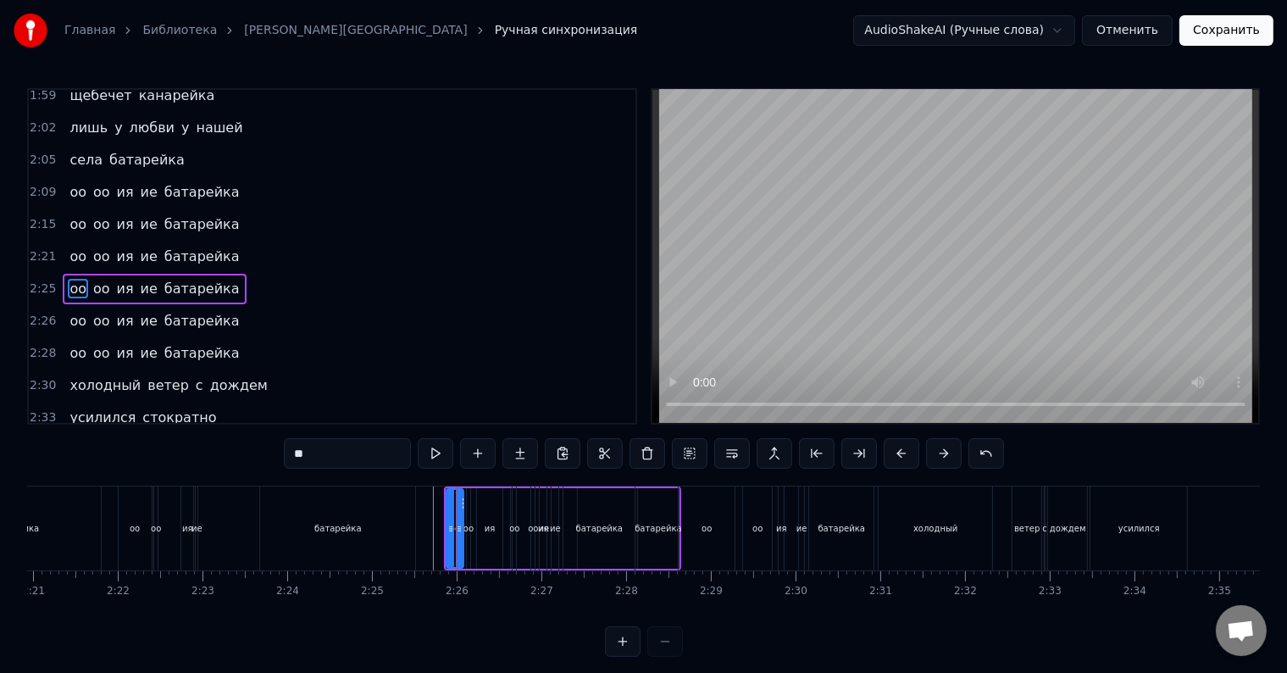
click at [1033, 501] on div "ветер" at bounding box center [1026, 528] width 29 height 84
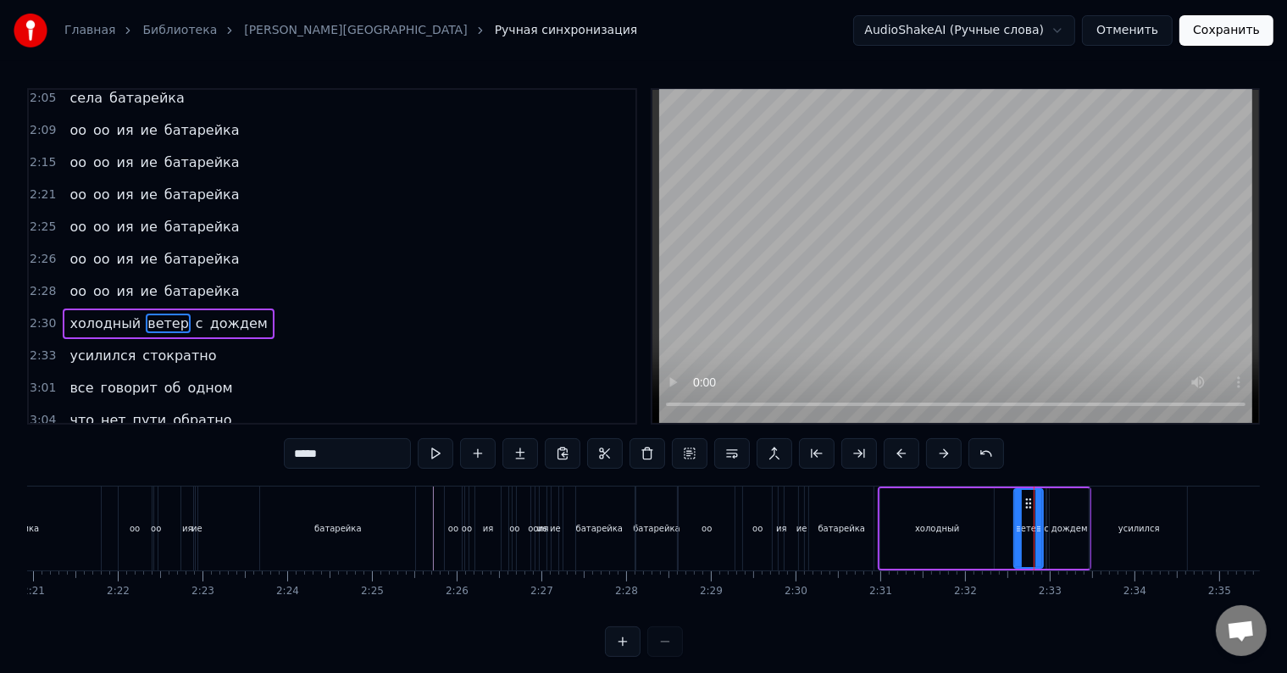
scroll to position [908, 0]
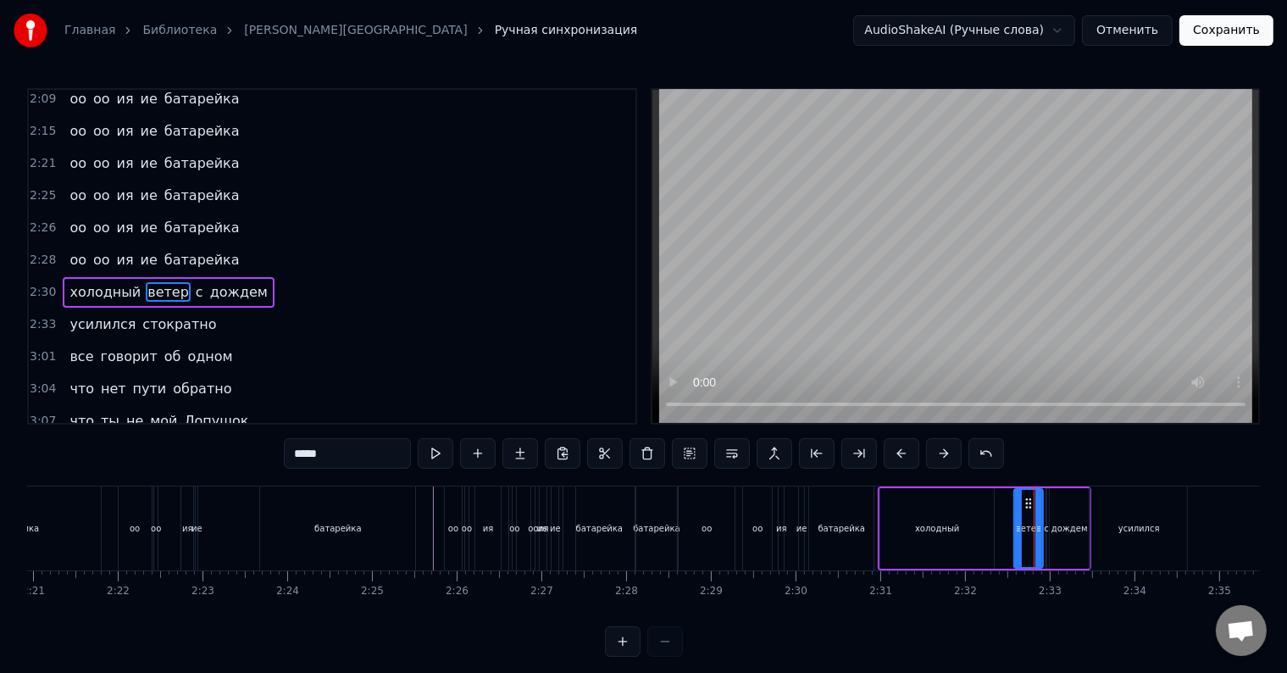
click at [1111, 501] on div "усилился" at bounding box center [1138, 528] width 97 height 84
type input "********"
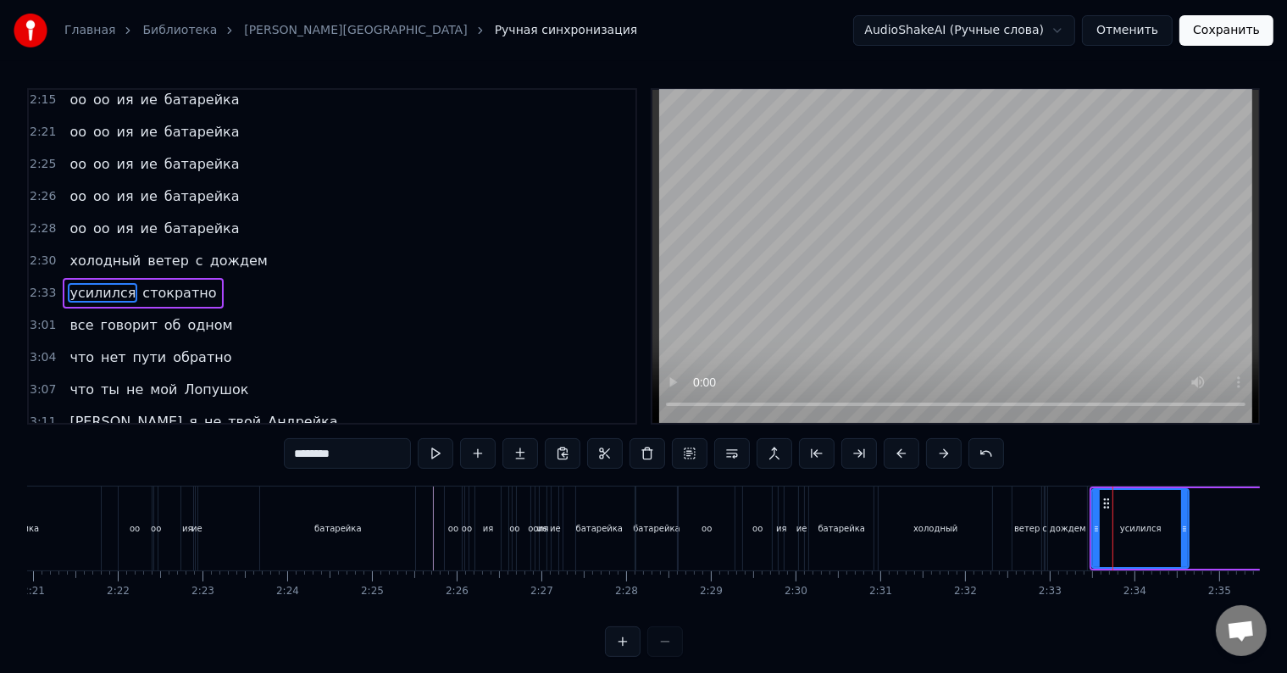
scroll to position [0, 12360]
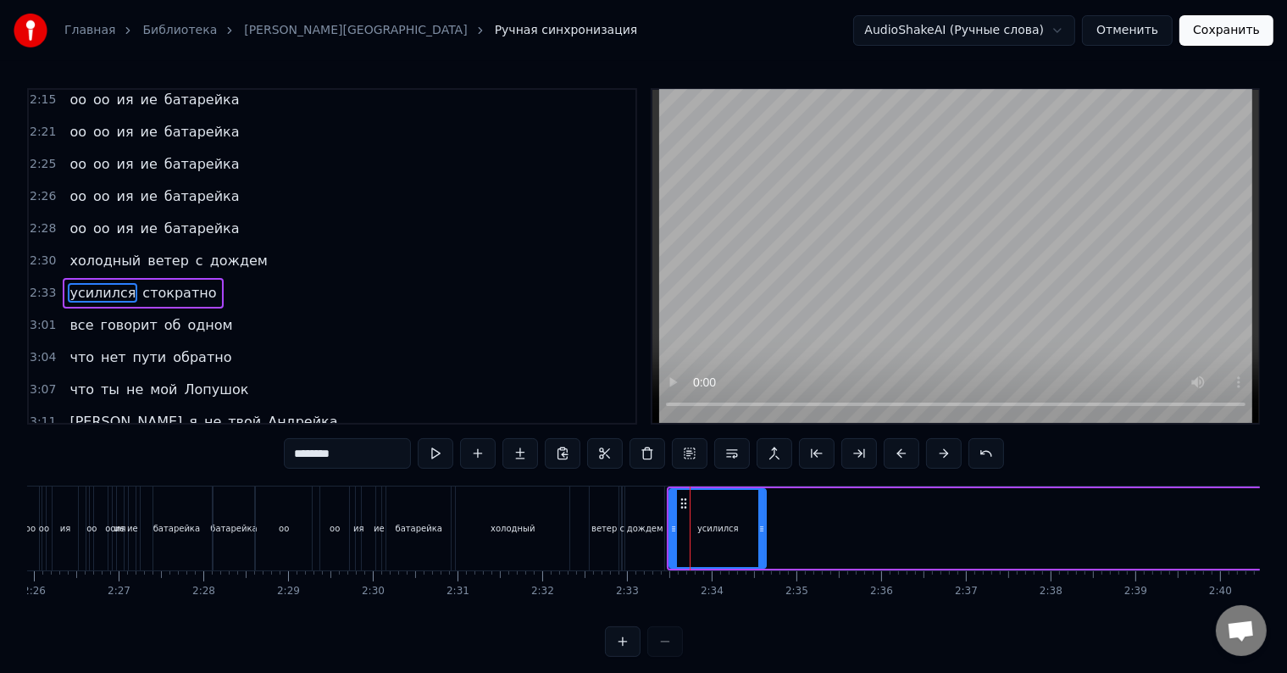
drag, startPoint x: 688, startPoint y: 498, endPoint x: 679, endPoint y: 505, distance: 10.8
click at [679, 505] on icon at bounding box center [684, 503] width 14 height 14
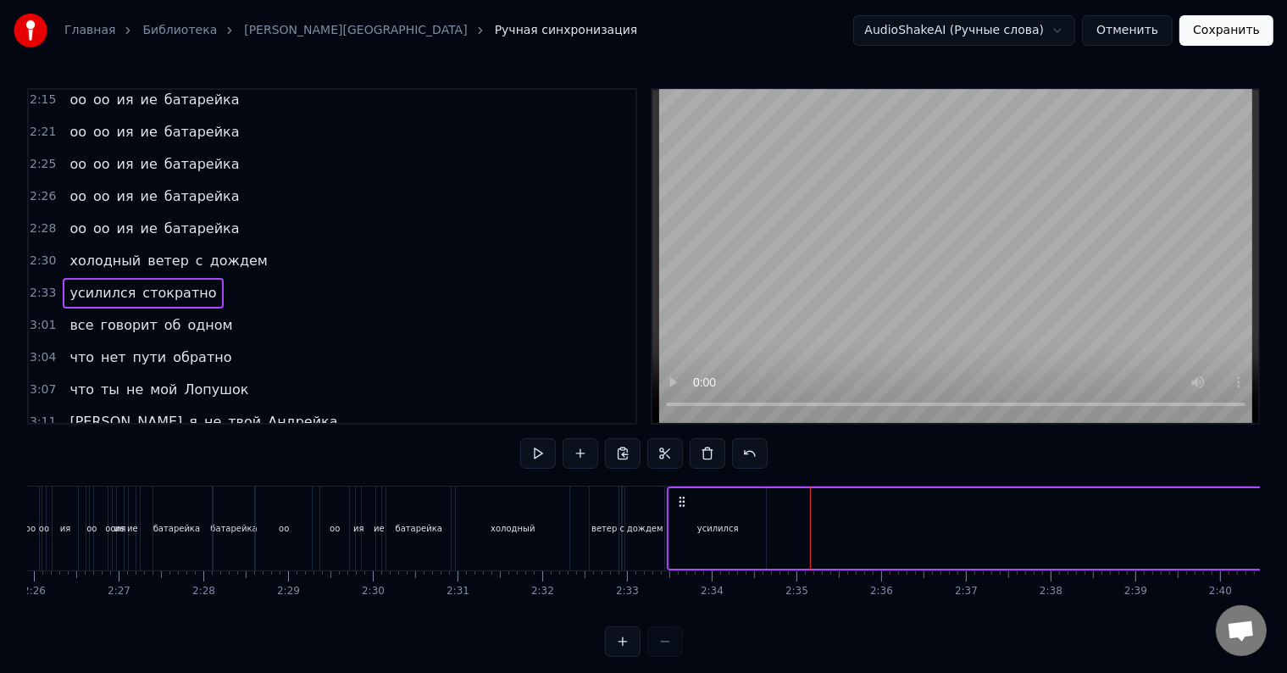
click at [180, 213] on div "оо оо ия ие батарейка" at bounding box center [154, 228] width 183 height 30
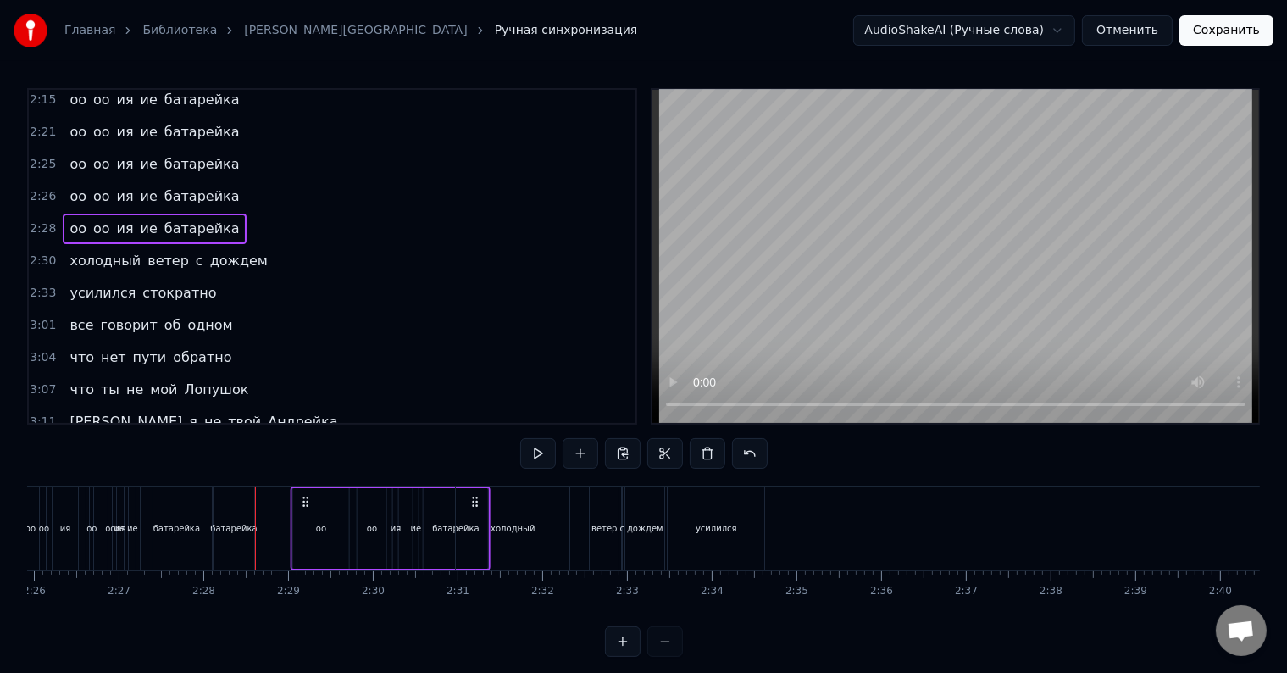
drag, startPoint x: 268, startPoint y: 495, endPoint x: 302, endPoint y: 490, distance: 35.1
click at [302, 490] on div "оо оо ия ие батарейка" at bounding box center [391, 528] width 200 height 84
click at [95, 246] on div "холодный ветер с дождем" at bounding box center [168, 261] width 211 height 30
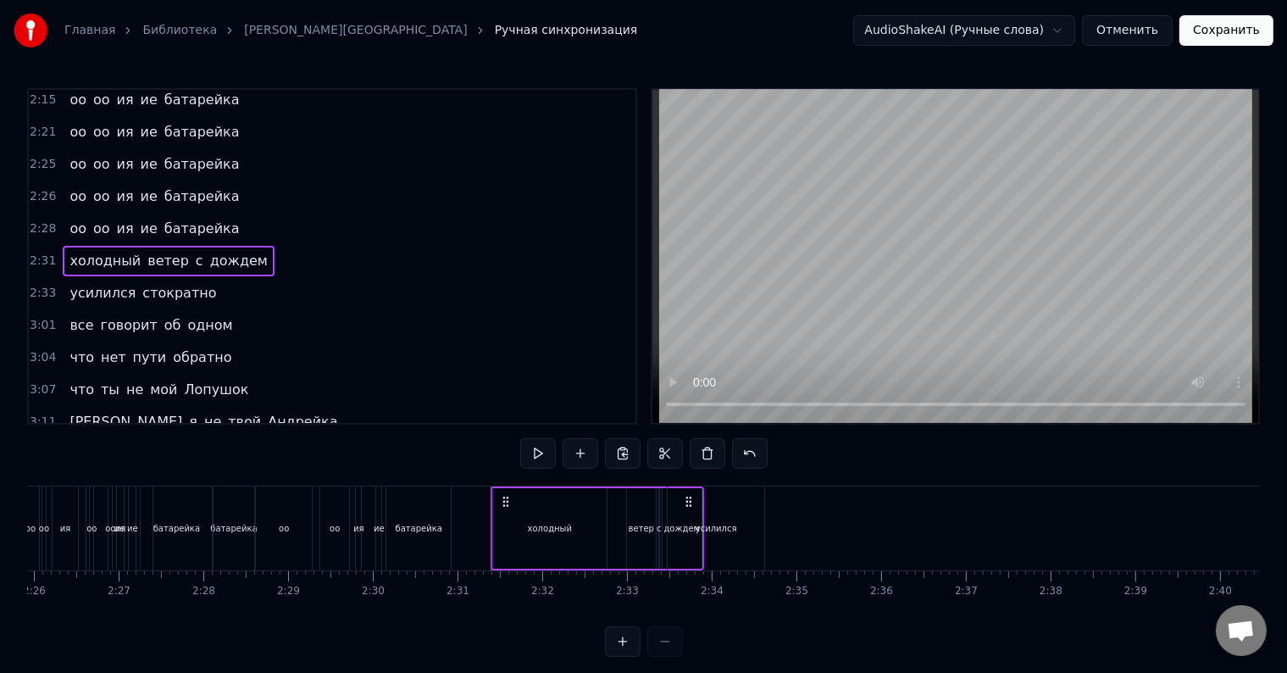
click at [109, 278] on div "усилился стократно" at bounding box center [143, 293] width 160 height 30
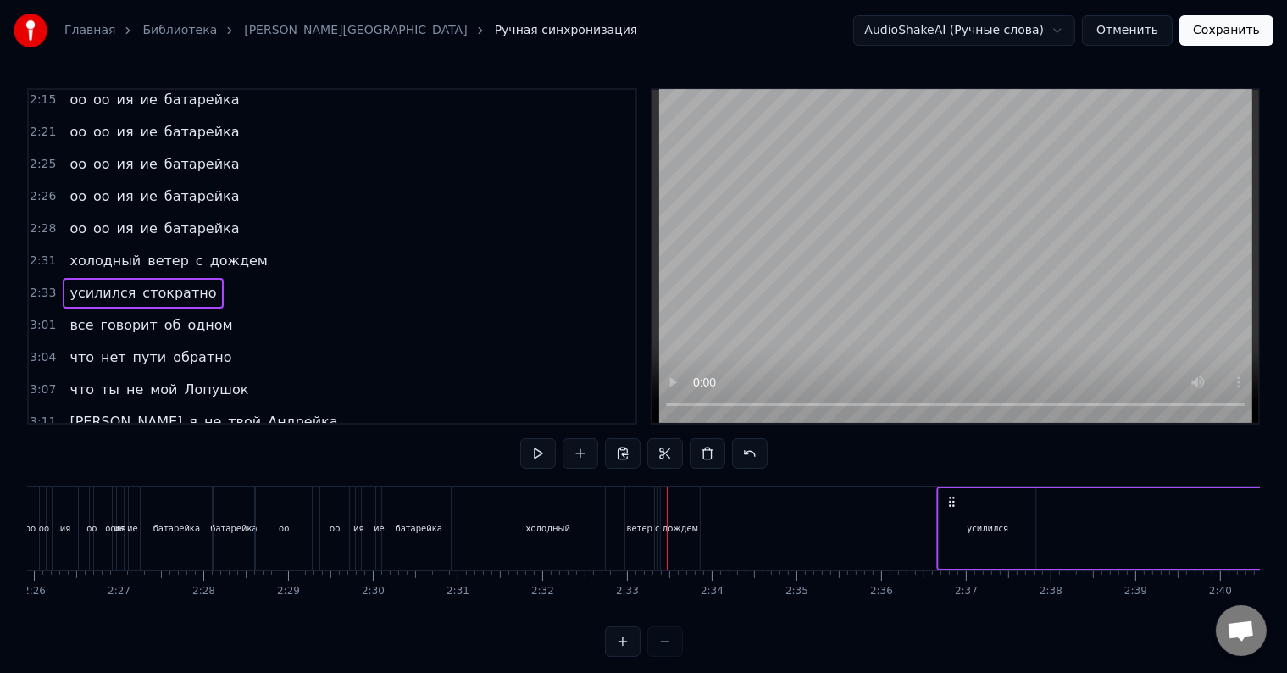
drag, startPoint x: 680, startPoint y: 498, endPoint x: 950, endPoint y: 498, distance: 269.4
click at [950, 498] on icon at bounding box center [952, 502] width 14 height 14
drag, startPoint x: 680, startPoint y: 501, endPoint x: 994, endPoint y: 501, distance: 313.4
click at [994, 501] on icon at bounding box center [996, 502] width 14 height 14
click at [110, 246] on div "холодный ветер с дождем" at bounding box center [168, 261] width 211 height 30
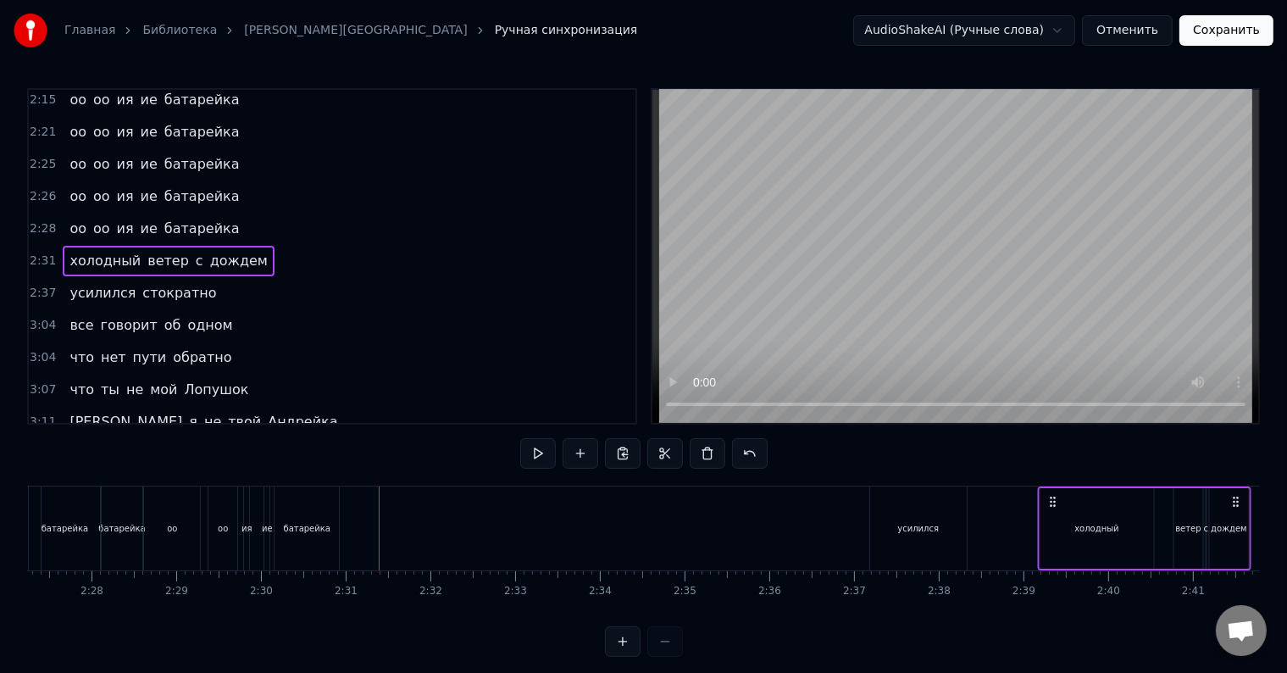
scroll to position [0, 12494]
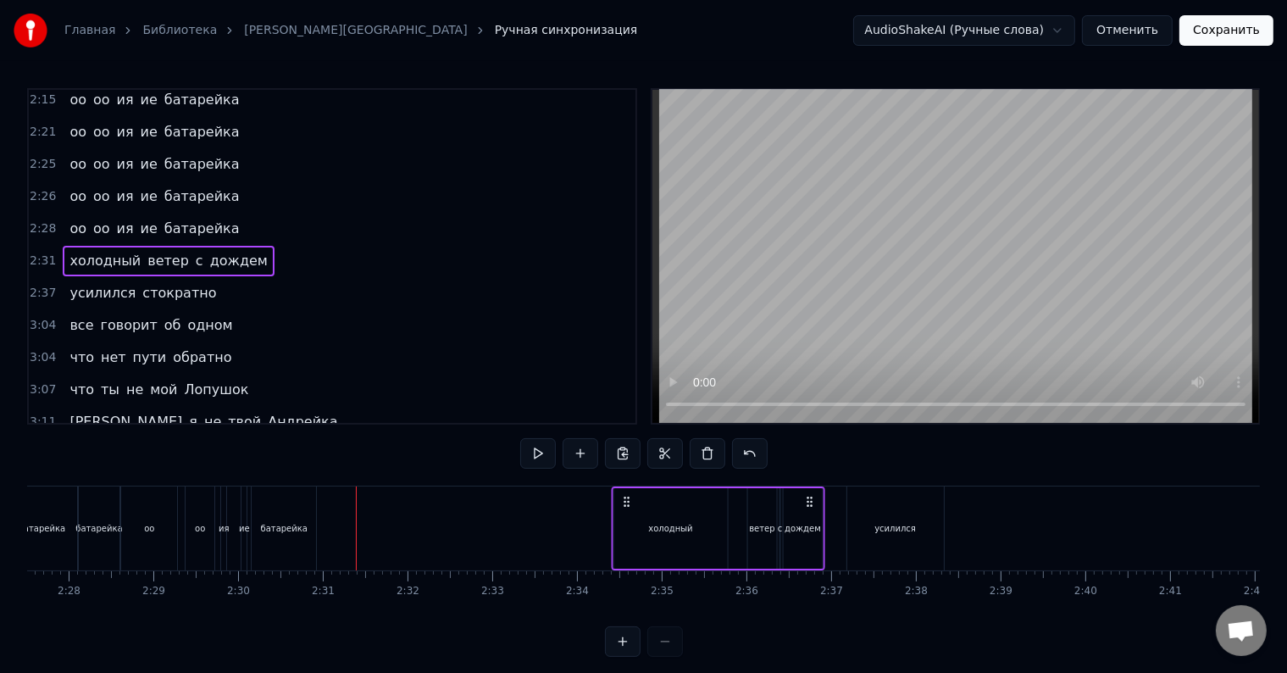
drag, startPoint x: 502, startPoint y: 498, endPoint x: 623, endPoint y: 530, distance: 125.3
click at [623, 530] on div "холодный ветер с дождем" at bounding box center [717, 528] width 213 height 84
click at [874, 506] on div "усилился" at bounding box center [895, 528] width 97 height 84
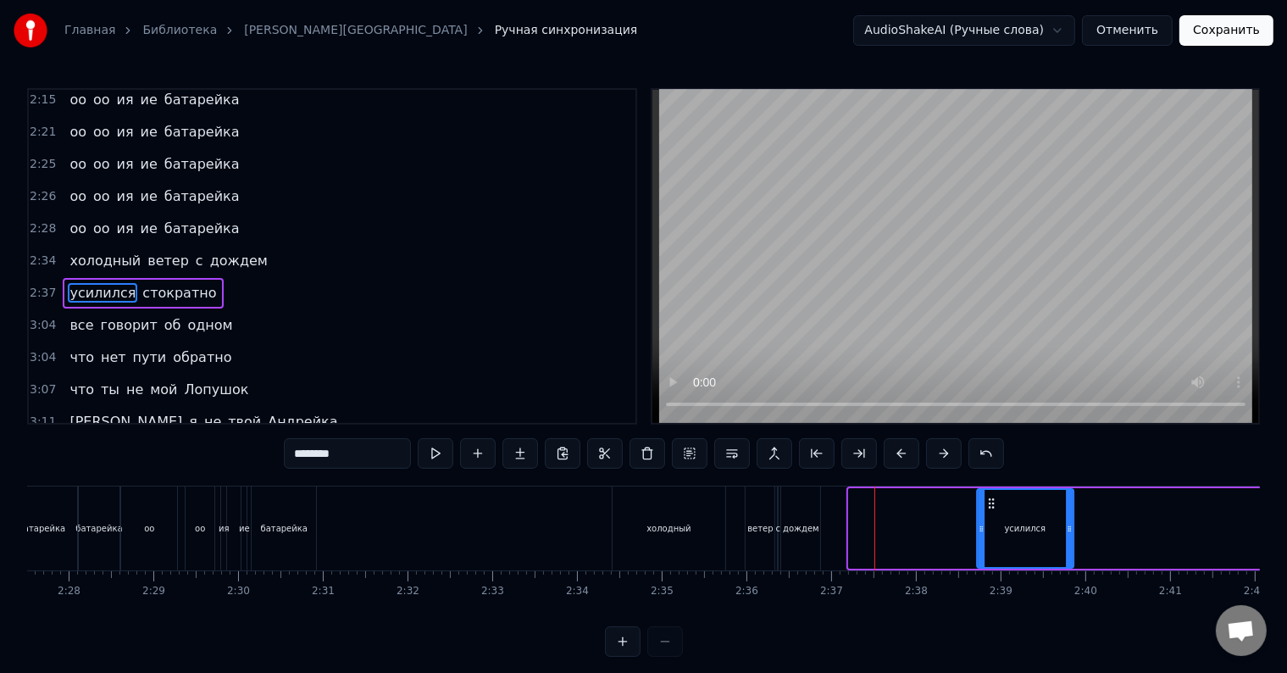
drag, startPoint x: 859, startPoint y: 500, endPoint x: 987, endPoint y: 501, distance: 127.9
click at [987, 501] on icon at bounding box center [991, 503] width 14 height 14
click at [626, 500] on div "холодный" at bounding box center [669, 528] width 114 height 84
type input "********"
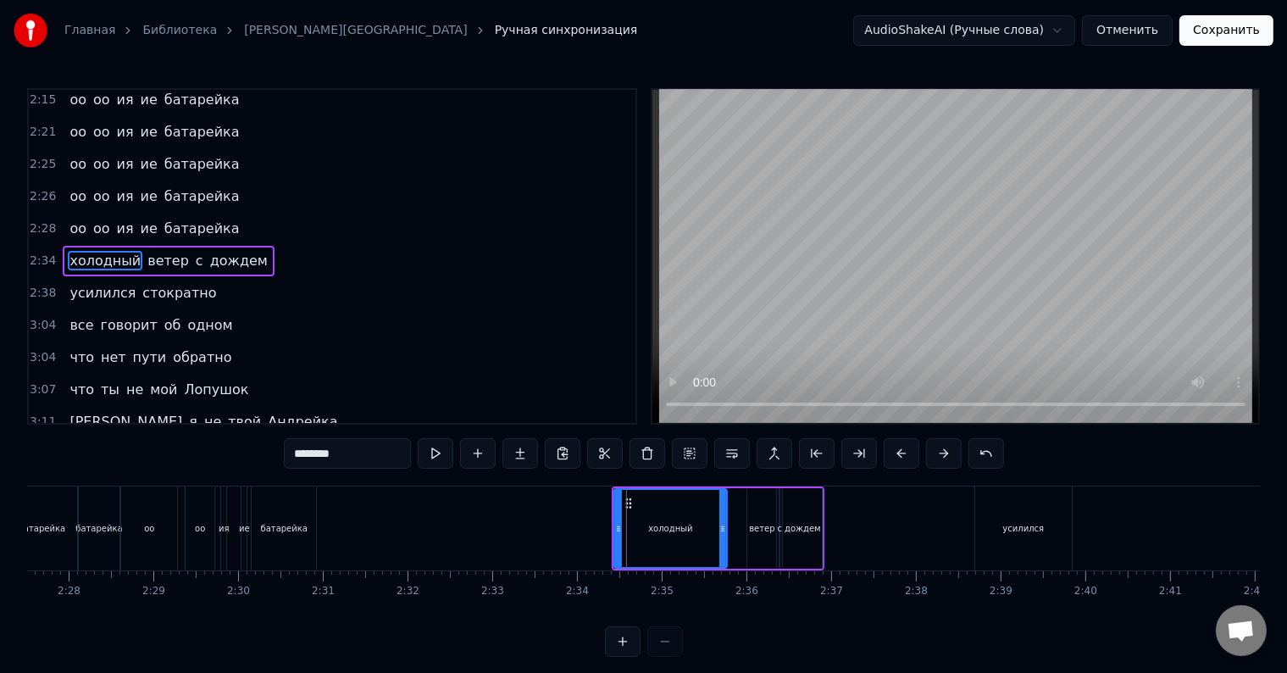
scroll to position [908, 0]
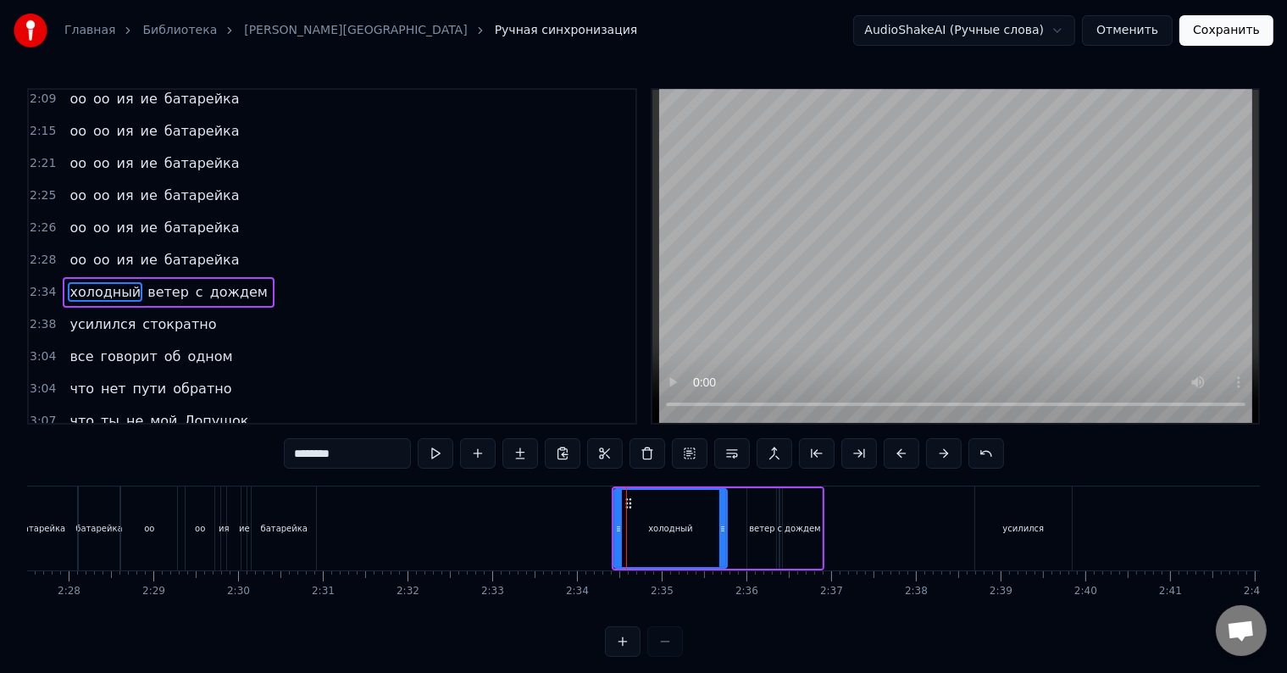
click at [146, 277] on div "холодный ветер с дождем" at bounding box center [168, 292] width 211 height 30
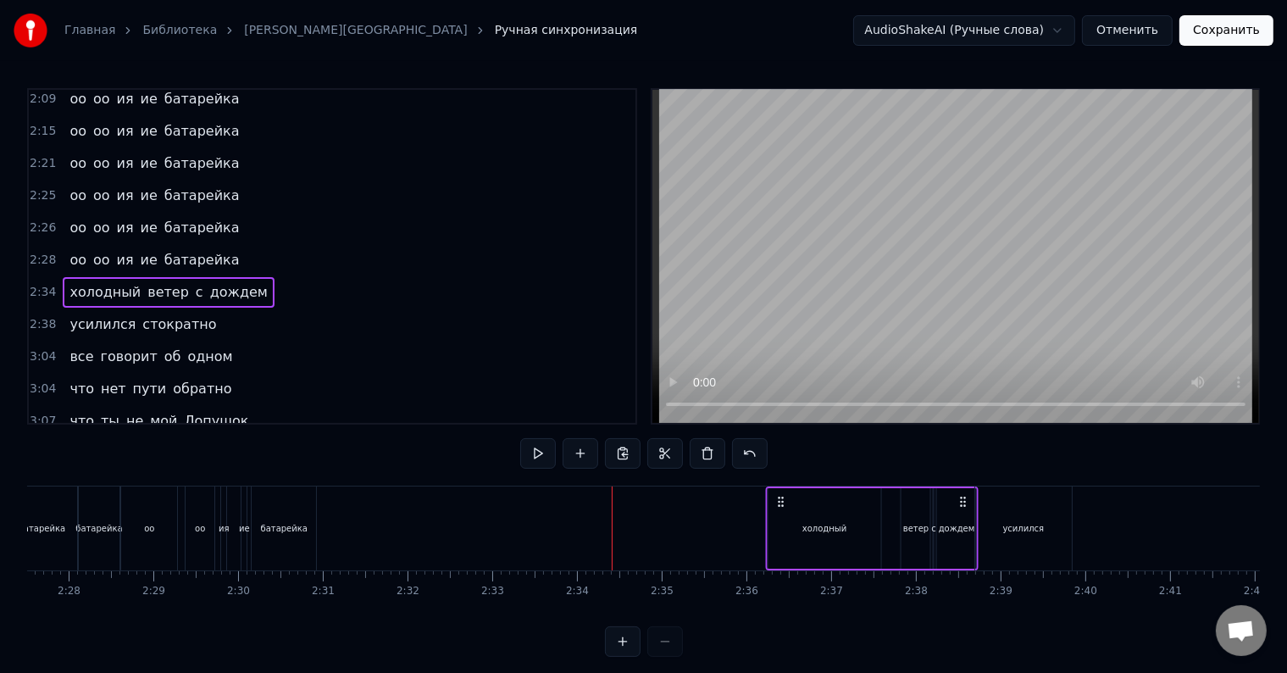
drag, startPoint x: 630, startPoint y: 501, endPoint x: 783, endPoint y: 497, distance: 153.3
click at [783, 497] on icon at bounding box center [780, 502] width 14 height 14
click at [285, 503] on div "батарейка" at bounding box center [284, 528] width 64 height 84
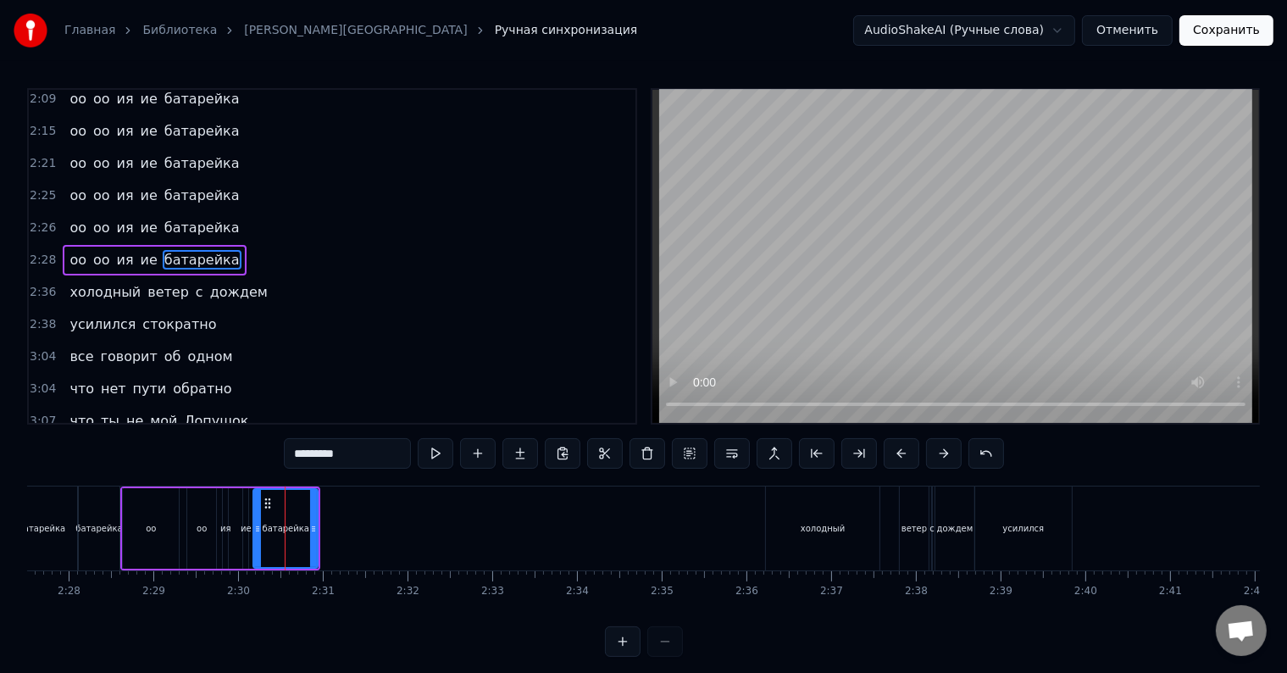
scroll to position [878, 0]
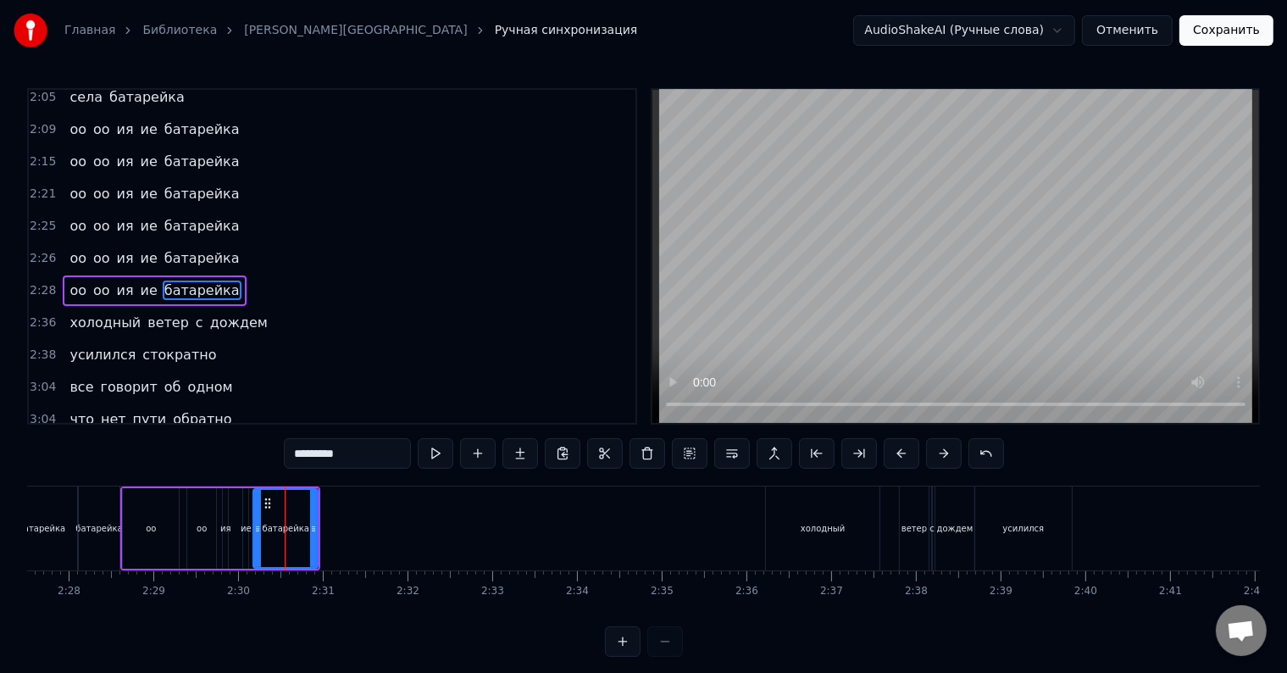
click at [85, 275] on div "оо оо ия ие батарейка" at bounding box center [154, 290] width 183 height 30
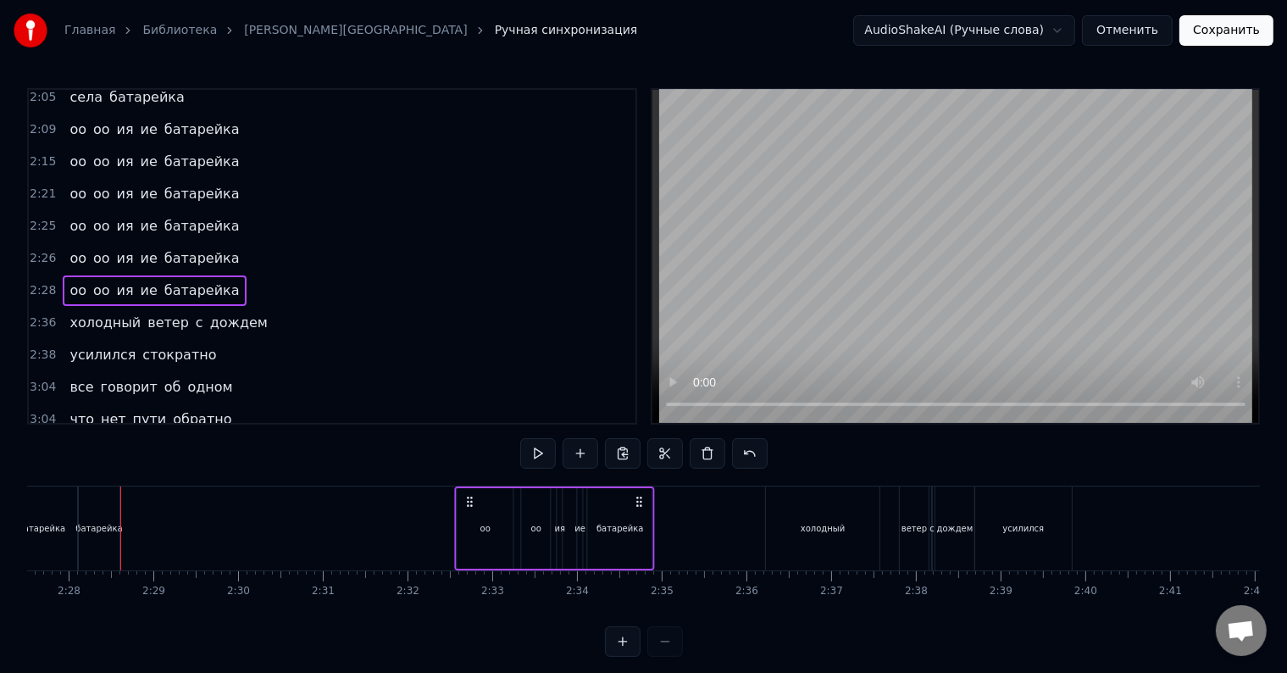
drag, startPoint x: 131, startPoint y: 497, endPoint x: 465, endPoint y: 491, distance: 333.8
click at [465, 491] on div "оо оо ия ие батарейка" at bounding box center [555, 528] width 200 height 84
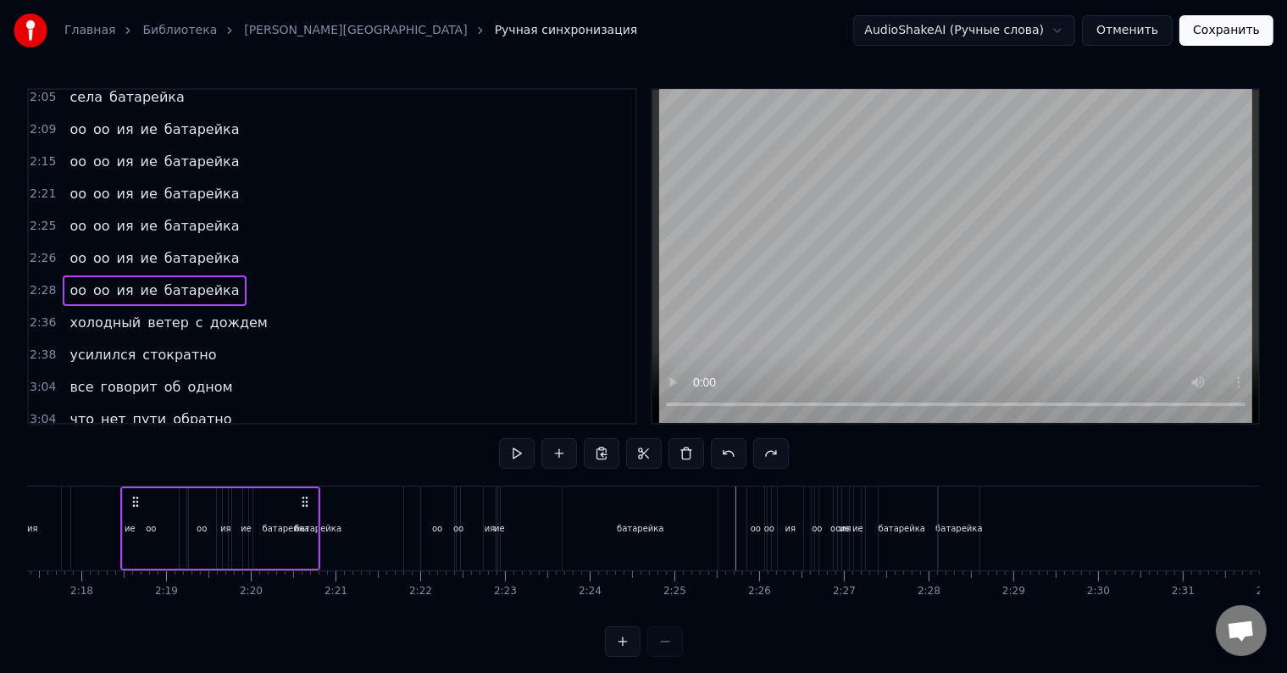
scroll to position [0, 11657]
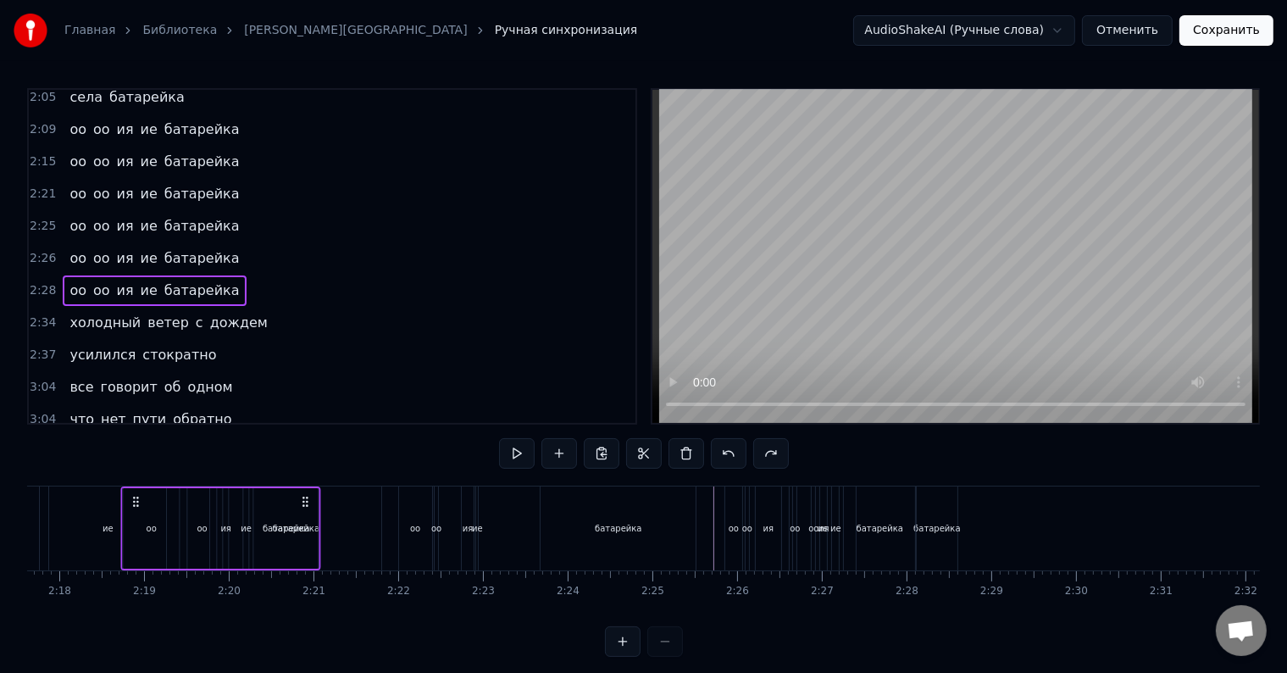
click at [514, 543] on div "оо оо ия ие батарейка" at bounding box center [549, 528] width 302 height 84
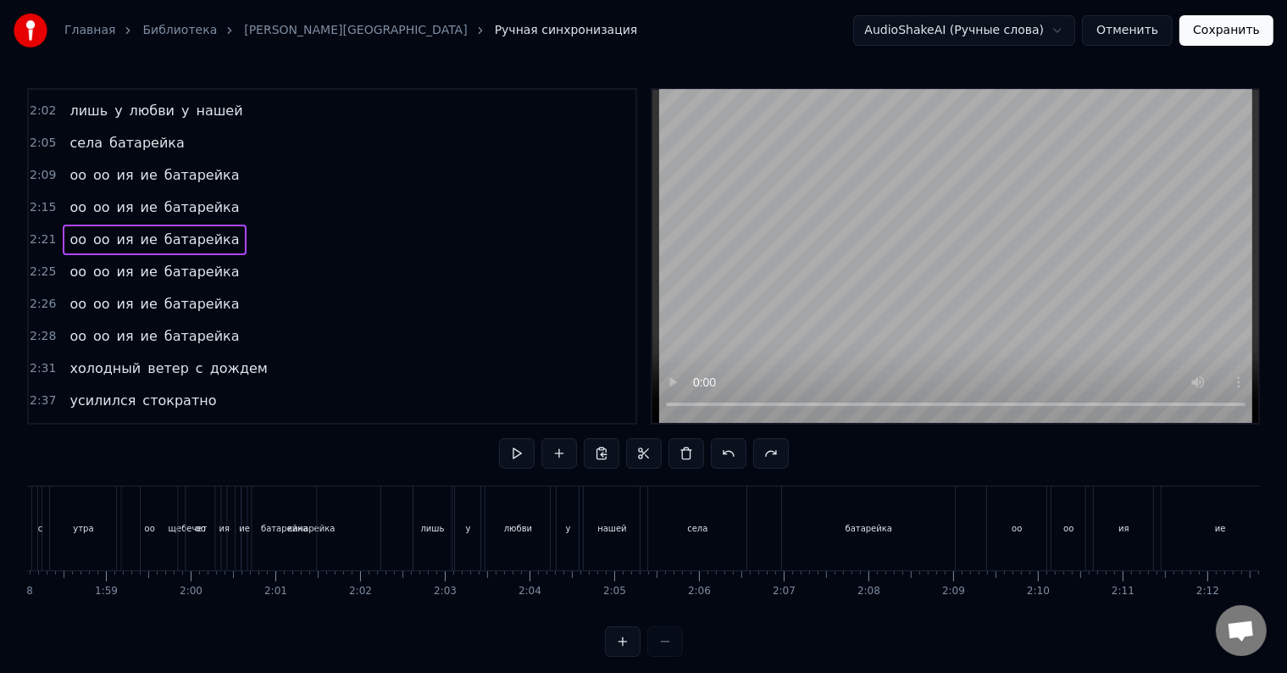
scroll to position [793, 0]
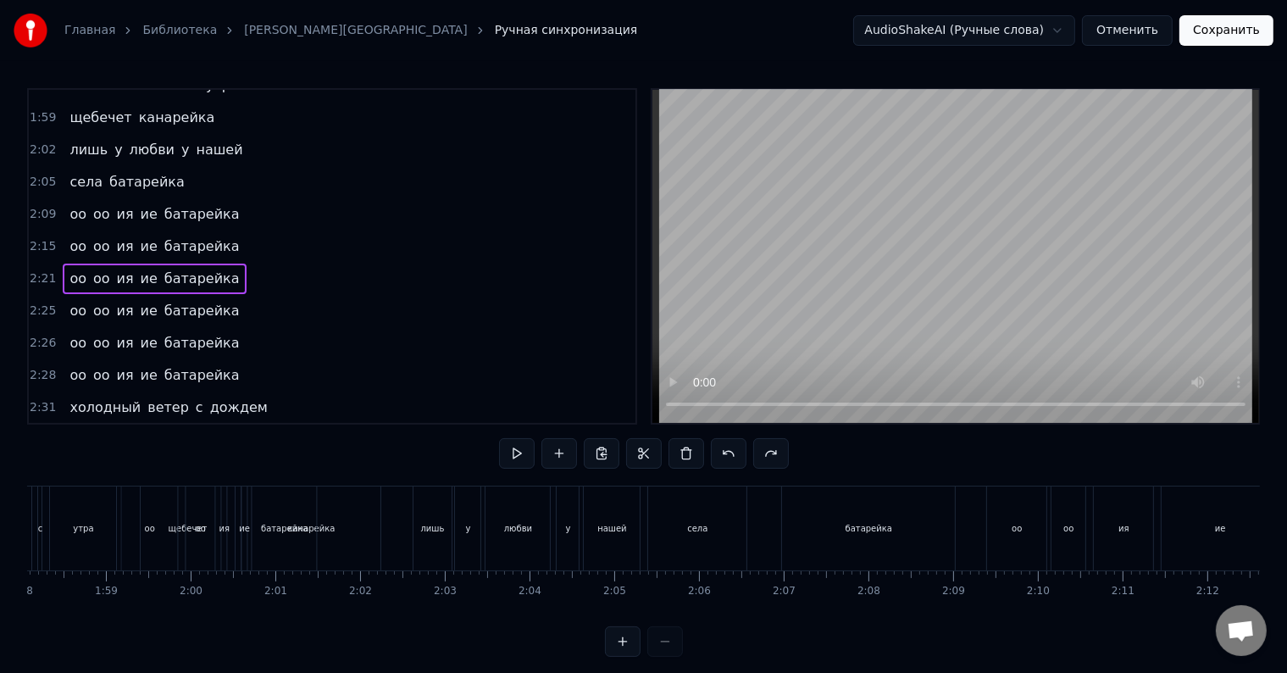
click at [115, 199] on div "оо оо ия ие батарейка" at bounding box center [154, 214] width 183 height 30
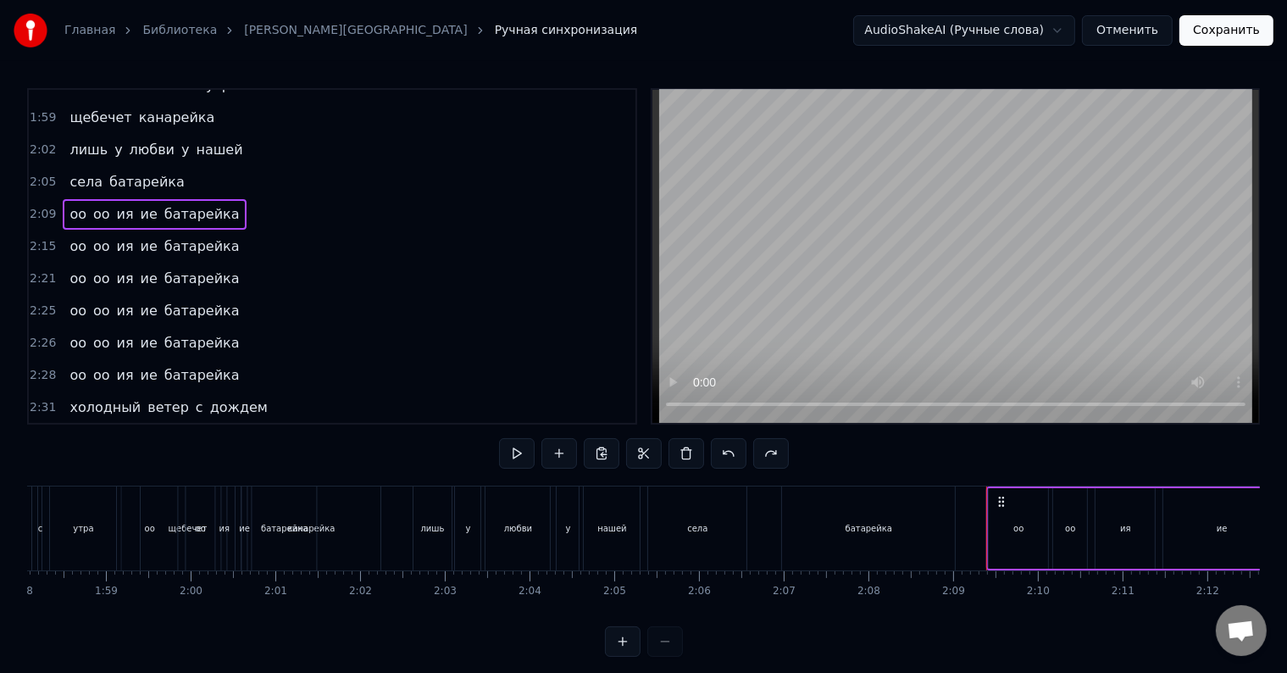
click at [142, 167] on div "села батарейка" at bounding box center [127, 182] width 128 height 30
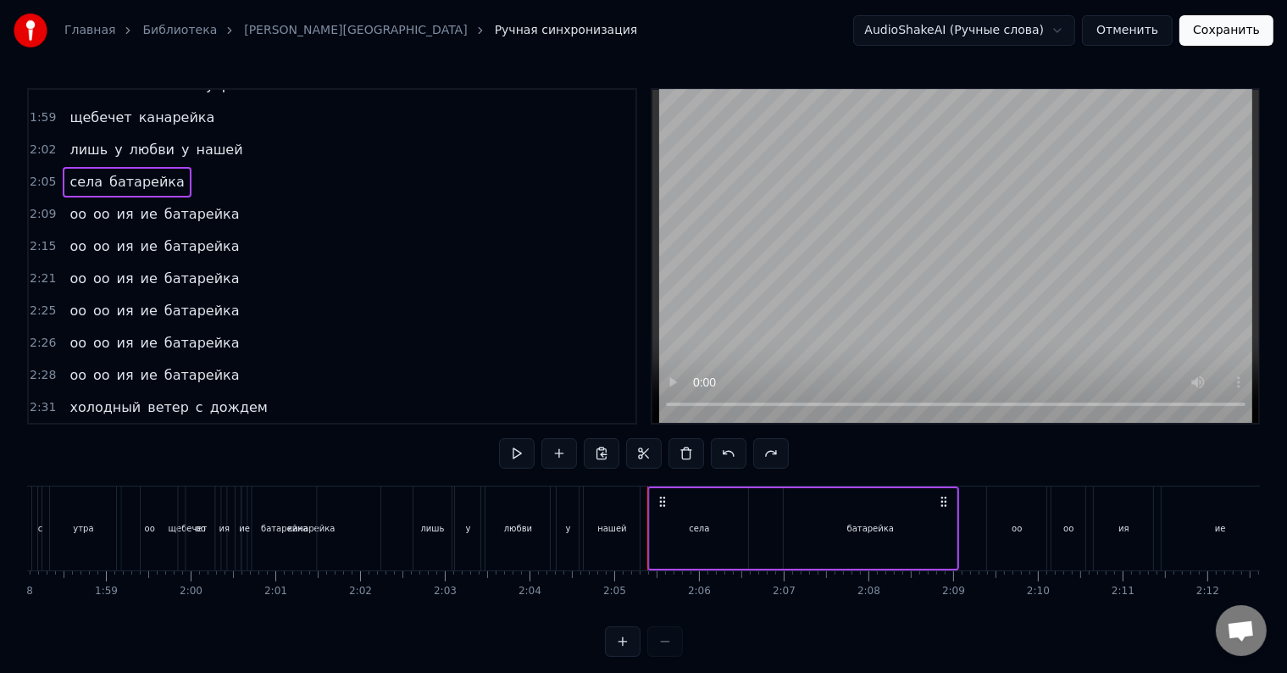
scroll to position [606, 0]
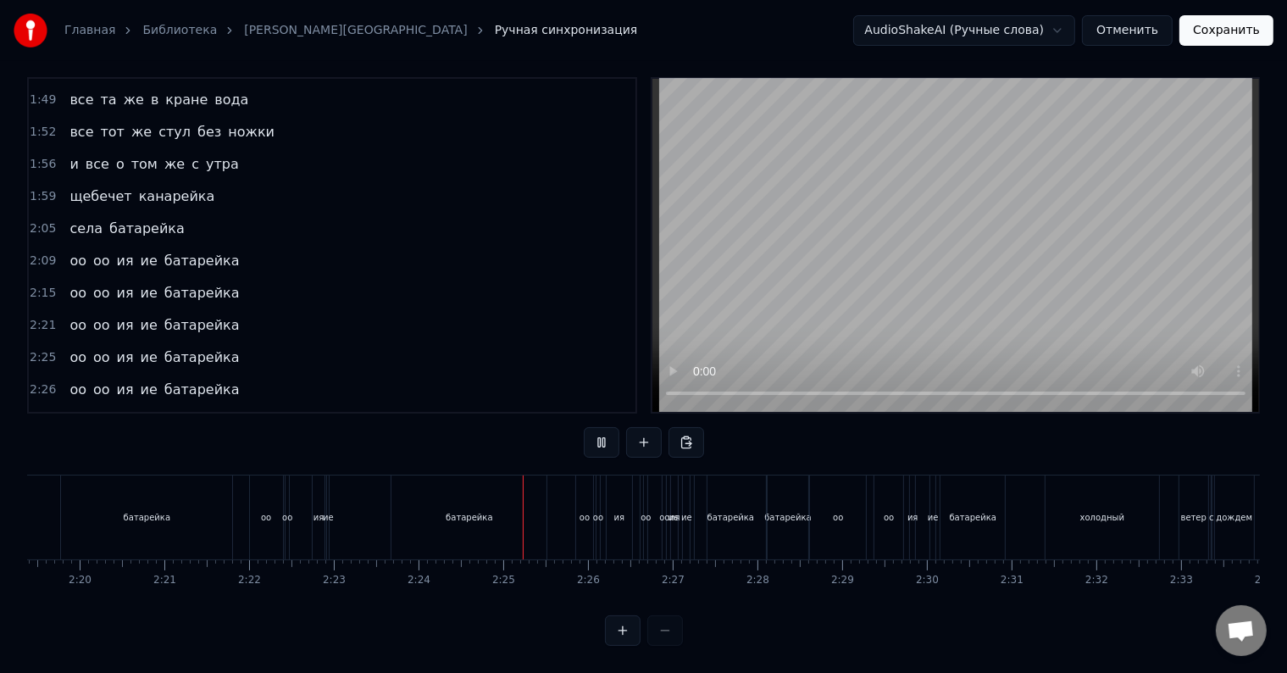
scroll to position [775, 0]
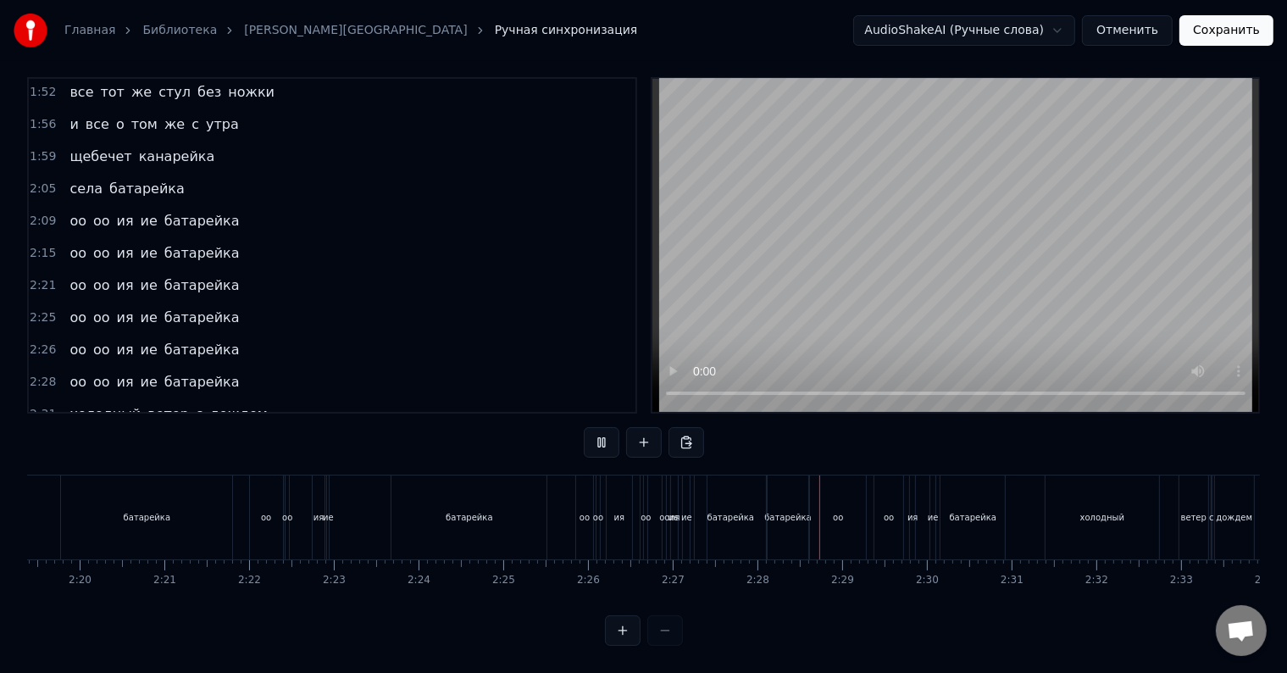
click at [701, 512] on div "батарейка" at bounding box center [730, 517] width 71 height 84
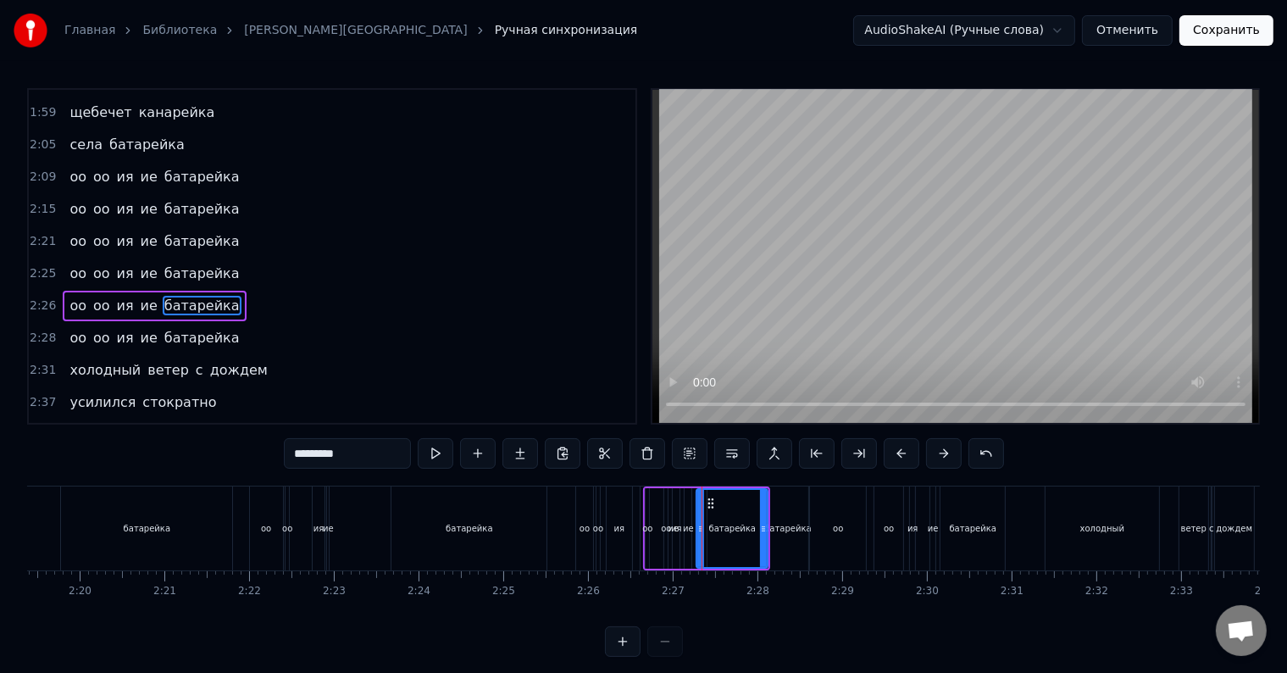
scroll to position [846, 0]
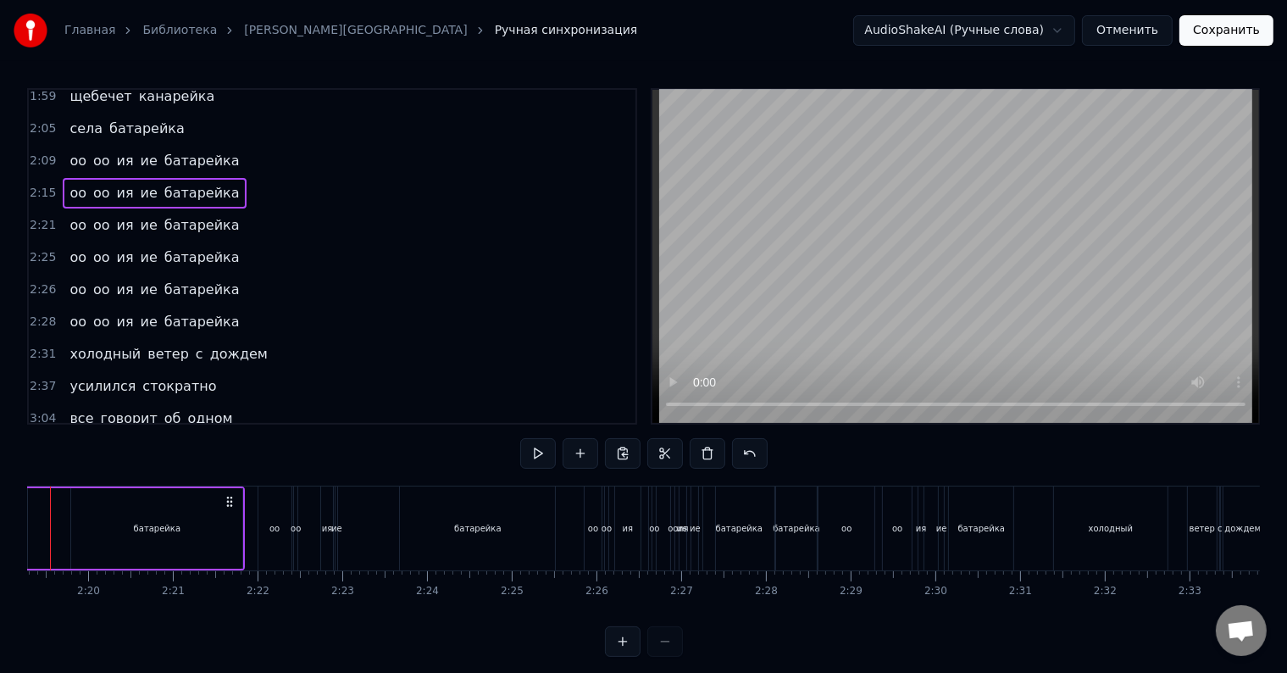
scroll to position [0, 11807]
click at [144, 215] on span "ие" at bounding box center [149, 224] width 20 height 19
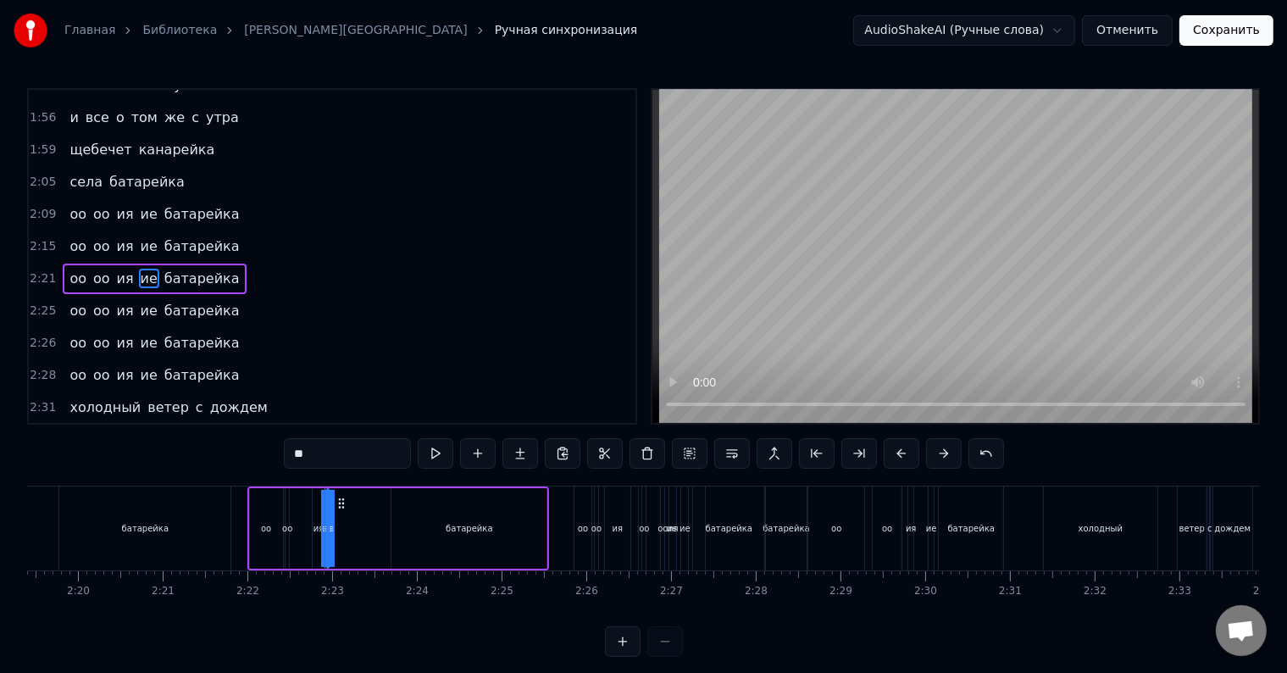
scroll to position [783, 0]
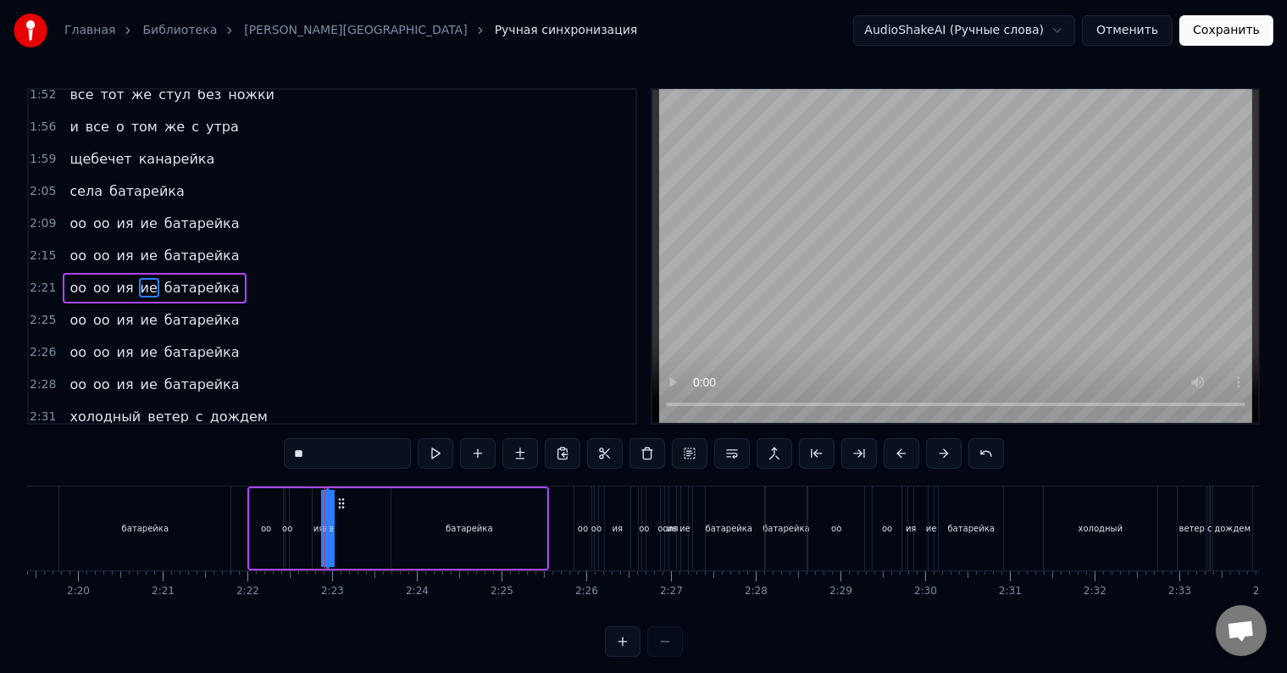
click at [145, 241] on div "оо оо ия ие батарейка" at bounding box center [154, 256] width 183 height 30
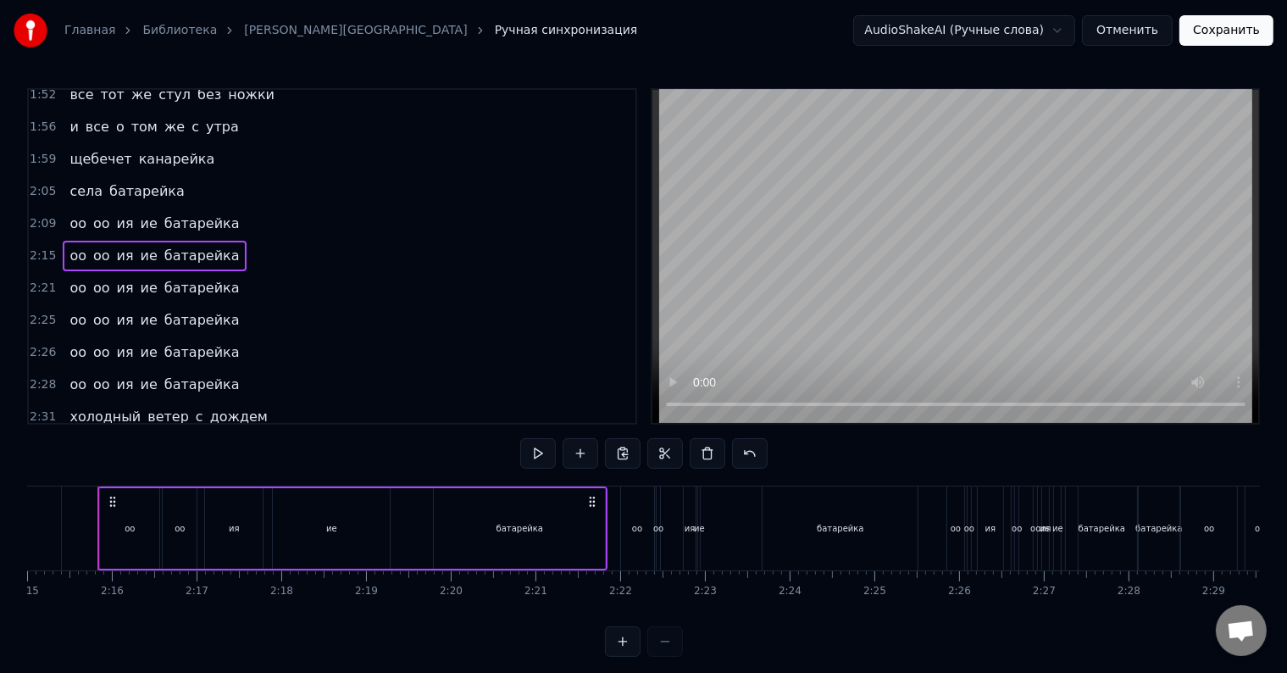
scroll to position [0, 11420]
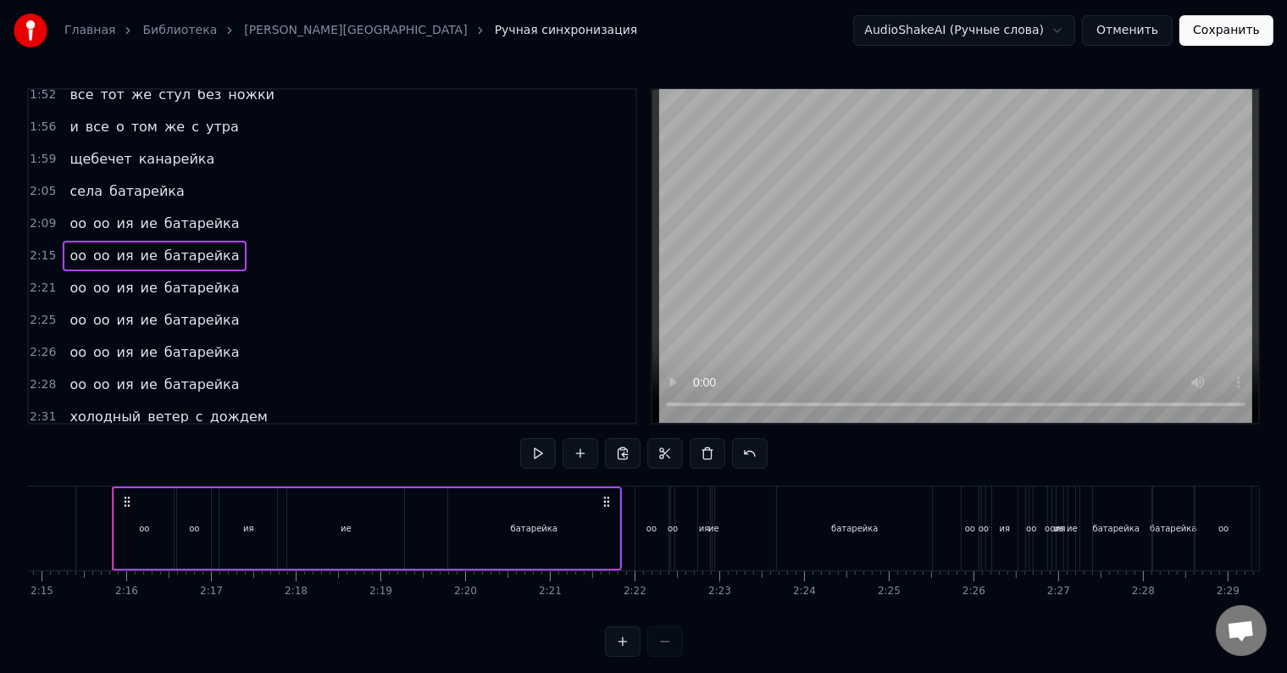
click at [154, 208] on div "оо оо ия ие батарейка" at bounding box center [154, 223] width 183 height 30
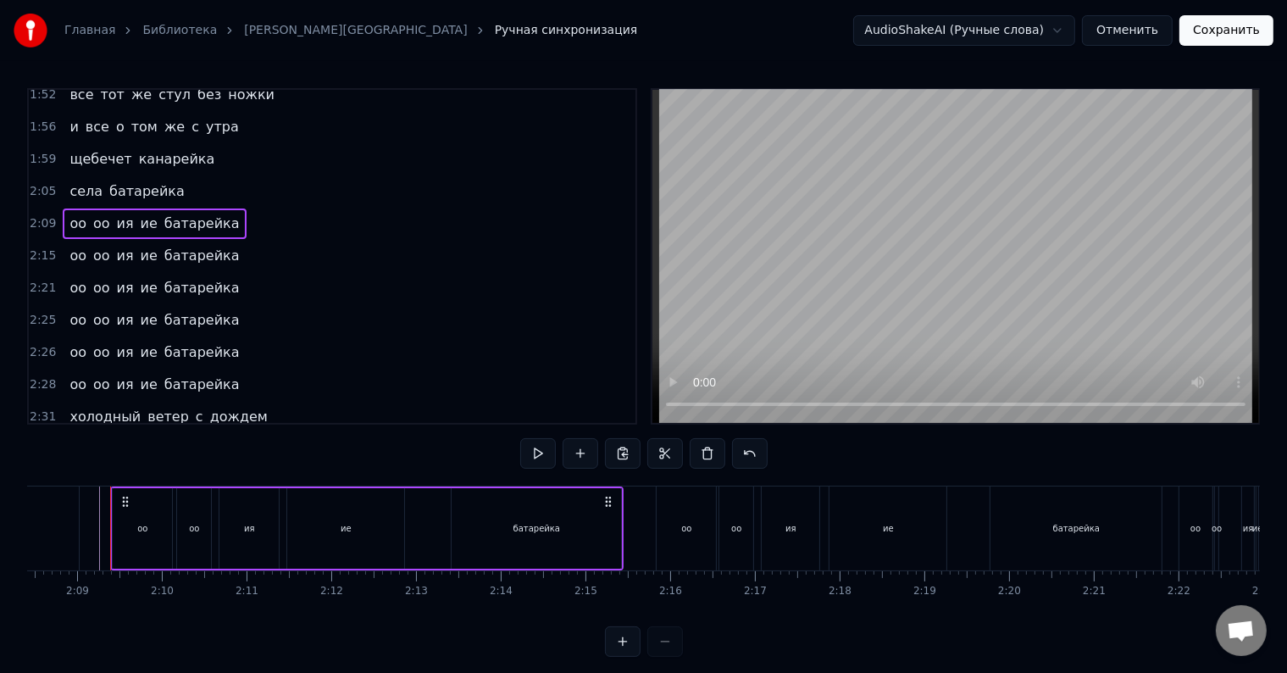
scroll to position [0, 10875]
click at [163, 246] on span "батарейка" at bounding box center [202, 255] width 79 height 19
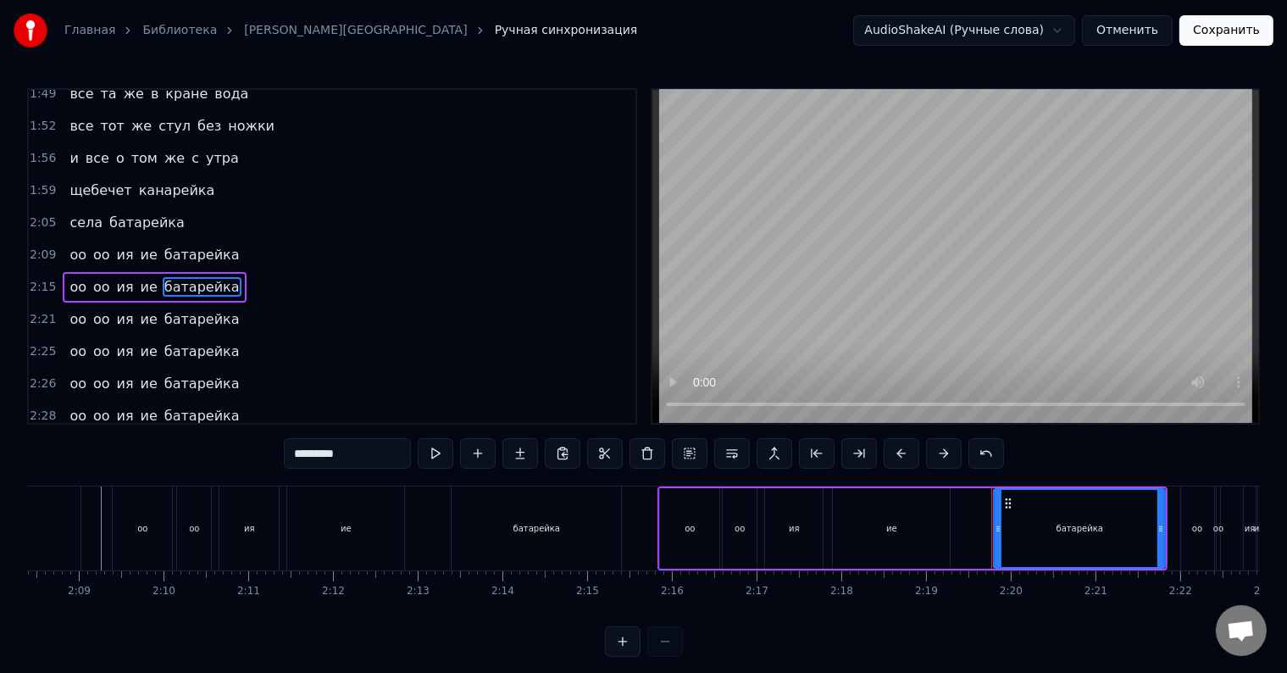
click at [141, 304] on div "оо оо ия ие батарейка" at bounding box center [154, 319] width 183 height 30
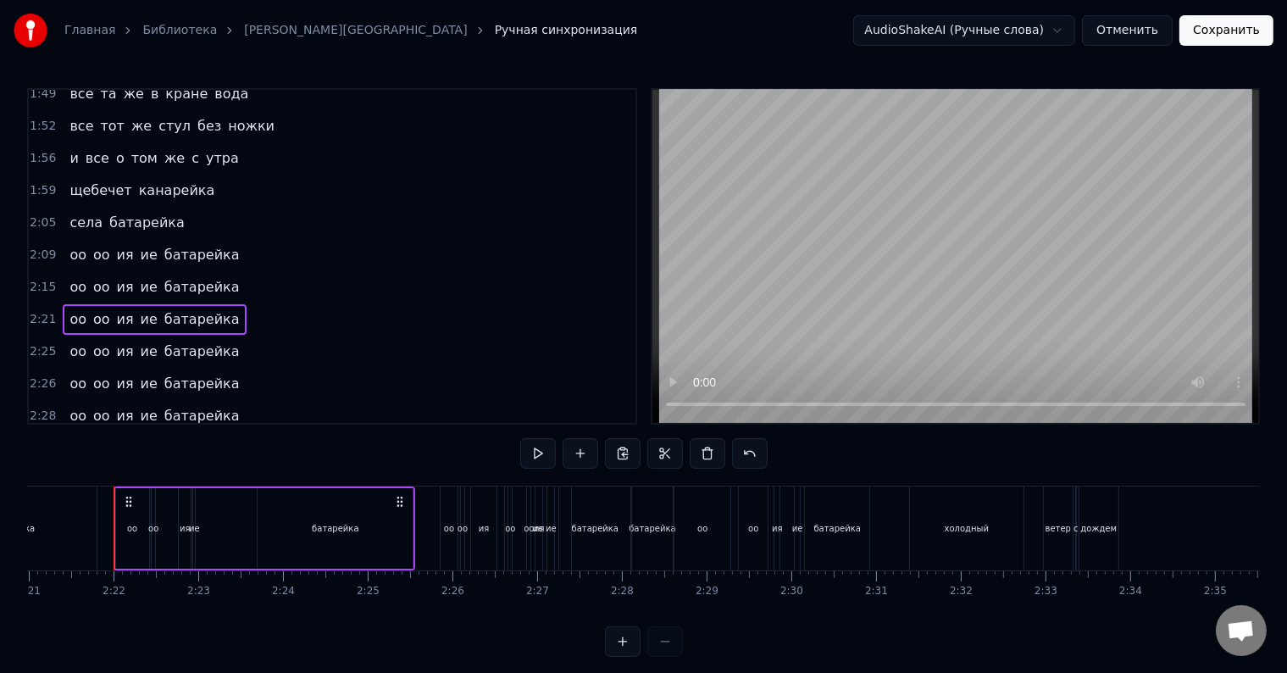
scroll to position [0, 11942]
click at [160, 336] on div "оо оо ия ие батарейка" at bounding box center [154, 351] width 183 height 30
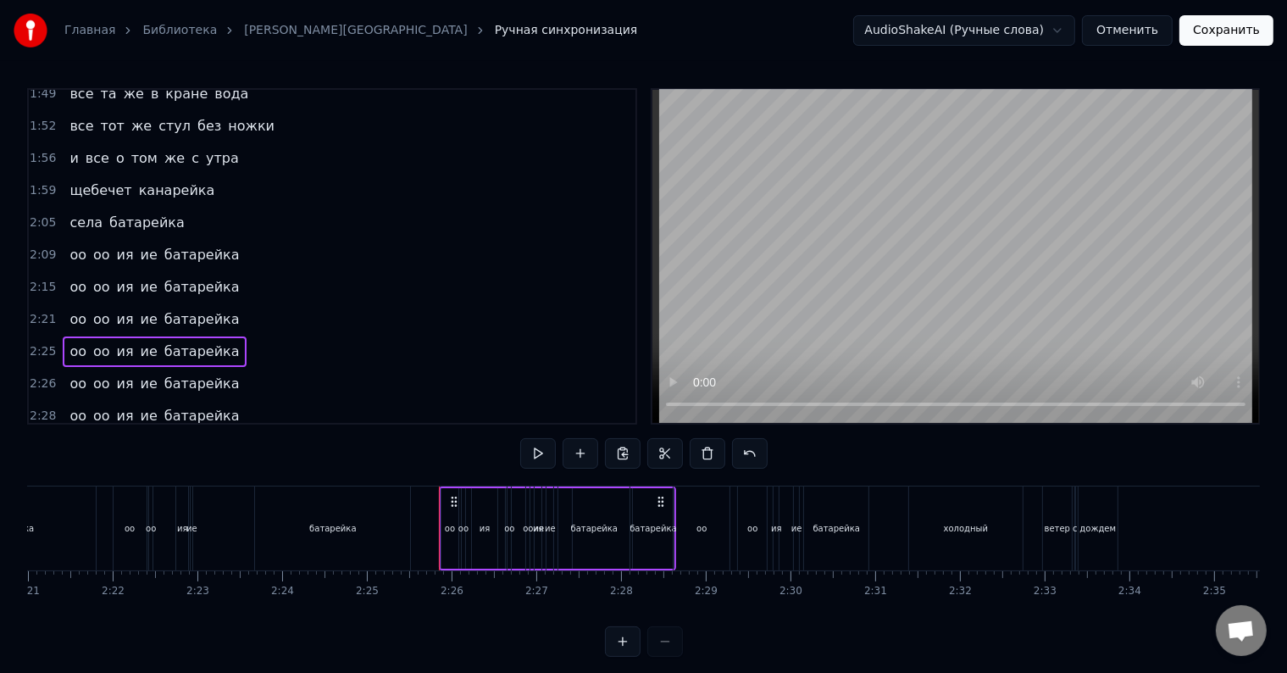
click at [169, 406] on span "батарейка" at bounding box center [202, 415] width 79 height 19
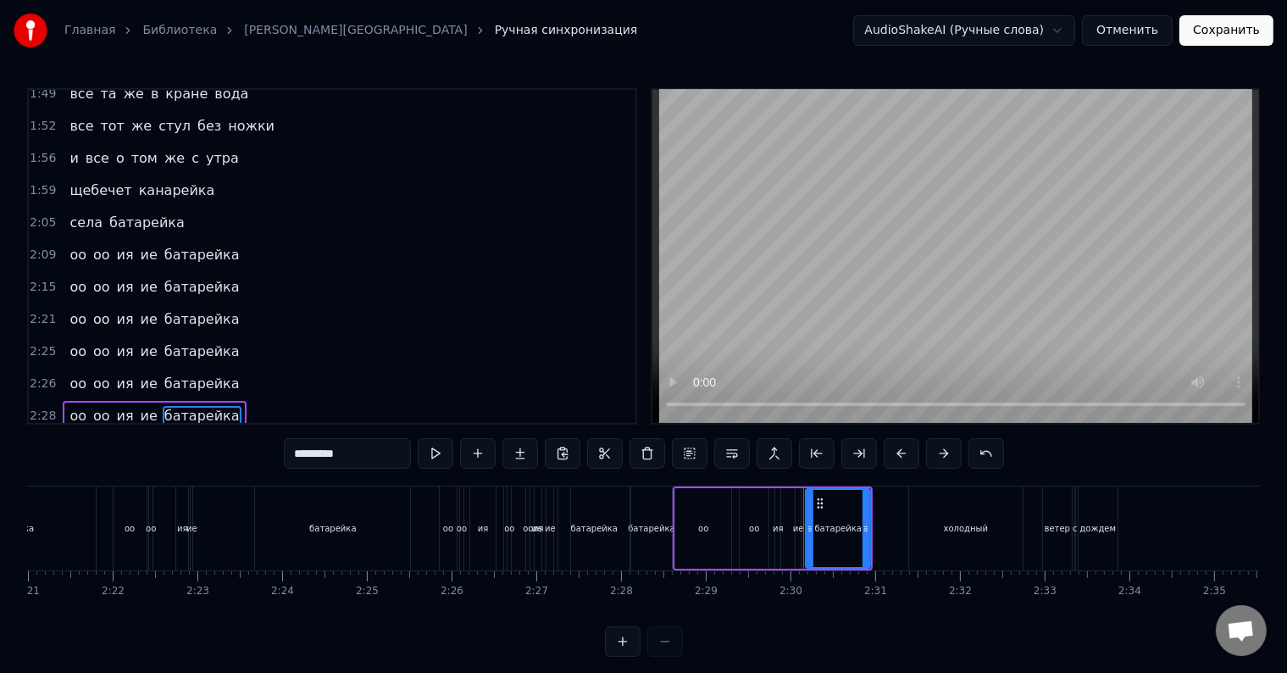
scroll to position [878, 0]
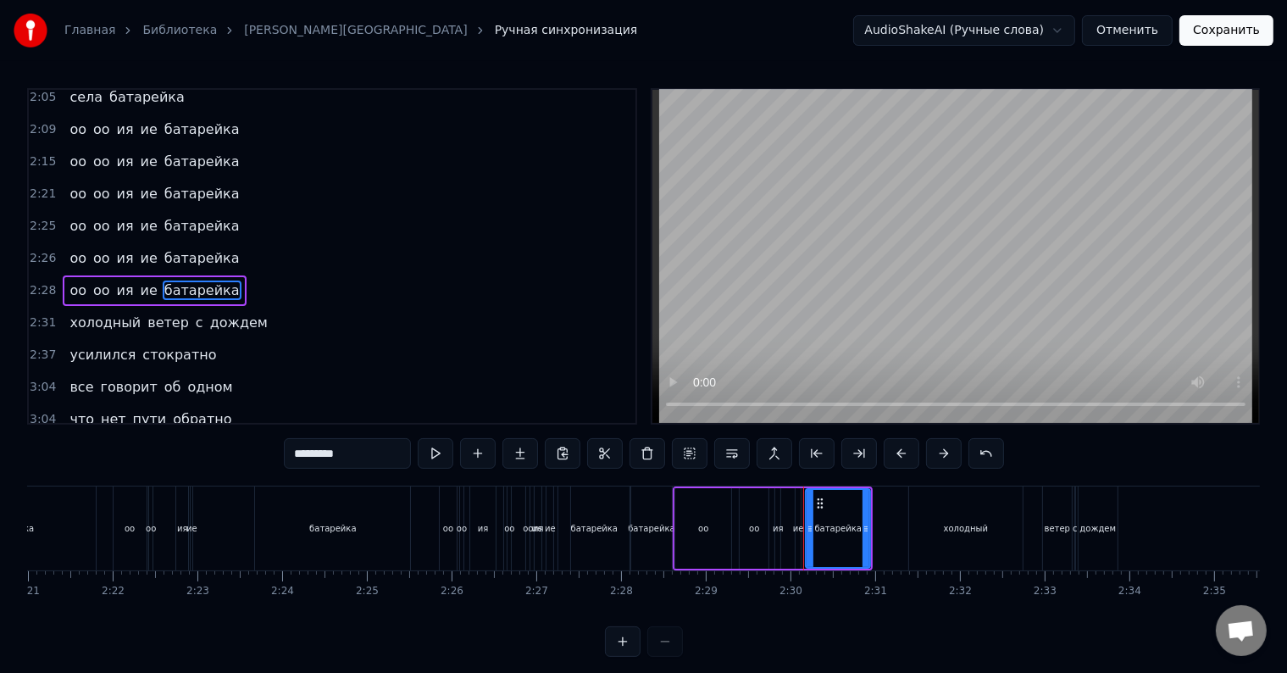
click at [136, 275] on div "оо оо ия ие батарейка" at bounding box center [154, 290] width 183 height 30
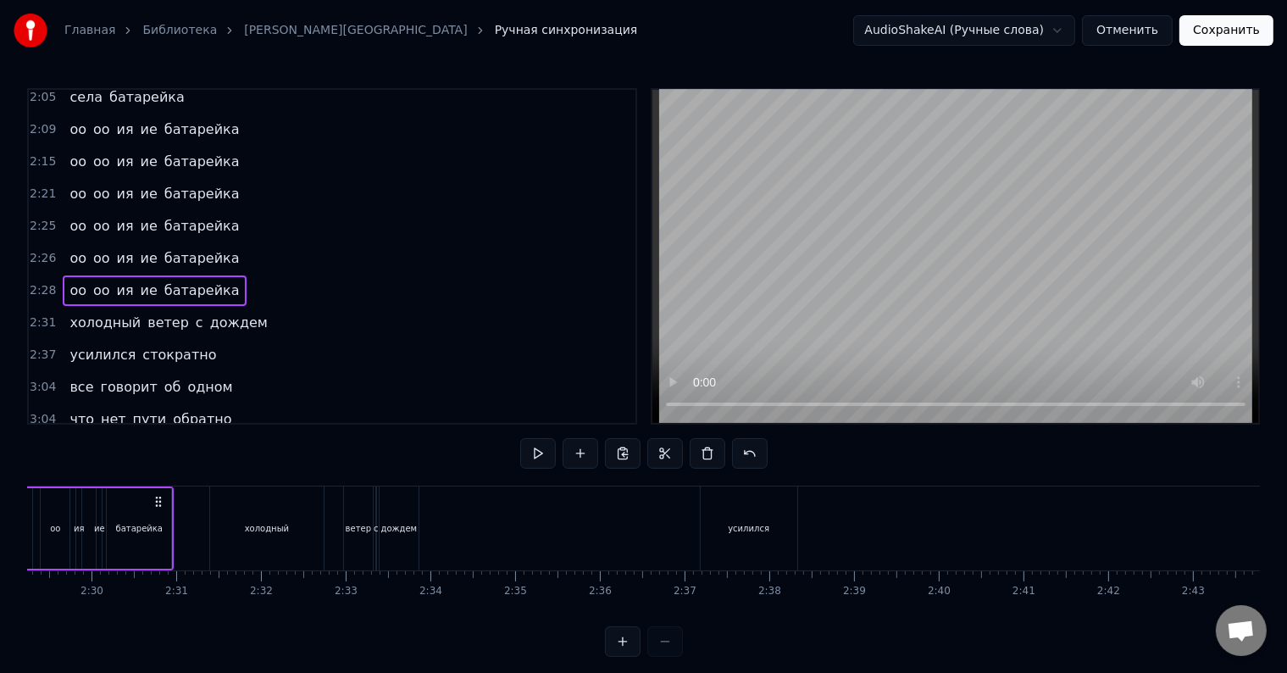
scroll to position [0, 12662]
click at [709, 497] on div "усилился" at bounding box center [727, 528] width 97 height 84
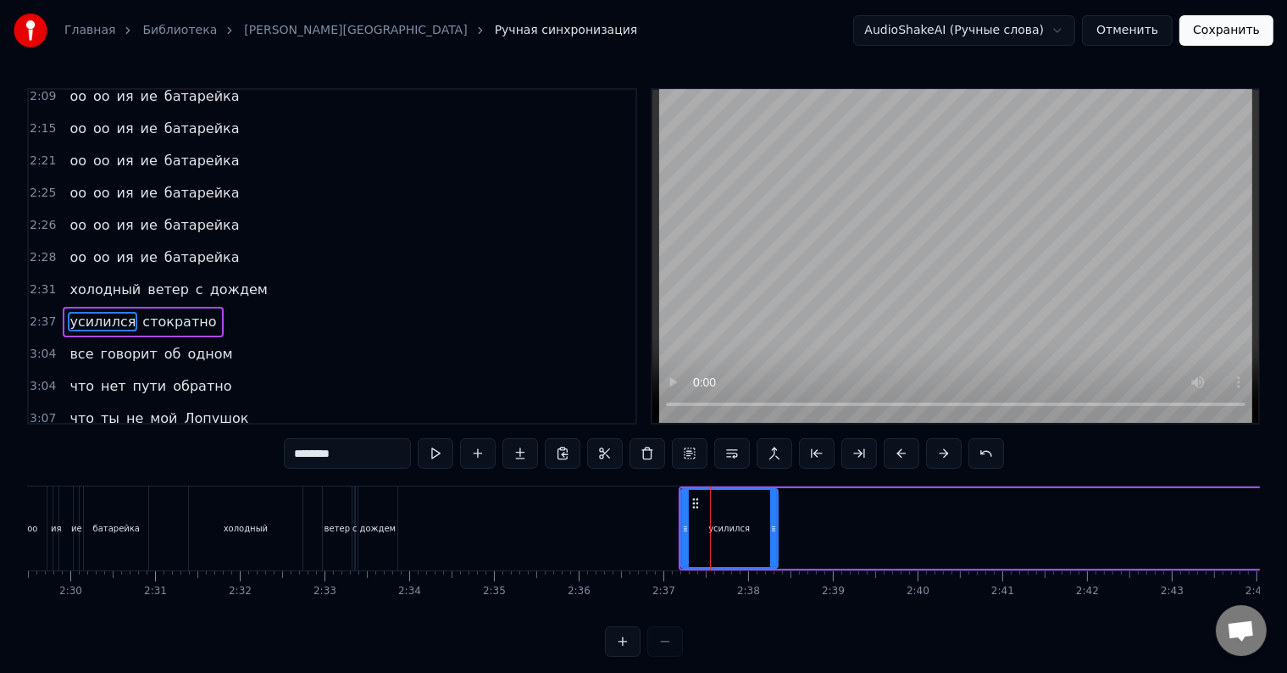
scroll to position [939, 0]
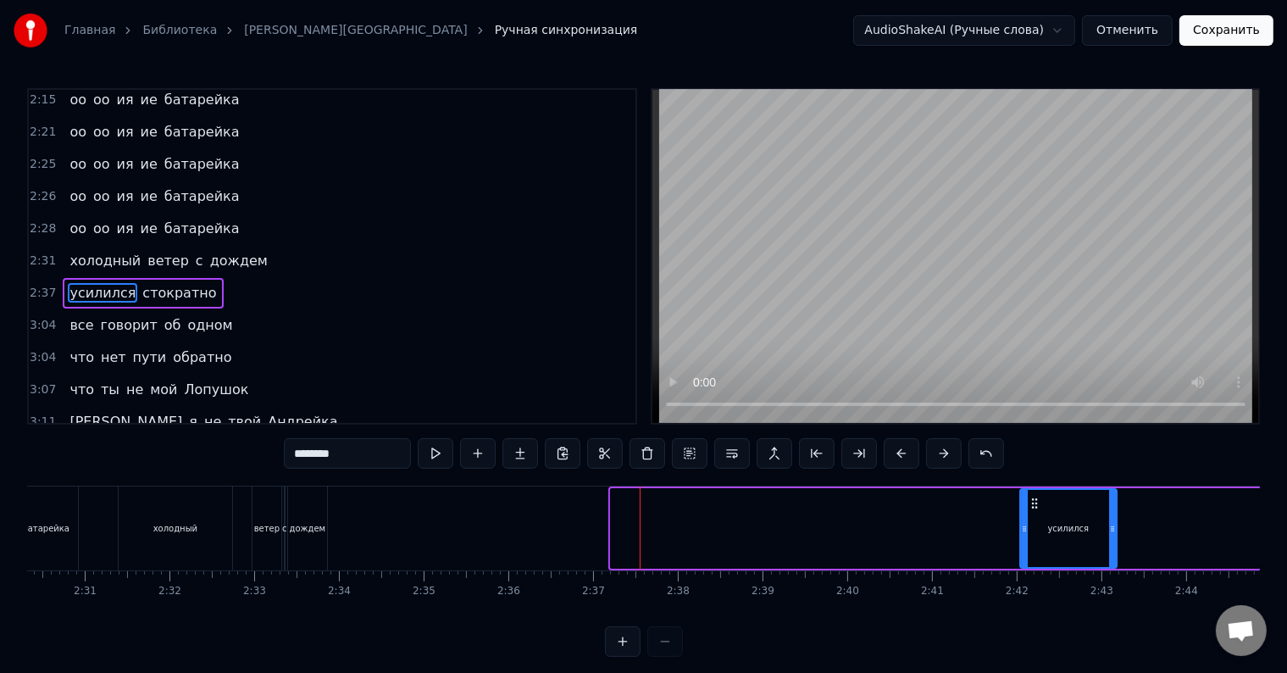
drag, startPoint x: 692, startPoint y: 499, endPoint x: 1076, endPoint y: 507, distance: 383.8
click at [1041, 507] on icon at bounding box center [1034, 503] width 14 height 14
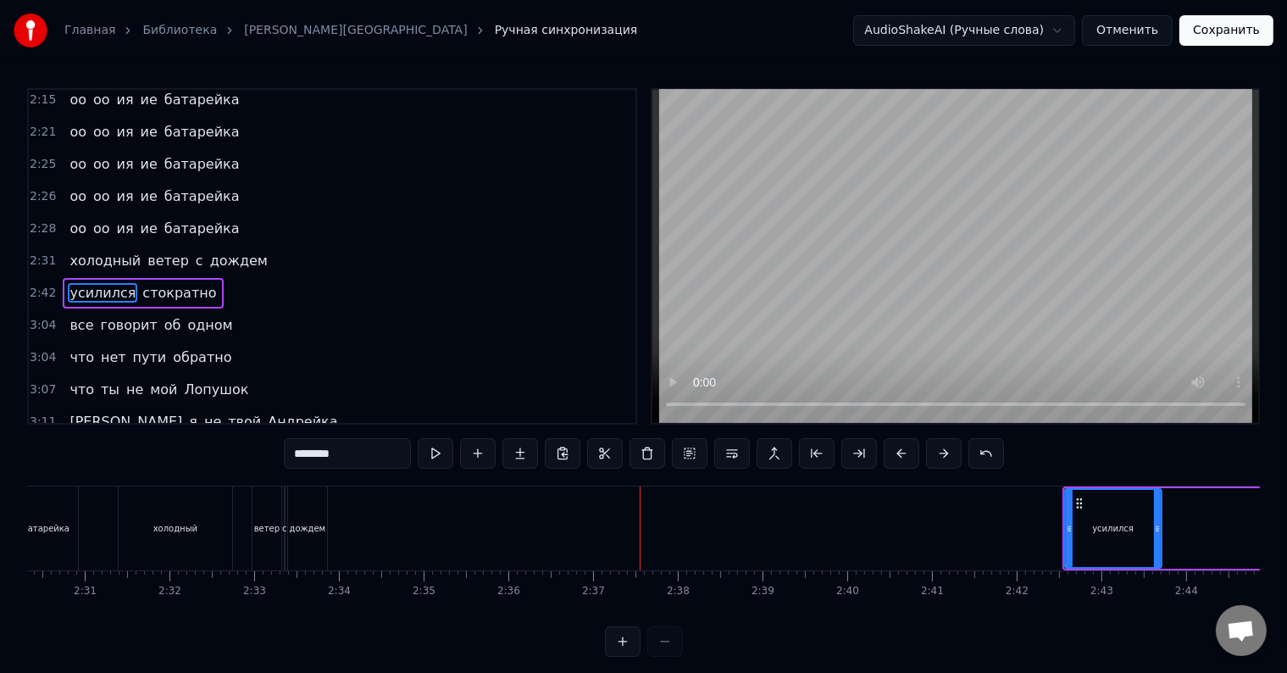
scroll to position [0, 12732]
click at [152, 251] on span "ветер" at bounding box center [168, 260] width 45 height 19
type input "*****"
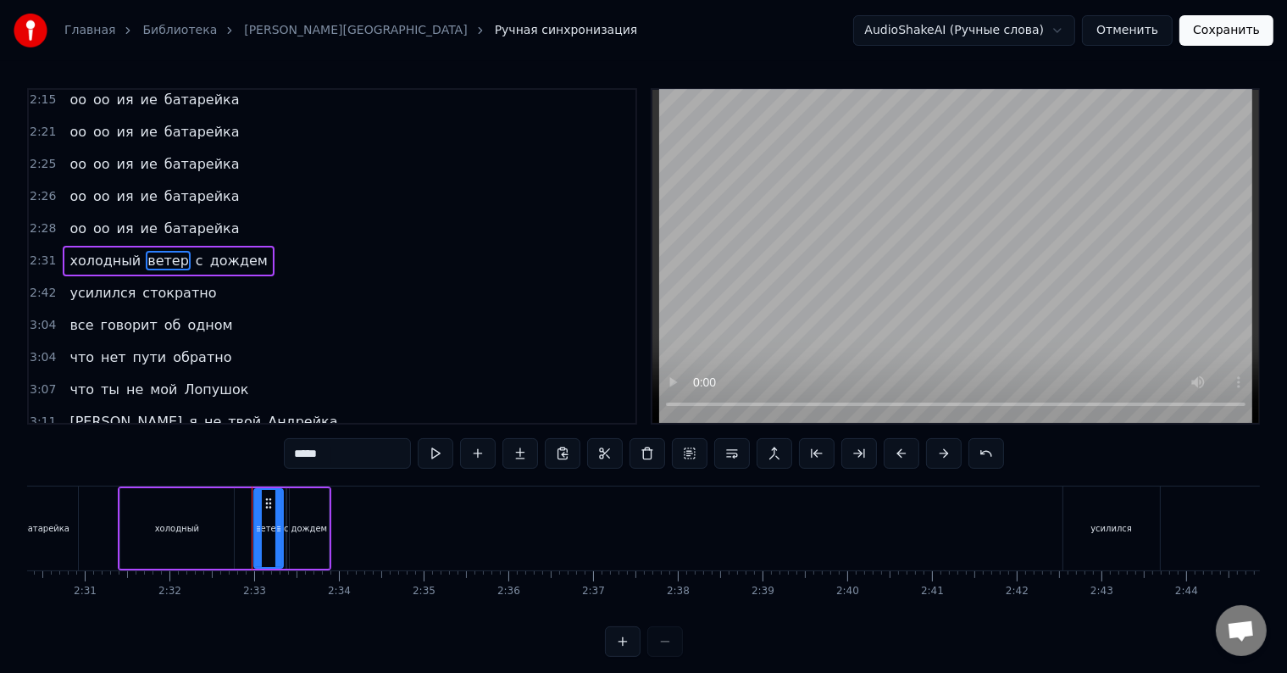
scroll to position [908, 0]
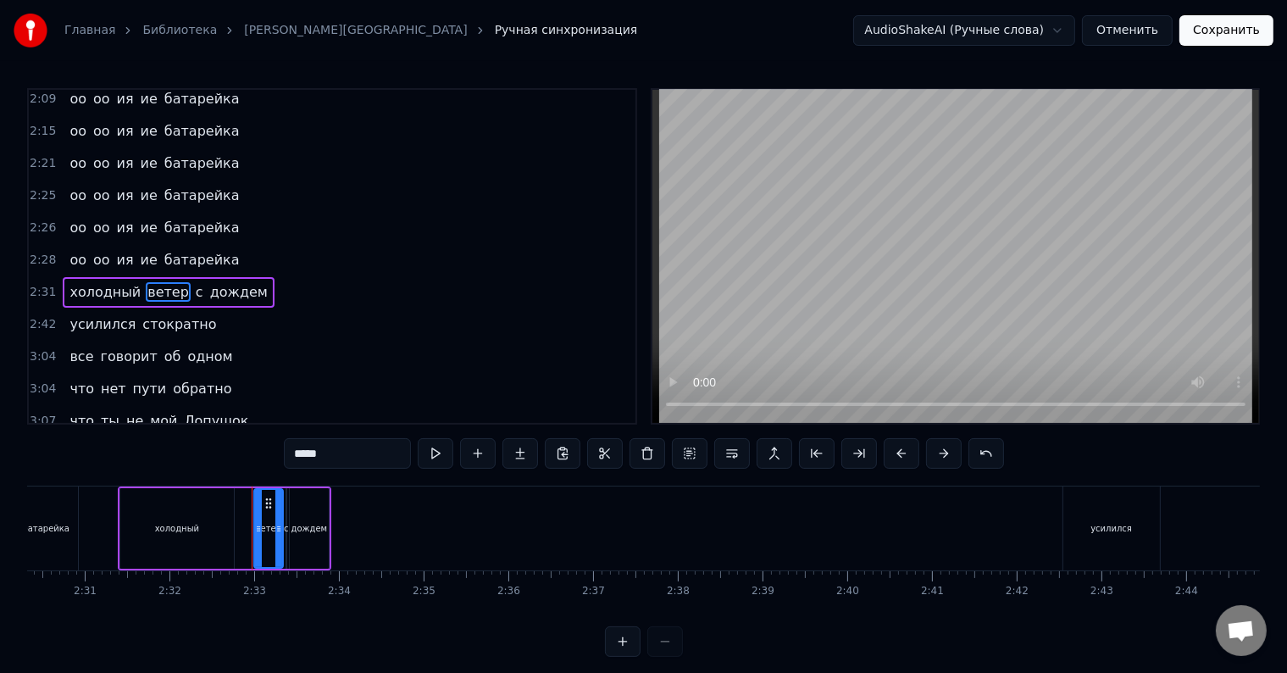
click at [185, 277] on div "холодный ветер с дождем" at bounding box center [168, 292] width 211 height 30
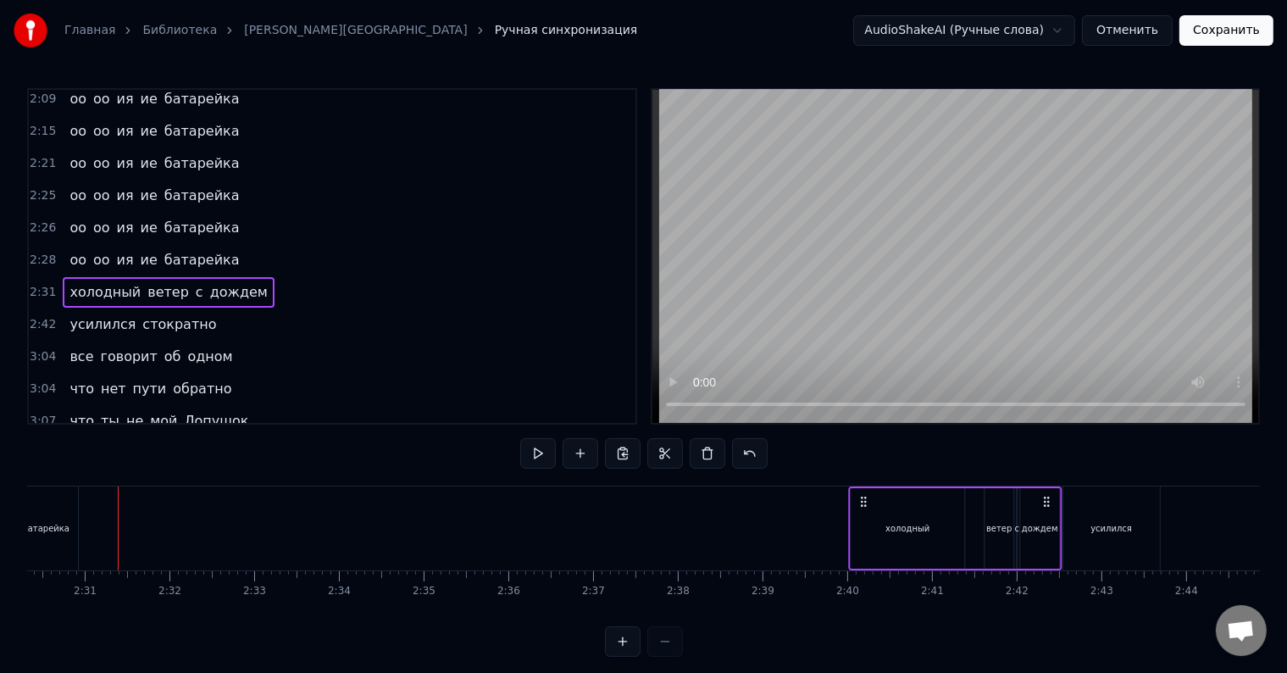
drag, startPoint x: 136, startPoint y: 498, endPoint x: 866, endPoint y: 511, distance: 730.2
click at [866, 511] on div "холодный ветер с дождем" at bounding box center [954, 528] width 213 height 84
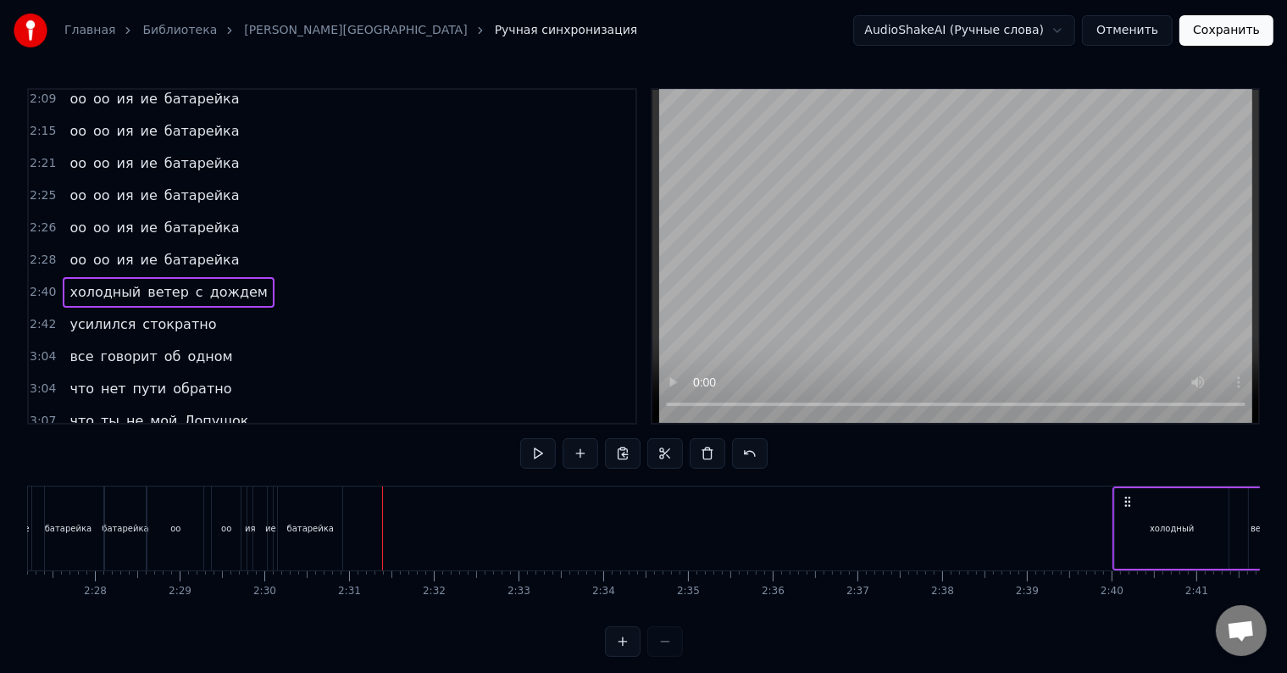
scroll to position [0, 12176]
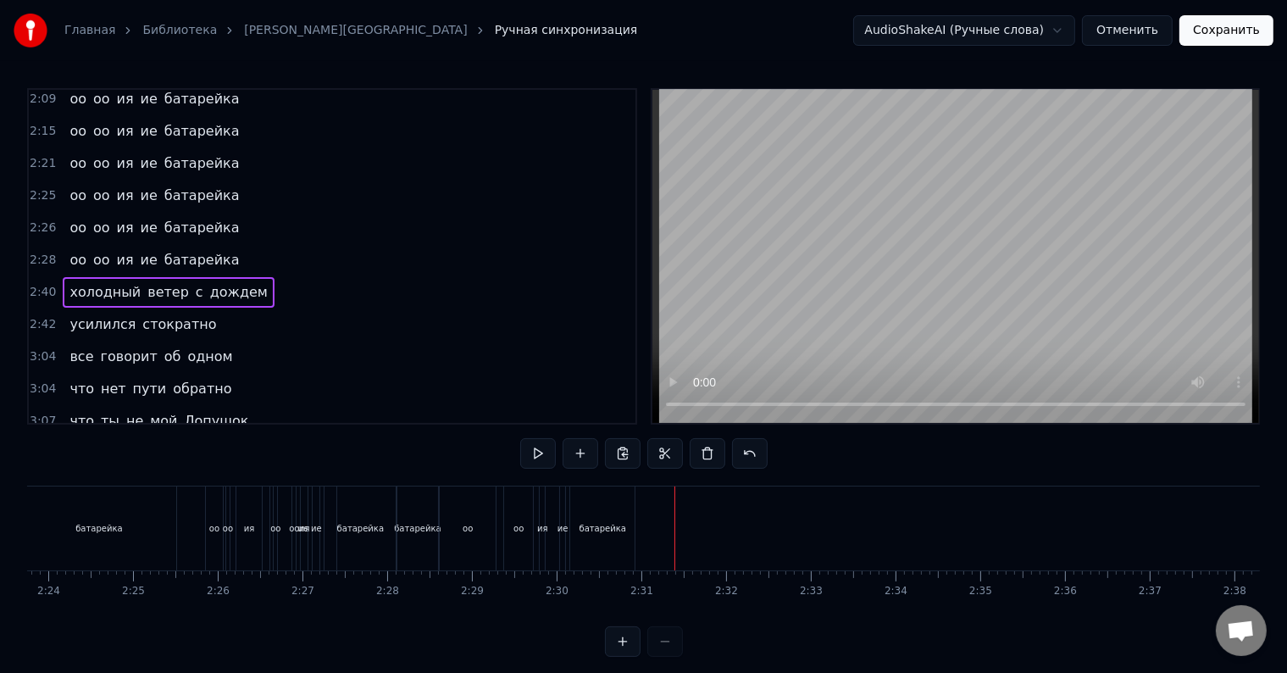
click at [108, 245] on div "оо оо ия ие батарейка" at bounding box center [154, 260] width 183 height 30
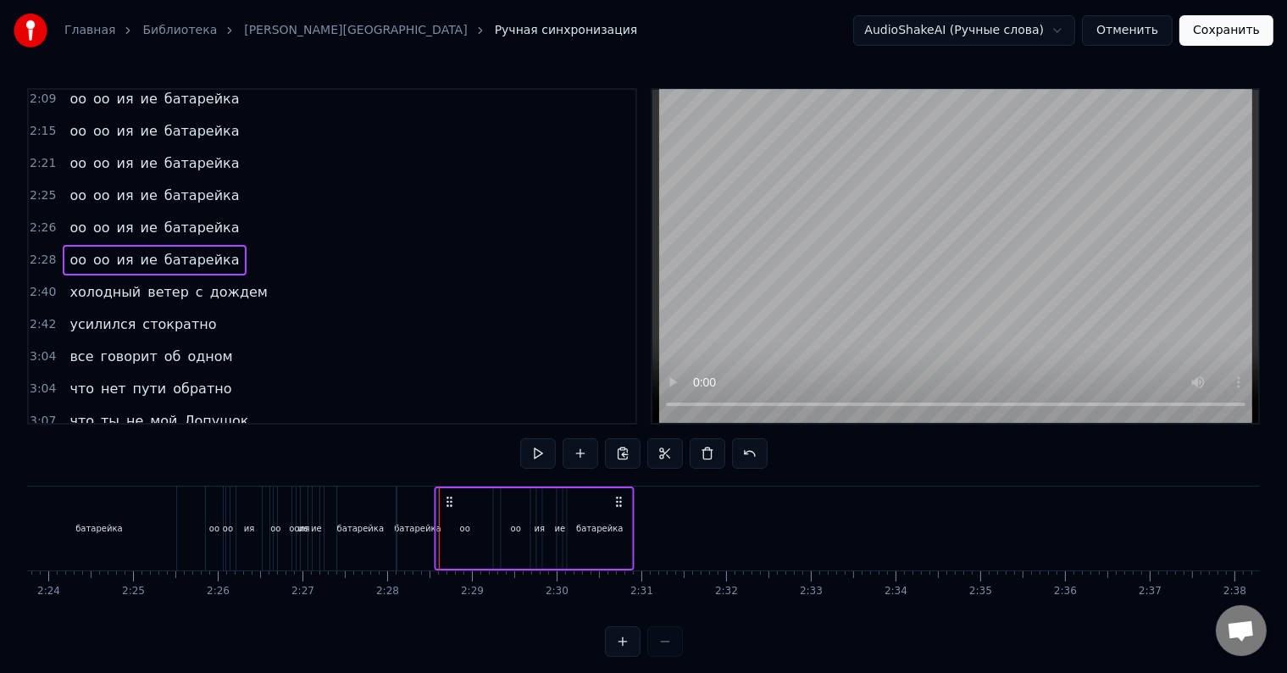
click at [450, 498] on icon at bounding box center [450, 502] width 14 height 14
click at [120, 218] on span "ия" at bounding box center [125, 227] width 20 height 19
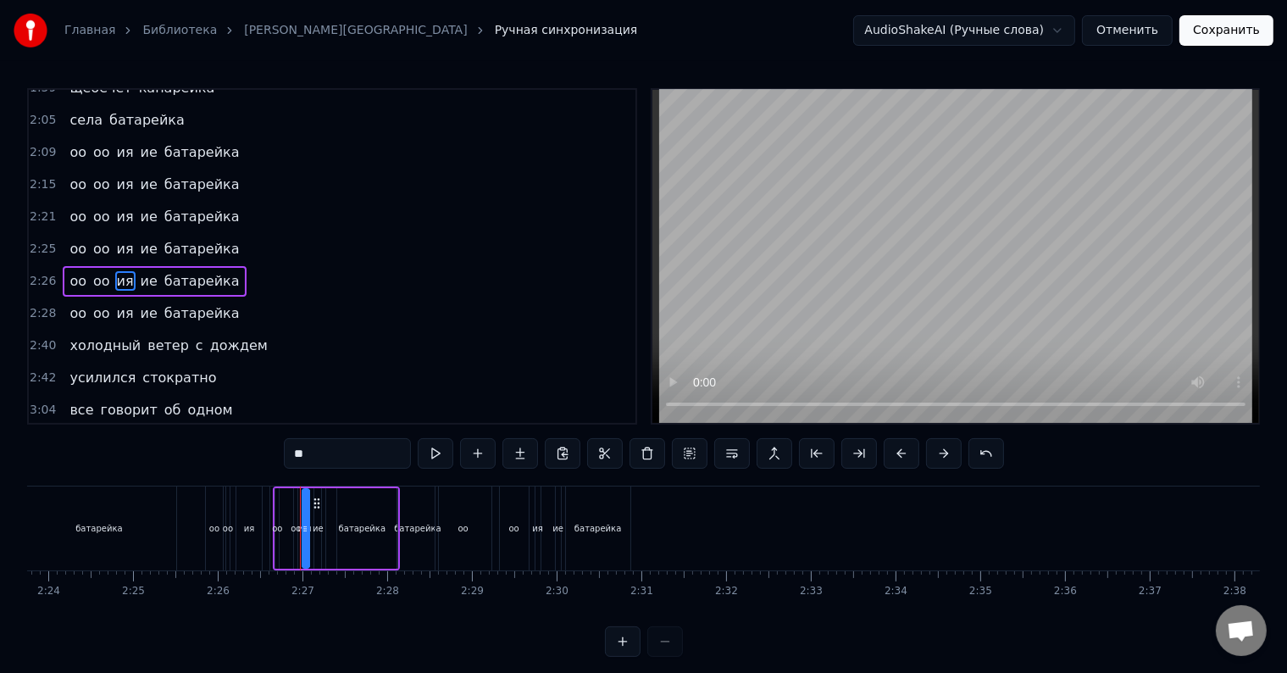
scroll to position [846, 0]
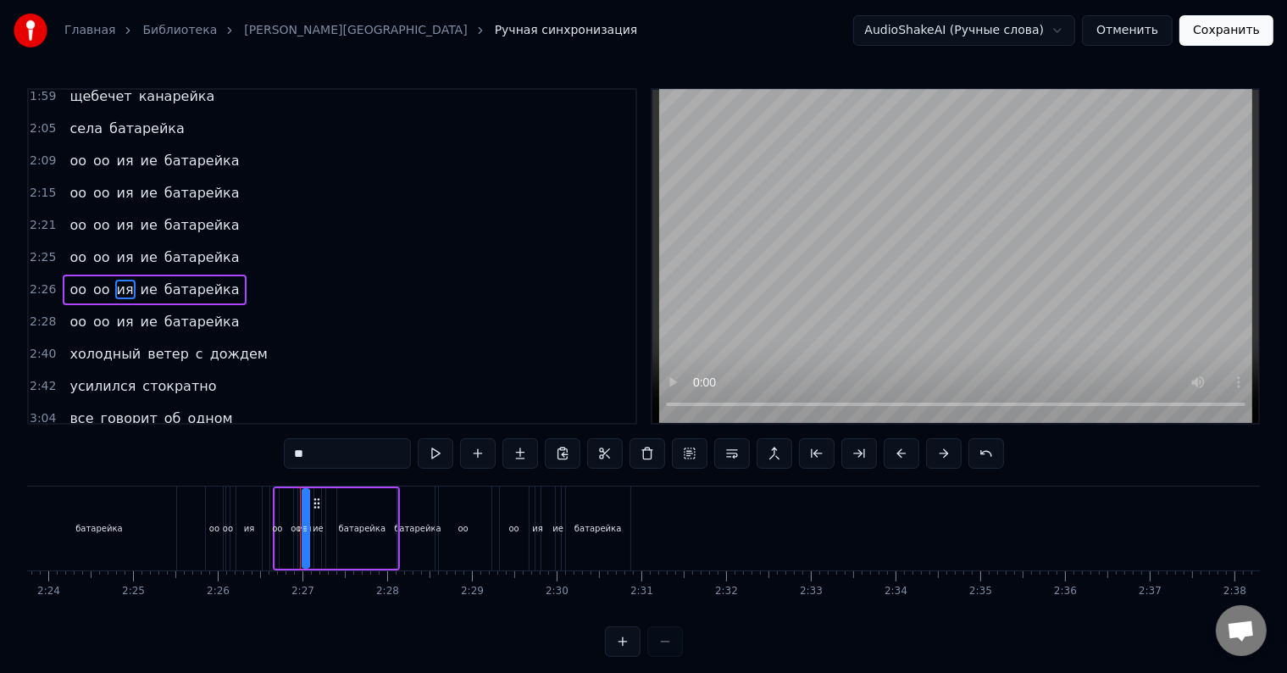
click at [129, 274] on div "оо оо ия ие батарейка" at bounding box center [154, 289] width 183 height 30
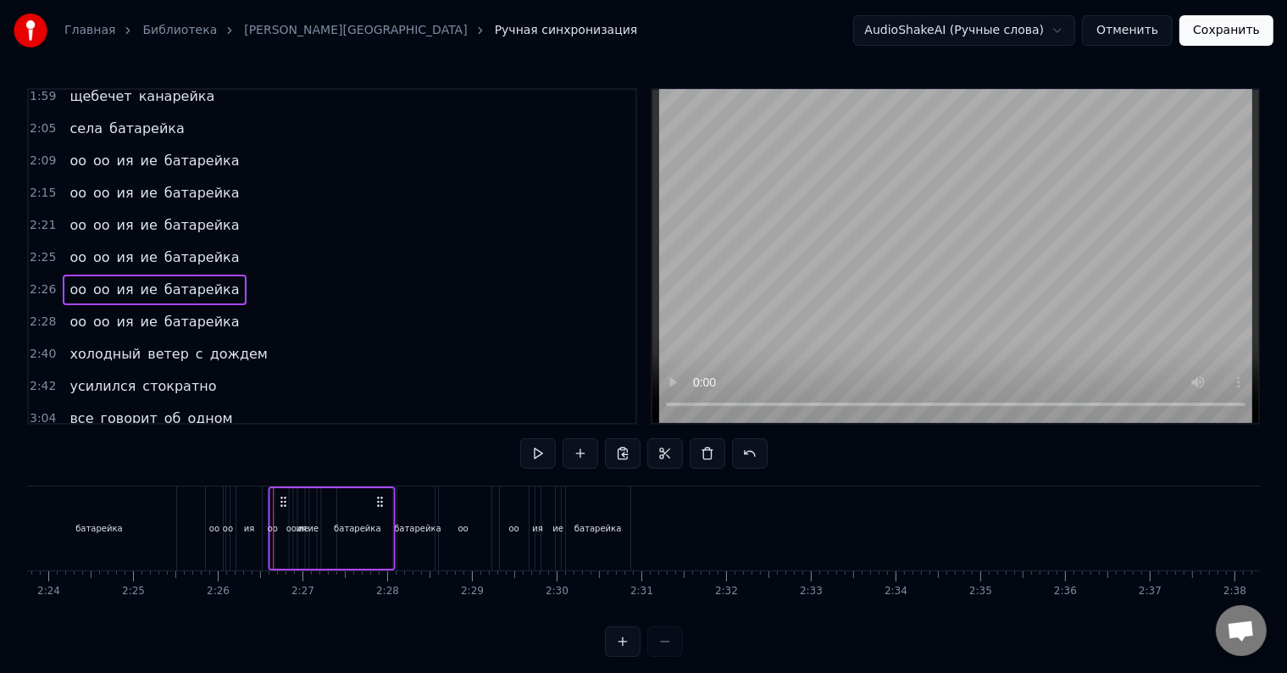
click at [280, 496] on icon at bounding box center [284, 502] width 14 height 14
click at [113, 307] on div "оо оо ия ие батарейка" at bounding box center [154, 322] width 183 height 30
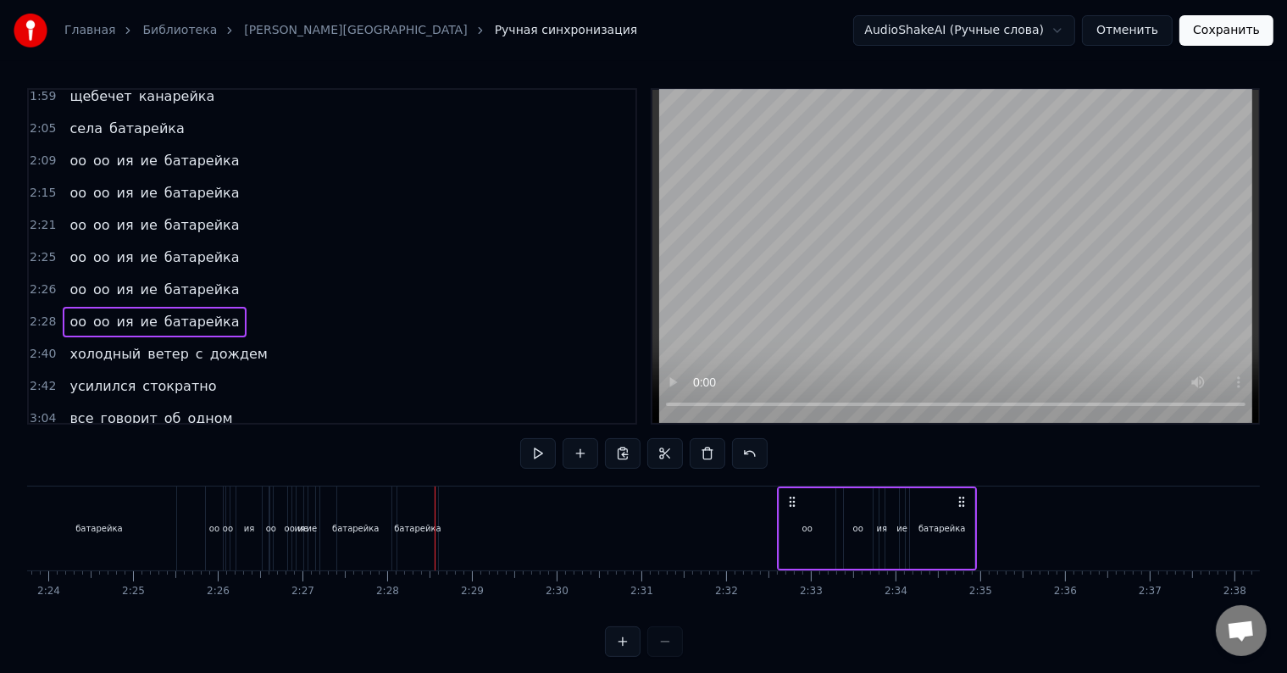
drag, startPoint x: 615, startPoint y: 496, endPoint x: 957, endPoint y: 518, distance: 342.9
click at [957, 518] on div "оо оо ия ие батарейка" at bounding box center [877, 528] width 200 height 84
click at [786, 524] on div "оо" at bounding box center [807, 528] width 56 height 80
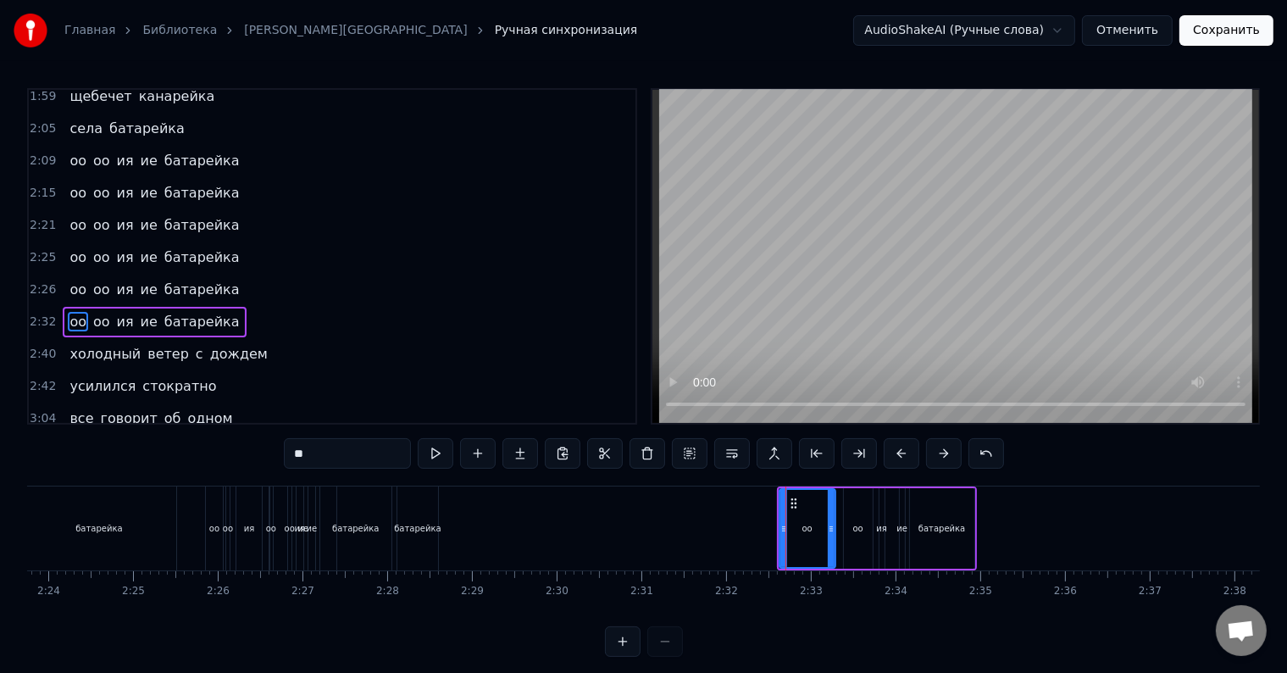
scroll to position [878, 0]
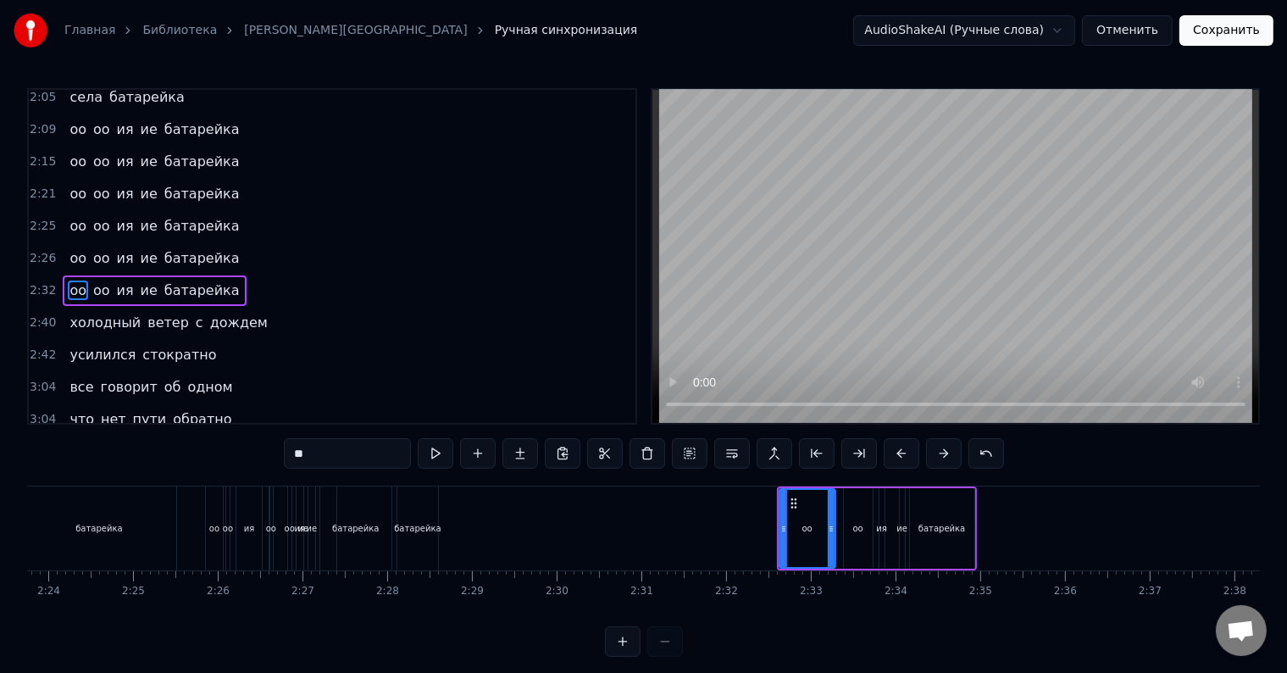
click at [923, 528] on div "батарейка" at bounding box center [941, 528] width 47 height 13
type input "*********"
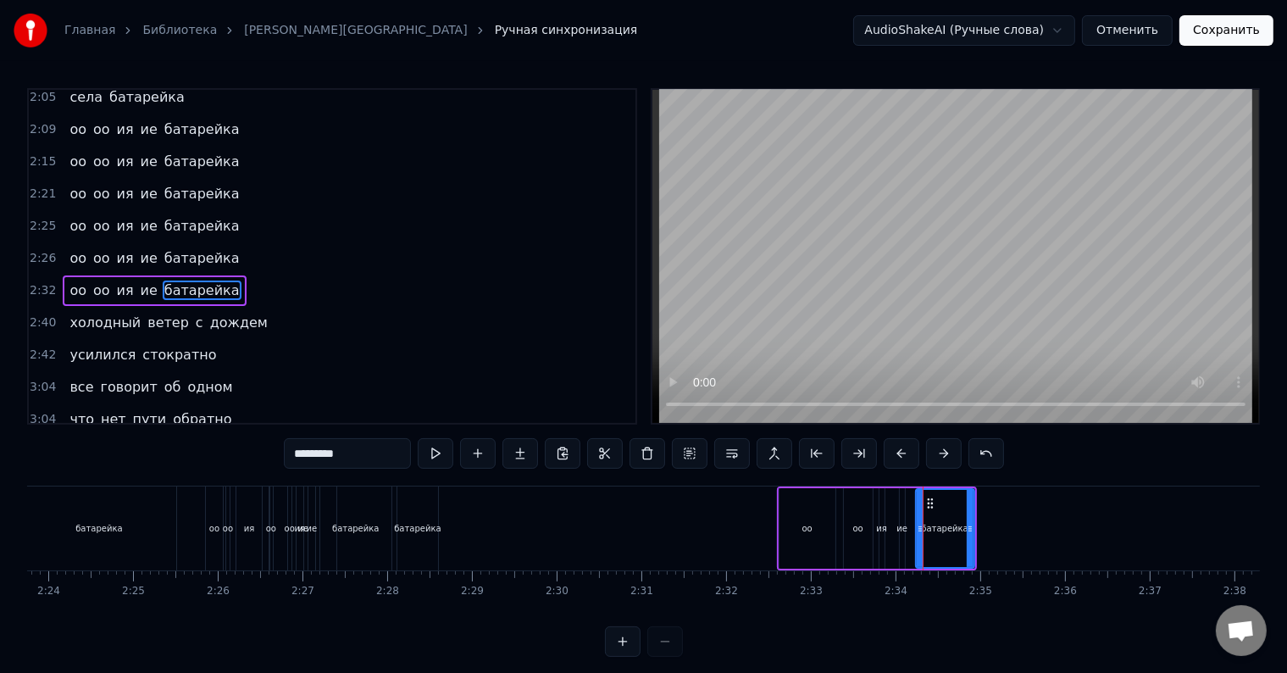
drag, startPoint x: 910, startPoint y: 528, endPoint x: 917, endPoint y: 534, distance: 9.7
click at [917, 534] on icon at bounding box center [919, 529] width 7 height 14
click at [112, 275] on div "оо оо ия ие батарейка" at bounding box center [154, 290] width 183 height 30
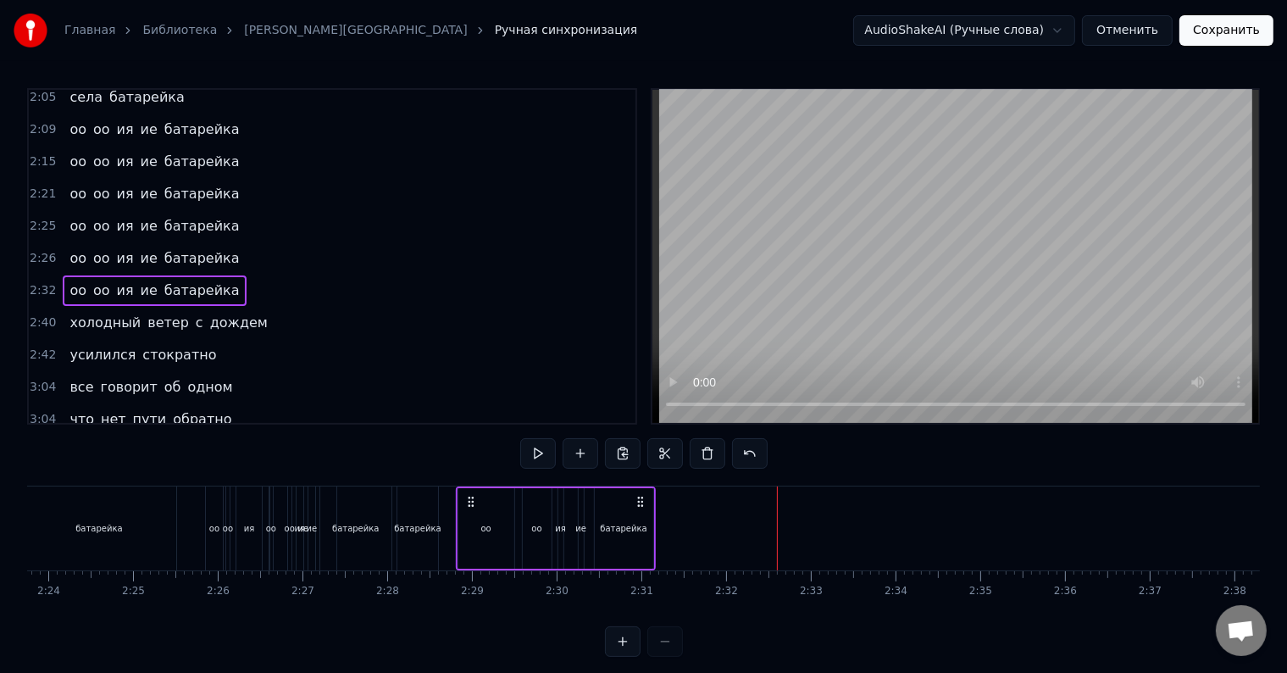
drag, startPoint x: 790, startPoint y: 501, endPoint x: 469, endPoint y: 505, distance: 321.0
click at [469, 505] on icon at bounding box center [470, 502] width 14 height 14
click at [139, 248] on span "ие" at bounding box center [149, 257] width 20 height 19
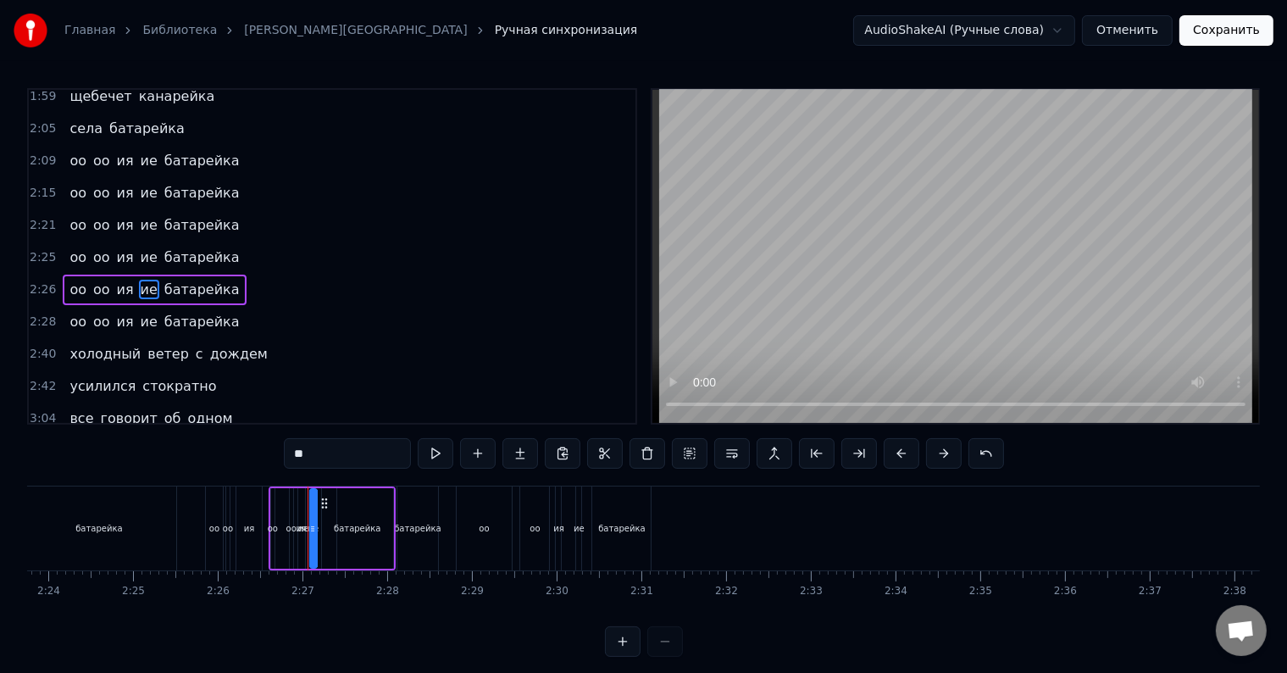
click at [180, 242] on div "оо оо ия ие батарейка" at bounding box center [154, 257] width 183 height 30
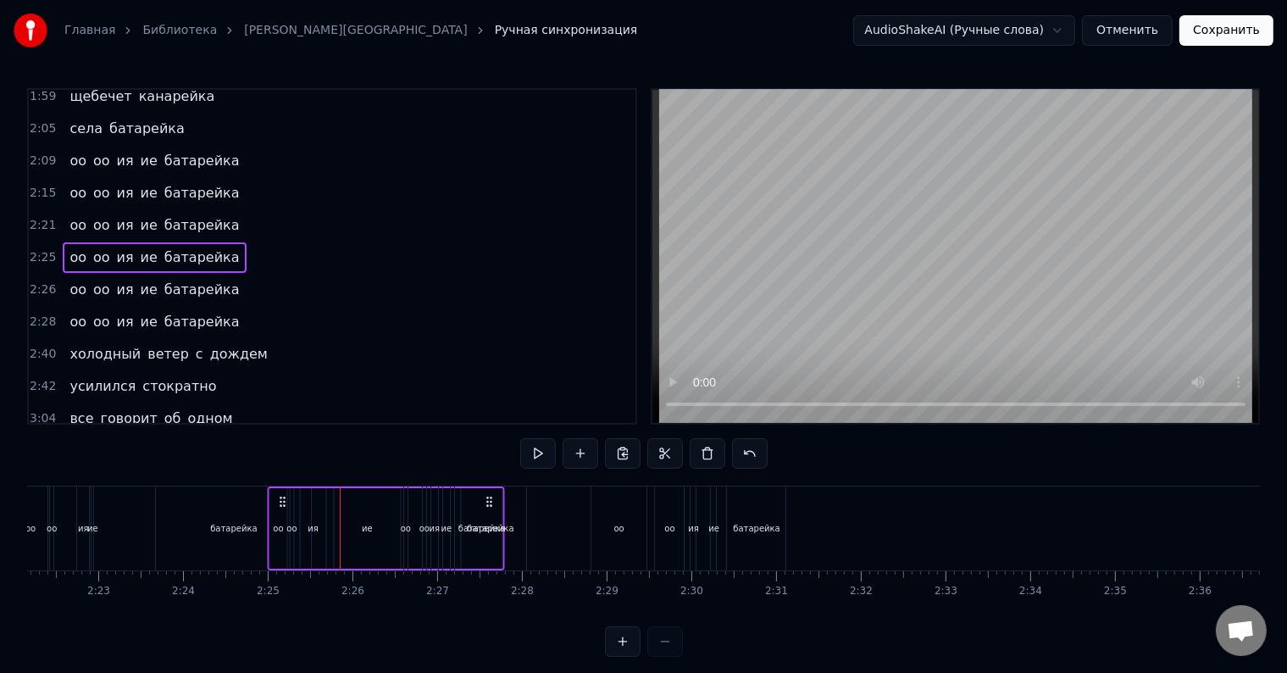
scroll to position [0, 12041]
drag, startPoint x: 218, startPoint y: 500, endPoint x: 331, endPoint y: 510, distance: 114.0
click at [331, 510] on div "оо оо ия ие батарейка" at bounding box center [436, 528] width 237 height 84
click at [150, 307] on div "оо оо ия ие батарейка" at bounding box center [154, 322] width 183 height 30
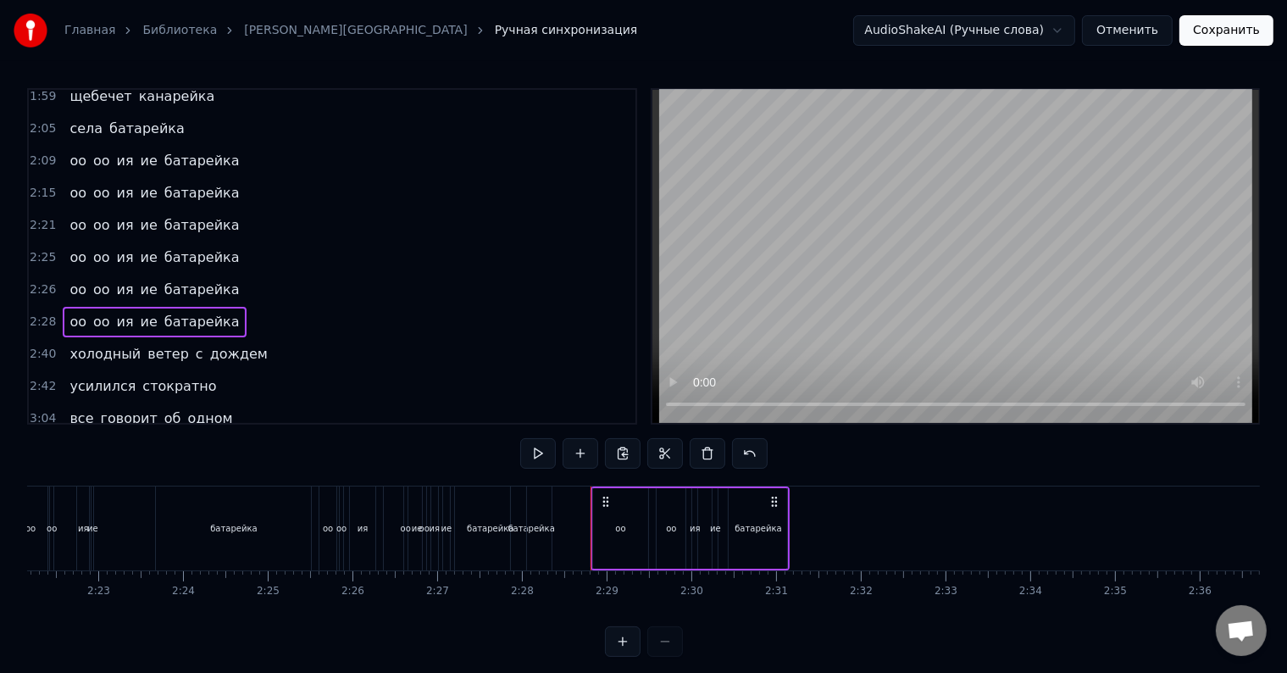
click at [603, 501] on circle at bounding box center [603, 501] width 1 height 1
click at [606, 532] on div "оо" at bounding box center [621, 528] width 56 height 80
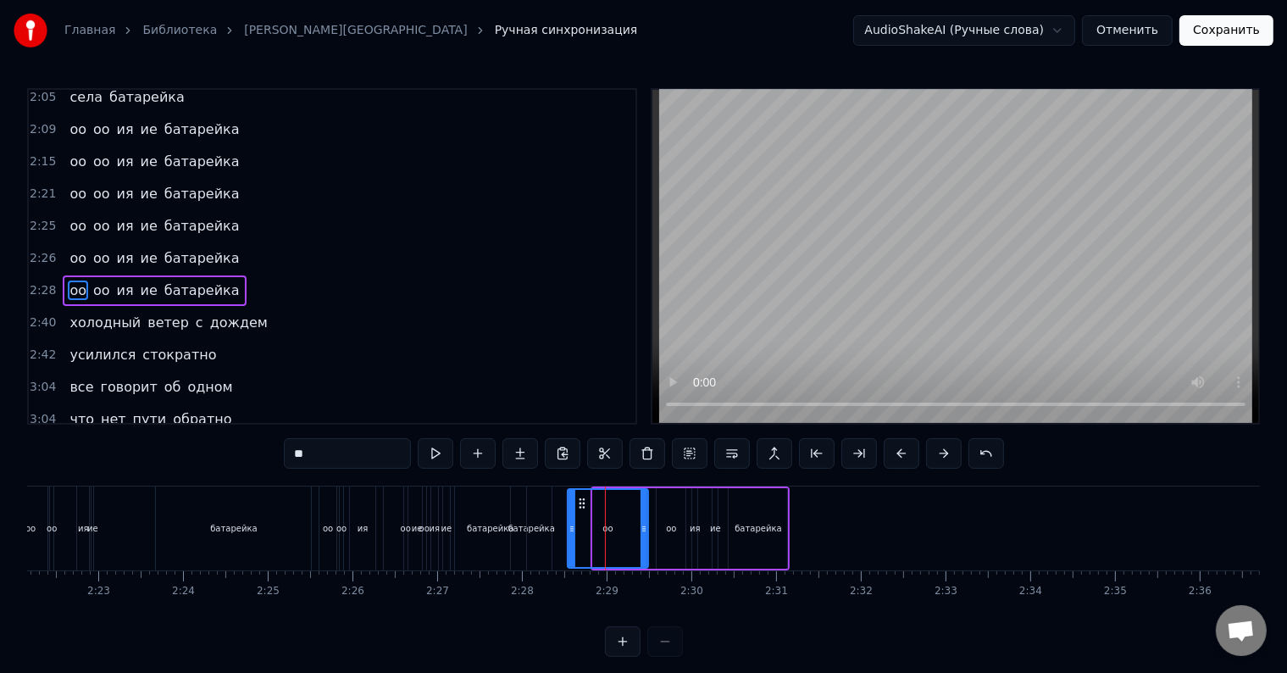
drag, startPoint x: 595, startPoint y: 529, endPoint x: 568, endPoint y: 529, distance: 26.3
click at [568, 529] on icon at bounding box center [571, 529] width 7 height 14
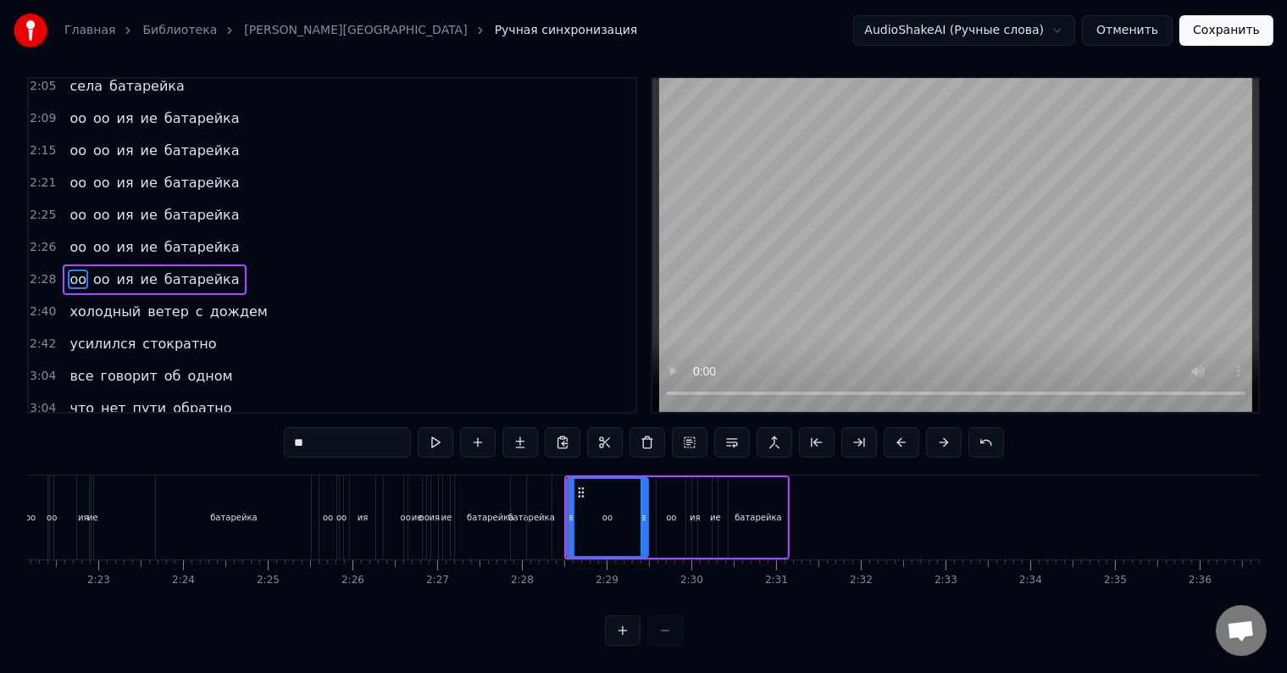
scroll to position [25, 0]
drag, startPoint x: 644, startPoint y: 511, endPoint x: 625, endPoint y: 511, distance: 18.6
click at [625, 511] on div at bounding box center [625, 517] width 7 height 77
click at [660, 505] on div "оо" at bounding box center [670, 517] width 29 height 80
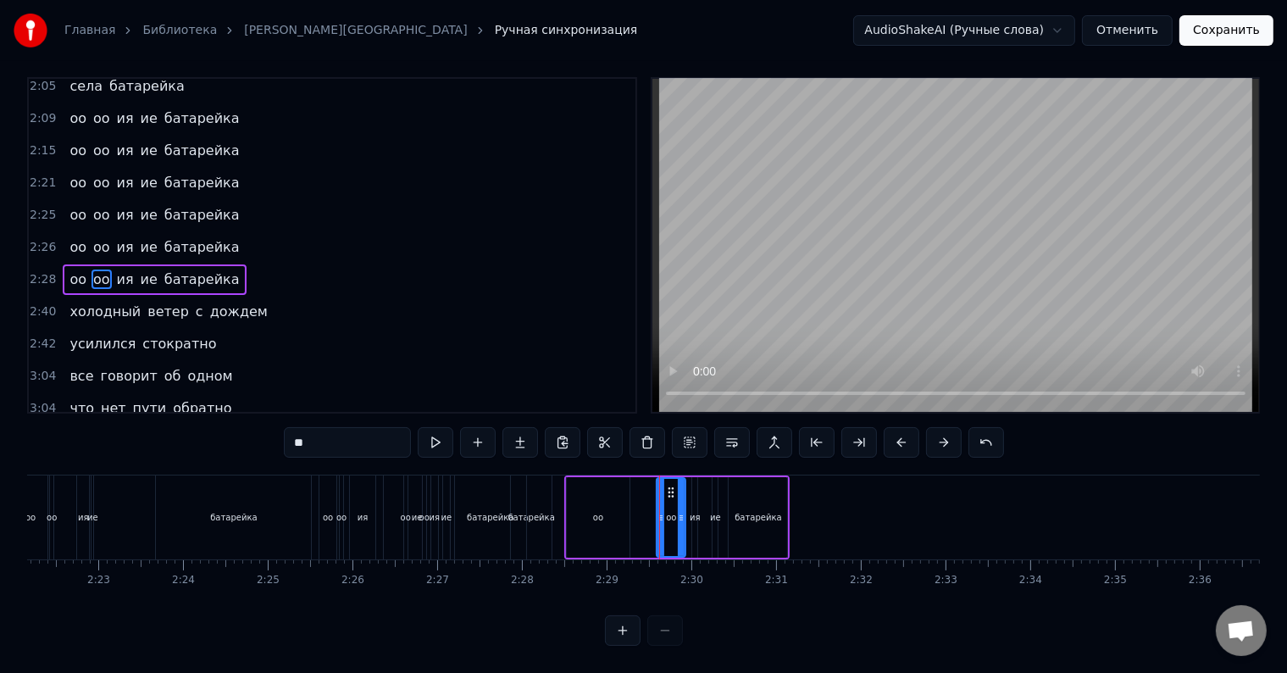
scroll to position [0, 0]
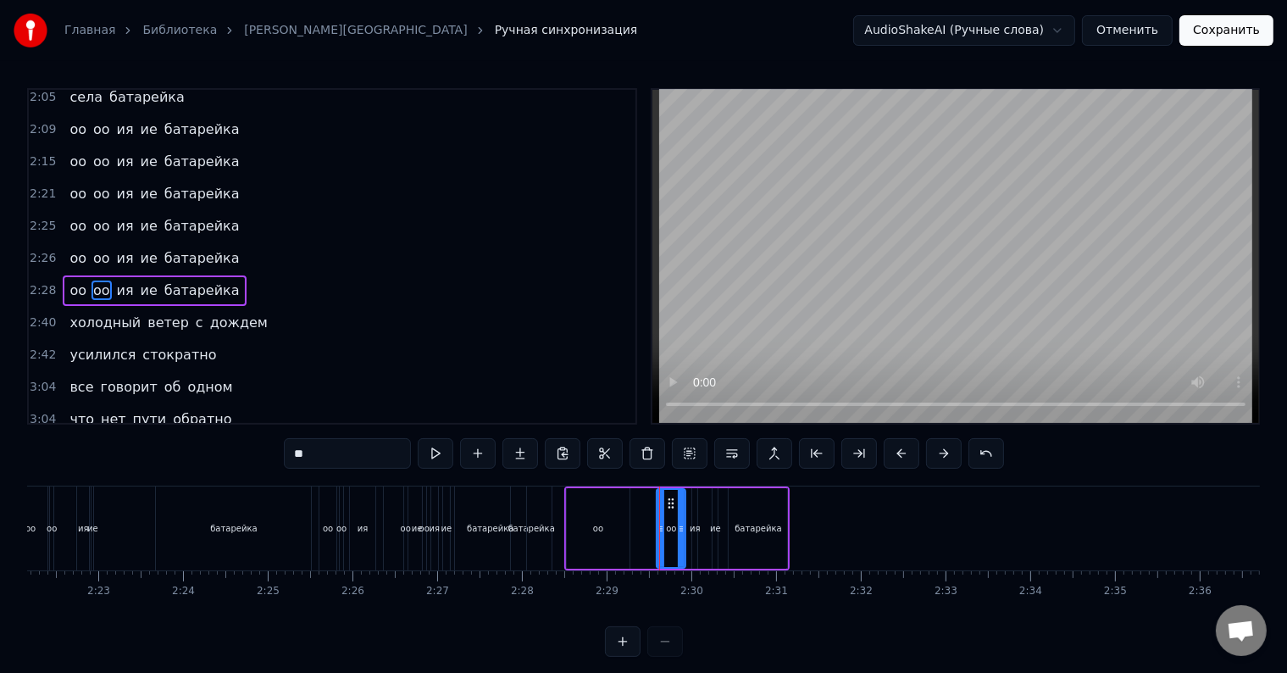
drag, startPoint x: 657, startPoint y: 518, endPoint x: 641, endPoint y: 523, distance: 16.6
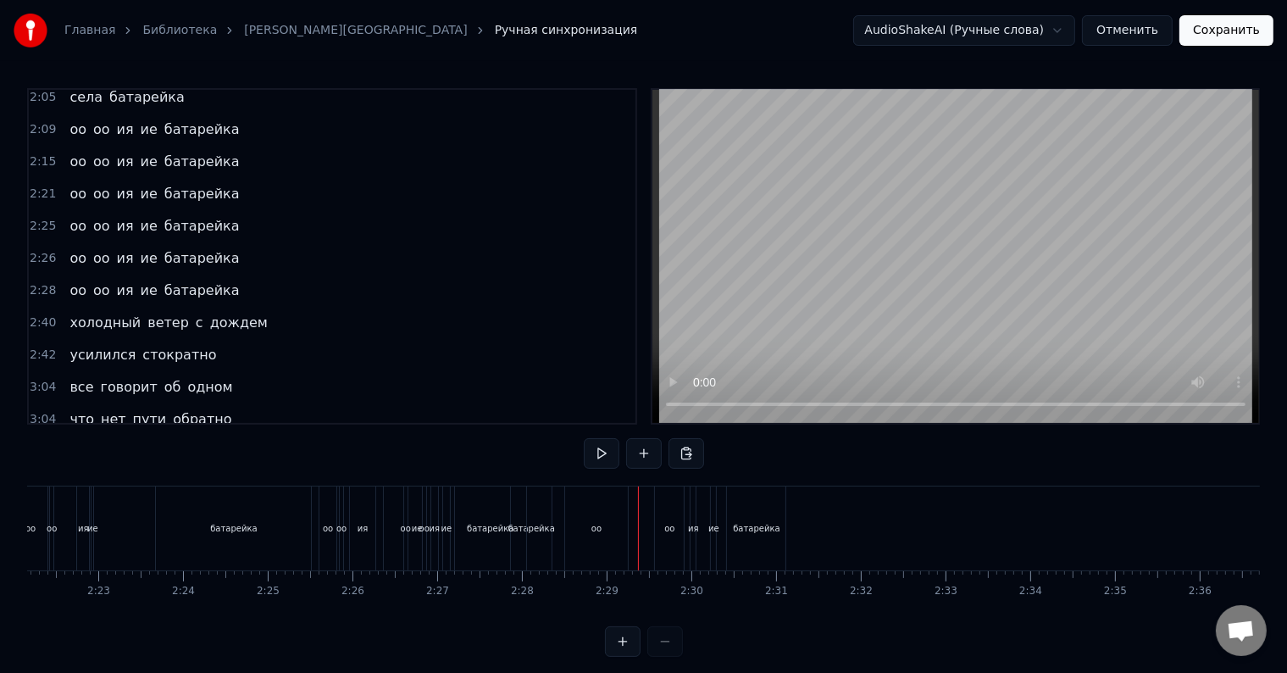
click at [664, 518] on div "оо" at bounding box center [669, 528] width 29 height 84
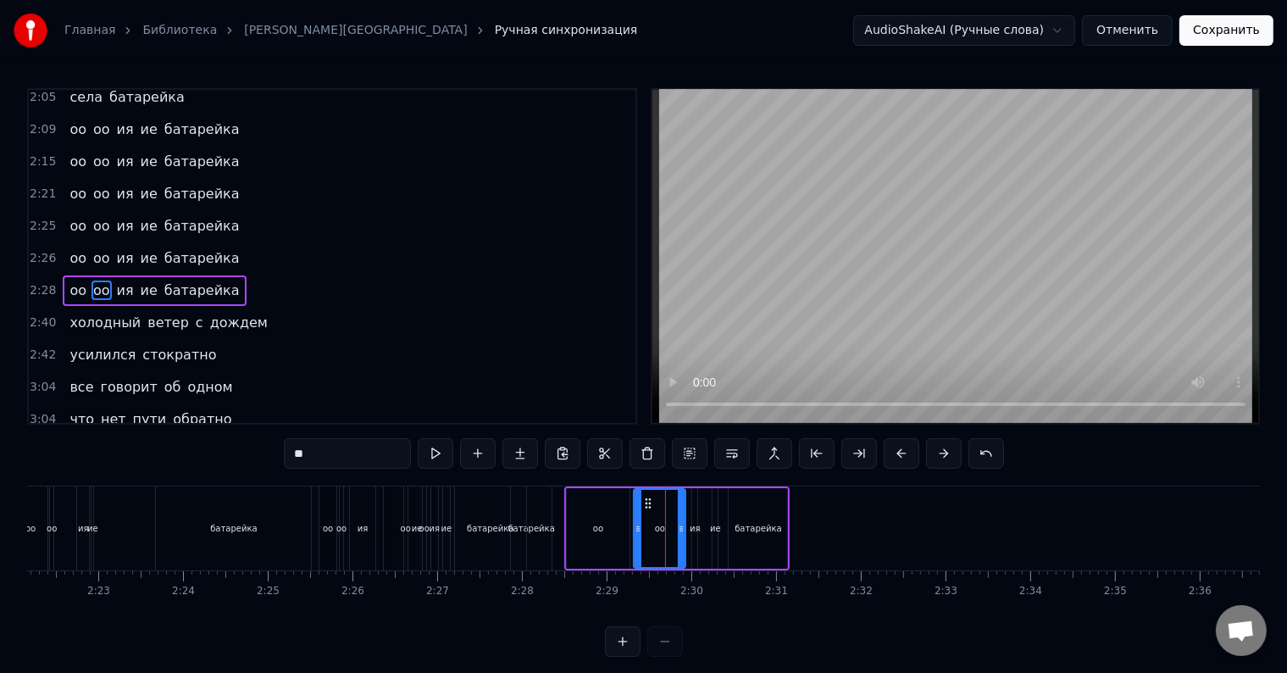
drag, startPoint x: 658, startPoint y: 533, endPoint x: 635, endPoint y: 532, distance: 22.9
click at [635, 532] on icon at bounding box center [637, 529] width 7 height 14
click at [623, 534] on div "оо" at bounding box center [599, 528] width 64 height 80
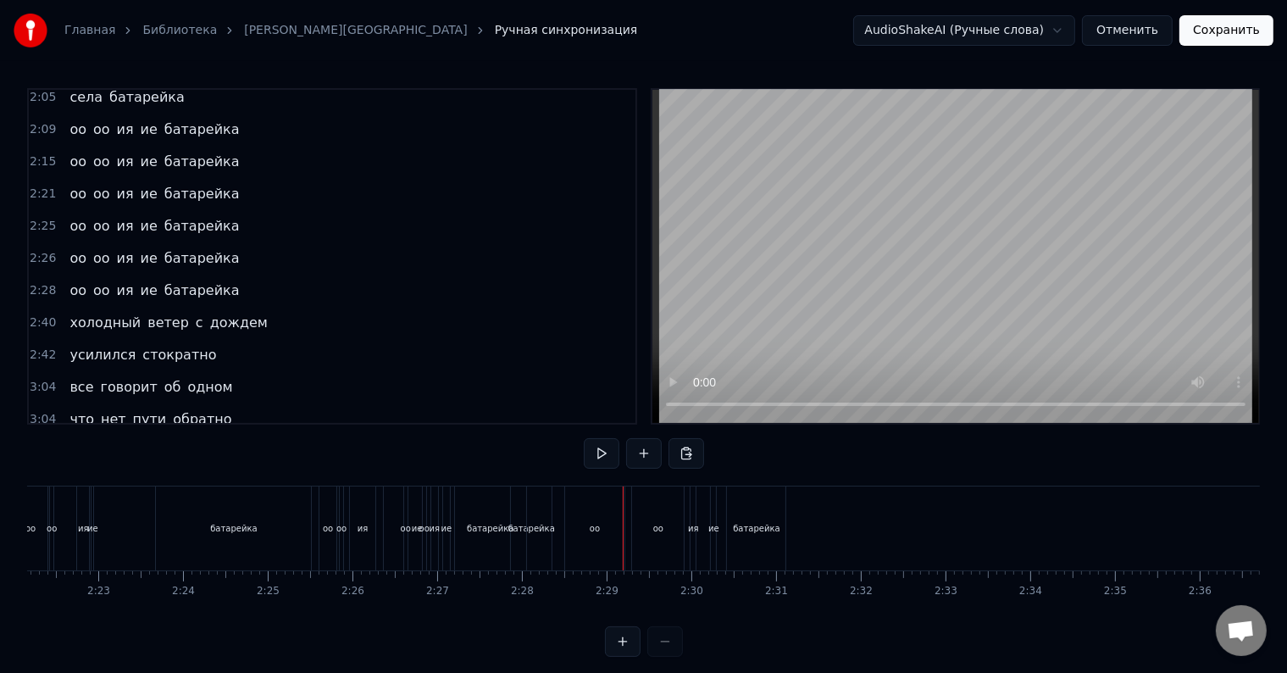
click at [637, 536] on div "оо" at bounding box center [658, 528] width 52 height 84
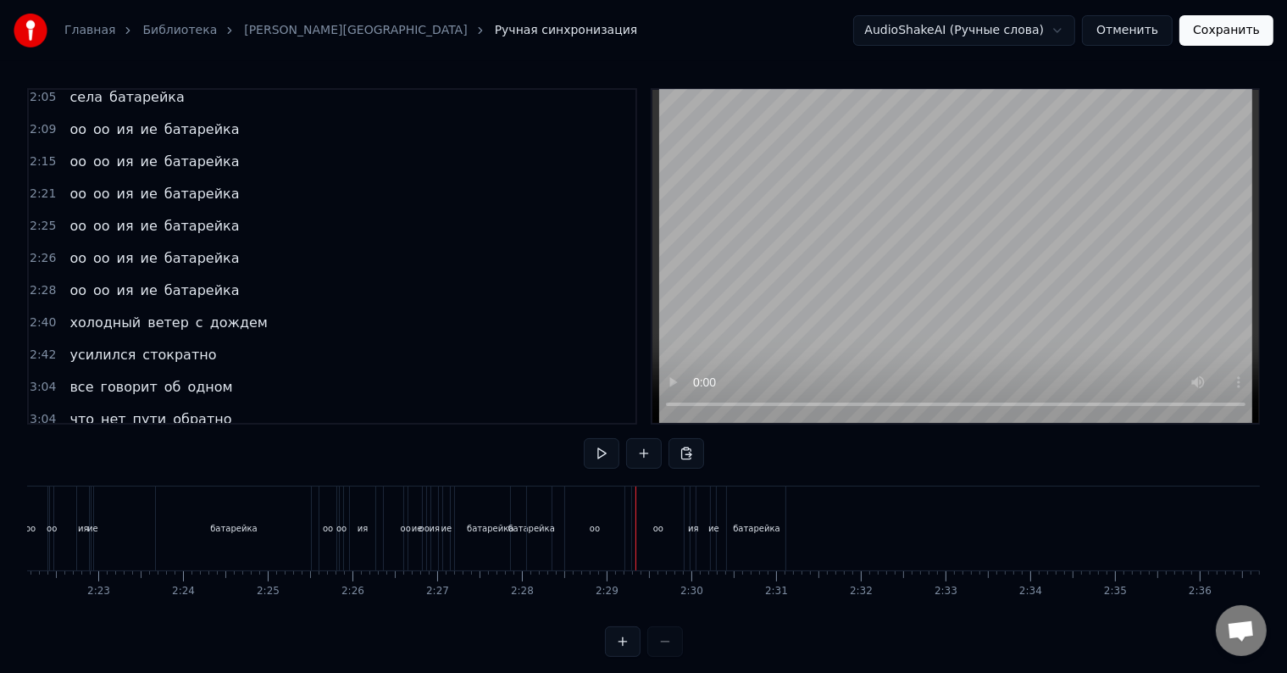
click at [639, 534] on div "оо" at bounding box center [658, 528] width 52 height 84
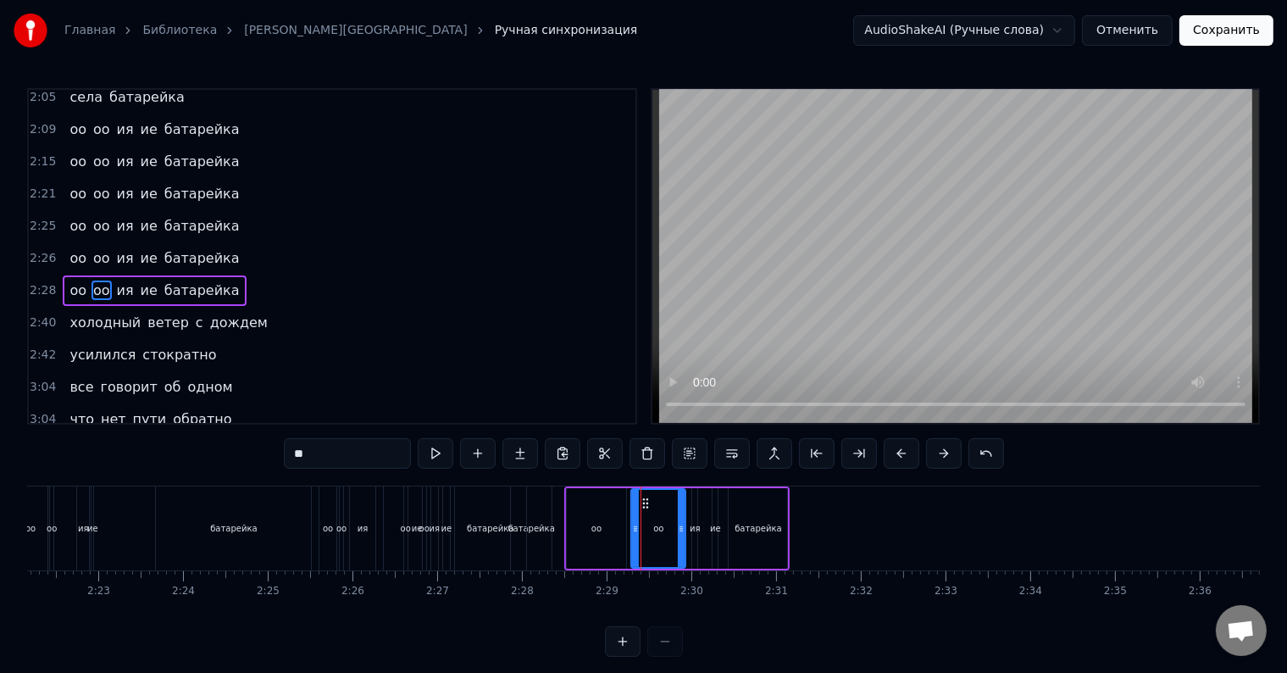
click at [635, 537] on div at bounding box center [635, 528] width 7 height 77
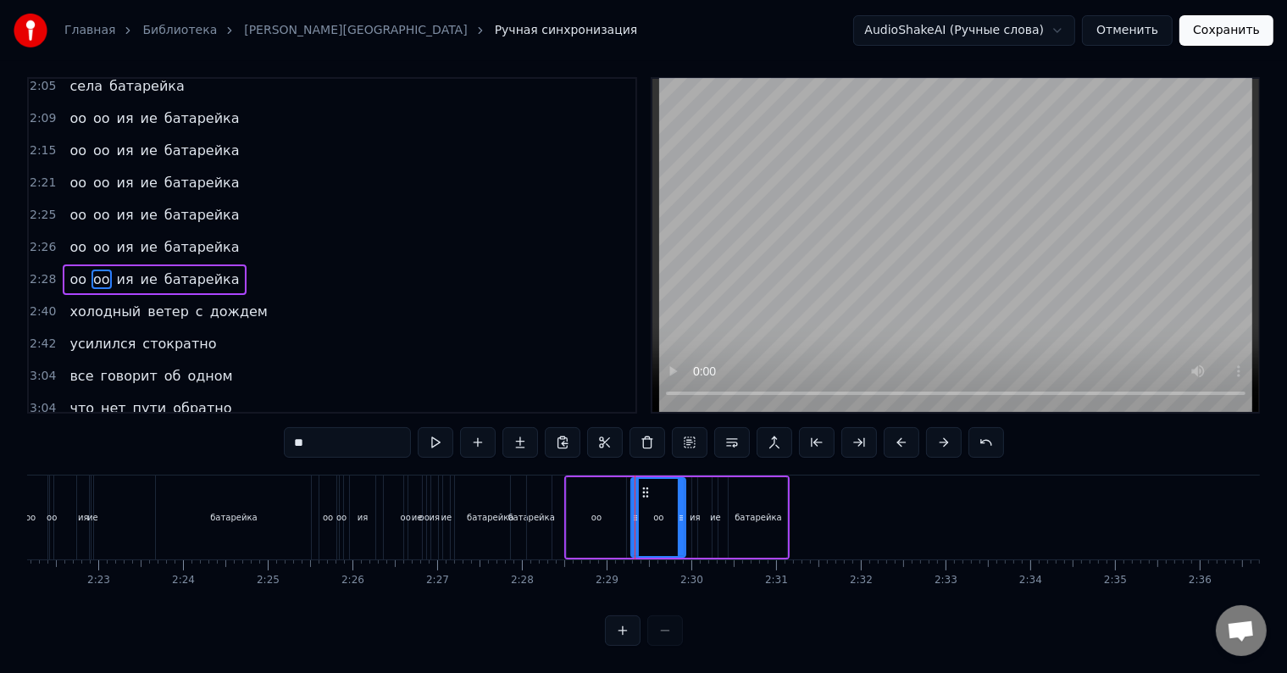
scroll to position [25, 0]
drag, startPoint x: 681, startPoint y: 519, endPoint x: 667, endPoint y: 522, distance: 14.6
click at [667, 522] on div at bounding box center [666, 517] width 7 height 77
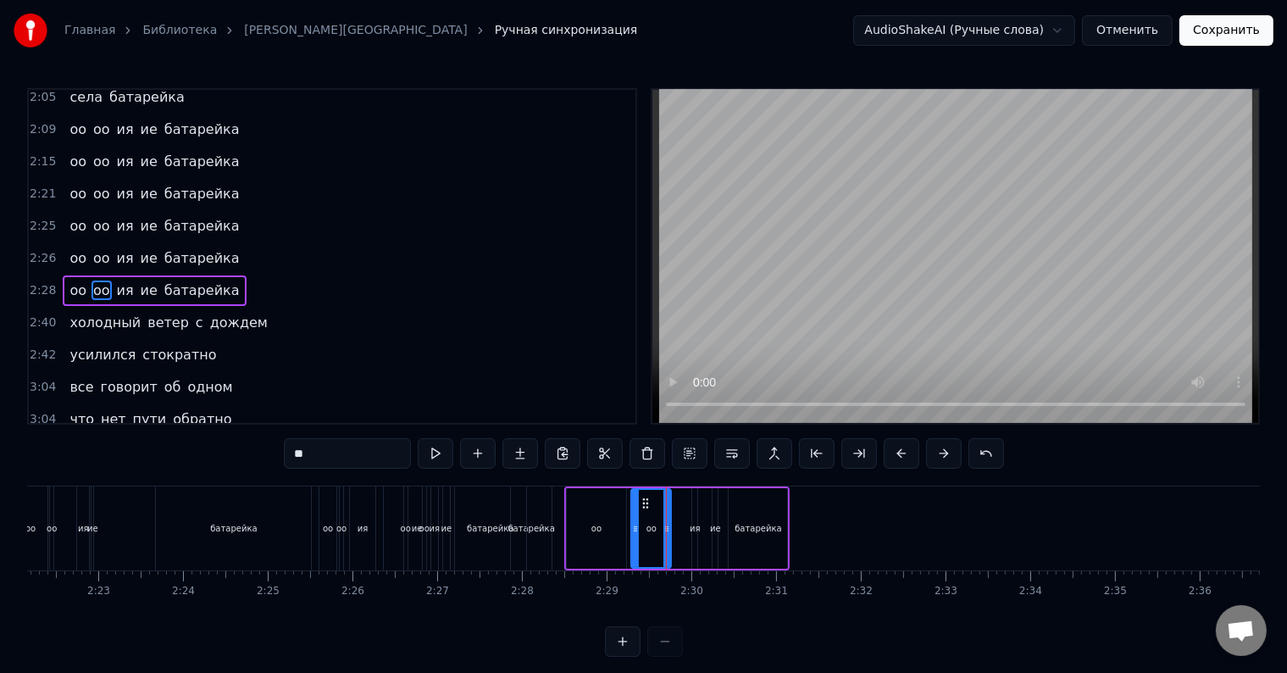
click at [595, 522] on div "оо" at bounding box center [596, 528] width 10 height 13
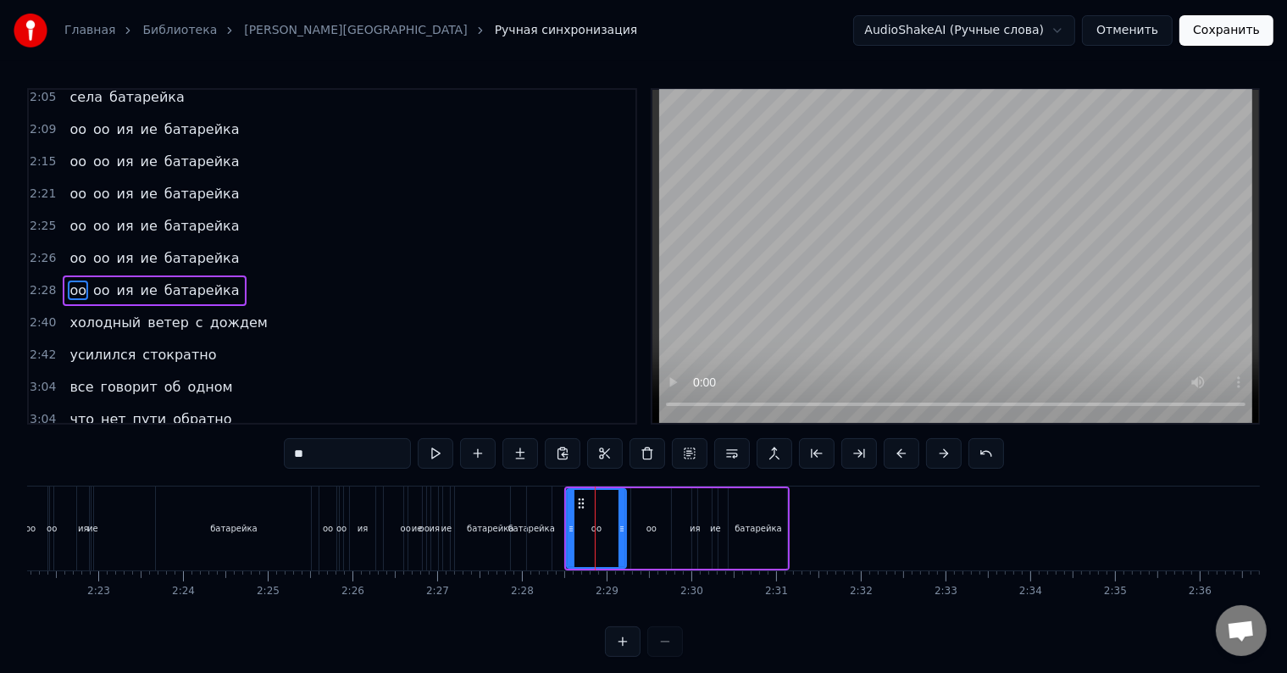
scroll to position [25, 0]
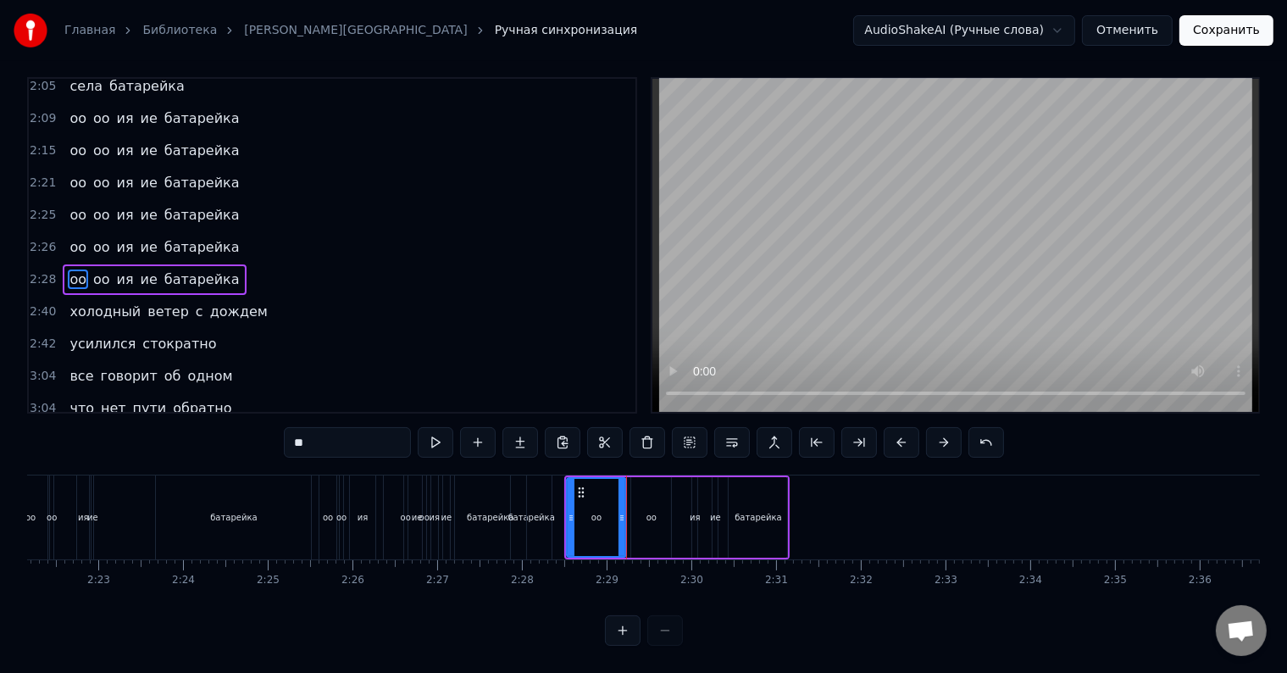
click at [640, 509] on div "оо" at bounding box center [651, 517] width 40 height 80
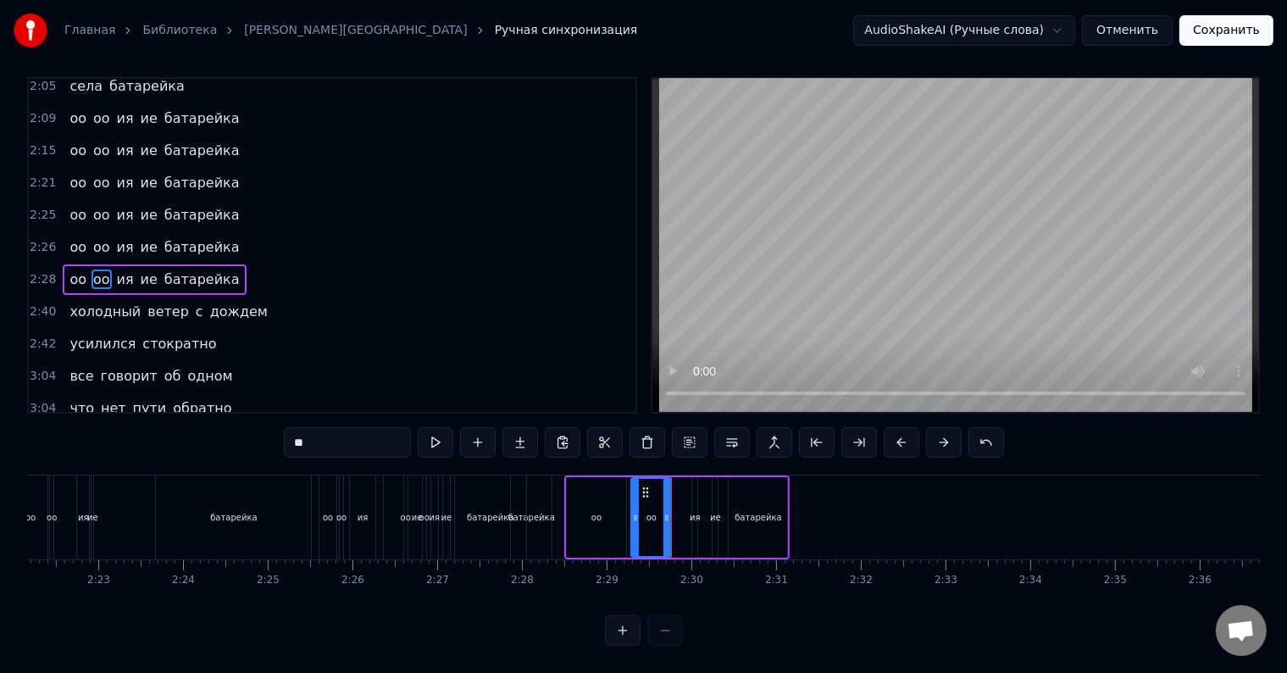
click at [692, 511] on div "ия" at bounding box center [694, 517] width 11 height 13
type input "**"
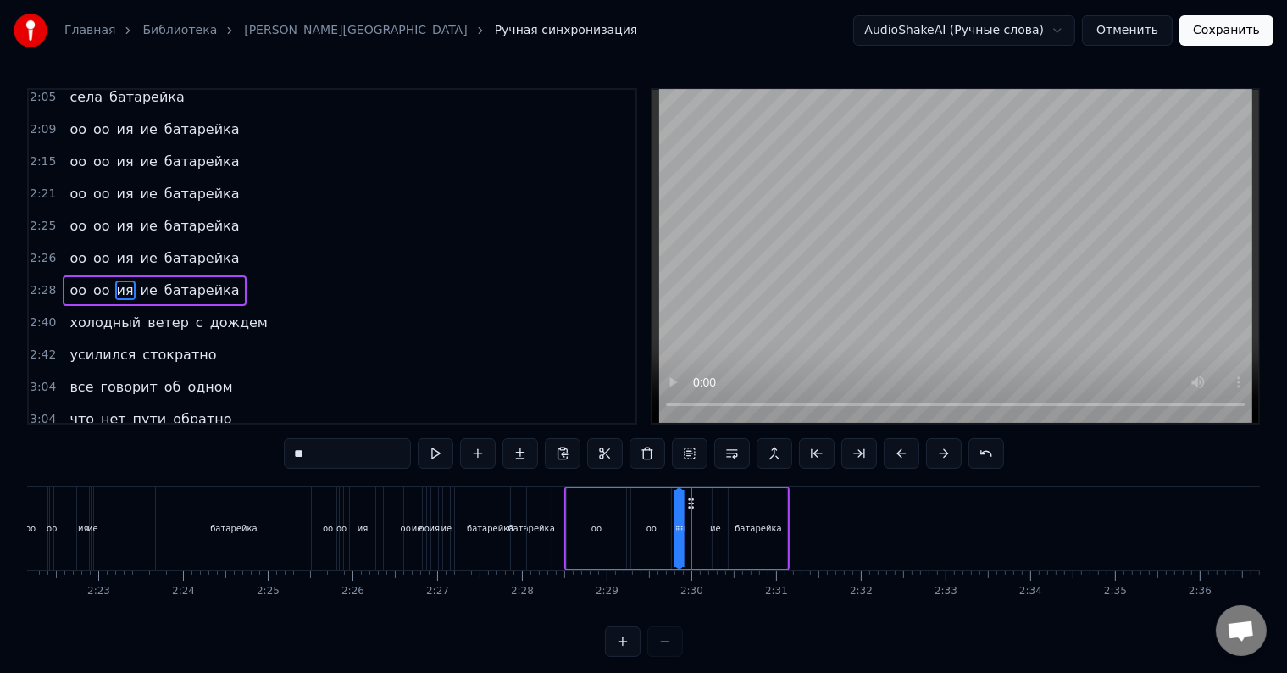
drag, startPoint x: 706, startPoint y: 504, endPoint x: 690, endPoint y: 505, distance: 15.3
drag, startPoint x: 679, startPoint y: 527, endPoint x: 691, endPoint y: 529, distance: 12.0
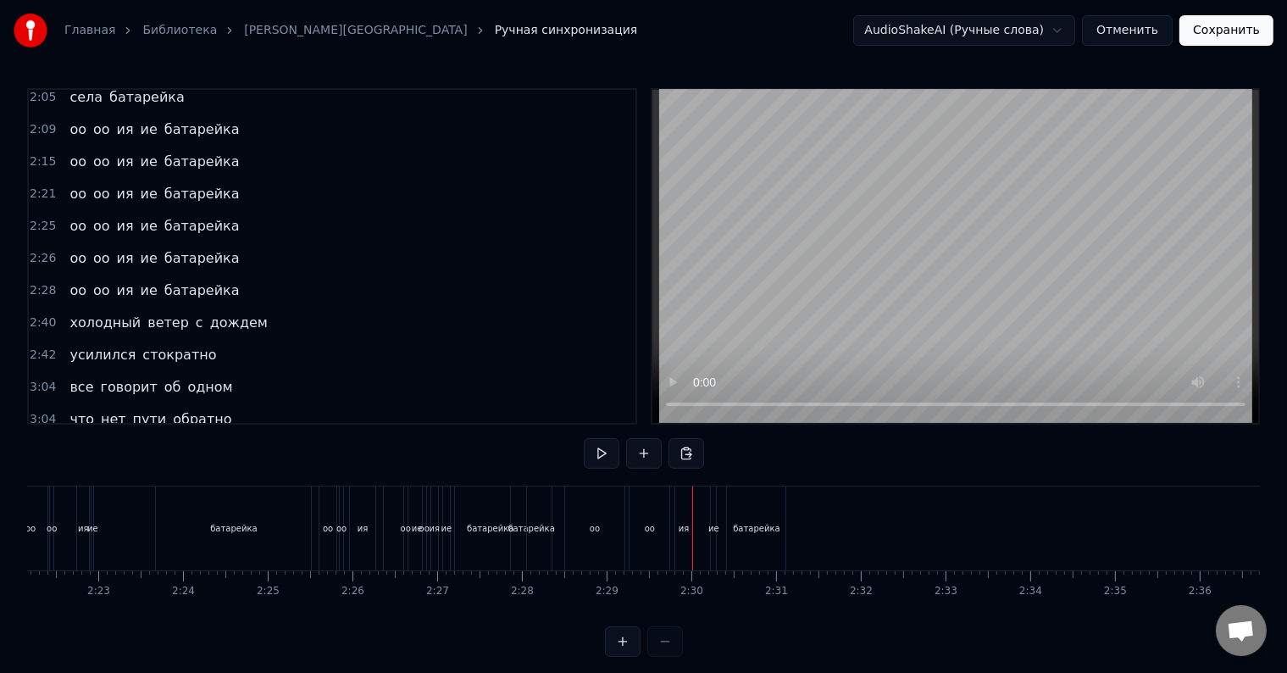
click at [684, 502] on div "ия" at bounding box center [683, 528] width 17 height 84
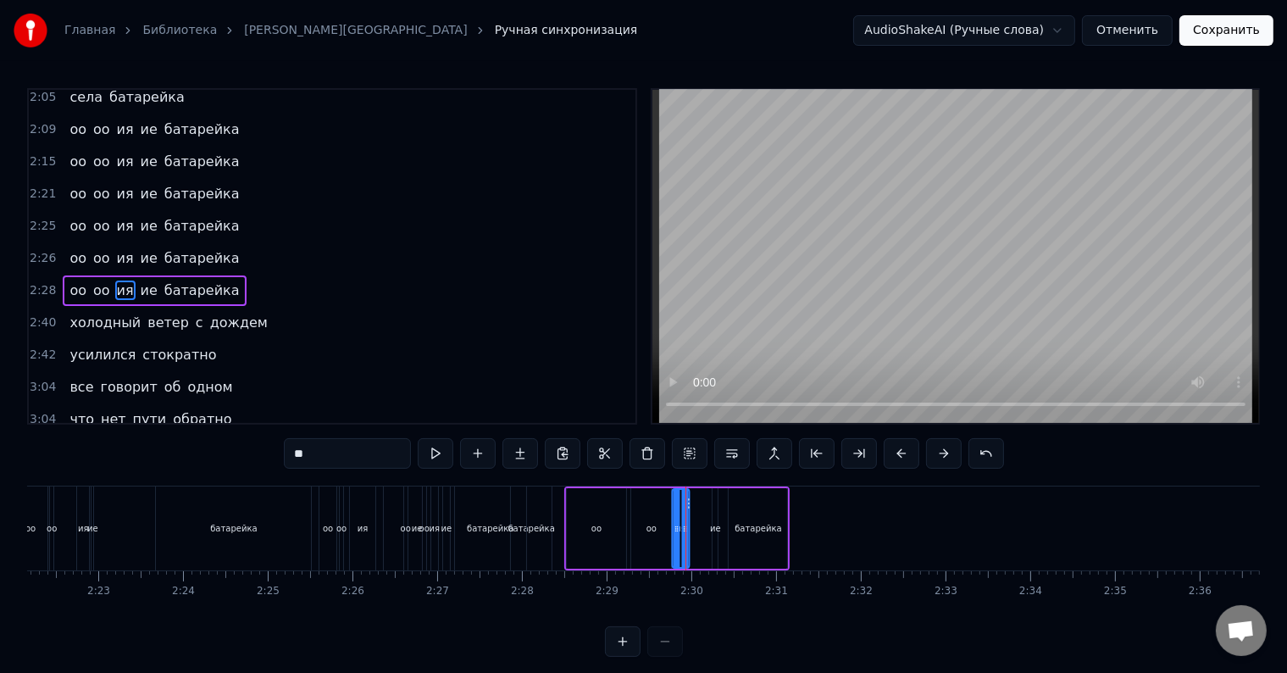
click at [679, 500] on icon at bounding box center [686, 503] width 14 height 14
click at [690, 527] on icon at bounding box center [689, 529] width 7 height 14
click at [695, 529] on icon at bounding box center [693, 529] width 7 height 14
click at [701, 529] on icon at bounding box center [700, 529] width 7 height 14
click at [705, 535] on div at bounding box center [703, 528] width 7 height 77
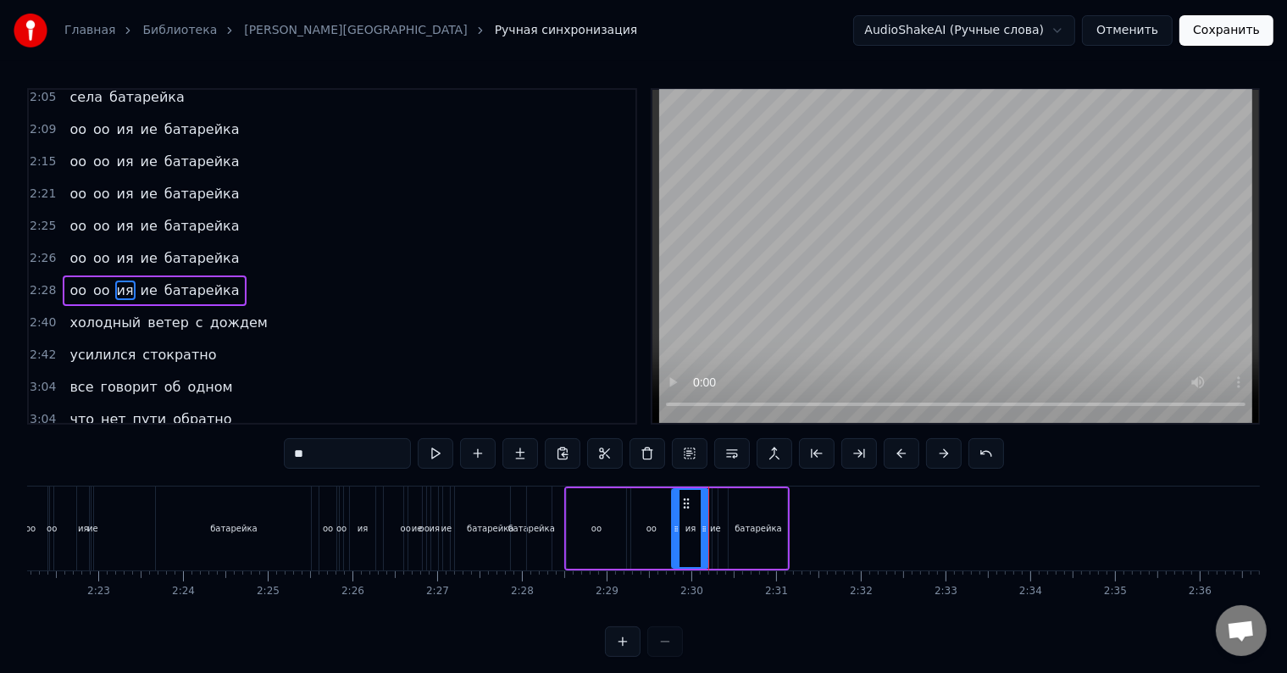
click at [772, 527] on div "батарейка" at bounding box center [757, 528] width 47 height 13
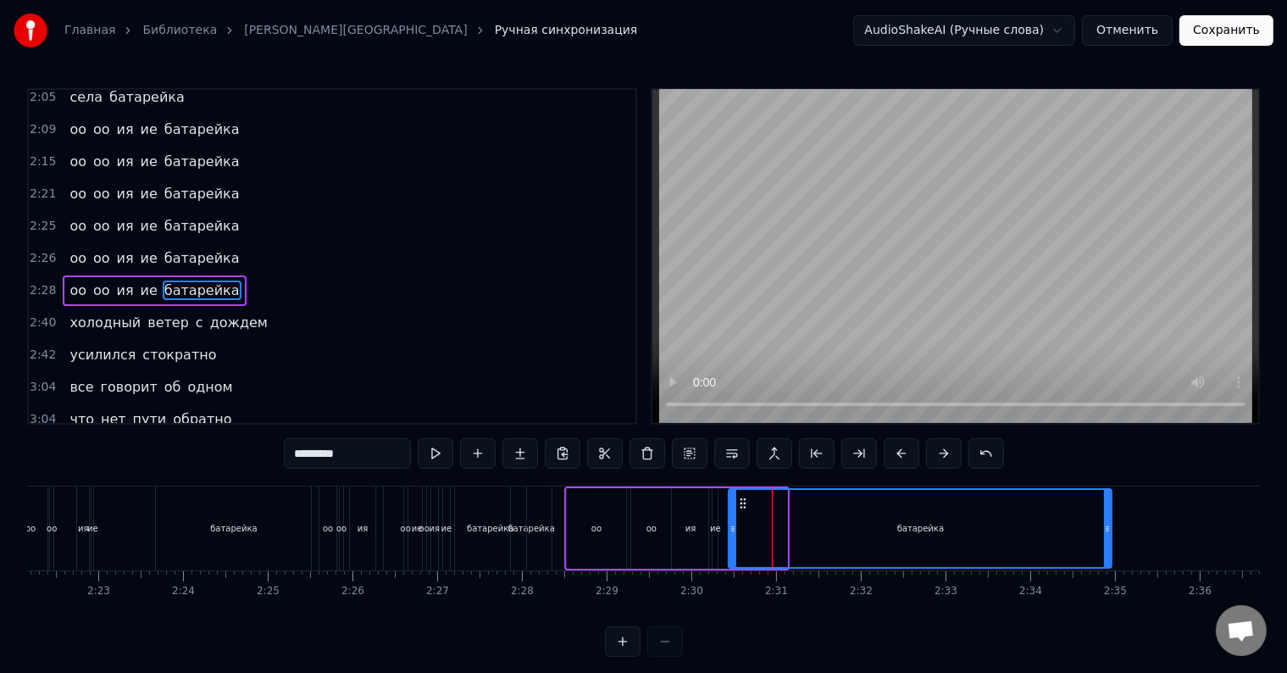
drag, startPoint x: 785, startPoint y: 519, endPoint x: 1110, endPoint y: 518, distance: 324.4
click at [1110, 518] on div at bounding box center [1107, 528] width 7 height 77
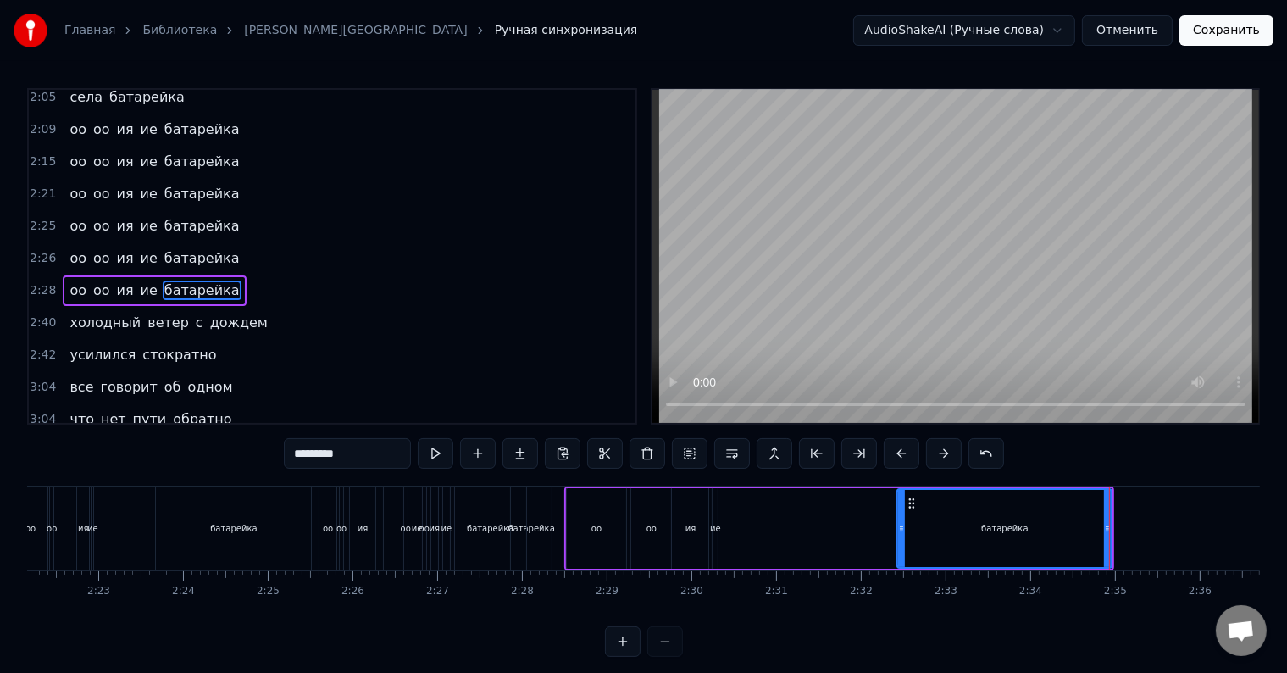
drag, startPoint x: 731, startPoint y: 525, endPoint x: 900, endPoint y: 527, distance: 168.6
click at [900, 527] on icon at bounding box center [901, 529] width 7 height 14
click at [711, 530] on div "ие" at bounding box center [715, 528] width 11 height 13
type input "**"
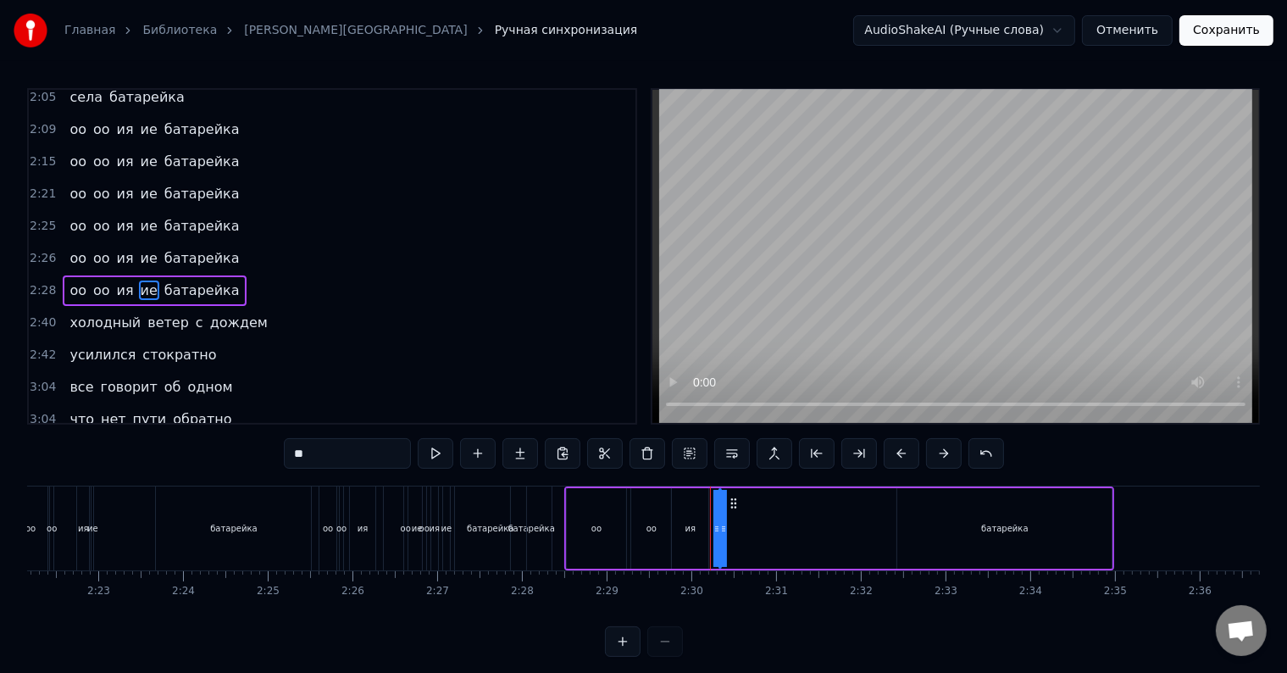
drag, startPoint x: 717, startPoint y: 529, endPoint x: 772, endPoint y: 529, distance: 55.9
click at [772, 529] on div "оо оо ия ие батарейка" at bounding box center [839, 528] width 551 height 84
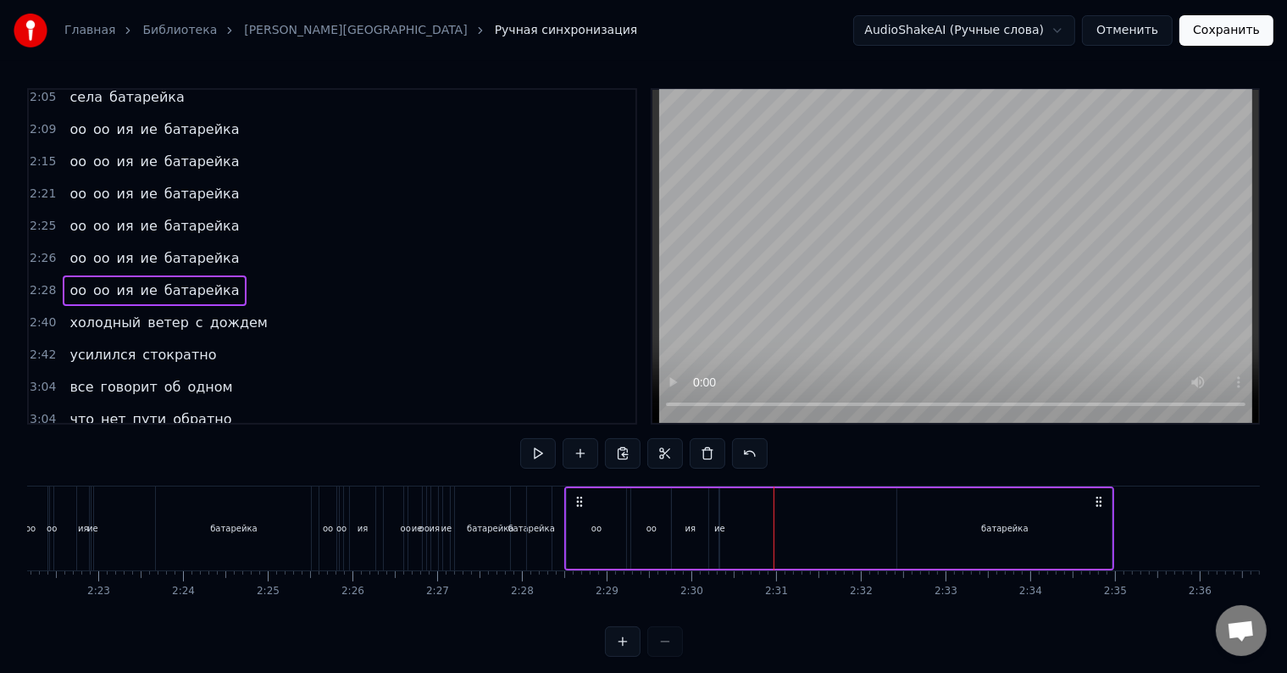
click at [719, 532] on div "ие" at bounding box center [719, 528] width 11 height 13
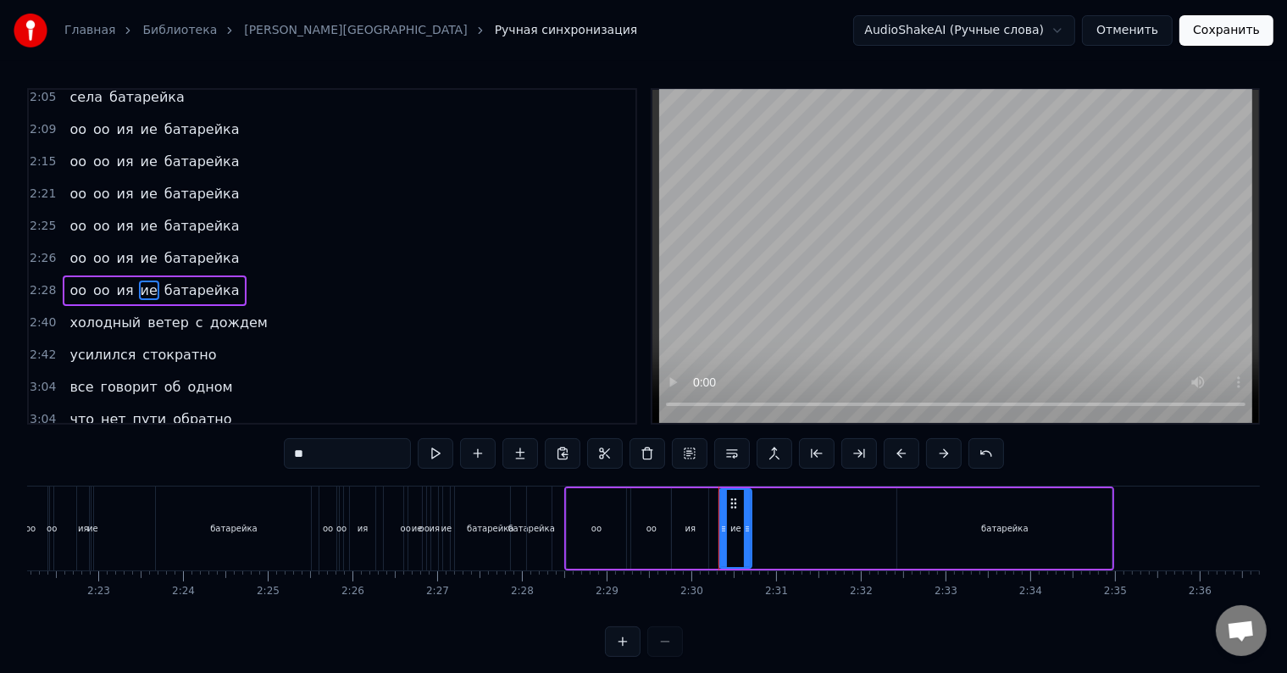
drag, startPoint x: 715, startPoint y: 533, endPoint x: 749, endPoint y: 532, distance: 33.9
click at [749, 532] on icon at bounding box center [747, 529] width 7 height 14
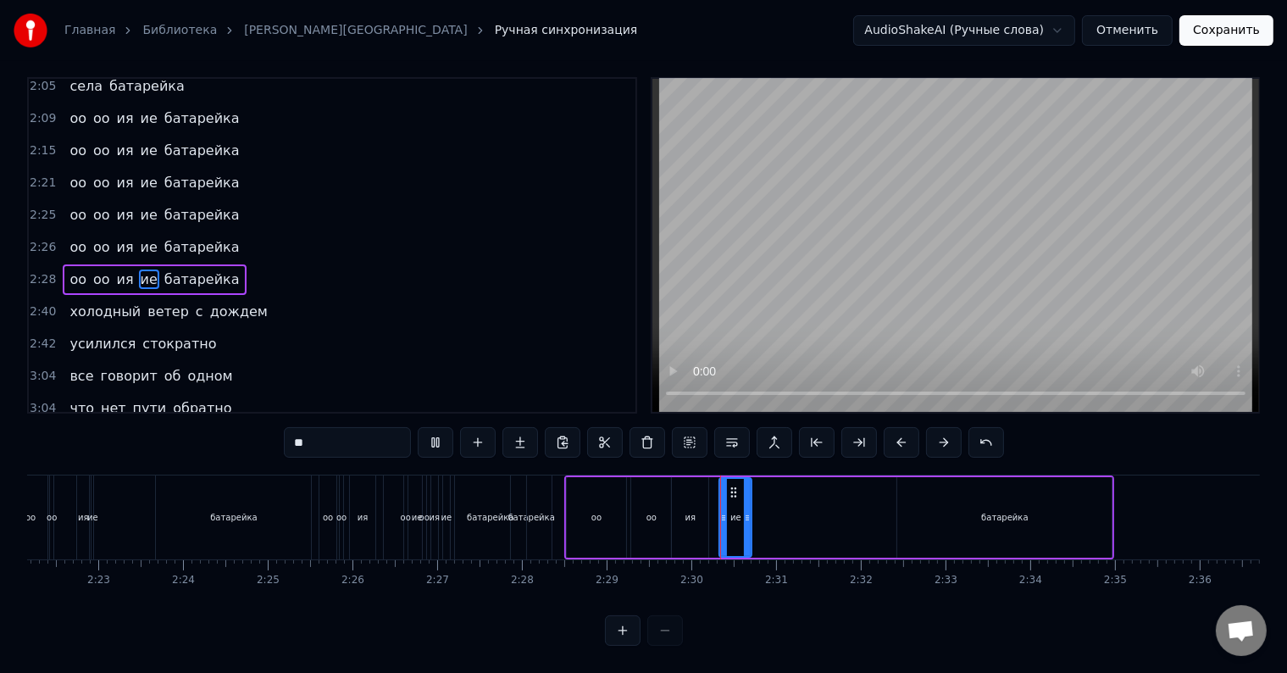
scroll to position [25, 0]
drag, startPoint x: 730, startPoint y: 474, endPoint x: 756, endPoint y: 473, distance: 25.5
click at [756, 485] on icon at bounding box center [759, 492] width 14 height 14
drag, startPoint x: 773, startPoint y: 501, endPoint x: 846, endPoint y: 501, distance: 72.8
click at [846, 511] on icon at bounding box center [845, 518] width 7 height 14
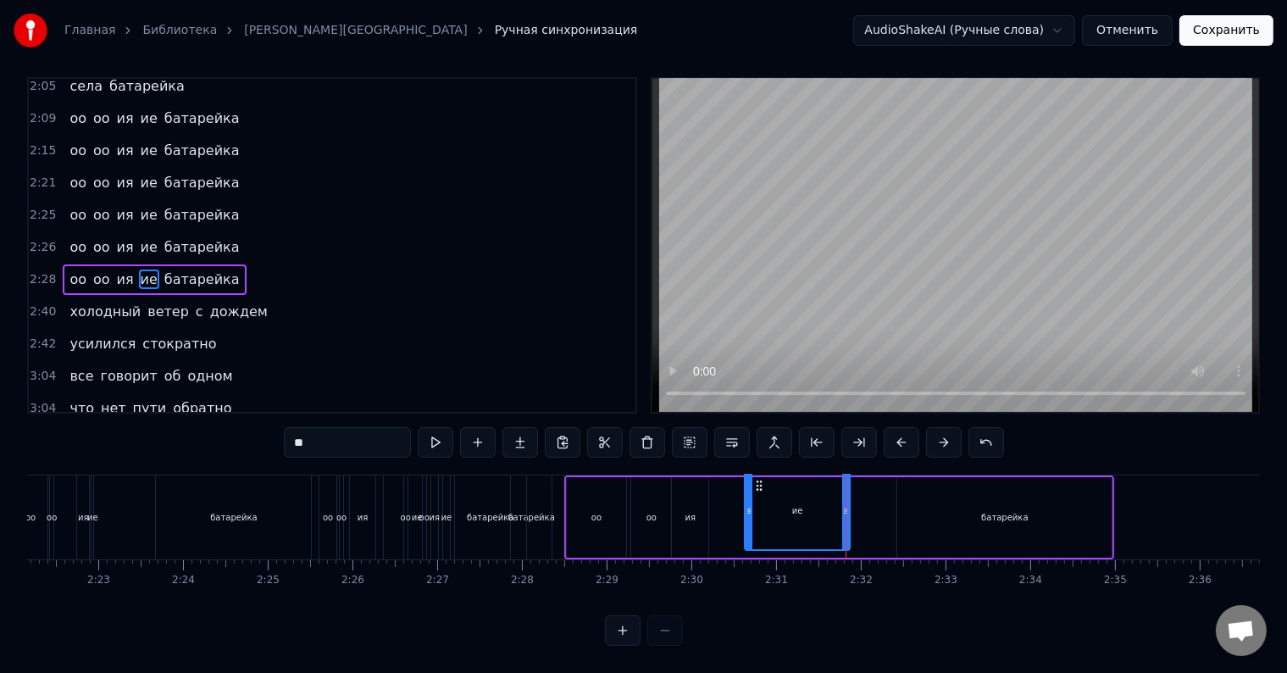
scroll to position [0, 0]
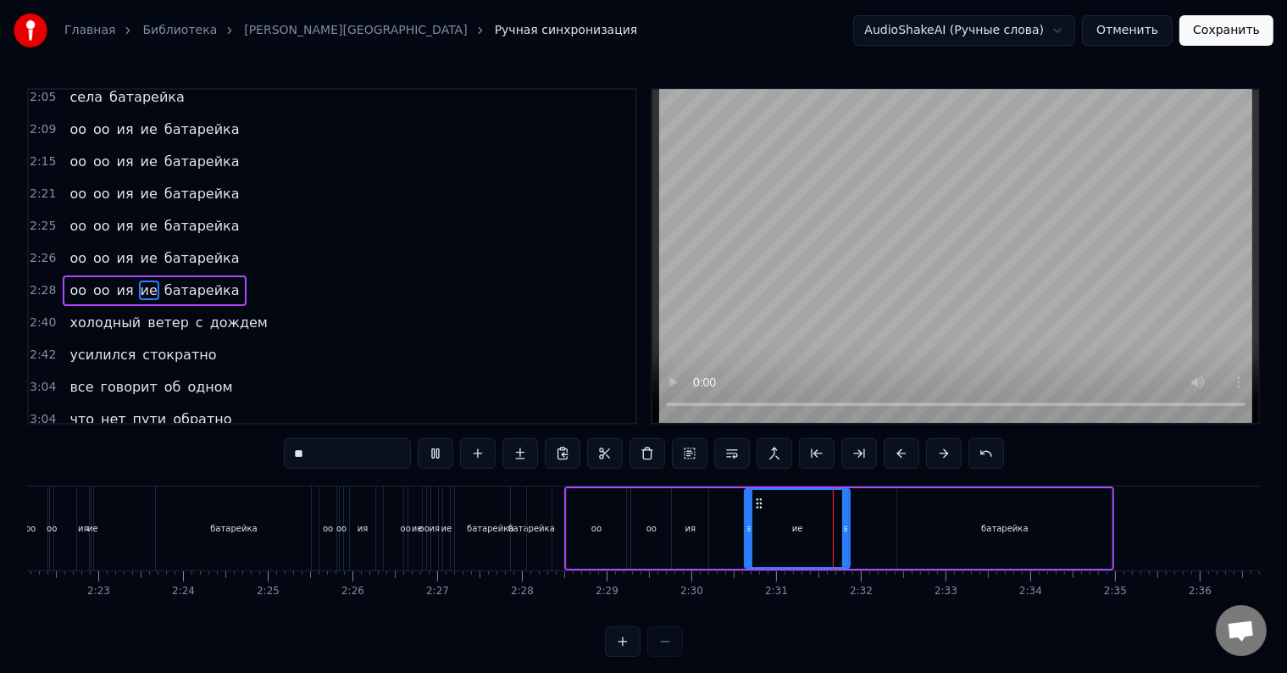
click at [865, 528] on div "оо оо ия ие батарейка" at bounding box center [839, 528] width 551 height 84
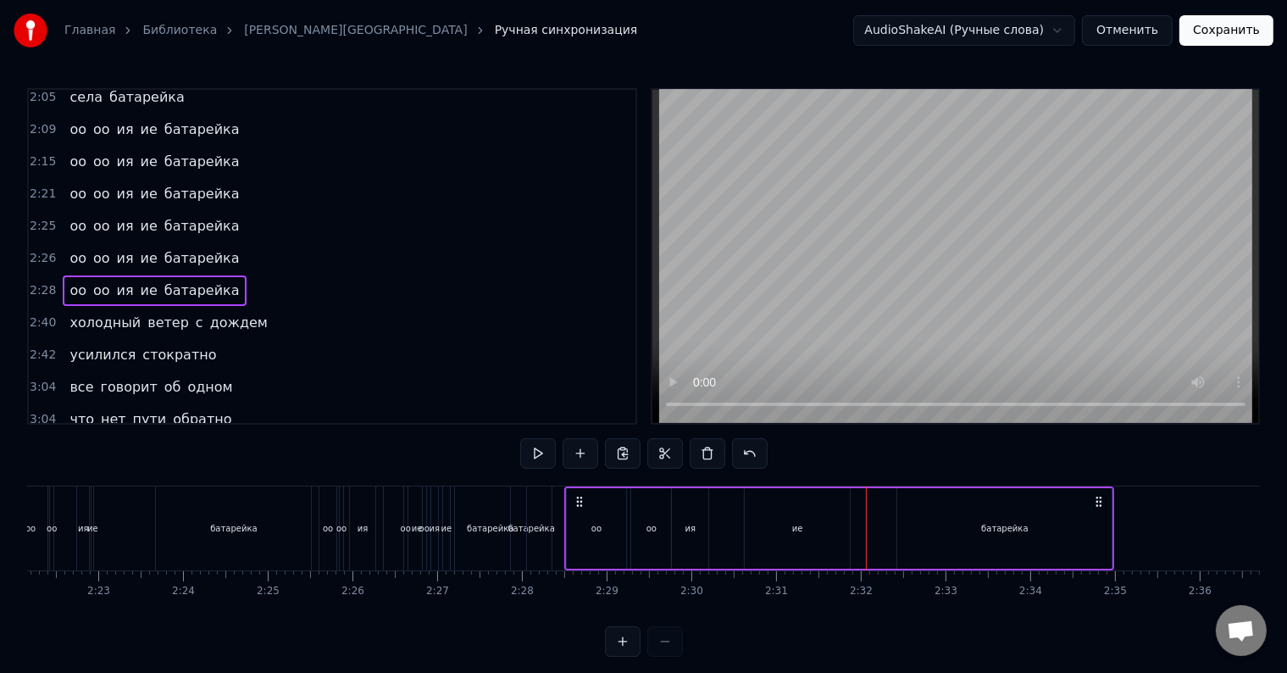
scroll to position [25, 0]
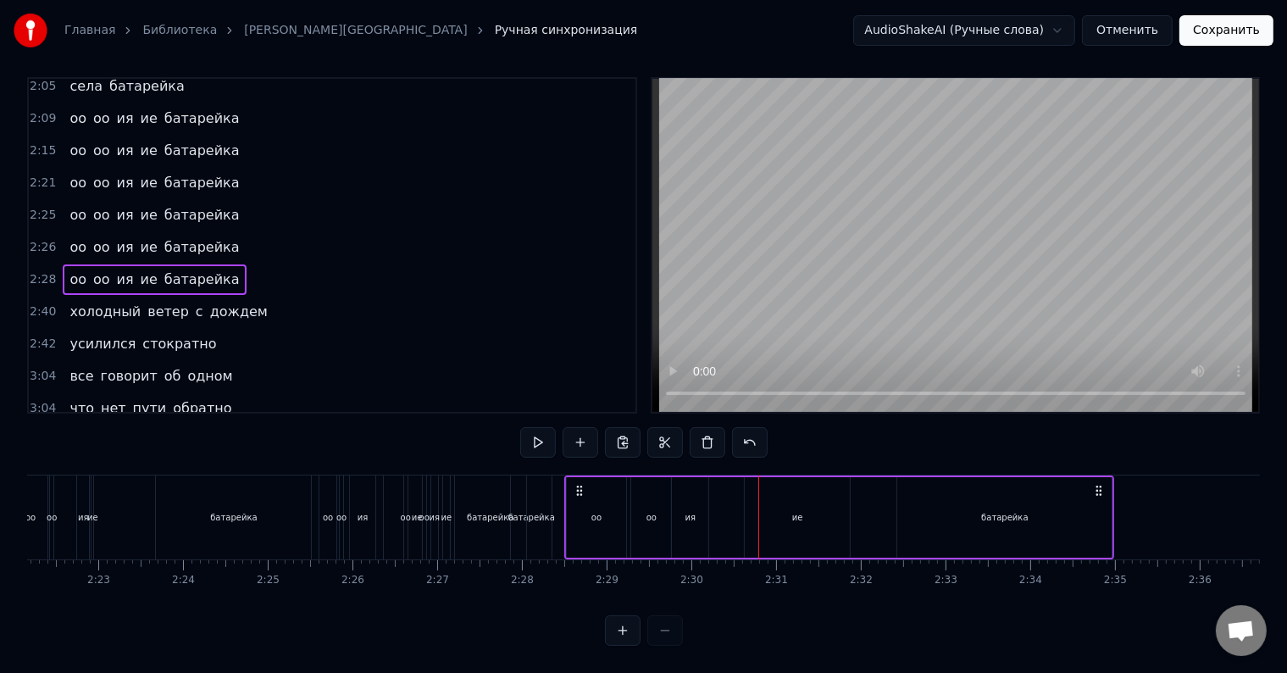
click at [699, 514] on div "ия" at bounding box center [690, 517] width 36 height 80
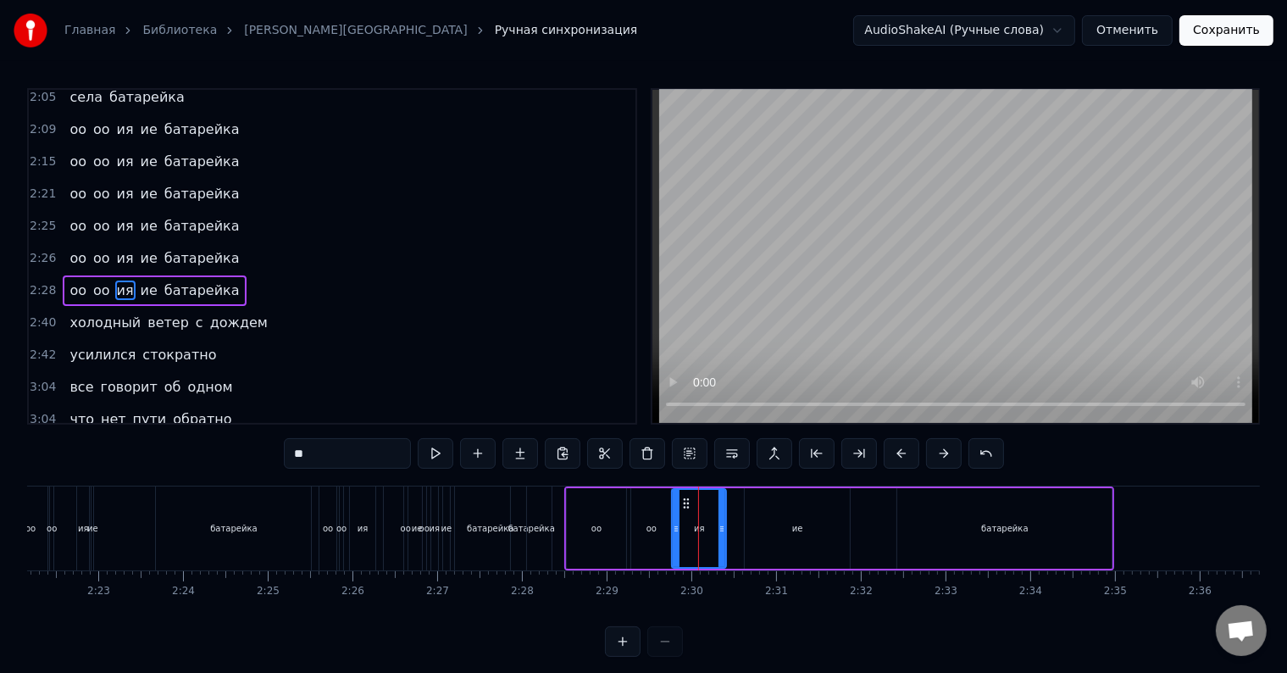
drag, startPoint x: 703, startPoint y: 522, endPoint x: 721, endPoint y: 523, distance: 17.8
click at [721, 523] on icon at bounding box center [721, 529] width 7 height 14
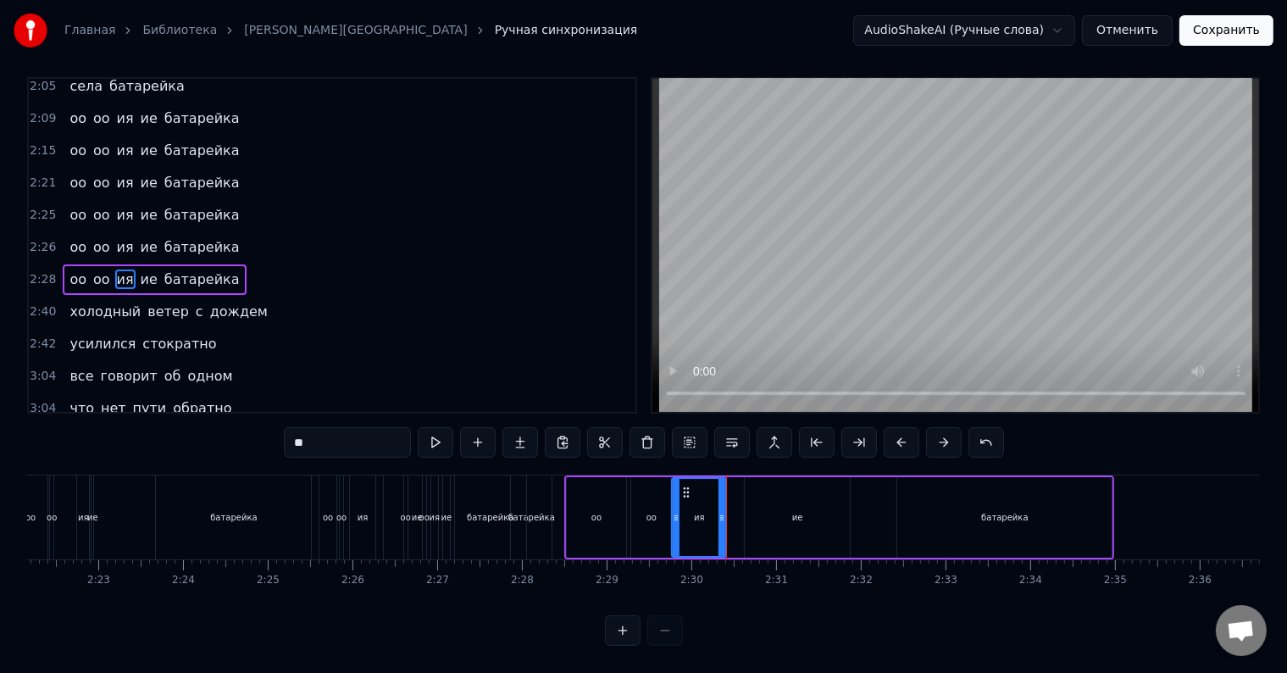
click at [732, 506] on div "оо оо ия ие батарейка" at bounding box center [839, 517] width 551 height 84
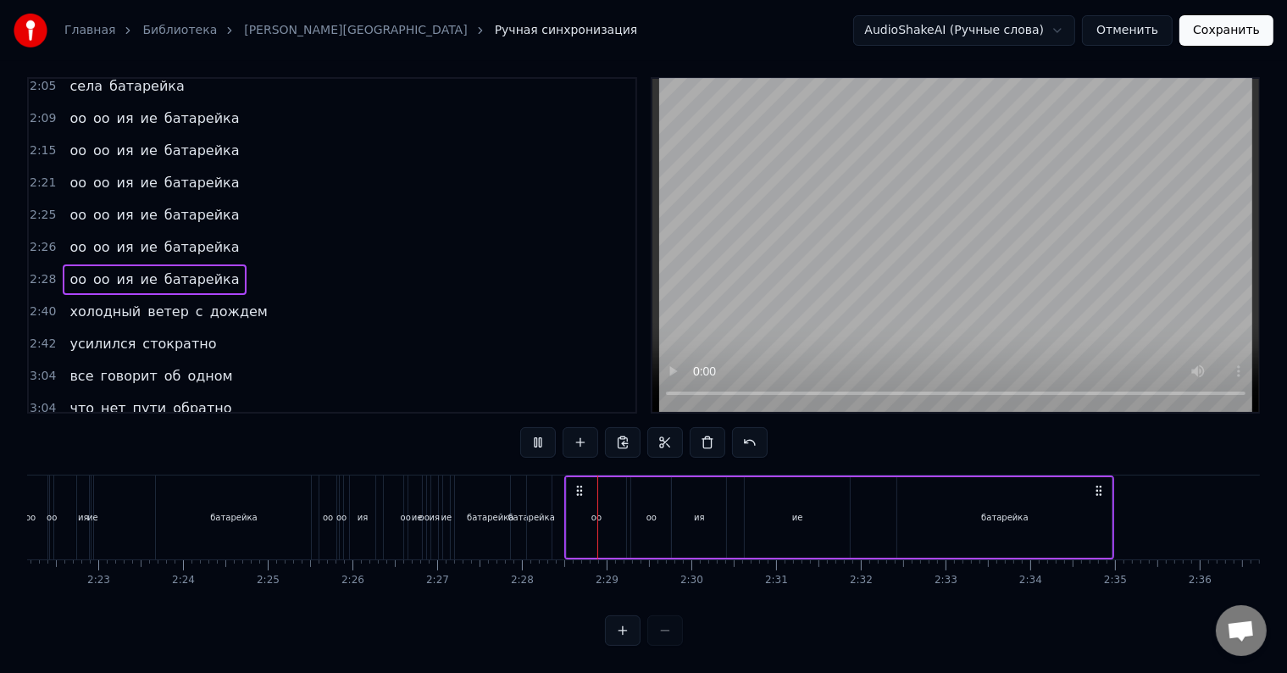
click at [751, 503] on div "ие" at bounding box center [797, 517] width 105 height 80
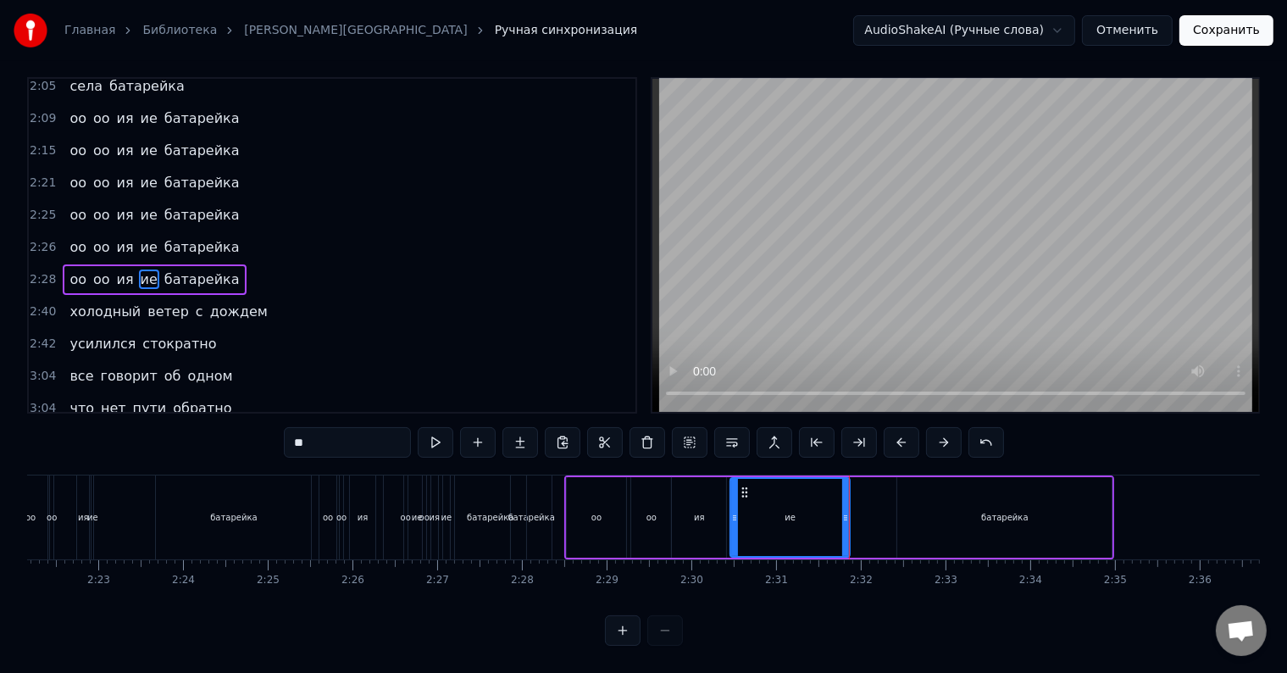
drag, startPoint x: 745, startPoint y: 510, endPoint x: 731, endPoint y: 510, distance: 14.4
click at [731, 510] on div at bounding box center [734, 517] width 7 height 77
click at [739, 518] on div at bounding box center [742, 517] width 7 height 77
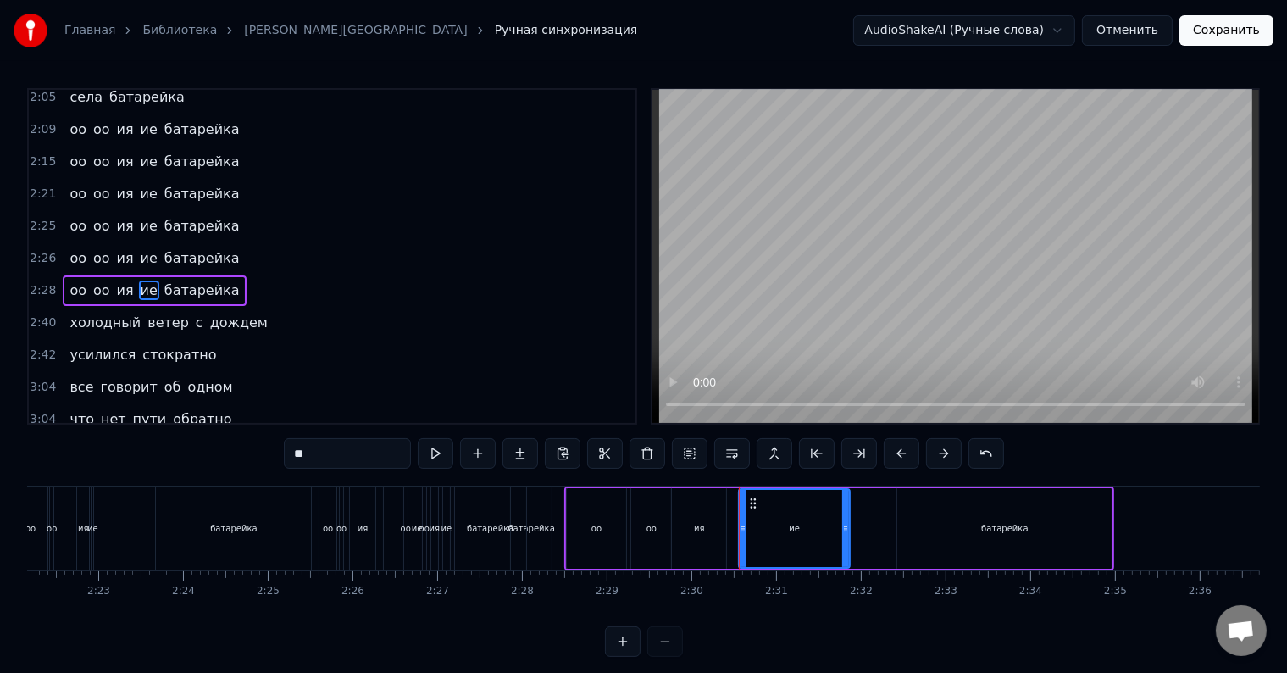
click at [714, 518] on div "ия" at bounding box center [699, 528] width 54 height 80
type input "**"
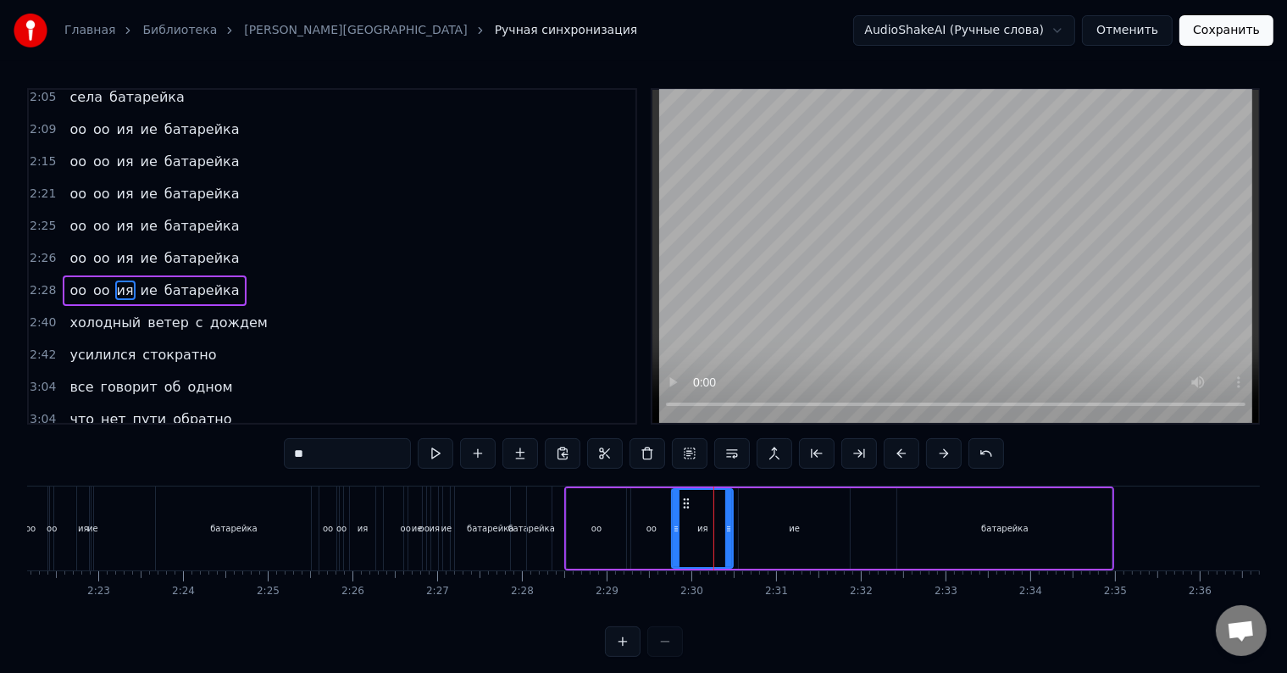
click at [728, 523] on icon at bounding box center [728, 529] width 7 height 14
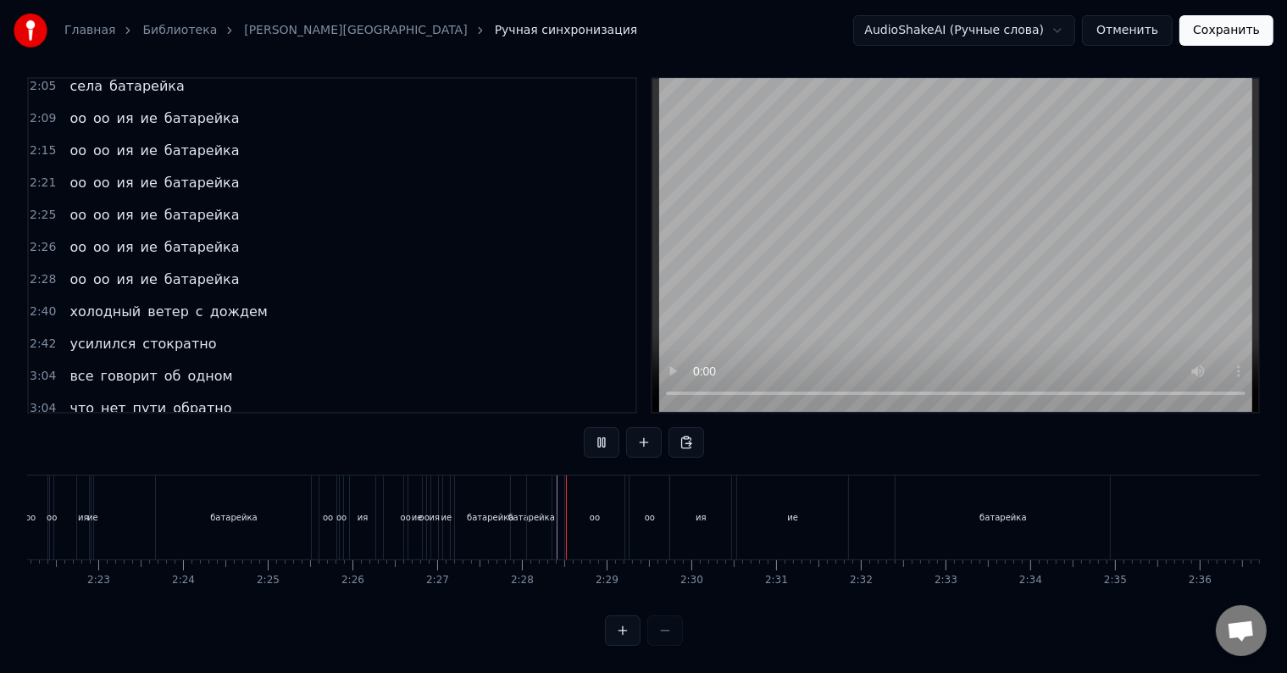
scroll to position [25, 0]
click at [576, 515] on div "оо" at bounding box center [595, 517] width 60 height 84
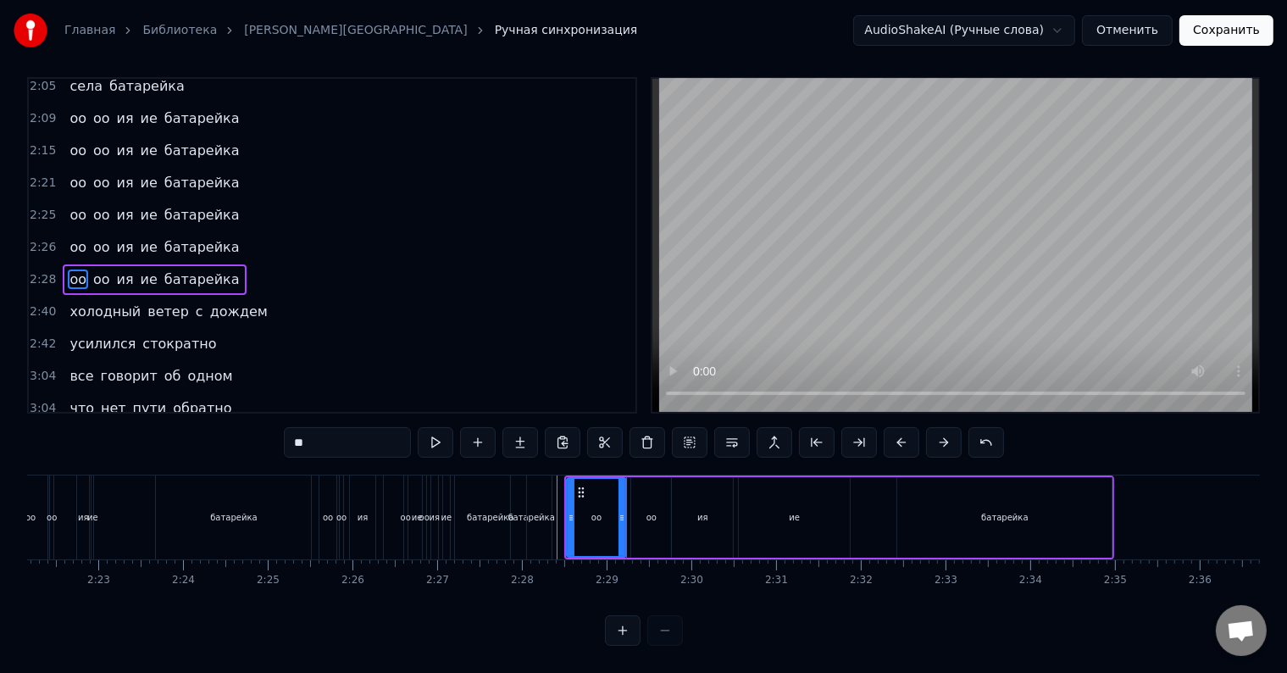
click at [734, 512] on div "оо оо ия ие батарейка" at bounding box center [839, 517] width 551 height 84
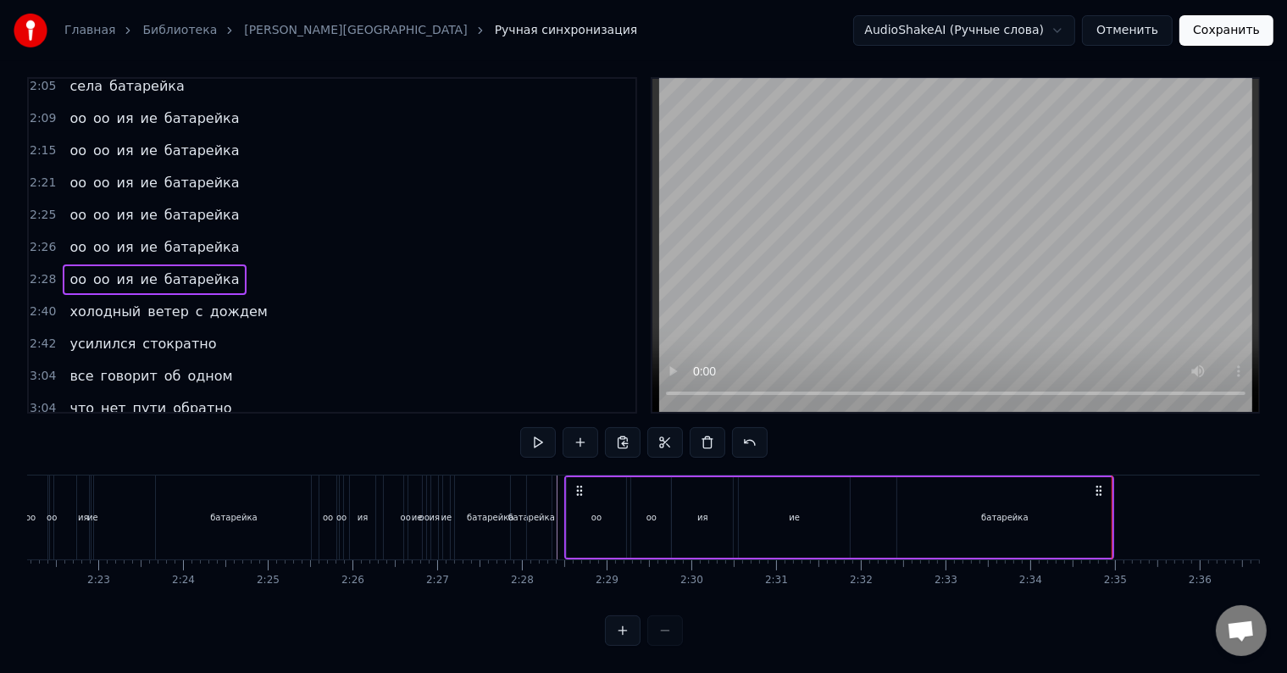
click at [1099, 511] on div "батарейка" at bounding box center [1004, 517] width 214 height 80
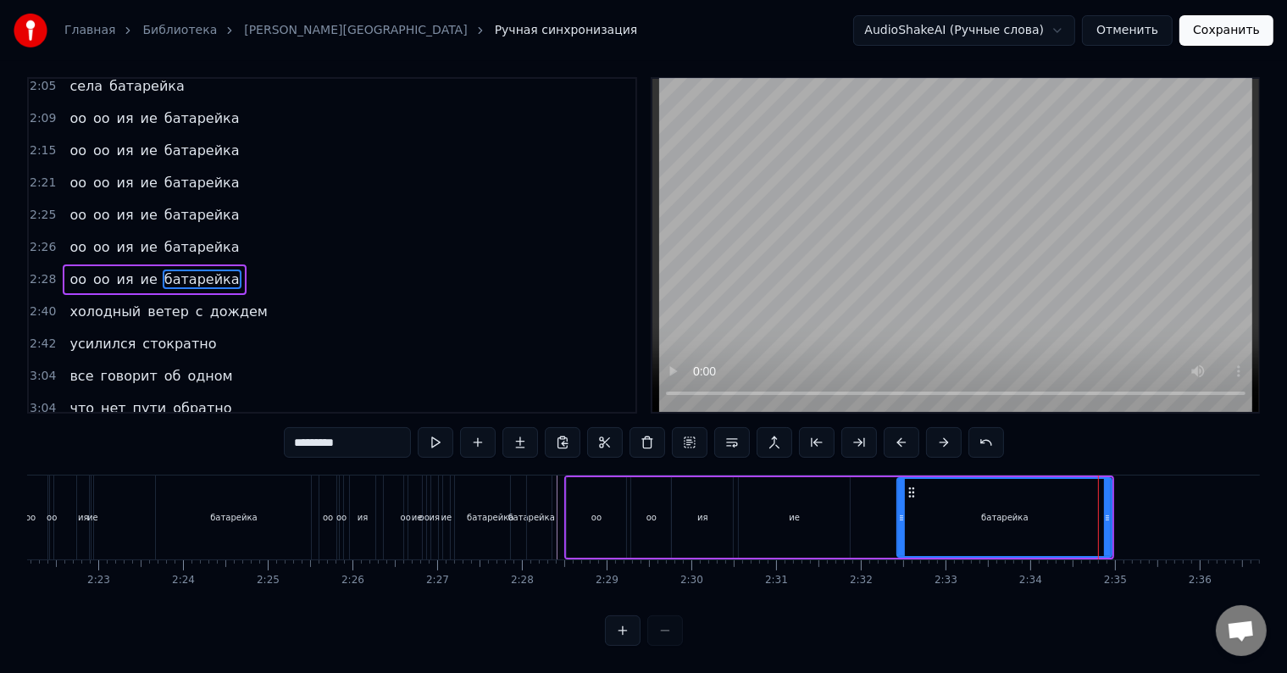
scroll to position [0, 0]
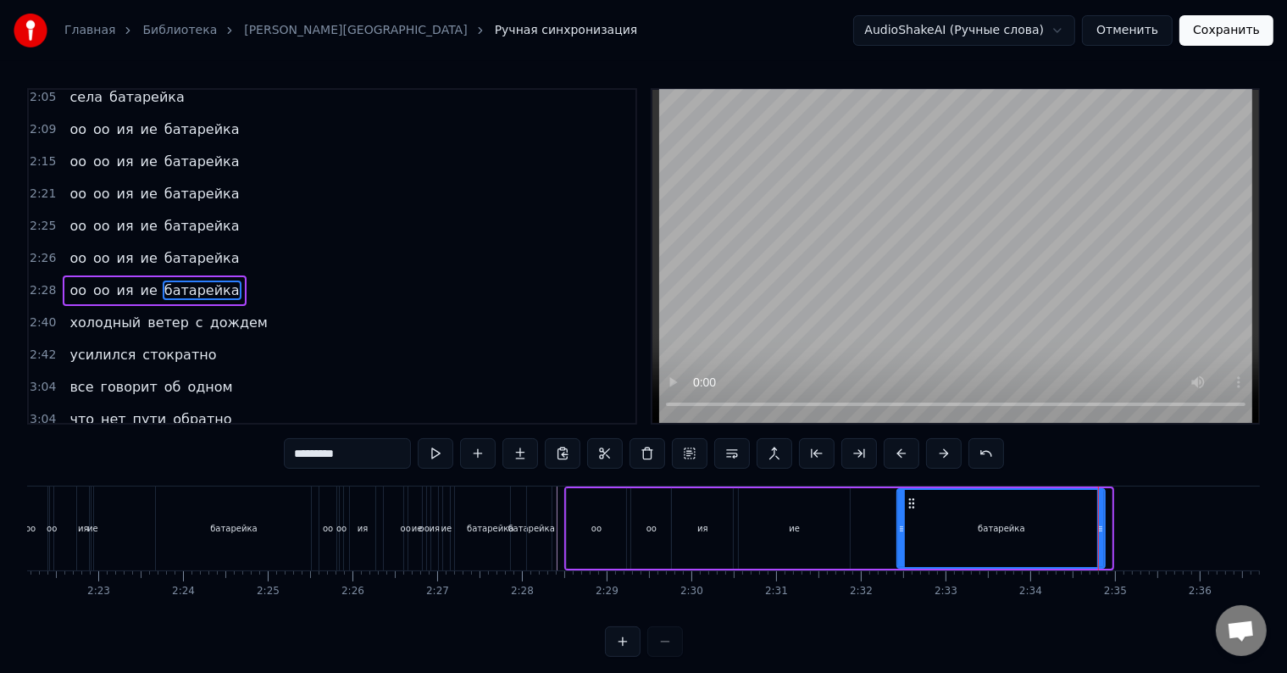
click at [1100, 523] on icon at bounding box center [1100, 529] width 7 height 14
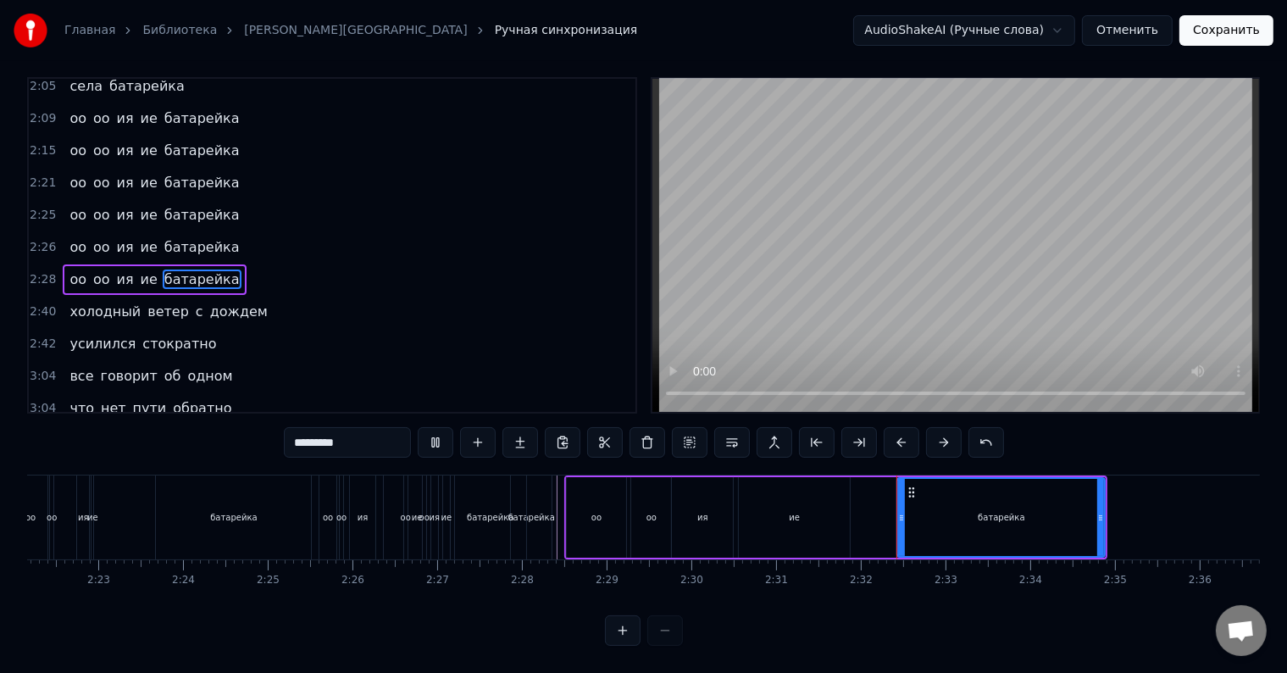
scroll to position [25, 0]
drag, startPoint x: 1098, startPoint y: 519, endPoint x: 1083, endPoint y: 522, distance: 14.6
click at [1083, 522] on div at bounding box center [1086, 517] width 7 height 77
click at [148, 232] on div "оо оо ия ие батарейка" at bounding box center [154, 247] width 183 height 30
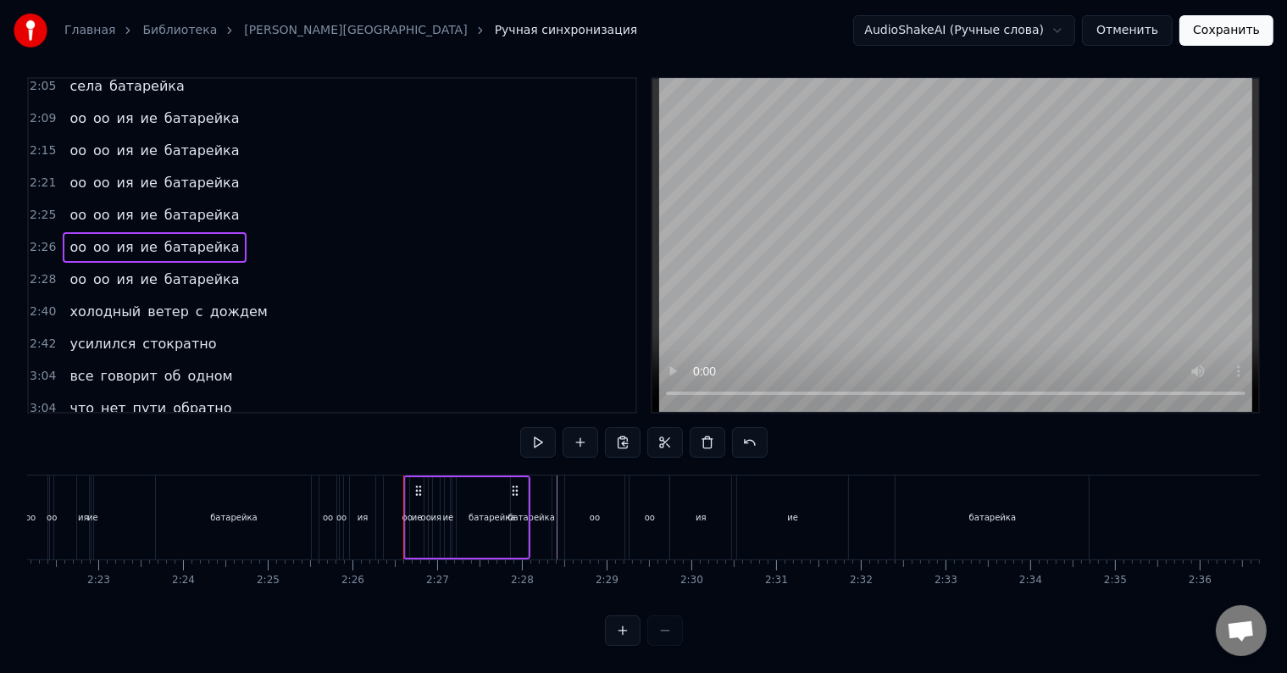
click at [119, 200] on div "оо оо ия ие батарейка" at bounding box center [154, 215] width 183 height 30
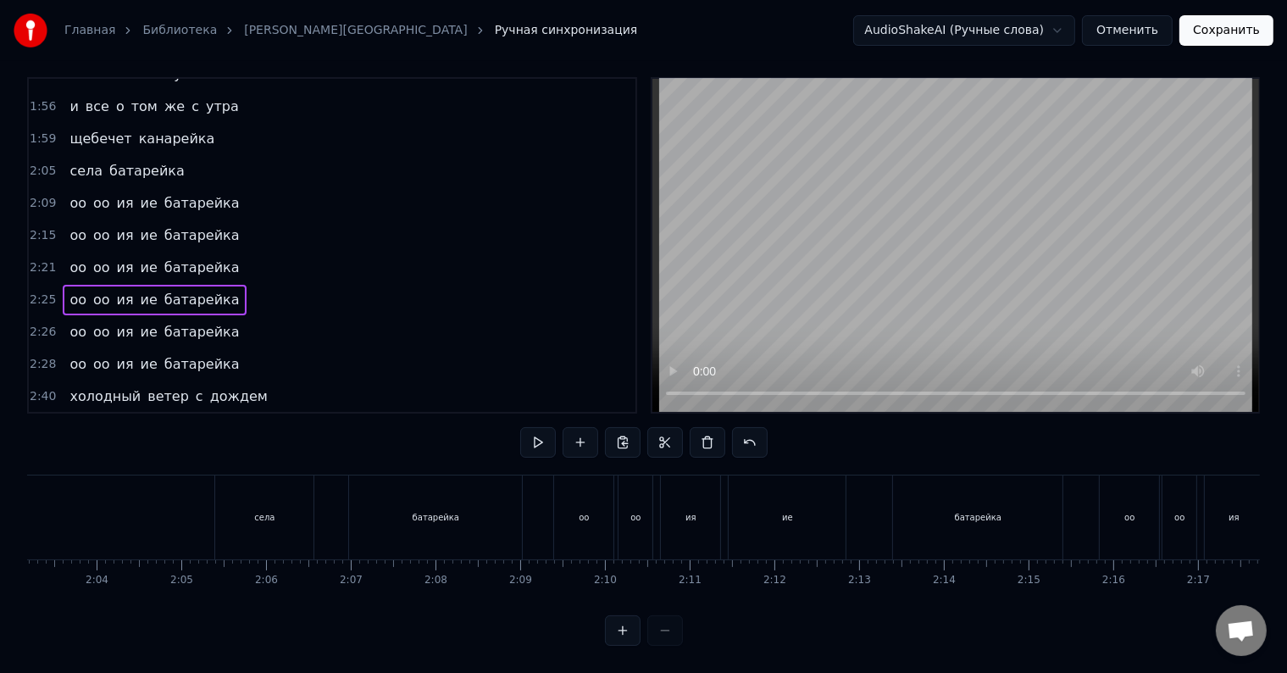
scroll to position [0, 10292]
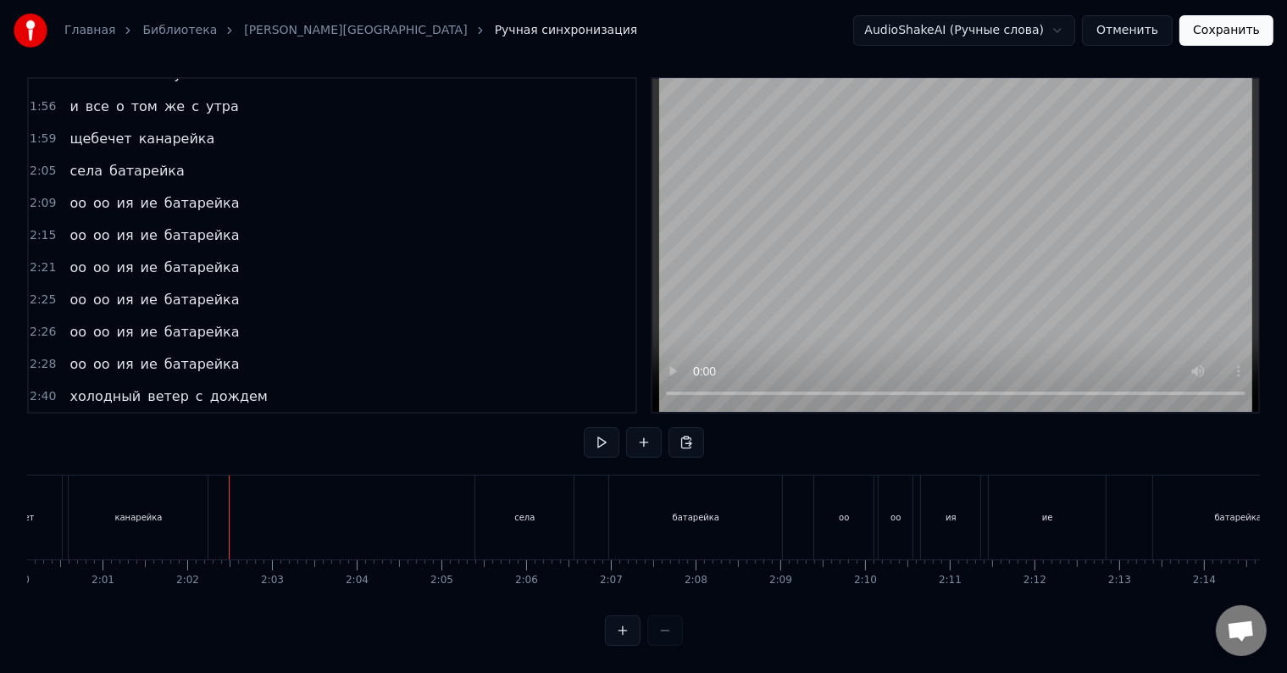
scroll to position [0, 10119]
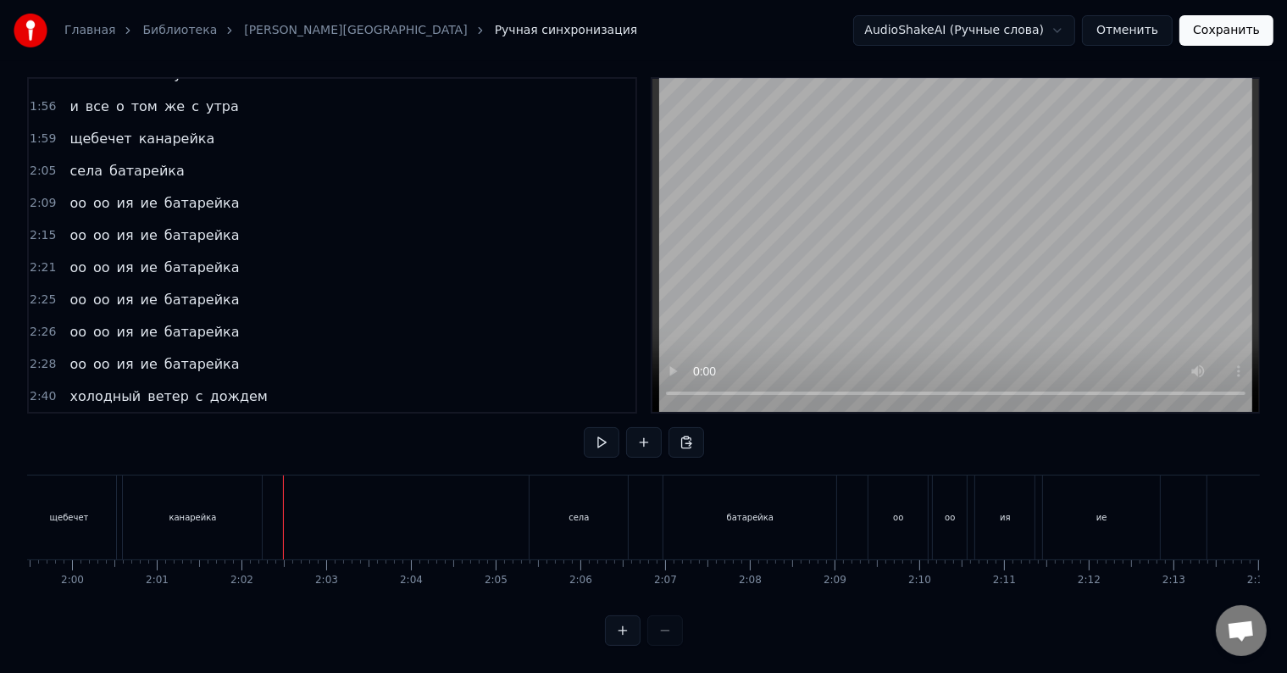
click at [143, 475] on div "канарейка" at bounding box center [192, 517] width 139 height 84
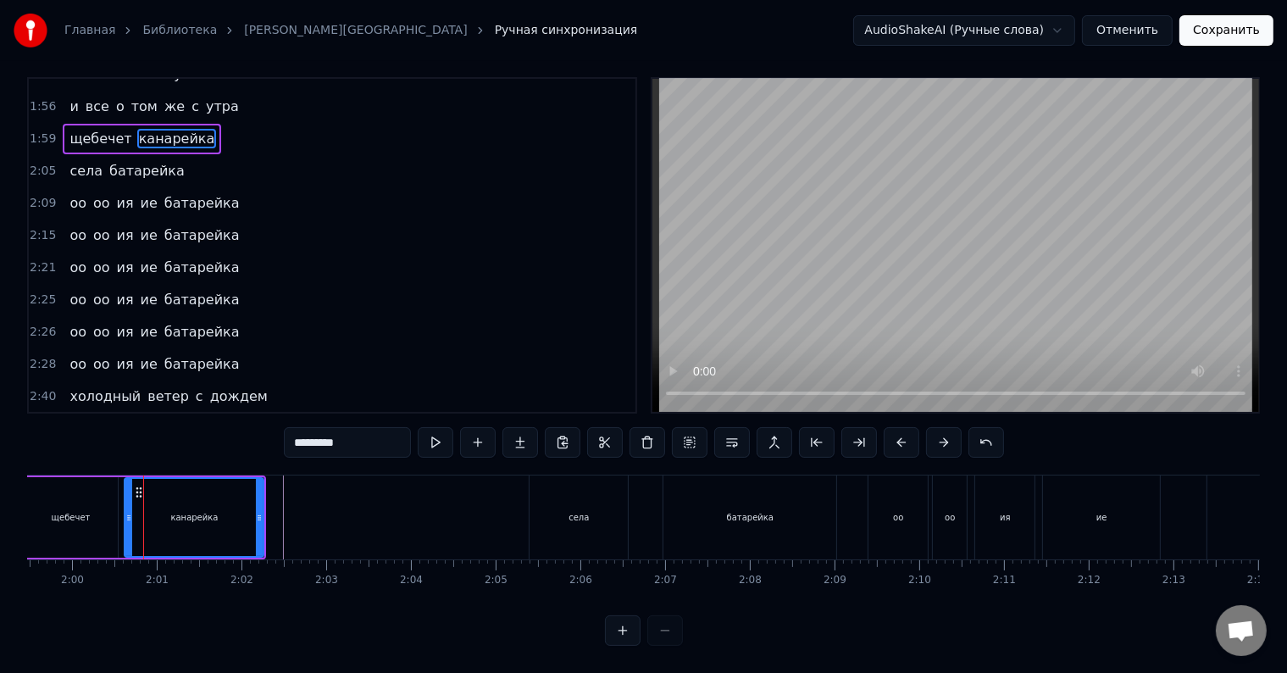
scroll to position [25, 0]
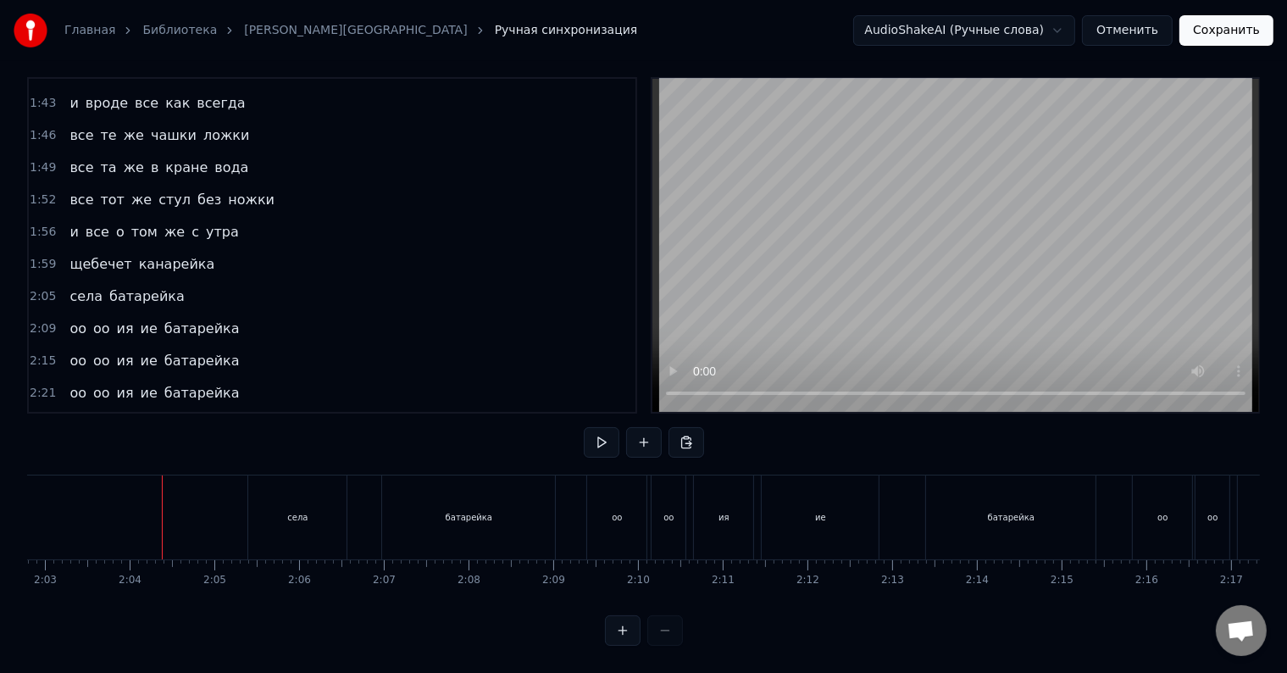
scroll to position [583, 0]
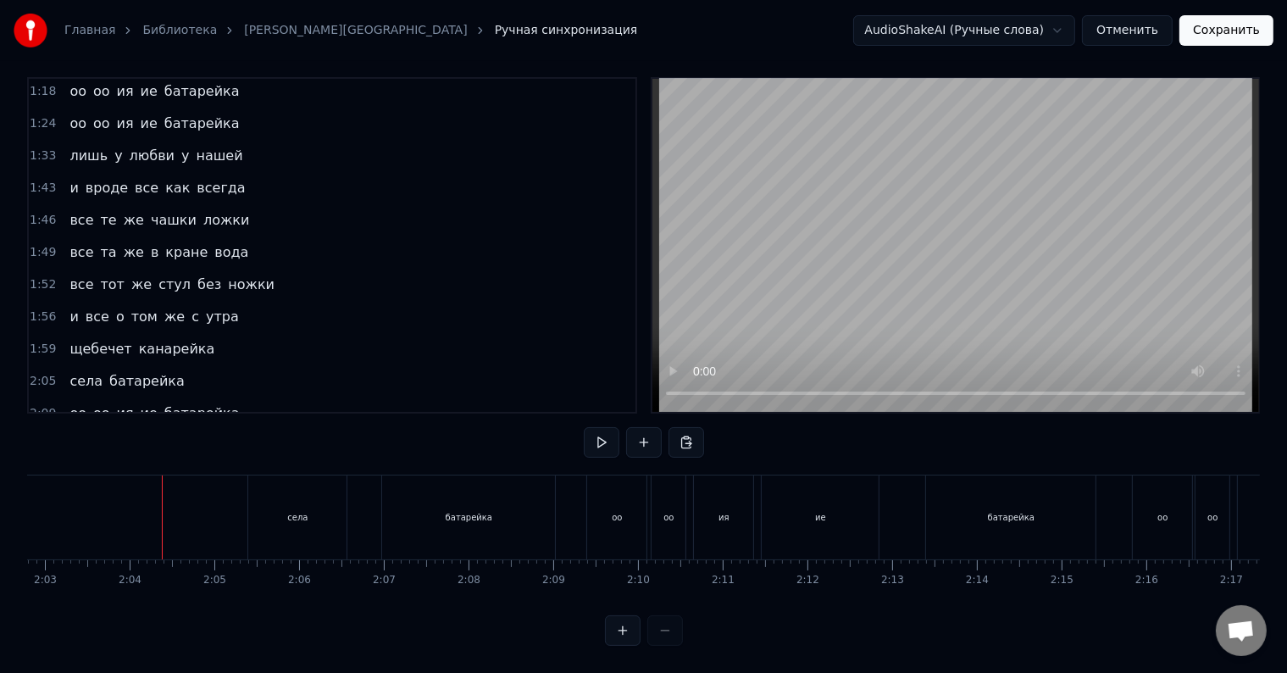
click at [158, 141] on div "лишь у любви у нашей" at bounding box center [156, 156] width 186 height 30
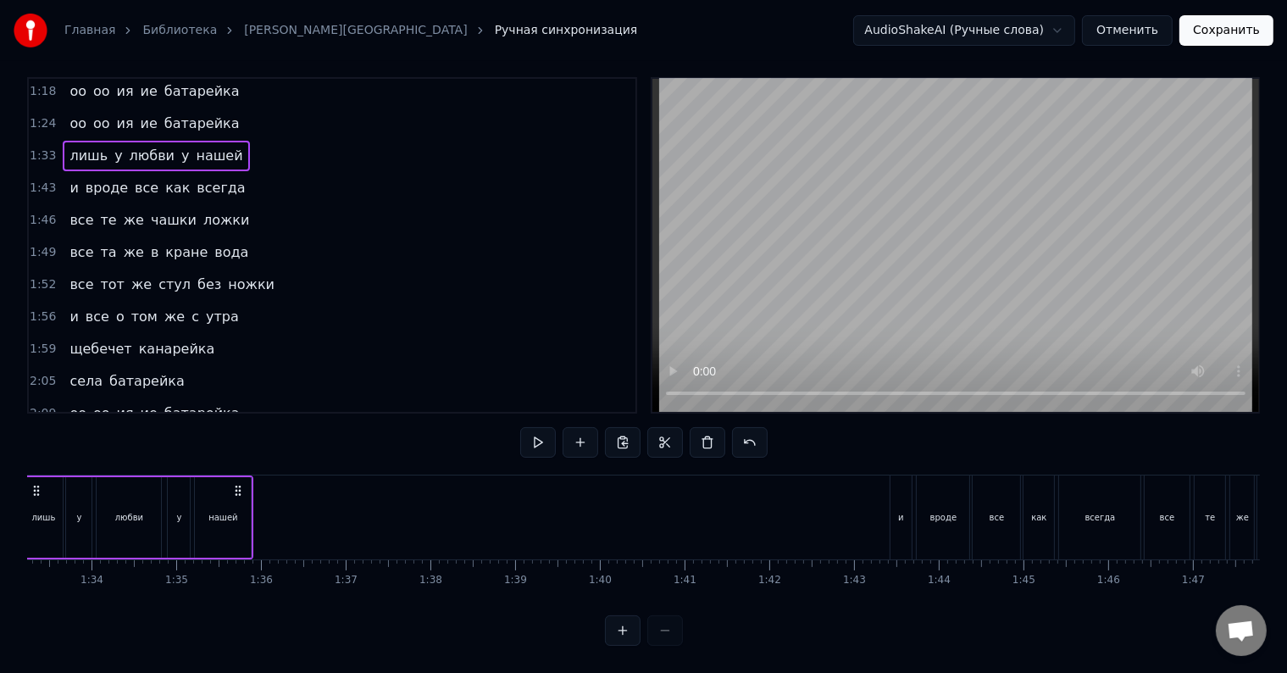
scroll to position [0, 7806]
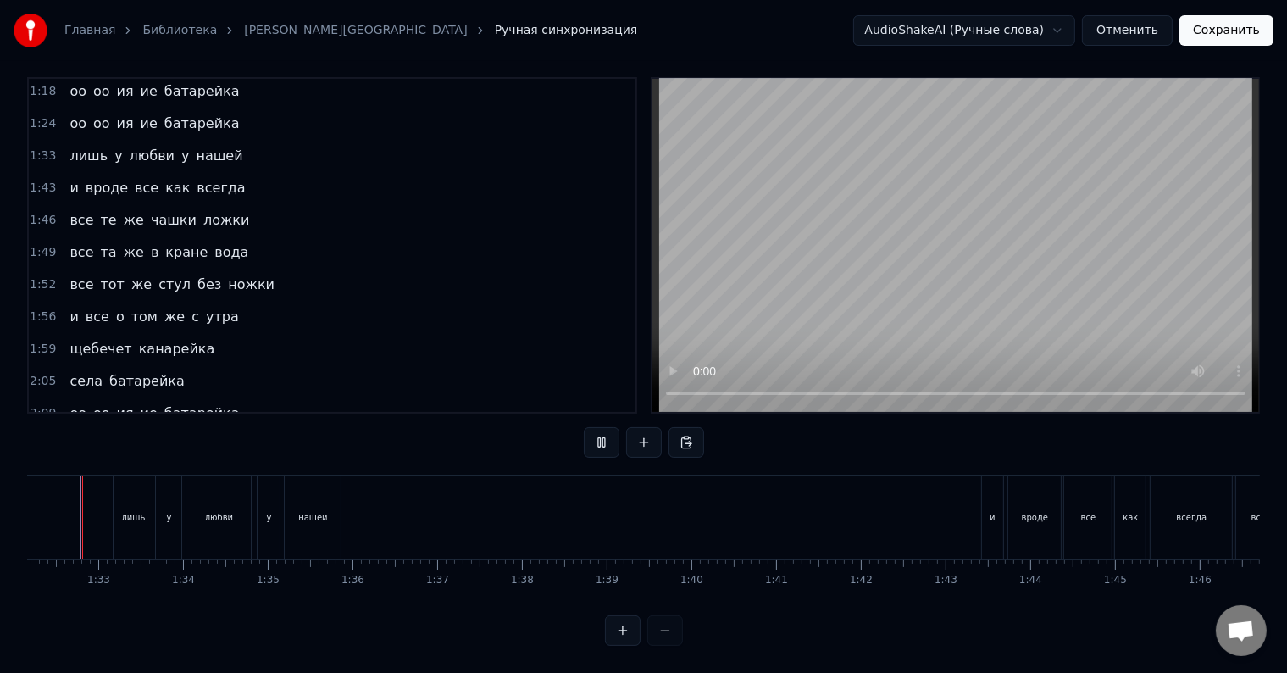
scroll to position [0, 7774]
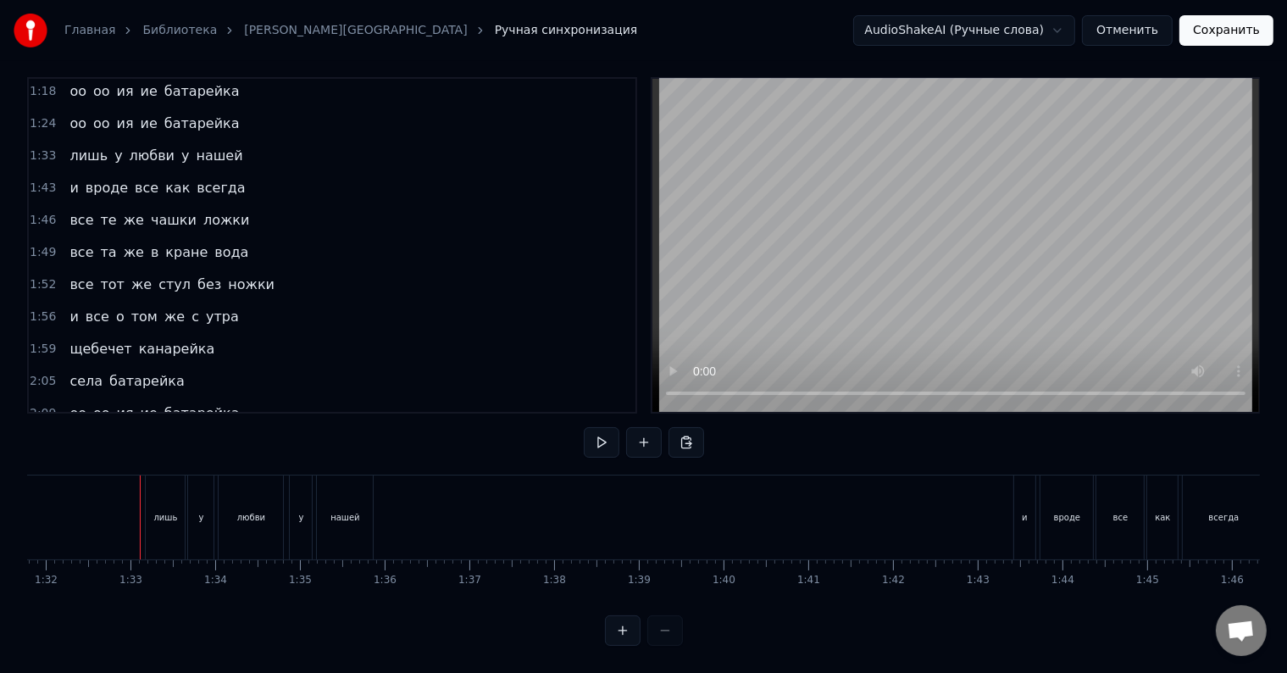
click at [152, 478] on div "лишь" at bounding box center [165, 517] width 39 height 84
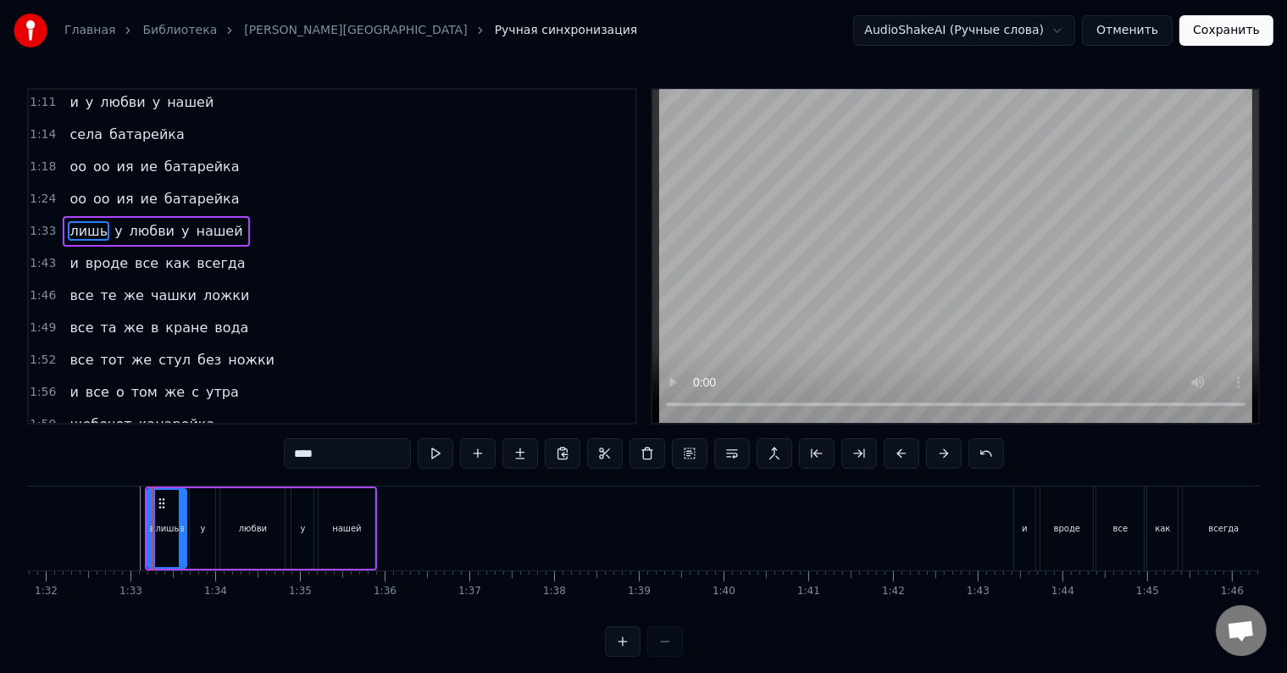
scroll to position [472, 0]
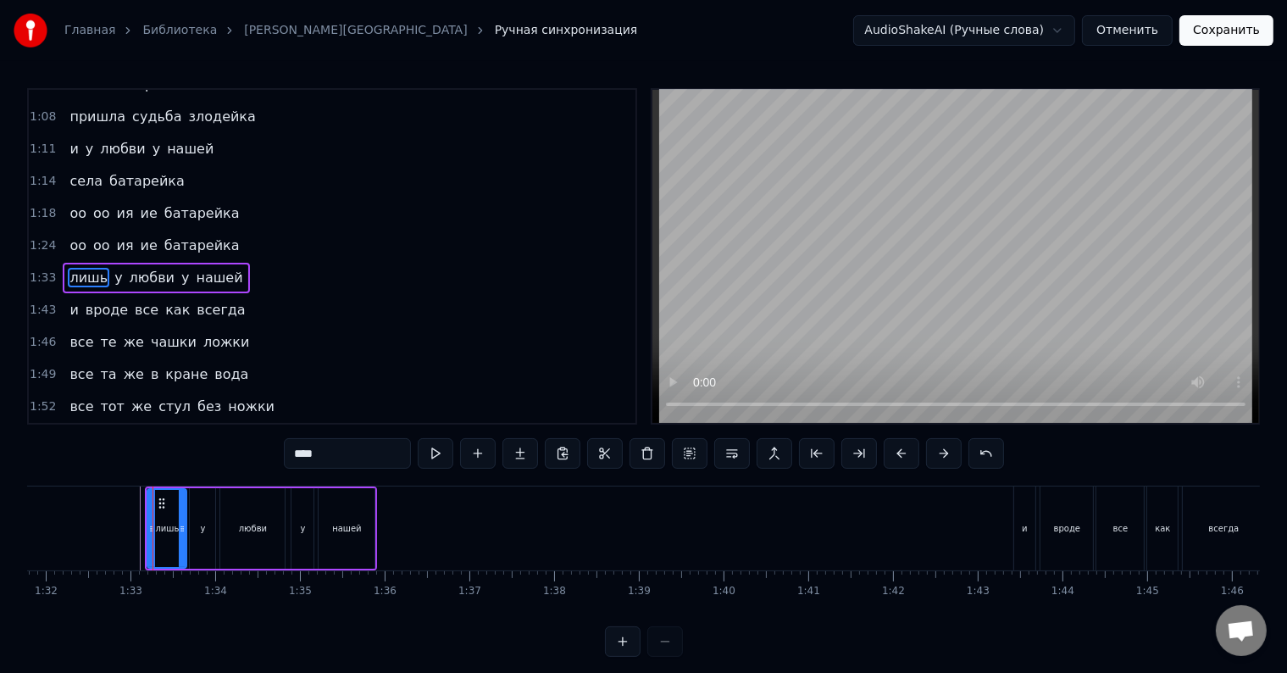
click at [128, 263] on div "лишь у любви у нашей" at bounding box center [156, 278] width 186 height 30
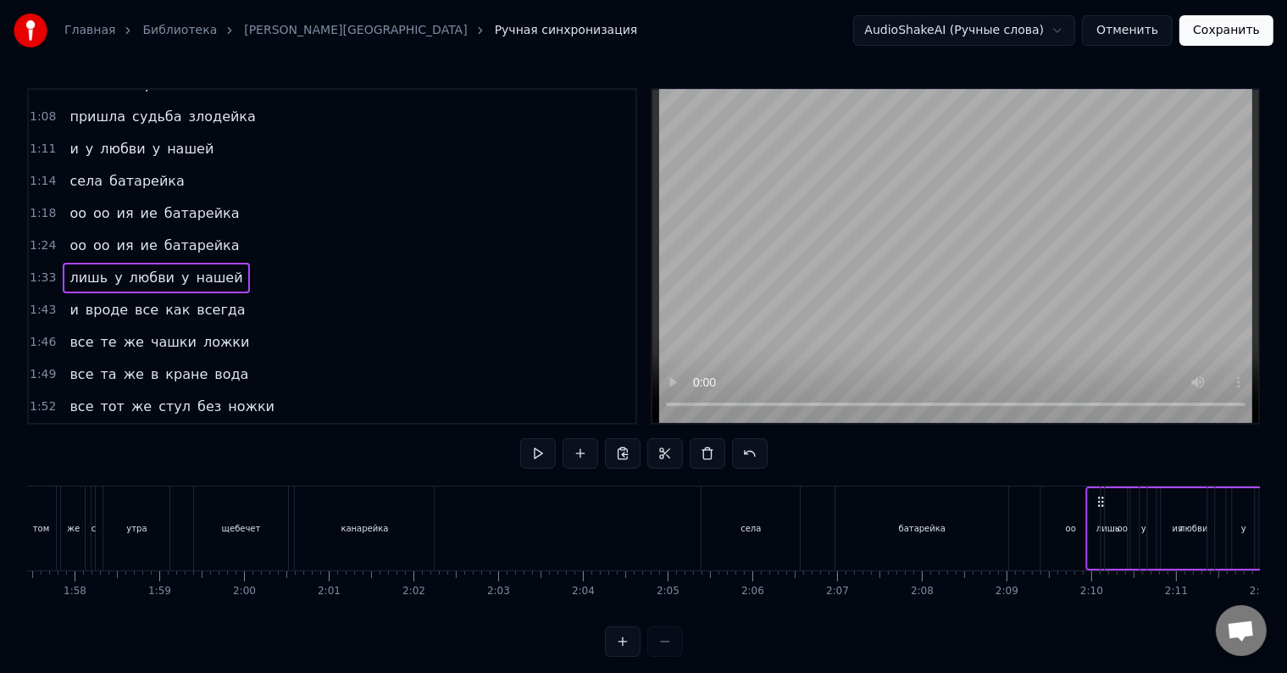
scroll to position [0, 9982]
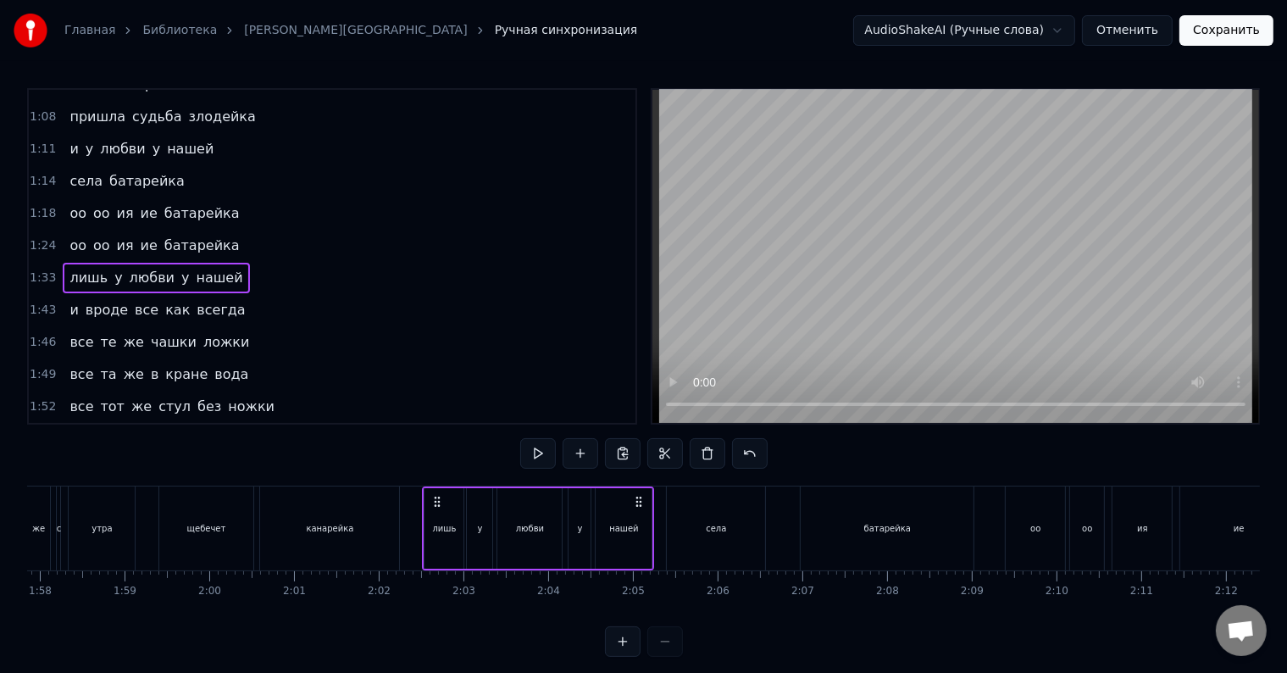
drag, startPoint x: 156, startPoint y: 498, endPoint x: 433, endPoint y: 539, distance: 279.9
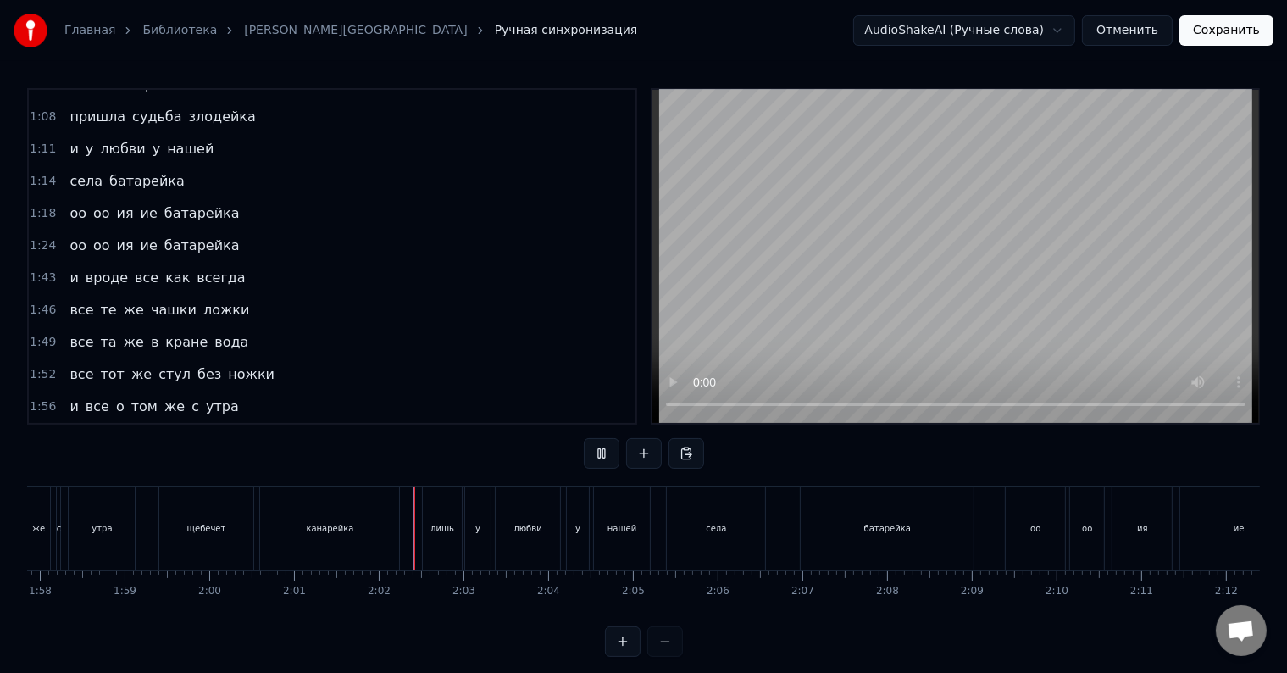
scroll to position [25, 0]
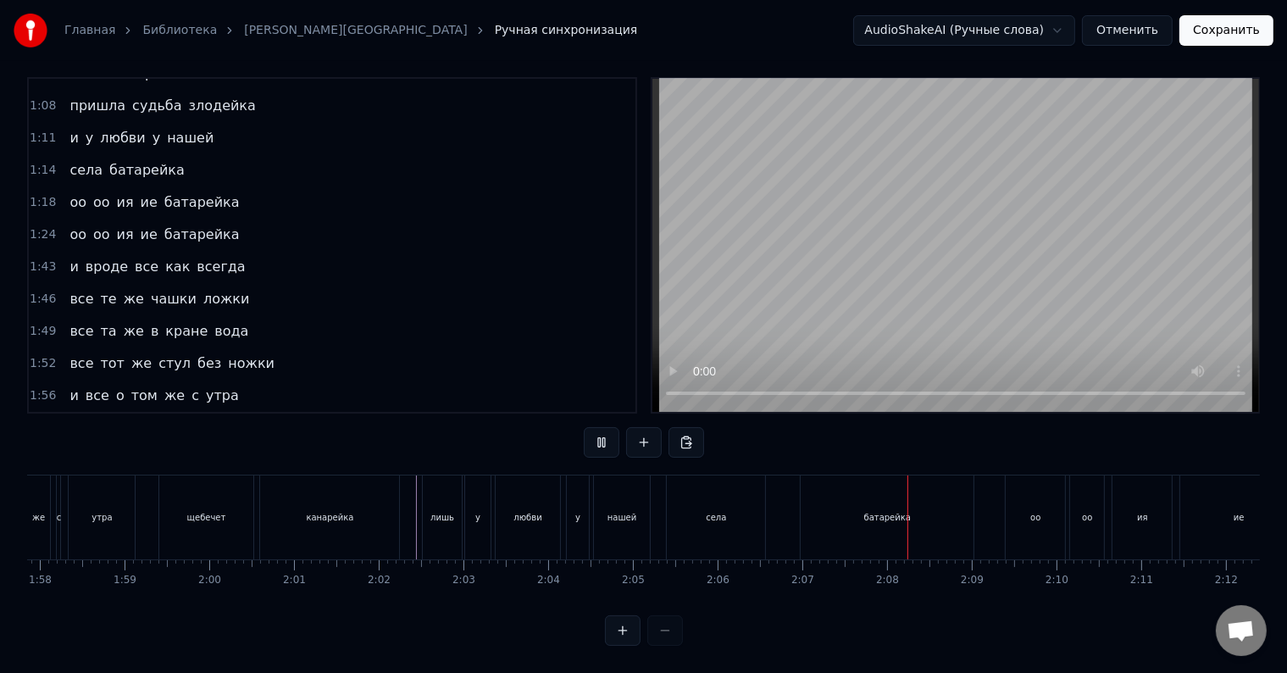
click at [667, 521] on div "села" at bounding box center [716, 517] width 98 height 84
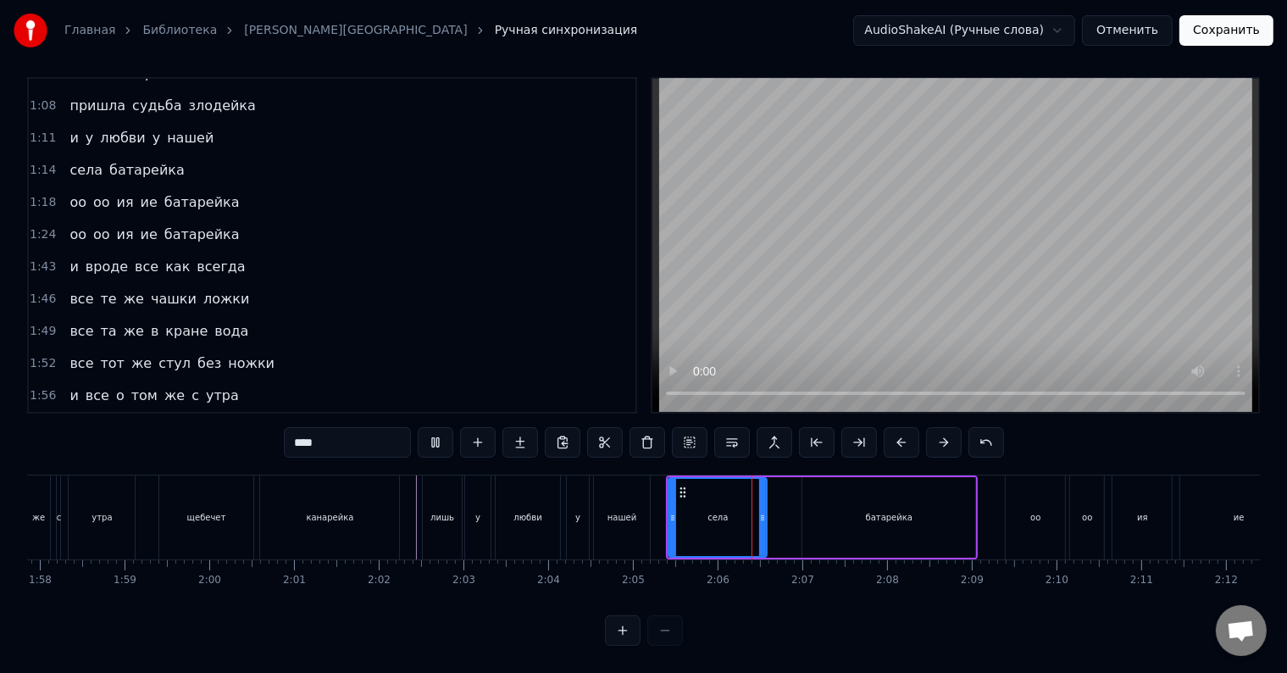
click at [630, 524] on div "нашей" at bounding box center [622, 517] width 56 height 84
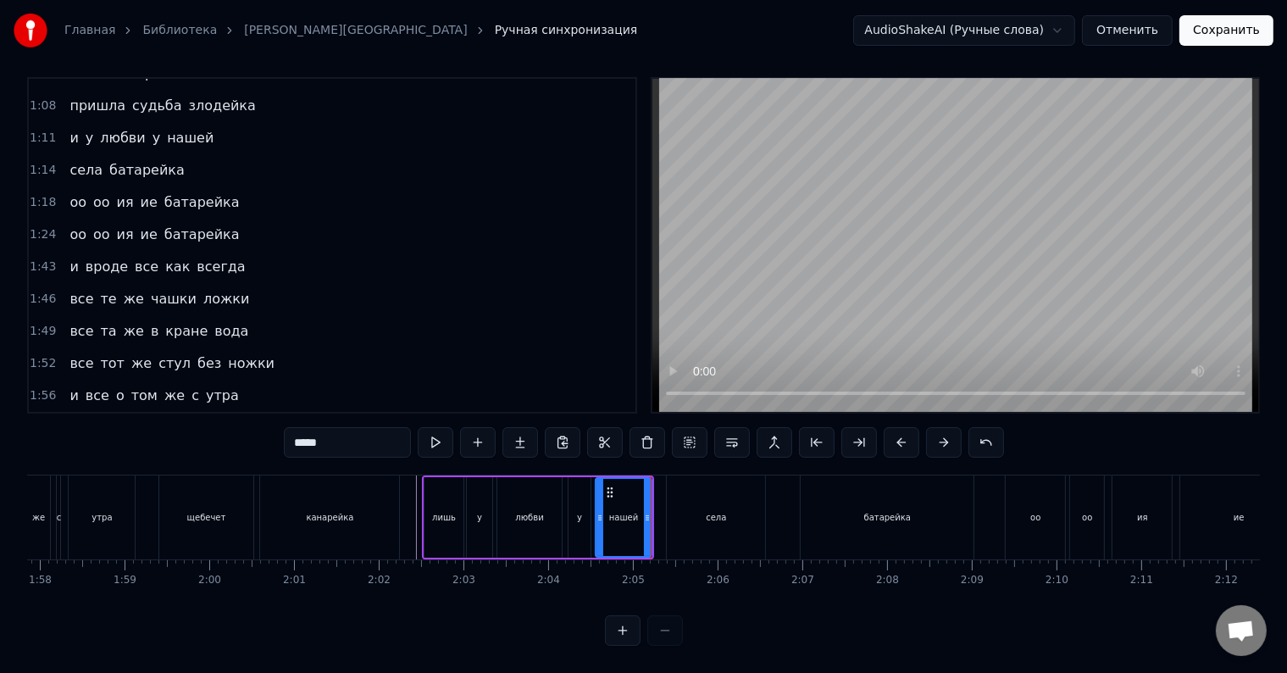
click at [437, 515] on div "лишь" at bounding box center [443, 517] width 39 height 80
type input "****"
click at [401, 514] on div "щебечет канарейка" at bounding box center [281, 517] width 246 height 84
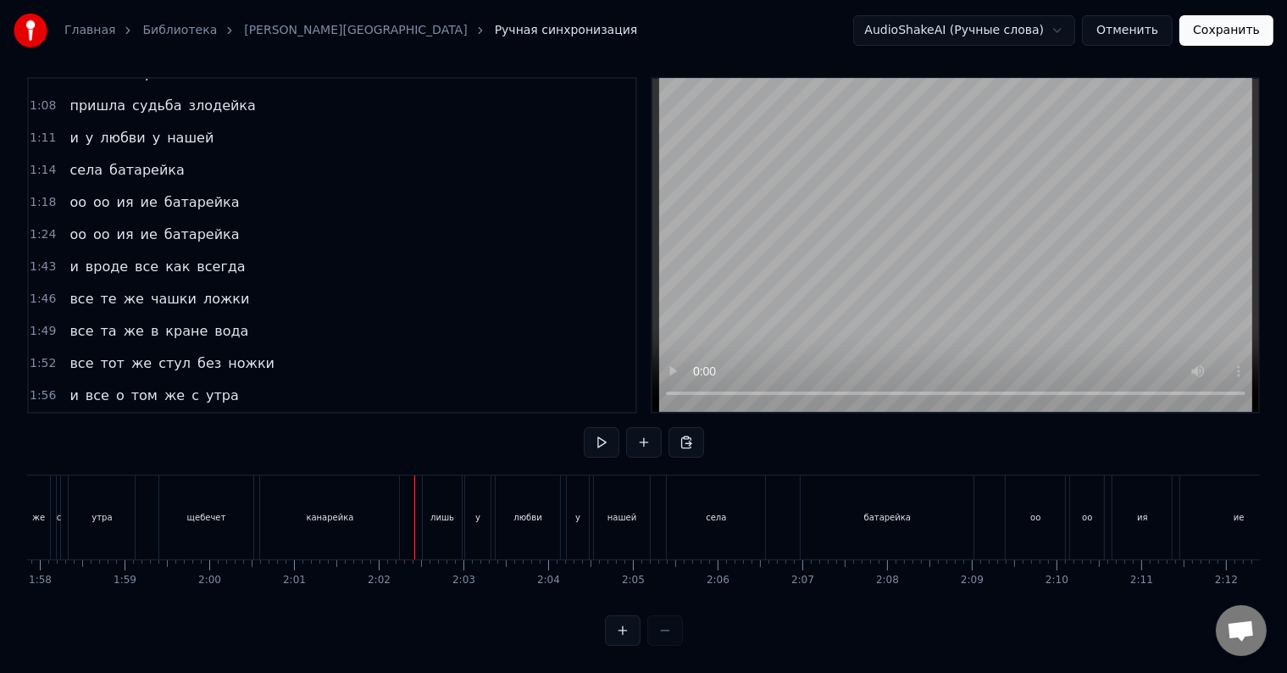
click at [414, 515] on div at bounding box center [414, 517] width 1 height 84
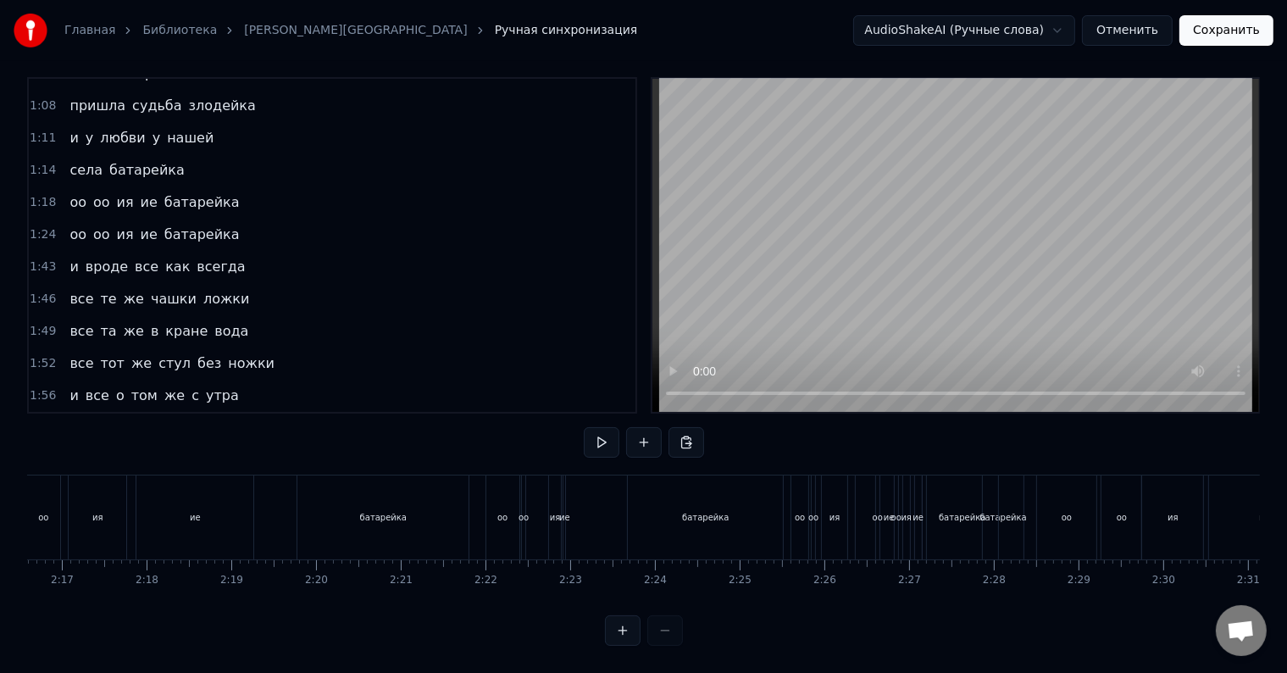
scroll to position [0, 11526]
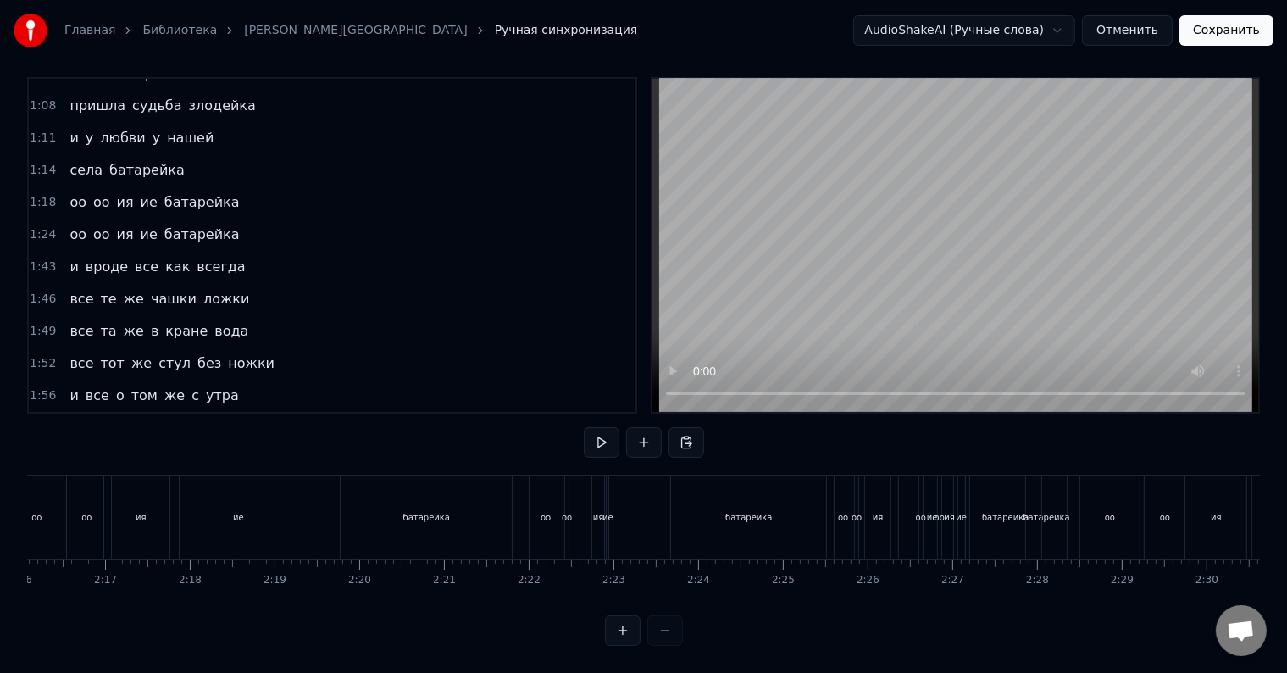
click at [761, 511] on div "батарейка" at bounding box center [748, 517] width 47 height 13
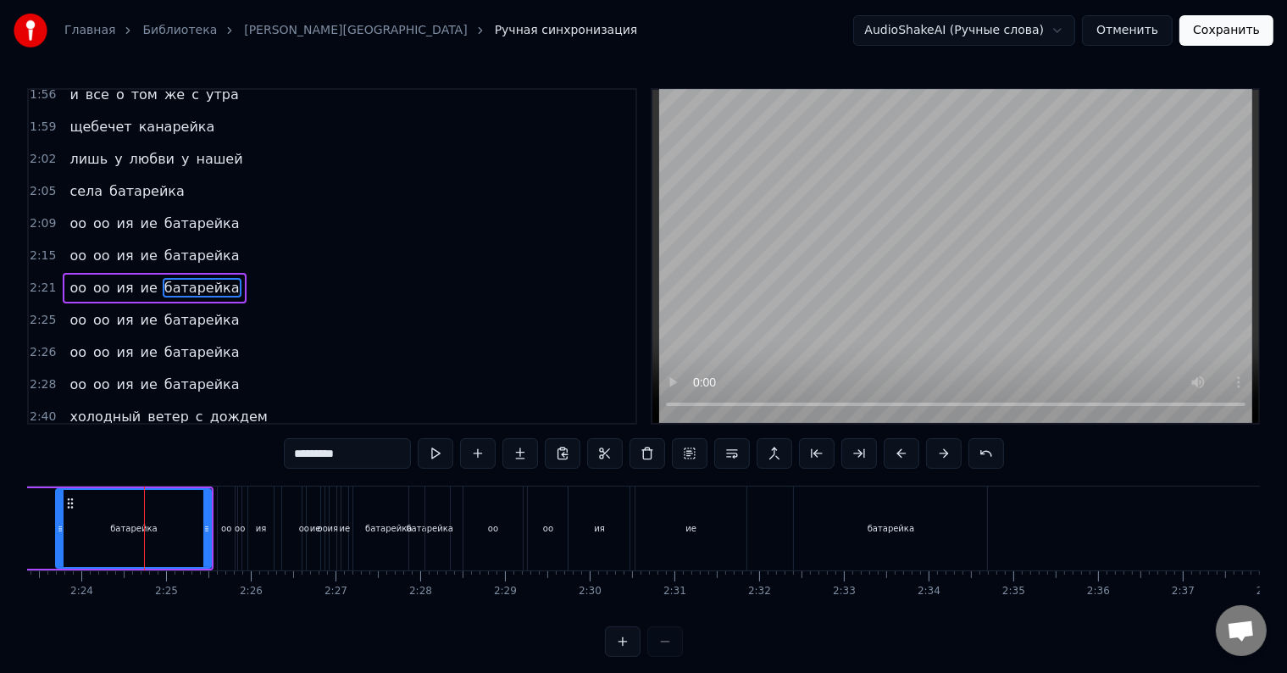
scroll to position [0, 12078]
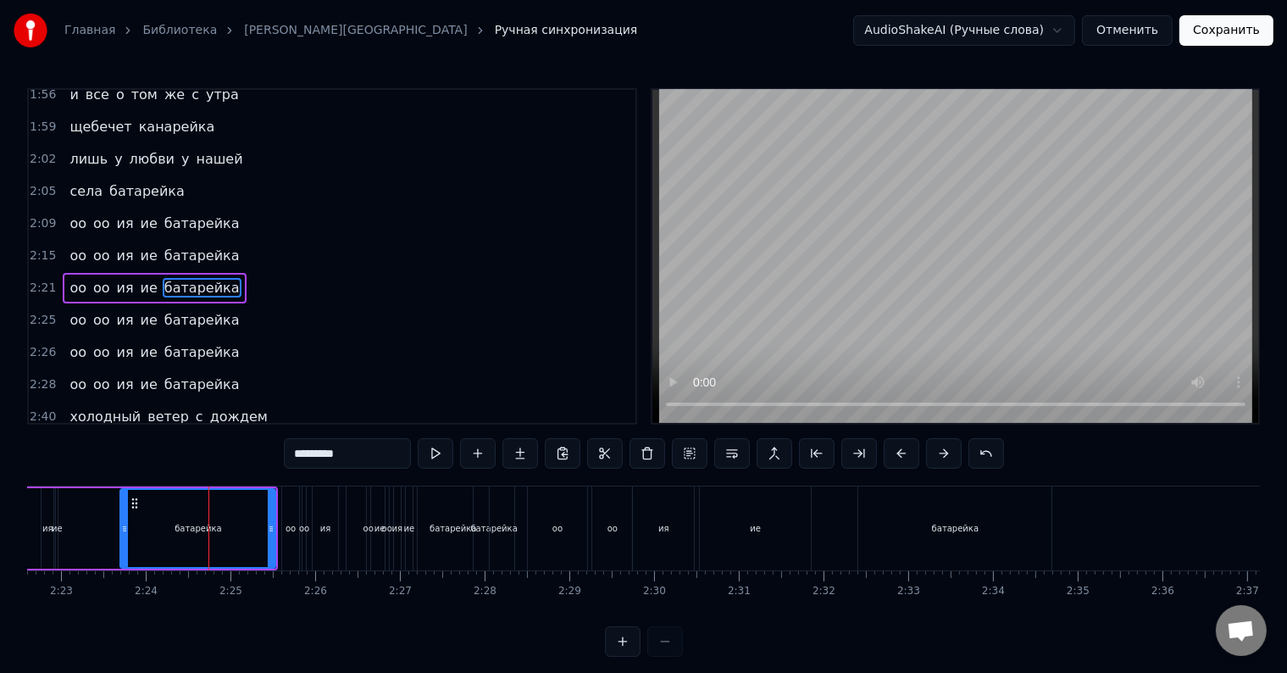
click at [173, 213] on span "батарейка" at bounding box center [202, 222] width 79 height 19
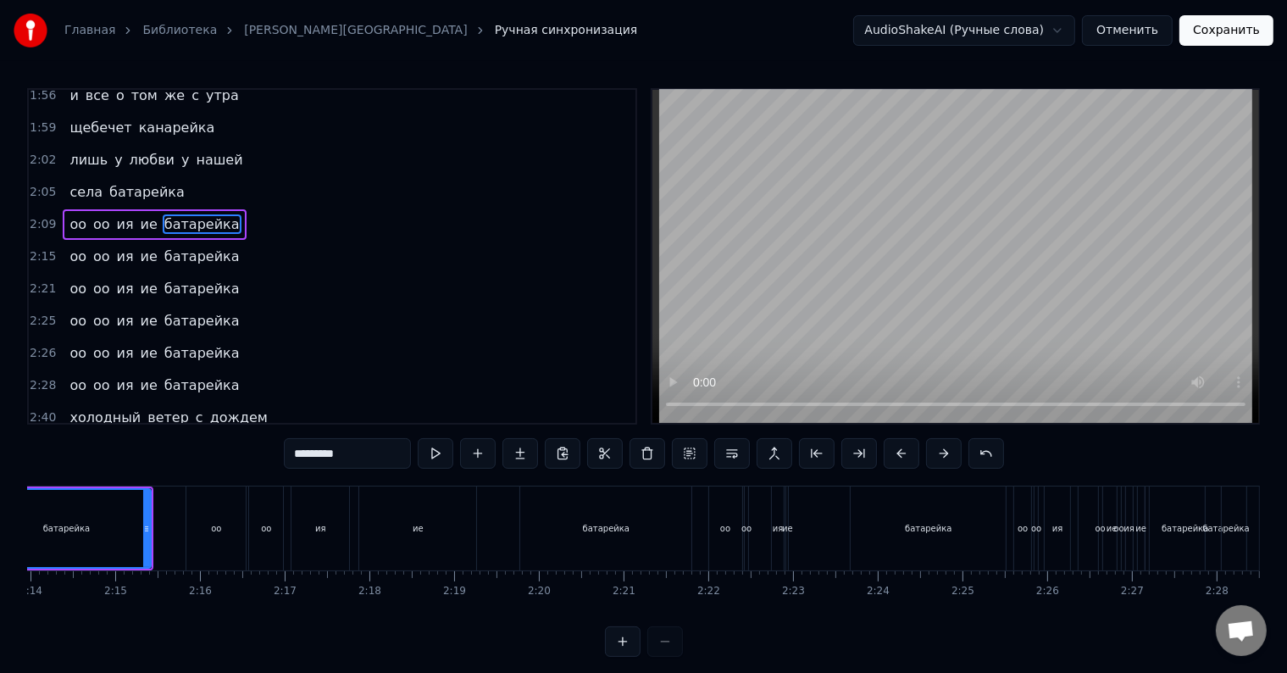
scroll to position [0, 11214]
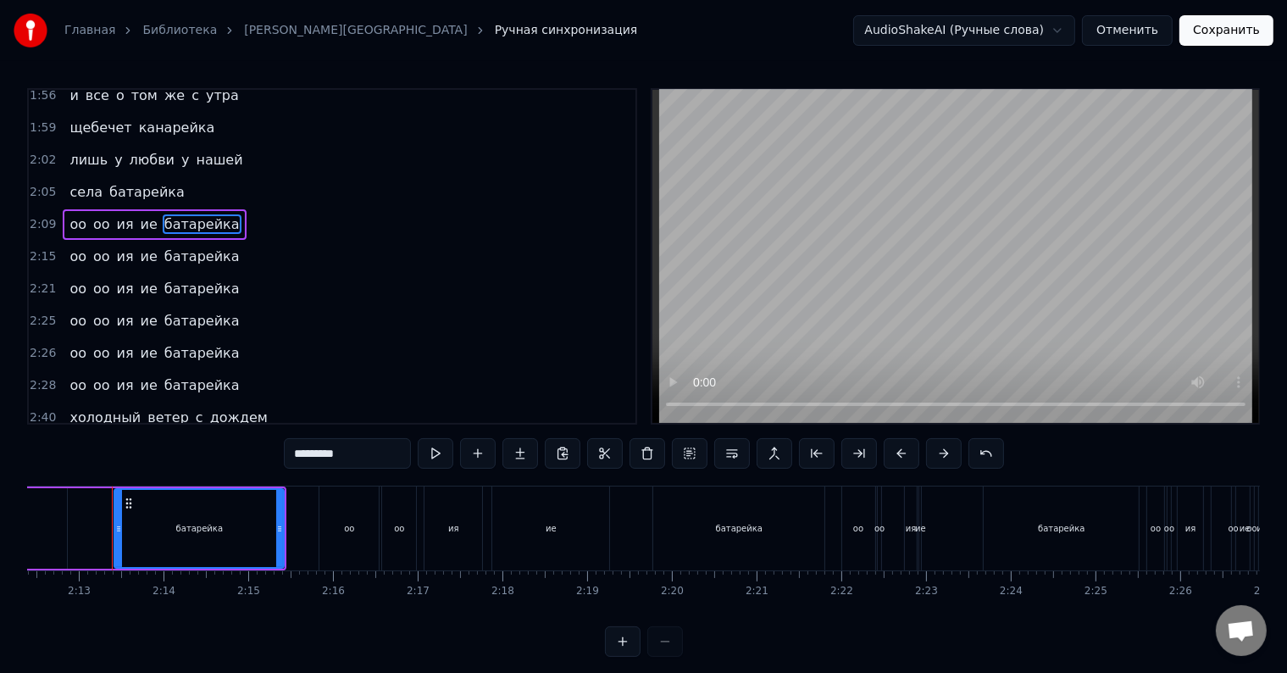
click at [173, 246] on span "батарейка" at bounding box center [202, 255] width 79 height 19
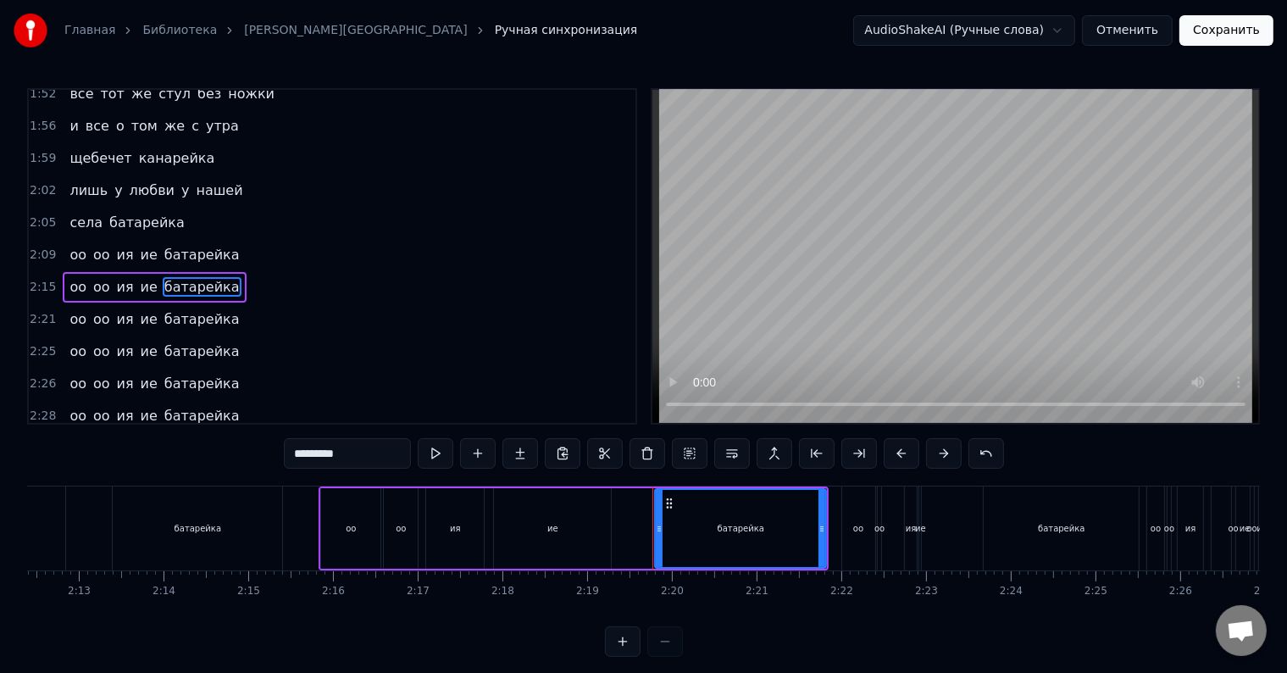
click at [164, 406] on span "батарейка" at bounding box center [202, 415] width 79 height 19
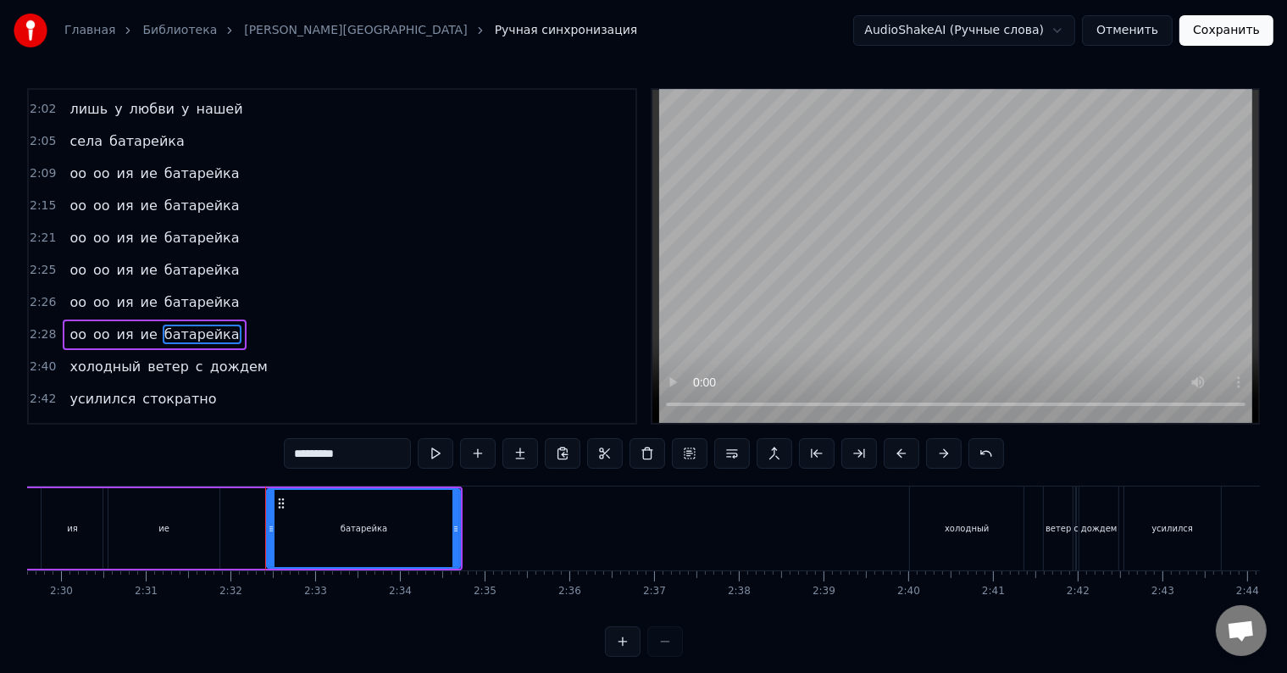
scroll to position [0, 12824]
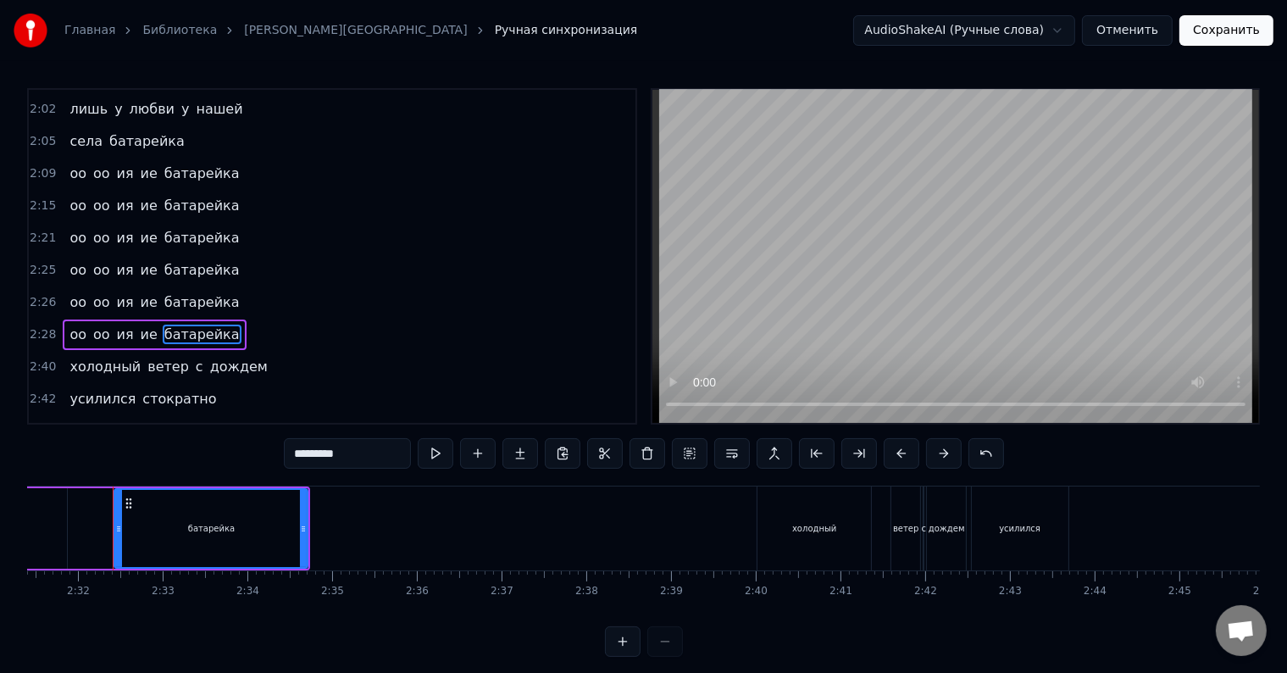
click at [125, 287] on div "оо оо ия ие батарейка" at bounding box center [154, 302] width 183 height 30
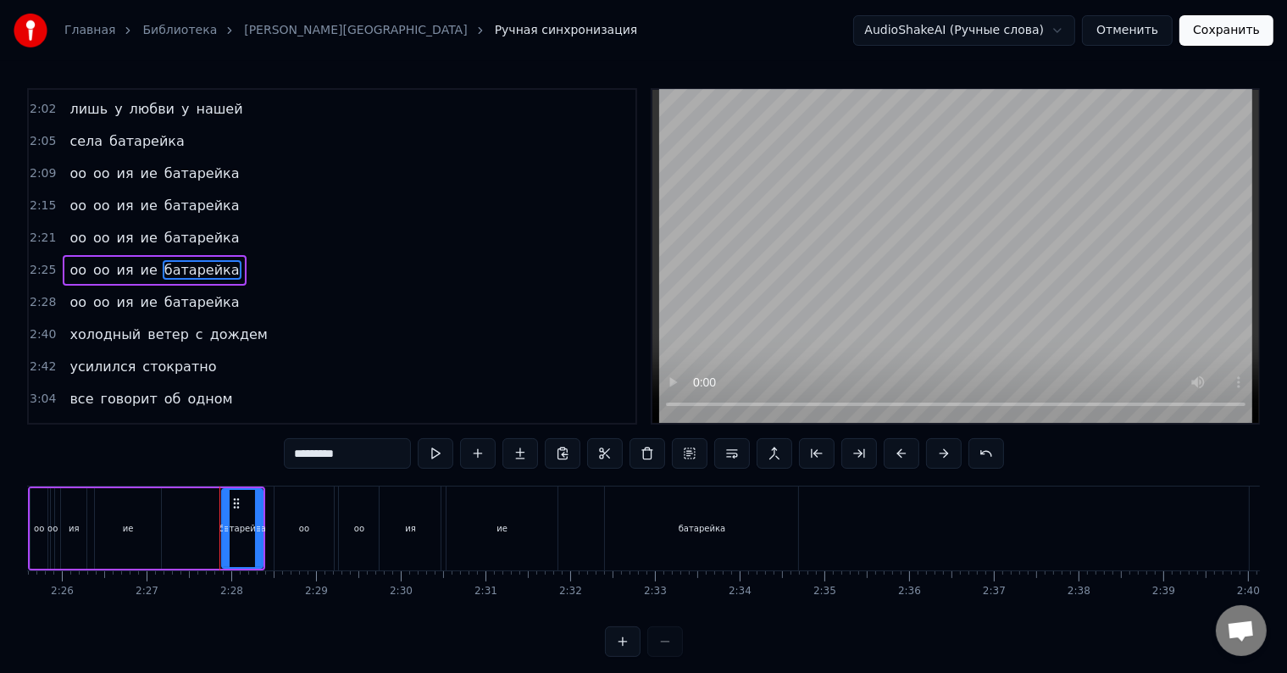
scroll to position [815, 0]
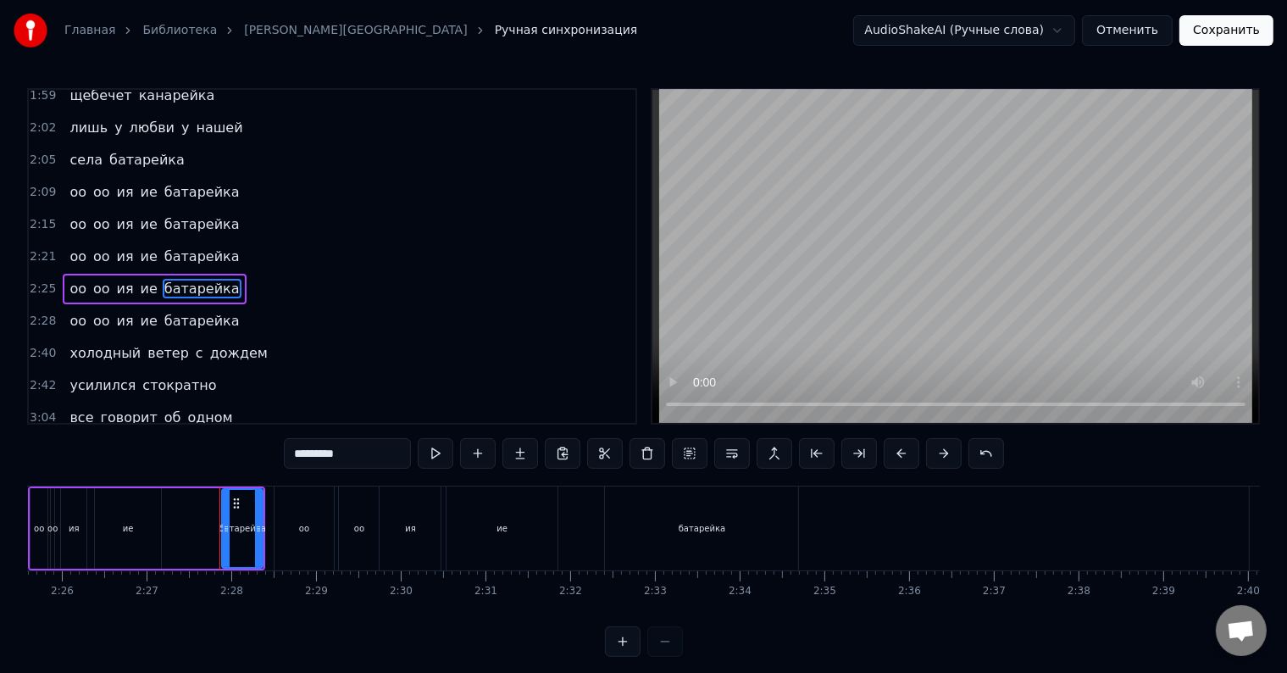
click at [114, 274] on div "оо оо ия ие батарейка" at bounding box center [154, 289] width 183 height 30
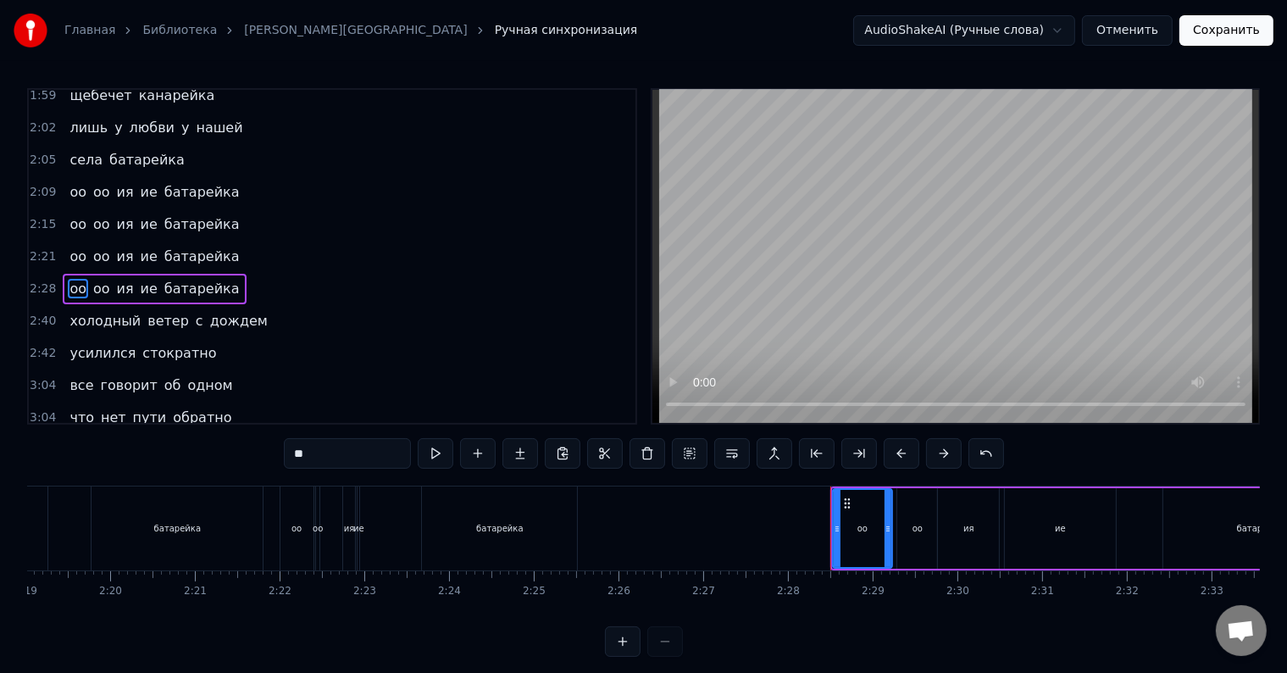
scroll to position [0, 11689]
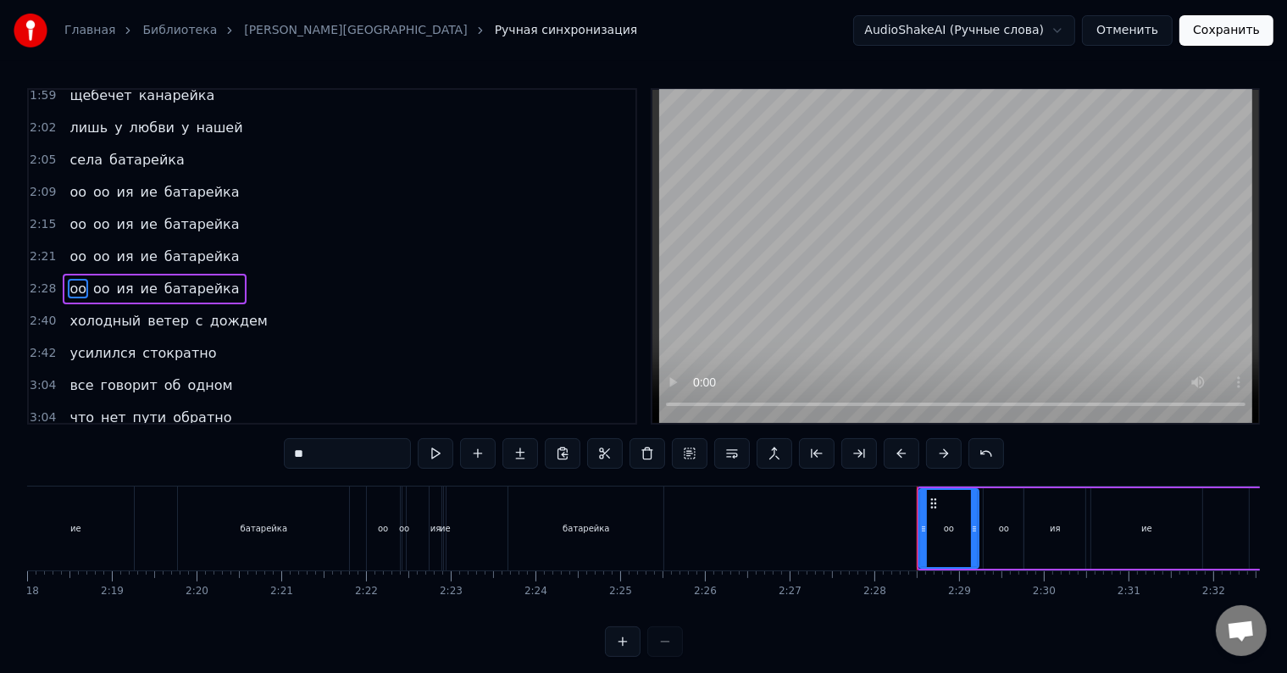
click at [172, 246] on span "батарейка" at bounding box center [202, 255] width 79 height 19
type input "*********"
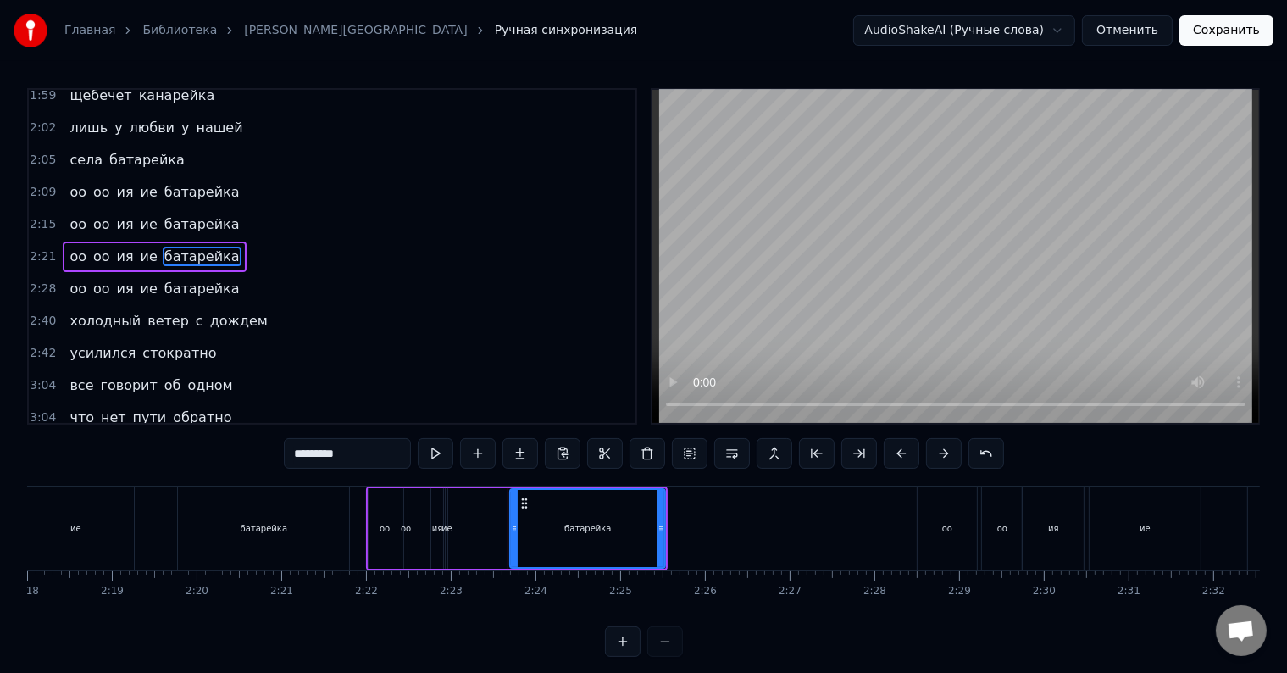
scroll to position [783, 0]
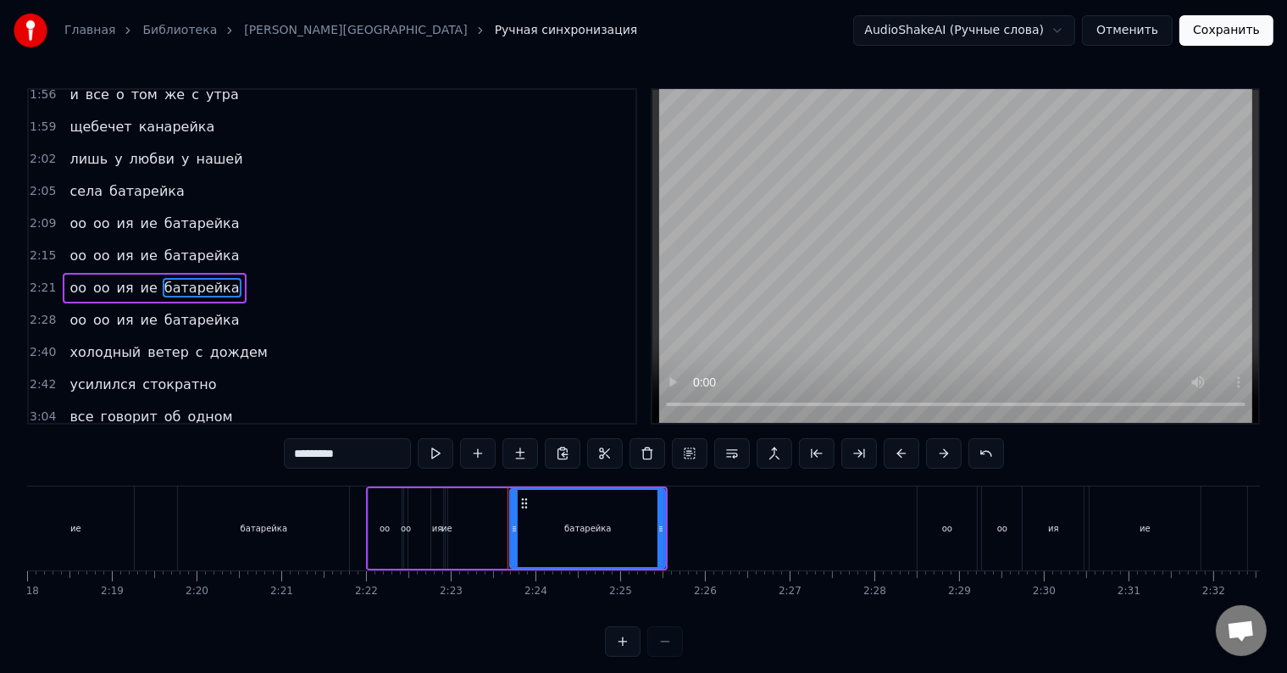
click at [131, 273] on div "оо оо ия ие батарейка" at bounding box center [154, 288] width 183 height 30
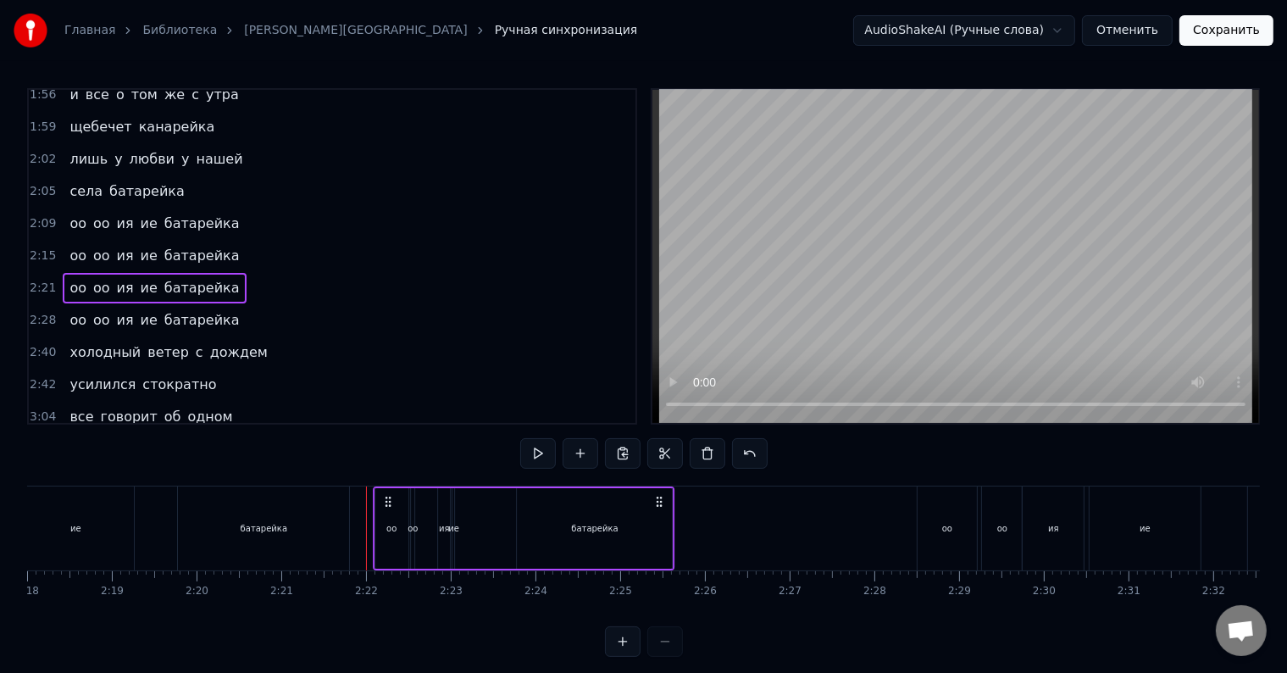
click at [385, 501] on circle at bounding box center [385, 501] width 1 height 1
click at [652, 534] on div "батарейка" at bounding box center [594, 528] width 155 height 80
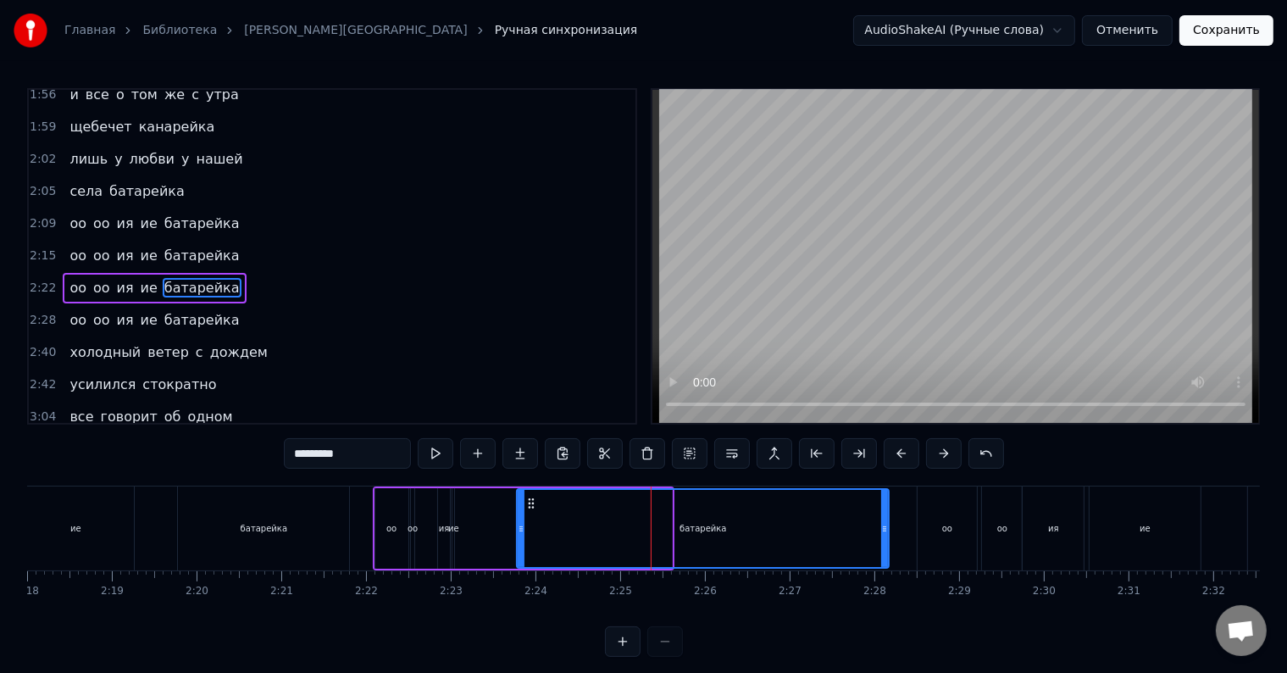
drag, startPoint x: 672, startPoint y: 534, endPoint x: 883, endPoint y: 533, distance: 211.8
click at [883, 533] on div at bounding box center [884, 528] width 7 height 77
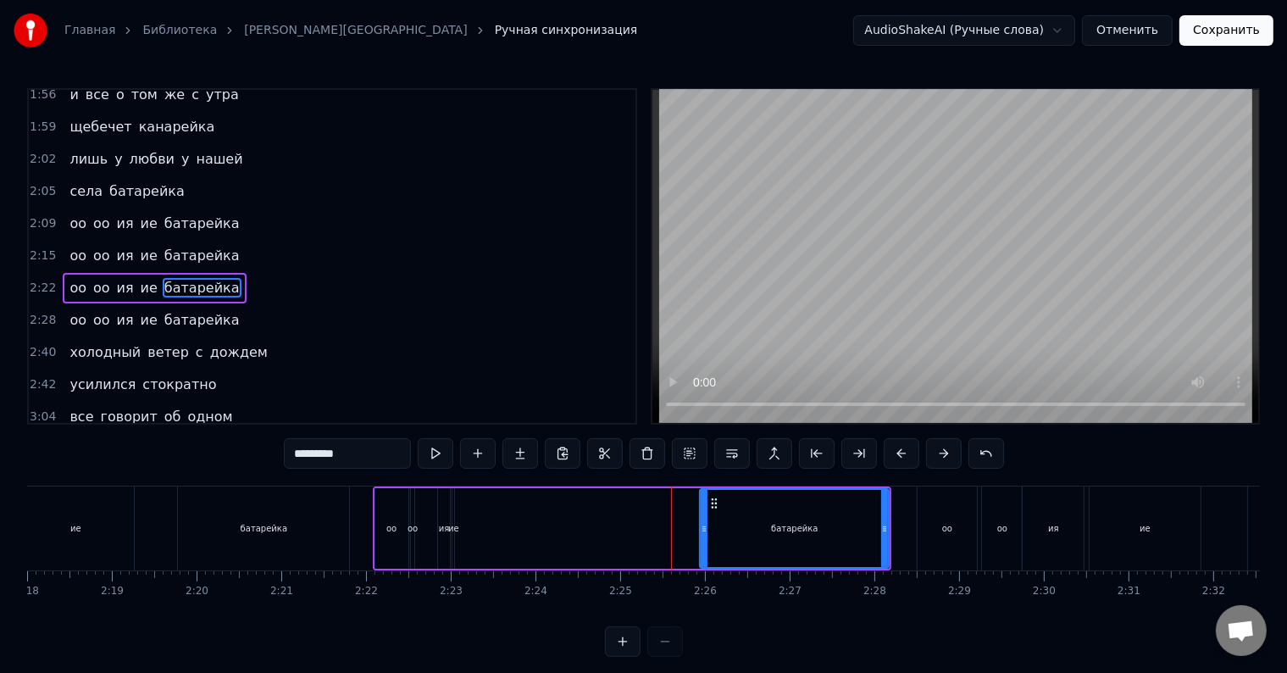
drag, startPoint x: 519, startPoint y: 528, endPoint x: 702, endPoint y: 529, distance: 183.0
click at [702, 529] on icon at bounding box center [703, 529] width 7 height 14
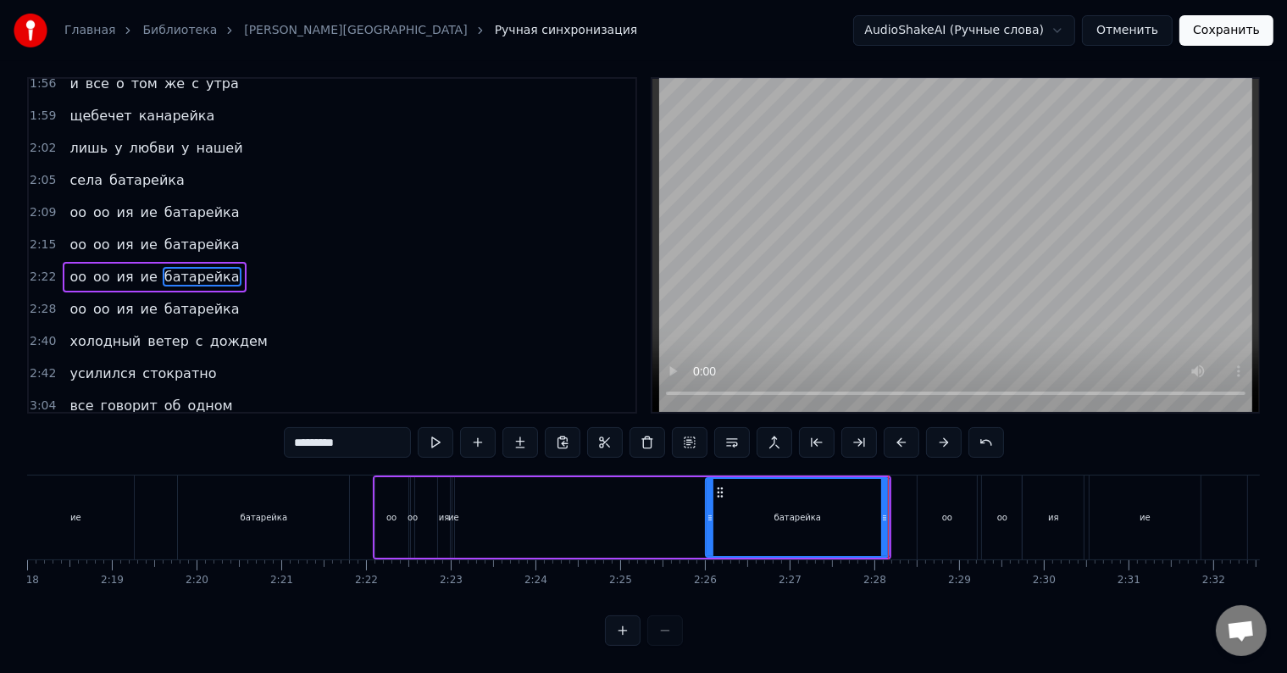
click at [708, 521] on div at bounding box center [709, 517] width 7 height 77
drag, startPoint x: 884, startPoint y: 522, endPoint x: 874, endPoint y: 523, distance: 10.2
click at [874, 523] on div at bounding box center [875, 517] width 7 height 77
click at [453, 511] on div "ие" at bounding box center [453, 517] width 11 height 13
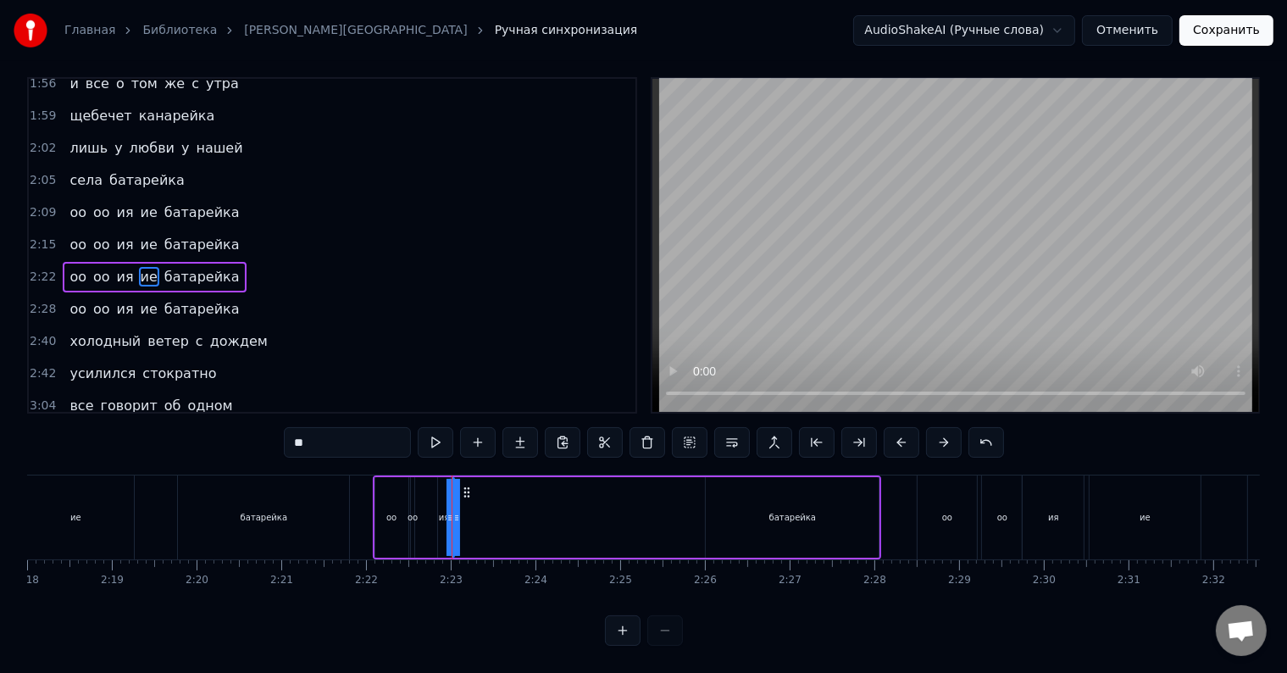
scroll to position [0, 0]
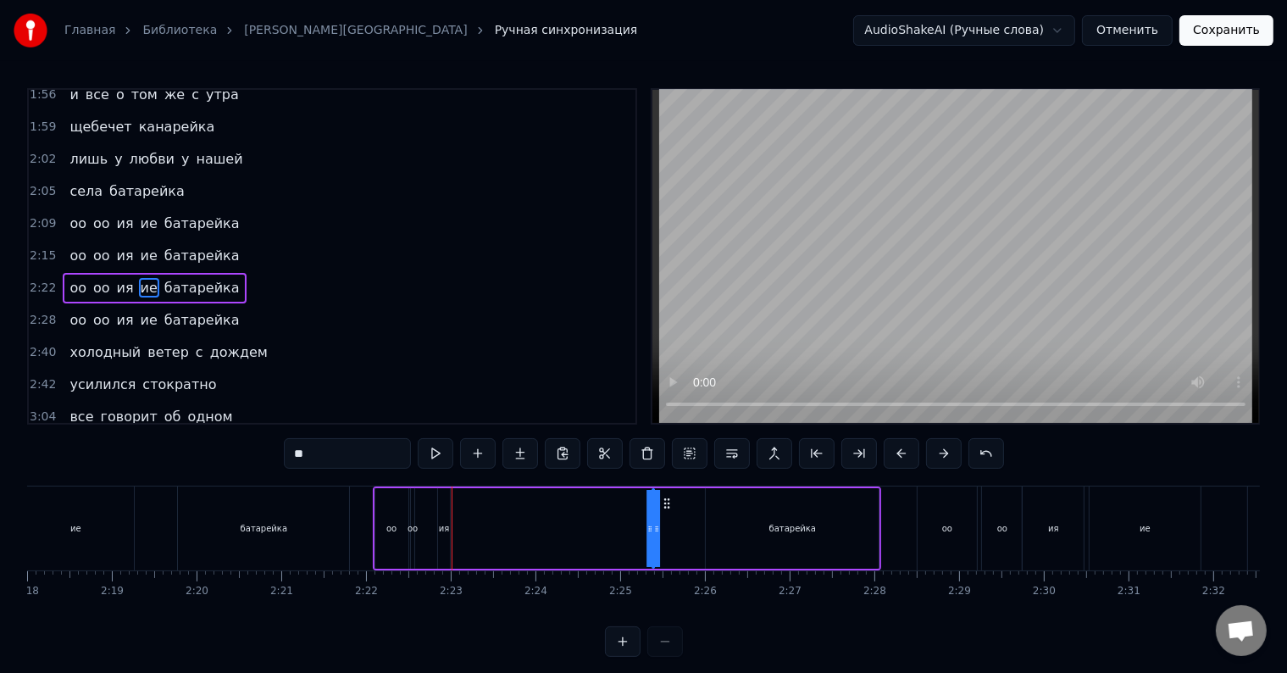
drag, startPoint x: 464, startPoint y: 503, endPoint x: 664, endPoint y: 507, distance: 199.9
click at [664, 507] on icon at bounding box center [667, 503] width 14 height 14
drag, startPoint x: 651, startPoint y: 534, endPoint x: 678, endPoint y: 534, distance: 27.1
click at [678, 534] on icon at bounding box center [675, 529] width 7 height 14
drag, startPoint x: 667, startPoint y: 501, endPoint x: 644, endPoint y: 503, distance: 23.8
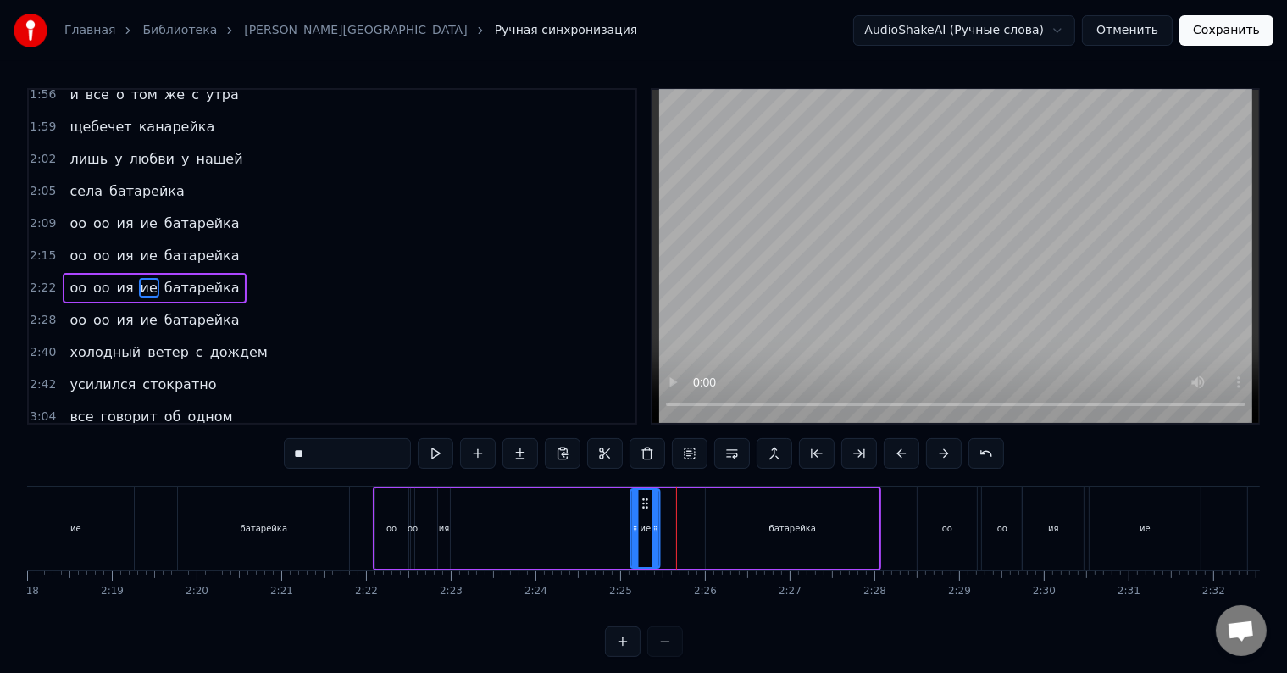
click at [644, 503] on icon at bounding box center [646, 503] width 14 height 14
click at [643, 504] on icon at bounding box center [644, 503] width 14 height 14
drag, startPoint x: 631, startPoint y: 533, endPoint x: 580, endPoint y: 529, distance: 50.9
click at [580, 529] on icon at bounding box center [582, 529] width 7 height 14
drag, startPoint x: 581, startPoint y: 530, endPoint x: 562, endPoint y: 531, distance: 18.7
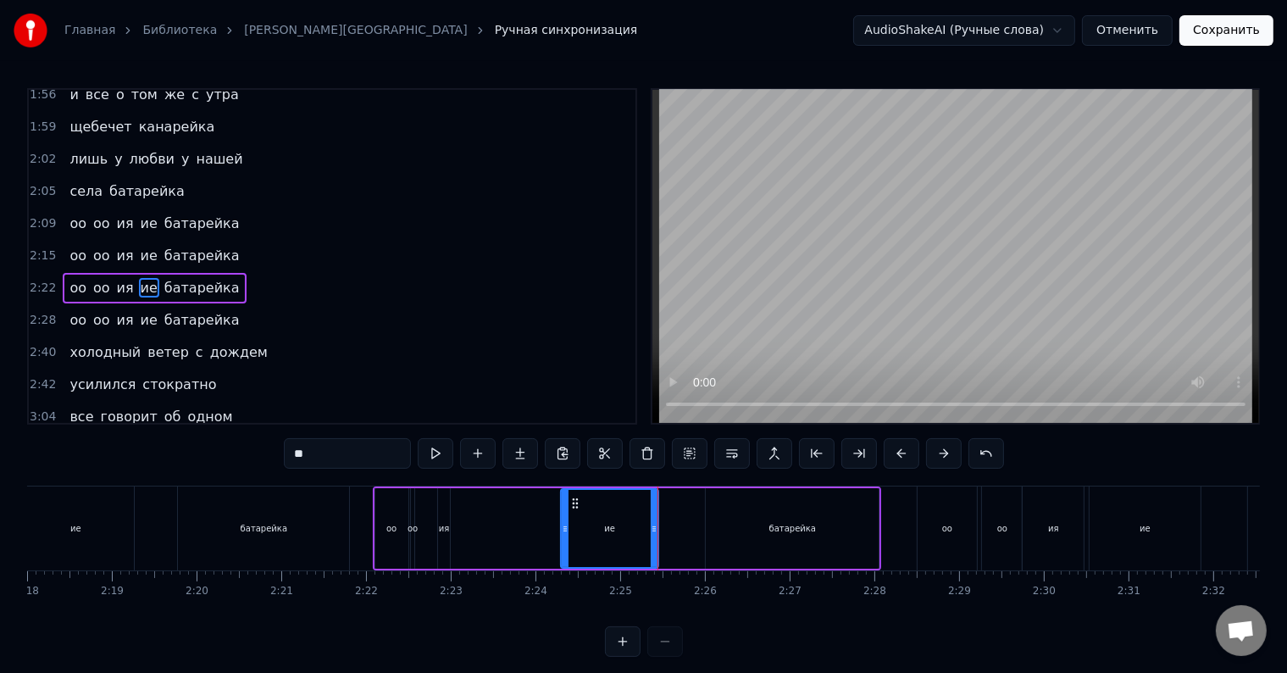
click at [562, 531] on icon at bounding box center [565, 529] width 7 height 14
click at [558, 532] on icon at bounding box center [559, 529] width 7 height 14
click at [556, 532] on icon at bounding box center [558, 529] width 7 height 14
click at [549, 535] on div at bounding box center [551, 528] width 7 height 77
click at [554, 534] on div at bounding box center [555, 528] width 7 height 77
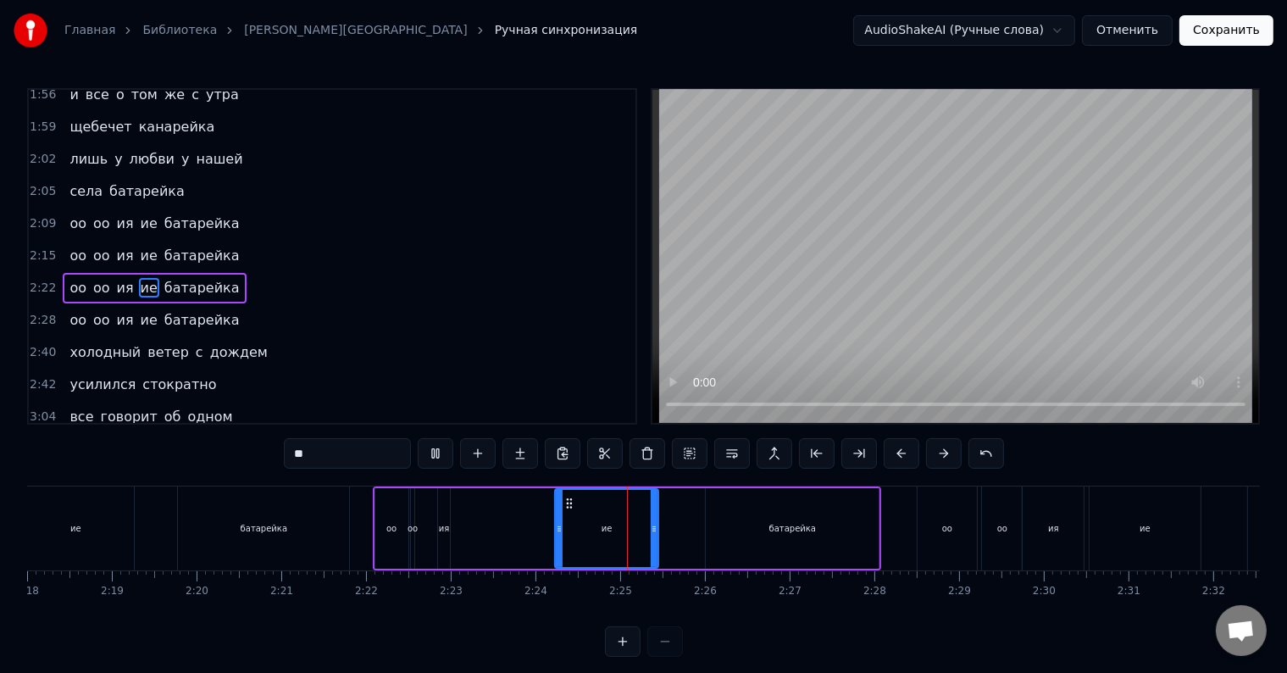
click at [557, 534] on div at bounding box center [559, 528] width 7 height 77
click at [444, 528] on div "ия" at bounding box center [444, 528] width 11 height 13
type input "**"
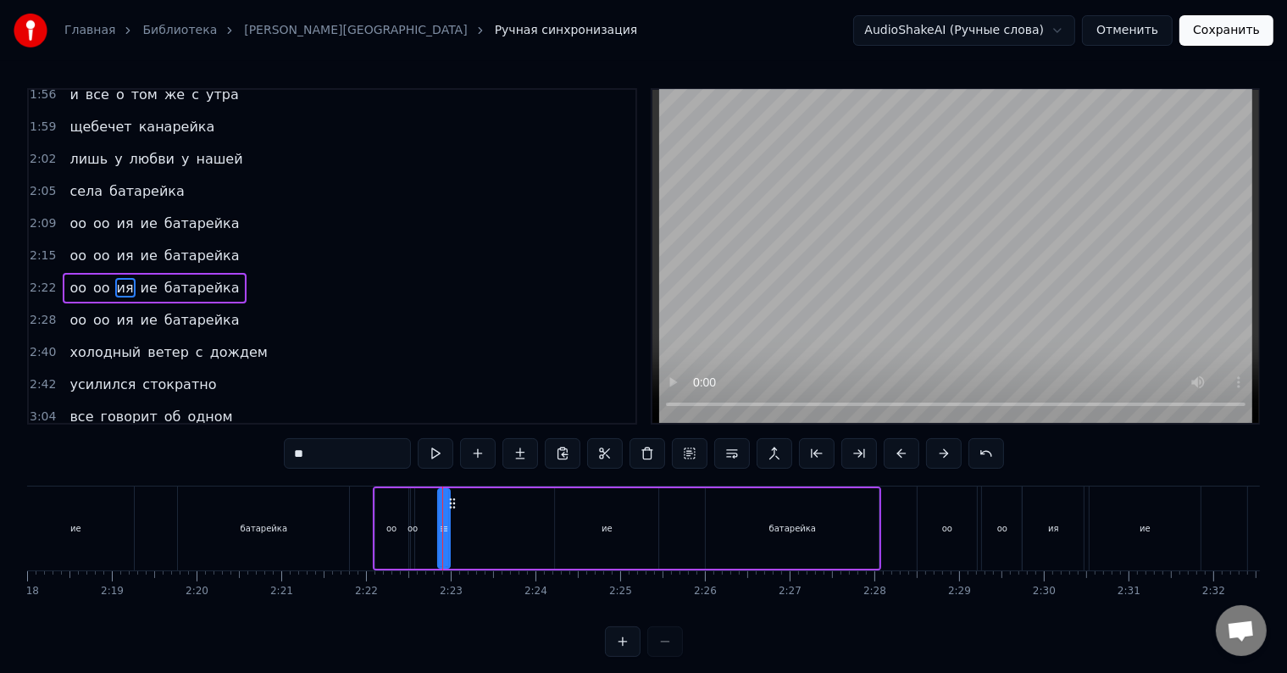
drag, startPoint x: 451, startPoint y: 502, endPoint x: 512, endPoint y: 501, distance: 61.0
click at [512, 501] on div "оо оо ия ие батарейка" at bounding box center [627, 528] width 509 height 84
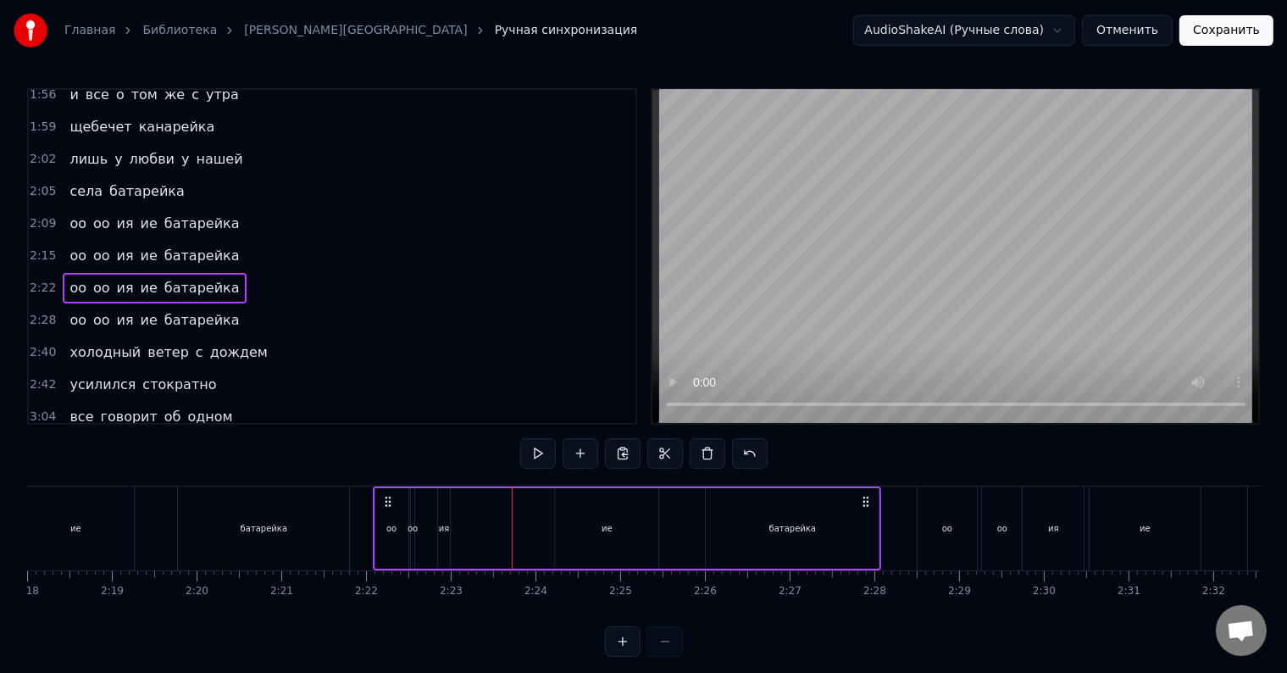
click at [445, 528] on div "ия" at bounding box center [444, 528] width 11 height 13
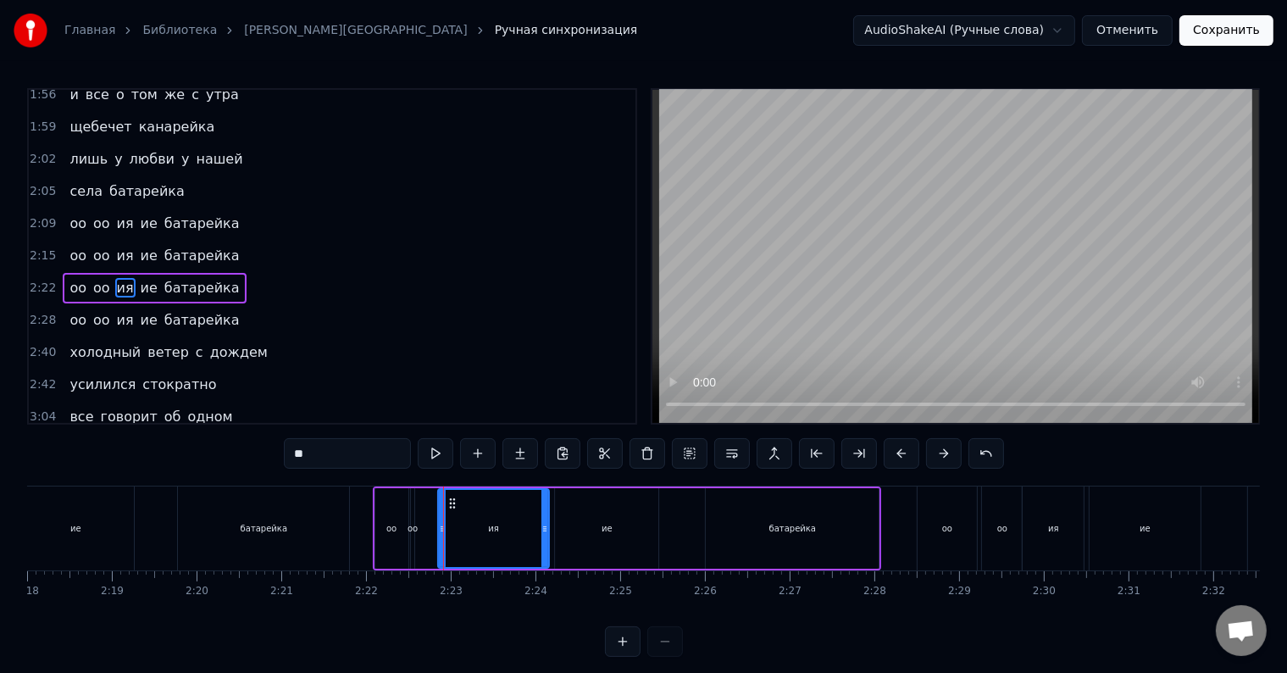
drag, startPoint x: 447, startPoint y: 530, endPoint x: 545, endPoint y: 523, distance: 98.5
click at [545, 523] on icon at bounding box center [544, 529] width 7 height 14
drag, startPoint x: 443, startPoint y: 538, endPoint x: 493, endPoint y: 534, distance: 50.2
click at [493, 534] on div at bounding box center [492, 528] width 7 height 77
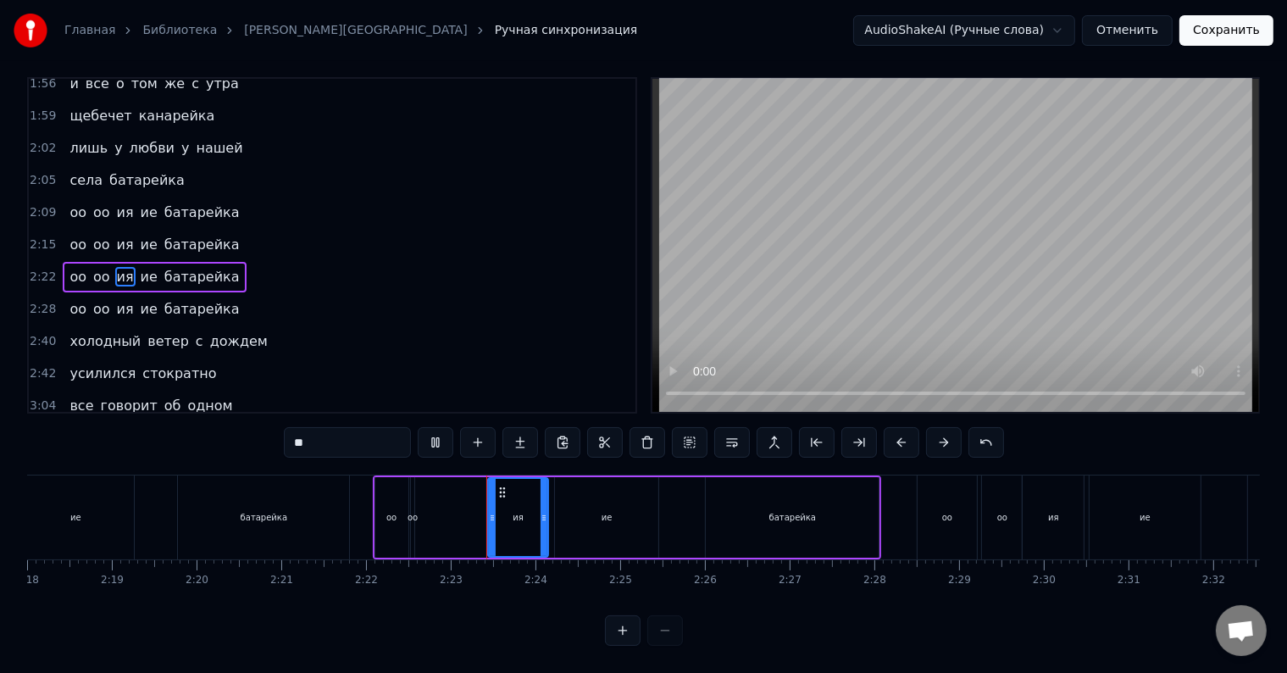
scroll to position [25, 0]
click at [416, 508] on div "оо оо ия ие батарейка" at bounding box center [627, 517] width 509 height 84
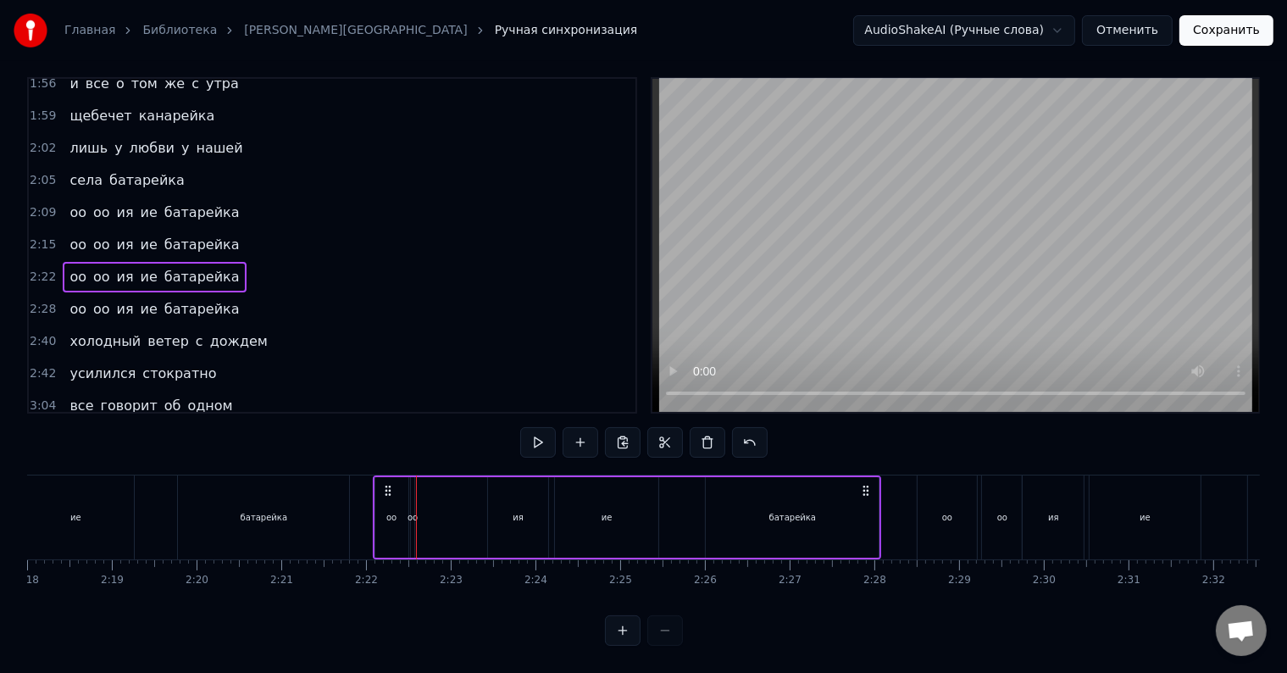
click at [410, 511] on div "оо" at bounding box center [412, 517] width 10 height 13
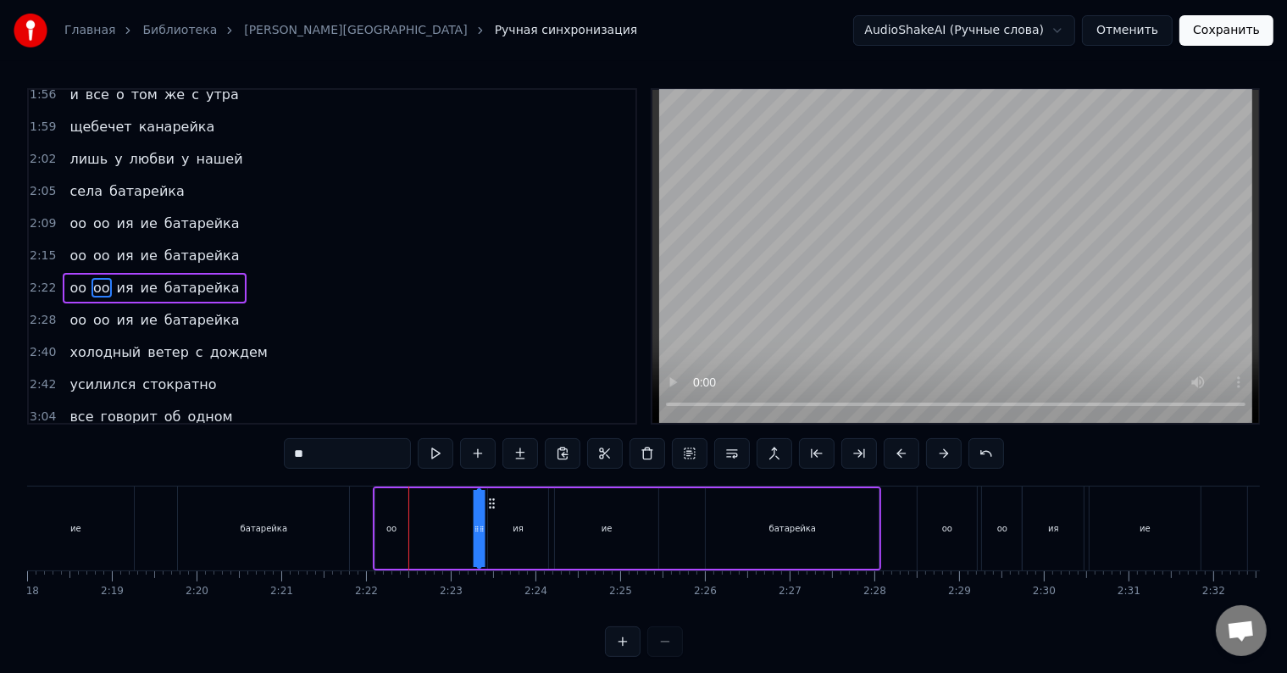
drag, startPoint x: 427, startPoint y: 501, endPoint x: 494, endPoint y: 500, distance: 66.9
click at [494, 500] on icon at bounding box center [492, 503] width 14 height 14
click at [478, 527] on icon at bounding box center [480, 529] width 7 height 14
drag, startPoint x: 480, startPoint y: 532, endPoint x: 424, endPoint y: 535, distance: 56.0
click at [424, 535] on div "оо оо ия ие батарейка" at bounding box center [627, 528] width 509 height 84
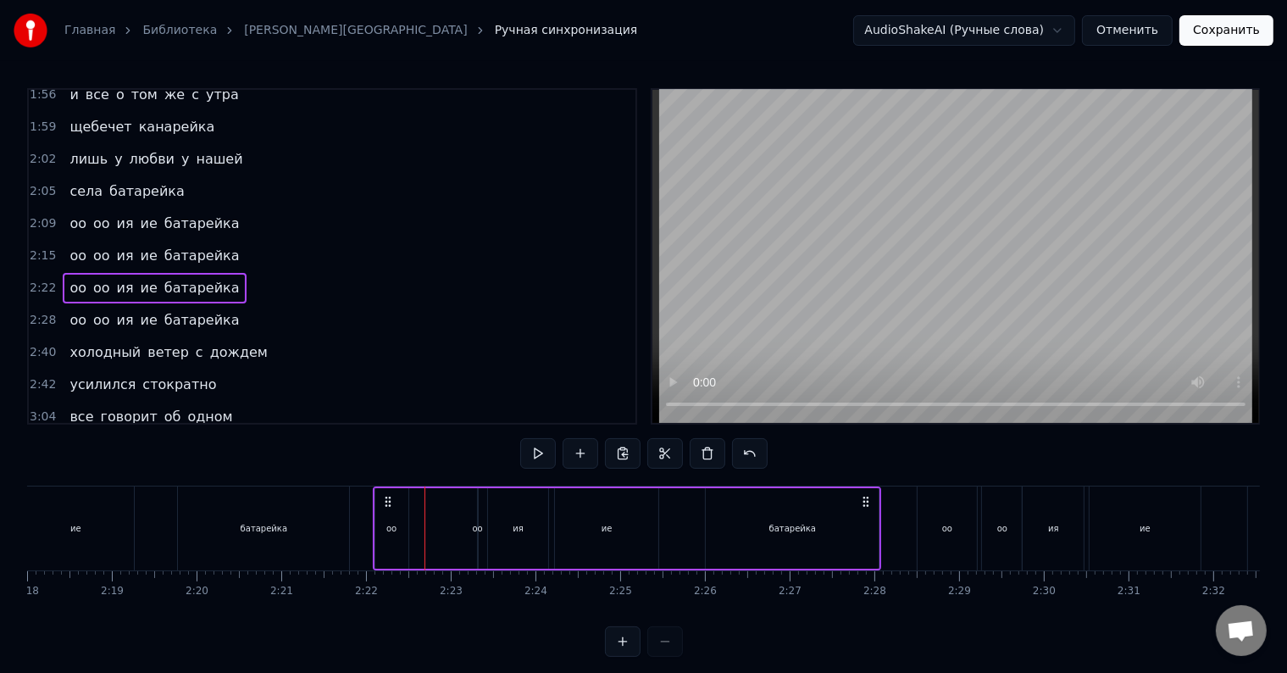
click at [479, 529] on div "оо" at bounding box center [477, 528] width 10 height 13
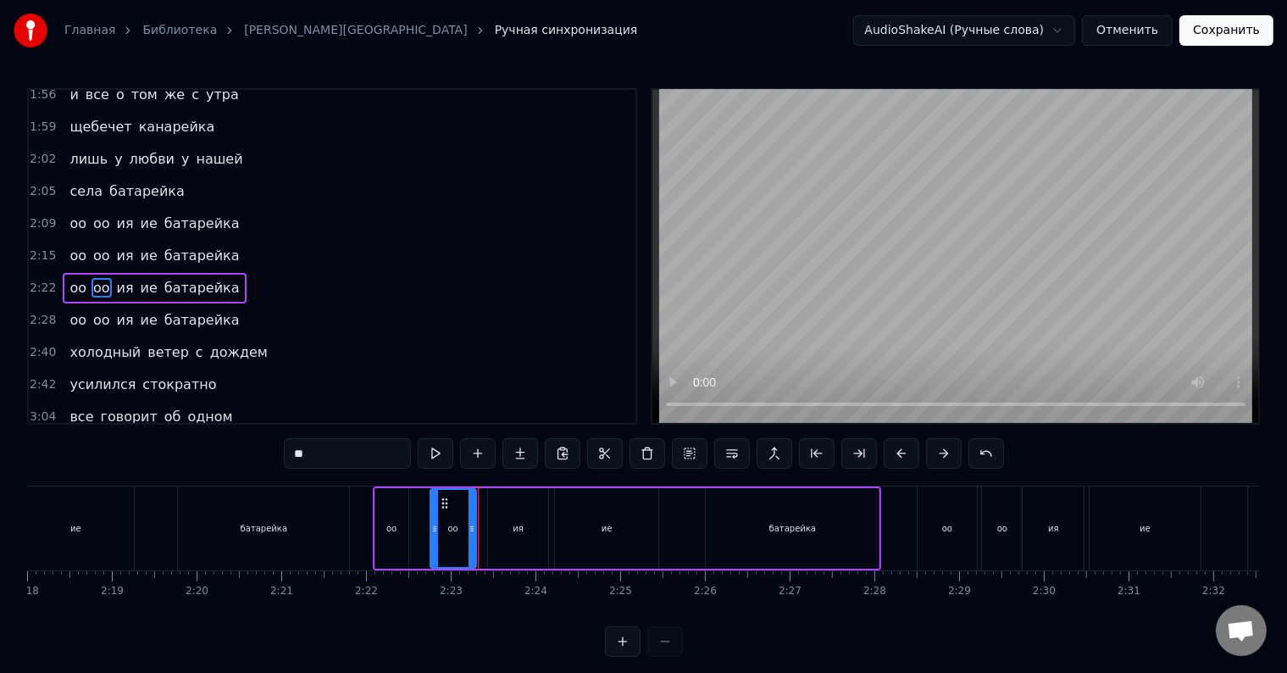
drag, startPoint x: 479, startPoint y: 529, endPoint x: 434, endPoint y: 535, distance: 46.1
click at [434, 535] on div at bounding box center [434, 528] width 7 height 77
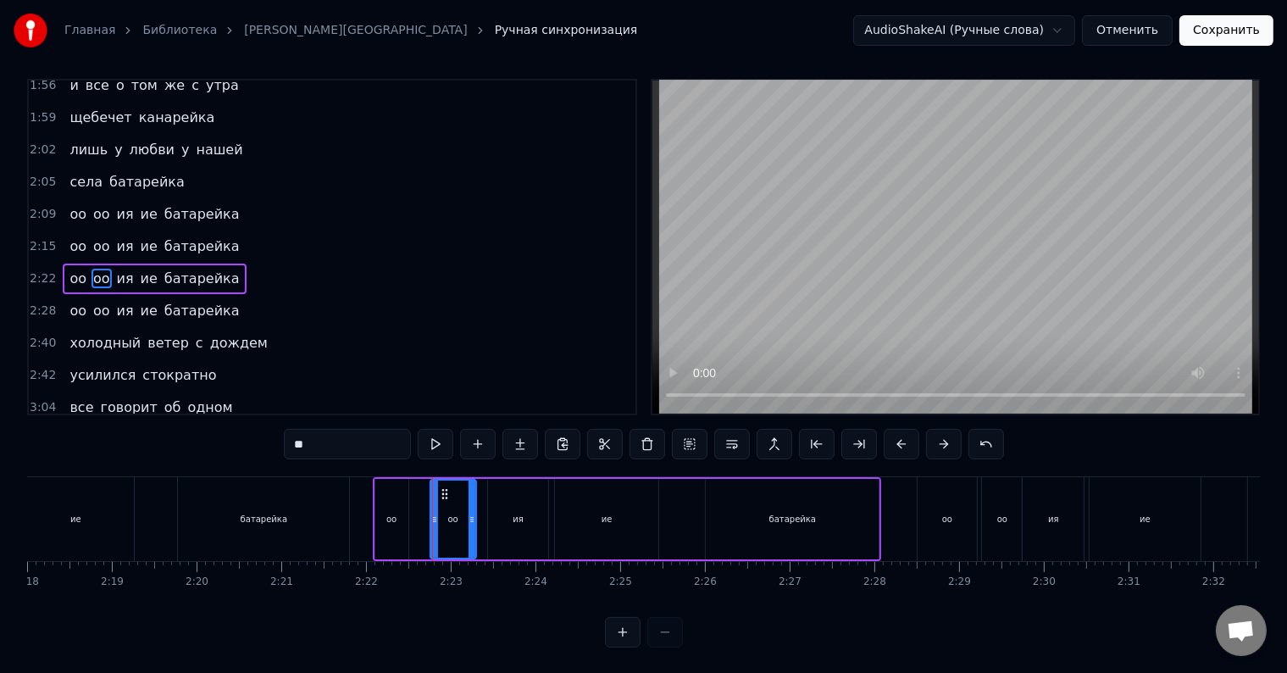
scroll to position [25, 0]
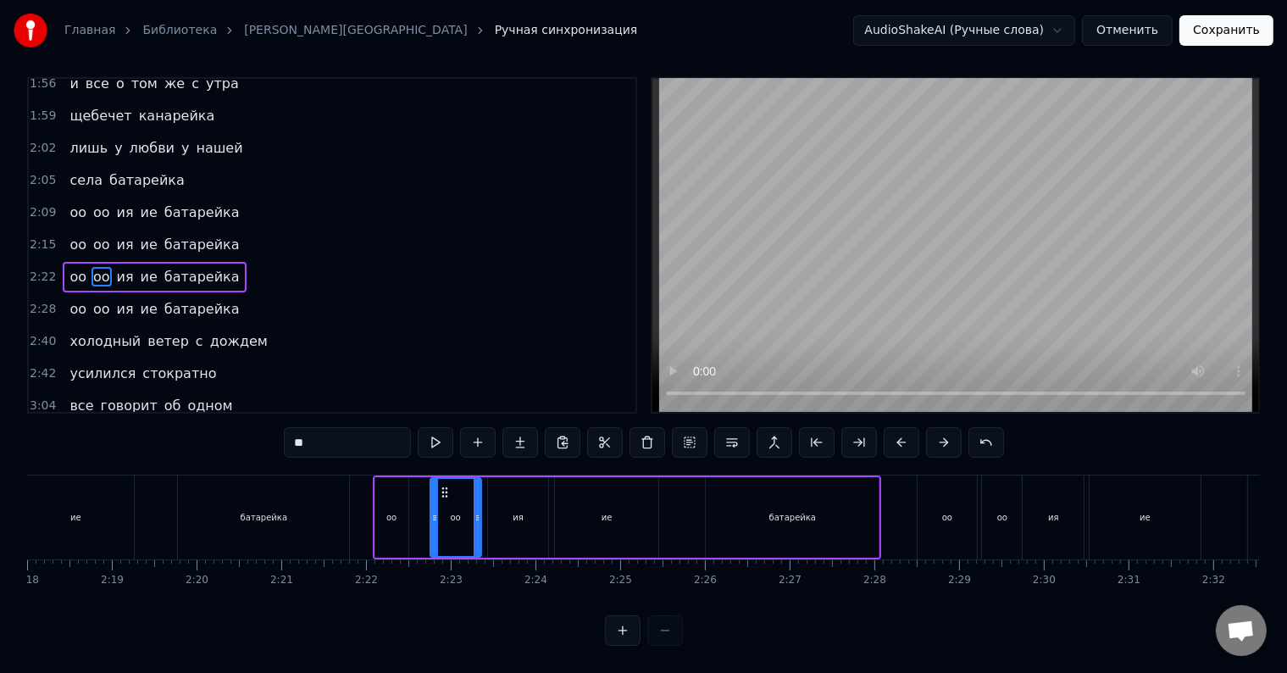
click at [477, 512] on div at bounding box center [476, 517] width 7 height 77
click at [380, 517] on div "оо" at bounding box center [391, 517] width 33 height 80
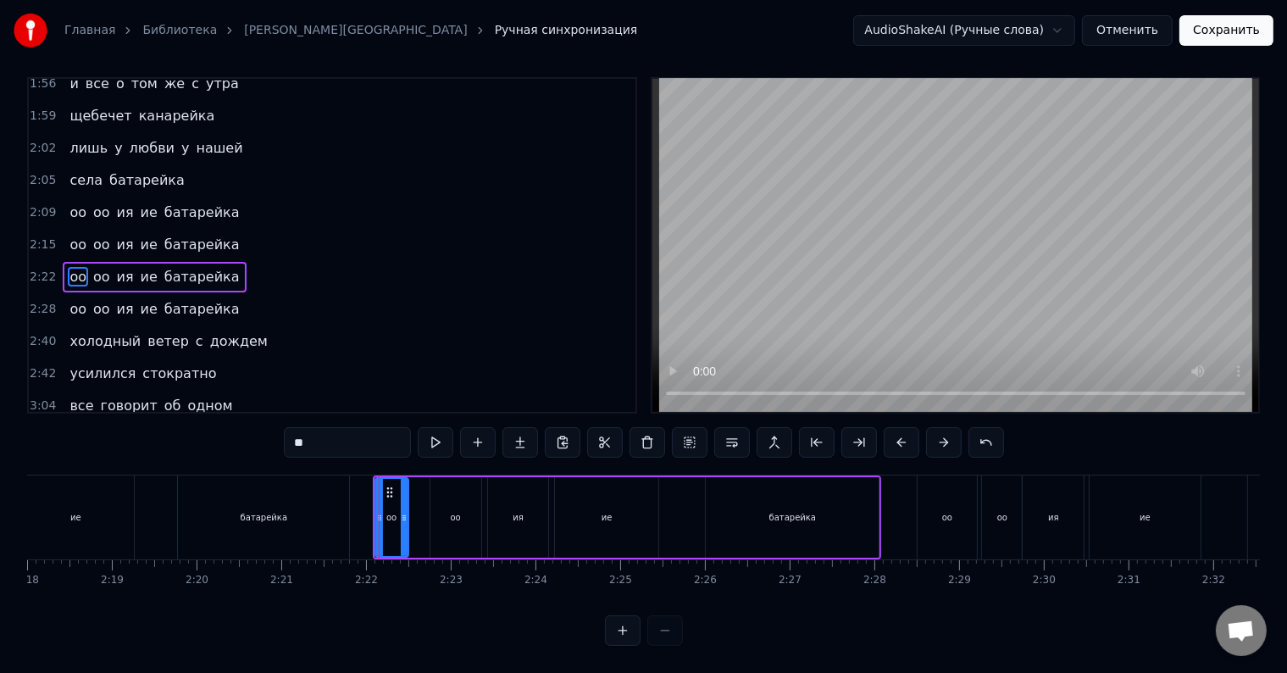
scroll to position [0, 0]
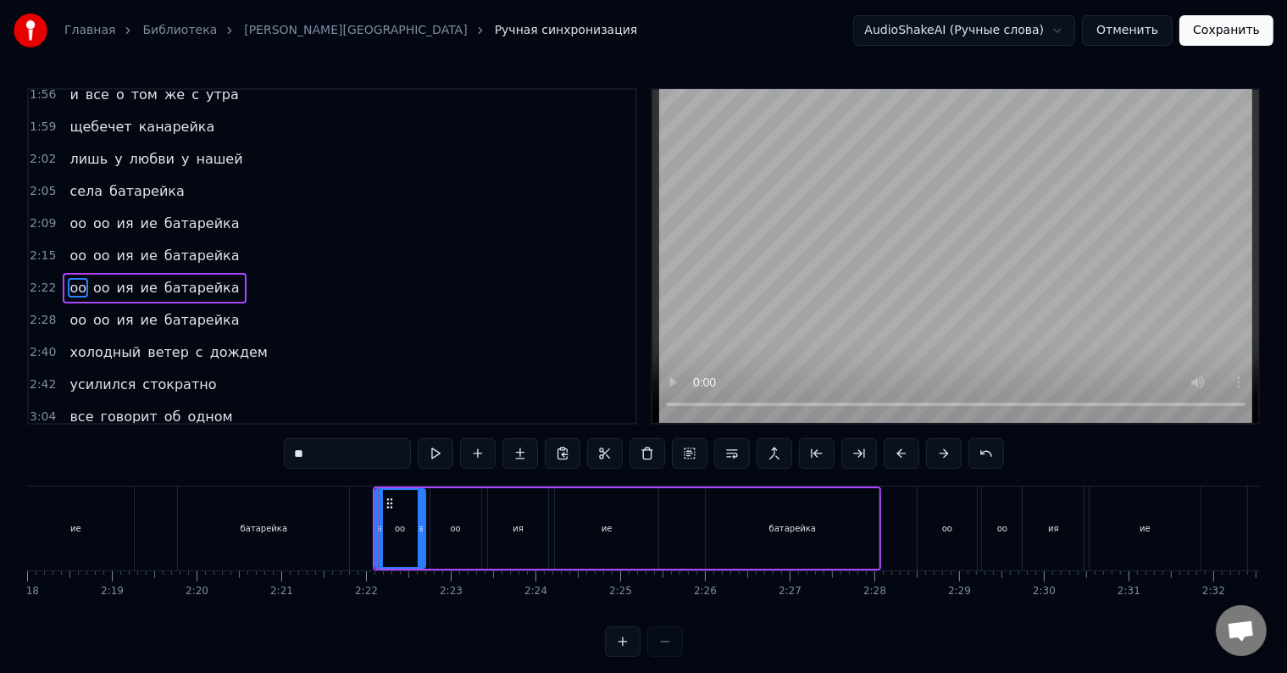
drag, startPoint x: 406, startPoint y: 521, endPoint x: 423, endPoint y: 522, distance: 17.0
click at [423, 522] on icon at bounding box center [421, 529] width 7 height 14
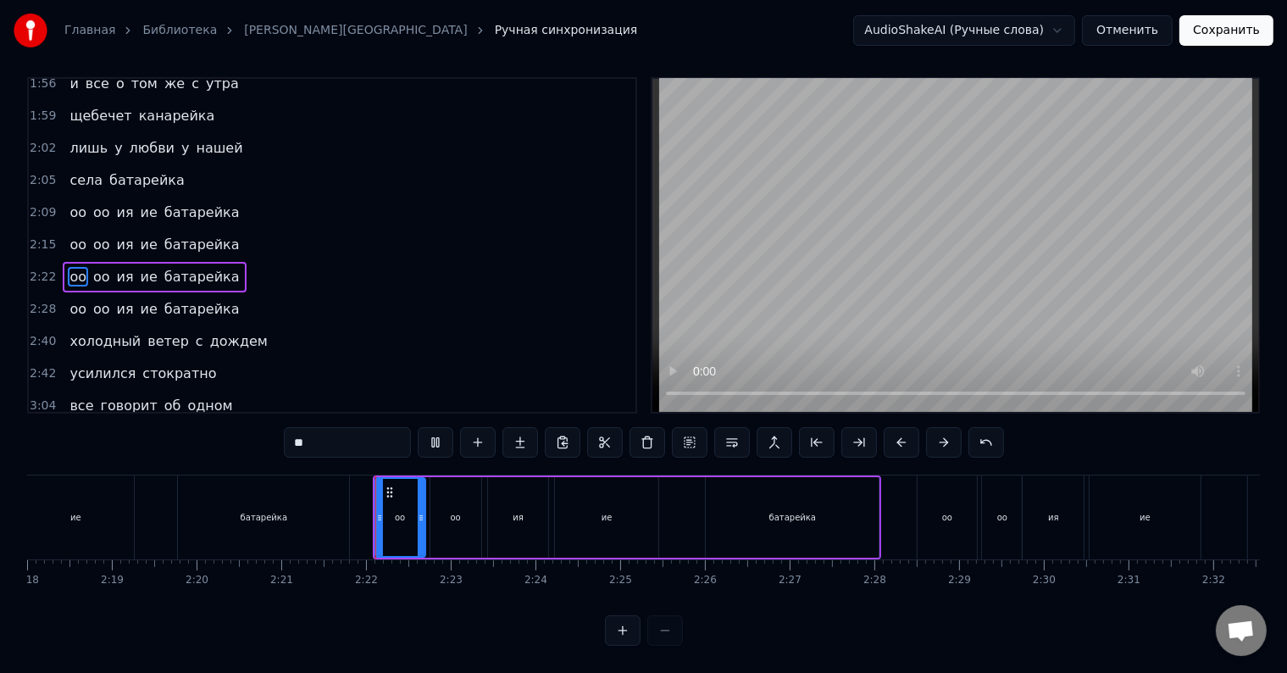
scroll to position [25, 0]
click at [670, 497] on div "оо оо ия ие батарейка" at bounding box center [627, 517] width 509 height 84
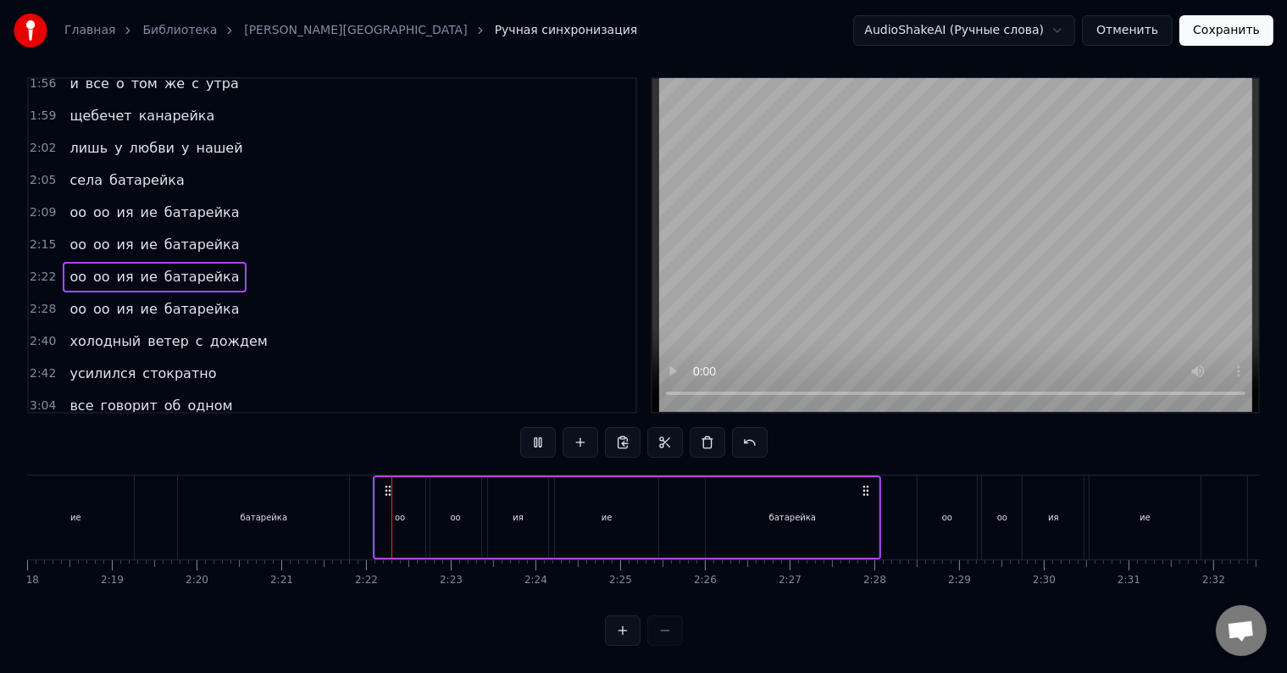
click at [677, 505] on div "оо оо ия ие батарейка" at bounding box center [627, 517] width 509 height 84
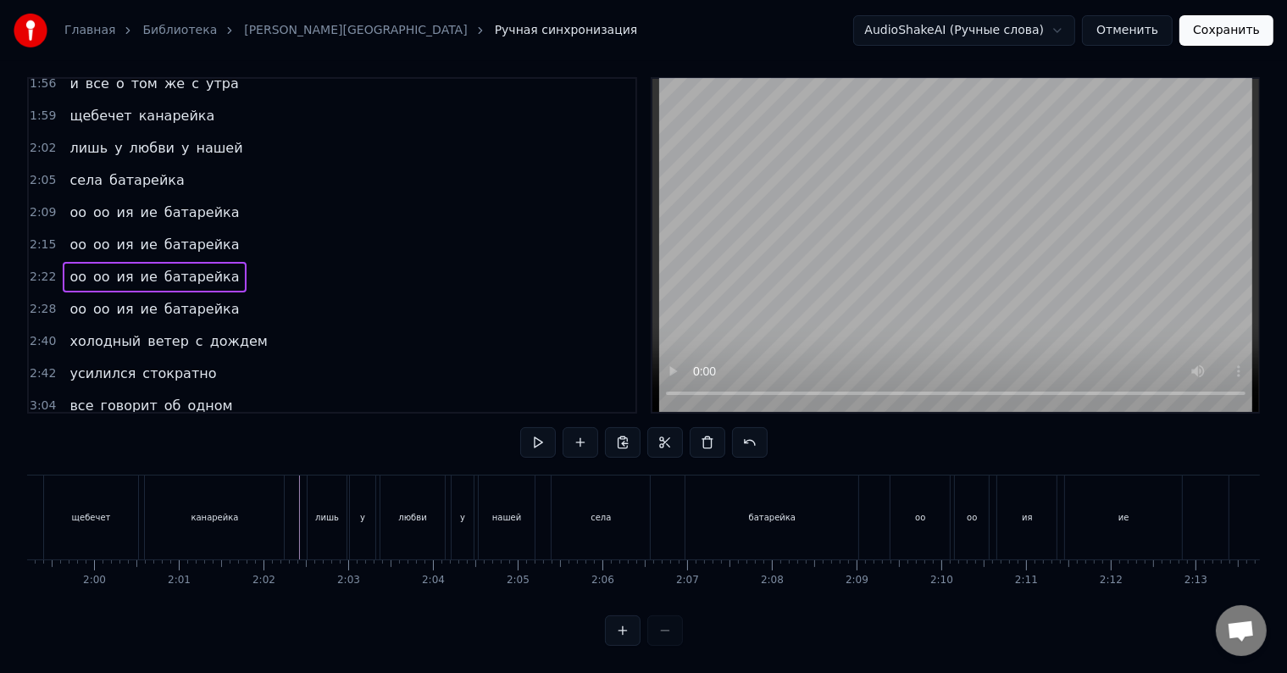
scroll to position [0, 10076]
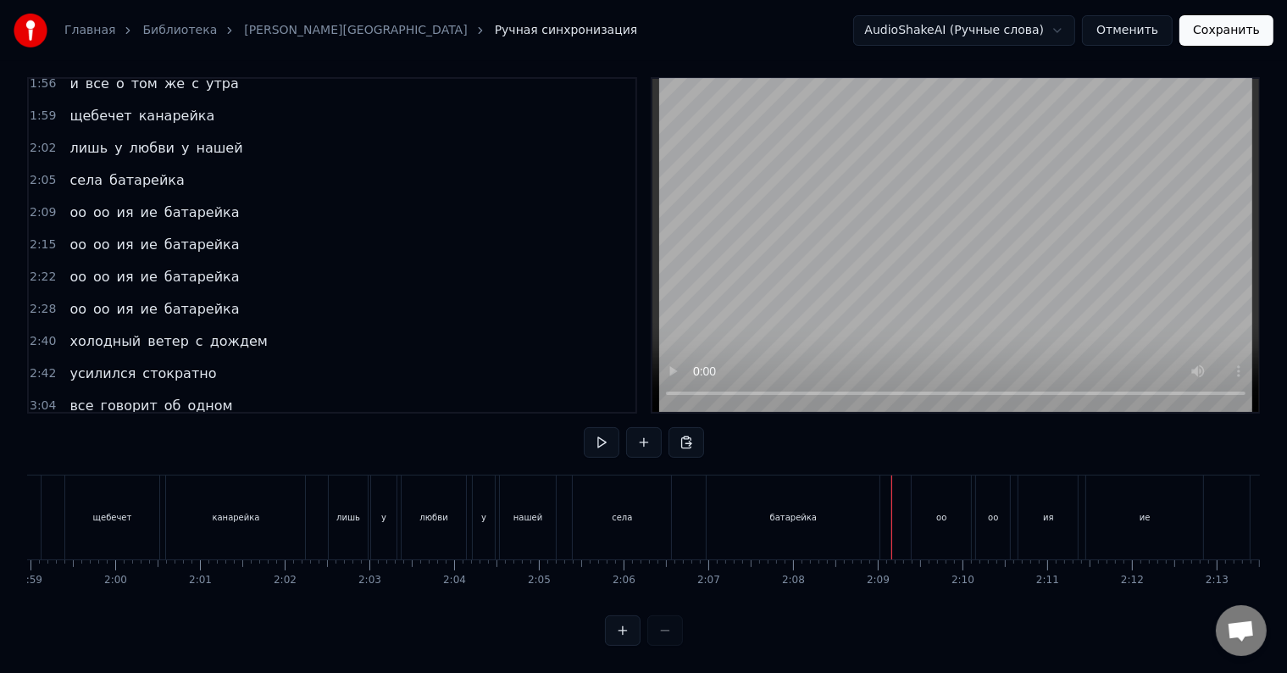
click at [891, 484] on div at bounding box center [891, 517] width 1 height 84
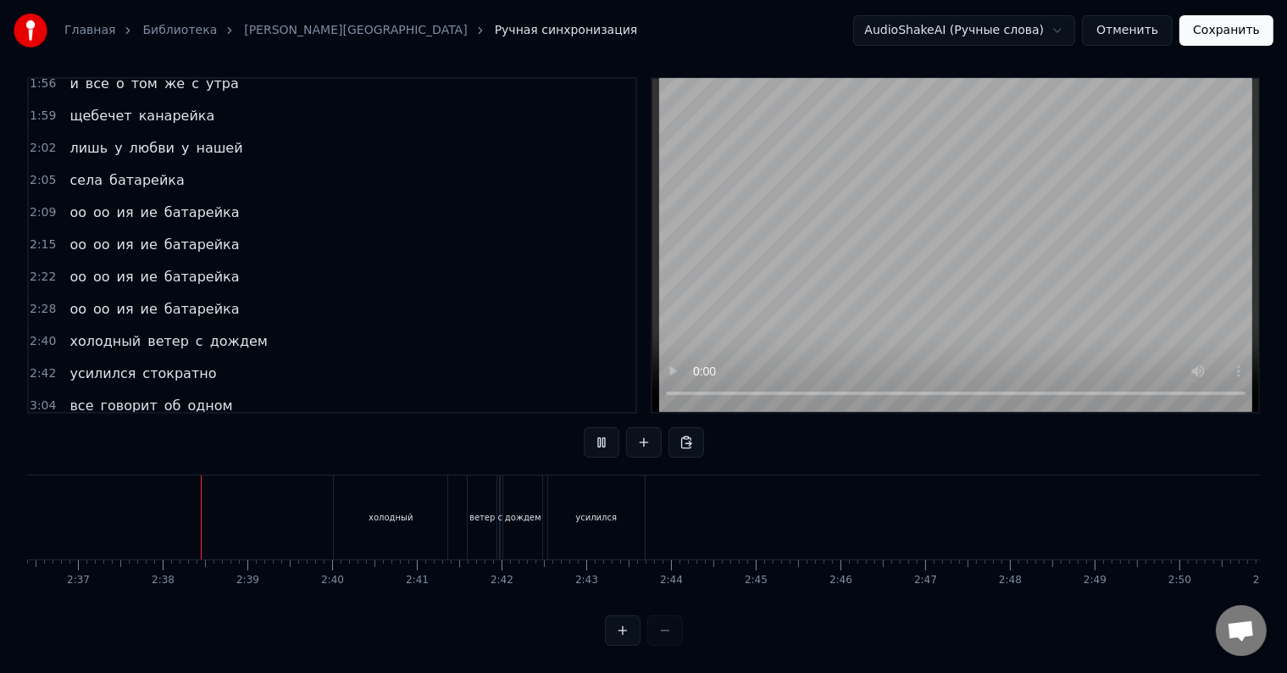
scroll to position [0, 13281]
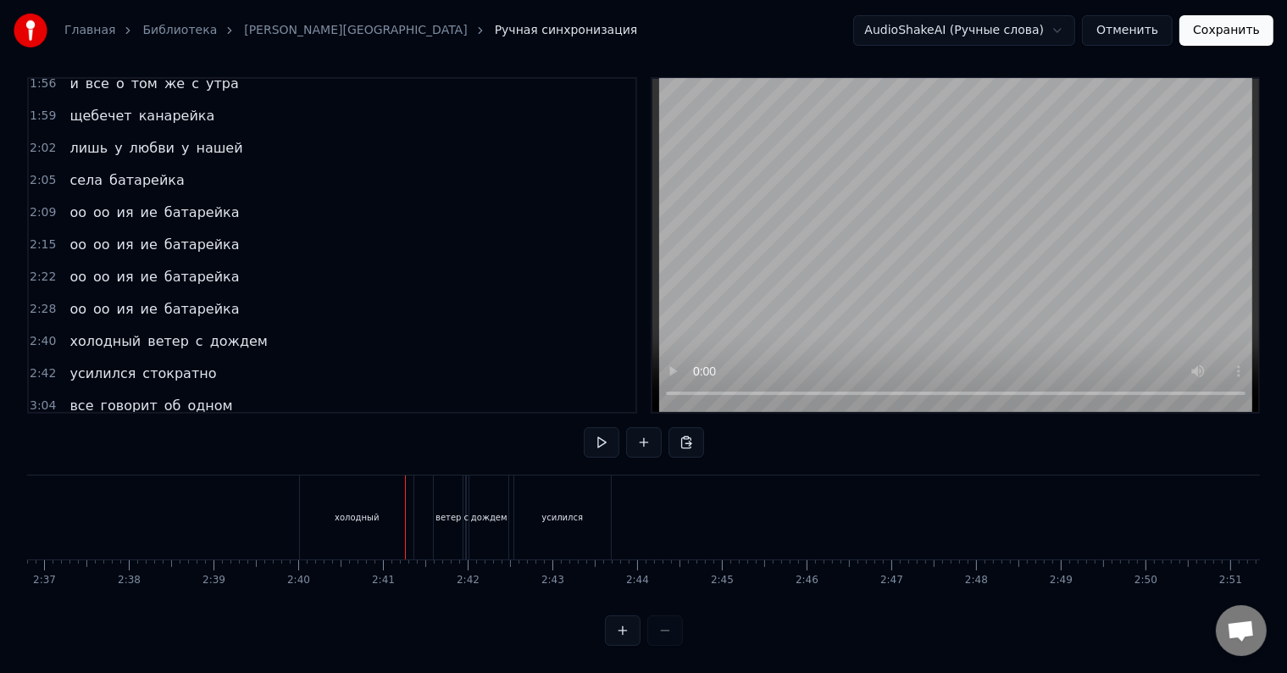
click at [319, 482] on div "холодный" at bounding box center [357, 517] width 114 height 84
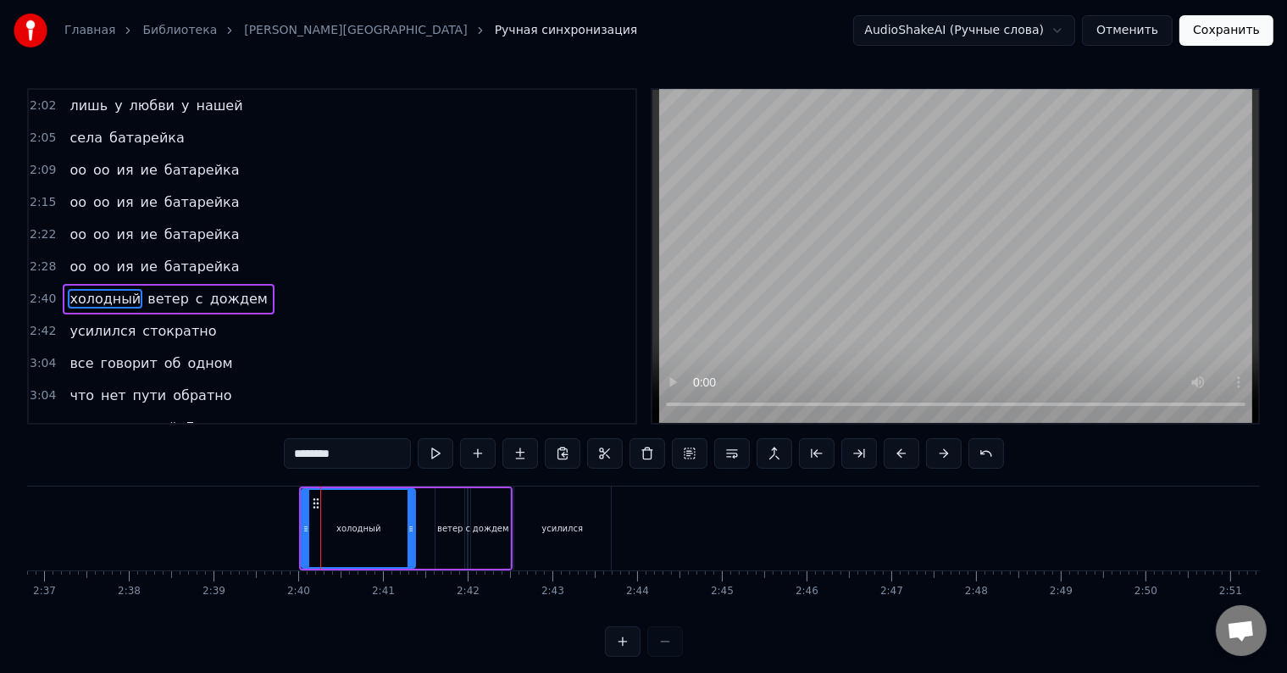
scroll to position [846, 0]
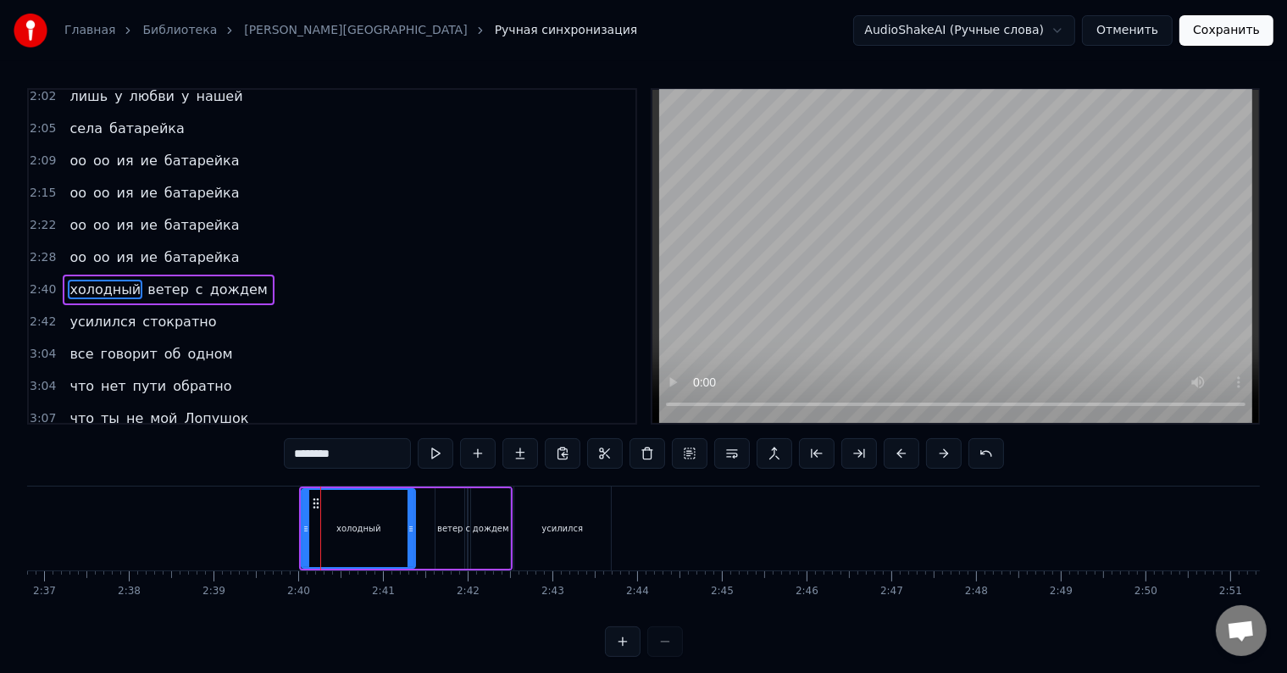
click at [135, 274] on div "холодный ветер с дождем" at bounding box center [168, 289] width 211 height 30
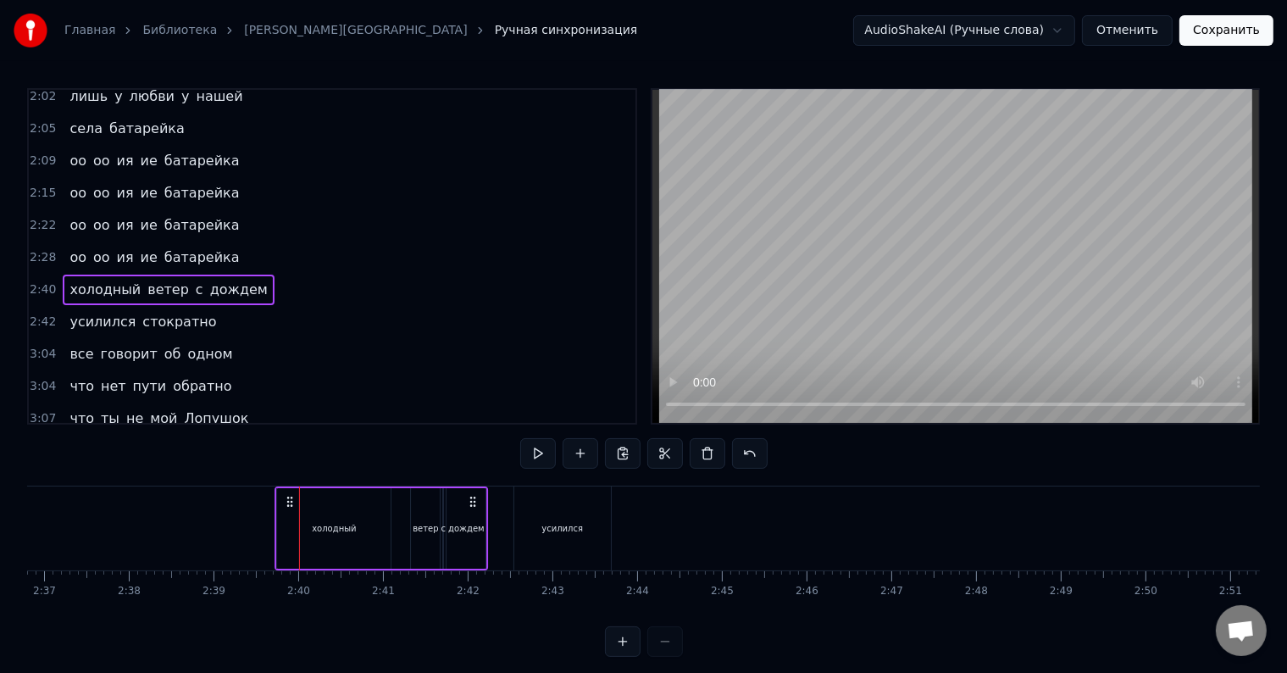
drag, startPoint x: 314, startPoint y: 500, endPoint x: 288, endPoint y: 527, distance: 37.7
click at [288, 527] on div "холодный ветер с дождем" at bounding box center [380, 528] width 213 height 84
click at [176, 307] on div "усилился стократно" at bounding box center [143, 322] width 160 height 30
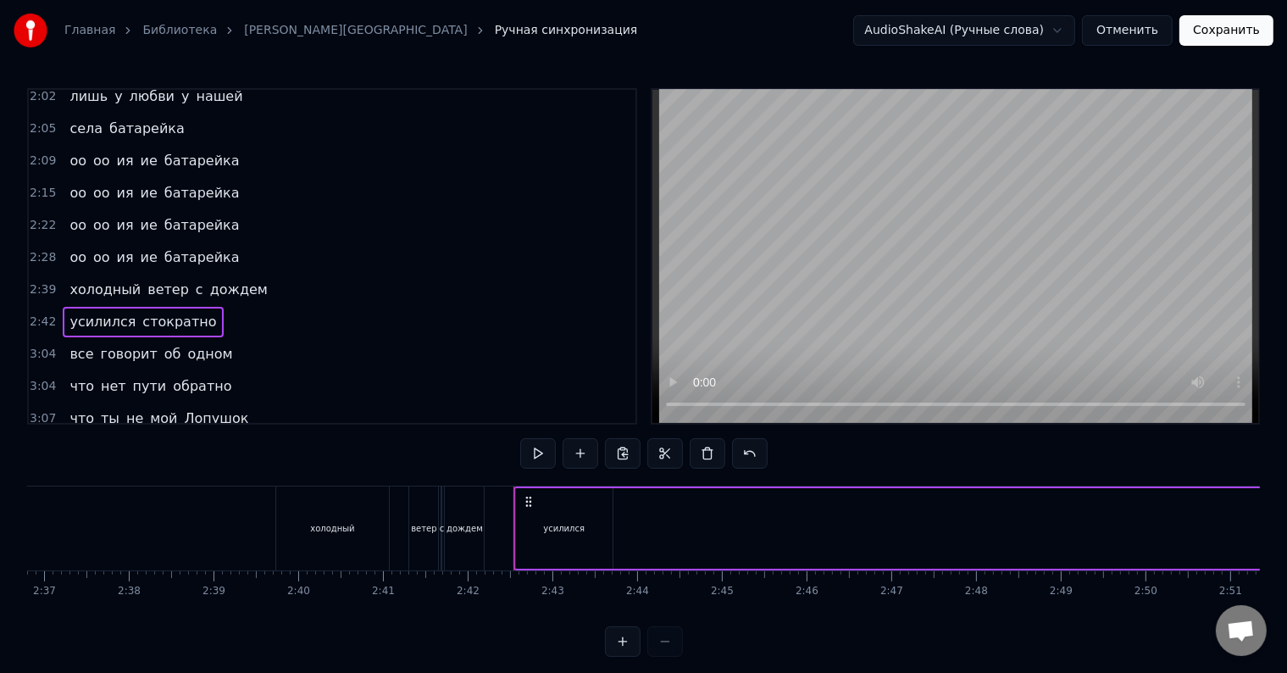
click at [172, 274] on div "холодный ветер с дождем" at bounding box center [168, 289] width 211 height 30
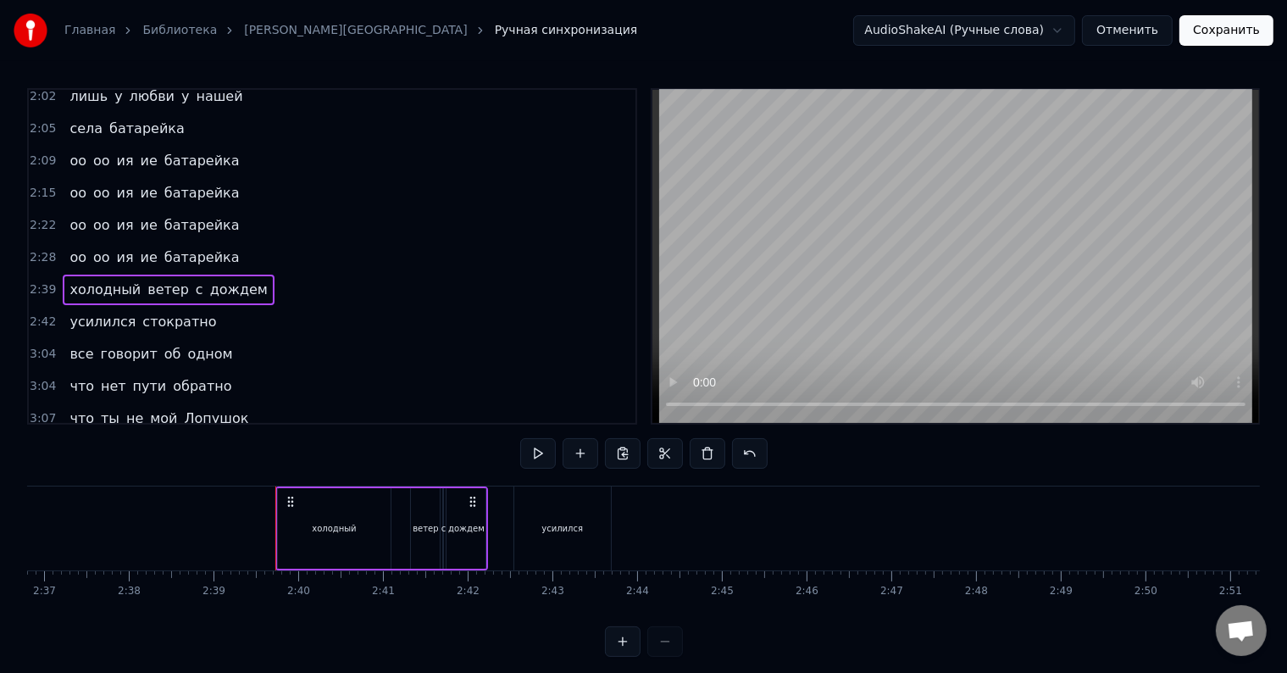
click at [162, 307] on div "усилился стократно" at bounding box center [143, 322] width 160 height 30
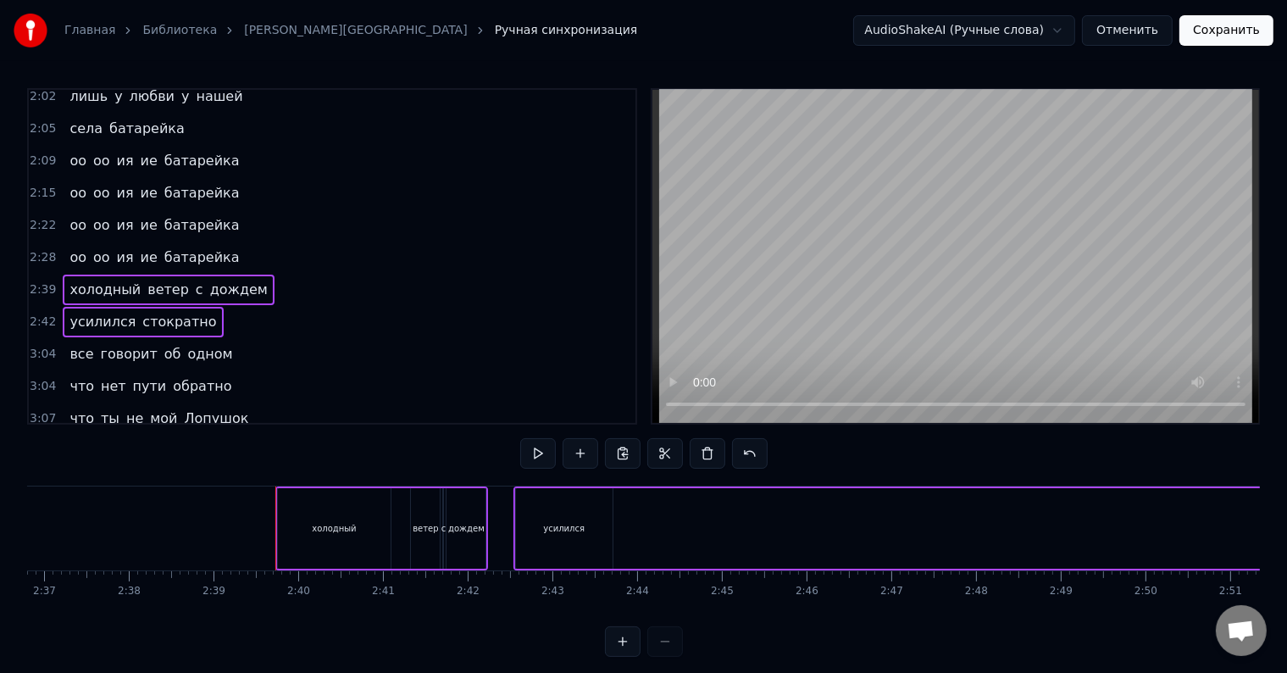
drag, startPoint x: 287, startPoint y: 498, endPoint x: 346, endPoint y: 501, distance: 58.5
click at [346, 501] on div "холодный" at bounding box center [335, 528] width 114 height 80
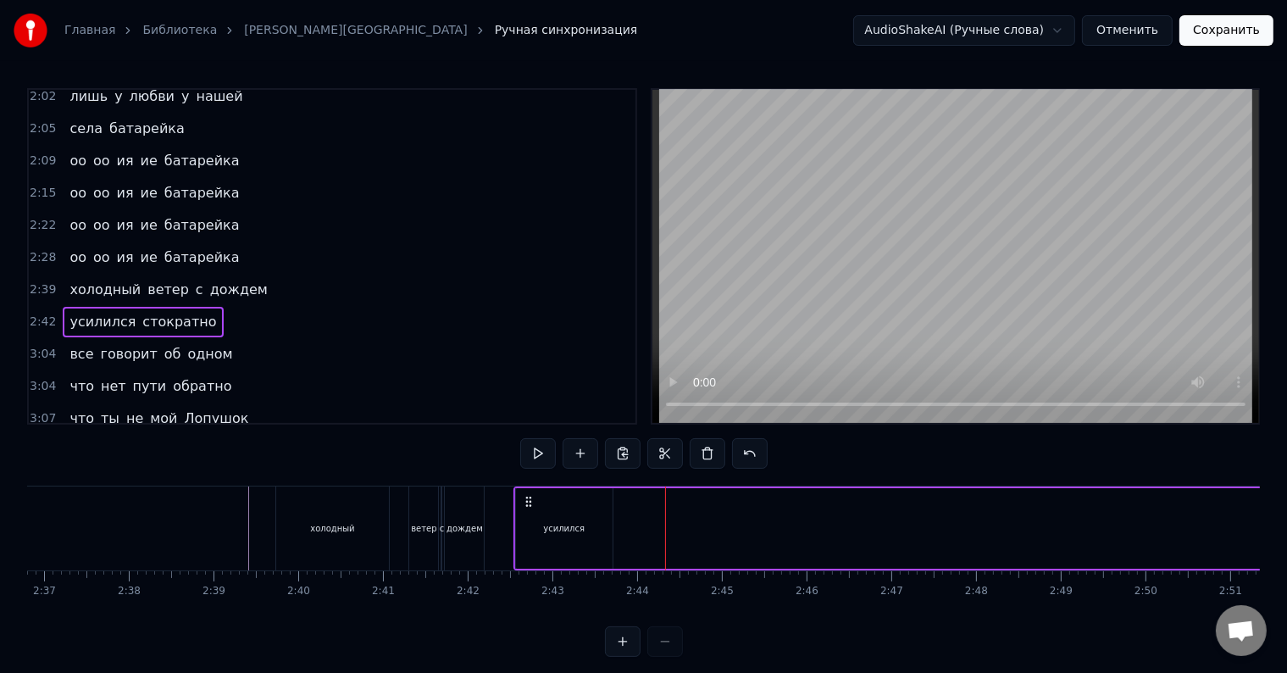
click at [515, 526] on div "усилился" at bounding box center [564, 528] width 98 height 80
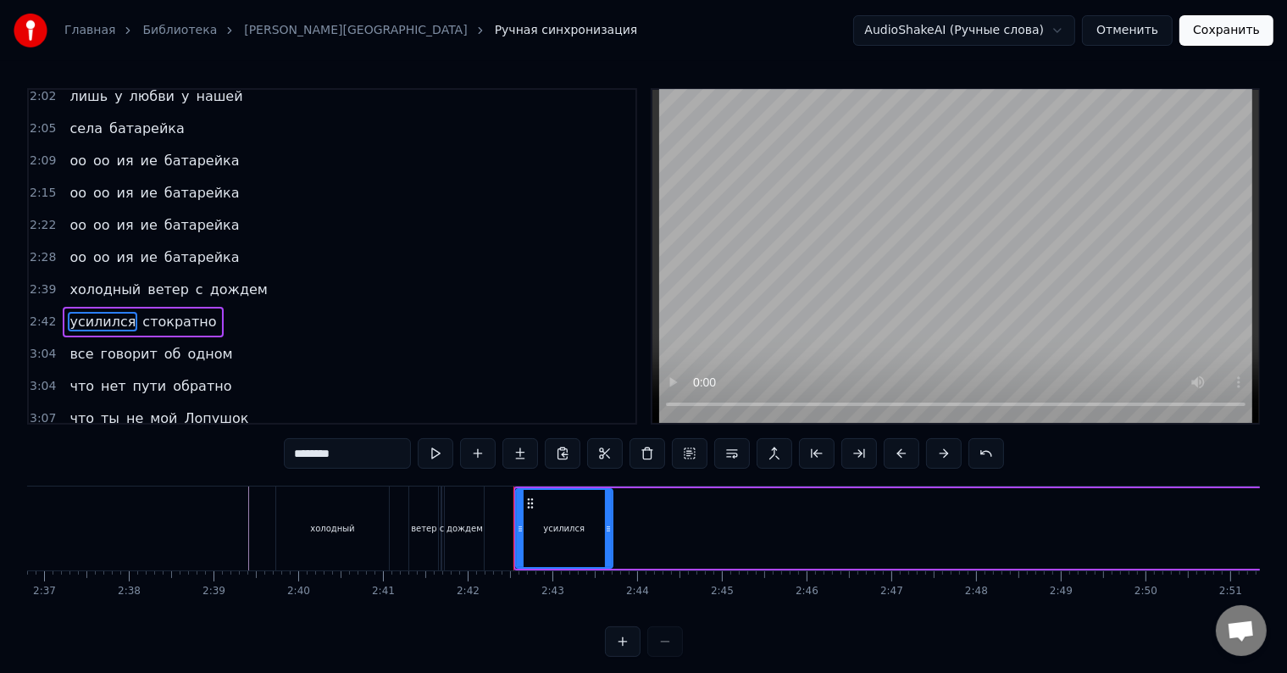
scroll to position [878, 0]
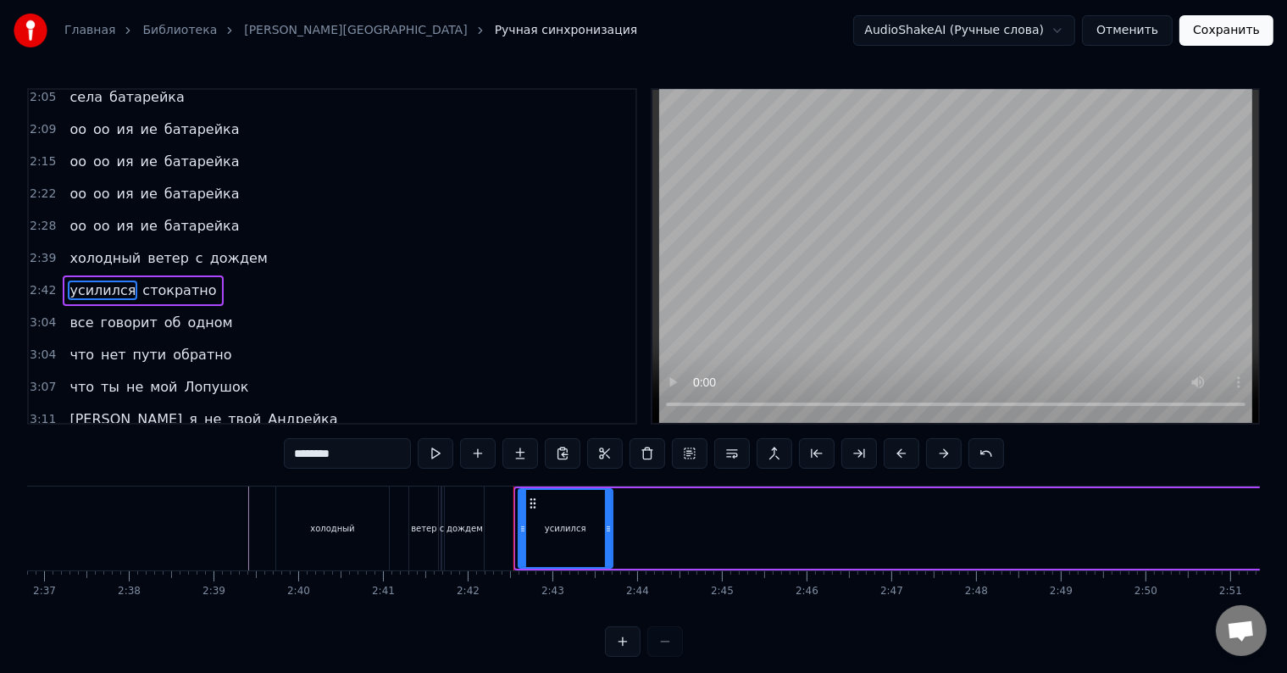
click at [519, 529] on icon at bounding box center [522, 529] width 7 height 14
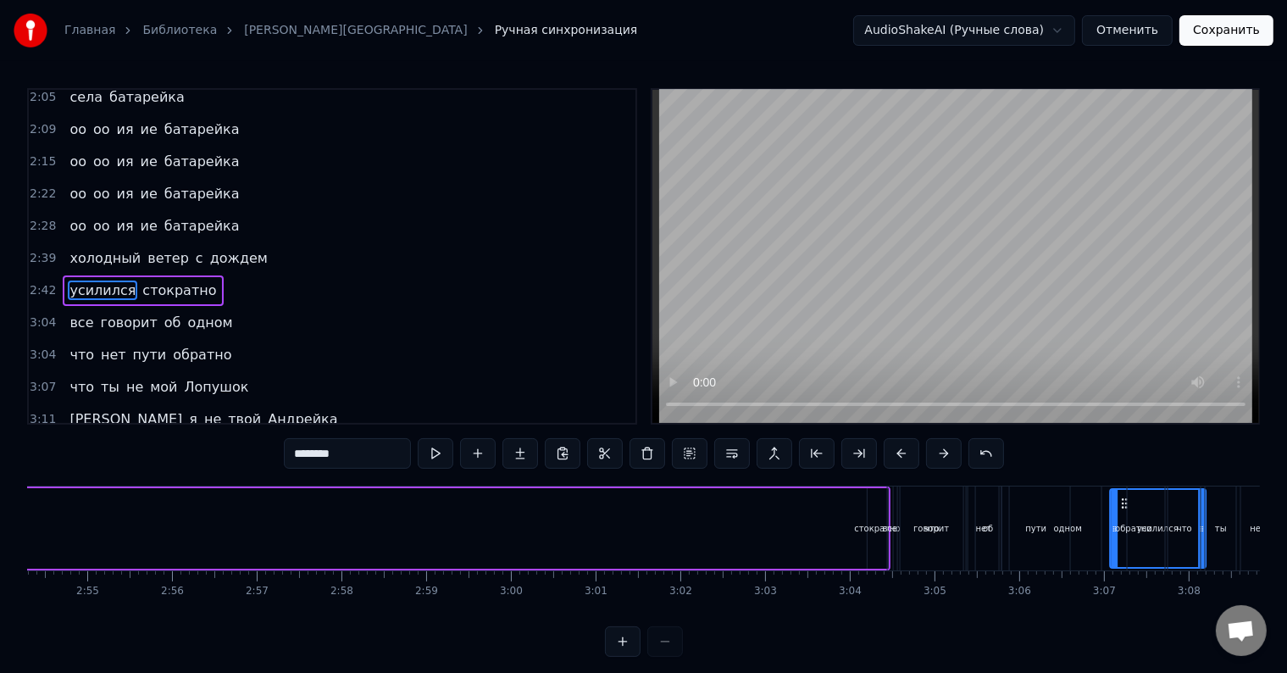
scroll to position [0, 14771]
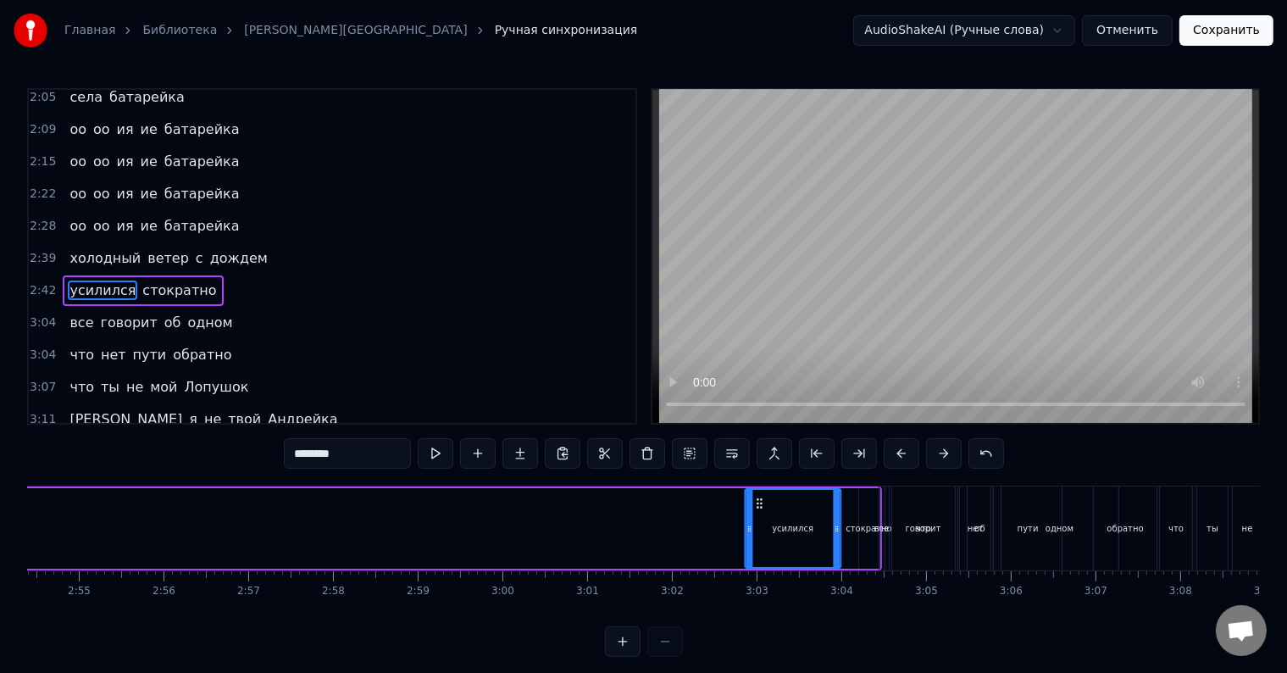
drag, startPoint x: 532, startPoint y: 502, endPoint x: 756, endPoint y: 521, distance: 225.2
click at [756, 521] on div "усилился" at bounding box center [792, 528] width 94 height 77
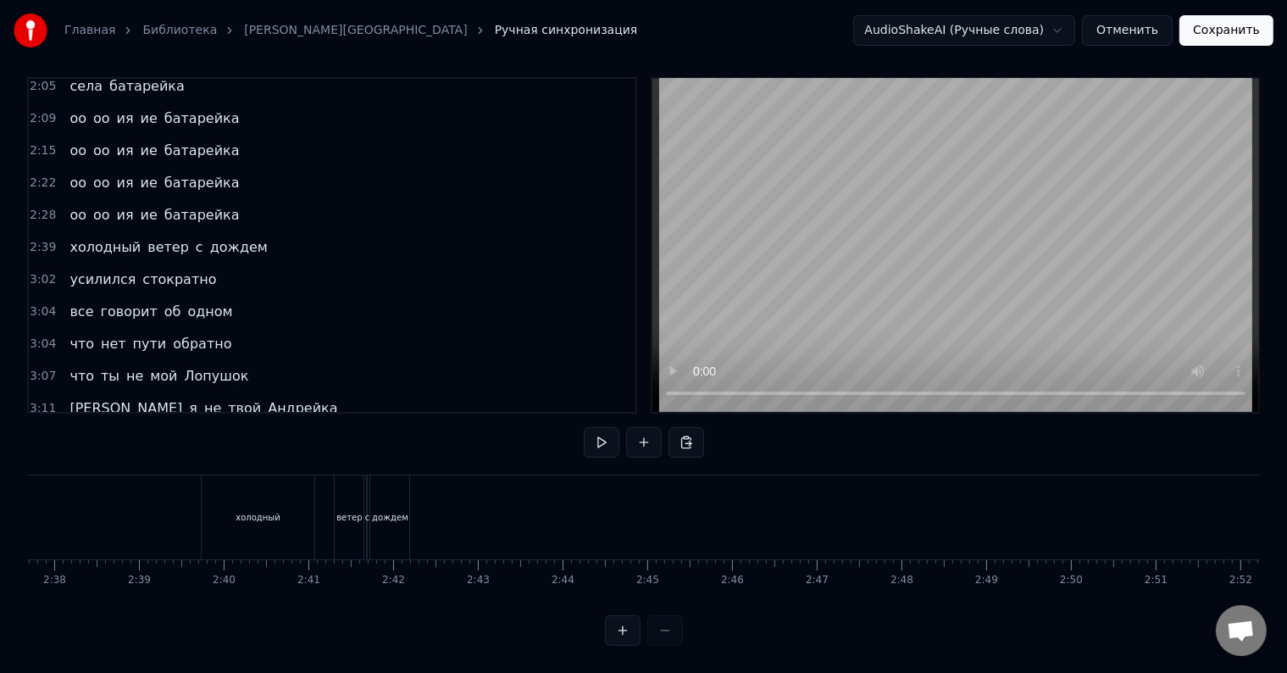
scroll to position [0, 13225]
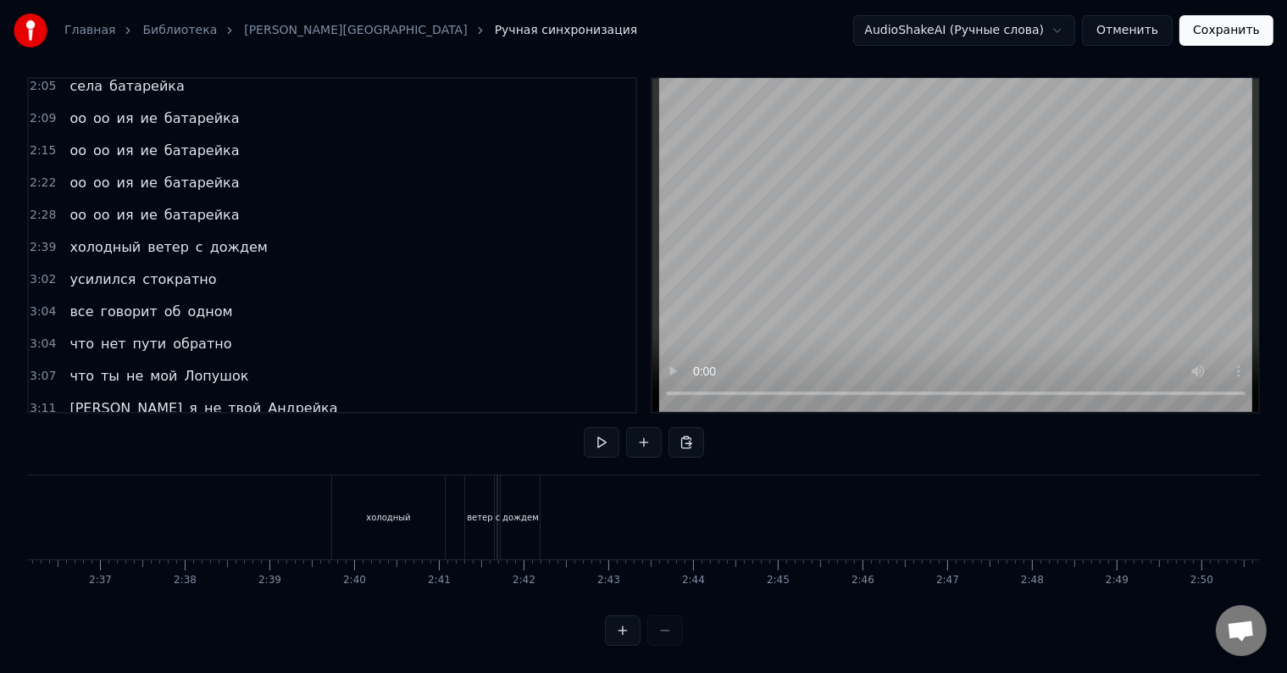
click at [346, 475] on div "холодный" at bounding box center [389, 517] width 114 height 84
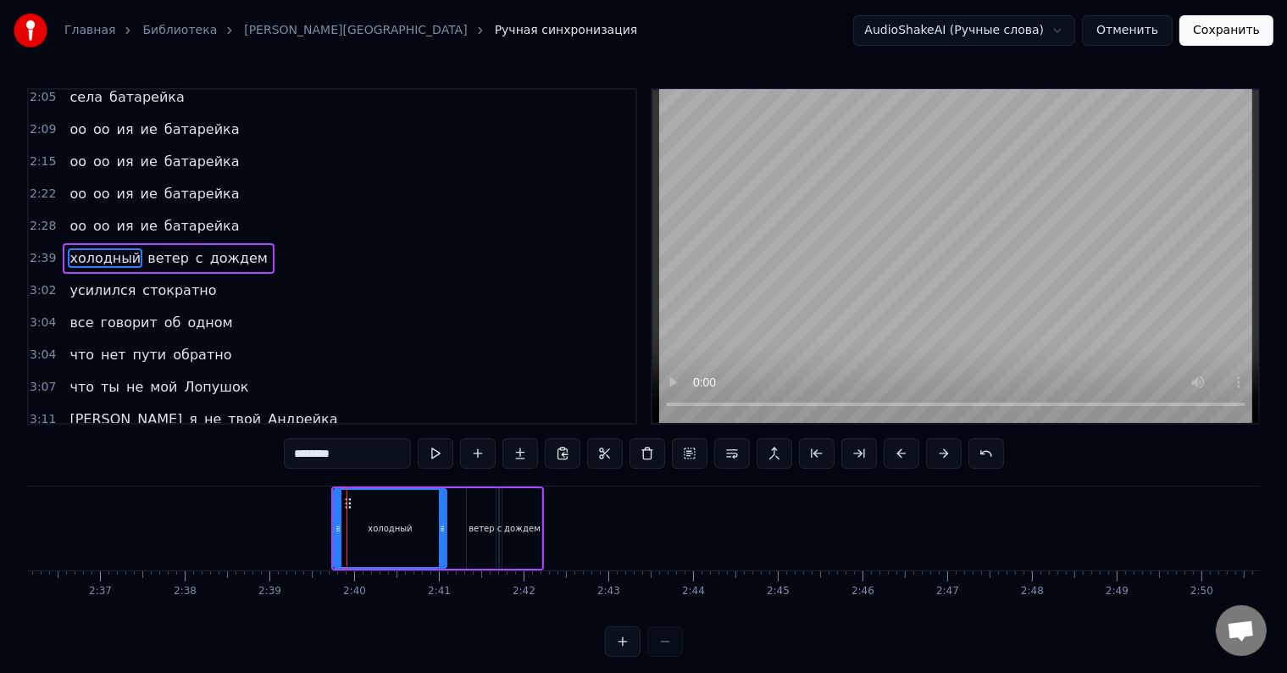
scroll to position [846, 0]
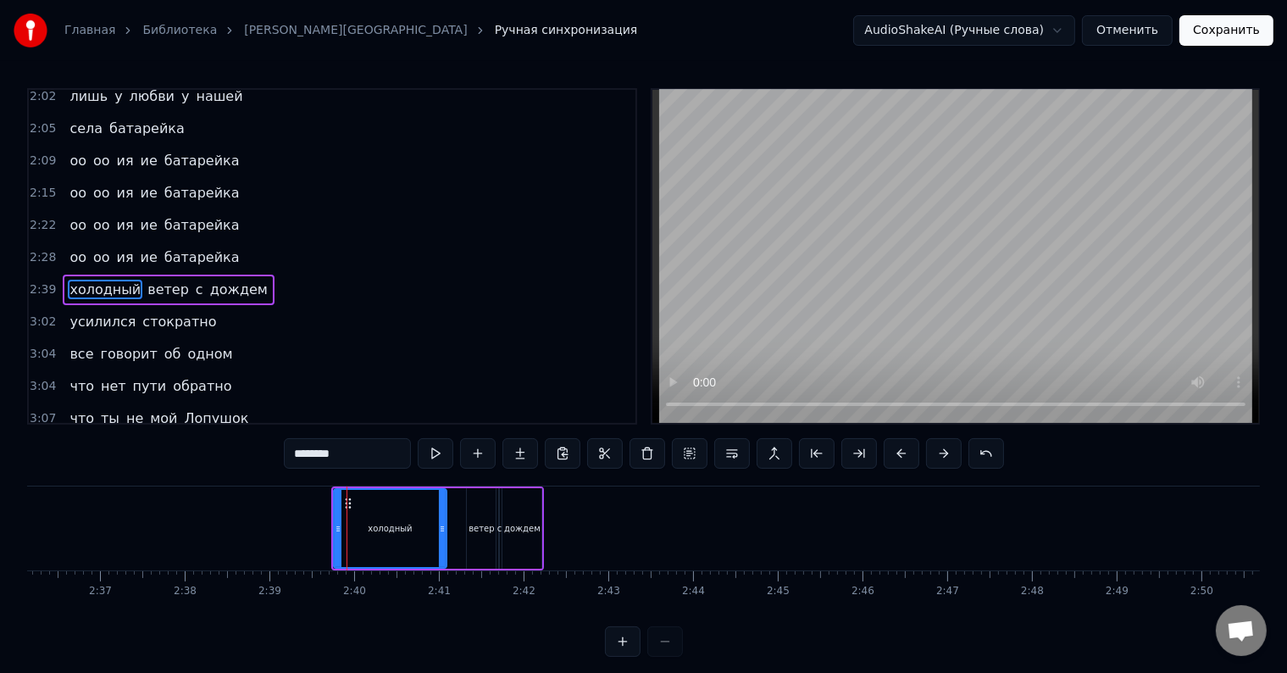
click at [166, 274] on div "холодный ветер с дождем" at bounding box center [168, 289] width 211 height 30
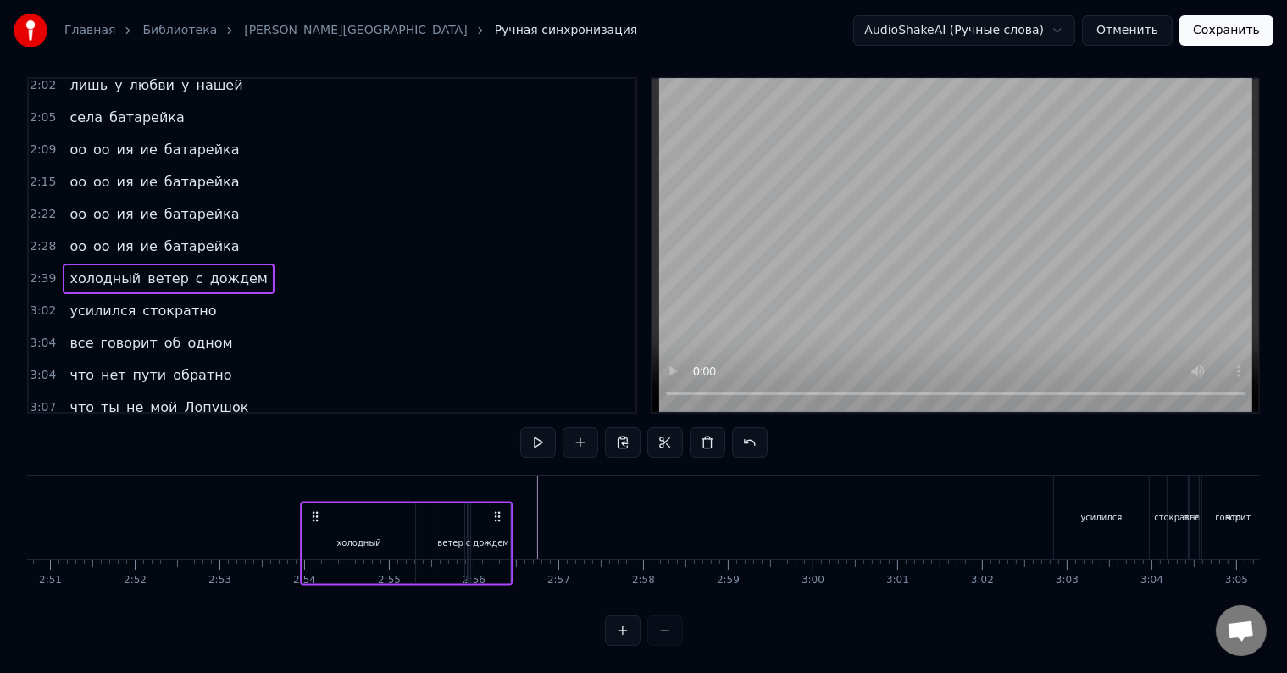
scroll to position [0, 14461]
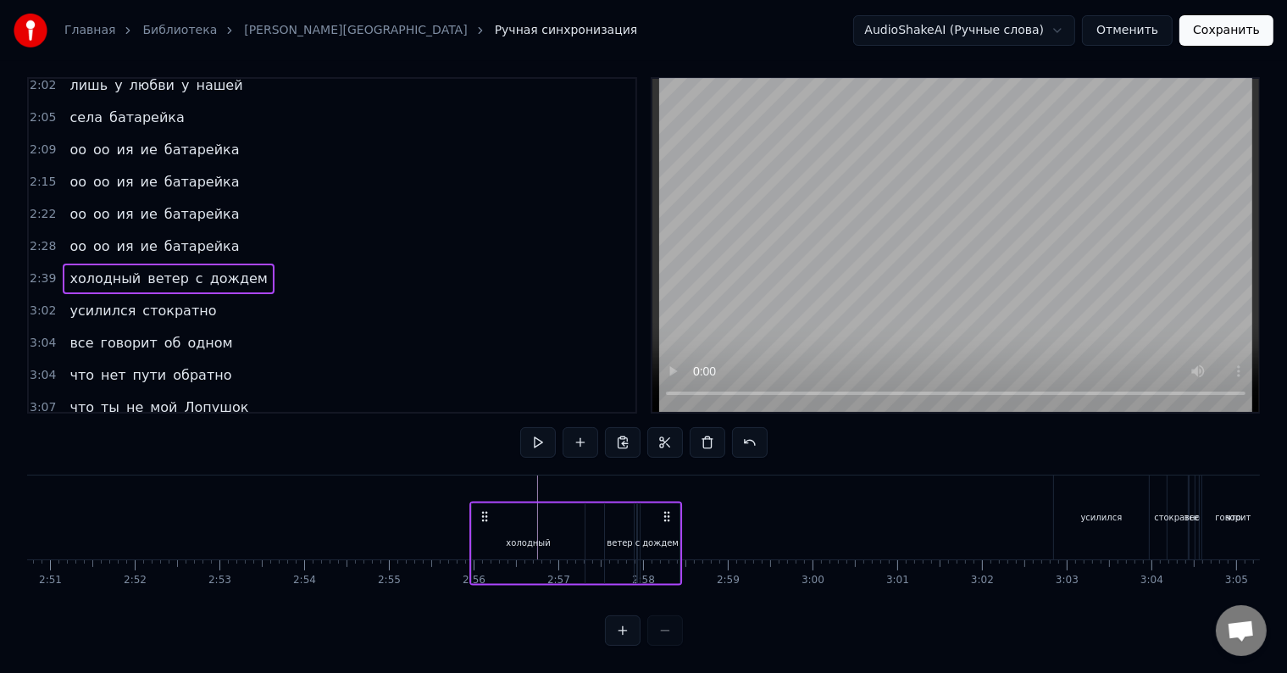
drag, startPoint x: 342, startPoint y: 501, endPoint x: 480, endPoint y: 453, distance: 146.0
click at [480, 453] on div "0:13 Холодный ветер с дождем 0:17 усилился стократно 0:20 все говорит об одном …" at bounding box center [643, 361] width 1232 height 568
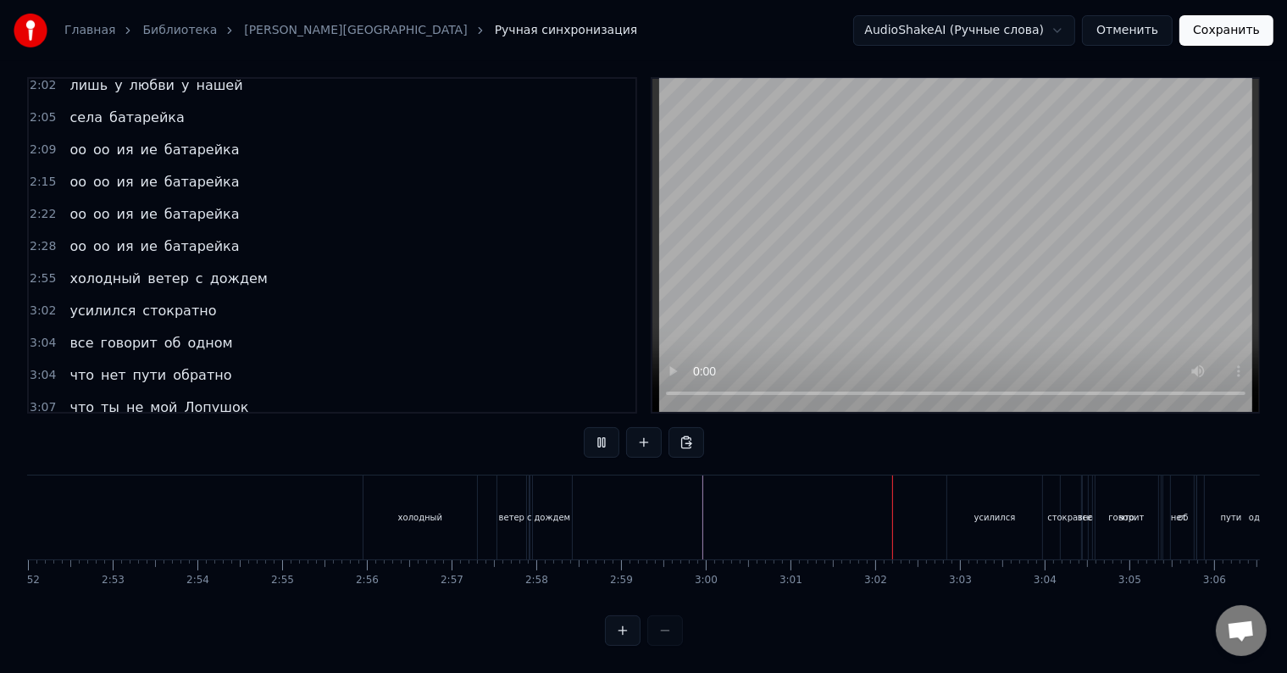
scroll to position [0, 14654]
click at [874, 475] on div "усилился" at bounding box center [909, 517] width 96 height 84
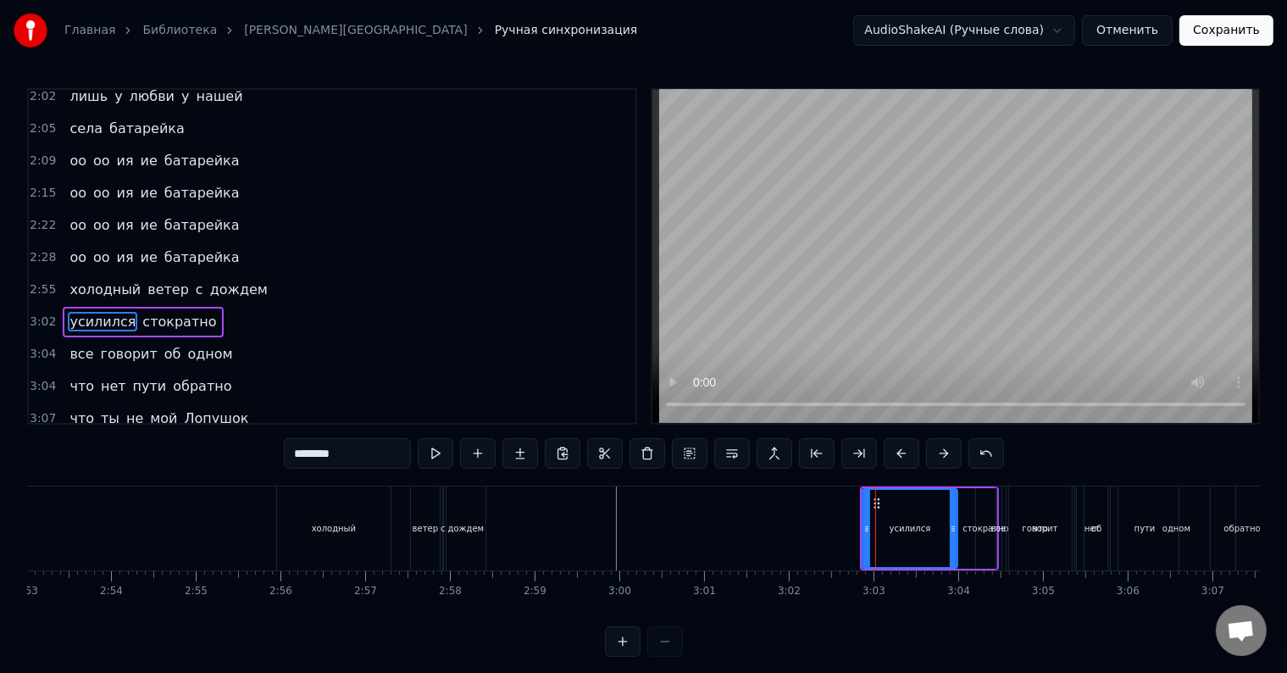
scroll to position [878, 0]
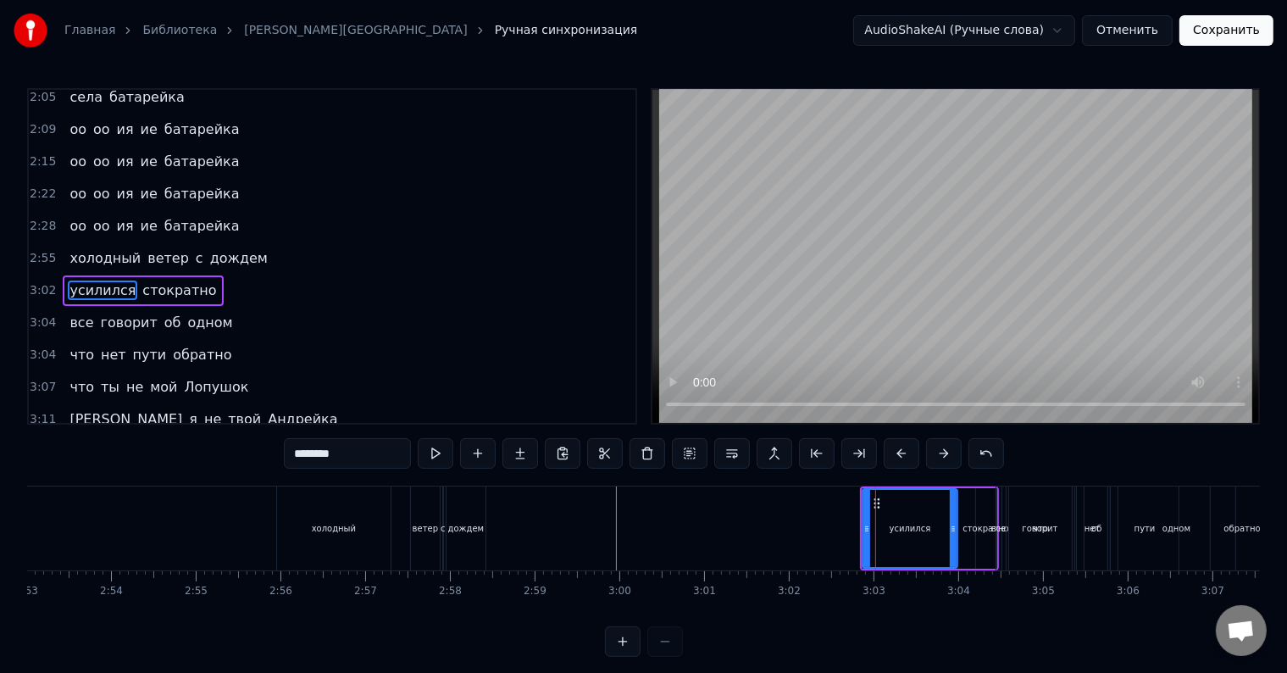
click at [148, 275] on div "усилился стократно" at bounding box center [143, 290] width 160 height 30
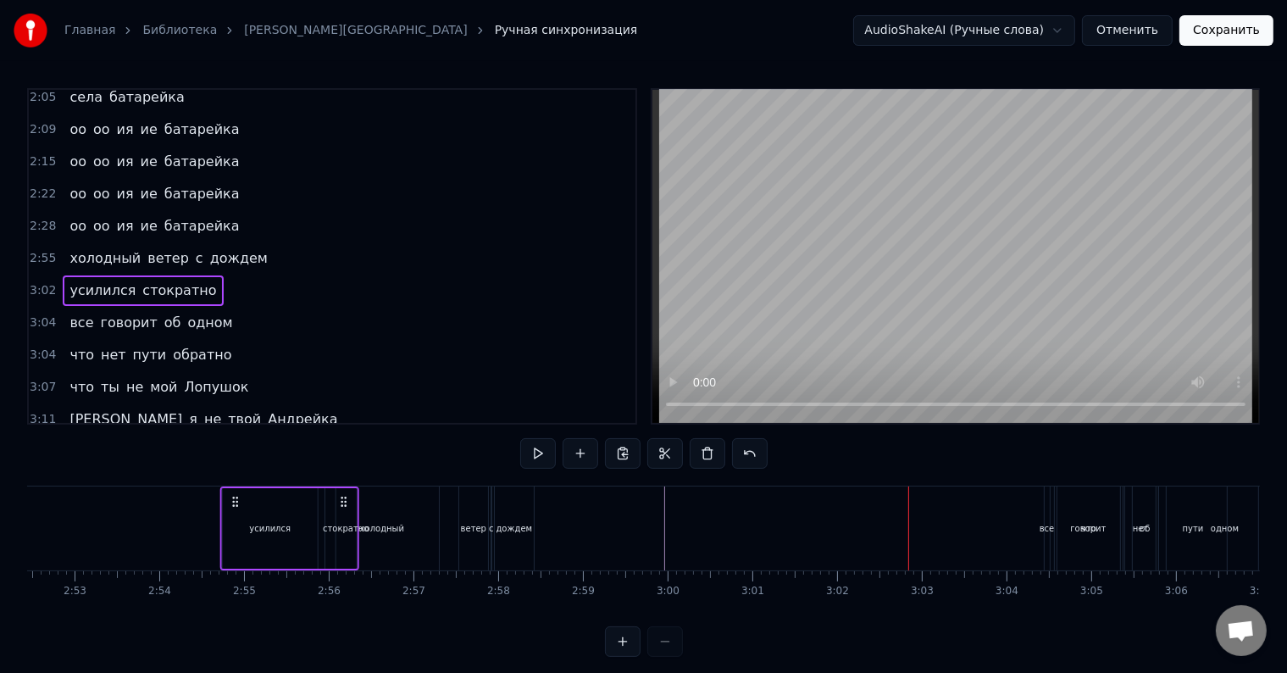
scroll to position [0, 14602]
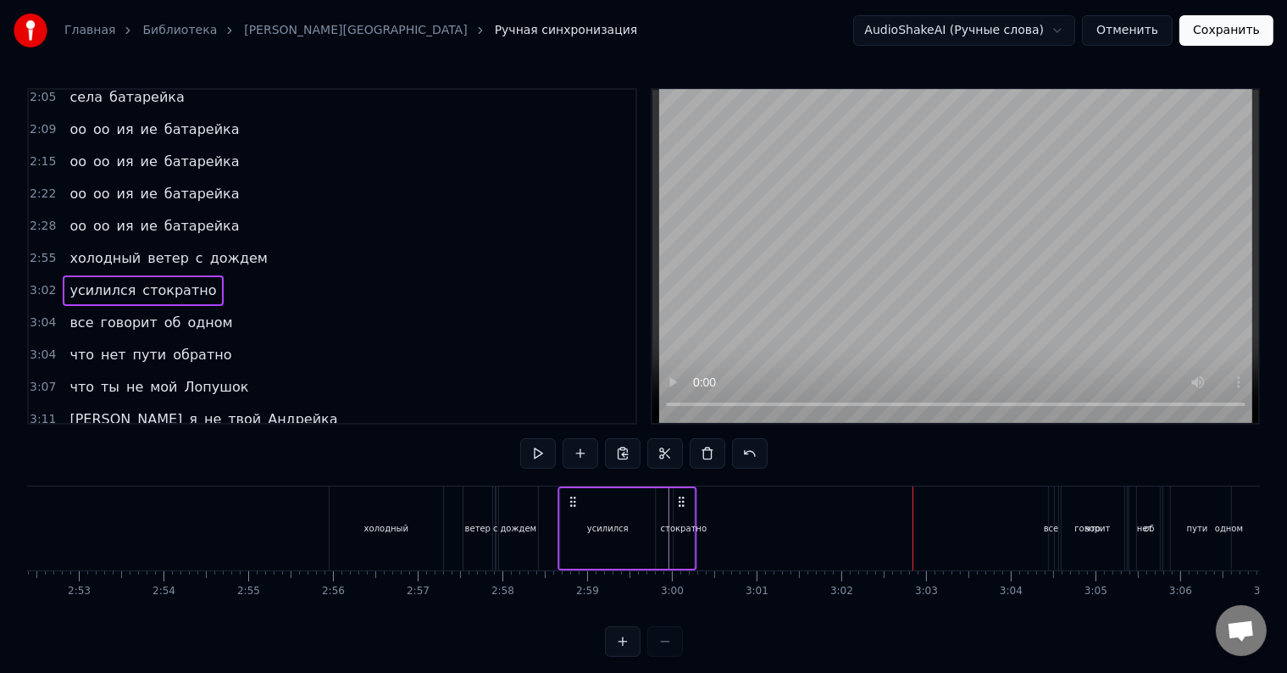
drag, startPoint x: 875, startPoint y: 500, endPoint x: 573, endPoint y: 515, distance: 301.9
click at [573, 515] on div "усилился стократно" at bounding box center [626, 528] width 139 height 84
click at [114, 243] on div "холодный ветер с дождем" at bounding box center [168, 258] width 211 height 30
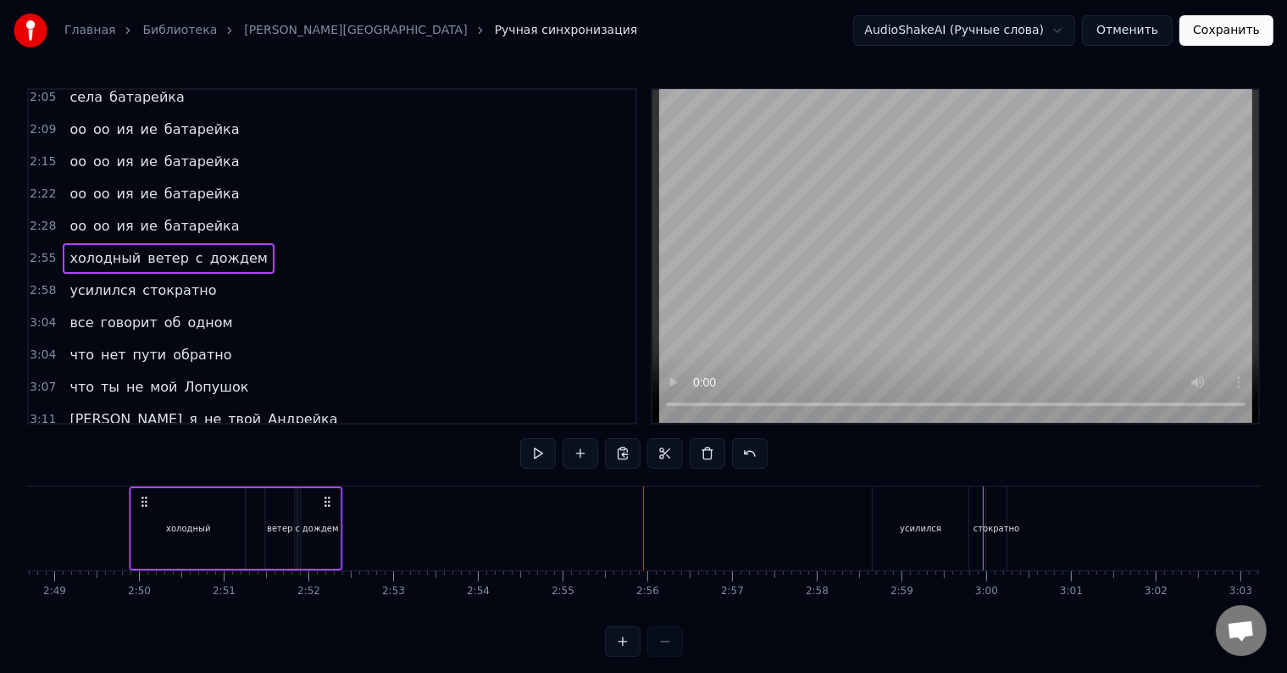
scroll to position [0, 14202]
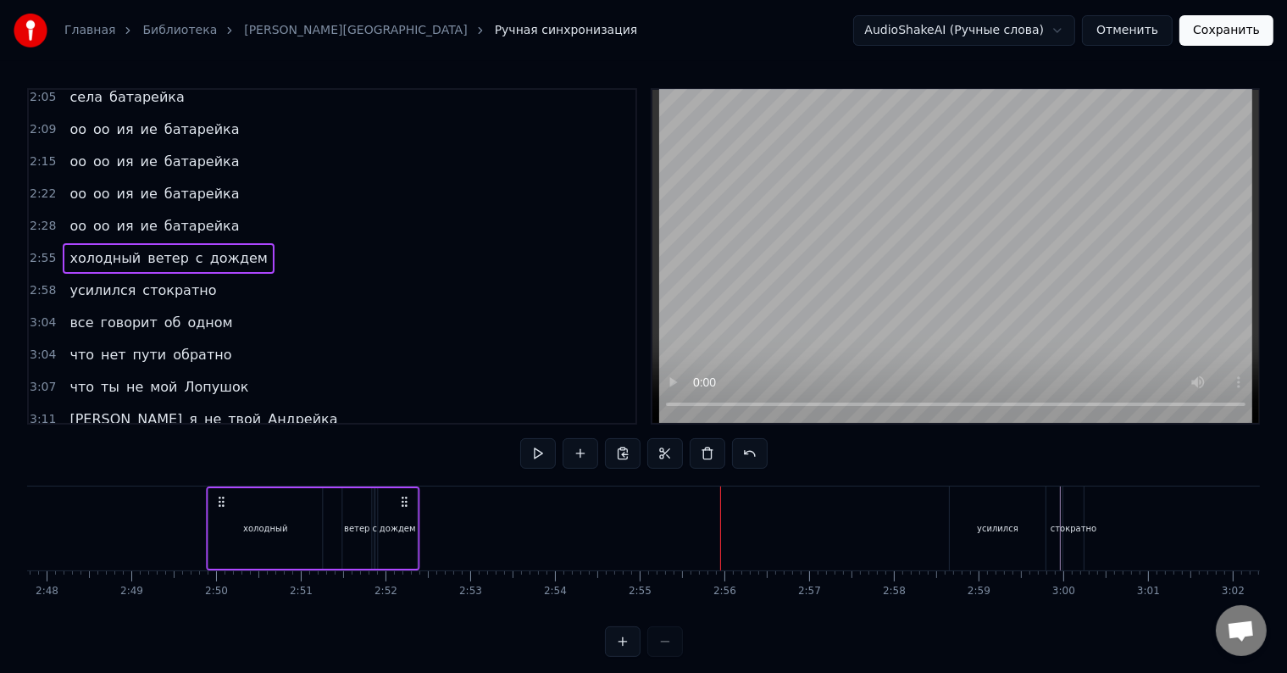
drag, startPoint x: 344, startPoint y: 500, endPoint x: 169, endPoint y: 499, distance: 174.5
click at [214, 499] on icon at bounding box center [221, 502] width 14 height 14
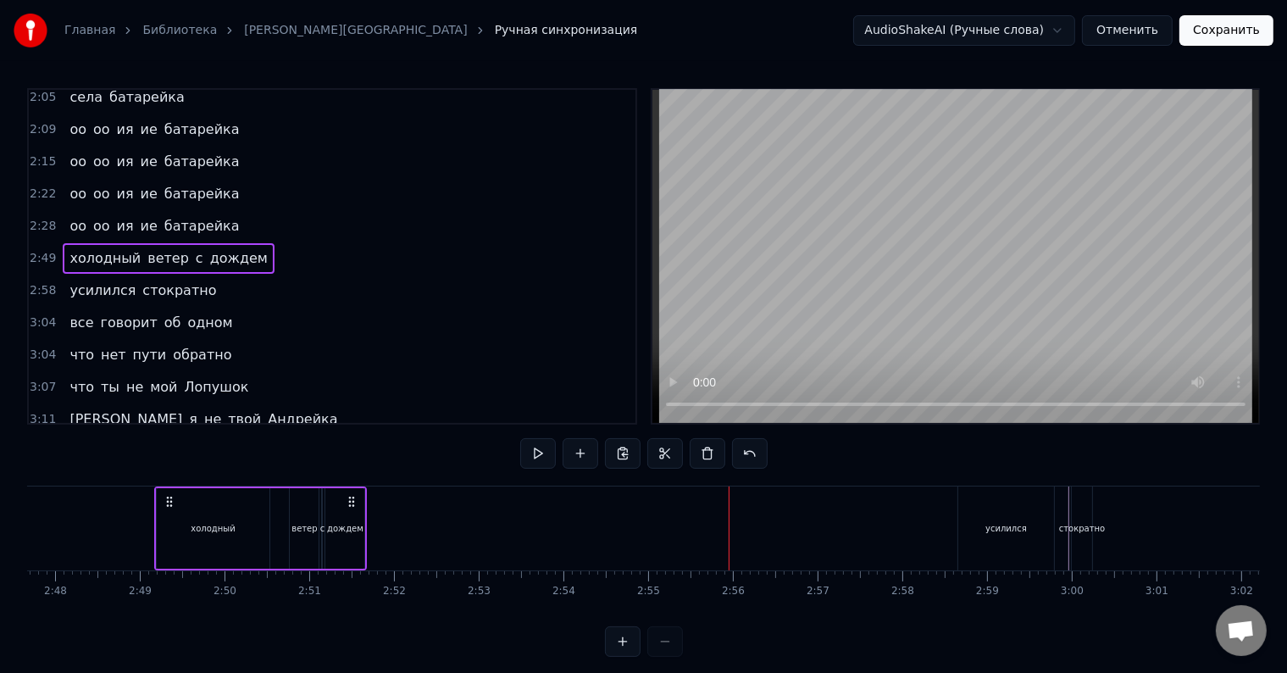
click at [143, 275] on div "усилился стократно" at bounding box center [143, 290] width 160 height 30
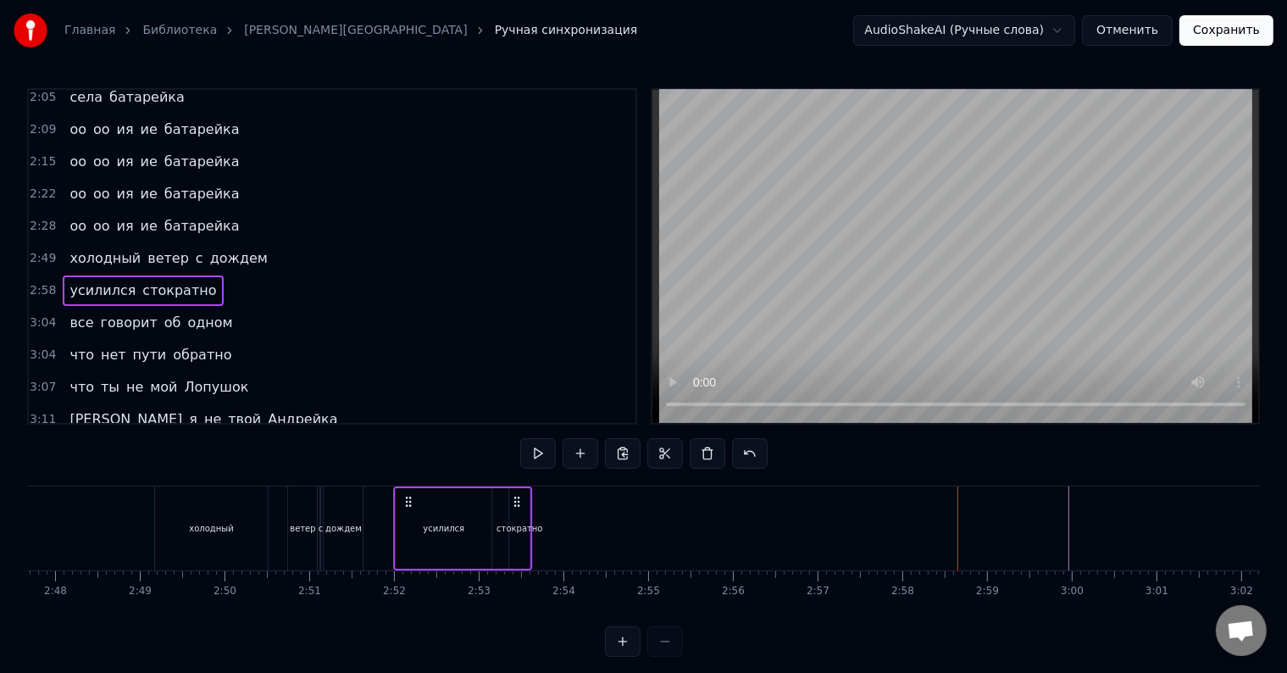
drag, startPoint x: 972, startPoint y: 497, endPoint x: 409, endPoint y: 542, distance: 565.1
click at [409, 542] on div "усилился стократно" at bounding box center [462, 528] width 139 height 84
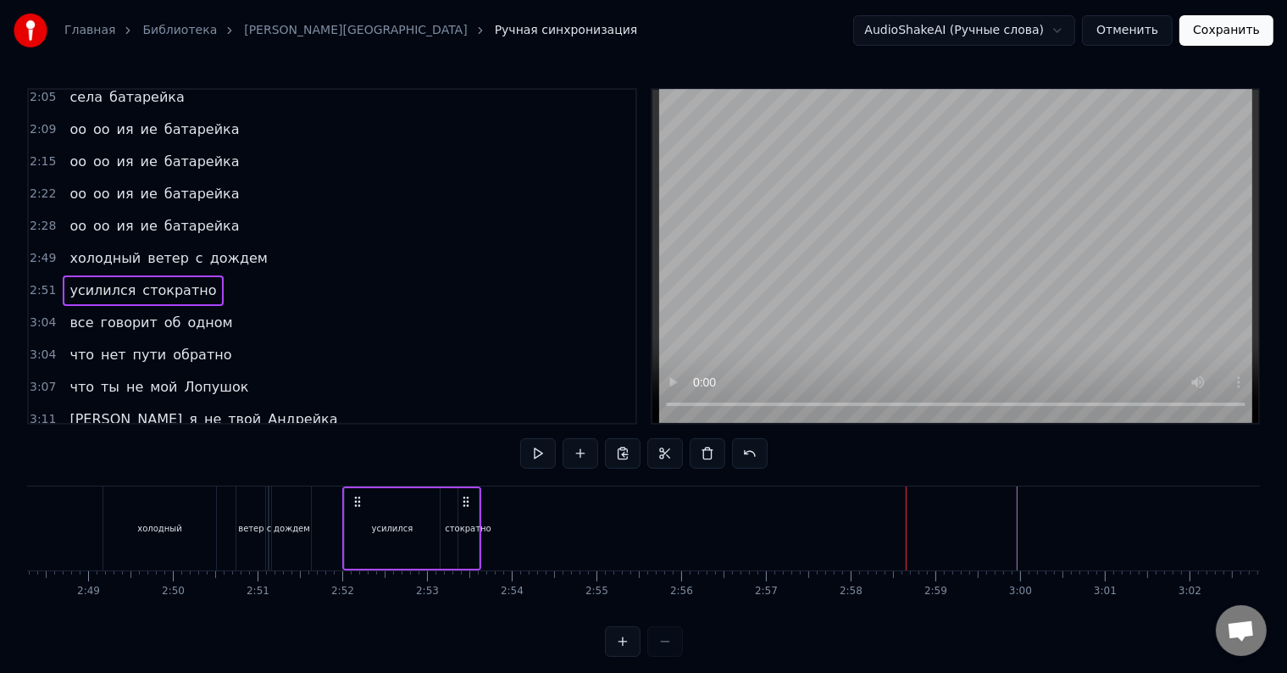
scroll to position [0, 14383]
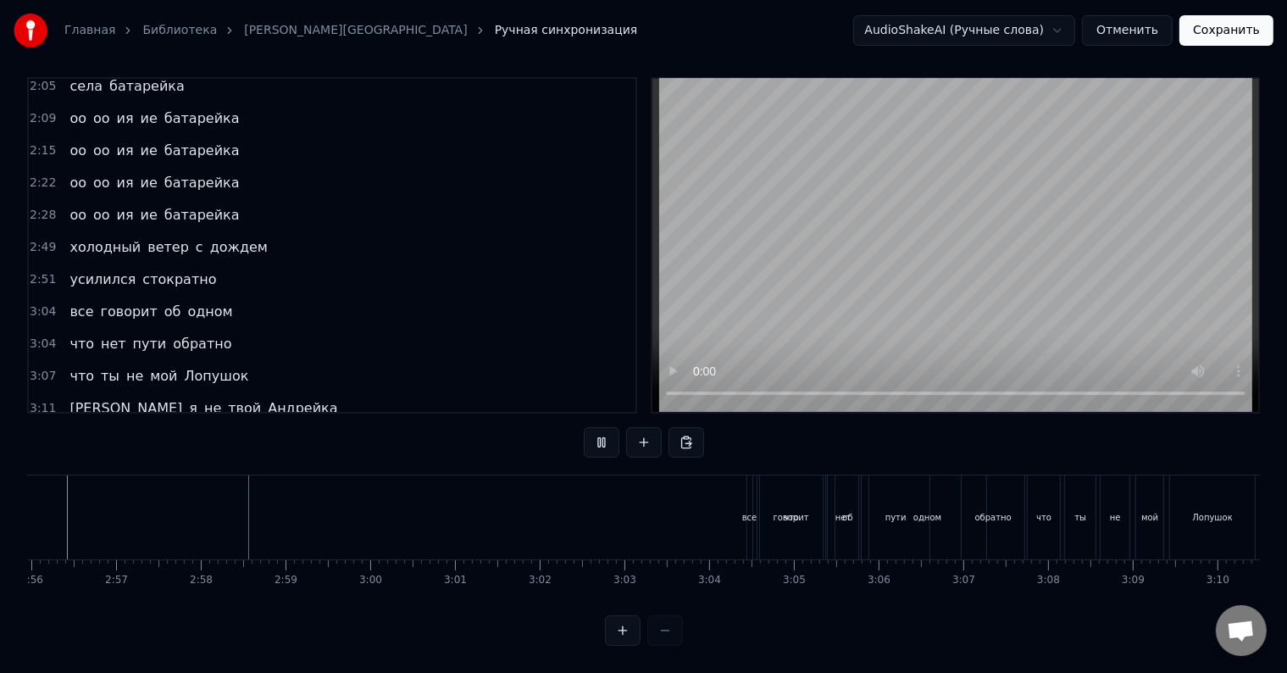
scroll to position [0, 14968]
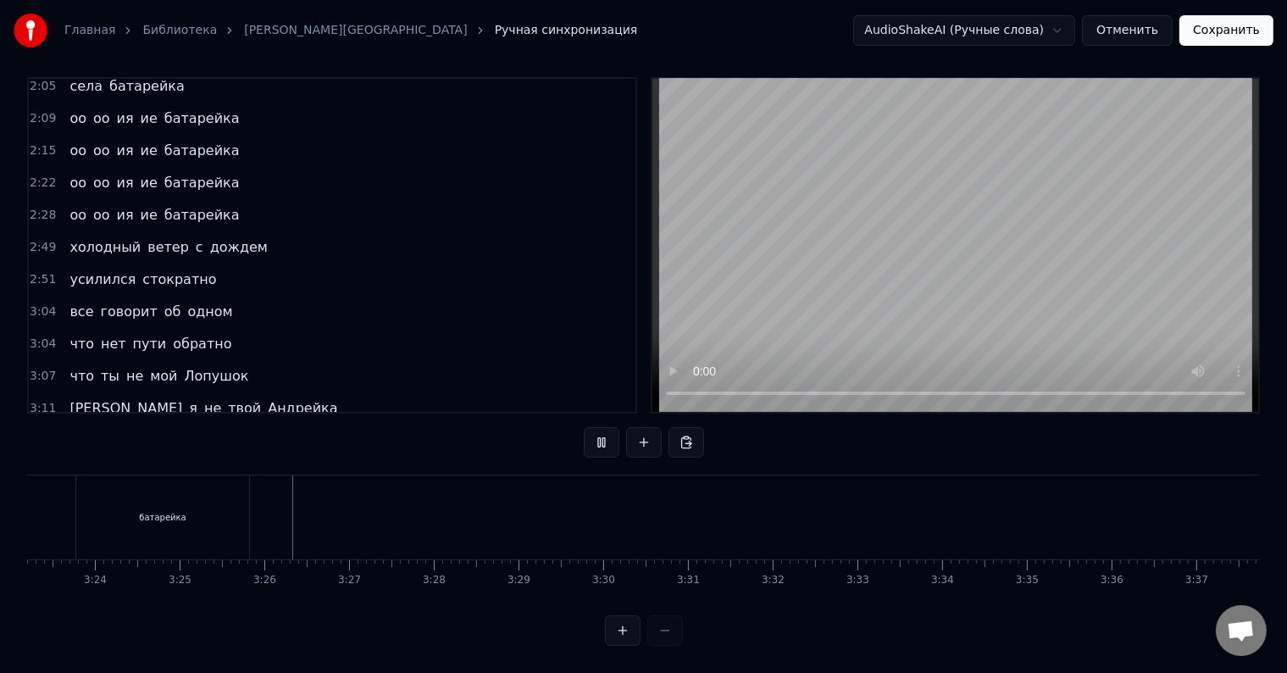
click at [219, 237] on span "дождем" at bounding box center [238, 246] width 61 height 19
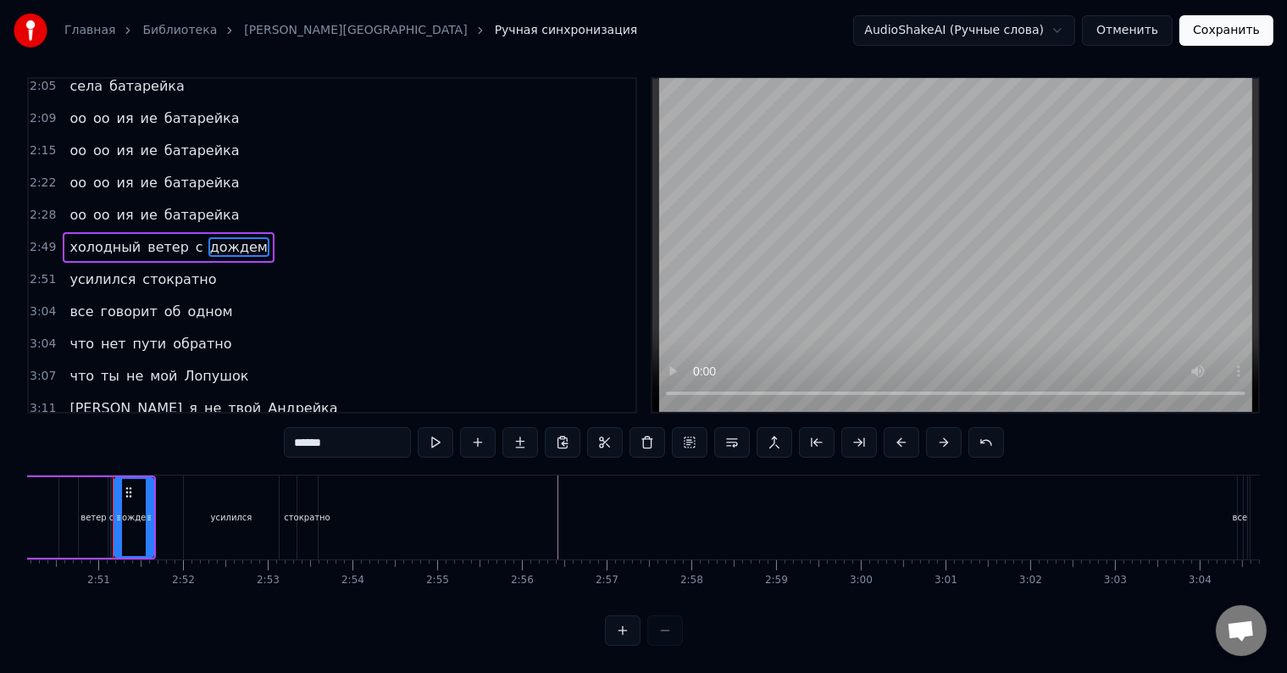
click at [166, 232] on div "холодный ветер с дождем" at bounding box center [168, 247] width 211 height 30
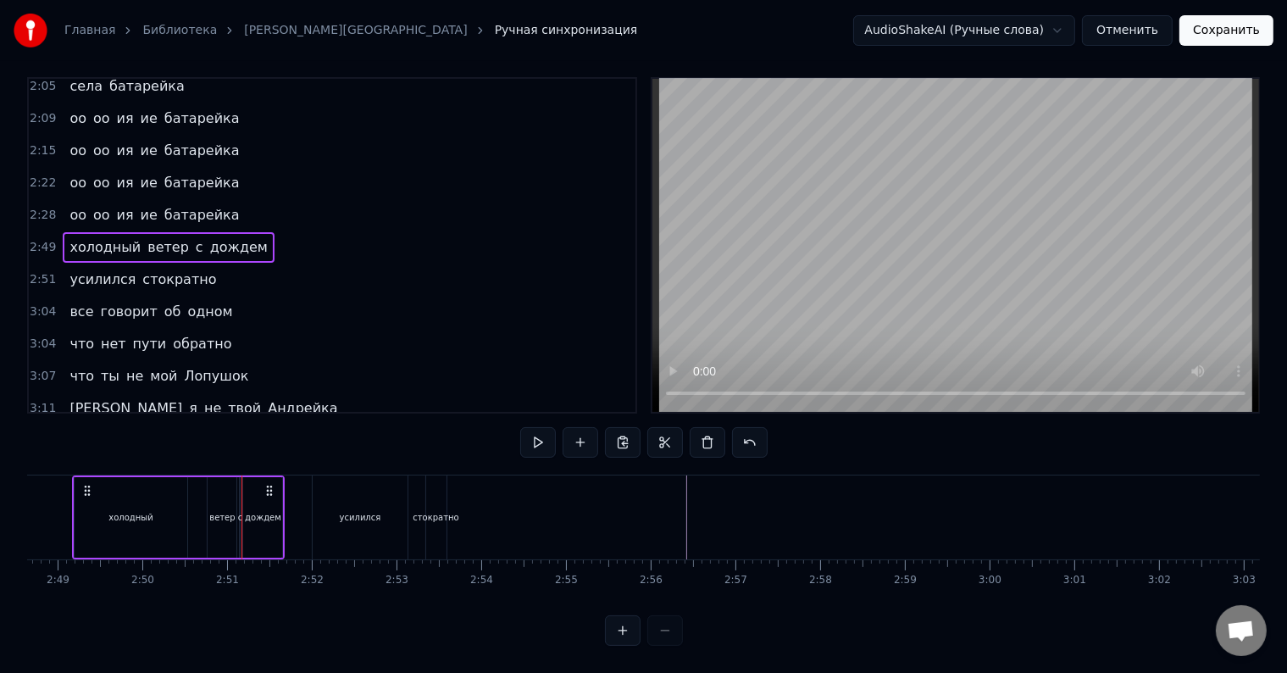
scroll to position [0, 14243]
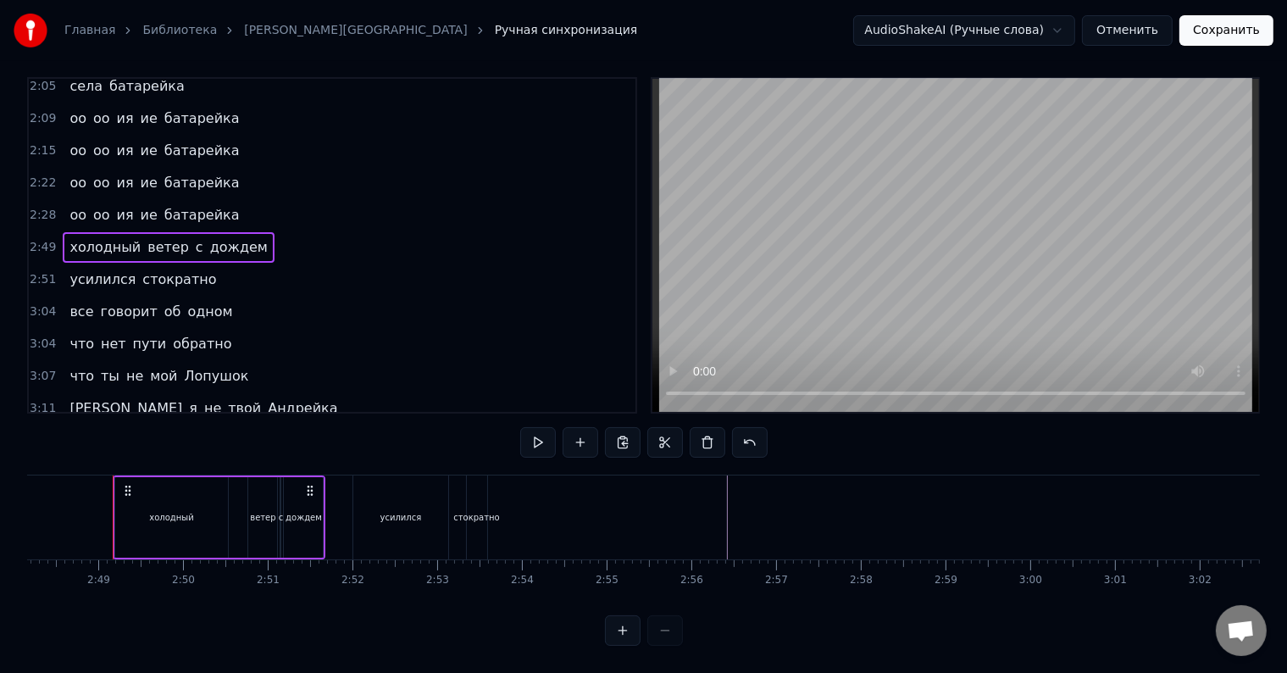
click at [158, 264] on div "усилился стократно" at bounding box center [143, 279] width 160 height 30
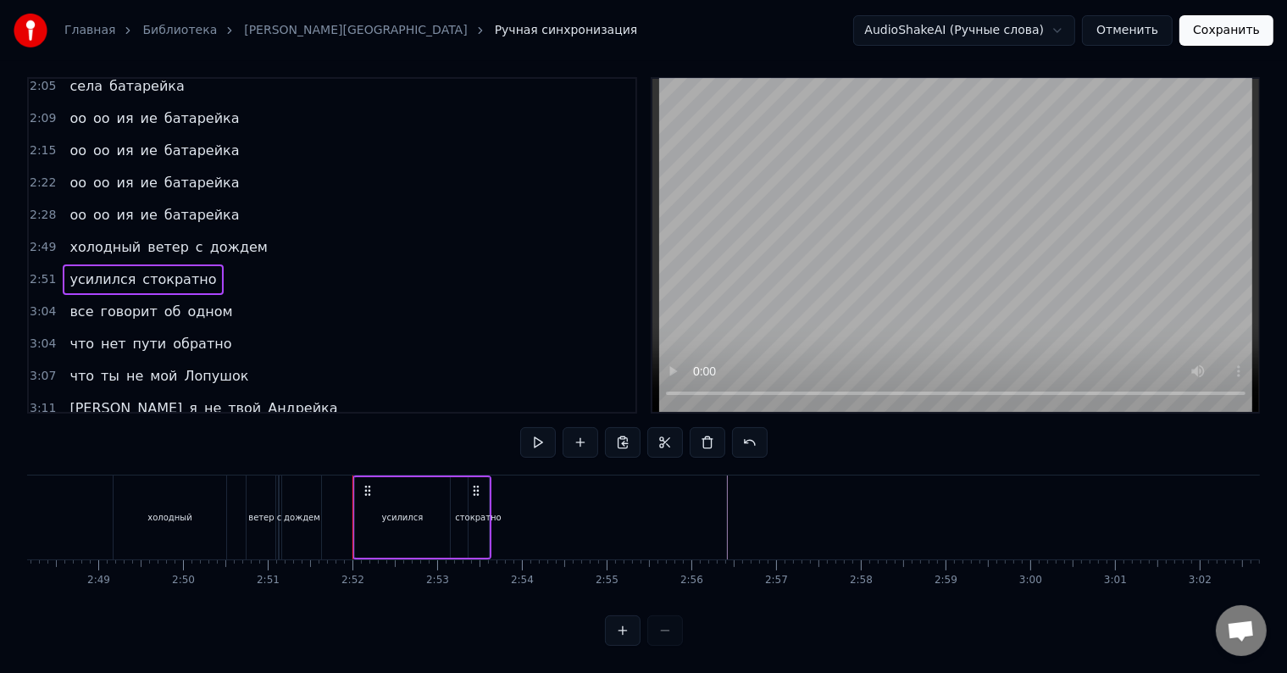
click at [169, 232] on div "холодный ветер с дождем" at bounding box center [168, 247] width 211 height 30
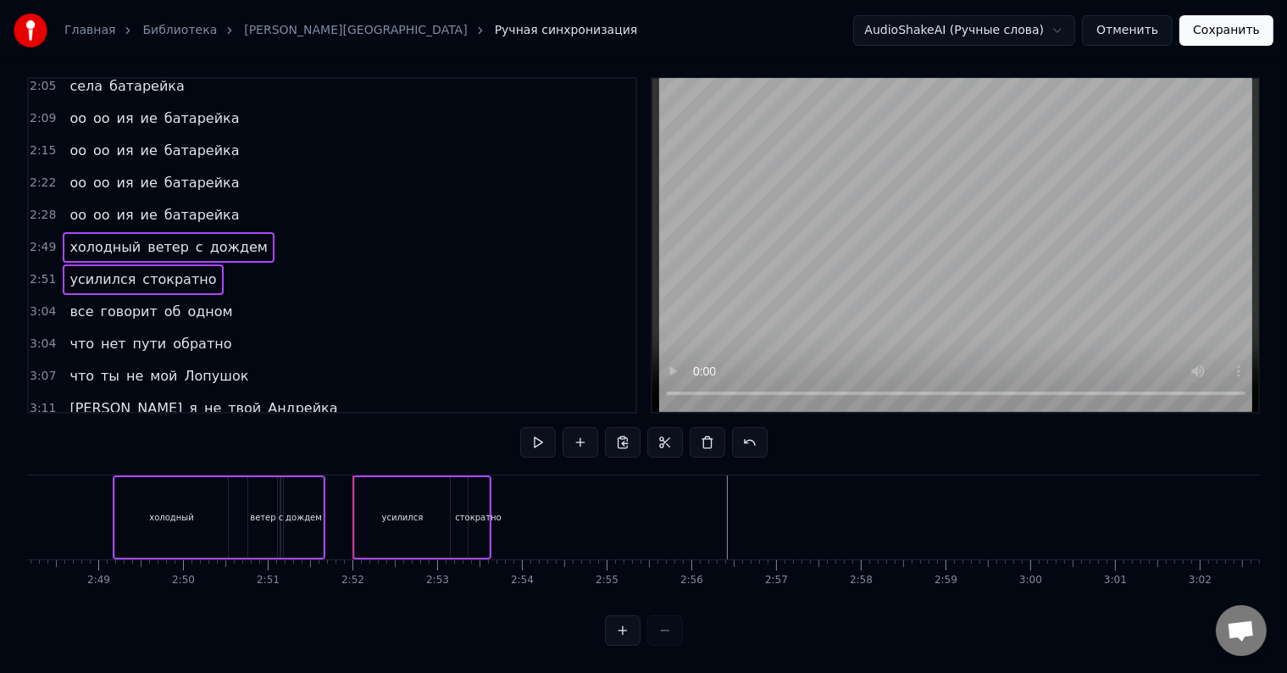
click at [157, 296] on div "все говорит об одном" at bounding box center [151, 311] width 176 height 30
click at [154, 329] on div "что нет пути обратно" at bounding box center [150, 344] width 175 height 30
click at [154, 361] on div "что ты не мой Лопушок" at bounding box center [159, 376] width 192 height 30
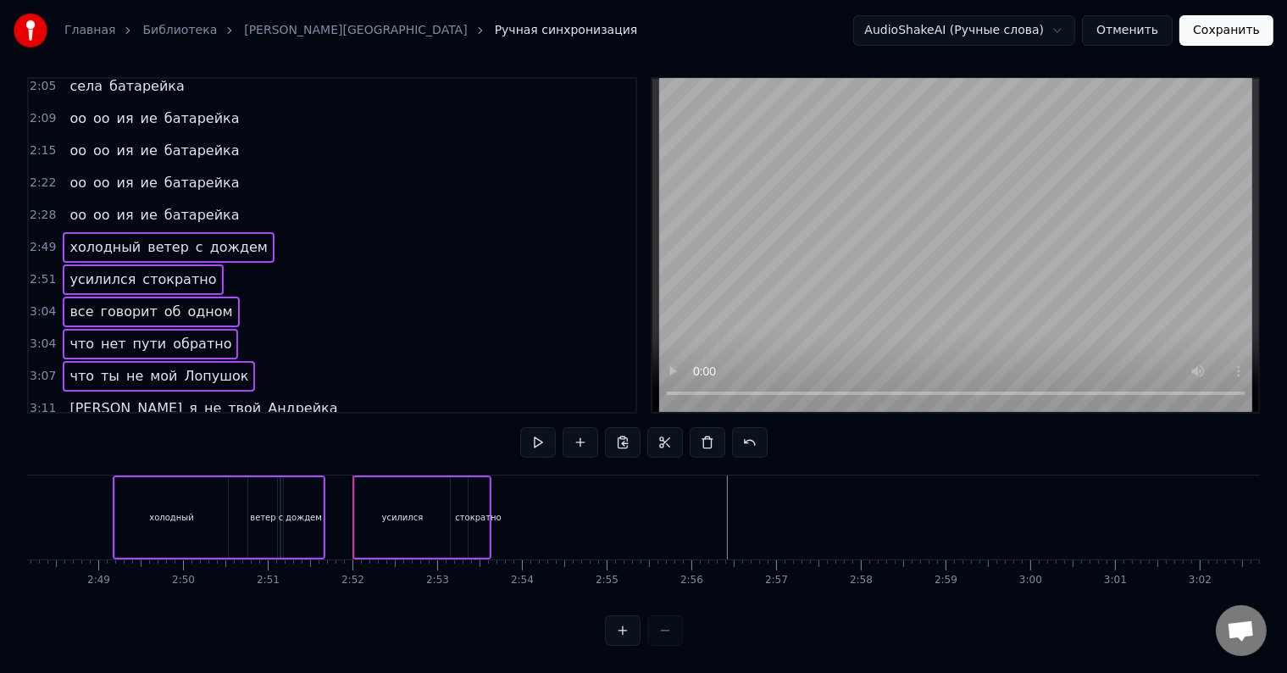
click at [151, 393] on div "а я не твой [PERSON_NAME]" at bounding box center [203, 408] width 281 height 30
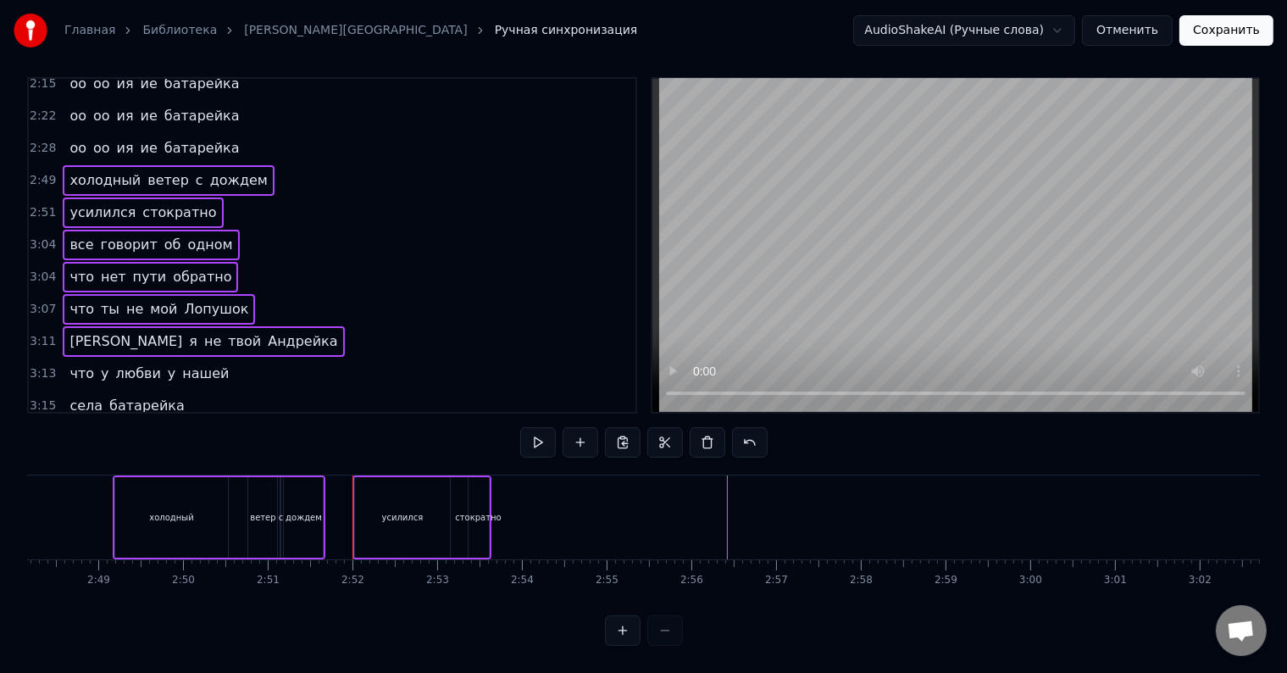
click at [149, 358] on div "что у любви у нашей" at bounding box center [149, 373] width 173 height 30
click at [139, 390] on div "села батарейка" at bounding box center [127, 405] width 128 height 30
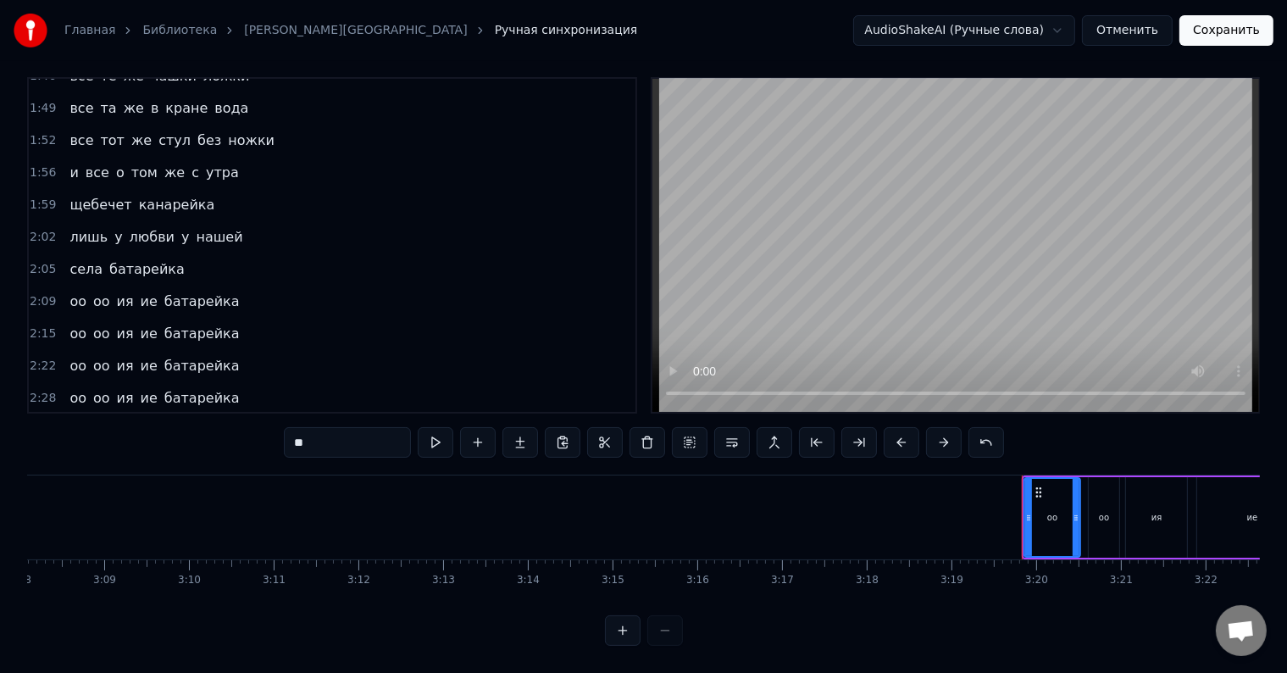
scroll to position [0, 16093]
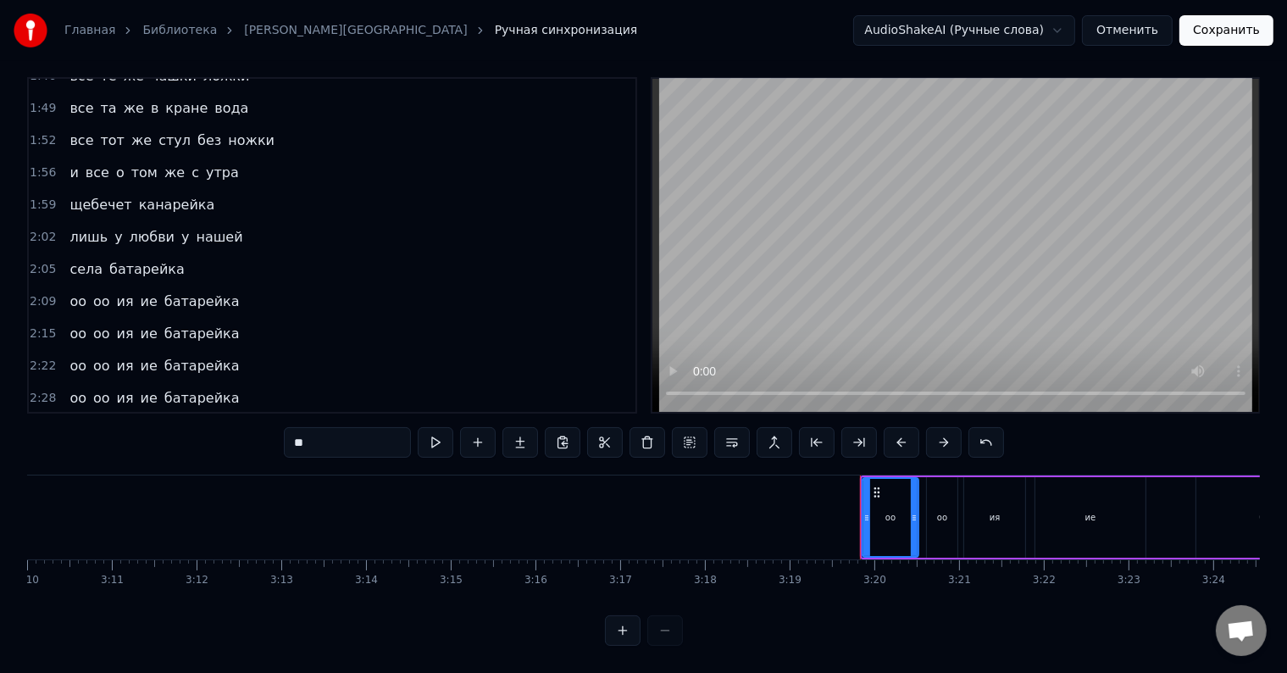
click at [115, 415] on div "оо оо ия ие батарейка" at bounding box center [154, 430] width 183 height 30
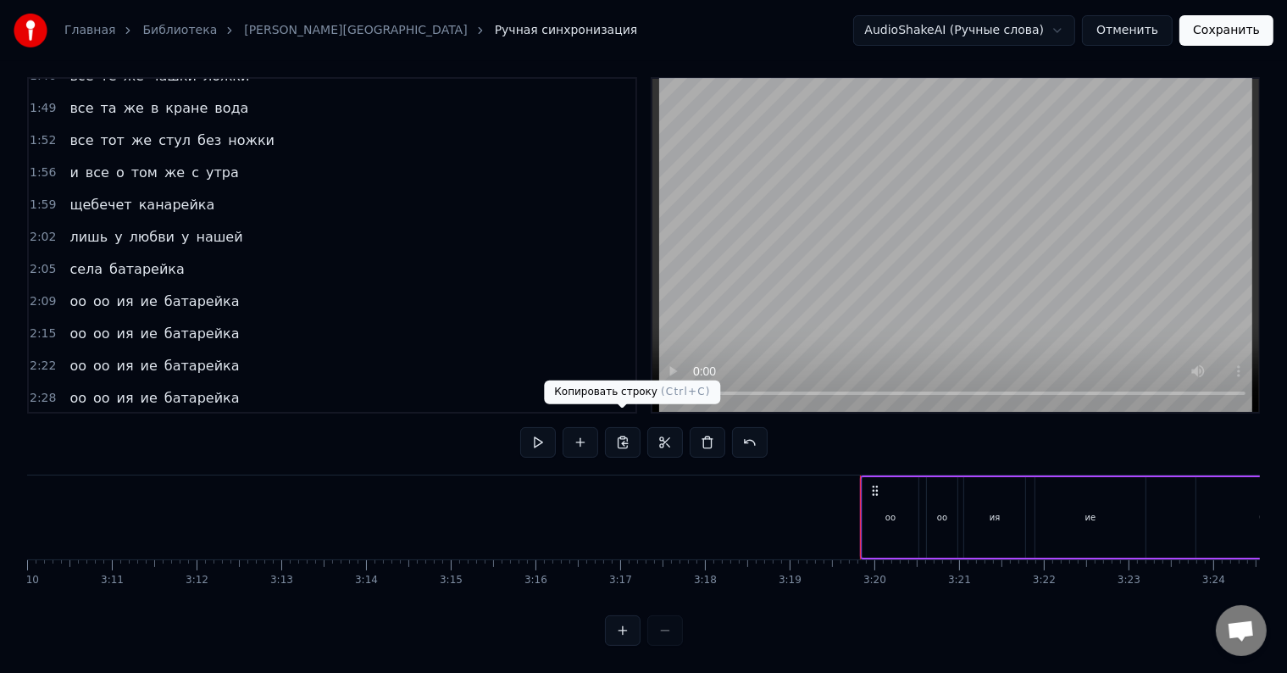
click at [623, 430] on button at bounding box center [623, 442] width 36 height 30
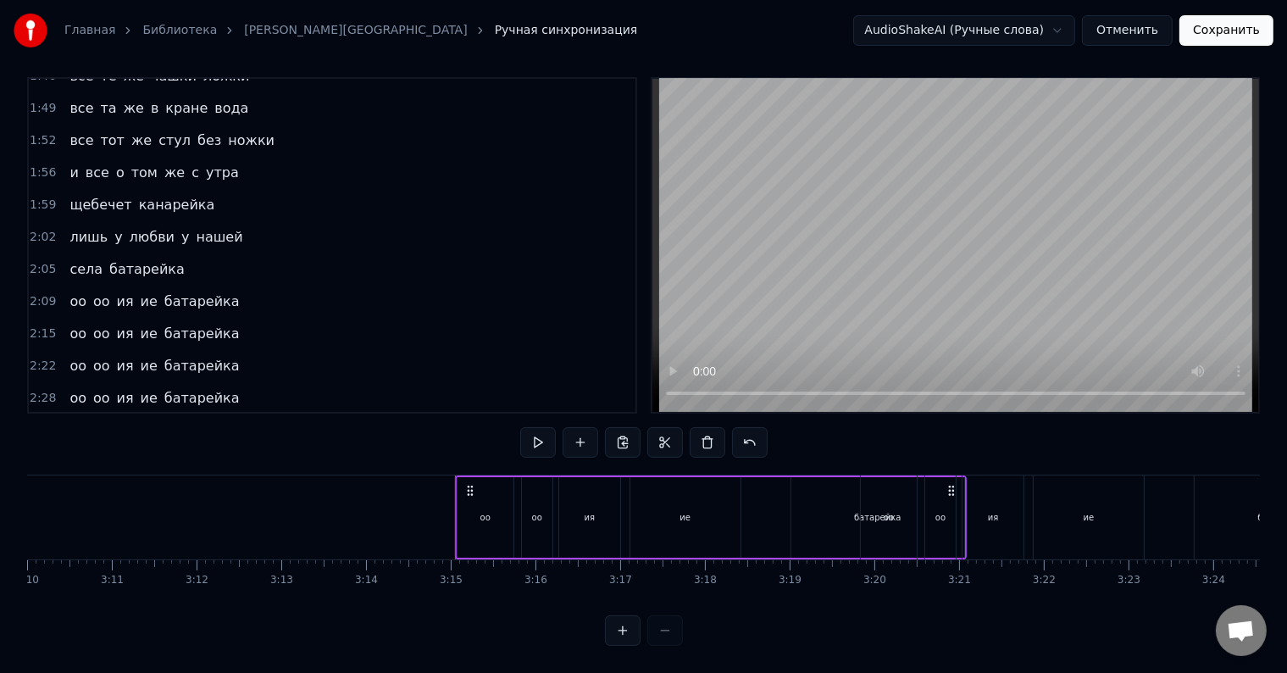
scroll to position [726, 0]
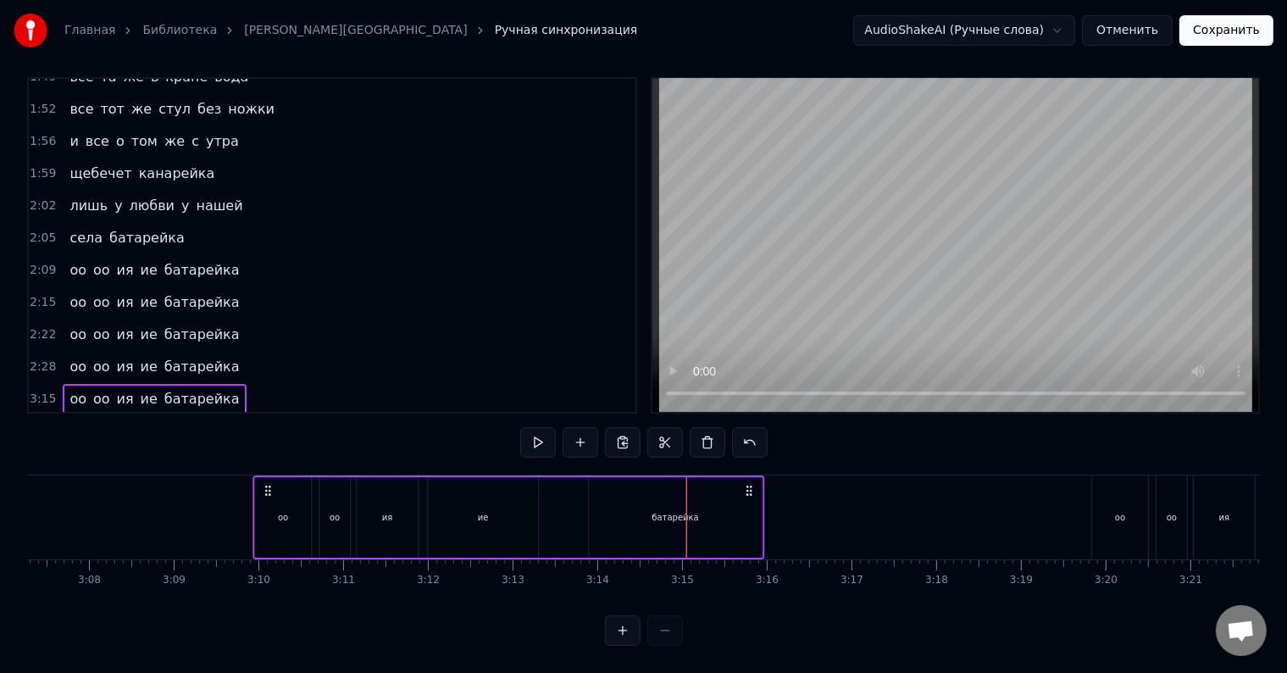
drag, startPoint x: 466, startPoint y: 474, endPoint x: 230, endPoint y: 491, distance: 236.1
click at [253, 491] on div "оо оо ия ие батарейка" at bounding box center [509, 517] width 512 height 84
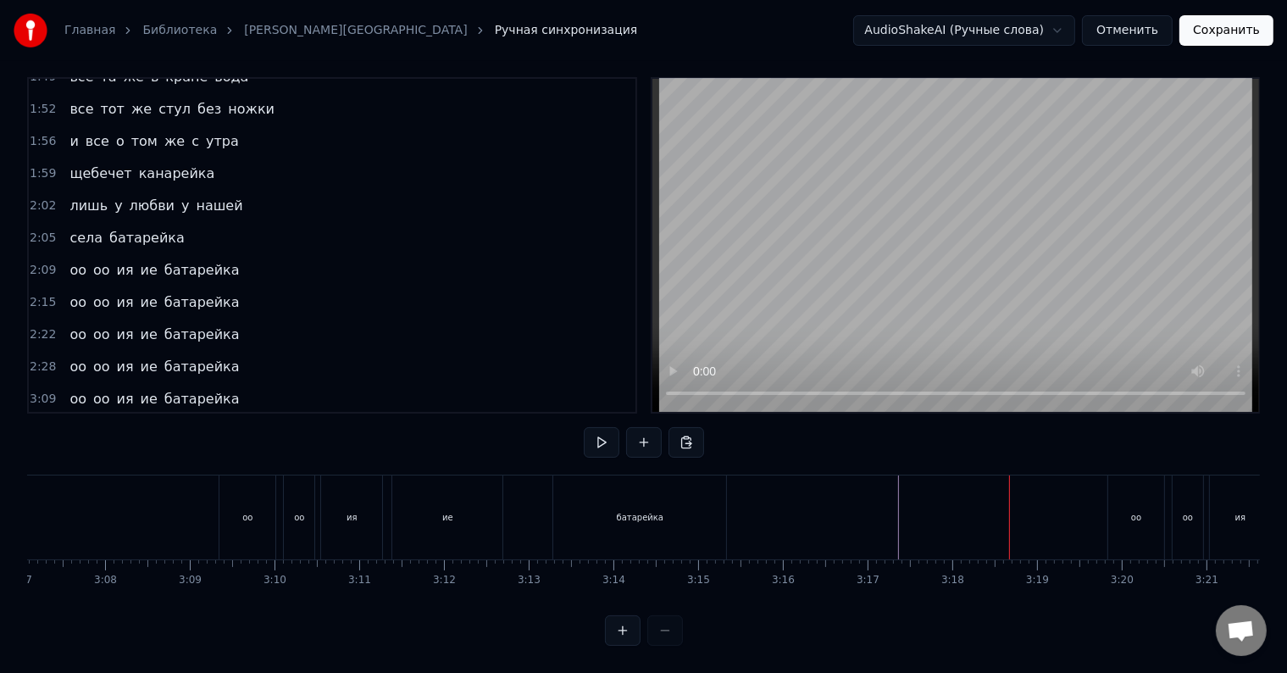
click at [85, 384] on div "оо оо ия ие батарейка" at bounding box center [154, 399] width 183 height 30
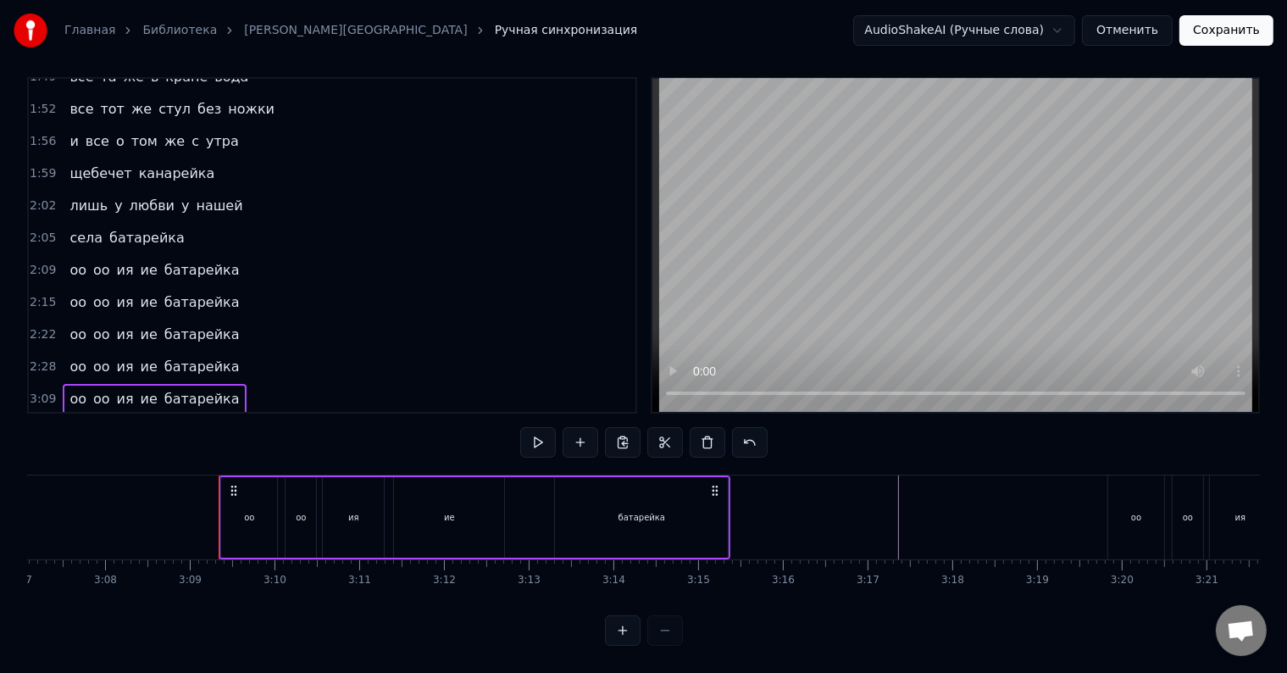
drag, startPoint x: 232, startPoint y: 468, endPoint x: 274, endPoint y: 474, distance: 42.1
click at [511, 478] on div "оо оо ия ие батарейка" at bounding box center [475, 517] width 512 height 84
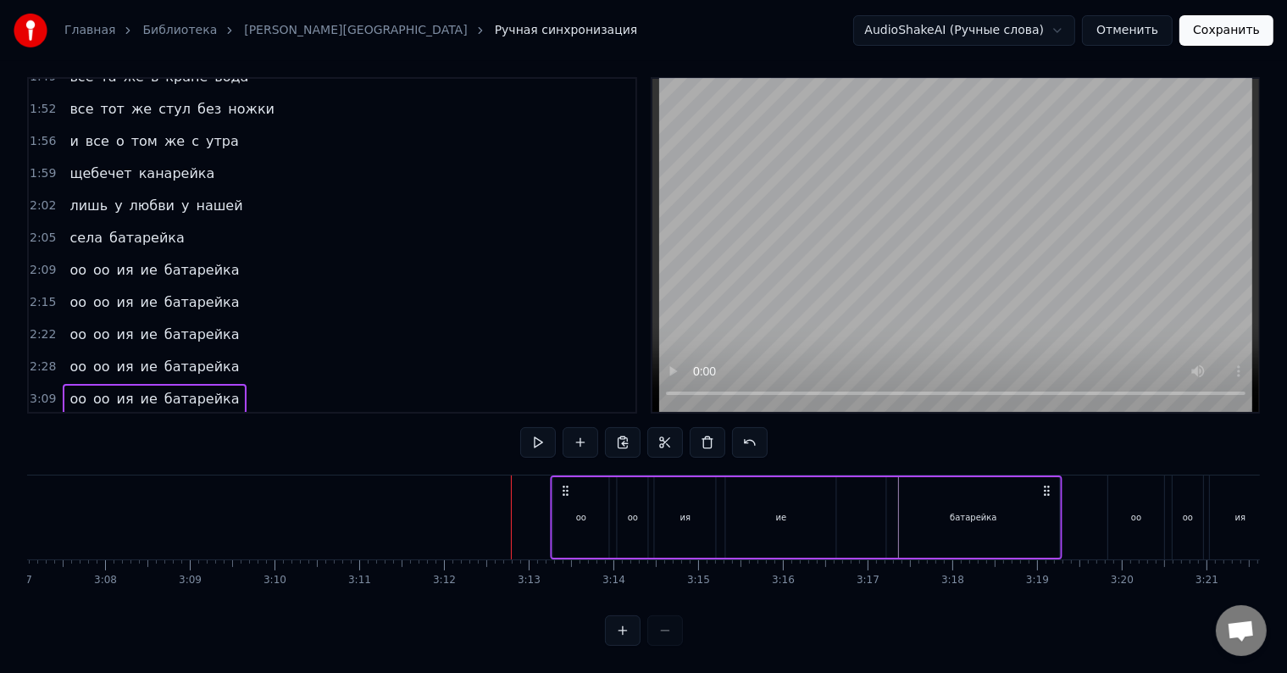
drag, startPoint x: 233, startPoint y: 474, endPoint x: 565, endPoint y: 480, distance: 332.1
click at [565, 484] on icon at bounding box center [566, 491] width 14 height 14
click at [625, 430] on button at bounding box center [623, 442] width 36 height 30
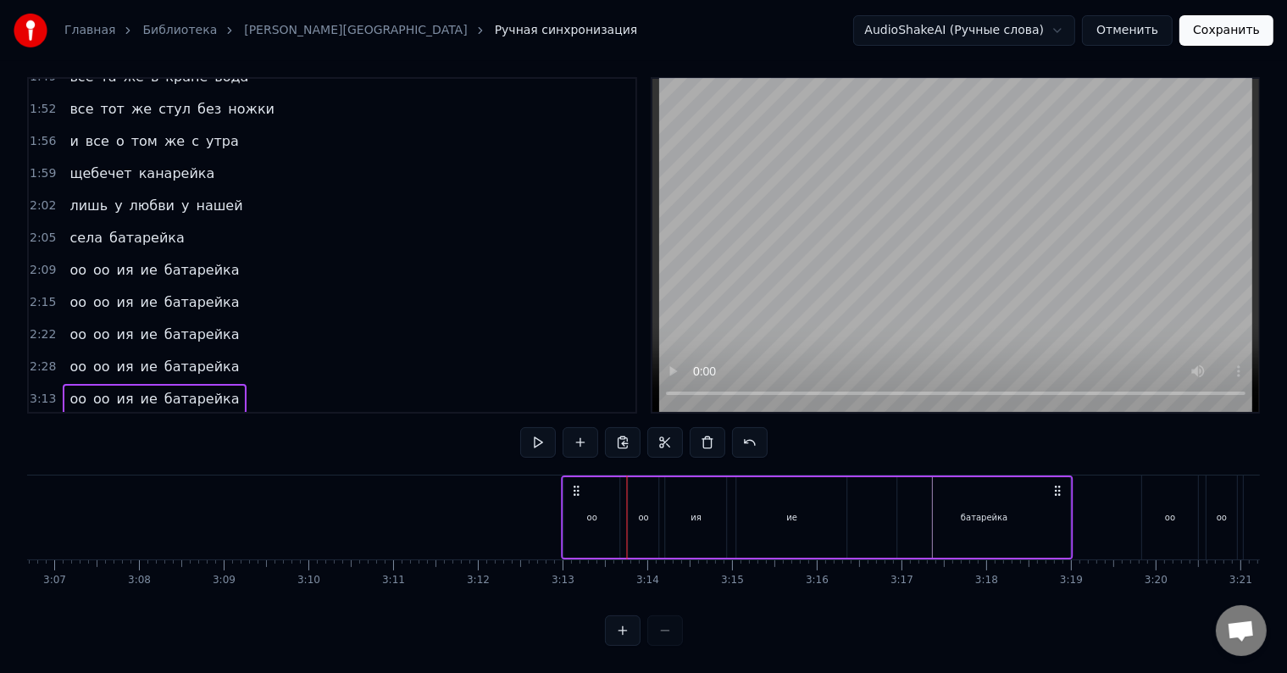
scroll to position [0, 15822]
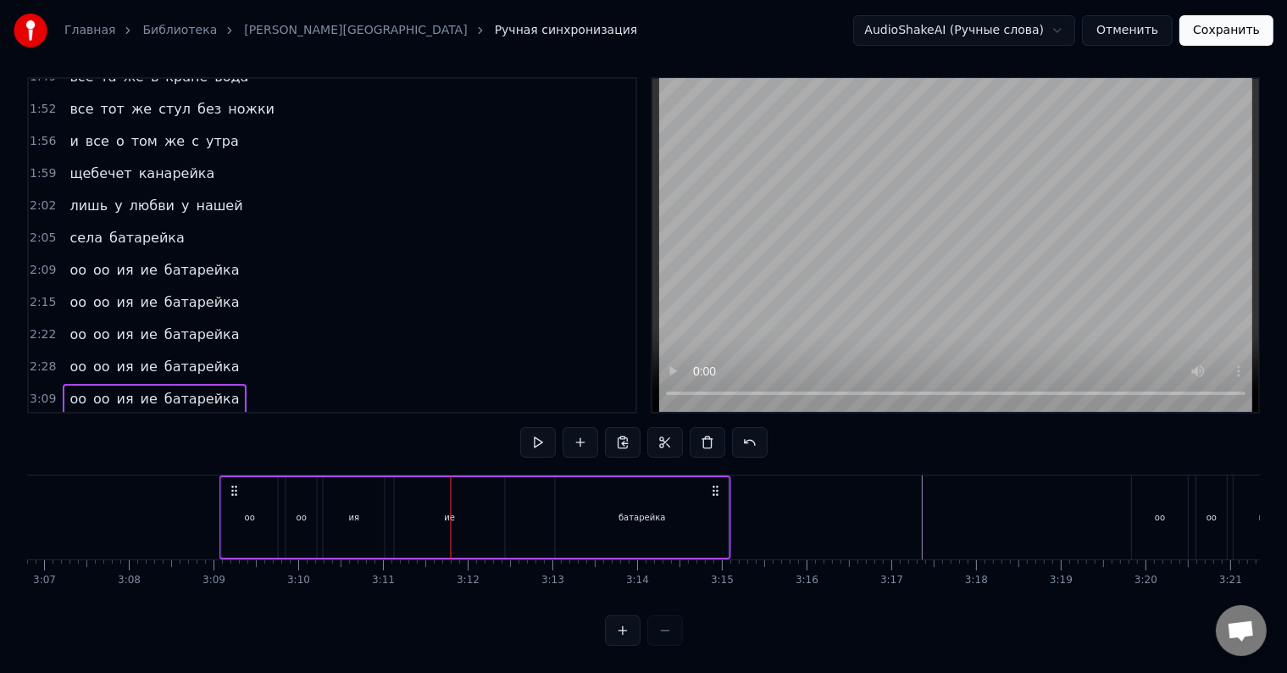
drag, startPoint x: 226, startPoint y: 474, endPoint x: 252, endPoint y: 474, distance: 26.3
click at [270, 477] on div "оо" at bounding box center [250, 517] width 56 height 80
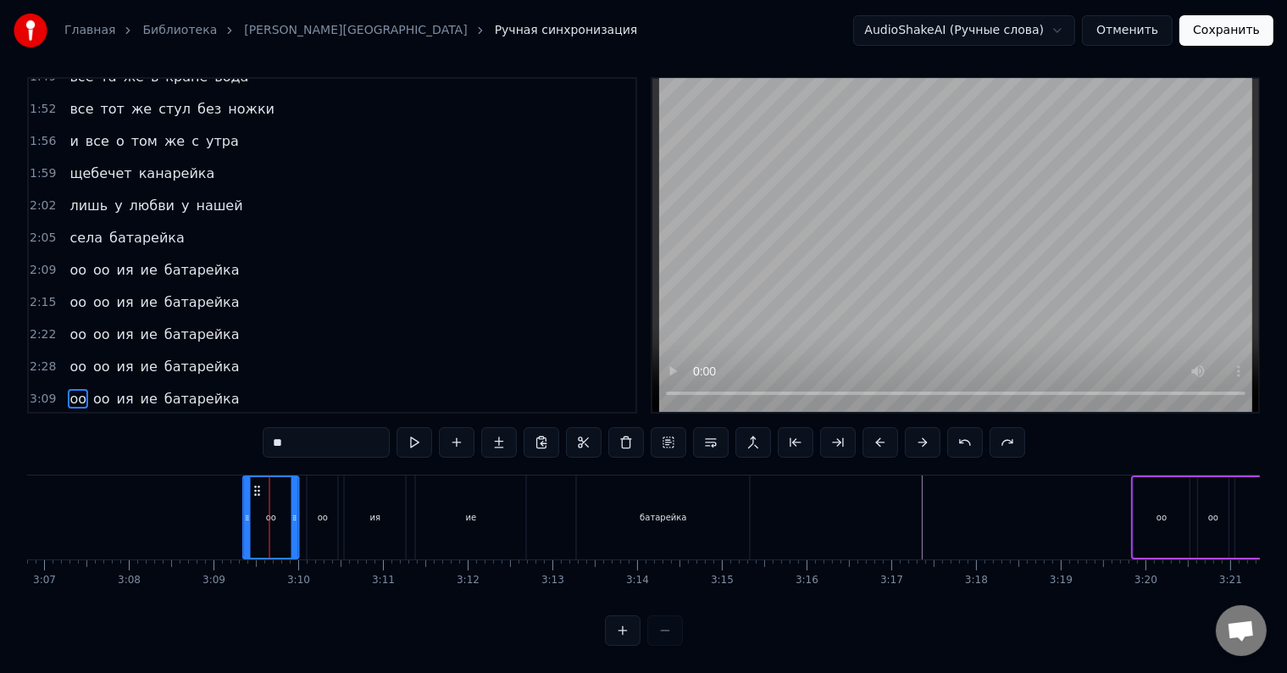
click at [110, 384] on div "оо оо ия ие батарейка" at bounding box center [154, 399] width 183 height 30
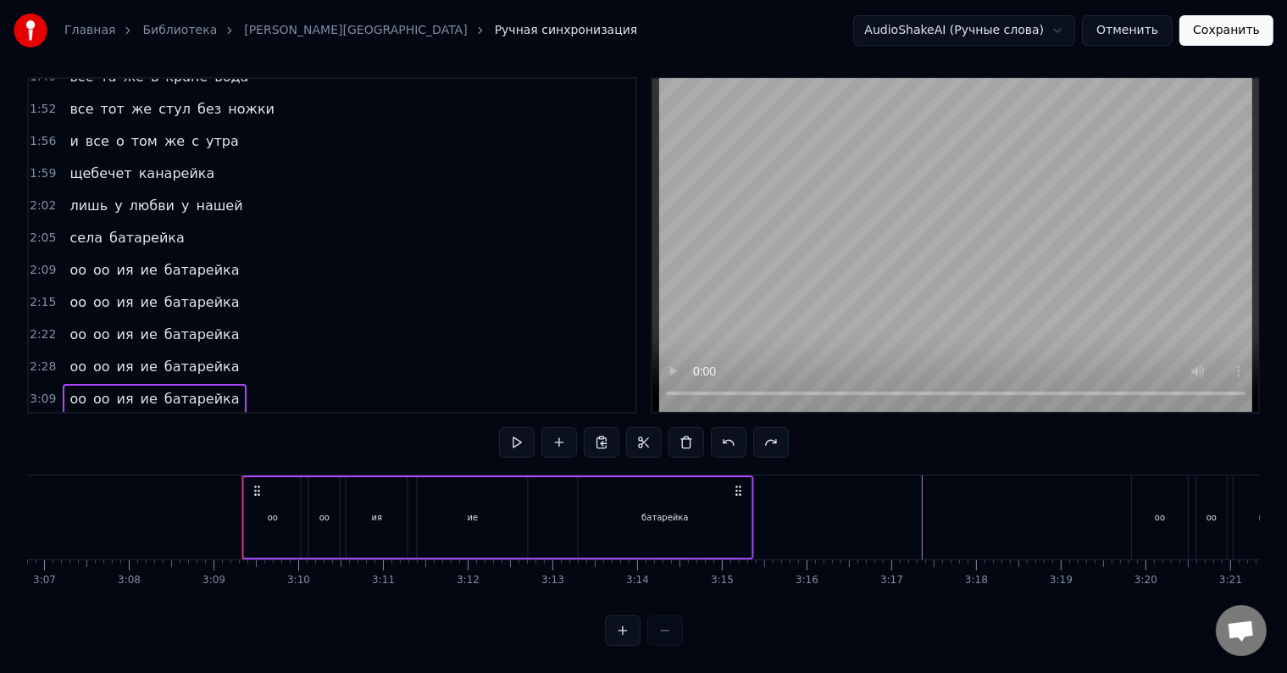
drag, startPoint x: 255, startPoint y: 474, endPoint x: 303, endPoint y: 476, distance: 48.3
click at [303, 476] on div "оо оо ия ие батарейка" at bounding box center [498, 517] width 512 height 84
drag, startPoint x: 739, startPoint y: 474, endPoint x: 767, endPoint y: 473, distance: 28.0
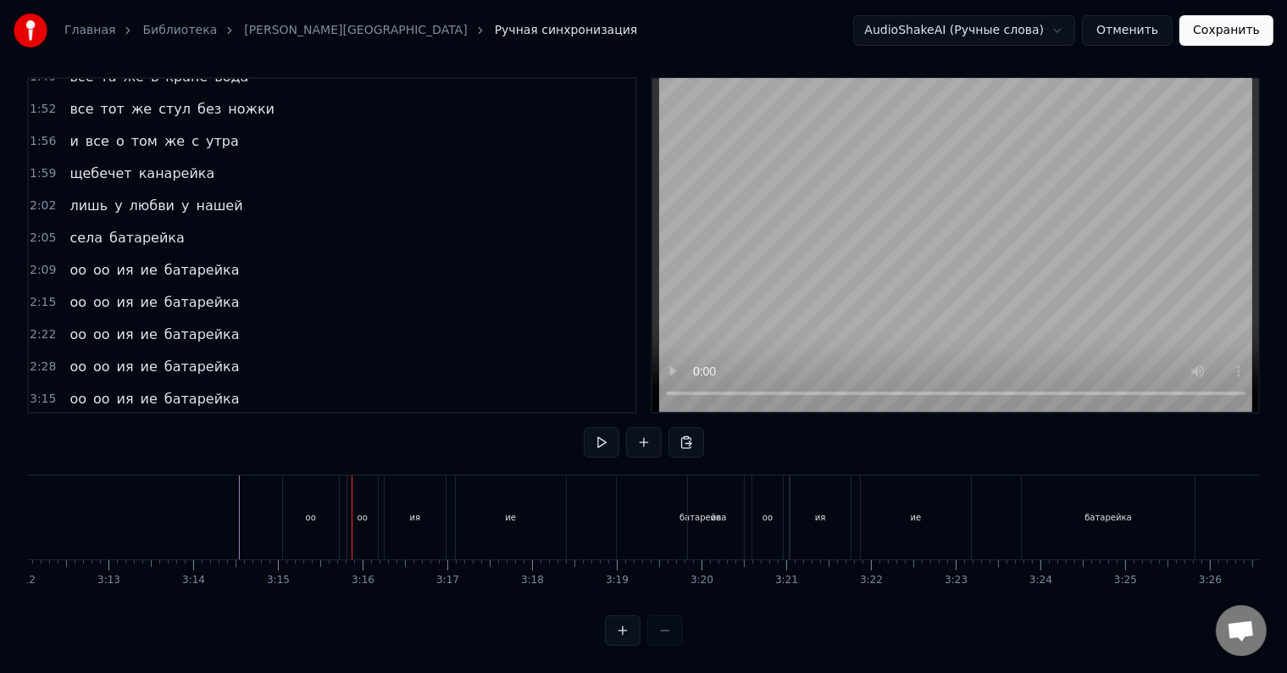
scroll to position [0, 16223]
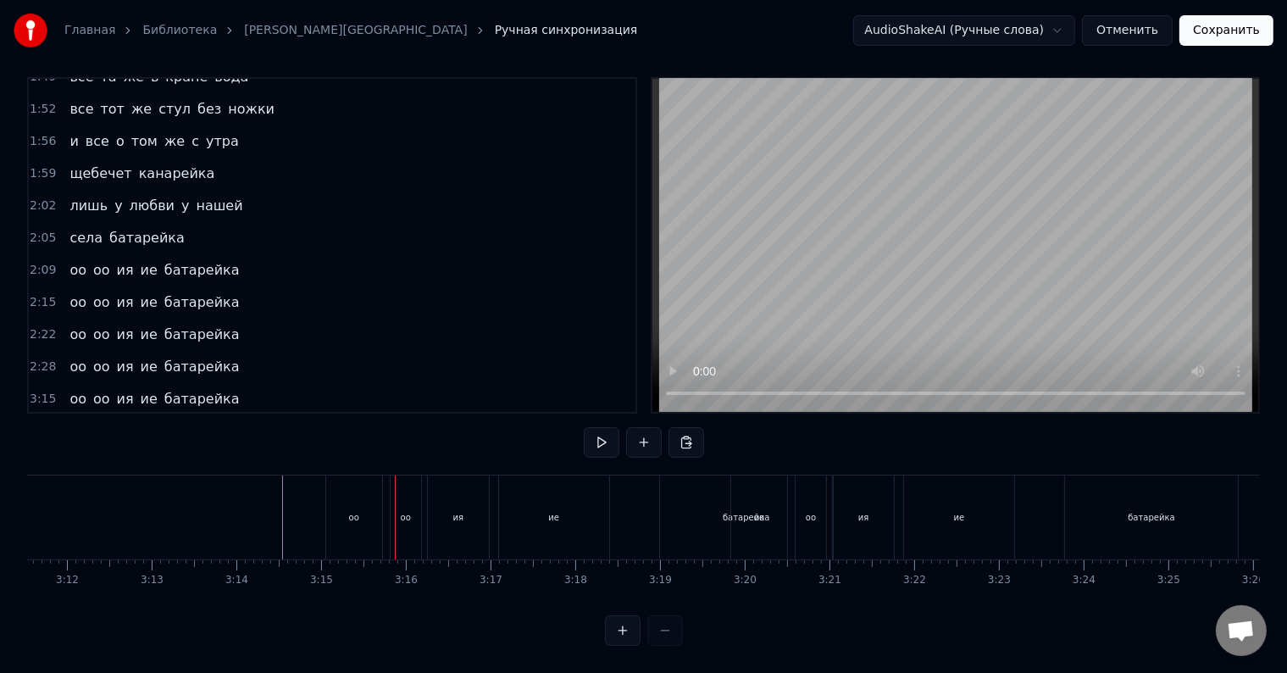
click at [216, 384] on div "оо оо ия ие батарейка" at bounding box center [154, 399] width 183 height 30
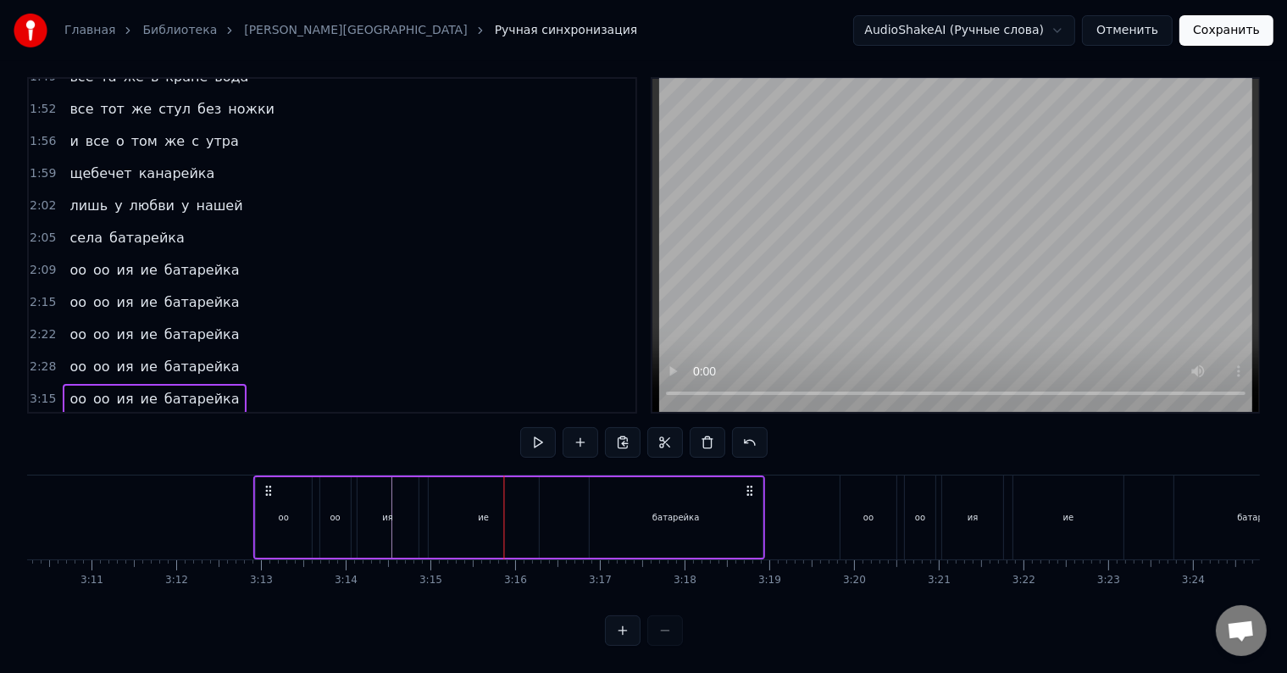
scroll to position [0, 16111]
drag, startPoint x: 340, startPoint y: 474, endPoint x: 302, endPoint y: 490, distance: 41.4
click at [302, 490] on div "оо оо ия ие батарейка" at bounding box center [542, 517] width 512 height 84
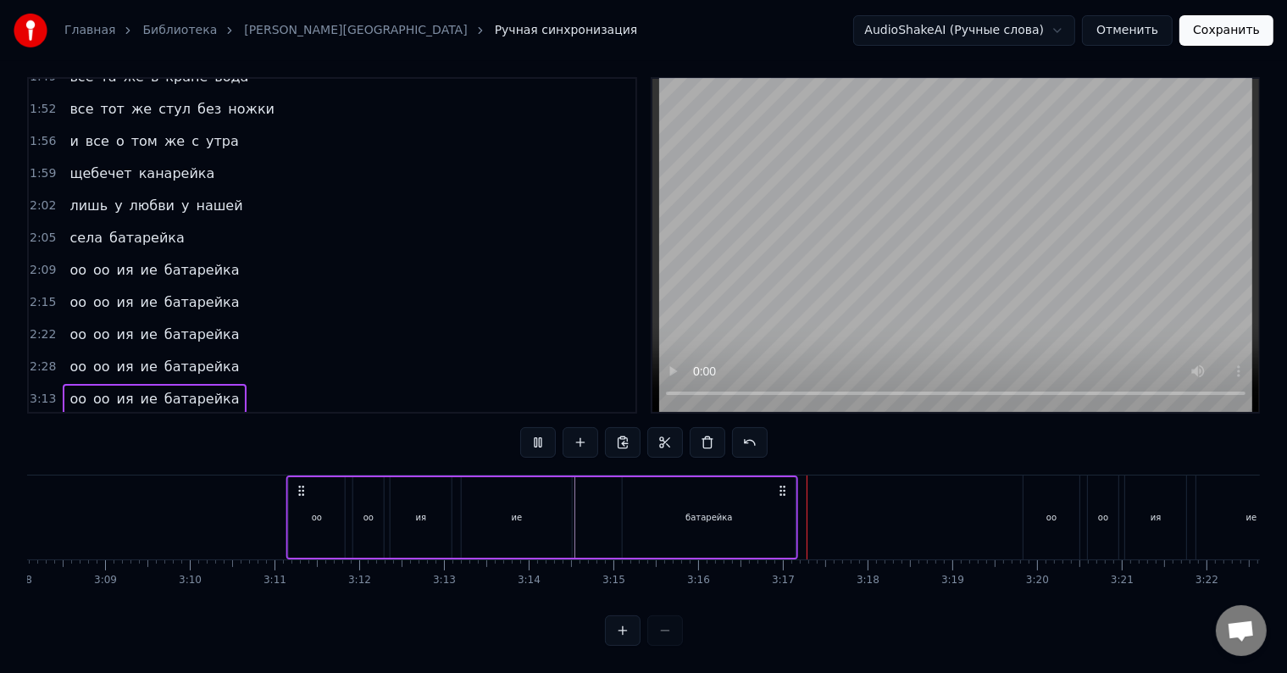
scroll to position [0, 15943]
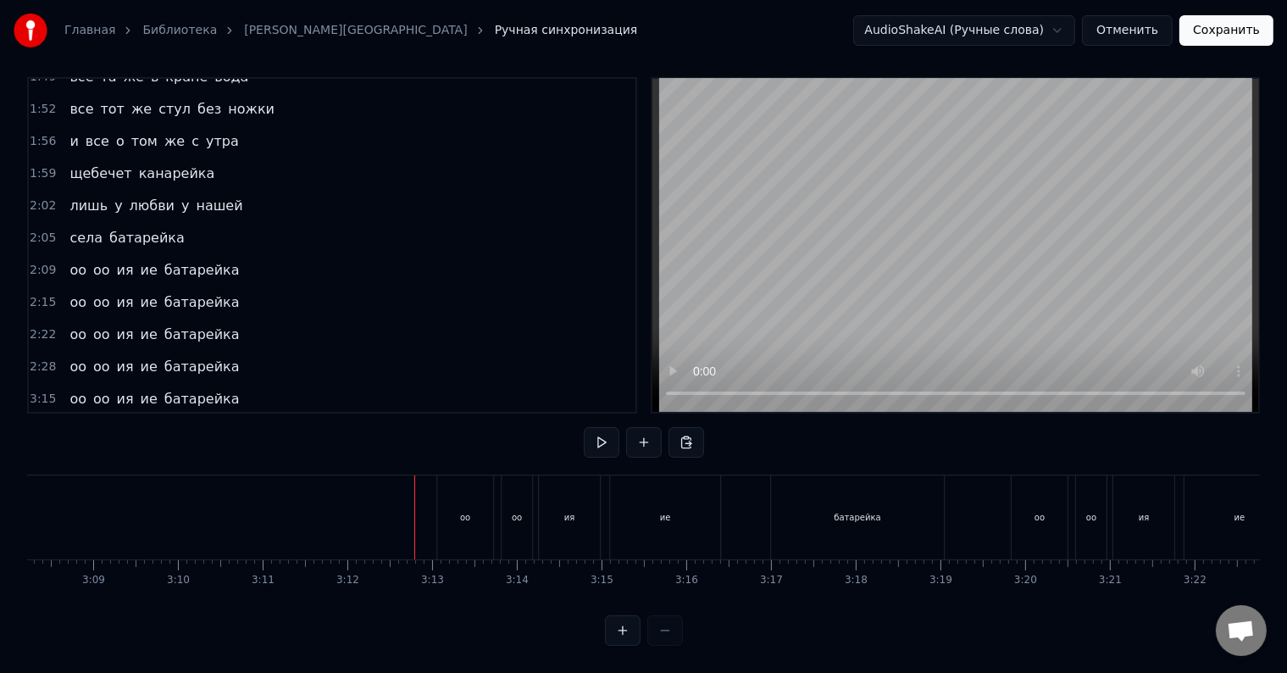
click at [175, 384] on div "оо оо ия ие батарейка" at bounding box center [154, 399] width 183 height 30
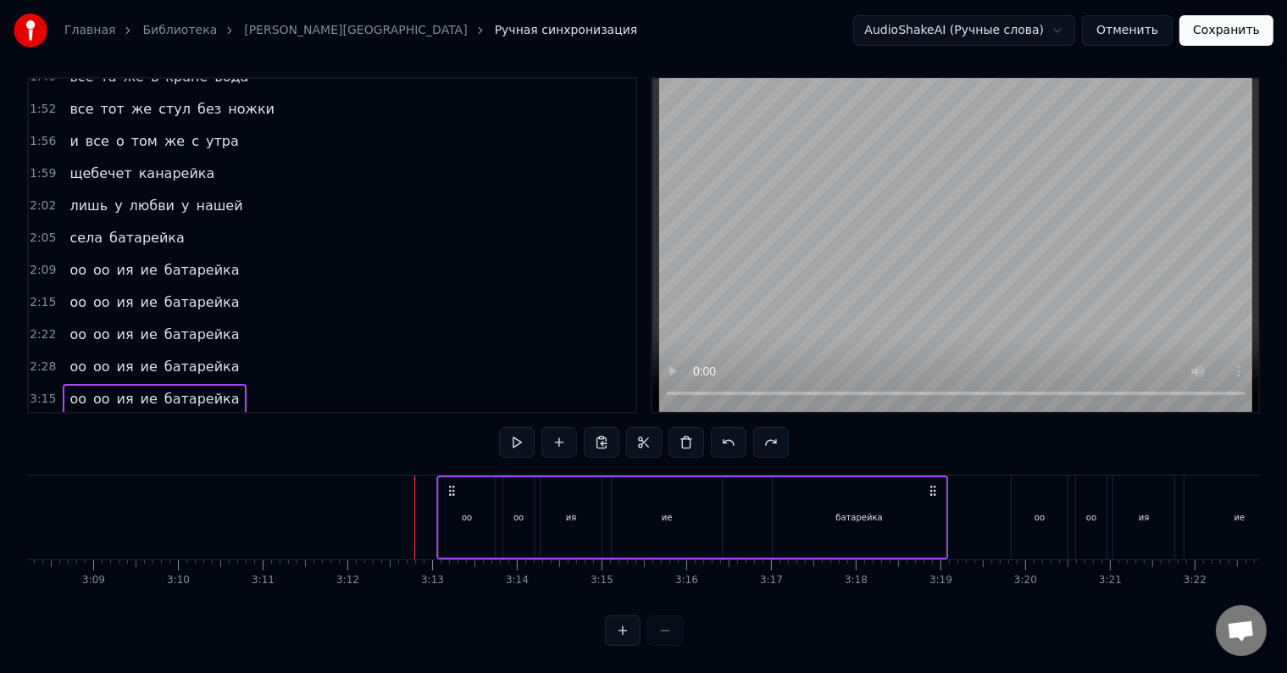
drag, startPoint x: 451, startPoint y: 470, endPoint x: 467, endPoint y: 470, distance: 15.2
click at [470, 475] on div "оо оо ия ие батарейка" at bounding box center [693, 517] width 512 height 84
drag, startPoint x: 450, startPoint y: 473, endPoint x: 471, endPoint y: 473, distance: 21.2
click at [471, 475] on div "оо оо ия ие батарейка" at bounding box center [693, 517] width 512 height 84
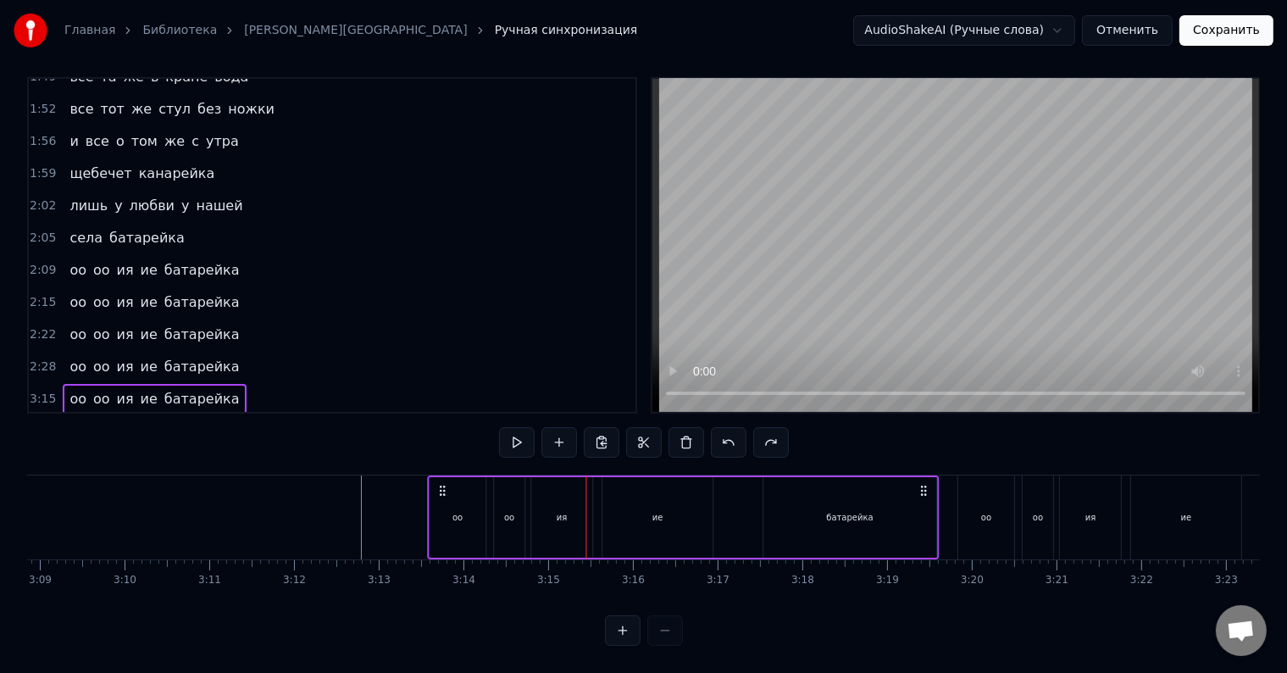
scroll to position [0, 15975]
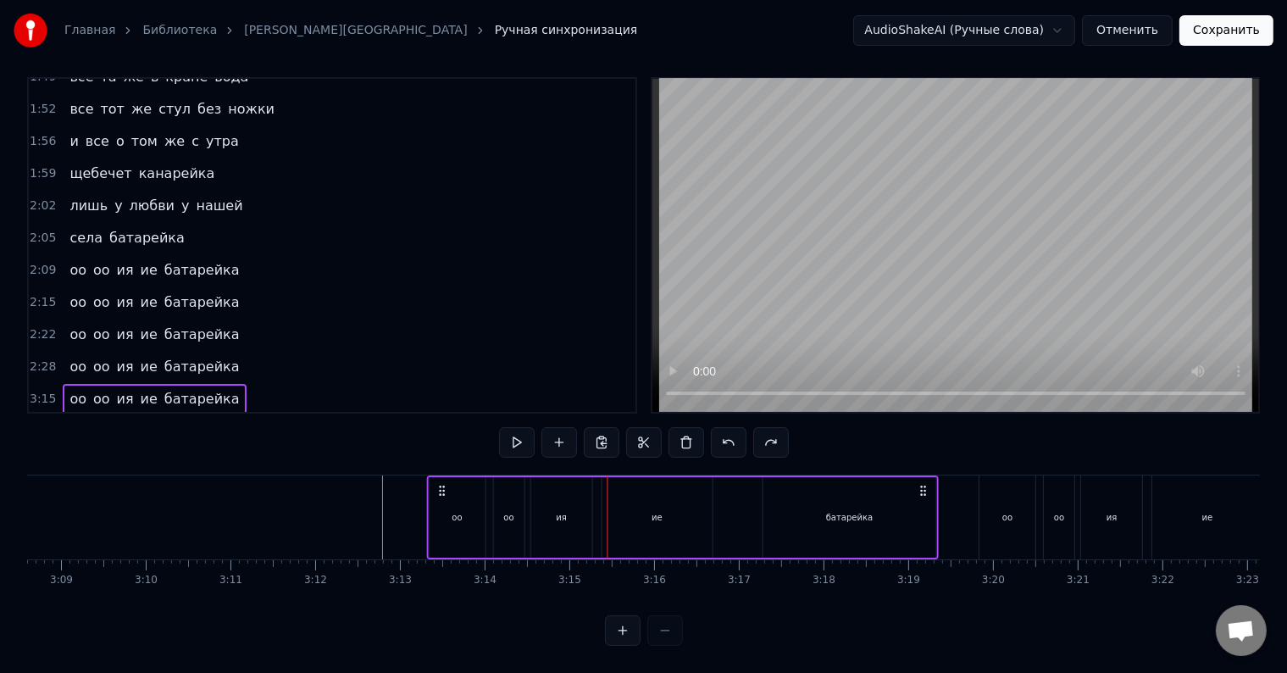
click at [444, 501] on div "оо" at bounding box center [457, 517] width 56 height 80
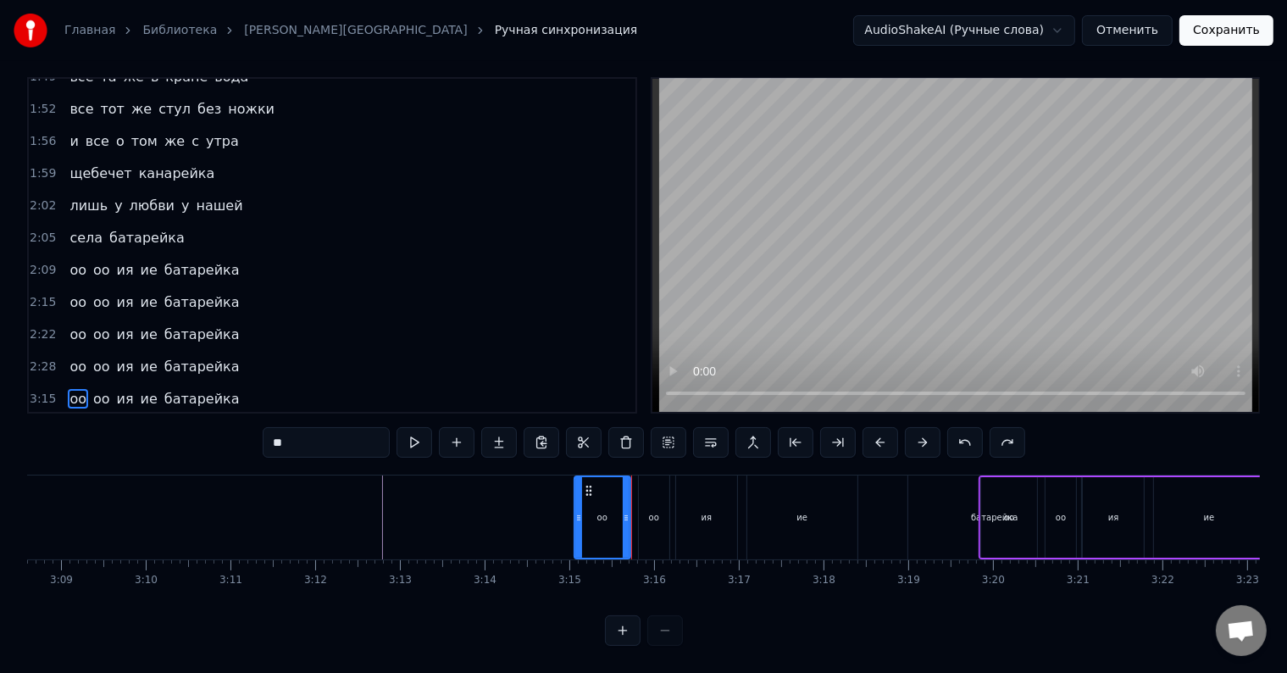
click at [180, 384] on div "оо оо ия ие батарейка" at bounding box center [154, 399] width 183 height 30
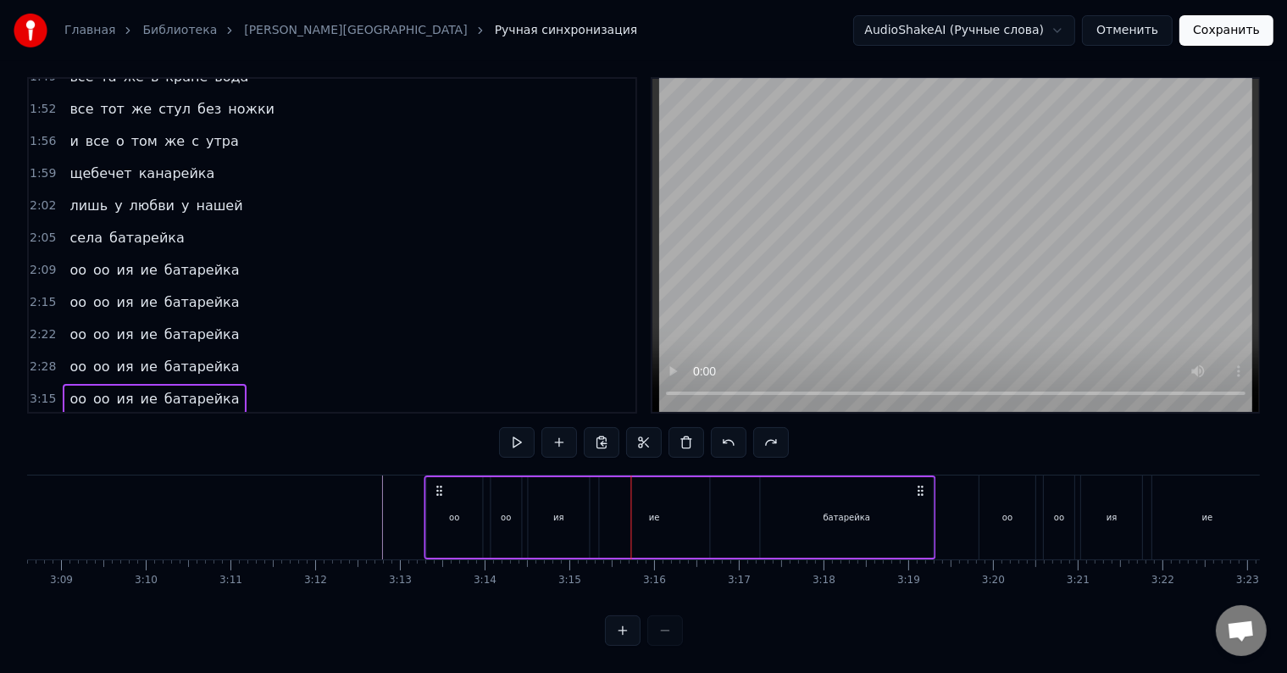
drag, startPoint x: 581, startPoint y: 475, endPoint x: 437, endPoint y: 482, distance: 144.2
click at [437, 482] on div "оо оо ия ие батарейка" at bounding box center [680, 517] width 512 height 84
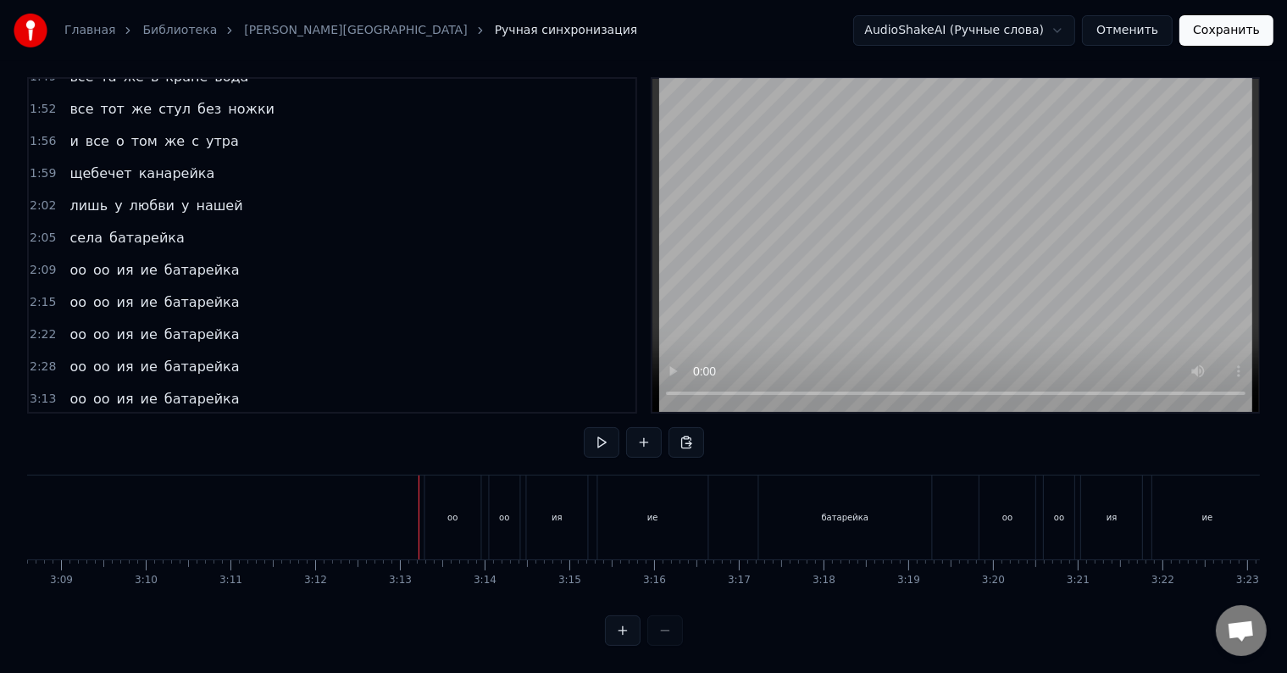
click at [1006, 511] on div "оо" at bounding box center [1007, 517] width 10 height 13
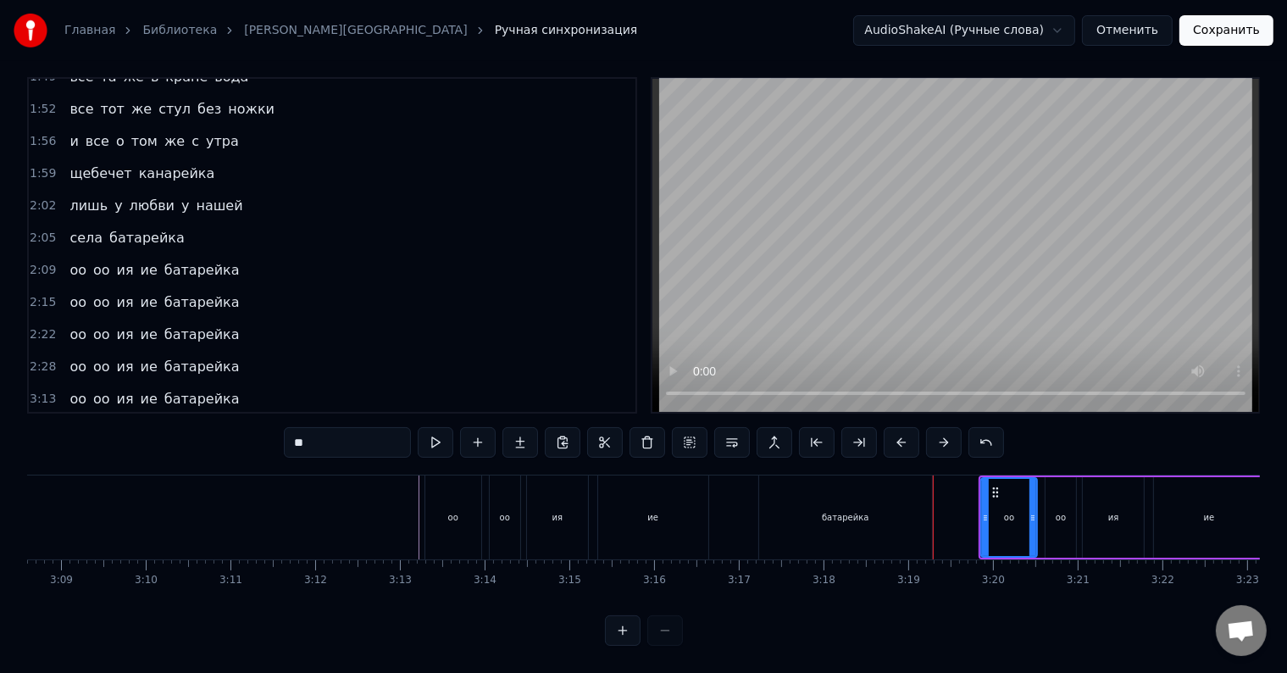
click at [1000, 504] on div "оо" at bounding box center [1009, 517] width 54 height 77
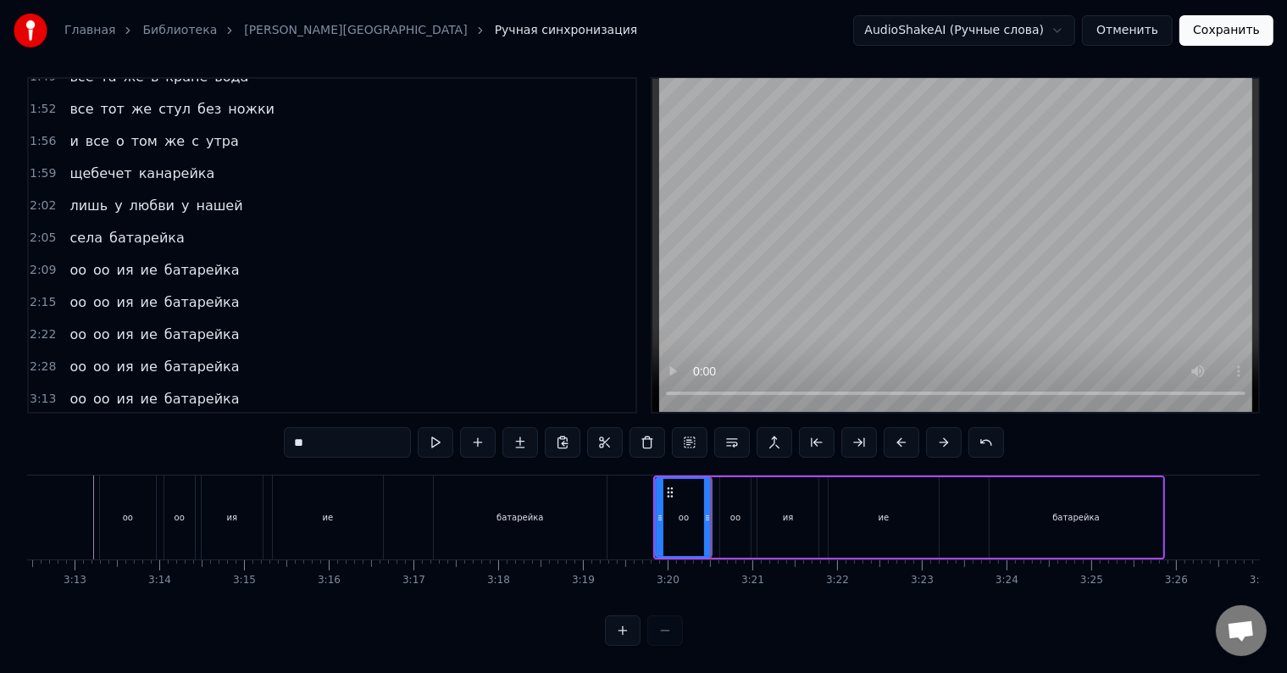
scroll to position [0, 16310]
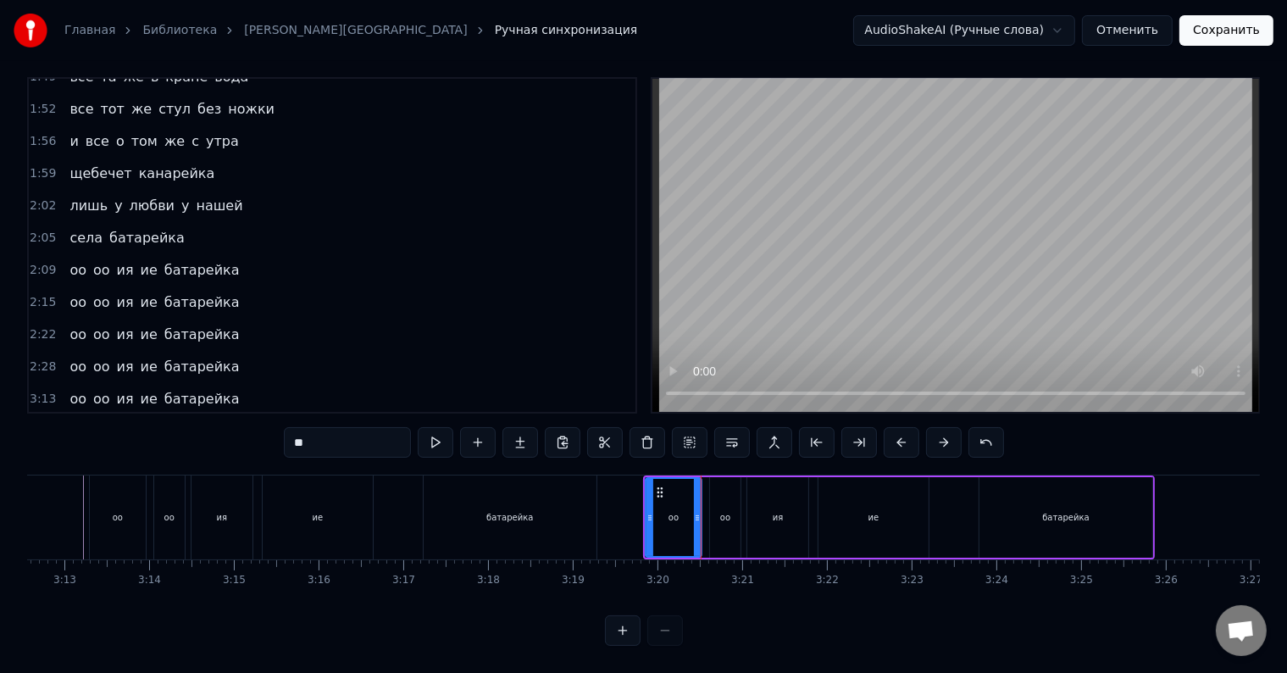
click at [137, 416] on div "оо оо ия ие батарейка" at bounding box center [154, 431] width 183 height 30
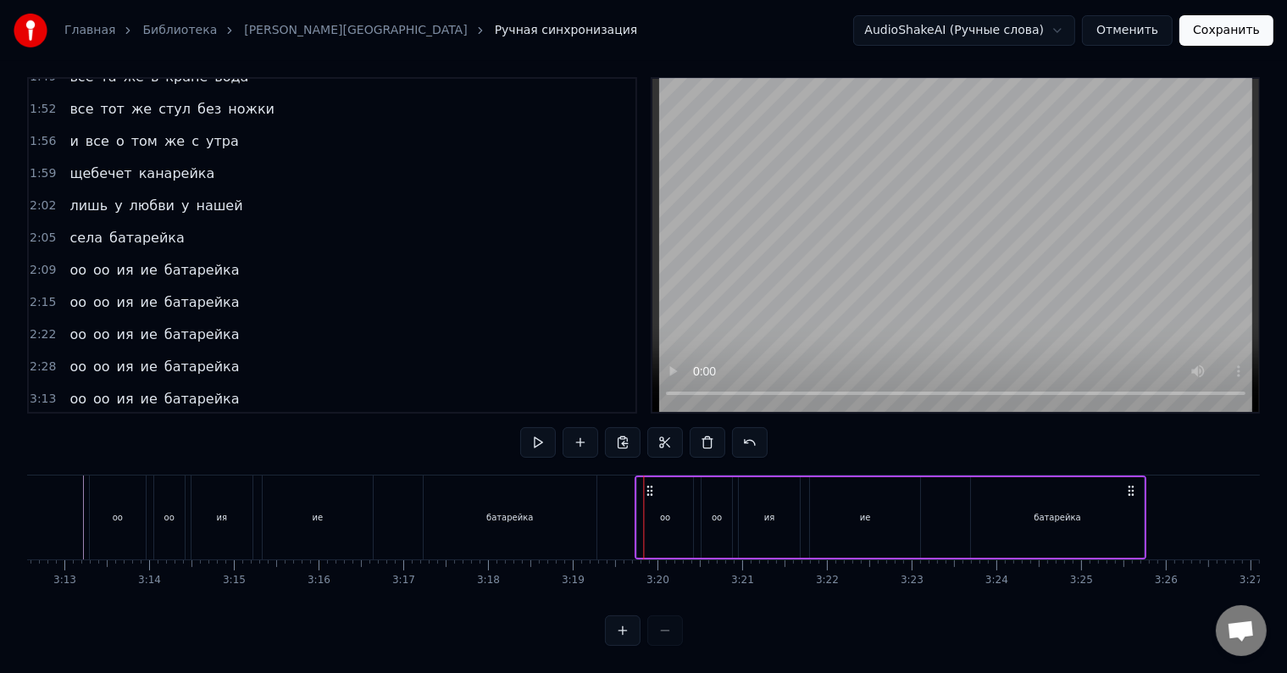
drag, startPoint x: 655, startPoint y: 473, endPoint x: 646, endPoint y: 474, distance: 8.6
click at [646, 484] on icon at bounding box center [650, 491] width 14 height 14
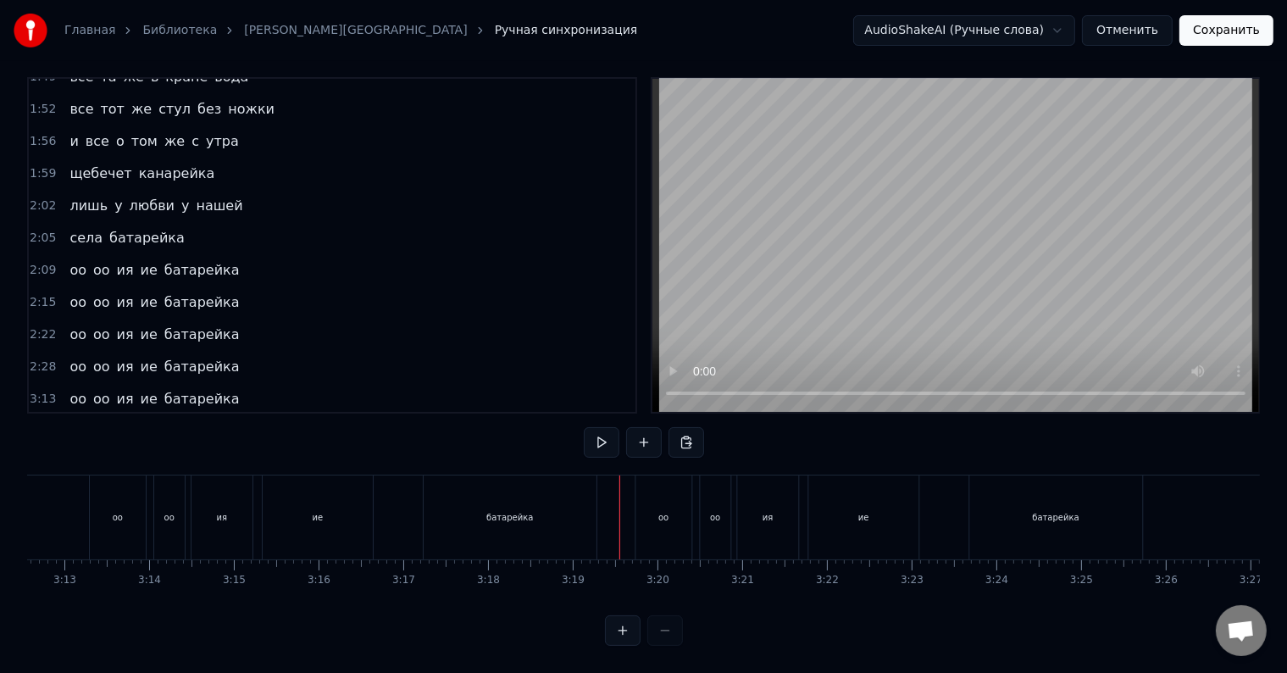
click at [619, 495] on div at bounding box center [619, 517] width 1 height 84
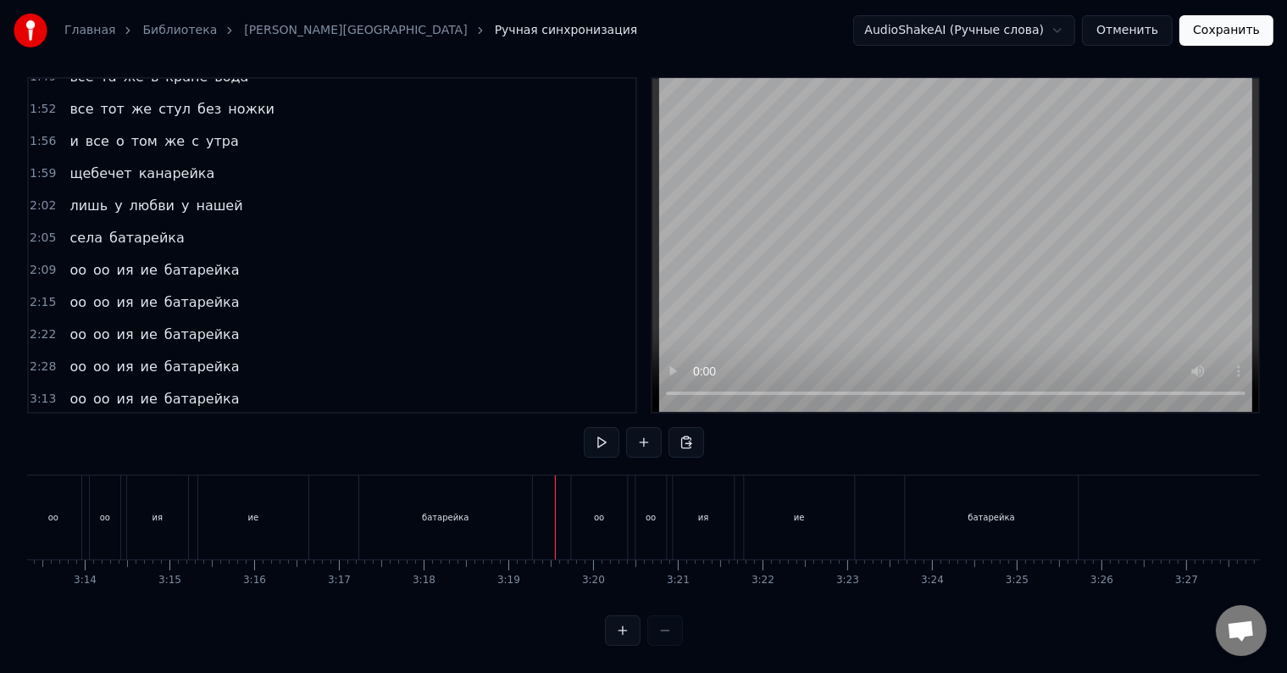
scroll to position [0, 16386]
click at [544, 484] on div at bounding box center [544, 517] width 1 height 84
click at [534, 484] on div at bounding box center [534, 517] width 1 height 84
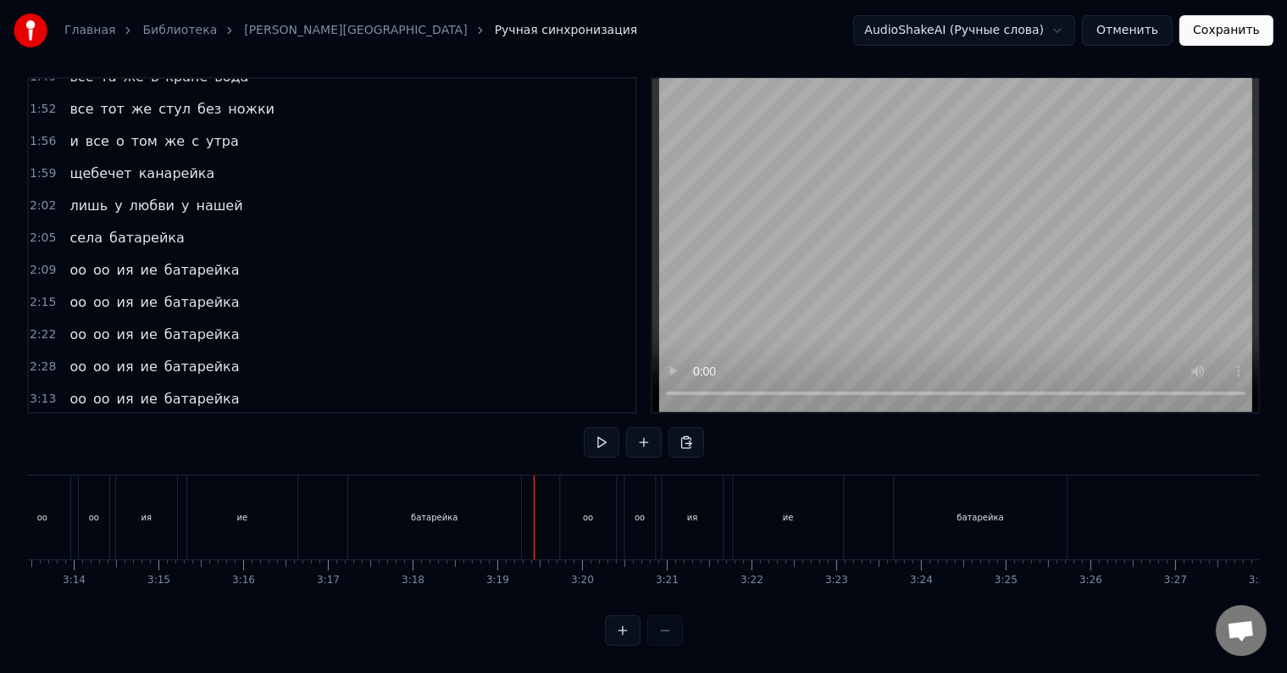
click at [534, 484] on div at bounding box center [534, 517] width 1 height 84
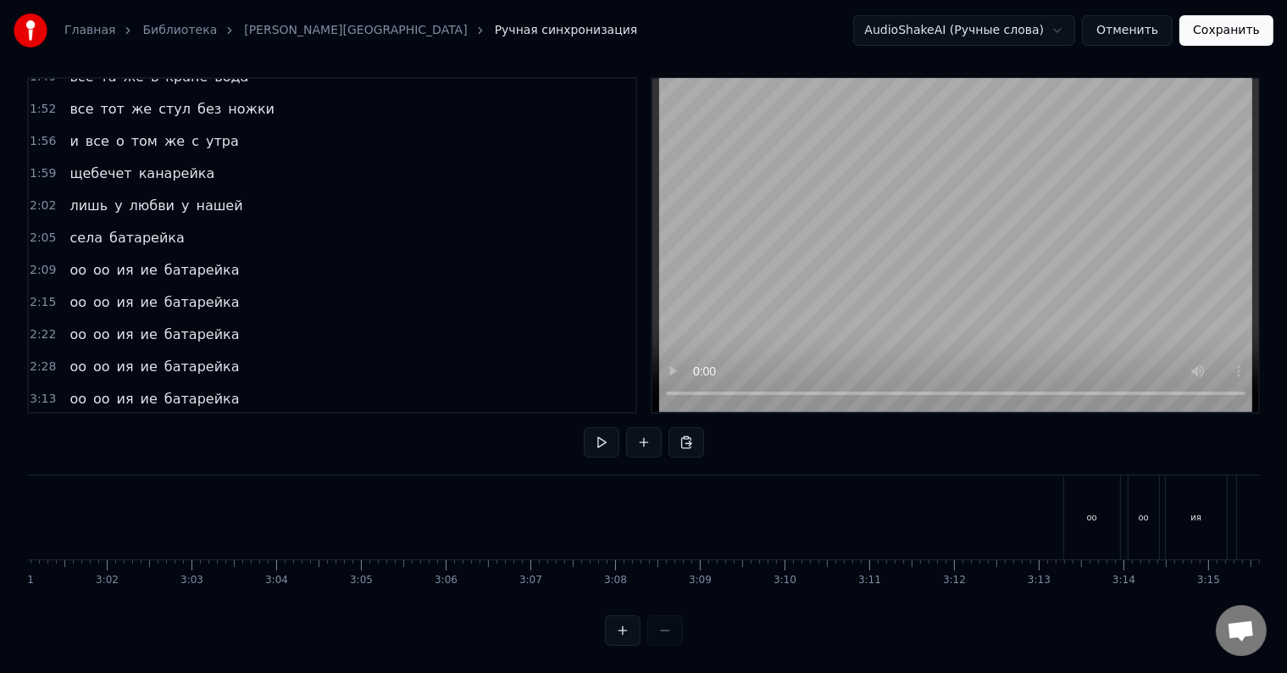
scroll to position [0, 15324]
click at [106, 384] on div "оо оо ия ие батарейка" at bounding box center [154, 399] width 183 height 30
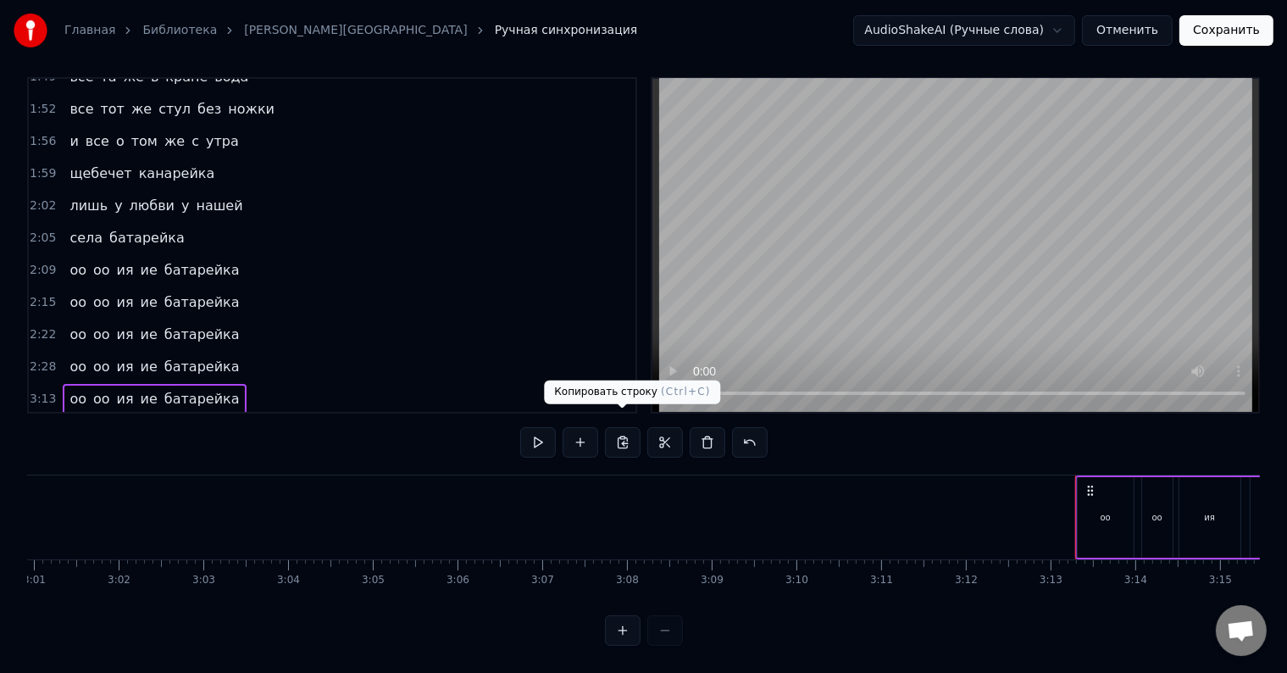
click at [631, 432] on button at bounding box center [623, 442] width 36 height 30
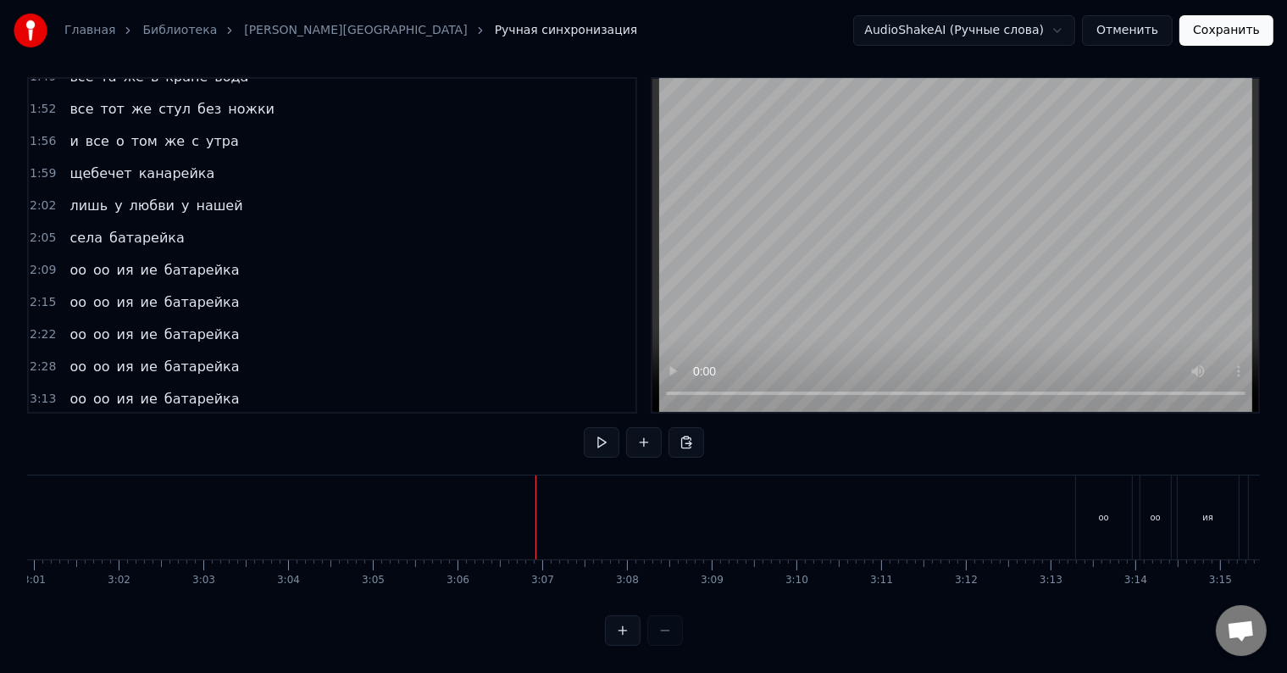
scroll to position [757, 0]
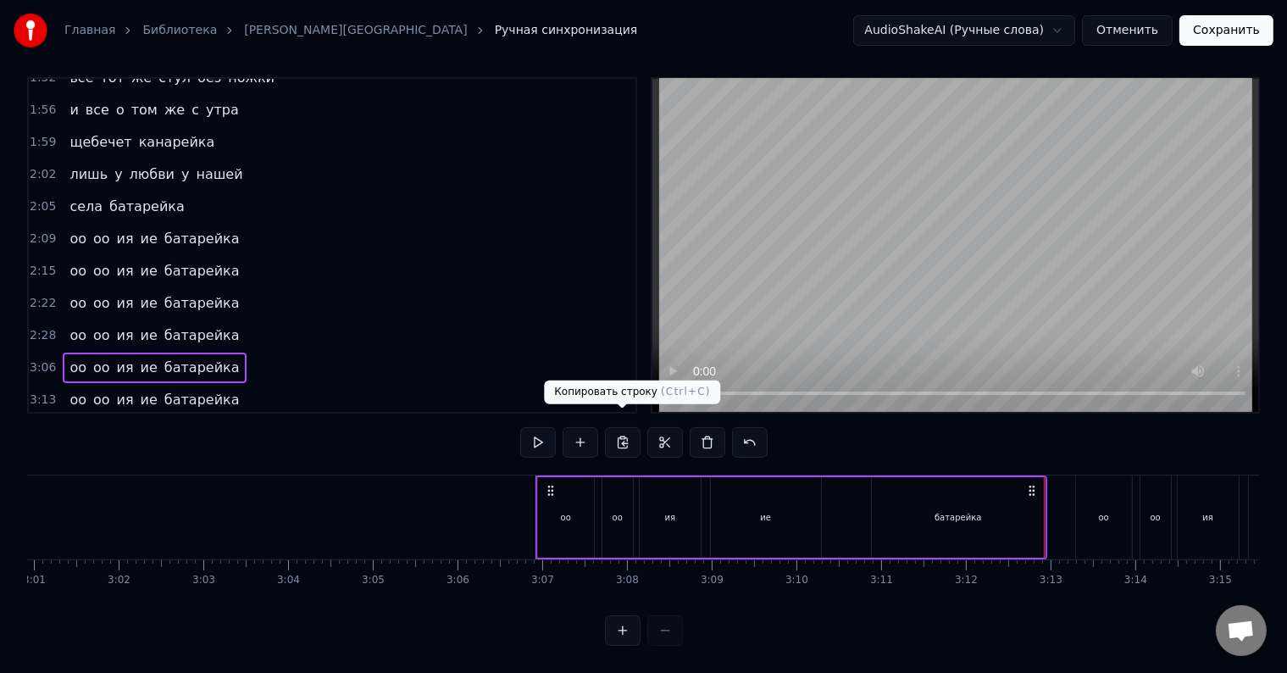
click at [623, 427] on button at bounding box center [623, 442] width 36 height 30
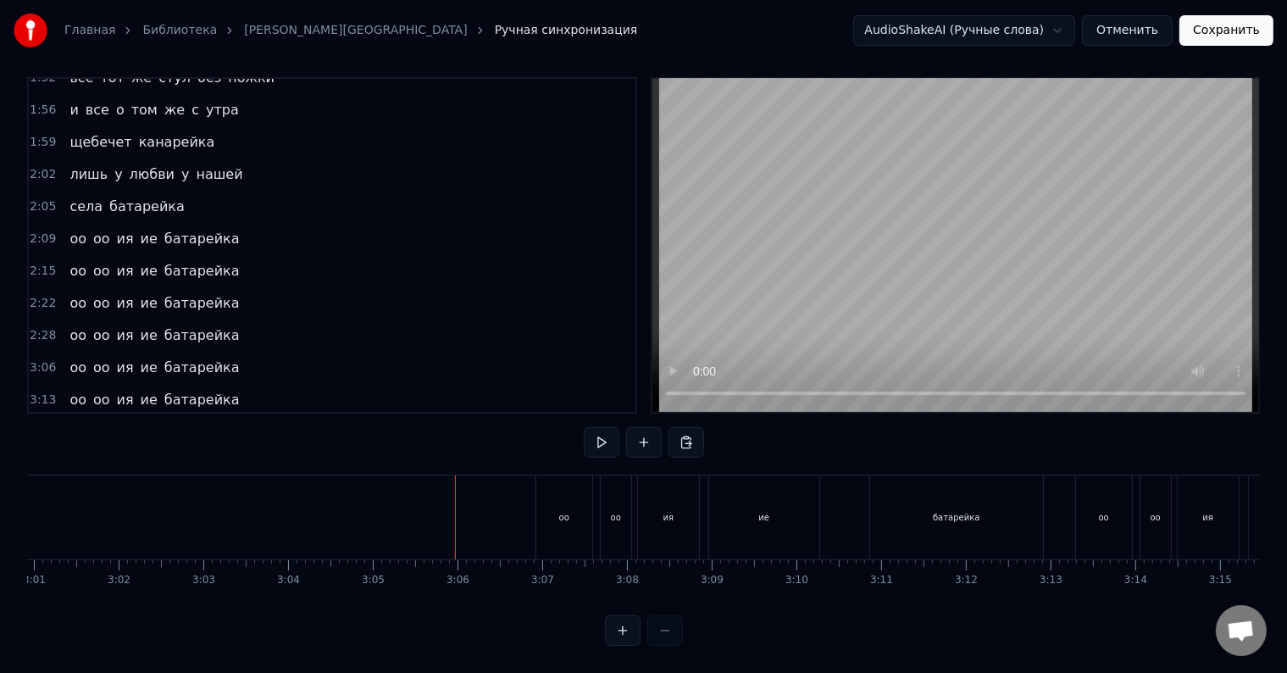
click at [456, 516] on div at bounding box center [455, 517] width 1 height 84
click at [469, 516] on div at bounding box center [469, 517] width 1 height 84
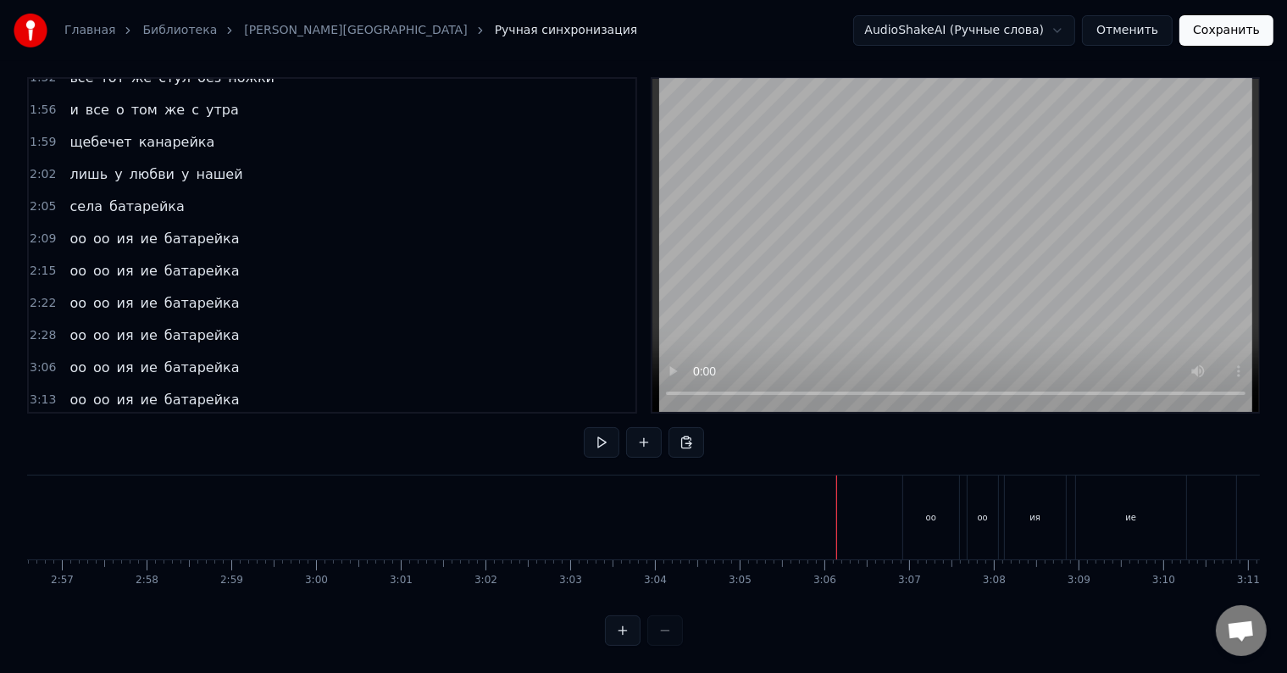
scroll to position [0, 14935]
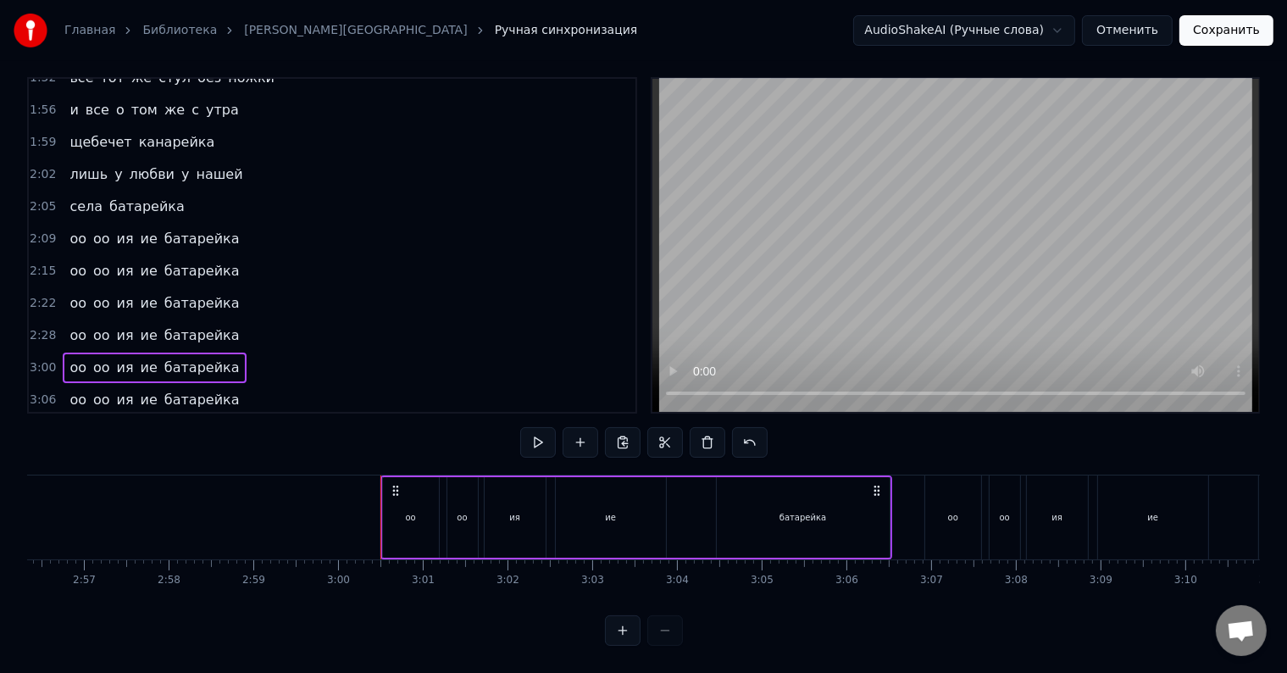
scroll to position [789, 0]
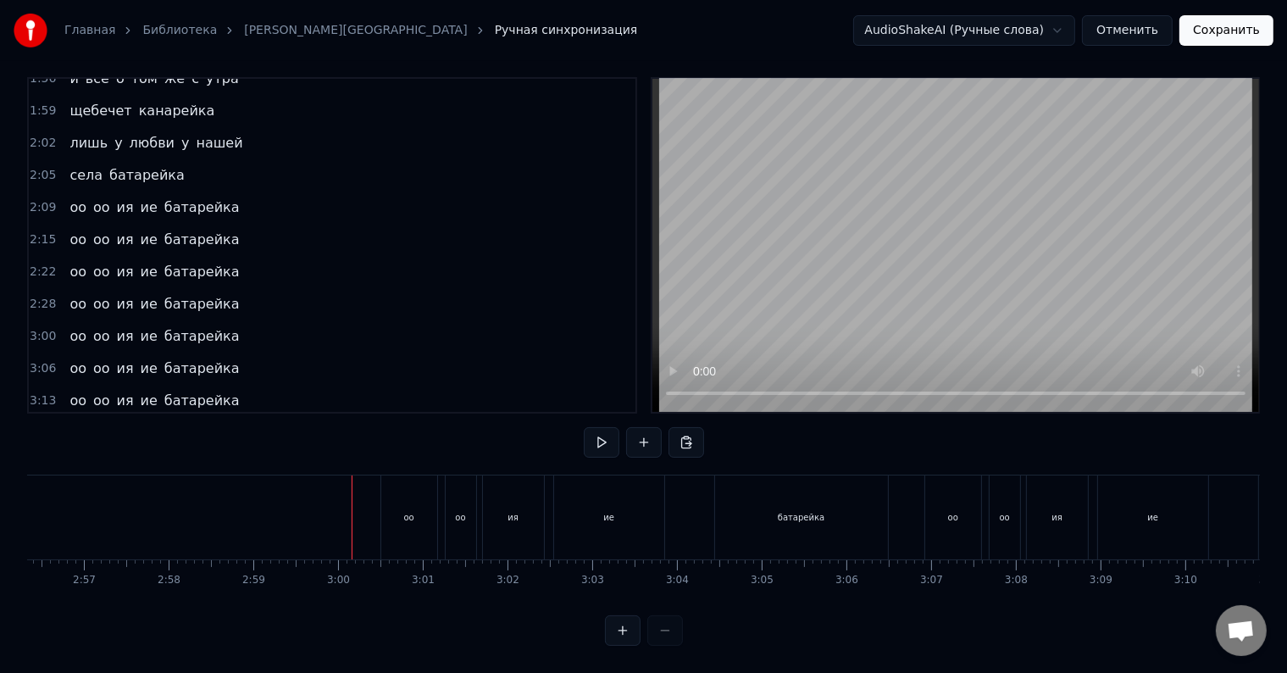
click at [332, 507] on div at bounding box center [332, 517] width 1 height 84
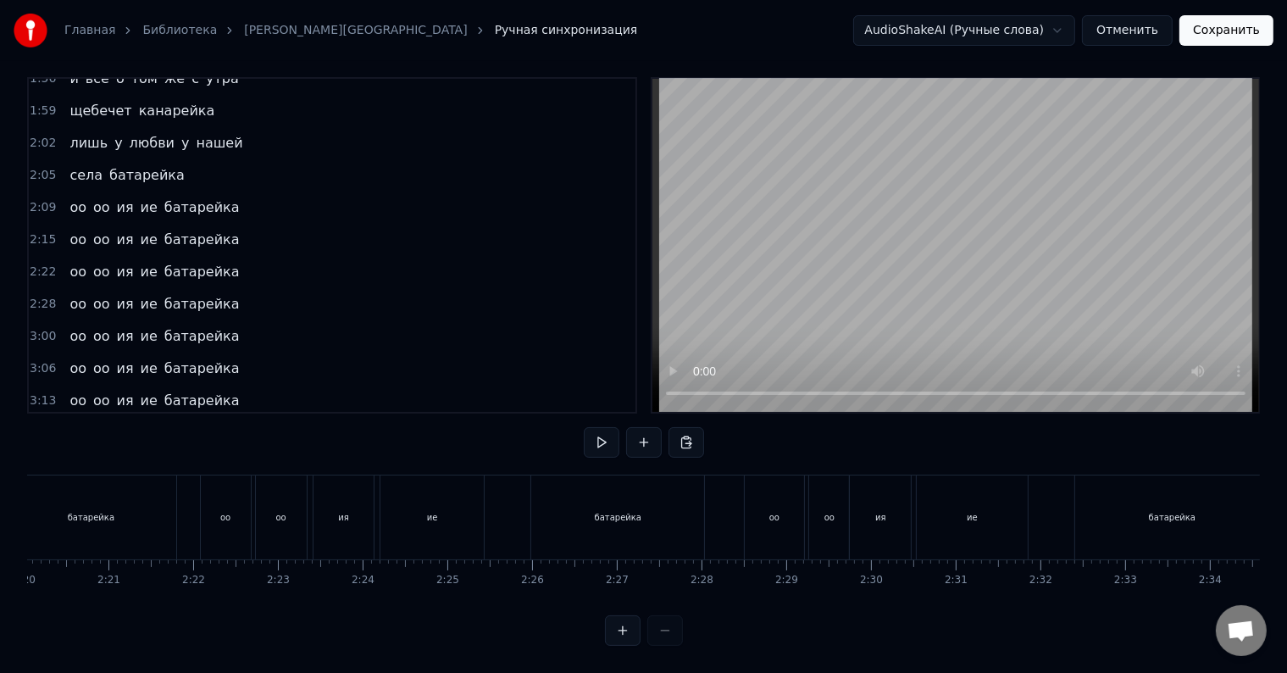
scroll to position [0, 11797]
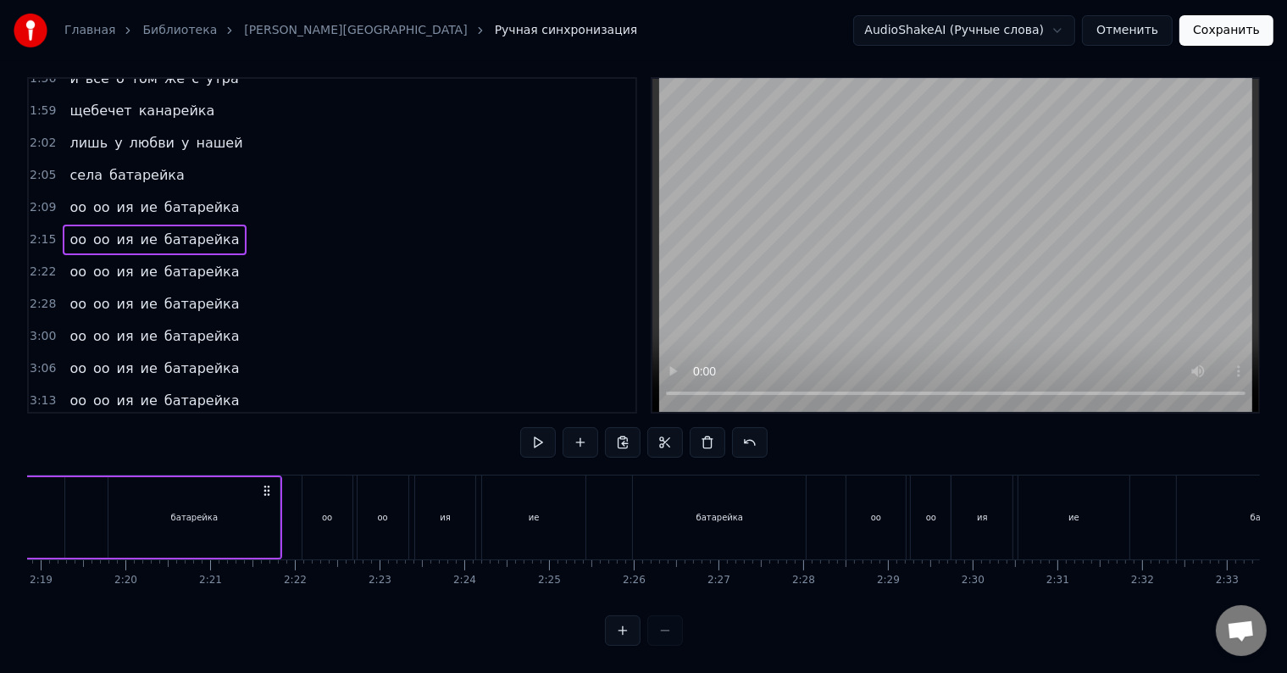
click at [46, 475] on div "оо оо ия ие батарейка" at bounding box center [27, 517] width 510 height 84
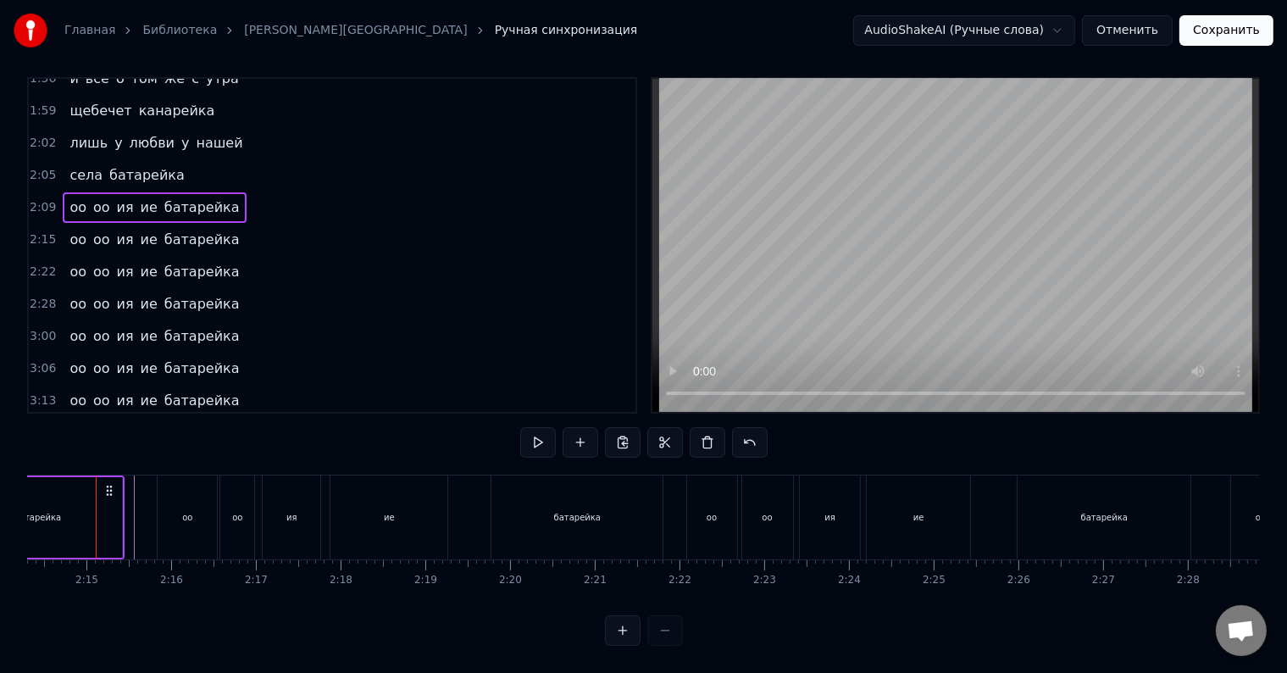
scroll to position [0, 11358]
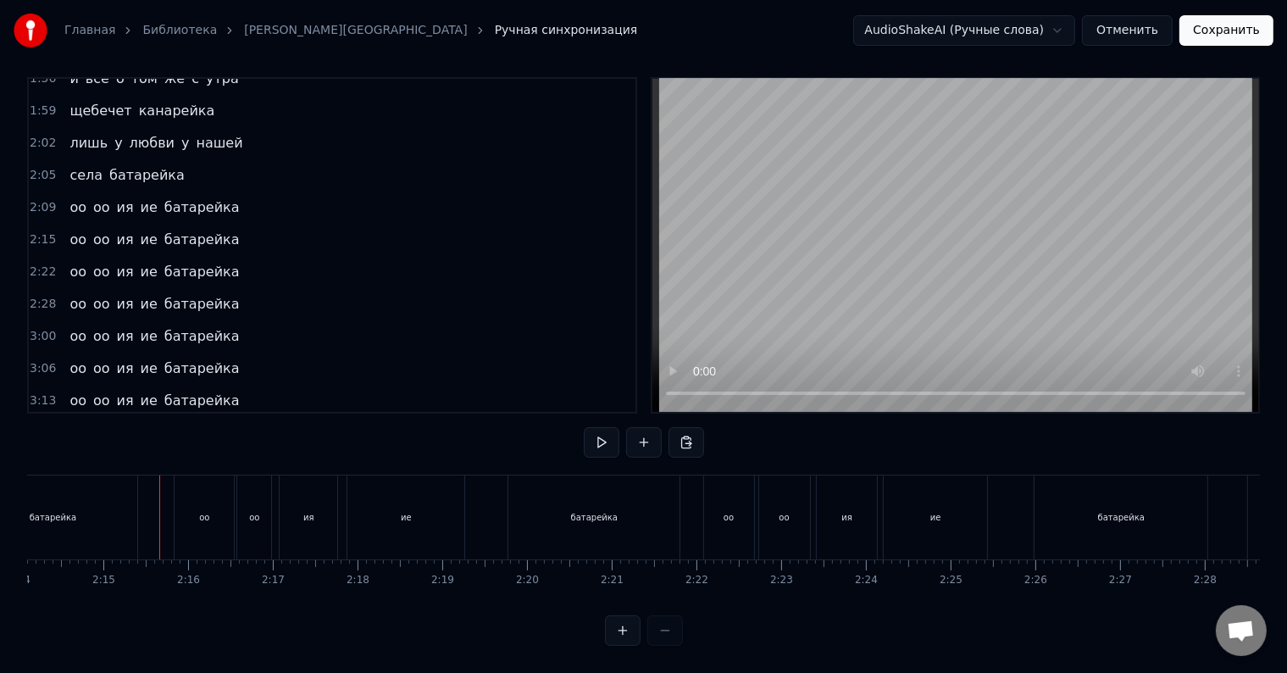
click at [159, 484] on div at bounding box center [159, 517] width 1 height 84
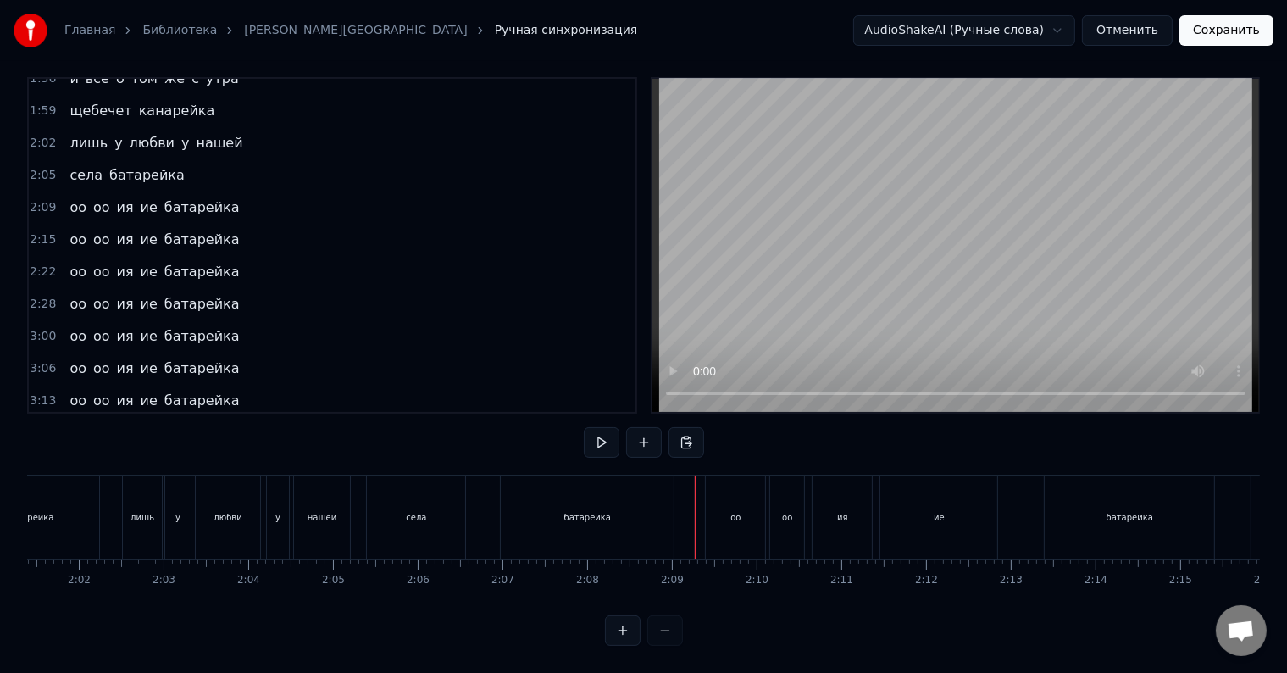
scroll to position [0, 10271]
click at [125, 480] on div at bounding box center [125, 517] width 1 height 84
click at [1250, 26] on button "Сохранить" at bounding box center [1226, 30] width 94 height 30
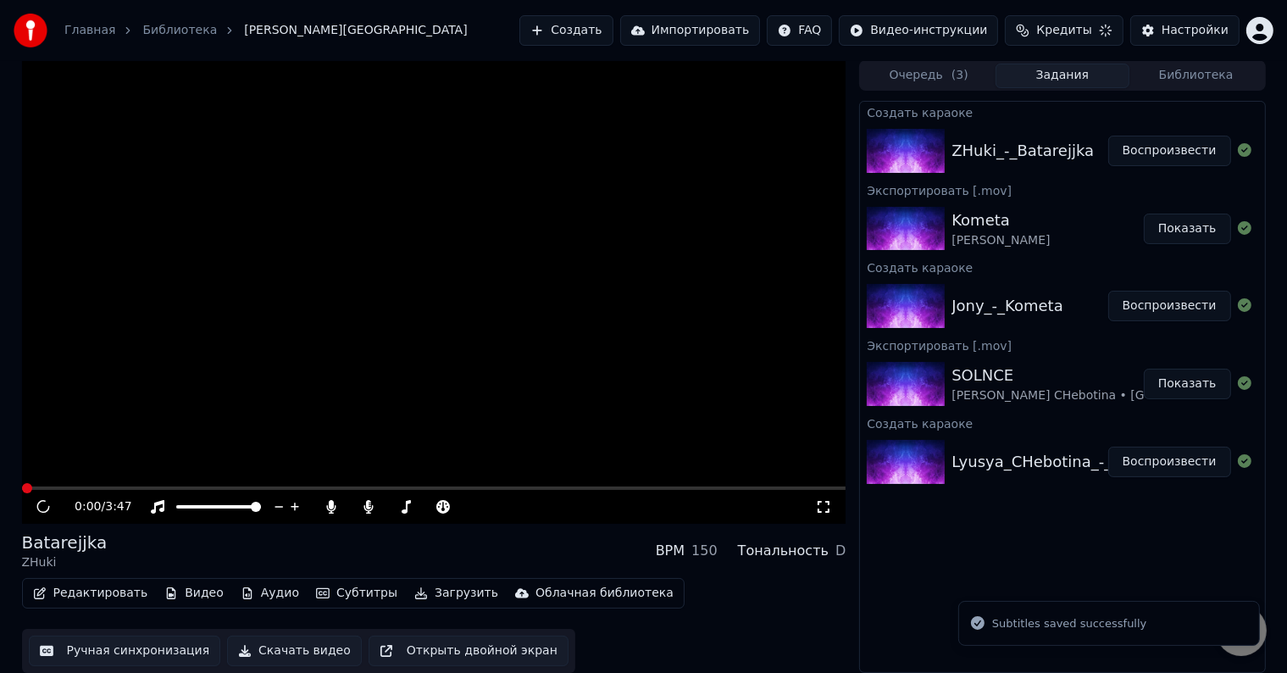
scroll to position [1, 0]
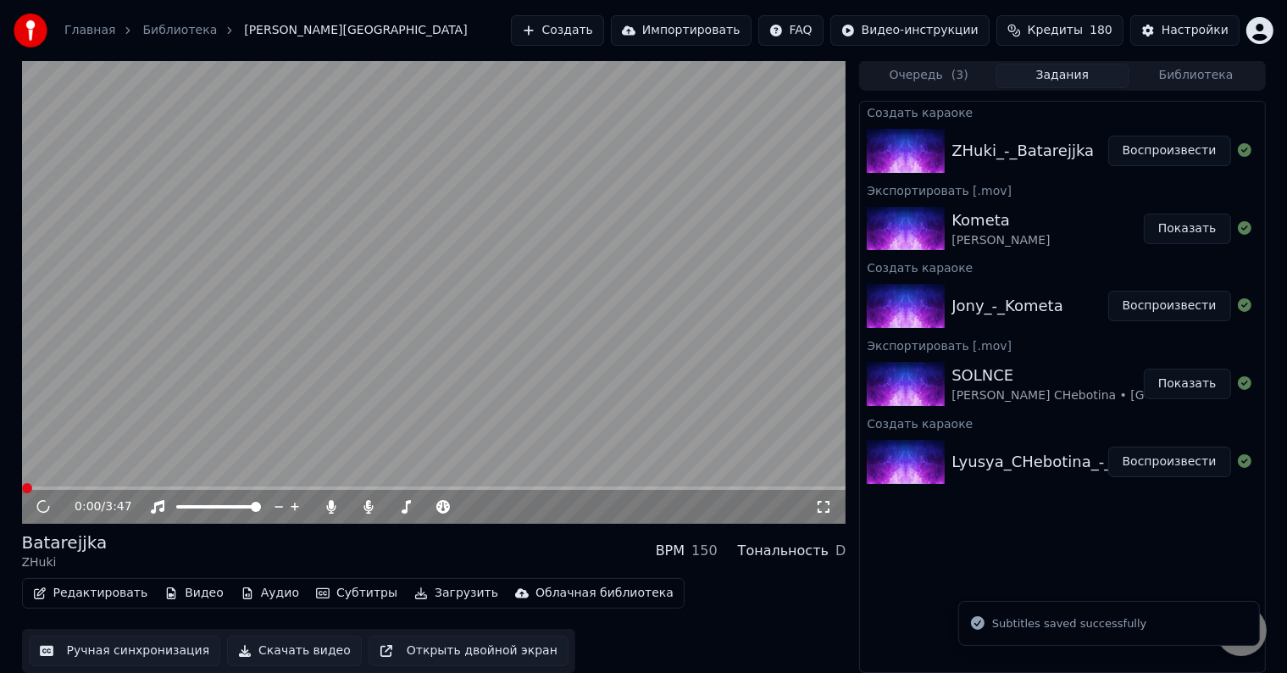
click at [410, 594] on button "Загрузить" at bounding box center [455, 593] width 97 height 24
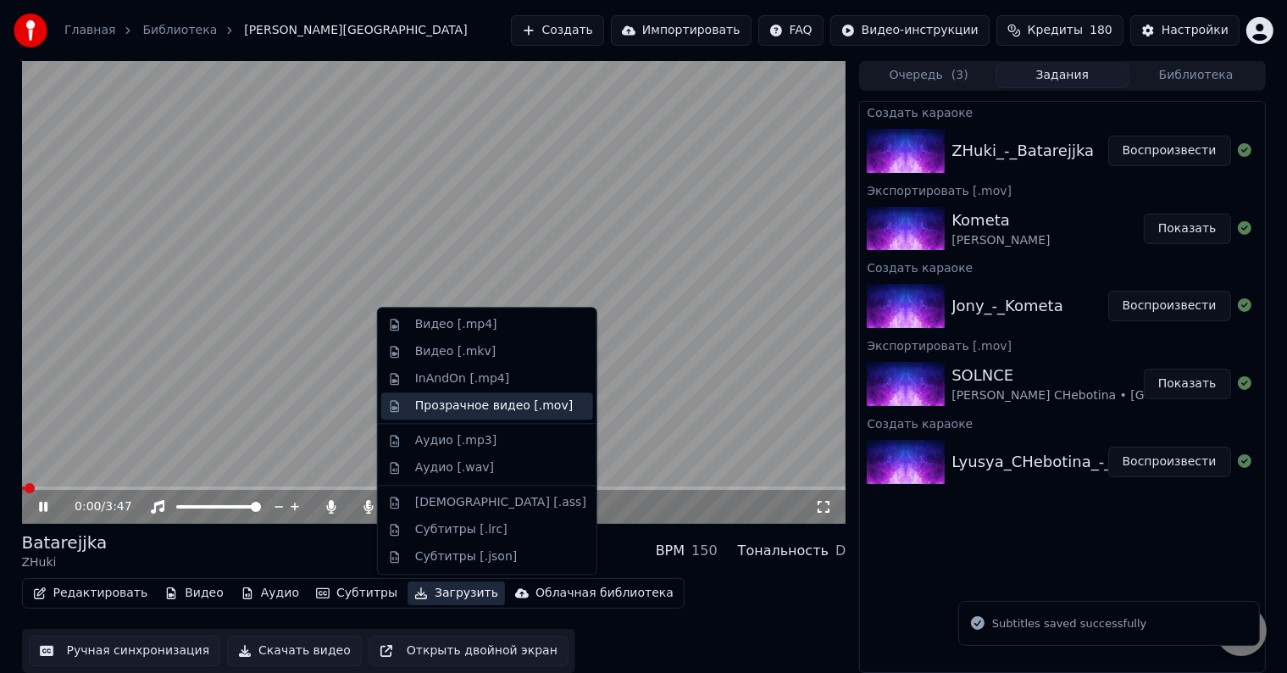
click at [453, 404] on div "Прозрачное видео [.mov]" at bounding box center [494, 405] width 158 height 17
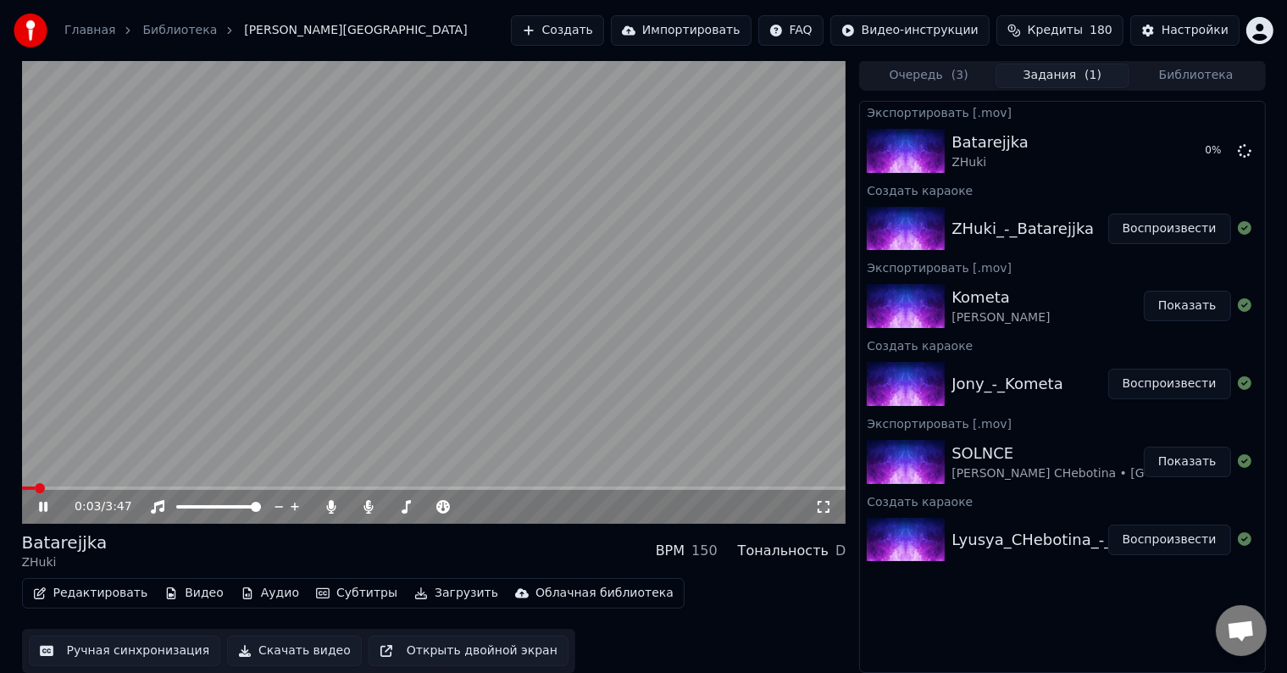
click at [46, 506] on icon at bounding box center [43, 506] width 8 height 10
